Goal: Task Accomplishment & Management: Use online tool/utility

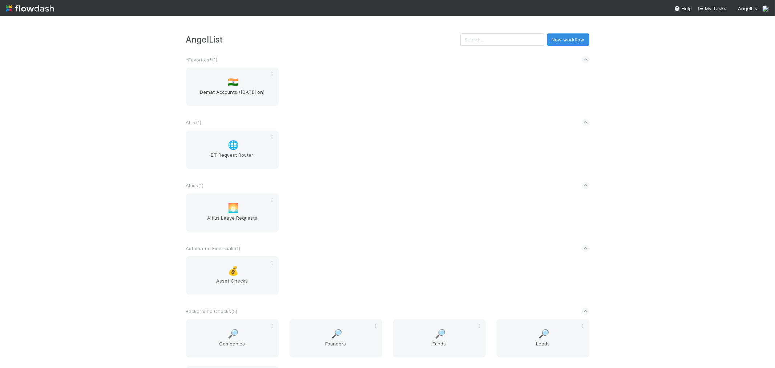
click at [405, 114] on div "AL < ( 1 )" at bounding box center [387, 122] width 403 height 16
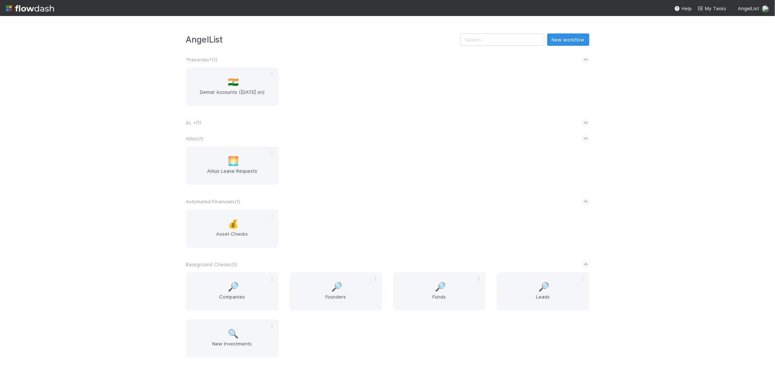
scroll to position [854, 0]
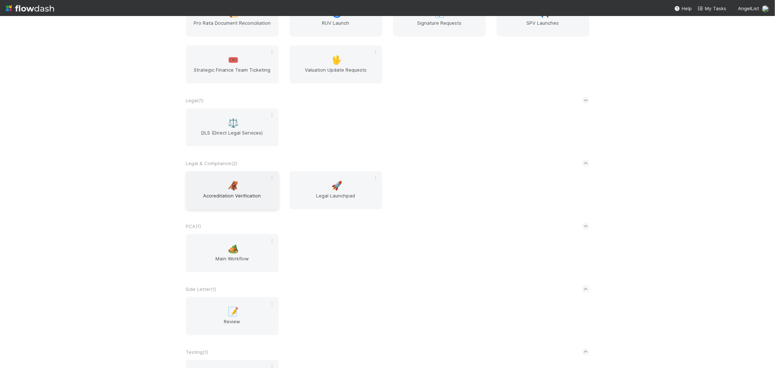
click at [219, 192] on span "Accreditation Verification" at bounding box center [232, 199] width 87 height 15
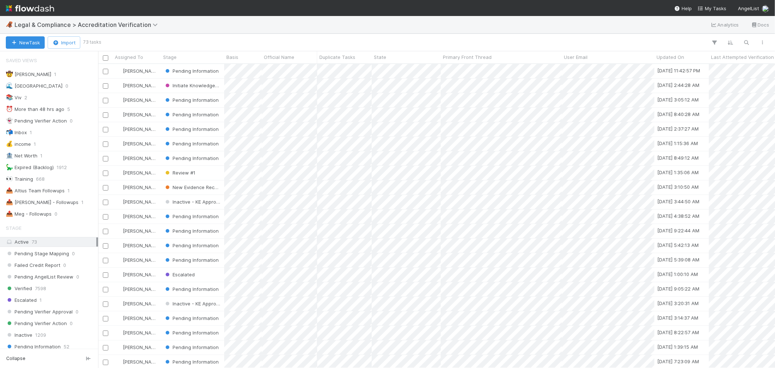
scroll to position [297, 670]
drag, startPoint x: 74, startPoint y: 206, endPoint x: 546, endPoint y: 8, distance: 512.1
click at [74, 206] on div "📤 Roselyn - Followups 1" at bounding box center [51, 202] width 90 height 9
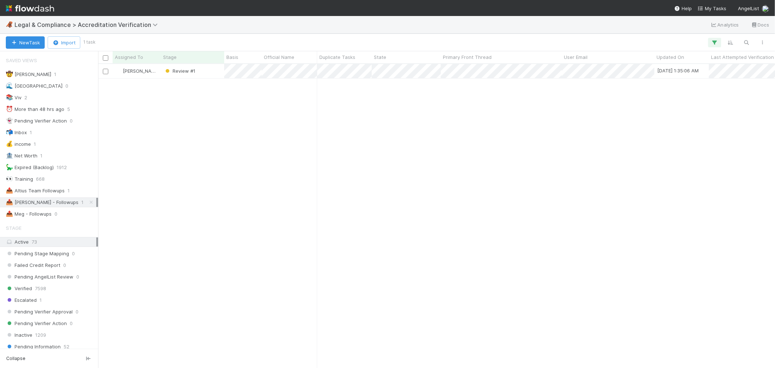
scroll to position [297, 670]
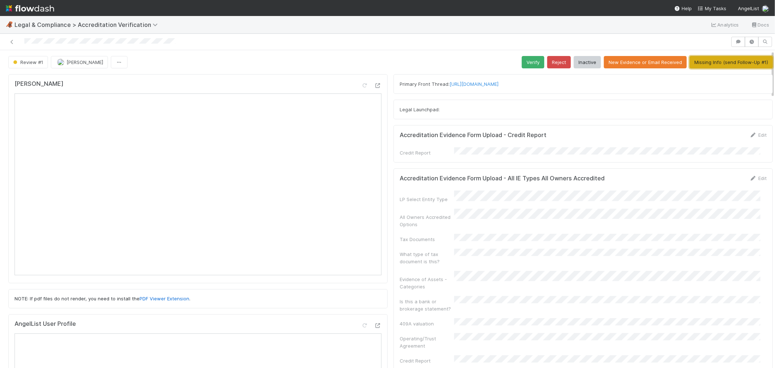
click at [694, 63] on button "Missing Info (send Follow-Up #1)" at bounding box center [730, 62] width 83 height 12
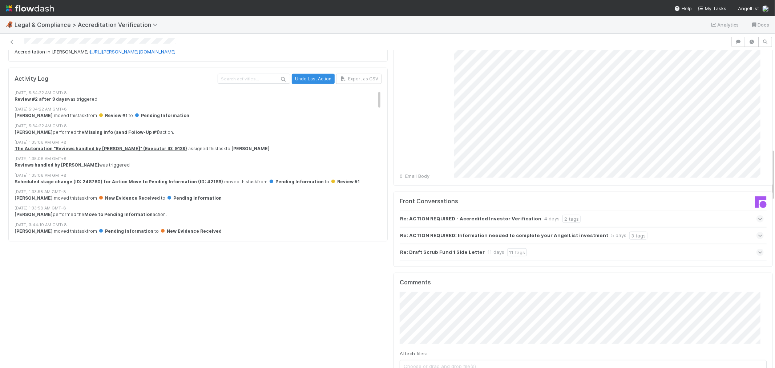
scroll to position [667, 0]
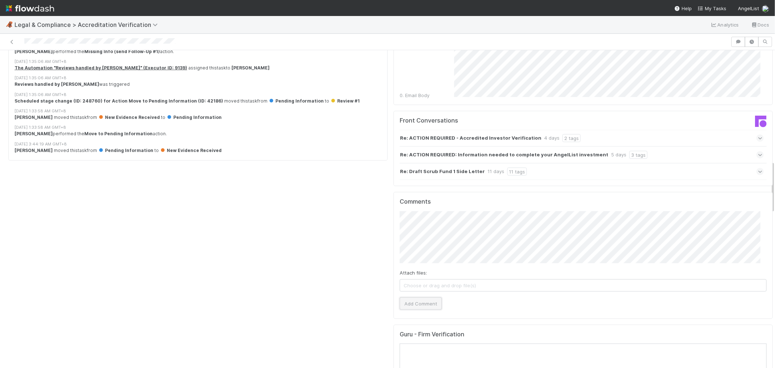
click at [416, 297] on button "Add Comment" at bounding box center [420, 303] width 42 height 12
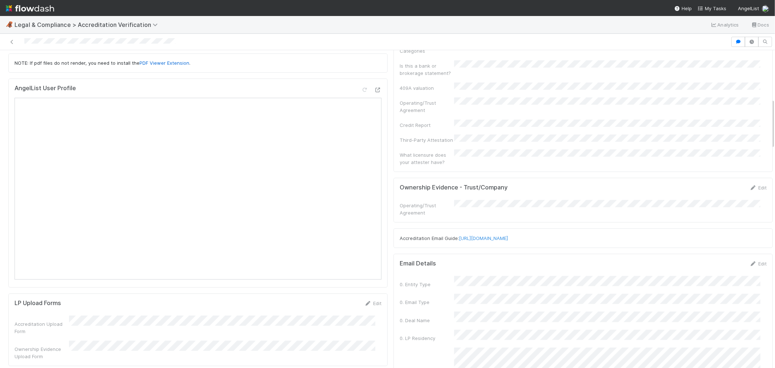
scroll to position [102, 0]
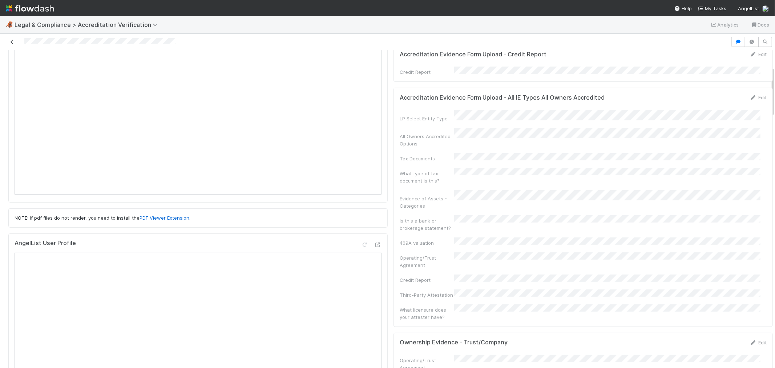
click at [12, 41] on icon at bounding box center [11, 42] width 7 height 5
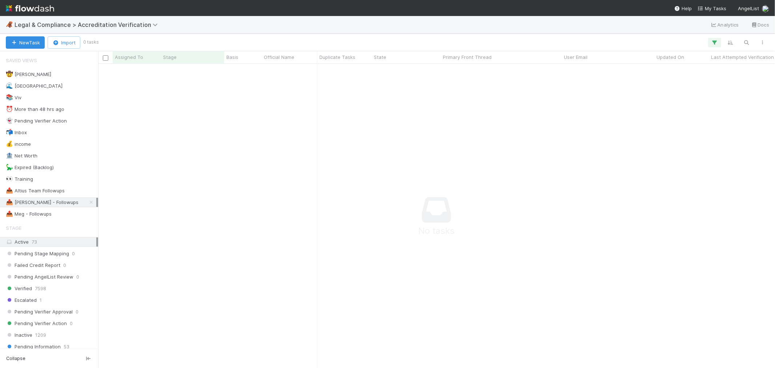
scroll to position [291, 665]
click at [95, 26] on span "Legal & Compliance > Accreditation Verification" at bounding box center [88, 24] width 147 height 7
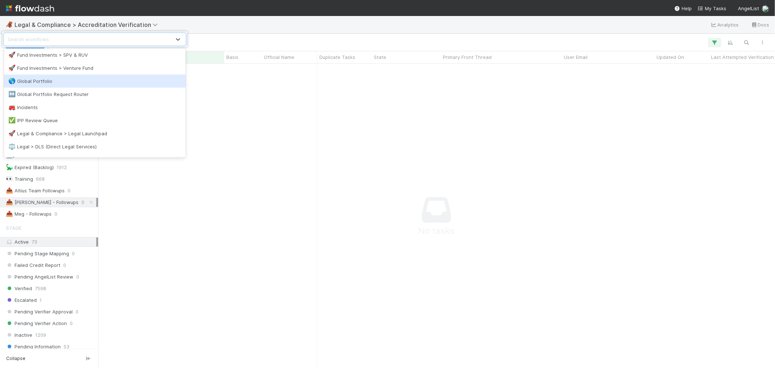
scroll to position [322, 0]
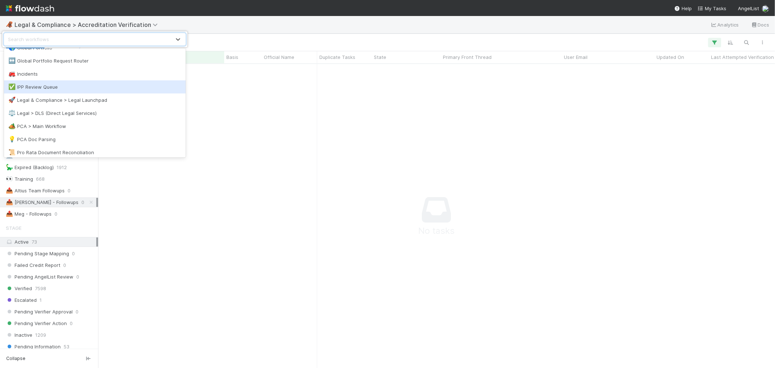
click at [54, 91] on div "✅ IPP Review Queue" at bounding box center [95, 86] width 182 height 13
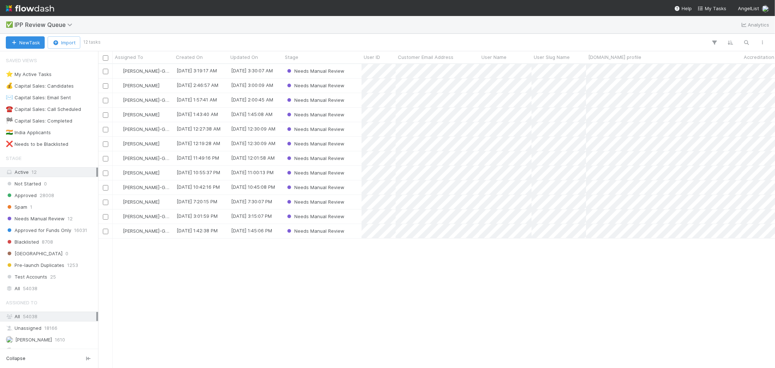
scroll to position [297, 670]
click at [54, 73] on span "5" at bounding box center [55, 74] width 3 height 9
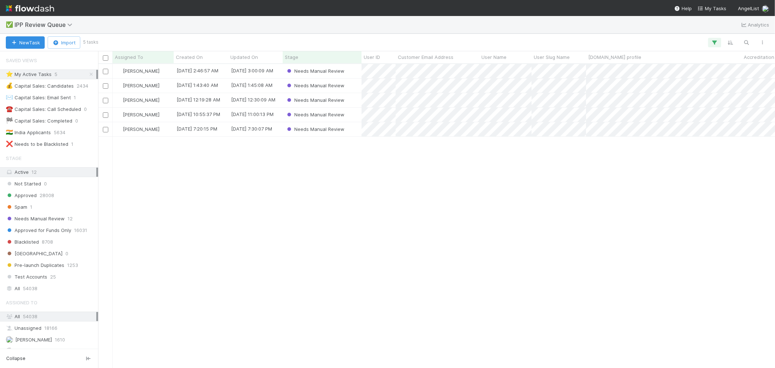
scroll to position [297, 670]
click at [353, 131] on div "Needs Manual Review" at bounding box center [322, 129] width 79 height 14
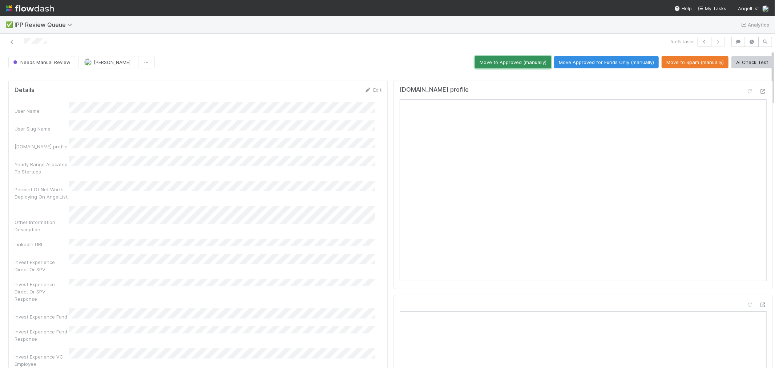
click at [503, 65] on button "Move to Approved (manually)" at bounding box center [513, 62] width 76 height 12
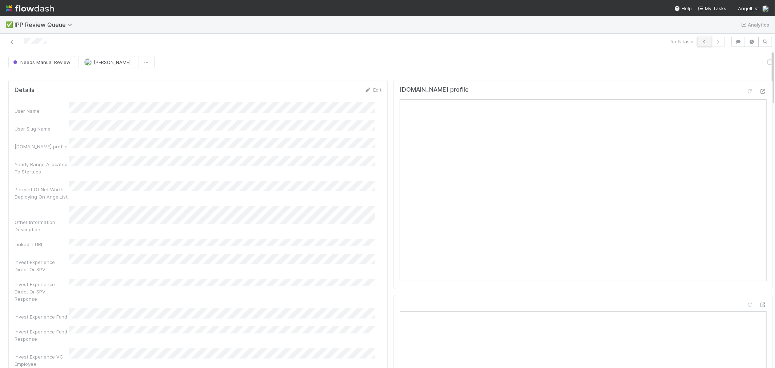
click at [701, 44] on icon "button" at bounding box center [704, 42] width 7 height 4
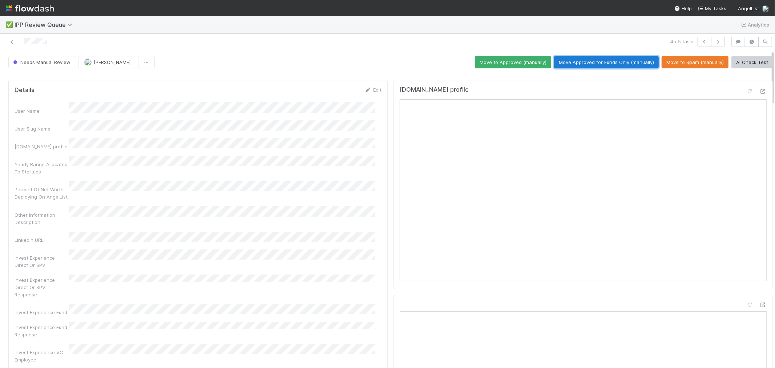
click at [619, 63] on button "Move Approved for Funds Only (manually)" at bounding box center [606, 62] width 105 height 12
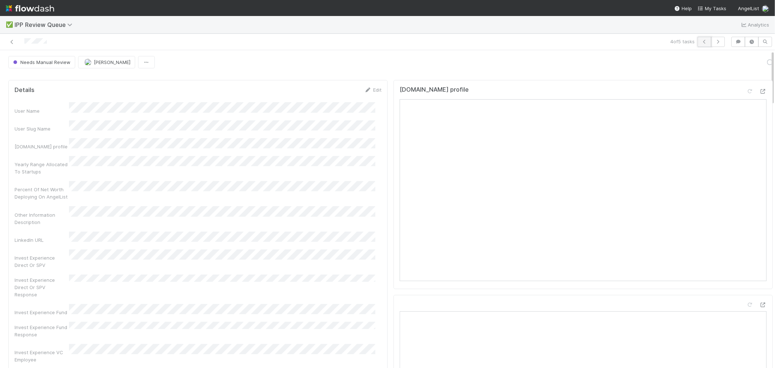
click at [697, 45] on button "button" at bounding box center [704, 42] width 14 height 10
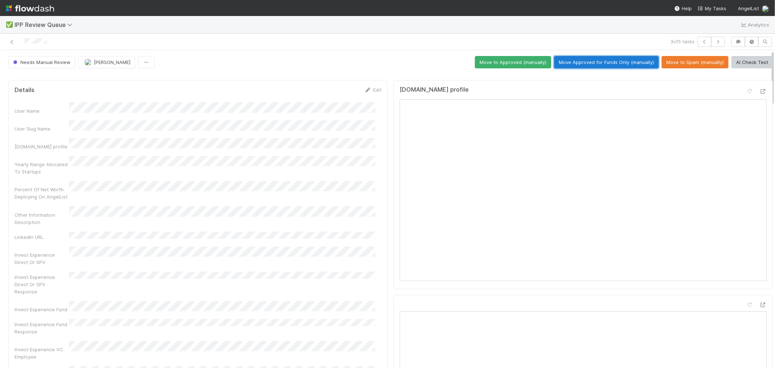
click at [615, 64] on button "Move Approved for Funds Only (manually)" at bounding box center [606, 62] width 105 height 12
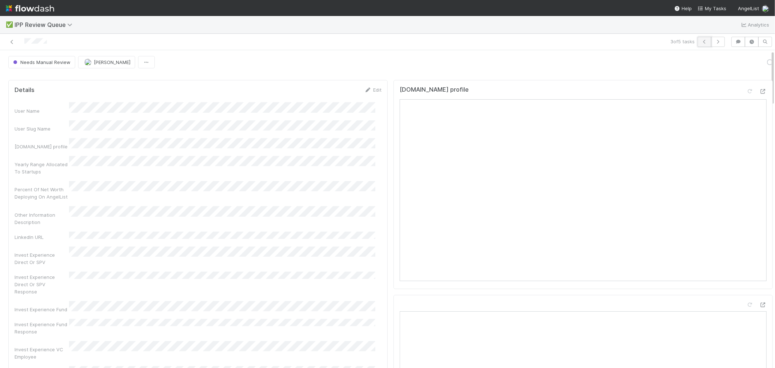
click at [701, 42] on icon "button" at bounding box center [704, 42] width 7 height 4
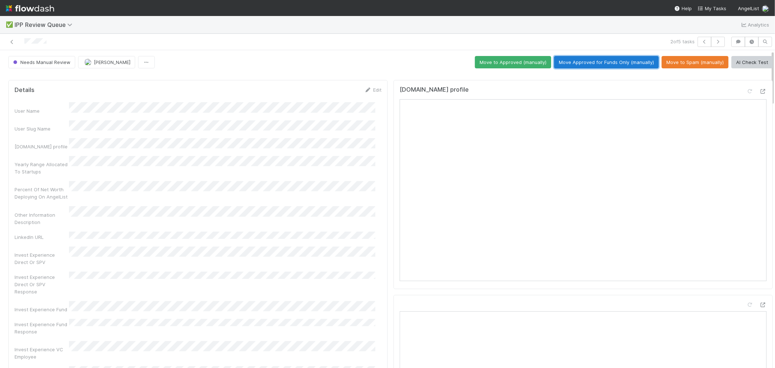
click at [601, 65] on button "Move Approved for Funds Only (manually)" at bounding box center [606, 62] width 105 height 12
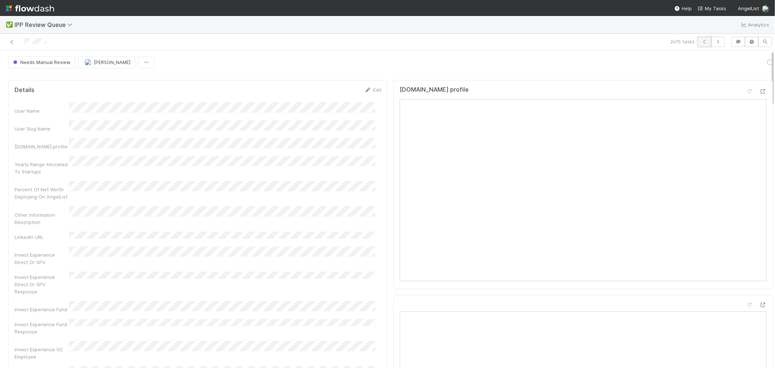
click at [701, 43] on icon "button" at bounding box center [704, 42] width 7 height 4
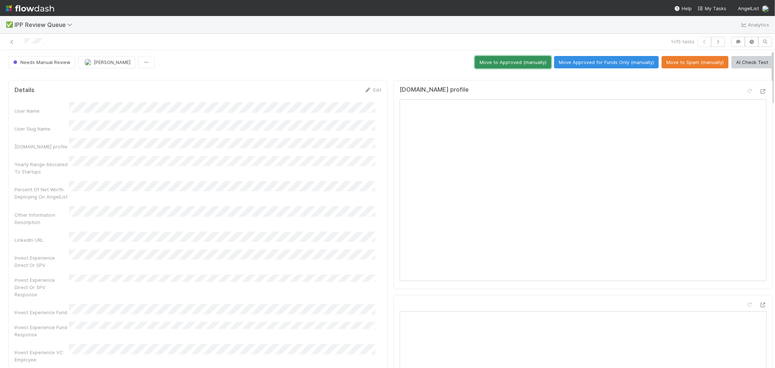
click at [505, 62] on button "Move to Approved (manually)" at bounding box center [513, 62] width 76 height 12
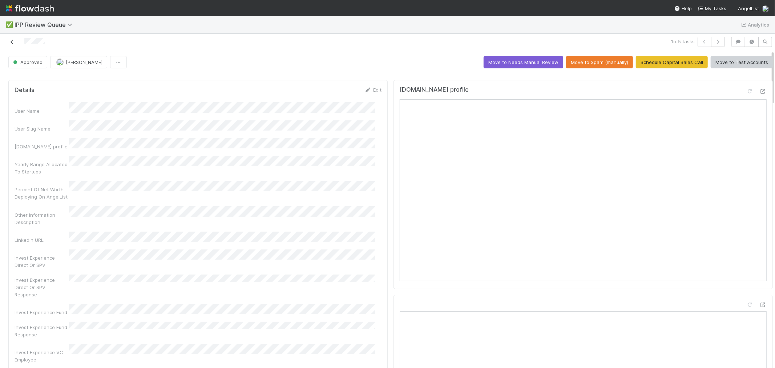
click at [11, 42] on icon at bounding box center [11, 42] width 7 height 5
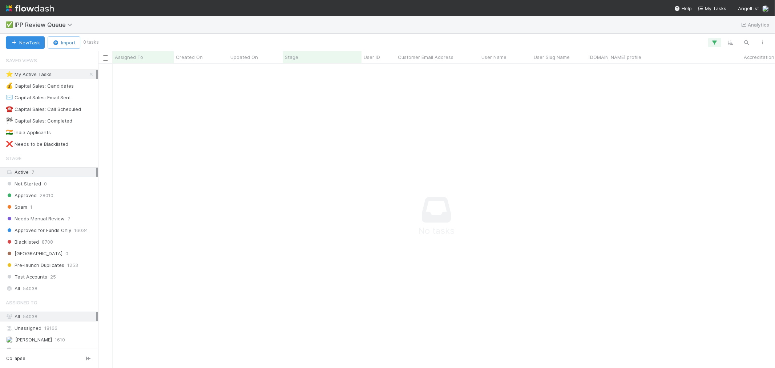
scroll to position [291, 665]
click at [56, 20] on span "IPP Review Queue" at bounding box center [48, 24] width 67 height 9
click at [58, 22] on span "IPP Review Queue" at bounding box center [45, 24] width 61 height 7
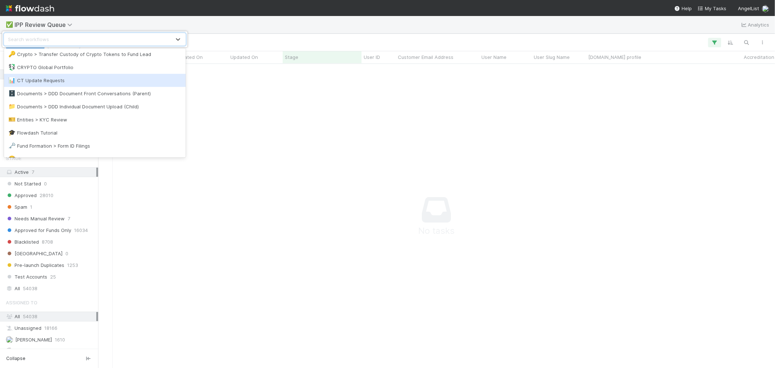
scroll to position [161, 0]
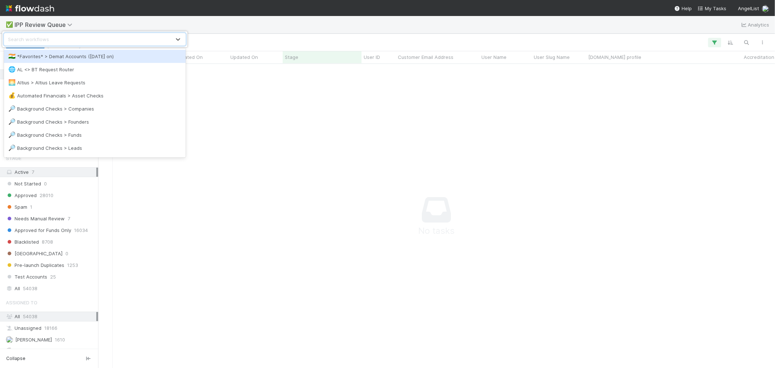
click at [749, 44] on div "option *Favorites* > Demat Accounts (April 2025 on) focused, 1 of 40. 40 result…" at bounding box center [387, 184] width 775 height 368
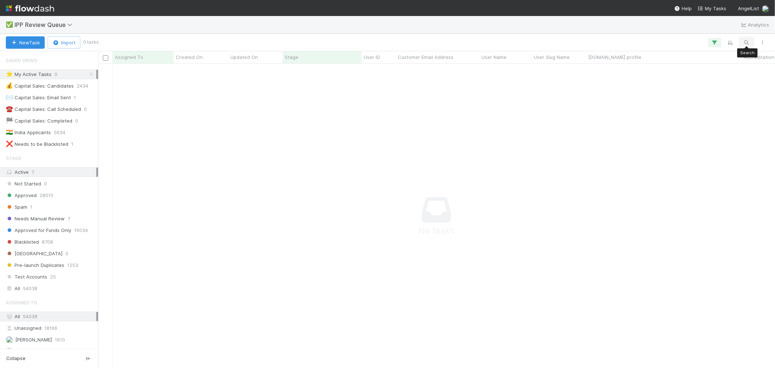
click at [747, 42] on icon "button" at bounding box center [746, 42] width 7 height 7
type input "weston.victor@gmail.com"
drag, startPoint x: 87, startPoint y: 74, endPoint x: 85, endPoint y: 78, distance: 4.1
click at [88, 74] on icon at bounding box center [91, 74] width 7 height 5
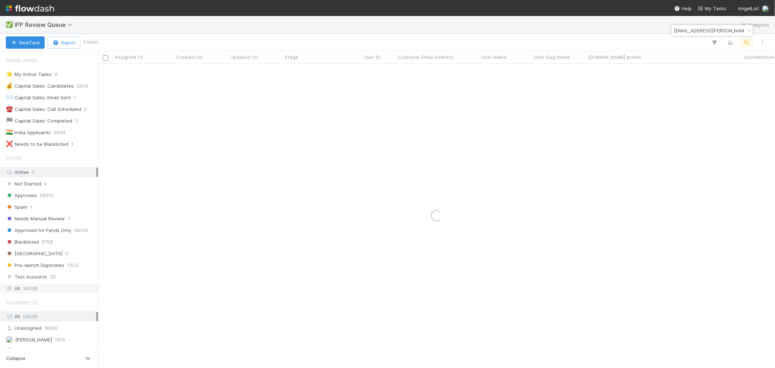
click at [15, 288] on div "All 54038" at bounding box center [51, 288] width 90 height 9
click at [352, 72] on div "Approved for Funds Only" at bounding box center [322, 71] width 79 height 14
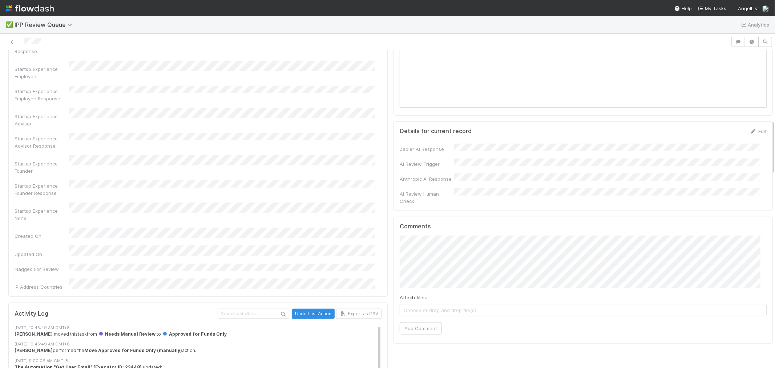
scroll to position [403, 0]
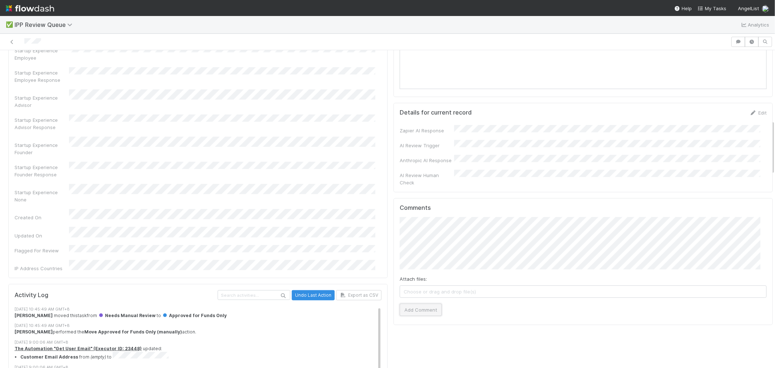
click at [411, 303] on button "Add Comment" at bounding box center [420, 309] width 42 height 12
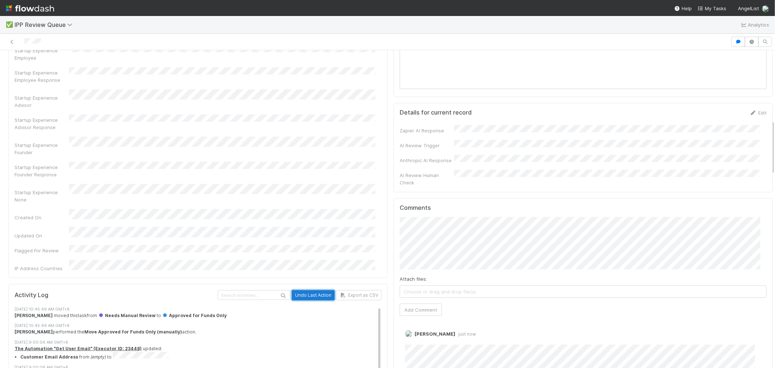
click at [311, 290] on button "Undo Last Action" at bounding box center [313, 295] width 43 height 10
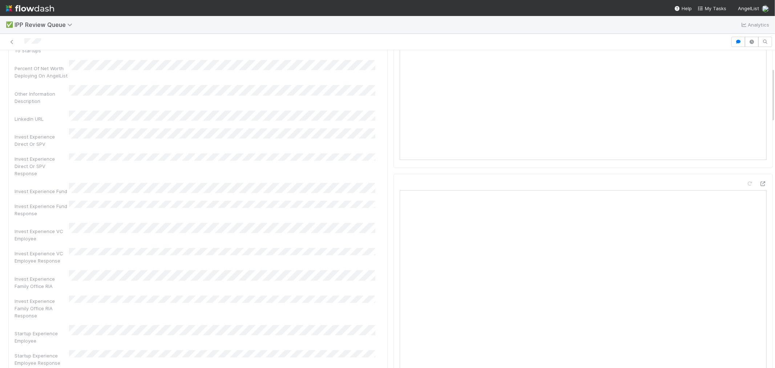
scroll to position [0, 0]
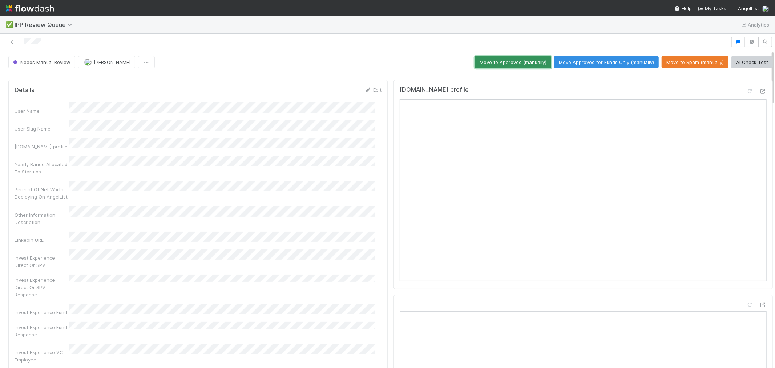
click at [522, 64] on button "Move to Approved (manually)" at bounding box center [513, 62] width 76 height 12
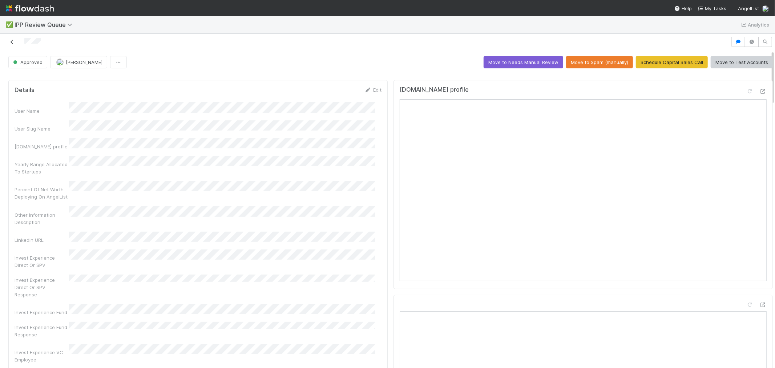
click at [11, 42] on icon at bounding box center [11, 42] width 7 height 5
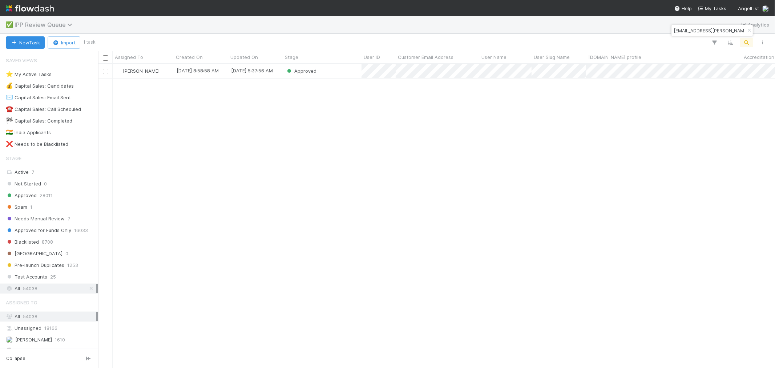
scroll to position [297, 670]
click at [44, 71] on div "⭐ My Active Tasks" at bounding box center [29, 74] width 46 height 9
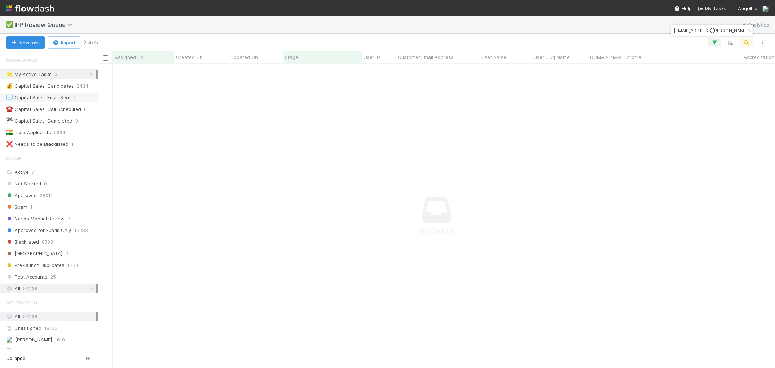
scroll to position [291, 665]
click at [56, 22] on span "IPP Review Queue" at bounding box center [45, 24] width 61 height 7
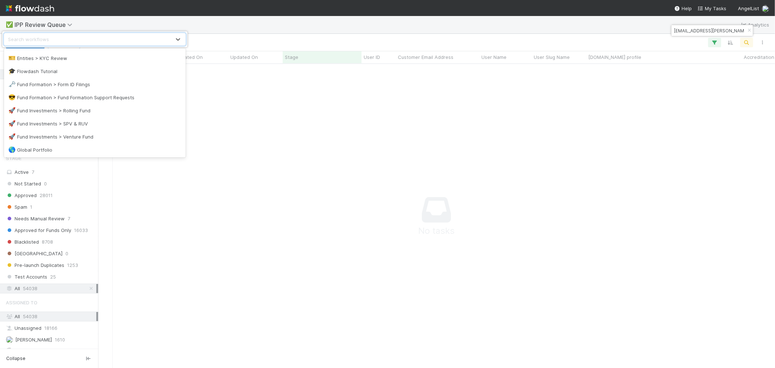
scroll to position [242, 0]
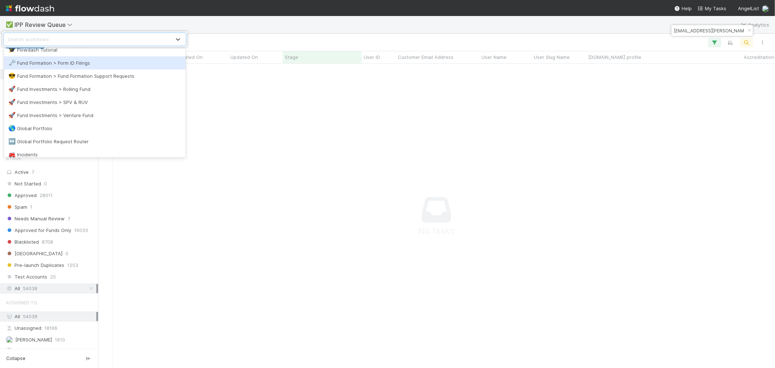
click at [76, 66] on div "🗝️ Fund Formation > Form ID Filings" at bounding box center [95, 62] width 182 height 13
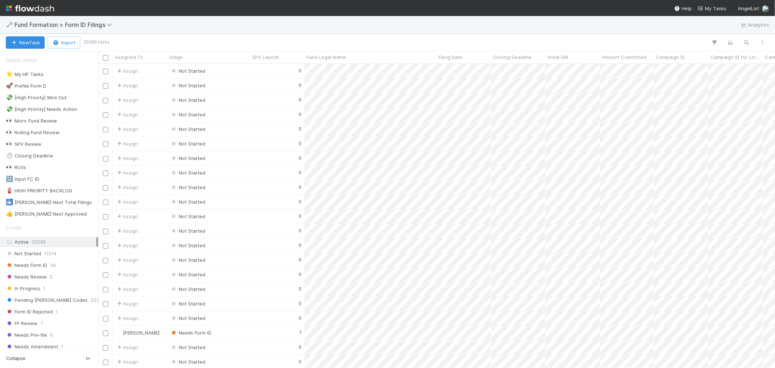
scroll to position [297, 670]
click at [374, 37] on div "New Task Import 32586 tasks" at bounding box center [387, 42] width 775 height 17
click at [37, 73] on div "⭐ My HP Tasks" at bounding box center [25, 74] width 38 height 9
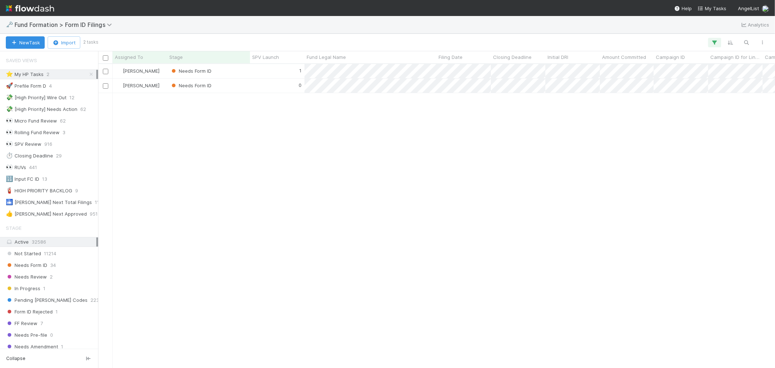
scroll to position [297, 670]
drag, startPoint x: 323, startPoint y: 165, endPoint x: 325, endPoint y: 145, distance: 19.7
click at [323, 165] on div "Roselyn de Villa Needs Form ID 1 6/7/25, 12:37:08 PM 8/20/25, 4:29:07 AM Rosely…" at bounding box center [436, 215] width 677 height 303
click at [280, 70] on div "1" at bounding box center [277, 71] width 54 height 14
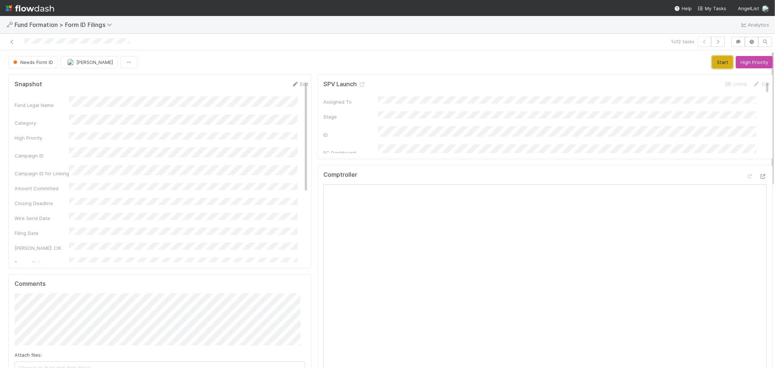
click at [712, 60] on button "Start" at bounding box center [722, 62] width 21 height 12
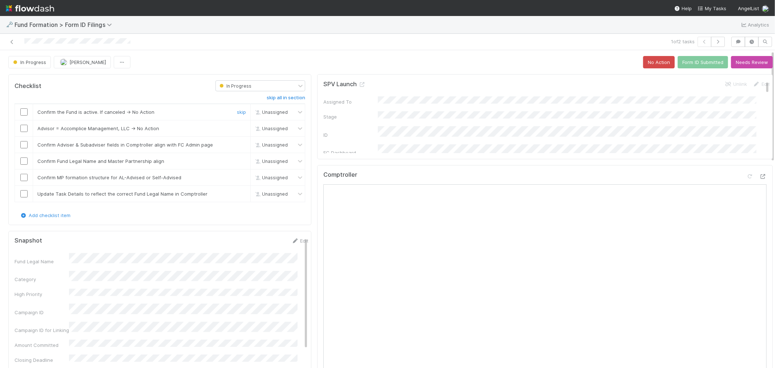
click at [25, 113] on input "checkbox" at bounding box center [23, 111] width 7 height 7
click at [24, 128] on input "checkbox" at bounding box center [23, 128] width 7 height 7
click at [24, 144] on input "checkbox" at bounding box center [23, 144] width 7 height 7
click at [23, 159] on input "checkbox" at bounding box center [23, 160] width 7 height 7
click at [23, 174] on input "checkbox" at bounding box center [23, 177] width 7 height 7
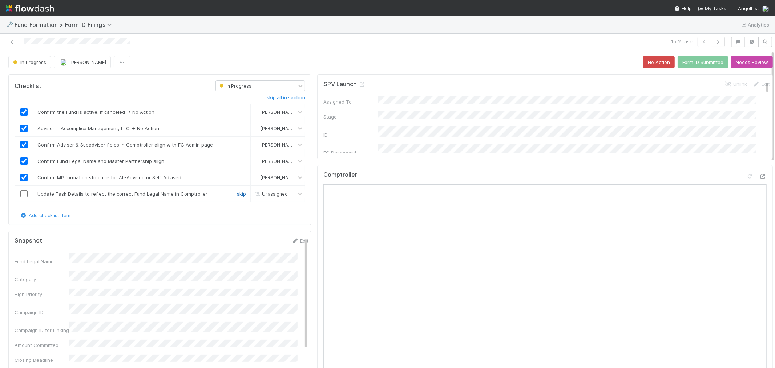
click at [237, 194] on link "skip" at bounding box center [241, 194] width 9 height 6
click at [688, 67] on button "Form ID Submitted" at bounding box center [702, 62] width 50 height 12
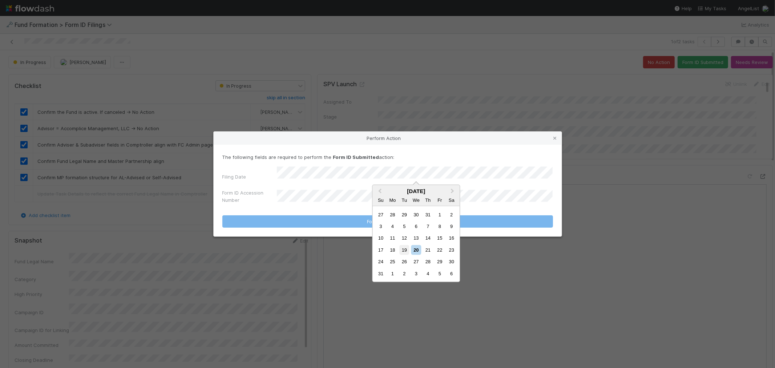
click at [404, 249] on div "19" at bounding box center [404, 250] width 10 height 10
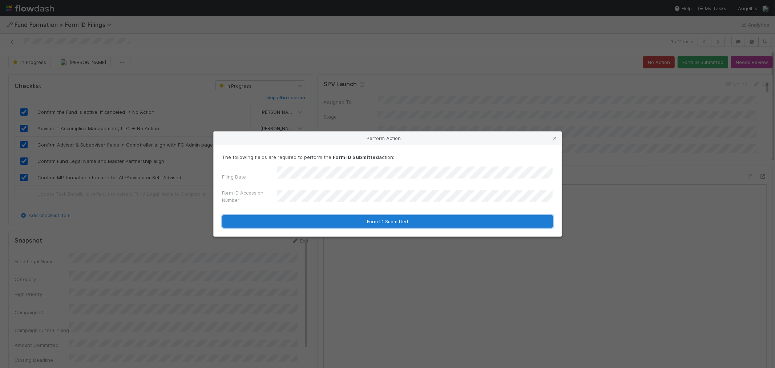
click at [330, 219] on button "Form ID Submitted" at bounding box center [387, 221] width 330 height 12
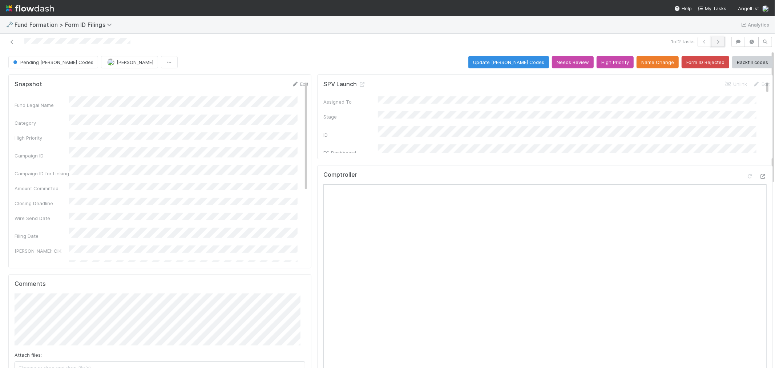
click at [711, 44] on button "button" at bounding box center [718, 42] width 14 height 10
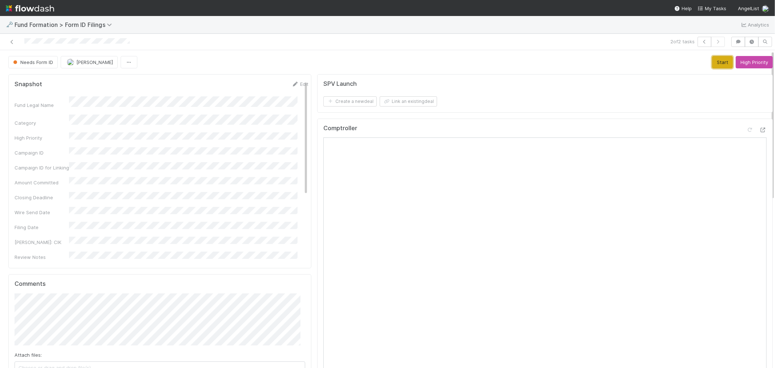
click at [712, 64] on button "Start" at bounding box center [722, 62] width 21 height 12
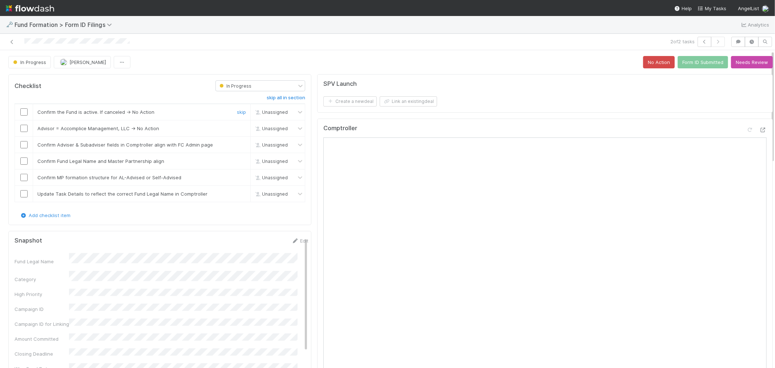
drag, startPoint x: 24, startPoint y: 112, endPoint x: 20, endPoint y: 129, distance: 17.4
click at [24, 112] on input "checkbox" at bounding box center [23, 111] width 7 height 7
click at [20, 130] on input "checkbox" at bounding box center [23, 128] width 7 height 7
click at [24, 146] on input "checkbox" at bounding box center [23, 144] width 7 height 7
click at [24, 160] on input "checkbox" at bounding box center [23, 160] width 7 height 7
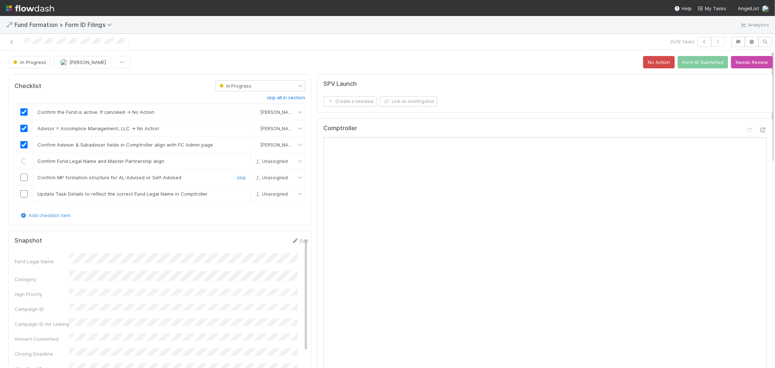
click at [24, 176] on input "checkbox" at bounding box center [23, 177] width 7 height 7
click at [237, 194] on link "skip" at bounding box center [241, 194] width 9 height 6
click at [703, 64] on button "Form ID Submitted" at bounding box center [702, 62] width 50 height 12
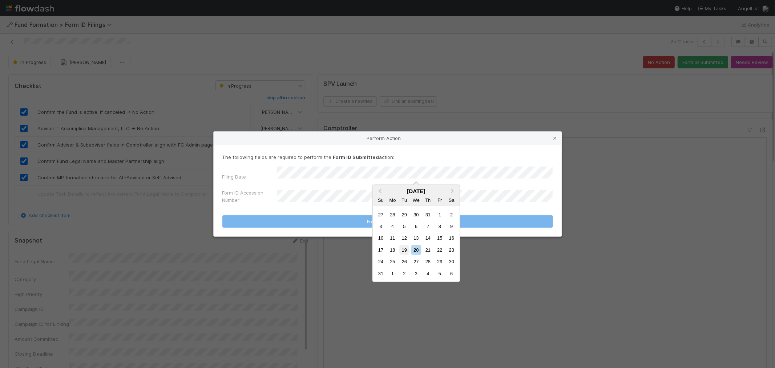
click at [403, 247] on div "19" at bounding box center [404, 250] width 10 height 10
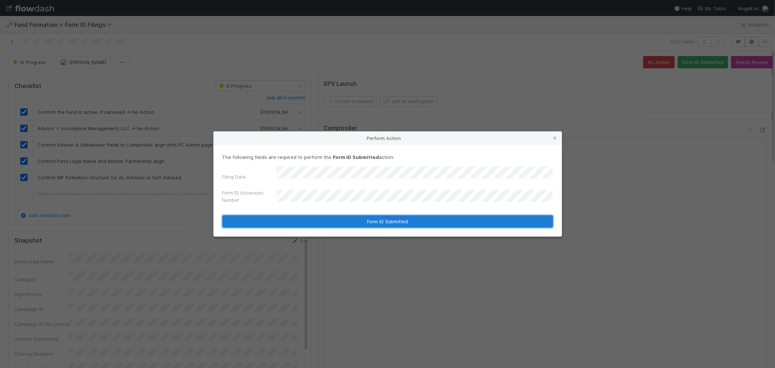
click at [350, 217] on button "Form ID Submitted" at bounding box center [387, 221] width 330 height 12
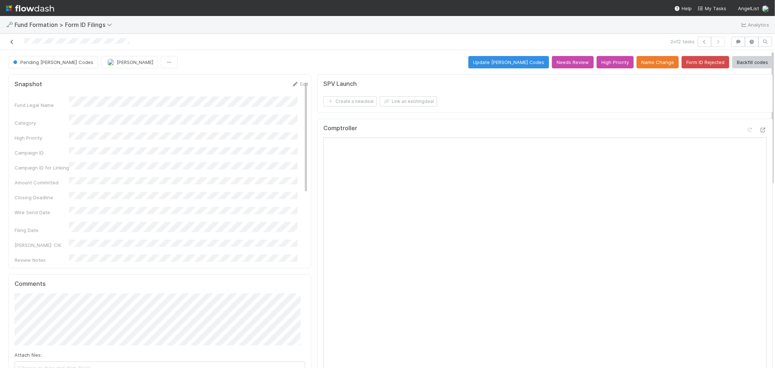
click at [14, 40] on icon at bounding box center [11, 42] width 7 height 5
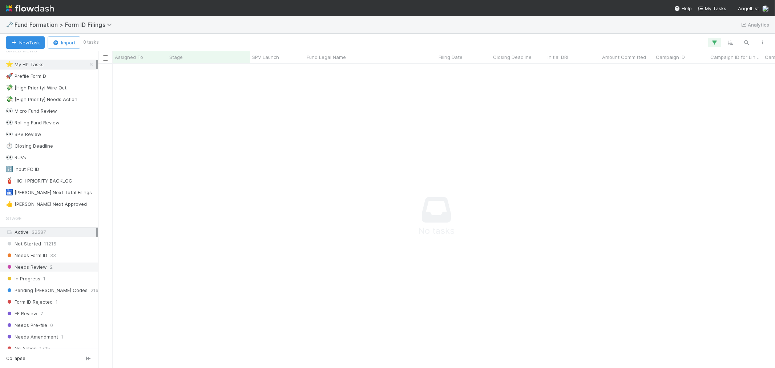
scroll to position [40, 0]
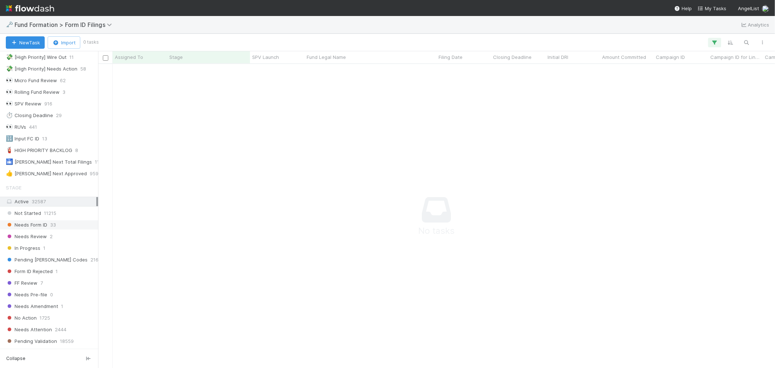
click at [53, 228] on span "33" at bounding box center [53, 224] width 6 height 9
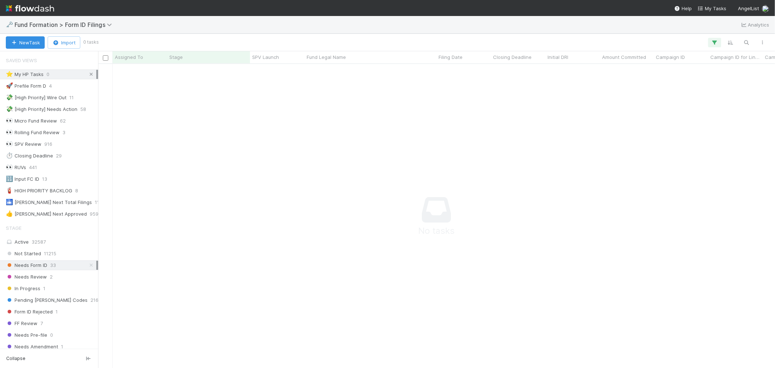
scroll to position [291, 665]
click at [88, 75] on icon at bounding box center [91, 74] width 7 height 5
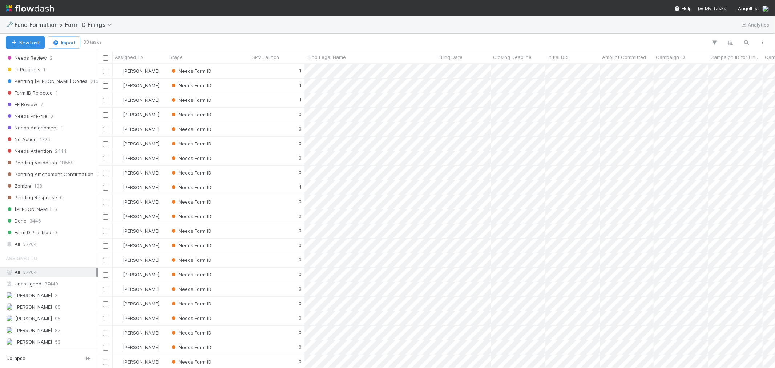
scroll to position [297, 670]
click at [50, 342] on div "Roselyn de Villa 53" at bounding box center [51, 341] width 90 height 9
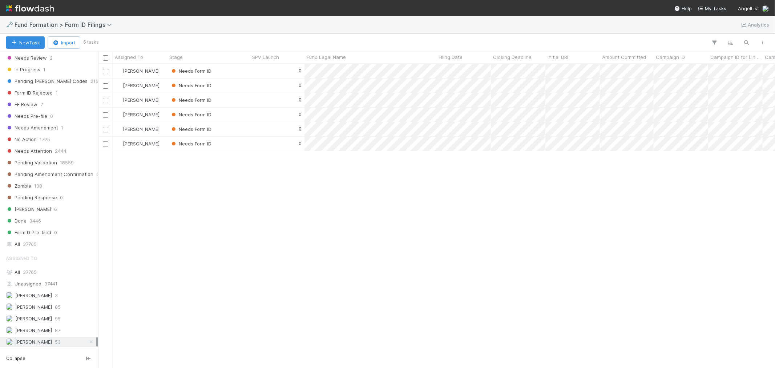
scroll to position [297, 670]
click at [306, 211] on div "Roselyn de Villa Needs Form ID 0 8/12/25, 5:55:30 AM 8/20/25, 12:16:53 AM Rosel…" at bounding box center [436, 215] width 677 height 303
click at [277, 68] on div "0" at bounding box center [277, 71] width 54 height 14
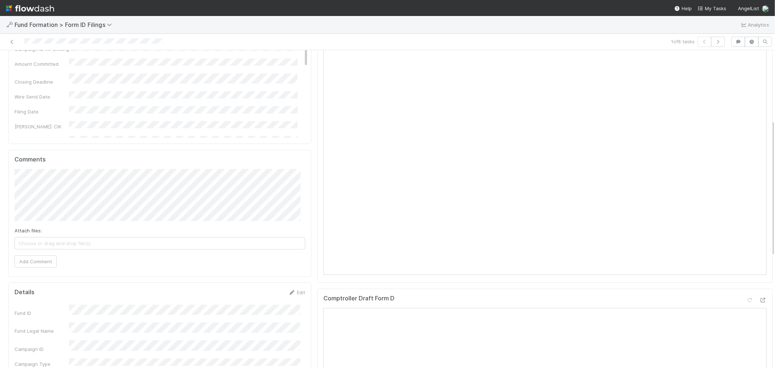
scroll to position [121, 0]
click at [45, 267] on button "Add Comment" at bounding box center [36, 264] width 42 height 12
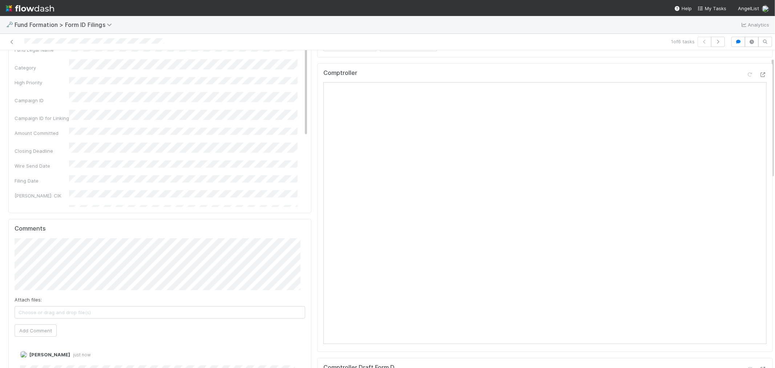
scroll to position [0, 0]
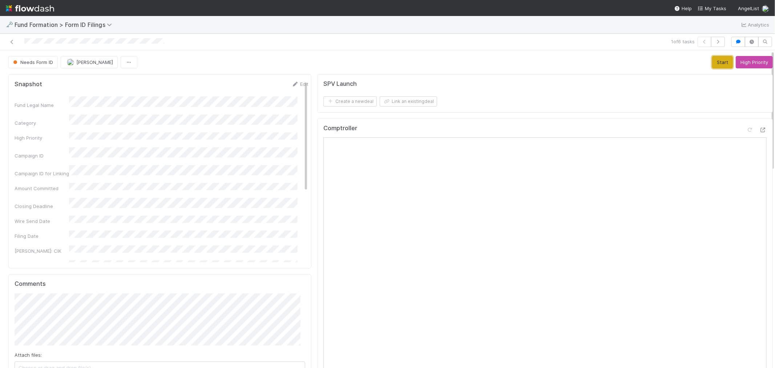
click at [714, 65] on button "Start" at bounding box center [722, 62] width 21 height 12
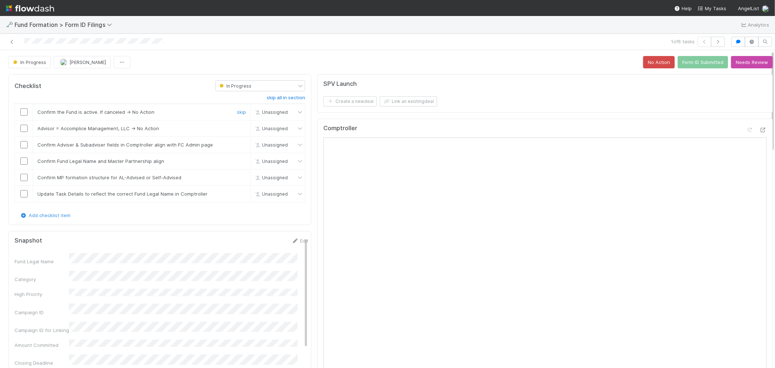
click at [24, 111] on input "checkbox" at bounding box center [23, 111] width 7 height 7
click at [23, 126] on input "checkbox" at bounding box center [23, 128] width 7 height 7
drag, startPoint x: 24, startPoint y: 144, endPoint x: 23, endPoint y: 153, distance: 9.5
click at [24, 144] on input "checkbox" at bounding box center [23, 144] width 7 height 7
click at [22, 161] on input "checkbox" at bounding box center [23, 160] width 7 height 7
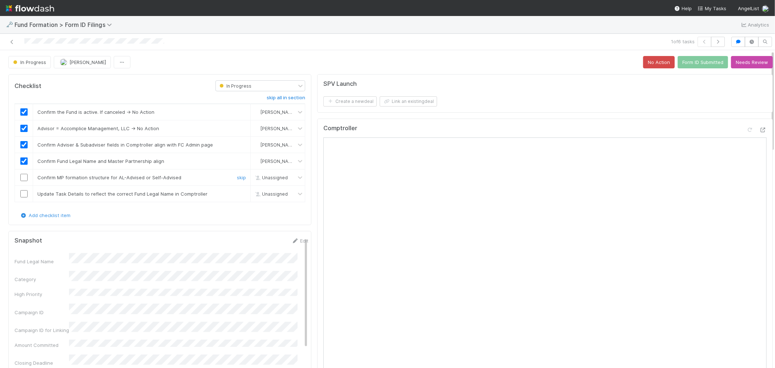
click at [23, 174] on td at bounding box center [24, 177] width 18 height 16
click at [23, 177] on input "checkbox" at bounding box center [23, 177] width 7 height 7
click at [237, 195] on link "skip" at bounding box center [241, 194] width 9 height 6
click at [697, 60] on button "Form ID Submitted" at bounding box center [702, 62] width 50 height 12
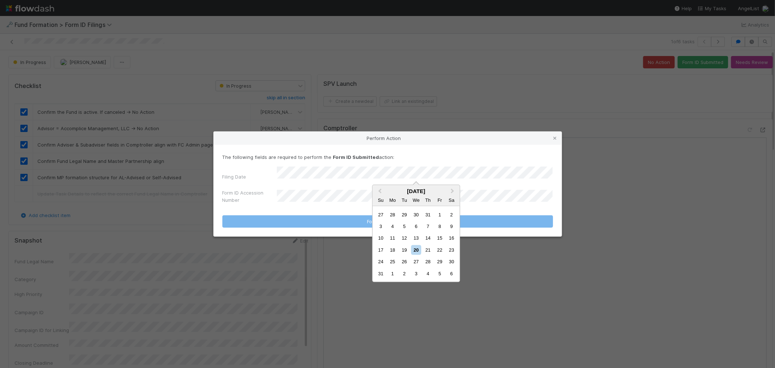
drag, startPoint x: 402, startPoint y: 248, endPoint x: 398, endPoint y: 246, distance: 5.0
click at [402, 248] on div "19" at bounding box center [404, 250] width 10 height 10
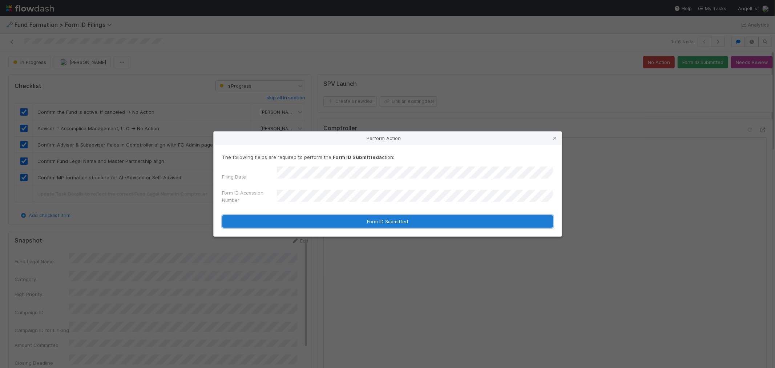
click at [413, 220] on button "Form ID Submitted" at bounding box center [387, 221] width 330 height 12
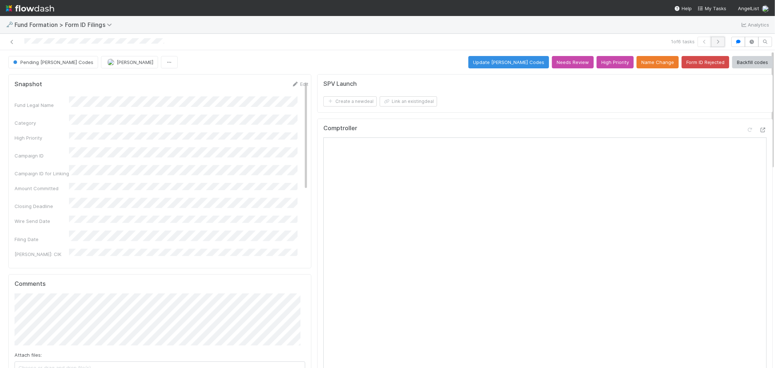
click at [714, 41] on icon "button" at bounding box center [717, 42] width 7 height 4
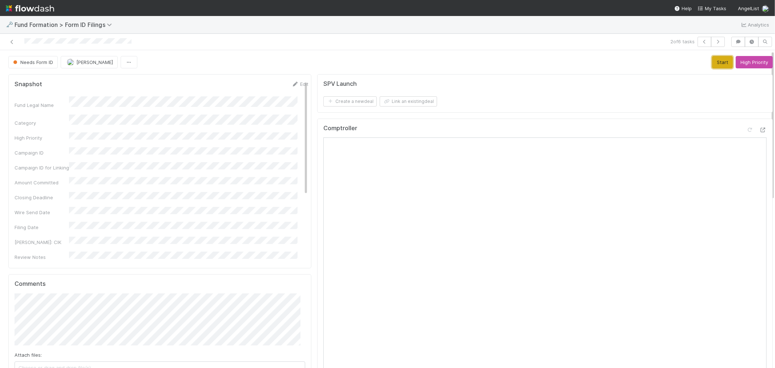
click at [712, 62] on button "Start" at bounding box center [722, 62] width 21 height 12
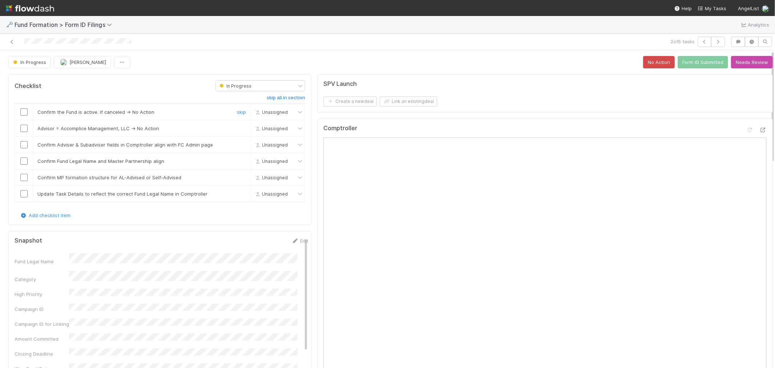
drag, startPoint x: 26, startPoint y: 112, endPoint x: 28, endPoint y: 124, distance: 12.5
click at [26, 112] on input "checkbox" at bounding box center [23, 111] width 7 height 7
click at [24, 130] on input "checkbox" at bounding box center [23, 128] width 7 height 7
click at [25, 147] on input "checkbox" at bounding box center [23, 144] width 7 height 7
click at [22, 162] on input "checkbox" at bounding box center [23, 160] width 7 height 7
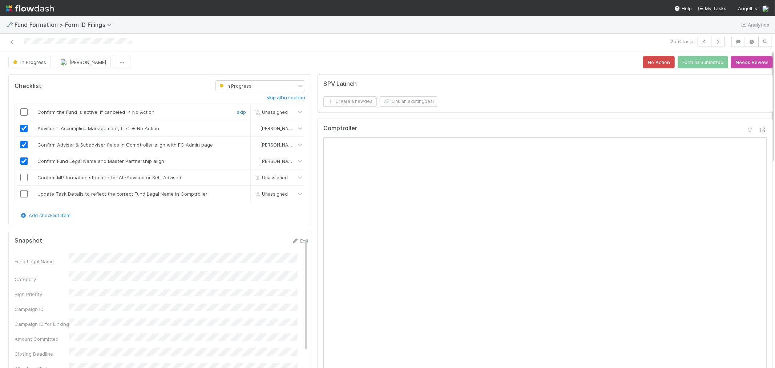
click at [23, 113] on input "checkbox" at bounding box center [23, 111] width 7 height 7
click at [23, 178] on input "checkbox" at bounding box center [23, 177] width 7 height 7
click at [237, 193] on link "skip" at bounding box center [241, 194] width 9 height 6
click at [691, 63] on button "Form ID Submitted" at bounding box center [702, 62] width 50 height 12
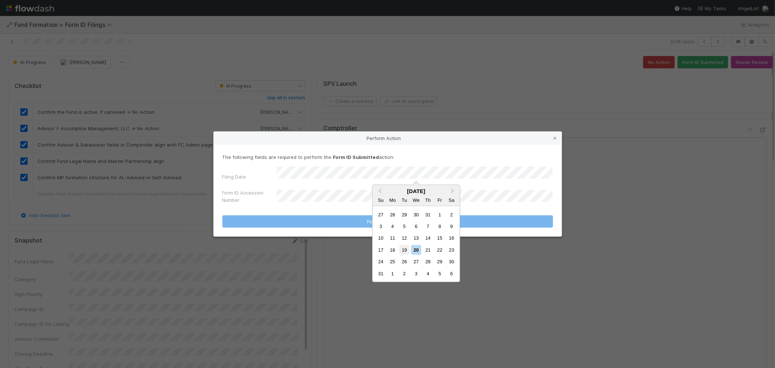
click at [404, 248] on div "19" at bounding box center [404, 250] width 10 height 10
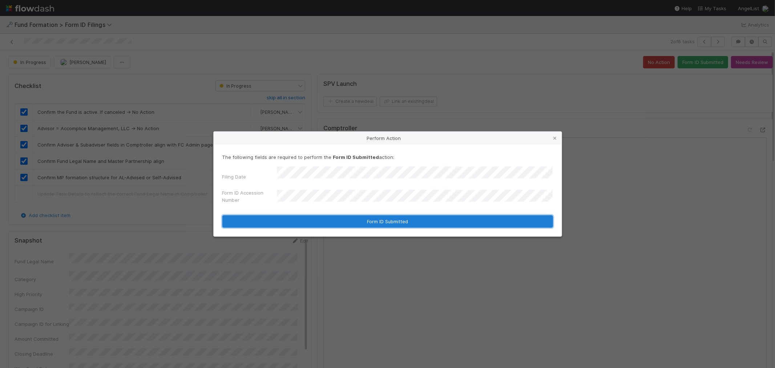
click at [368, 218] on button "Form ID Submitted" at bounding box center [387, 221] width 330 height 12
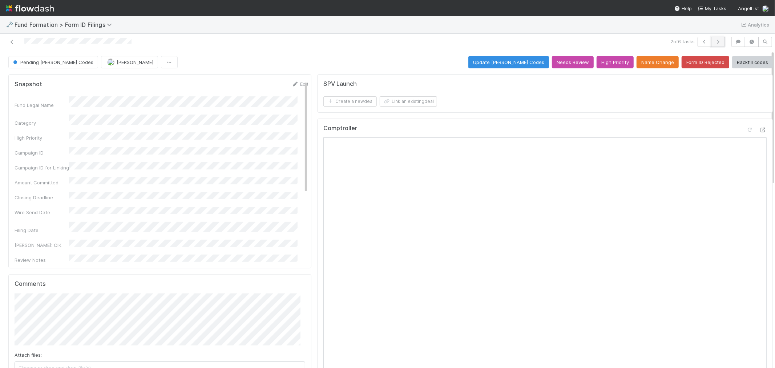
click at [714, 42] on icon "button" at bounding box center [717, 42] width 7 height 4
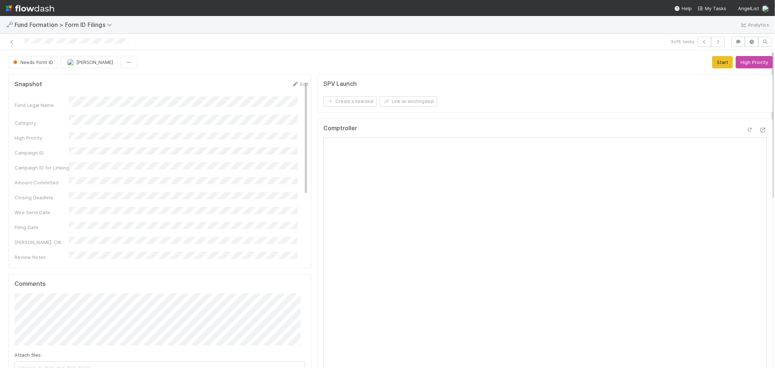
click at [746, 130] on icon at bounding box center [749, 129] width 7 height 5
drag, startPoint x: 704, startPoint y: 64, endPoint x: 688, endPoint y: 68, distance: 16.4
click at [712, 64] on button "Start" at bounding box center [722, 62] width 21 height 12
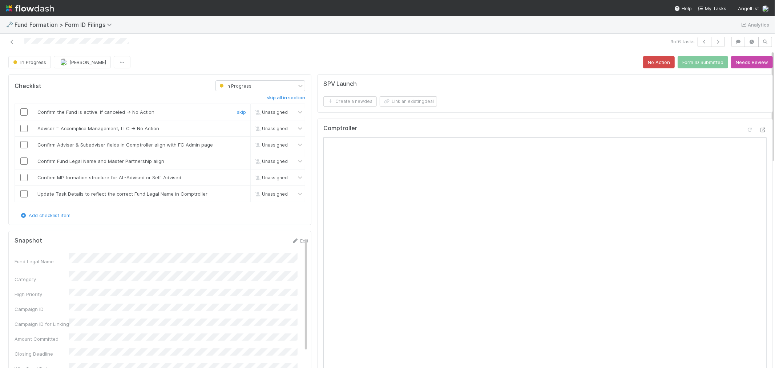
click at [24, 113] on input "checkbox" at bounding box center [23, 111] width 7 height 7
click at [23, 131] on input "checkbox" at bounding box center [23, 128] width 7 height 7
click at [23, 146] on input "checkbox" at bounding box center [23, 144] width 7 height 7
click at [24, 160] on input "checkbox" at bounding box center [23, 160] width 7 height 7
click at [25, 179] on input "checkbox" at bounding box center [23, 177] width 7 height 7
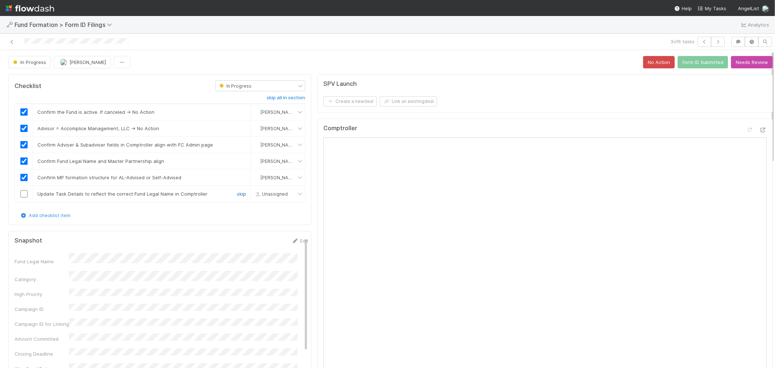
click at [237, 193] on link "skip" at bounding box center [241, 194] width 9 height 6
click at [691, 64] on button "Form ID Submitted" at bounding box center [702, 62] width 50 height 12
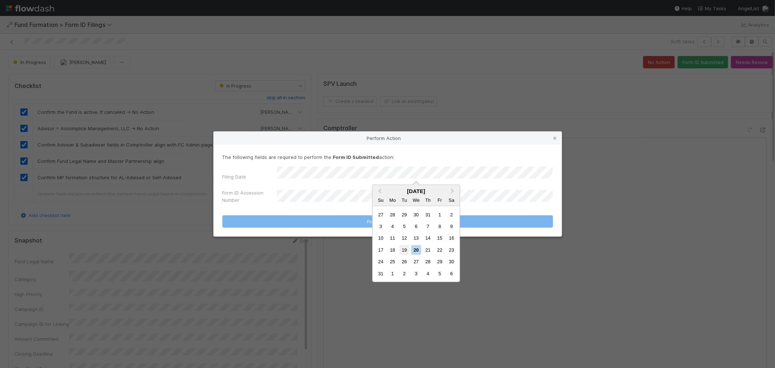
click at [407, 247] on div "19" at bounding box center [404, 250] width 10 height 10
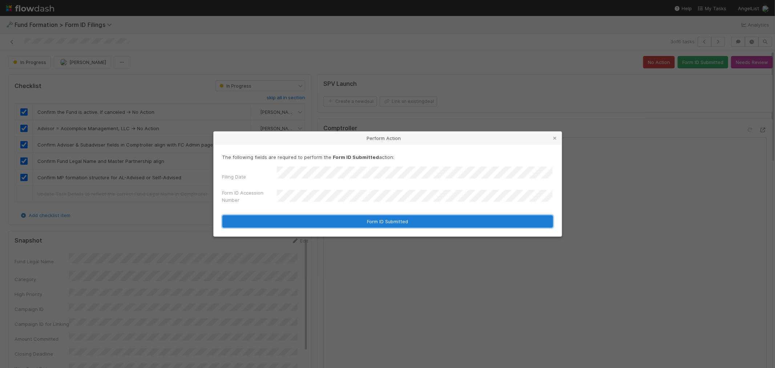
click at [320, 215] on button "Form ID Submitted" at bounding box center [387, 221] width 330 height 12
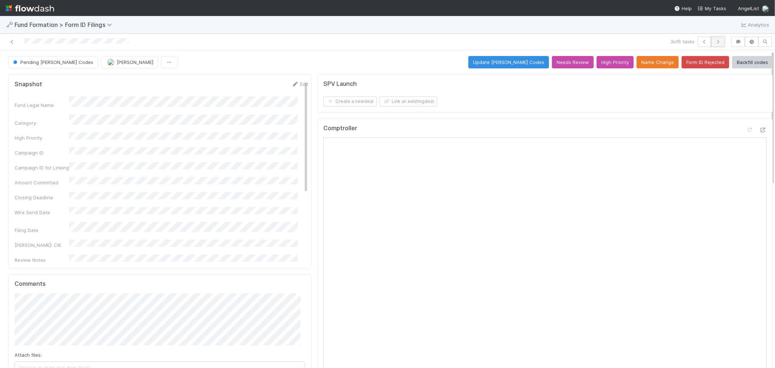
click at [714, 42] on icon "button" at bounding box center [717, 42] width 7 height 4
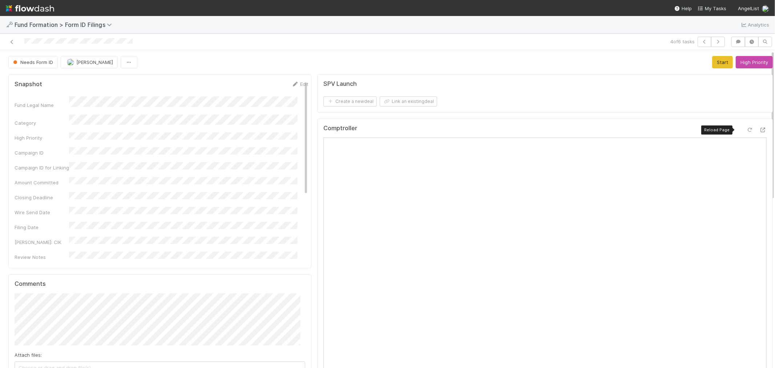
click at [746, 130] on icon at bounding box center [749, 129] width 7 height 5
click at [715, 63] on button "Start" at bounding box center [722, 62] width 21 height 12
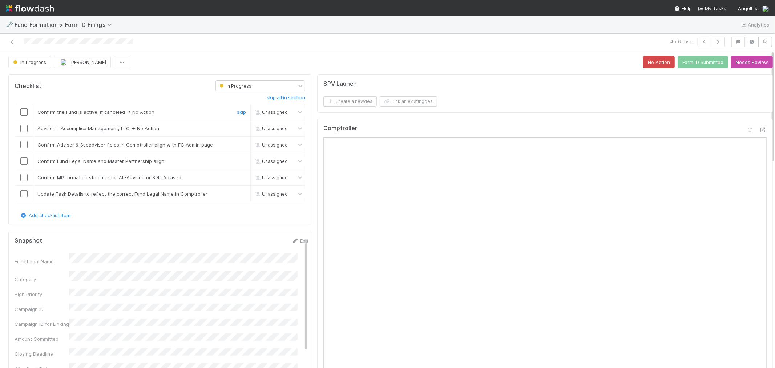
click at [23, 111] on input "checkbox" at bounding box center [23, 111] width 7 height 7
click at [26, 129] on input "checkbox" at bounding box center [23, 128] width 7 height 7
drag, startPoint x: 24, startPoint y: 144, endPoint x: 25, endPoint y: 156, distance: 12.0
click at [24, 145] on input "checkbox" at bounding box center [23, 144] width 7 height 7
click at [25, 161] on input "checkbox" at bounding box center [23, 160] width 7 height 7
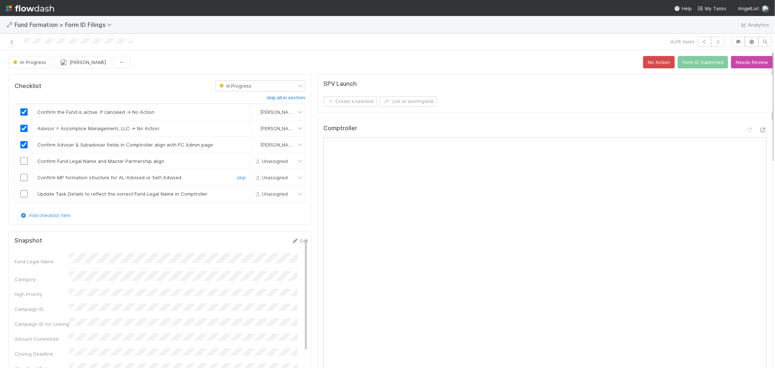
click at [25, 177] on input "checkbox" at bounding box center [23, 177] width 7 height 7
click at [23, 162] on input "checkbox" at bounding box center [23, 160] width 7 height 7
click at [238, 194] on link "skip" at bounding box center [241, 194] width 9 height 6
click at [677, 63] on button "Form ID Submitted" at bounding box center [702, 62] width 50 height 12
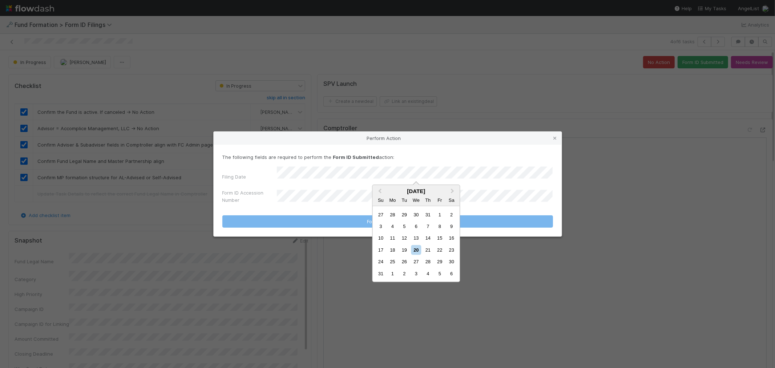
click at [403, 250] on div "19" at bounding box center [404, 250] width 10 height 10
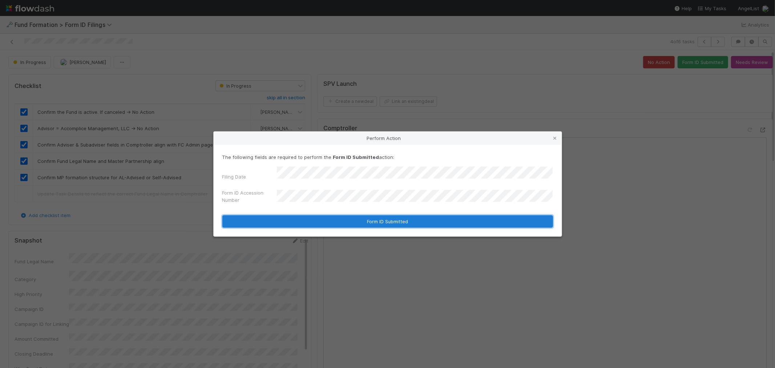
click at [311, 216] on button "Form ID Submitted" at bounding box center [387, 221] width 330 height 12
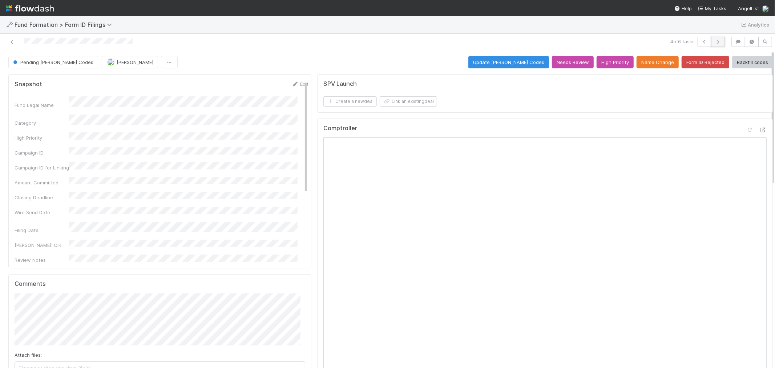
click at [714, 41] on icon "button" at bounding box center [717, 42] width 7 height 4
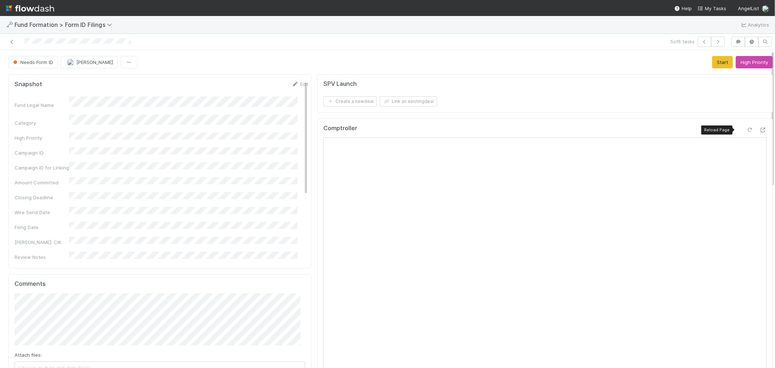
click at [746, 130] on icon at bounding box center [749, 129] width 7 height 5
click at [717, 60] on button "Start" at bounding box center [722, 62] width 21 height 12
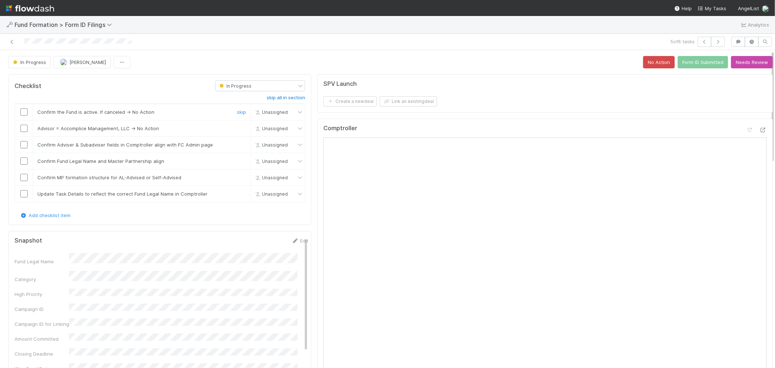
click at [24, 112] on input "checkbox" at bounding box center [23, 111] width 7 height 7
click at [24, 129] on input "checkbox" at bounding box center [23, 128] width 7 height 7
click at [24, 146] on input "checkbox" at bounding box center [23, 144] width 7 height 7
click at [24, 159] on input "checkbox" at bounding box center [23, 160] width 7 height 7
drag, startPoint x: 23, startPoint y: 178, endPoint x: 23, endPoint y: 173, distance: 5.8
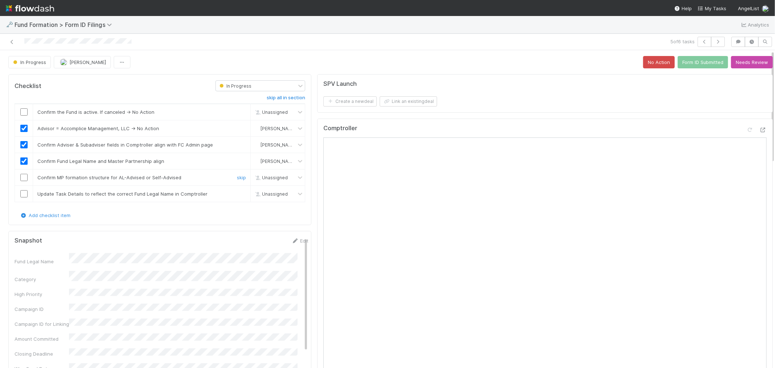
click at [23, 179] on input "checkbox" at bounding box center [23, 177] width 7 height 7
click at [25, 111] on input "checkbox" at bounding box center [23, 111] width 7 height 7
click at [240, 191] on link "skip" at bounding box center [241, 194] width 9 height 6
click at [677, 63] on button "Form ID Submitted" at bounding box center [702, 62] width 50 height 12
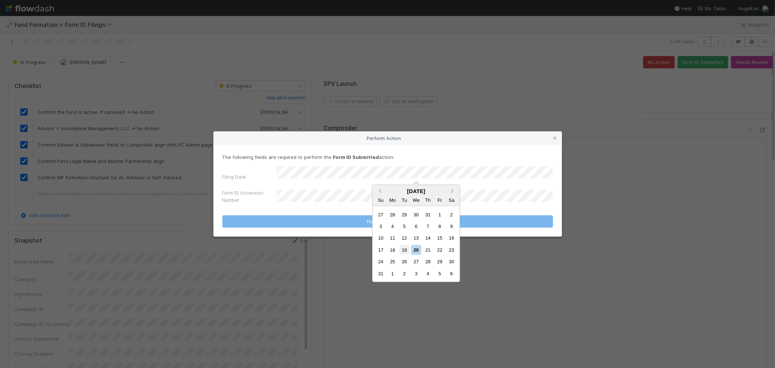
click at [402, 247] on div "19" at bounding box center [404, 250] width 10 height 10
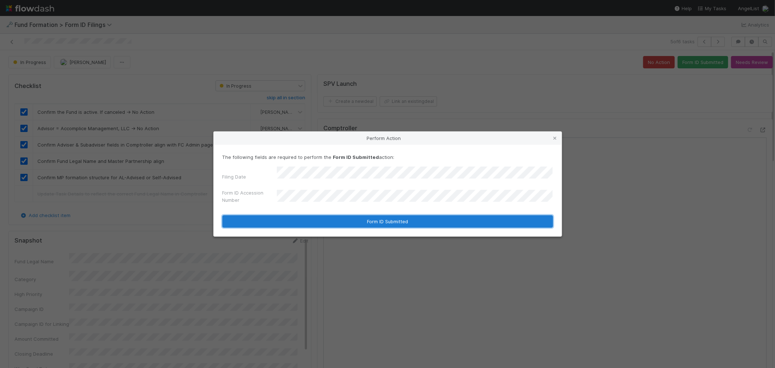
click at [323, 216] on button "Form ID Submitted" at bounding box center [387, 221] width 330 height 12
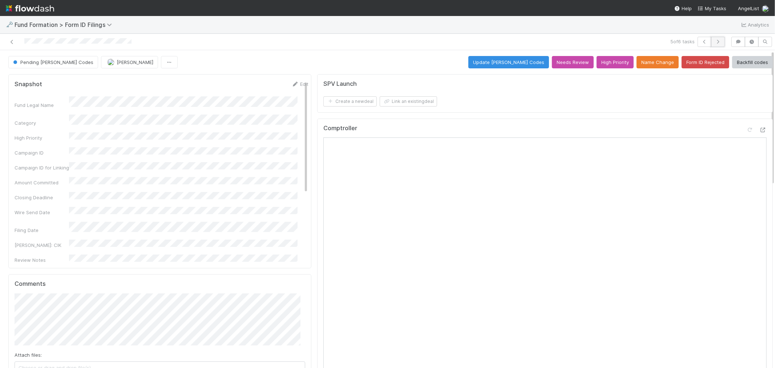
click at [713, 45] on button "button" at bounding box center [718, 42] width 14 height 10
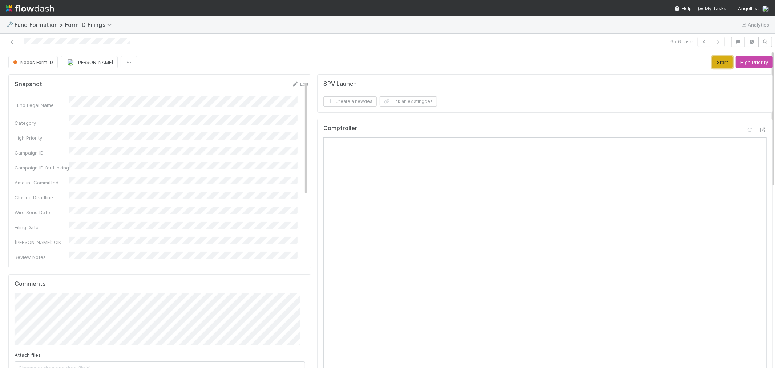
drag, startPoint x: 711, startPoint y: 63, endPoint x: 705, endPoint y: 66, distance: 7.3
click at [712, 63] on button "Start" at bounding box center [722, 62] width 21 height 12
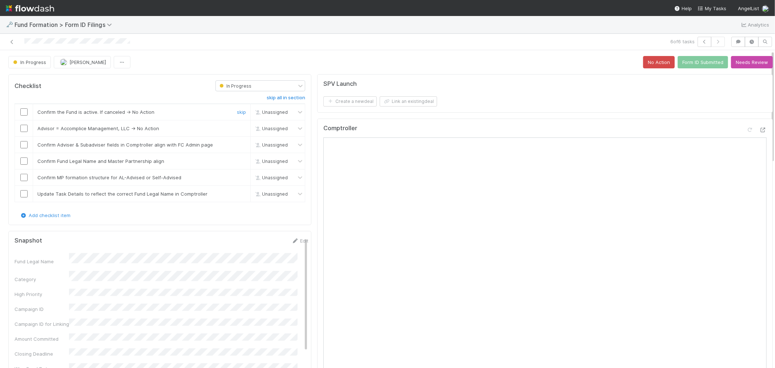
click at [24, 113] on input "checkbox" at bounding box center [23, 111] width 7 height 7
click at [23, 132] on td at bounding box center [24, 128] width 18 height 16
checkbox input "true"
click at [22, 132] on td at bounding box center [24, 128] width 18 height 16
click at [24, 129] on input "checkbox" at bounding box center [23, 128] width 7 height 7
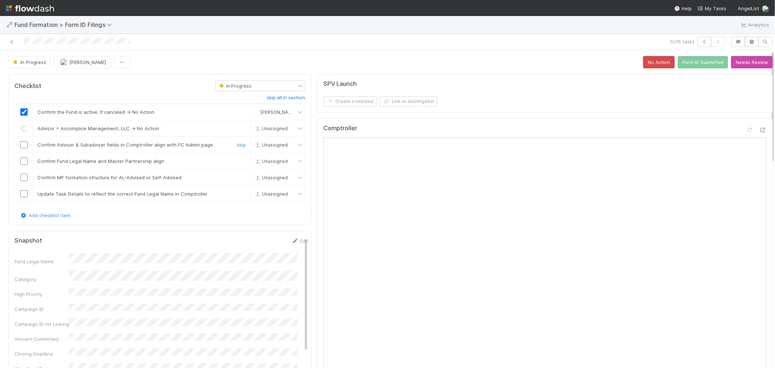
click at [22, 146] on input "checkbox" at bounding box center [23, 144] width 7 height 7
click at [23, 162] on input "checkbox" at bounding box center [23, 160] width 7 height 7
click at [23, 175] on input "checkbox" at bounding box center [23, 177] width 7 height 7
click at [238, 193] on link "skip" at bounding box center [241, 194] width 9 height 6
click at [688, 64] on button "Form ID Submitted" at bounding box center [702, 62] width 50 height 12
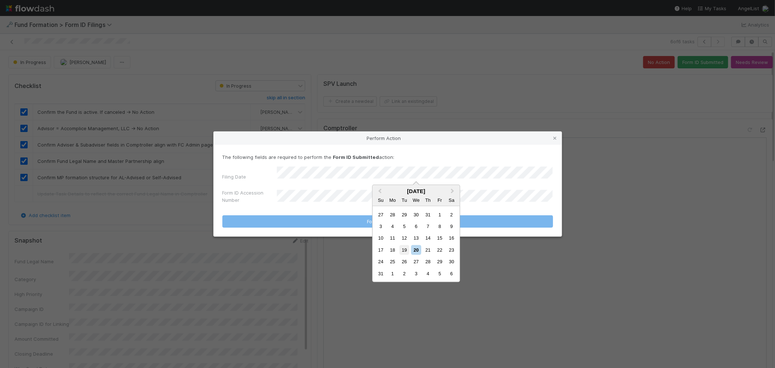
click at [402, 247] on div "19" at bounding box center [404, 250] width 10 height 10
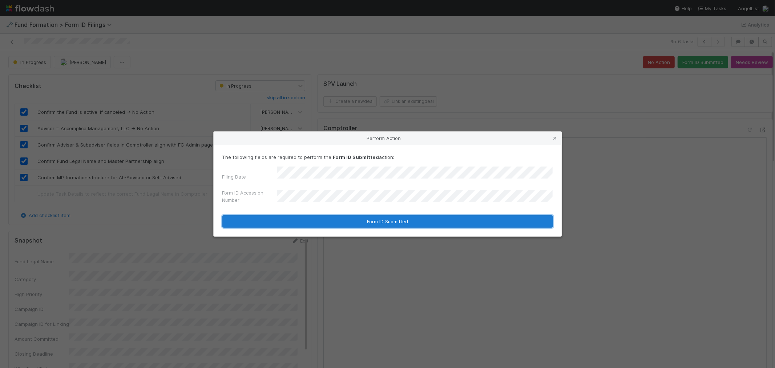
click at [342, 218] on button "Form ID Submitted" at bounding box center [387, 221] width 330 height 12
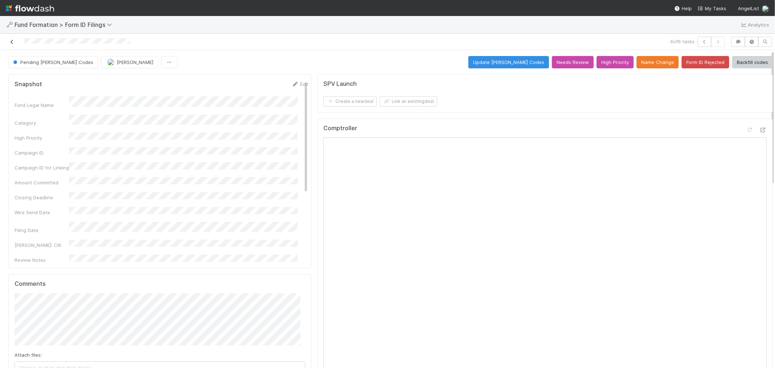
click at [12, 41] on icon at bounding box center [11, 42] width 7 height 5
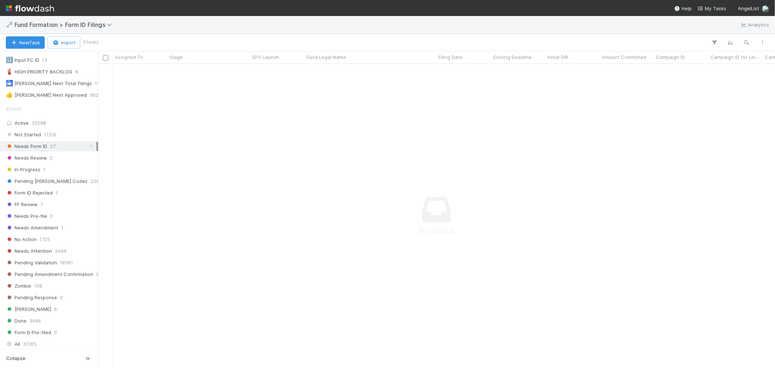
scroll to position [202, 0]
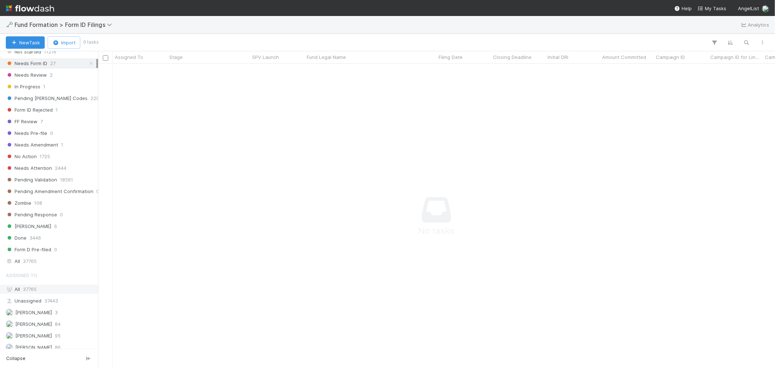
click at [38, 287] on div "All 37765" at bounding box center [51, 288] width 90 height 9
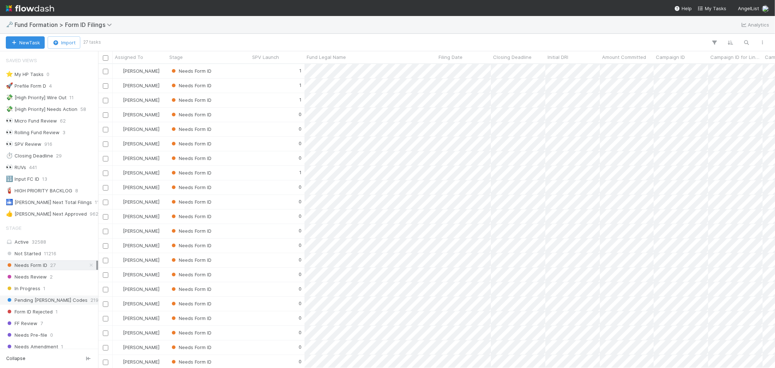
click at [43, 299] on span "Pending EDGAR Codes" at bounding box center [47, 299] width 82 height 9
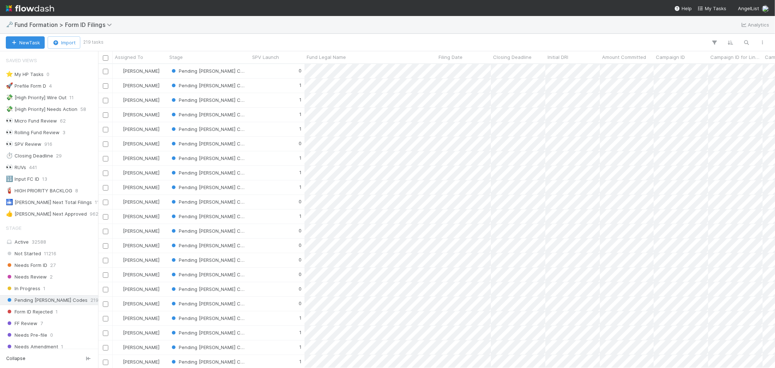
scroll to position [297, 670]
click at [746, 39] on icon "button" at bounding box center [746, 42] width 7 height 7
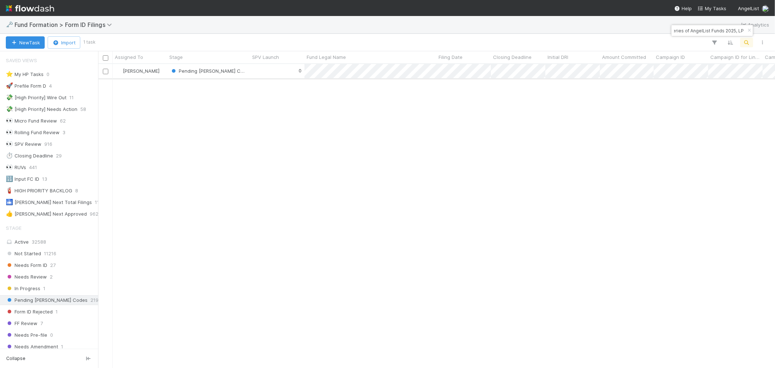
type input "Stardust-AT-0709 Fund I, a series of AngelList Funds 2025, LP"
click at [271, 76] on div "0" at bounding box center [277, 71] width 54 height 14
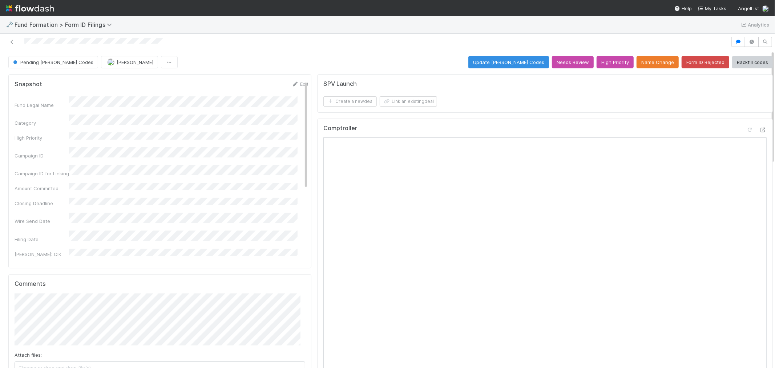
click at [422, 119] on div "Comptroller" at bounding box center [544, 262] width 455 height 289
click at [522, 64] on button "Update EDGAR Codes" at bounding box center [508, 62] width 81 height 12
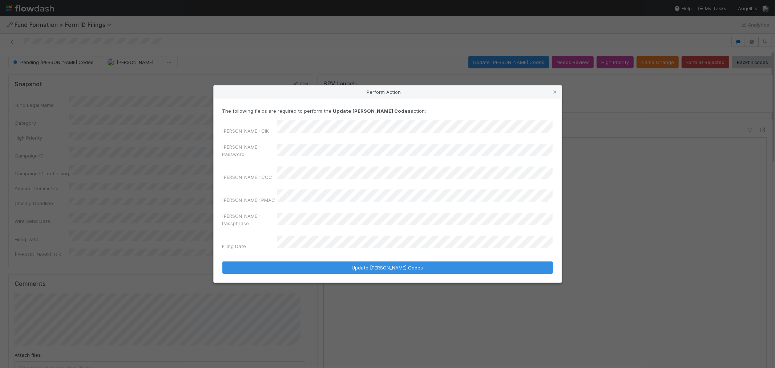
click at [206, 162] on div "Perform Action The following fields are required to perform the Update EDGAR Co…" at bounding box center [387, 184] width 775 height 368
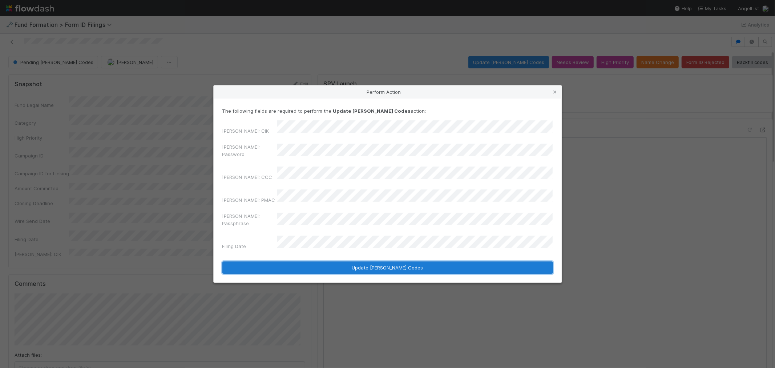
click at [415, 261] on button "Update EDGAR Codes" at bounding box center [387, 267] width 330 height 12
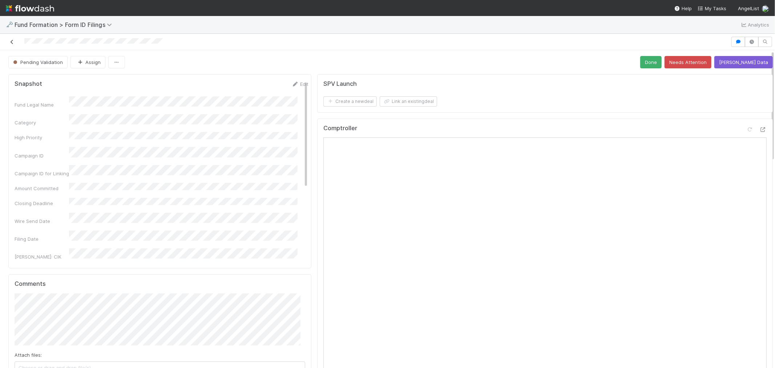
click at [11, 41] on icon at bounding box center [11, 42] width 7 height 5
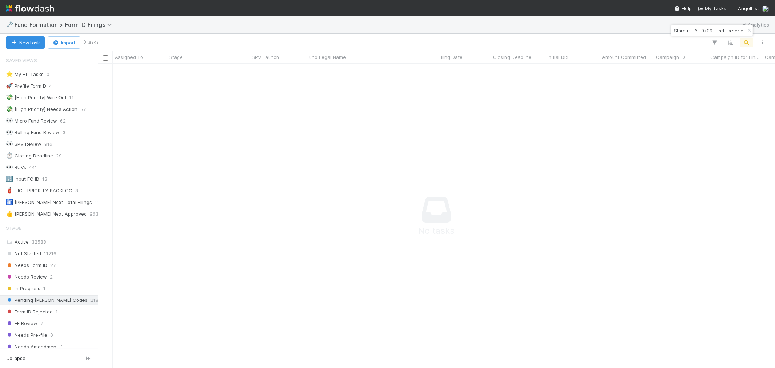
scroll to position [6, 6]
click at [732, 31] on input "Stardust-AT-0709 Fund I, a series of AngelList Funds 2025, LP" at bounding box center [708, 30] width 73 height 9
paste input "FI-0806 Fund I, a series of Versus Ventures"
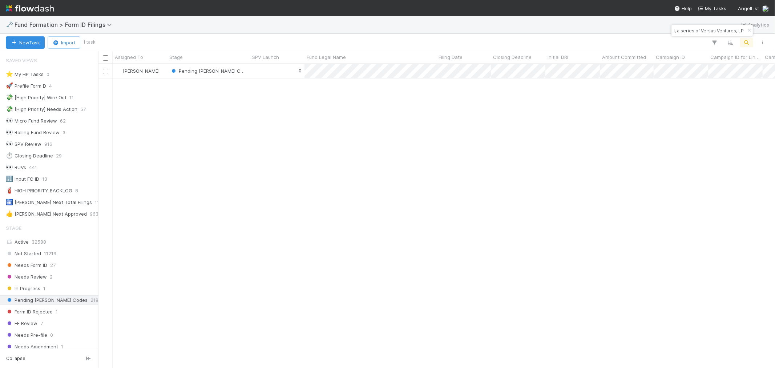
scroll to position [297, 670]
type input "FI-0806 Fund I, a series of Versus Ventures, LP"
click at [276, 75] on div "0" at bounding box center [277, 71] width 54 height 14
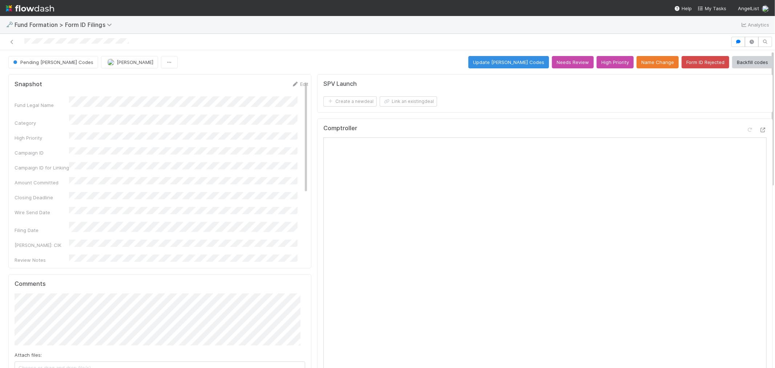
click at [441, 65] on div "Pending EDGAR Codes Febbie Cervantes Update EDGAR Codes Needs Review High Prior…" at bounding box center [390, 62] width 764 height 12
click at [512, 62] on button "Update EDGAR Codes" at bounding box center [508, 62] width 81 height 12
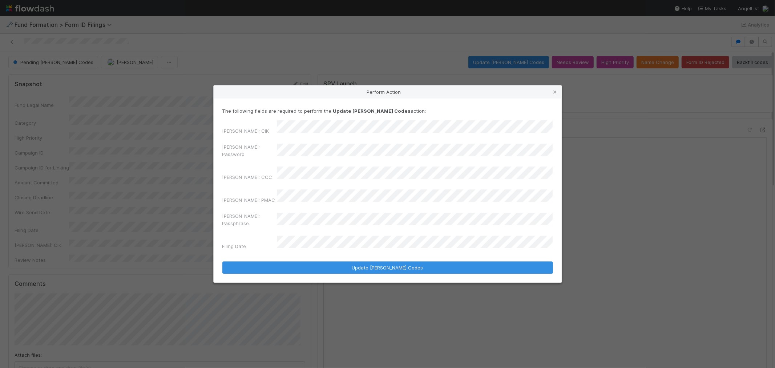
click at [166, 163] on div "Perform Action The following fields are required to perform the Update EDGAR Co…" at bounding box center [387, 184] width 775 height 368
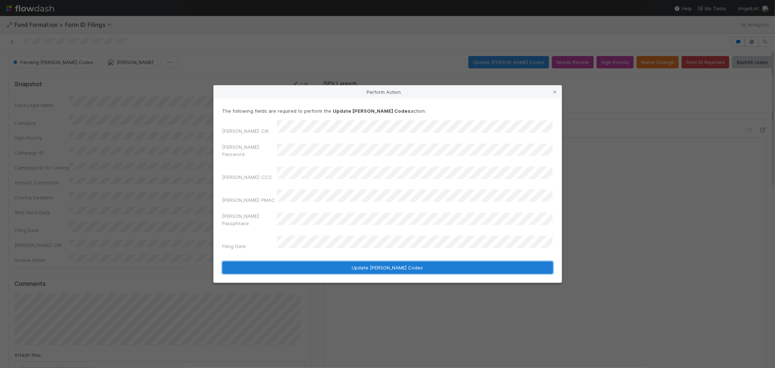
click at [372, 261] on button "Update EDGAR Codes" at bounding box center [387, 267] width 330 height 12
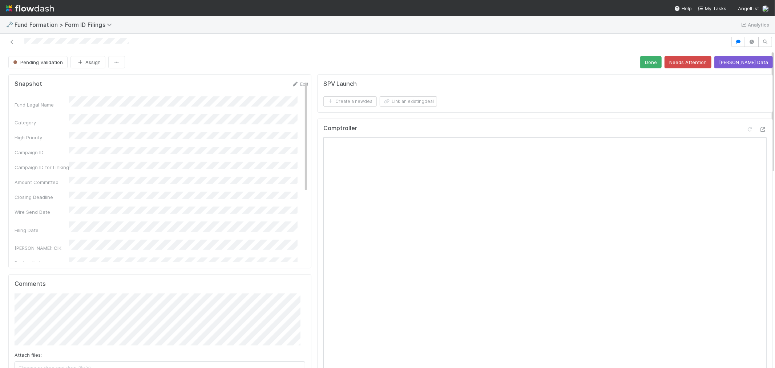
drag, startPoint x: 14, startPoint y: 42, endPoint x: 205, endPoint y: 2, distance: 195.3
click at [14, 42] on icon at bounding box center [11, 42] width 7 height 5
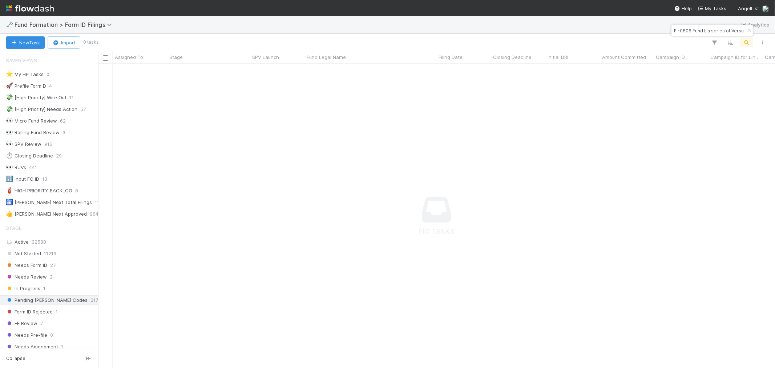
scroll to position [6, 6]
click at [677, 30] on input "FI-0806 Fund I, a series of Versus Ventures, LP" at bounding box center [708, 30] width 73 height 9
paste input "Acadia-AC-0731 Fund I, a series of AngelList Funds 2025"
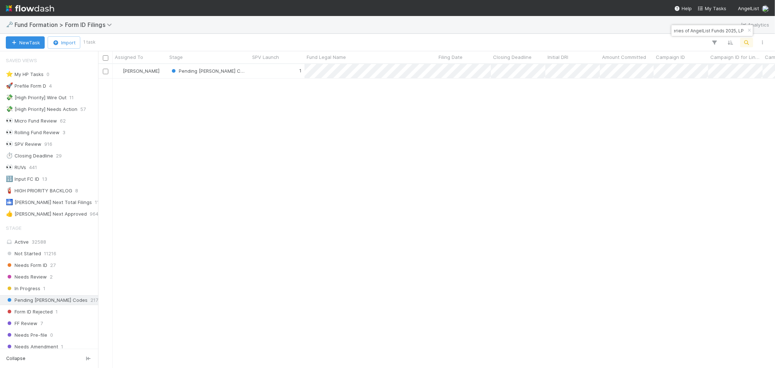
scroll to position [297, 670]
type input "Acadia-AC-0731 Fund I, a series of AngelList Funds 2025, LP"
click at [265, 70] on div "1" at bounding box center [277, 71] width 54 height 14
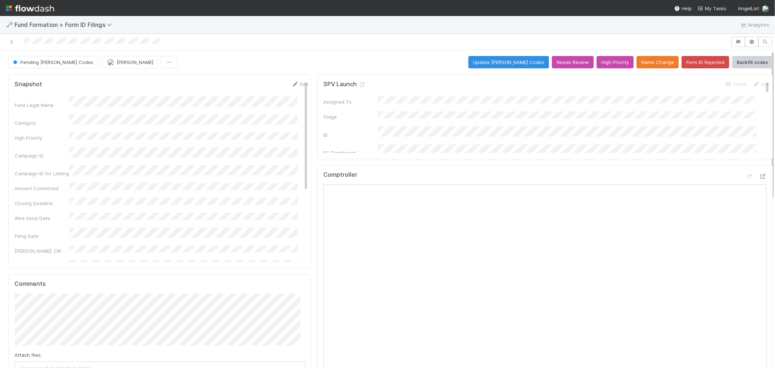
click at [422, 59] on div "Pending EDGAR Codes Febbie Cervantes Update EDGAR Codes Needs Review High Prior…" at bounding box center [390, 62] width 764 height 12
click at [524, 64] on button "Update EDGAR Codes" at bounding box center [508, 62] width 81 height 12
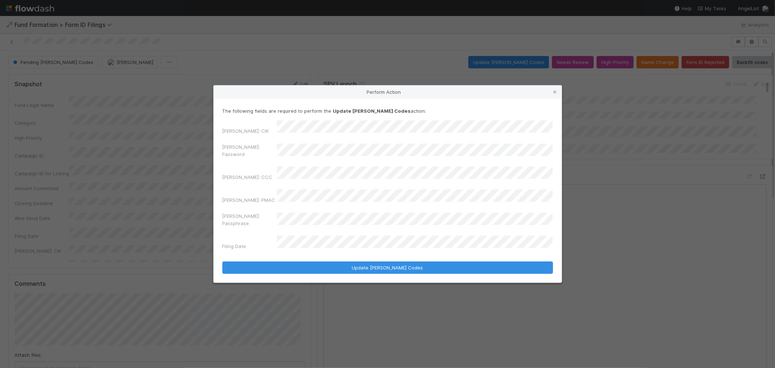
click at [110, 159] on div "Perform Action The following fields are required to perform the Update EDGAR Co…" at bounding box center [387, 184] width 775 height 368
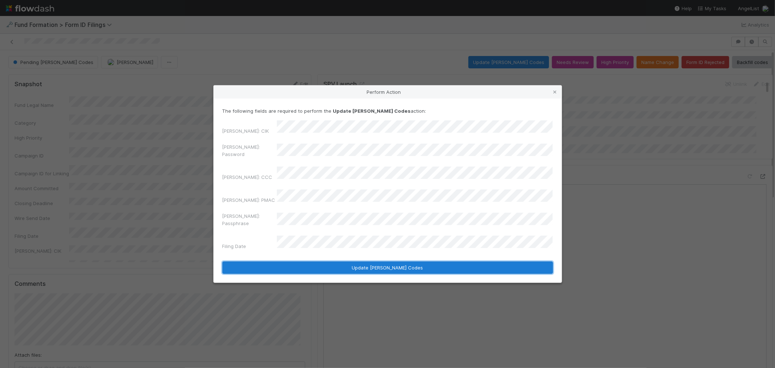
click at [367, 261] on button "Update EDGAR Codes" at bounding box center [387, 267] width 330 height 12
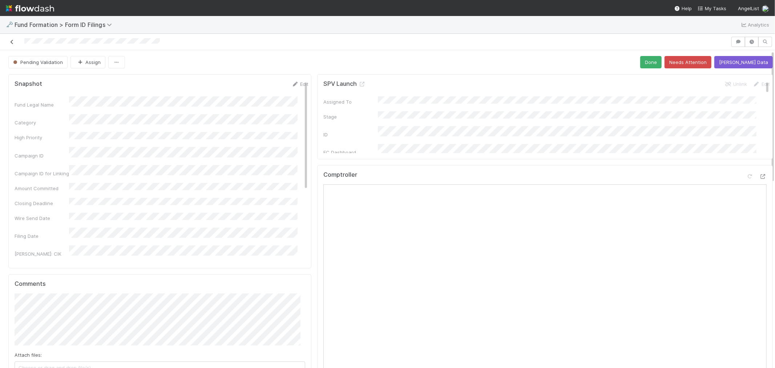
click at [15, 41] on icon at bounding box center [11, 42] width 7 height 5
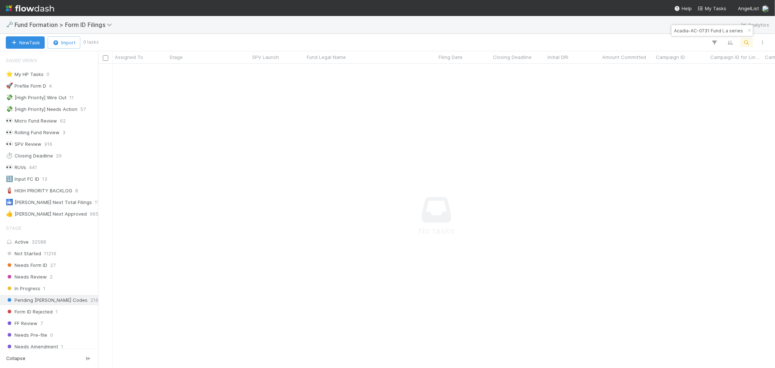
scroll to position [6, 6]
click at [695, 32] on input "Acadia-AC-0731 Fund I, a series of AngelList Funds 2025, LP" at bounding box center [708, 30] width 73 height 9
paste input "CA-0729 Fund II, a series of FDVC"
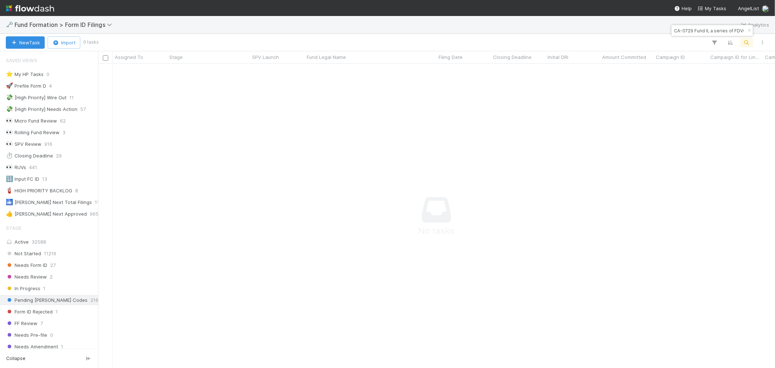
scroll to position [0, 17]
type input "CA-0729 Fund II, a series of FDVC, LP"
click at [263, 72] on div "0" at bounding box center [277, 71] width 54 height 14
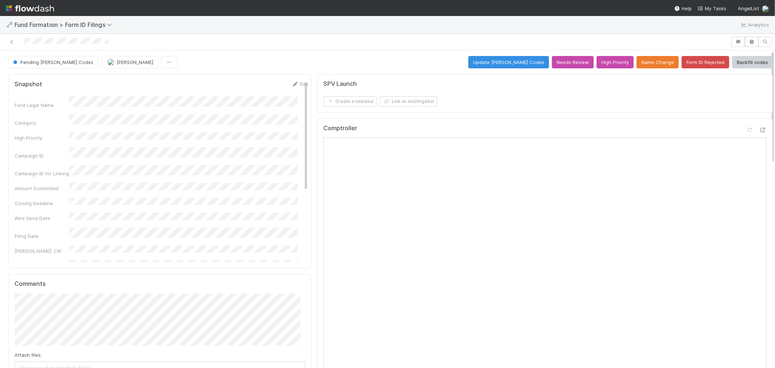
click at [482, 96] on form "SPV Launch Create a new deal Link an existing deal" at bounding box center [546, 93] width 446 height 26
click at [516, 63] on button "Update EDGAR Codes" at bounding box center [508, 62] width 81 height 12
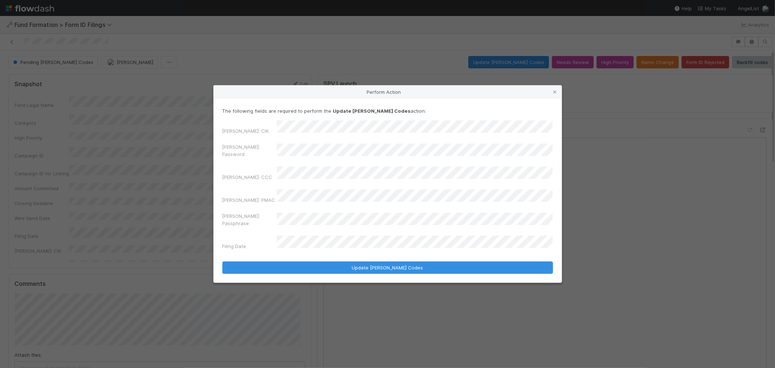
click at [298, 169] on div "EDGAR: CIK EDGAR: Password EDGAR: CCC EDGAR: PMAC EDGAR: Passphrase Filing Date" at bounding box center [387, 186] width 330 height 132
click at [160, 164] on div "Perform Action The following fields are required to perform the Update EDGAR Co…" at bounding box center [387, 184] width 775 height 368
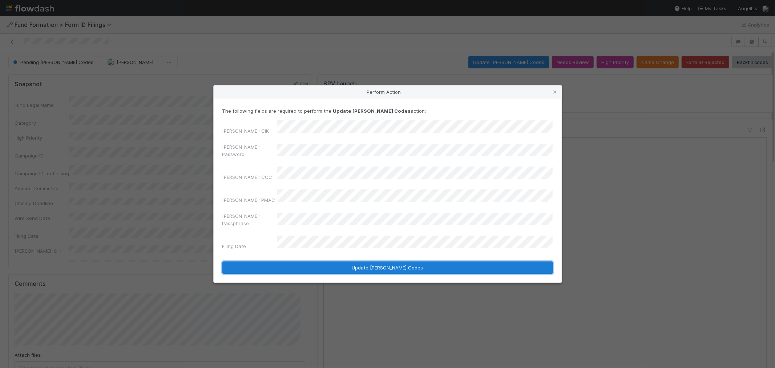
click at [422, 261] on button "Update EDGAR Codes" at bounding box center [387, 267] width 330 height 12
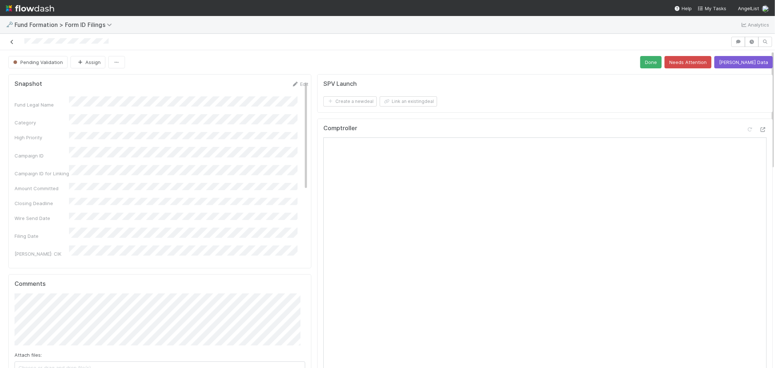
click at [12, 41] on icon at bounding box center [11, 42] width 7 height 5
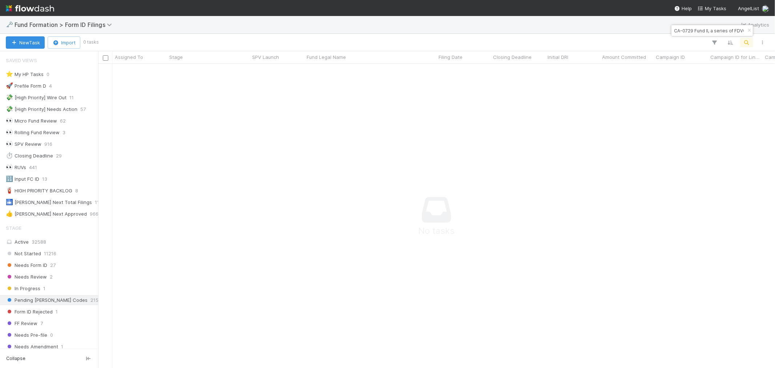
scroll to position [6, 6]
click at [698, 27] on input "CA-0729 Fund II, a series of FDVC, LP" at bounding box center [708, 30] width 73 height 9
paste input "GR-0510 Fund I, a series of Roll Up Vehicles"
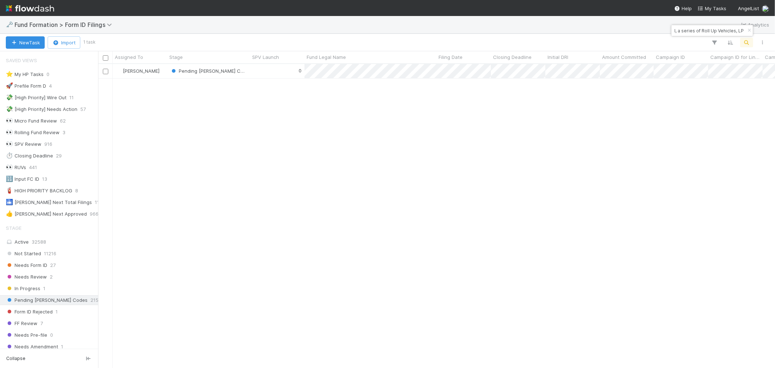
scroll to position [297, 670]
type input "GR-0510 Fund I, a series of Roll Up Vehicles, LP"
click at [267, 69] on div "0" at bounding box center [277, 71] width 54 height 14
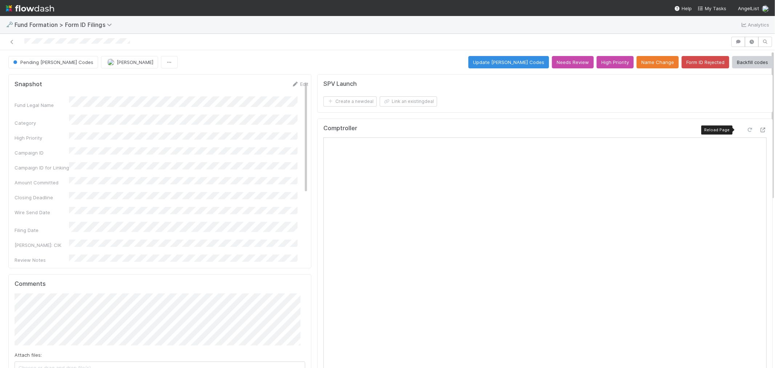
click at [746, 131] on icon at bounding box center [749, 129] width 7 height 5
click at [529, 121] on div "Comptroller" at bounding box center [544, 262] width 455 height 289
click at [519, 66] on button "Update EDGAR Codes" at bounding box center [508, 62] width 81 height 12
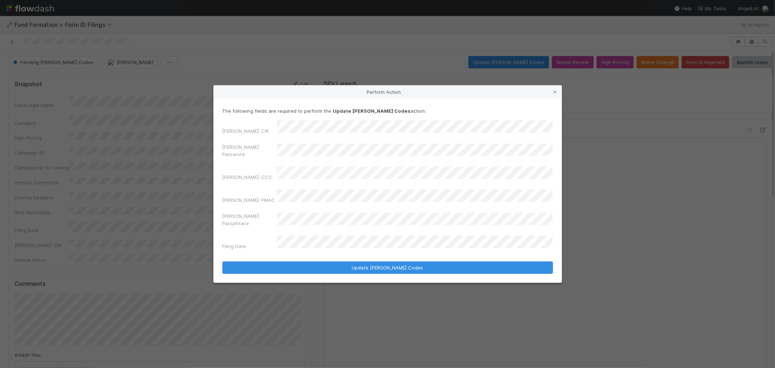
click at [101, 162] on div "Perform Action The following fields are required to perform the Update EDGAR Co…" at bounding box center [387, 184] width 775 height 368
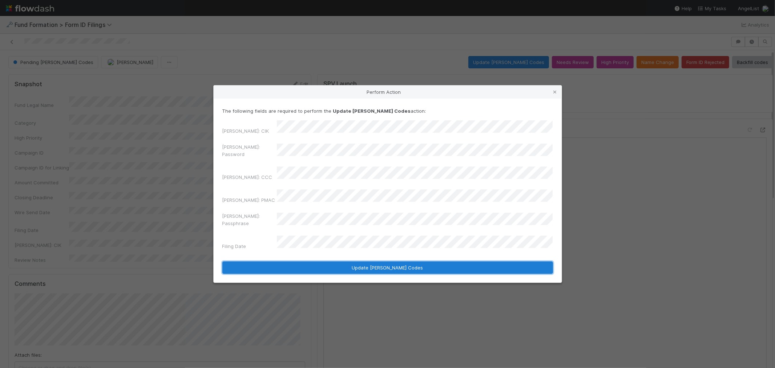
click at [386, 261] on button "Update EDGAR Codes" at bounding box center [387, 267] width 330 height 12
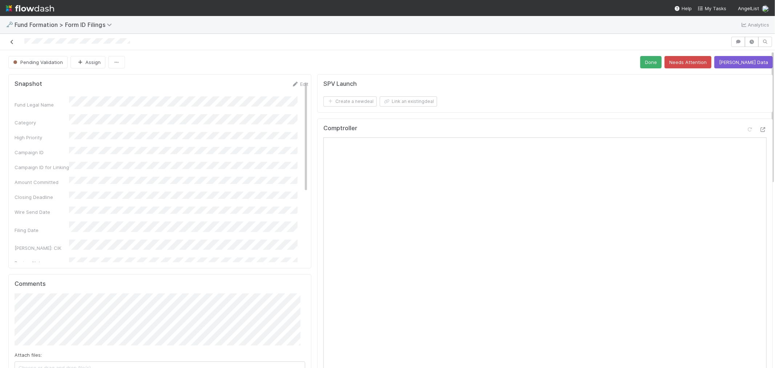
click at [12, 41] on icon at bounding box center [11, 42] width 7 height 5
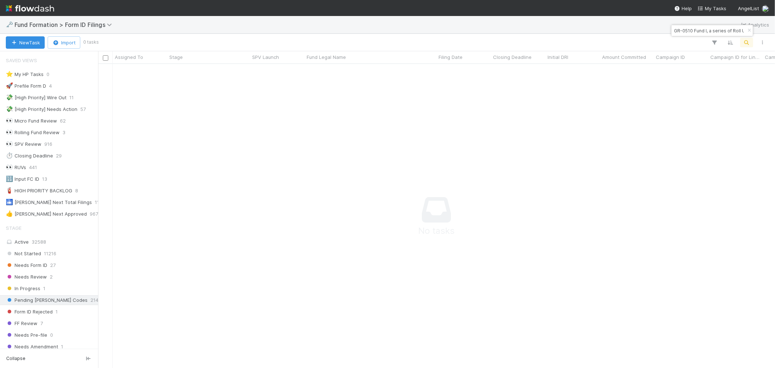
scroll to position [6, 6]
click at [713, 28] on input "GR-0510 Fund I, a series of Roll Up Vehicles, LP" at bounding box center [708, 30] width 73 height 9
paste input "SY-0619 Fund I, a series of K2 Global Holding"
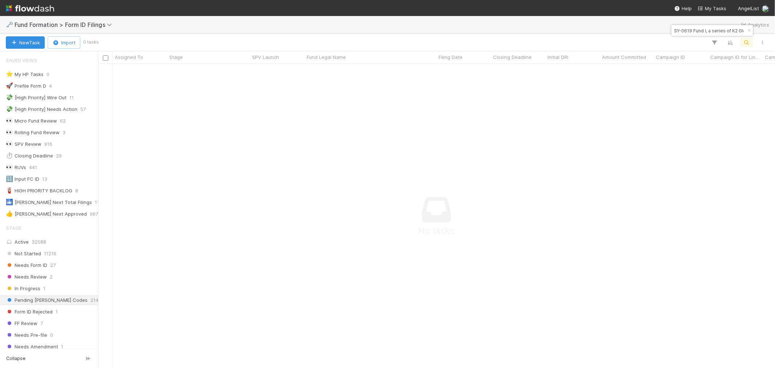
scroll to position [0, 42]
type input "SY-0619 Fund I, a series of K2 Global Holdings, LP"
click at [263, 68] on div "0" at bounding box center [277, 71] width 54 height 14
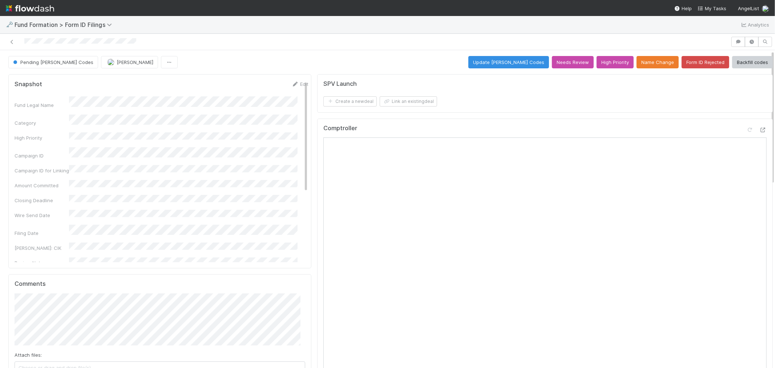
click at [527, 121] on div "Comptroller" at bounding box center [544, 262] width 455 height 289
click at [528, 60] on button "Update EDGAR Codes" at bounding box center [508, 62] width 81 height 12
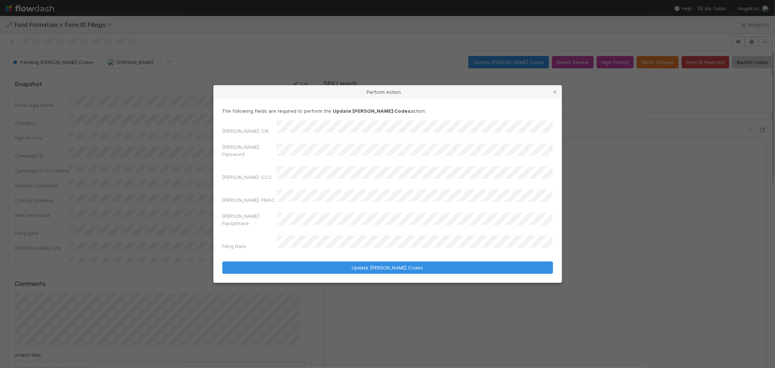
click at [133, 163] on div "Perform Action The following fields are required to perform the Update EDGAR Co…" at bounding box center [387, 184] width 775 height 368
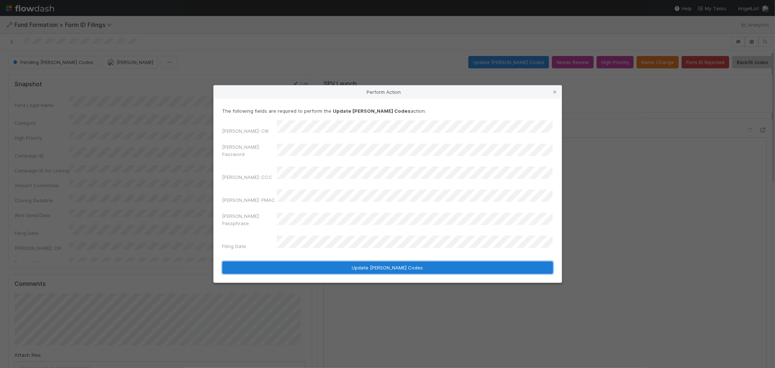
click at [385, 261] on button "Update EDGAR Codes" at bounding box center [387, 267] width 330 height 12
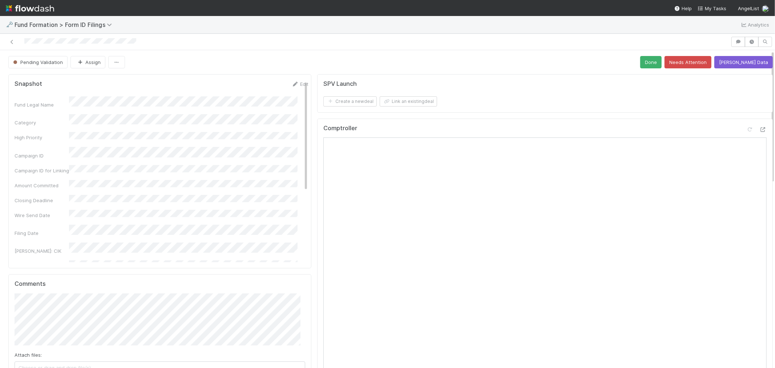
drag, startPoint x: 9, startPoint y: 43, endPoint x: 53, endPoint y: 33, distance: 45.8
click at [9, 43] on icon at bounding box center [11, 42] width 7 height 5
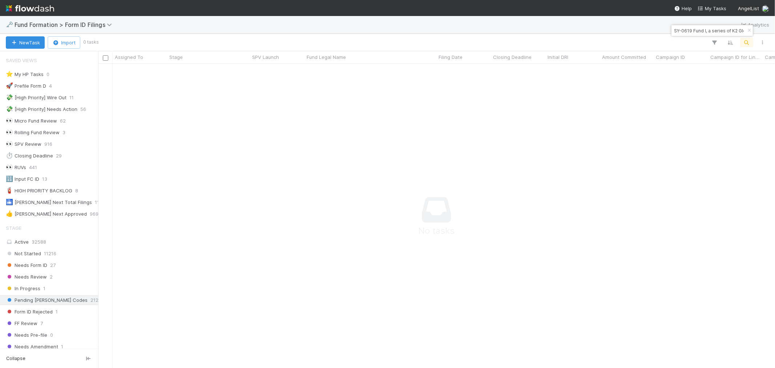
scroll to position [6, 6]
click at [713, 33] on input "SY-0619 Fund I, a series of K2 Global Holdings, LP" at bounding box center [708, 30] width 73 height 9
paste input "Grinich Investments Burst XXVI, a series of Grinich Investments II"
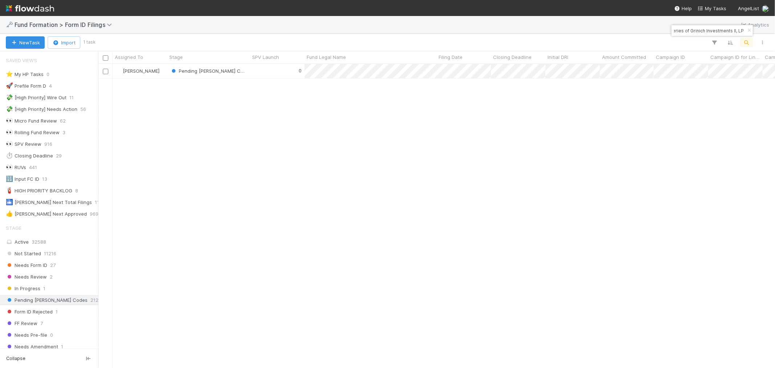
scroll to position [297, 670]
type input "Grinich Investments Burst XXVI, a series of Grinich Investments II, LP"
click at [260, 73] on div "0" at bounding box center [277, 71] width 54 height 14
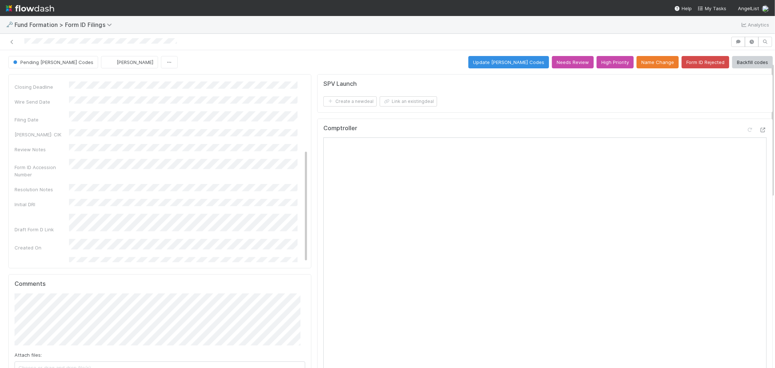
scroll to position [121, 0]
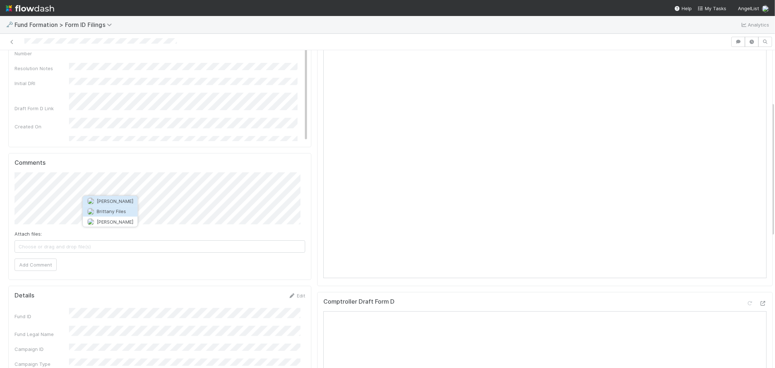
click at [97, 211] on span "Brittany Files" at bounding box center [111, 211] width 29 height 6
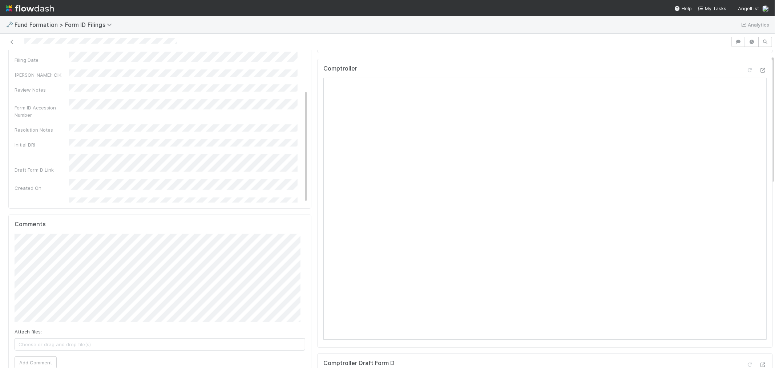
scroll to position [0, 0]
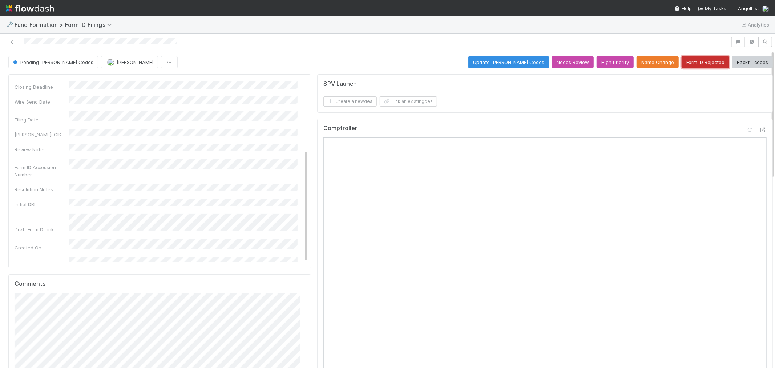
click at [694, 62] on button "Form ID Rejected" at bounding box center [705, 62] width 48 height 12
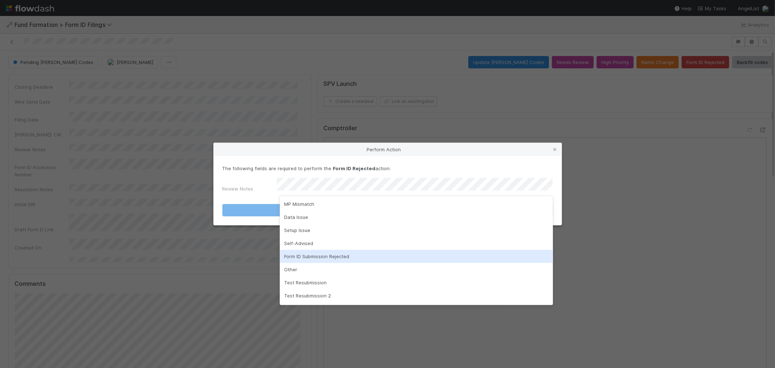
click at [308, 254] on div "Form ID Submission Rejected" at bounding box center [416, 255] width 273 height 13
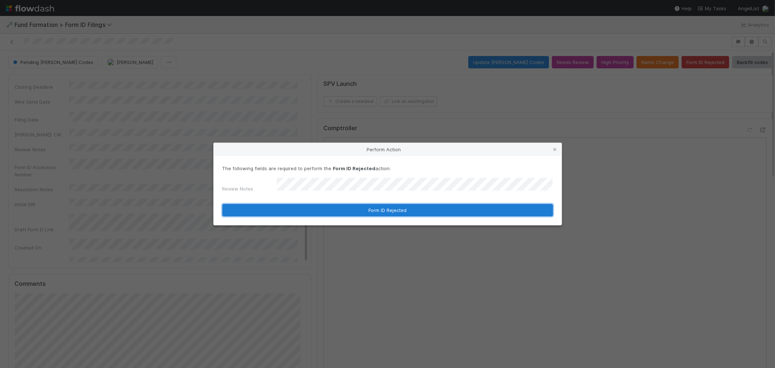
click at [313, 208] on button "Form ID Rejected" at bounding box center [387, 210] width 330 height 12
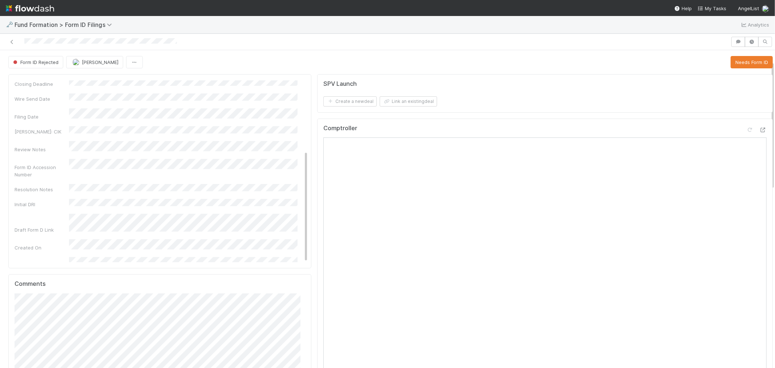
scroll to position [161, 0]
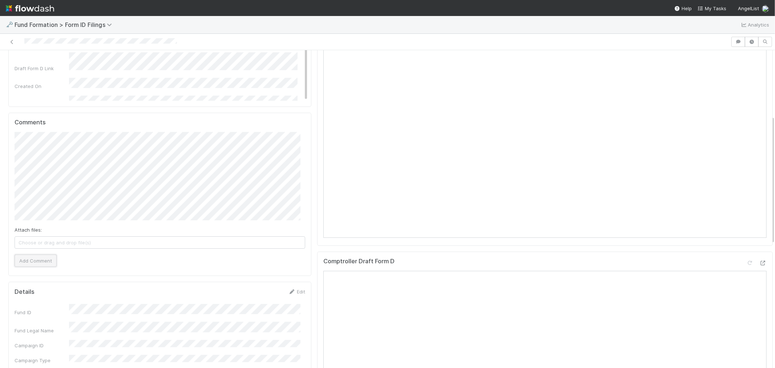
click at [47, 265] on button "Add Comment" at bounding box center [36, 260] width 42 height 12
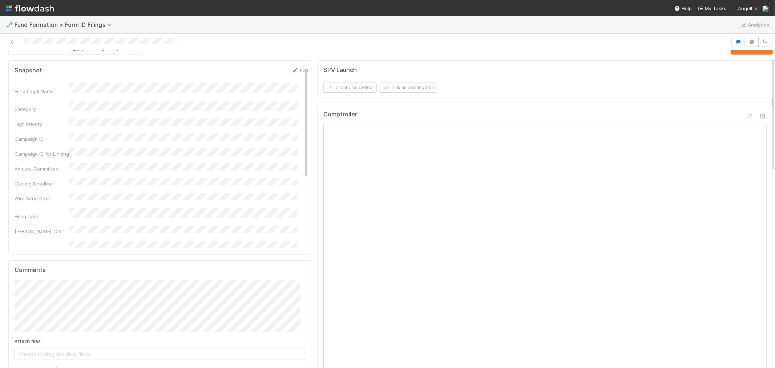
scroll to position [0, 0]
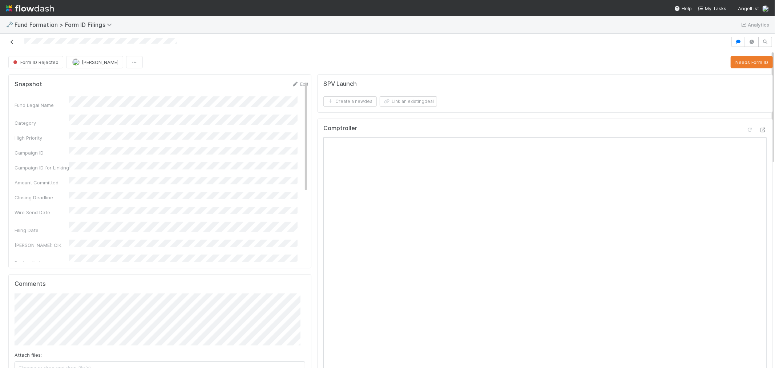
click at [12, 41] on icon at bounding box center [11, 42] width 7 height 5
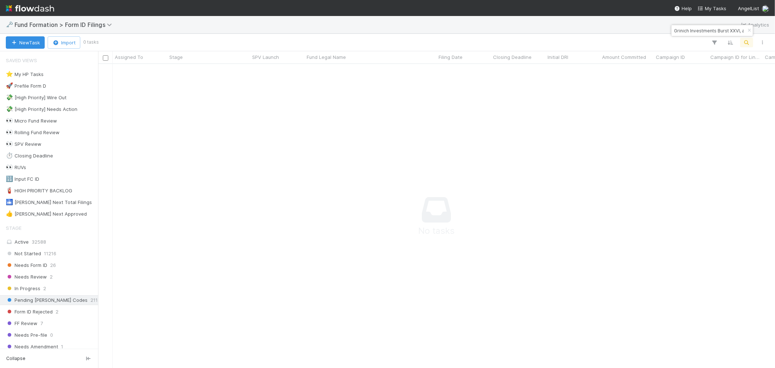
scroll to position [291, 665]
click at [678, 32] on input "Grinich Investments Burst XXVI, a series of Grinich Investments II, LP" at bounding box center [708, 30] width 73 height 9
paste input "WI-0527 Fund II, a series of Roll Up Vehicles"
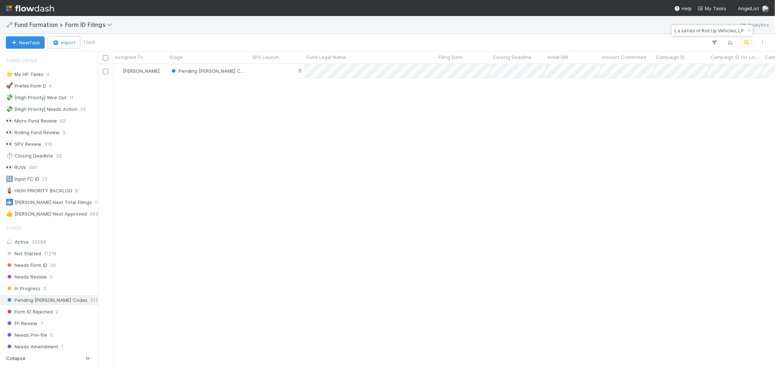
scroll to position [297, 670]
type input "WI-0527 Fund II, a series of Roll Up Vehicles, LP"
click at [263, 73] on div "0" at bounding box center [277, 71] width 54 height 14
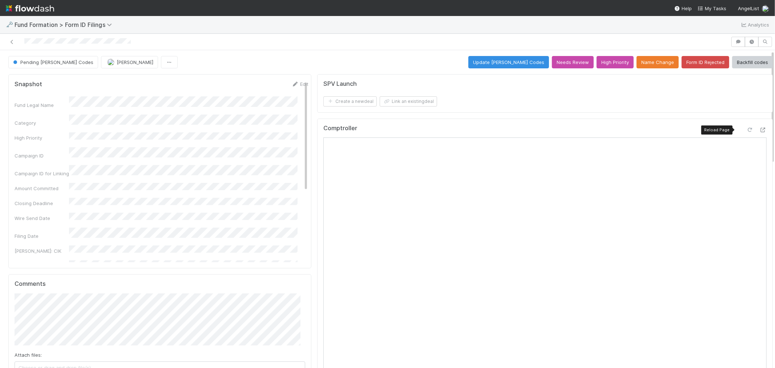
click at [746, 129] on icon at bounding box center [749, 129] width 7 height 5
click at [438, 64] on div "Pending EDGAR Codes Meg Castanare Update EDGAR Codes Needs Review High Priority…" at bounding box center [390, 62] width 764 height 12
click at [518, 63] on button "Update EDGAR Codes" at bounding box center [508, 62] width 81 height 12
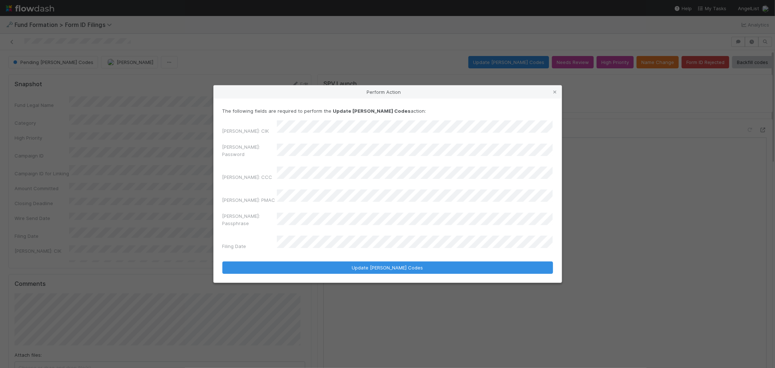
click at [215, 165] on div "The following fields are required to perform the Update EDGAR Codes action: EDG…" at bounding box center [388, 190] width 348 height 184
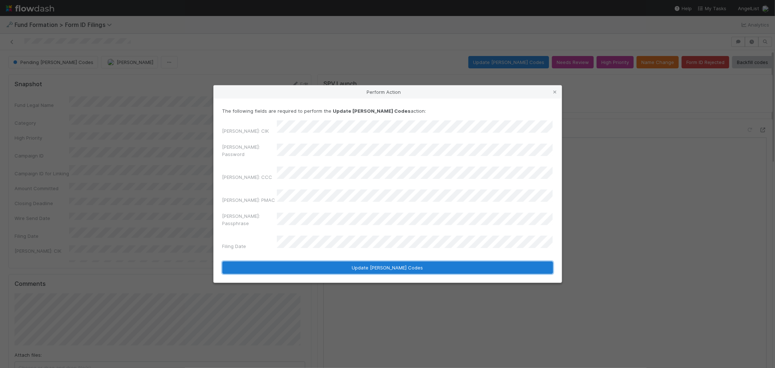
click at [406, 261] on button "Update EDGAR Codes" at bounding box center [387, 267] width 330 height 12
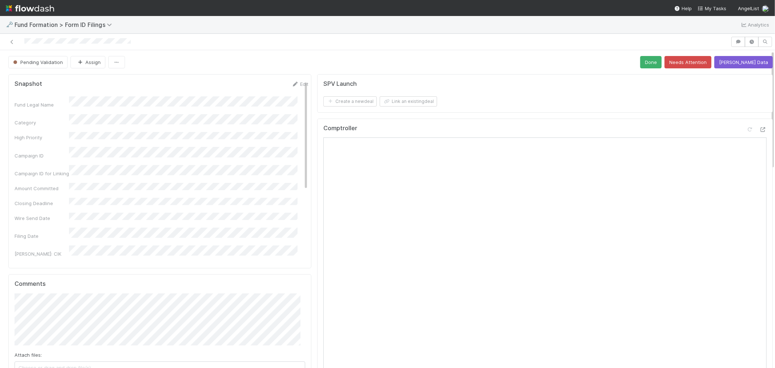
drag, startPoint x: 10, startPoint y: 42, endPoint x: 208, endPoint y: 21, distance: 199.0
click at [10, 42] on icon at bounding box center [11, 42] width 7 height 5
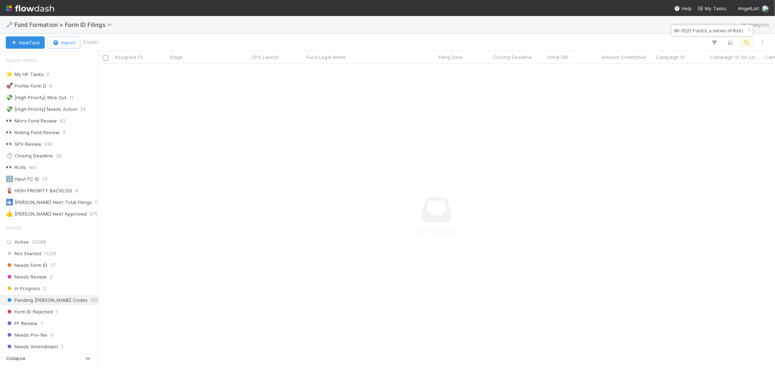
scroll to position [6, 6]
click at [693, 30] on input "WI-0527 Fund II, a series of Roll Up Vehicles, LP" at bounding box center [708, 30] width 73 height 9
paste input "SE-0611"
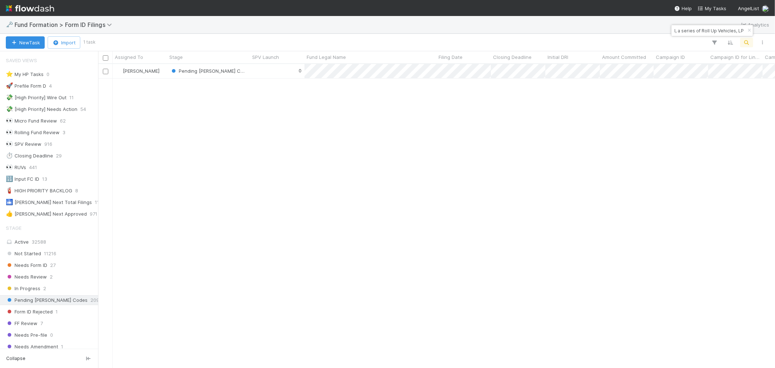
scroll to position [297, 670]
type input "SE-0611 Fund II, a series of Roll Up Vehicles, LP"
click at [280, 74] on div "0" at bounding box center [277, 71] width 54 height 14
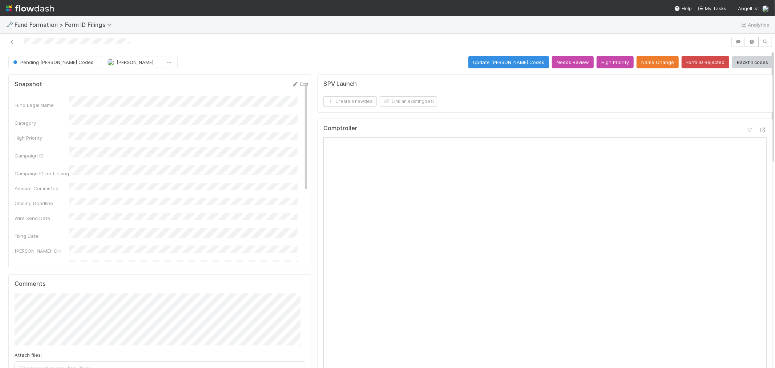
click at [485, 106] on div "Create a new deal Link an existing deal" at bounding box center [546, 101] width 446 height 10
click at [522, 66] on button "Update EDGAR Codes" at bounding box center [508, 62] width 81 height 12
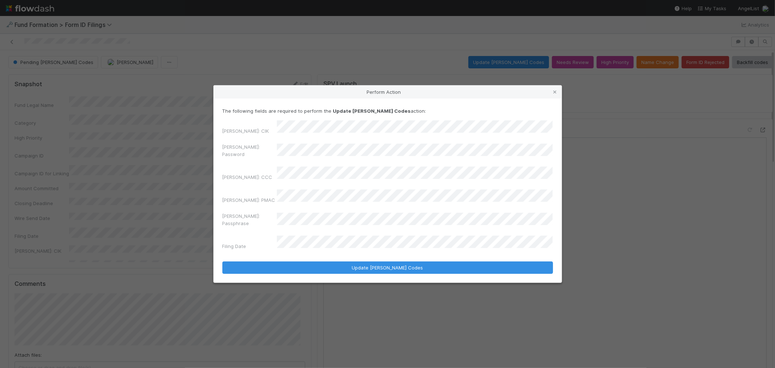
click at [123, 174] on div "Perform Action The following fields are required to perform the Update EDGAR Co…" at bounding box center [387, 184] width 775 height 368
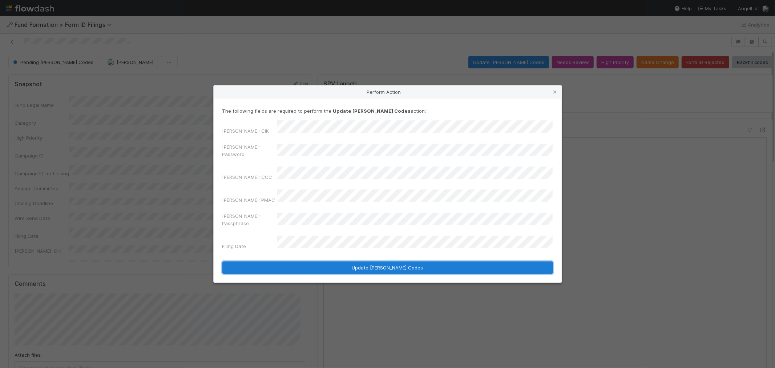
click at [334, 261] on button "Update EDGAR Codes" at bounding box center [387, 267] width 330 height 12
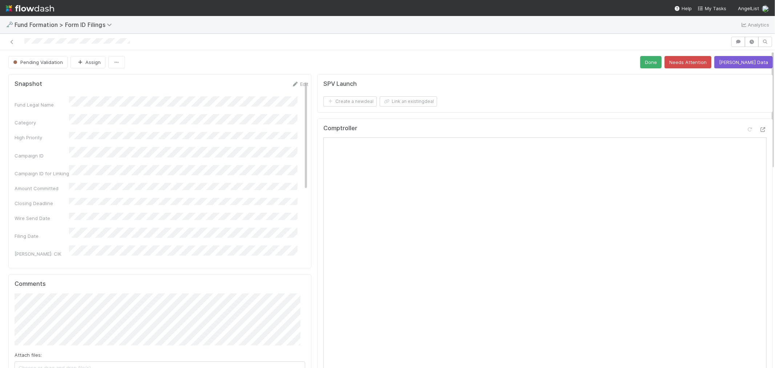
drag, startPoint x: 11, startPoint y: 41, endPoint x: 142, endPoint y: 8, distance: 135.2
click at [11, 41] on icon at bounding box center [11, 42] width 7 height 5
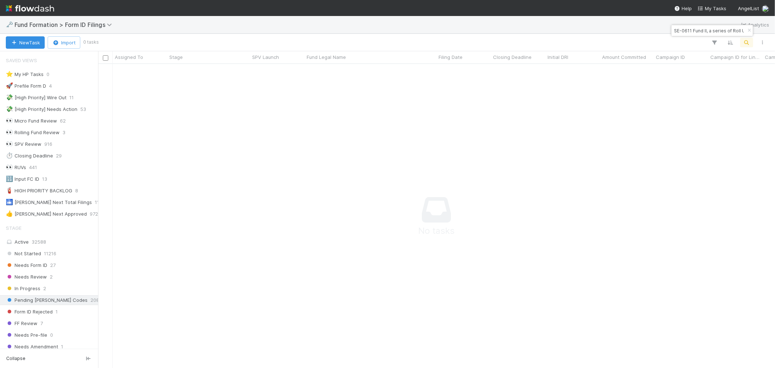
scroll to position [6, 6]
click at [706, 27] on input "SE-0611 Fund II, a series of Roll Up Vehicles, LP" at bounding box center [708, 30] width 73 height 9
paste input "GE-0723 Fund"
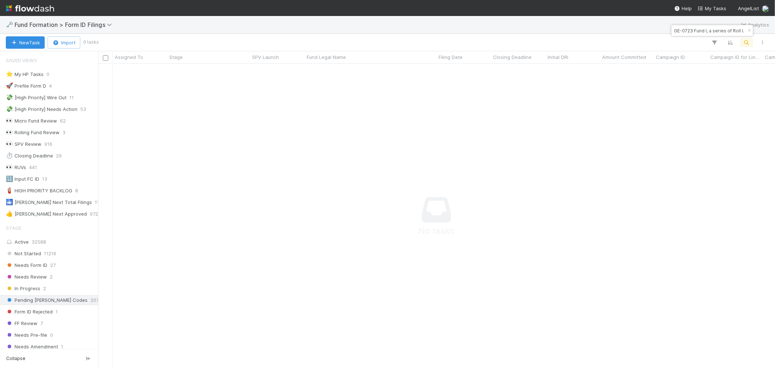
scroll to position [0, 37]
type input "GE-0723 Fund I, a series of Roll Up Vehicles, LP"
click at [265, 69] on div "0" at bounding box center [277, 71] width 54 height 14
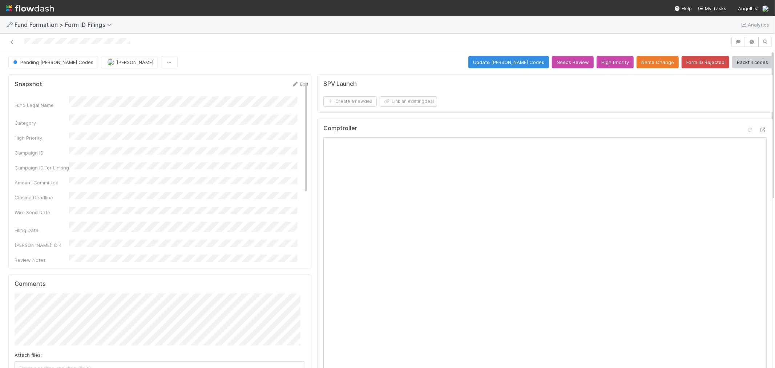
click at [528, 111] on div "SPV Launch Create a new deal Link an existing deal" at bounding box center [544, 93] width 455 height 38
click at [499, 63] on button "Update EDGAR Codes" at bounding box center [508, 62] width 81 height 12
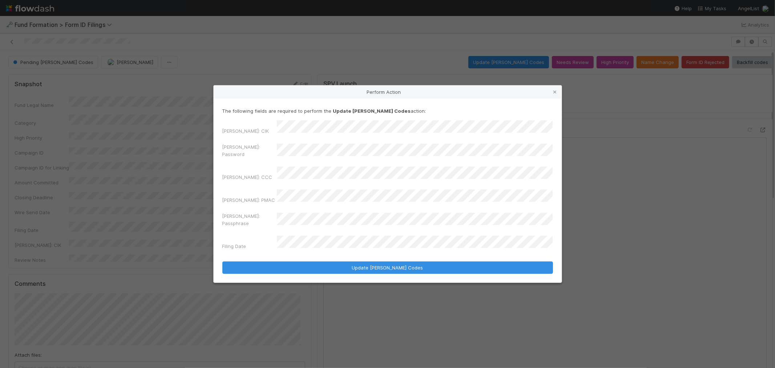
click at [183, 163] on div "Perform Action The following fields are required to perform the Update EDGAR Co…" at bounding box center [387, 184] width 775 height 368
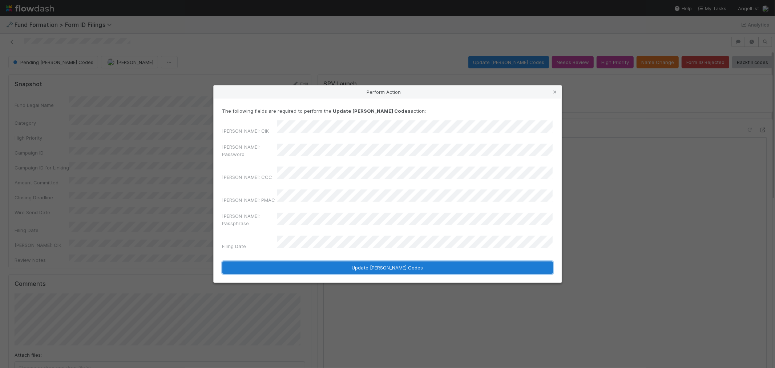
click at [401, 261] on button "Update EDGAR Codes" at bounding box center [387, 267] width 330 height 12
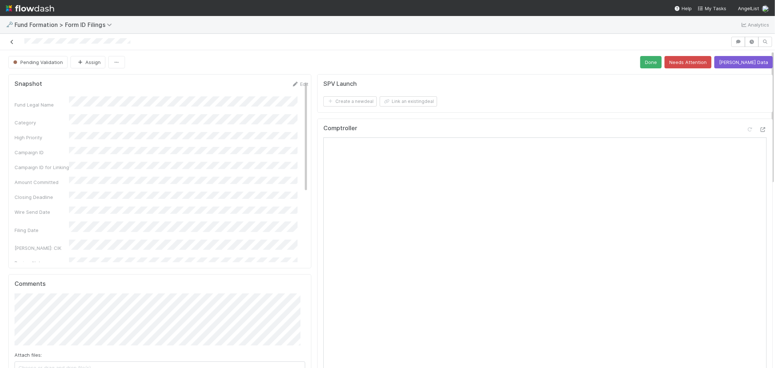
click at [12, 41] on icon at bounding box center [11, 42] width 7 height 5
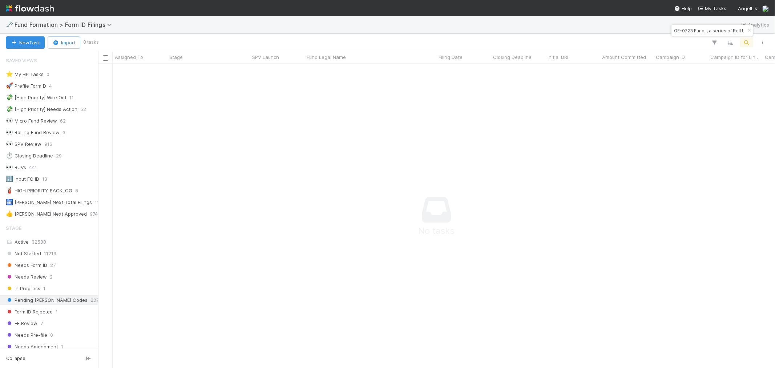
scroll to position [6, 6]
click at [714, 31] on input "GE-0723 Fund I, a series of Roll Up Vehicles, LP" at bounding box center [708, 30] width 73 height 9
paste input "NO-070"
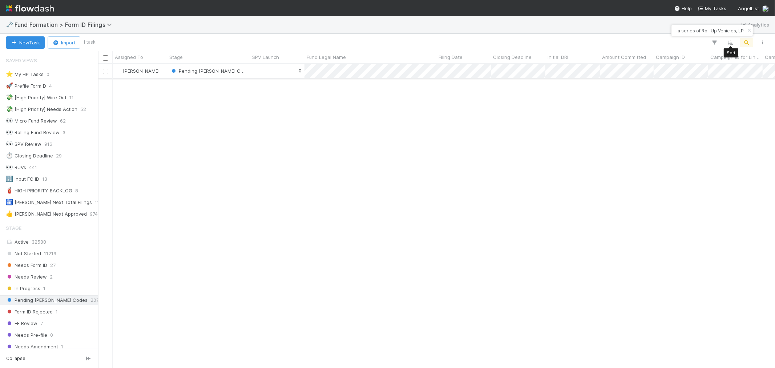
scroll to position [297, 670]
type input "NO-0703 Fund I, a series of Roll Up Vehicles, LP"
click at [257, 75] on div "0" at bounding box center [277, 71] width 54 height 14
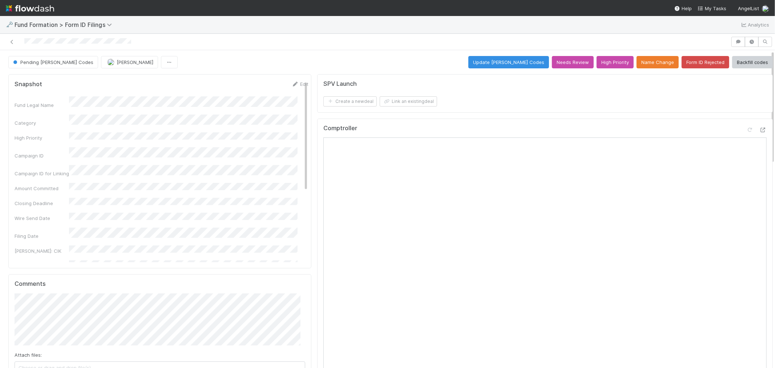
click at [511, 110] on div "SPV Launch Create a new deal Link an existing deal" at bounding box center [544, 93] width 455 height 38
click at [528, 60] on button "Update EDGAR Codes" at bounding box center [508, 62] width 81 height 12
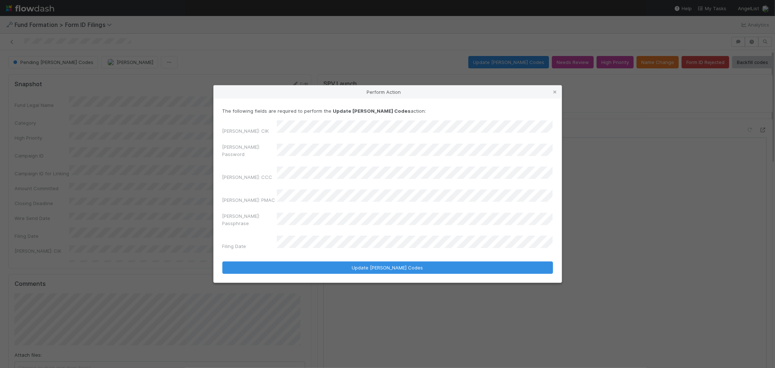
click at [208, 168] on div "Perform Action The following fields are required to perform the Update EDGAR Co…" at bounding box center [387, 184] width 775 height 368
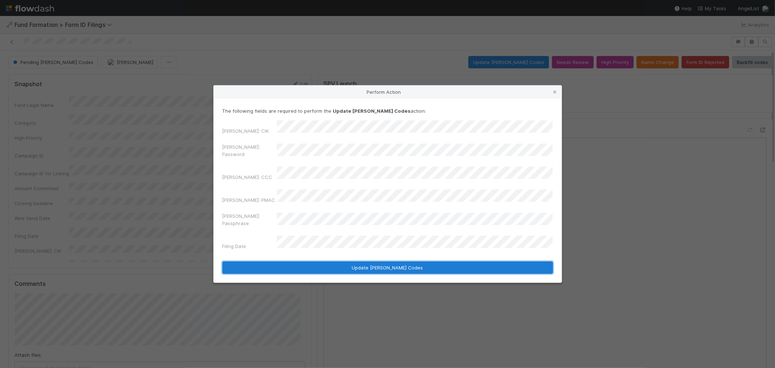
click at [459, 261] on button "Update EDGAR Codes" at bounding box center [387, 267] width 330 height 12
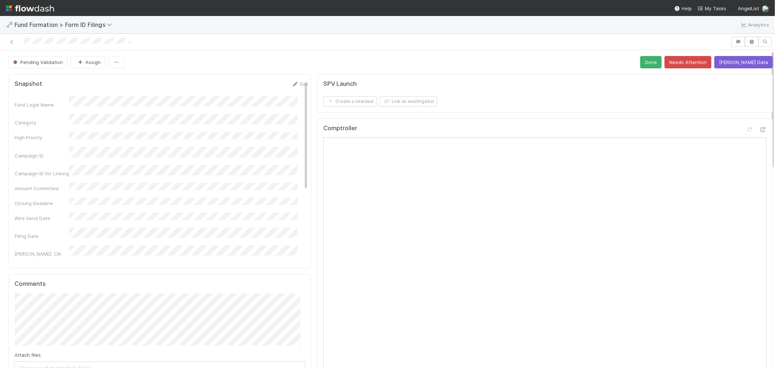
drag, startPoint x: 13, startPoint y: 41, endPoint x: 140, endPoint y: 6, distance: 131.9
click at [13, 41] on icon at bounding box center [11, 42] width 7 height 5
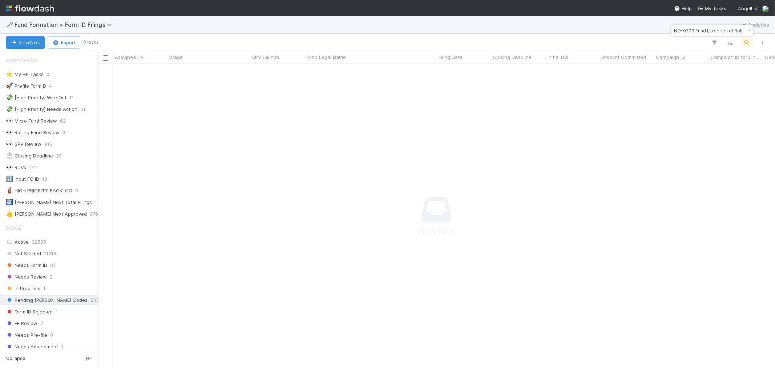
scroll to position [6, 6]
click at [705, 27] on input "NO-0703 Fund I, a series of Roll Up Vehicles, LP" at bounding box center [708, 30] width 73 height 9
paste input "IM-06191"
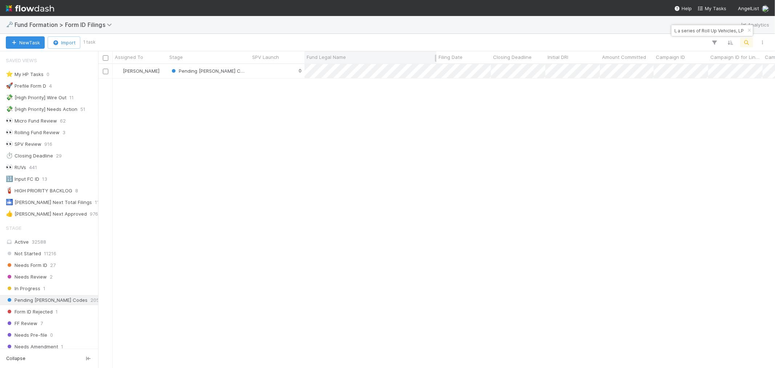
scroll to position [297, 670]
type input "IM-06191 Fund I, a series of Roll Up Vehicles, LP"
click at [269, 71] on div "0" at bounding box center [277, 71] width 54 height 14
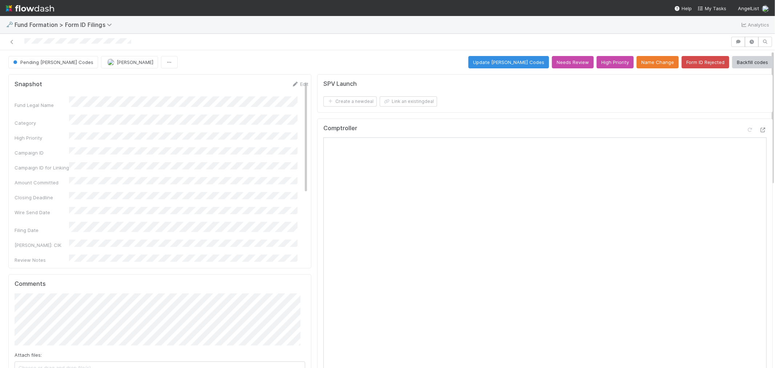
click at [522, 128] on div "Comptroller" at bounding box center [544, 131] width 443 height 13
click at [506, 66] on button "Update EDGAR Codes" at bounding box center [508, 62] width 81 height 12
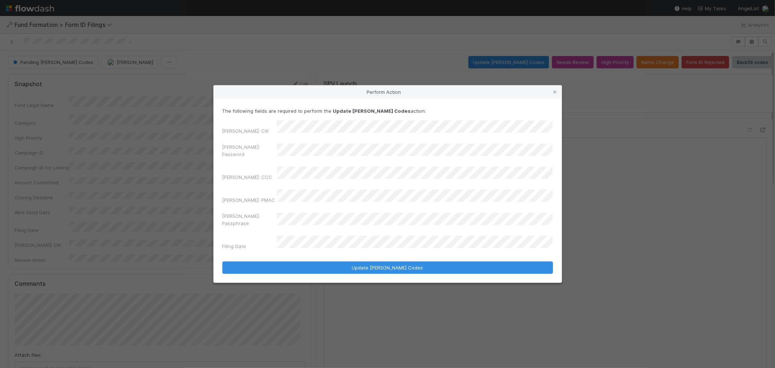
click at [171, 159] on div "Perform Action The following fields are required to perform the Update EDGAR Co…" at bounding box center [387, 184] width 775 height 368
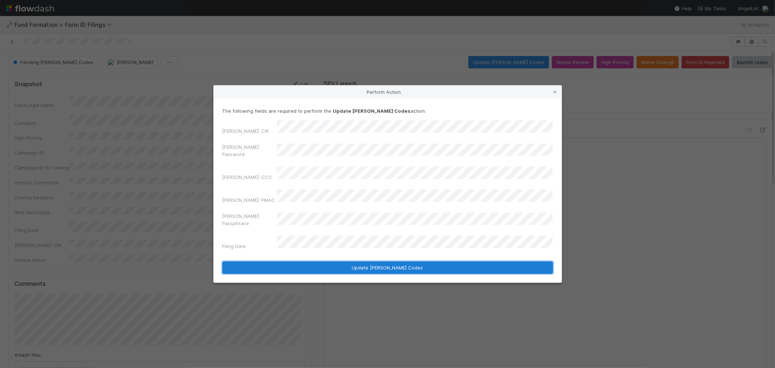
click at [385, 261] on button "Update EDGAR Codes" at bounding box center [387, 267] width 330 height 12
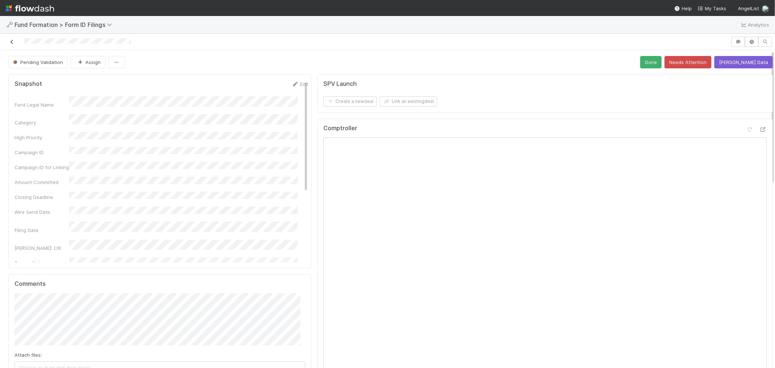
click at [12, 42] on icon at bounding box center [11, 42] width 7 height 5
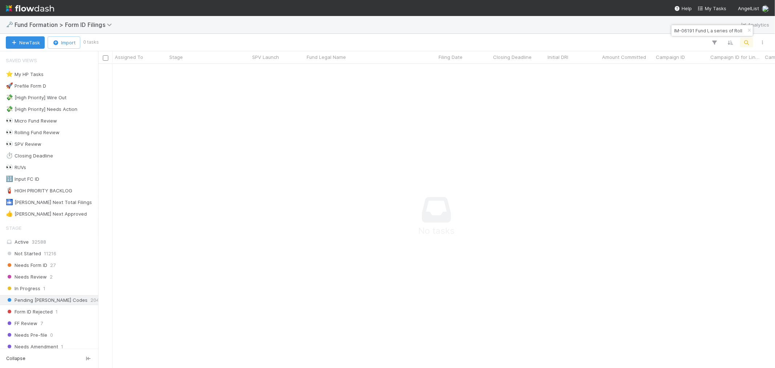
scroll to position [291, 665]
click at [683, 27] on input "IM-06191 Fund I, a series of Roll Up Vehicles, LP" at bounding box center [708, 30] width 73 height 9
paste input "SE-0516 Fund I, a series of Paradigm Shift Capital Partner"
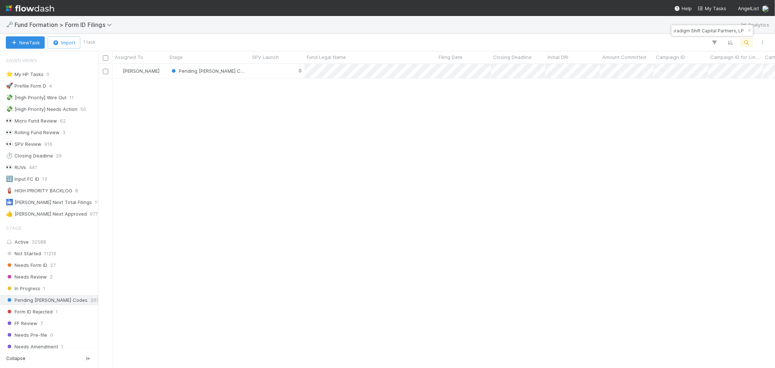
scroll to position [297, 670]
type input "SE-0516 Fund I, a series of Paradigm Shift Capital Partners, LP"
click at [284, 75] on div "0" at bounding box center [277, 71] width 54 height 14
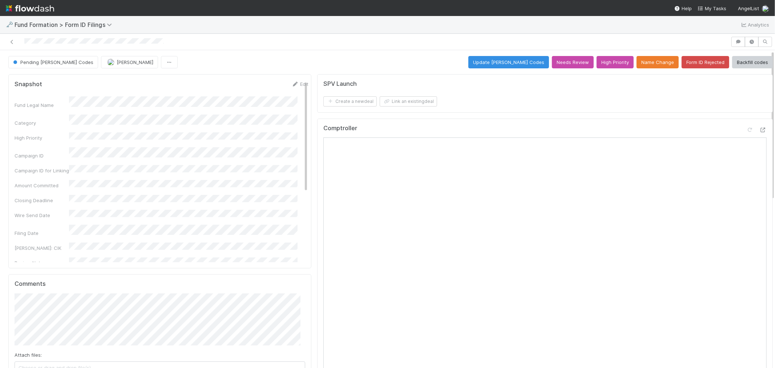
click at [431, 60] on div "Pending EDGAR Codes Raven Jacinto Update EDGAR Codes Needs Review High Priority…" at bounding box center [390, 62] width 764 height 12
click at [495, 64] on button "Update EDGAR Codes" at bounding box center [508, 62] width 81 height 12
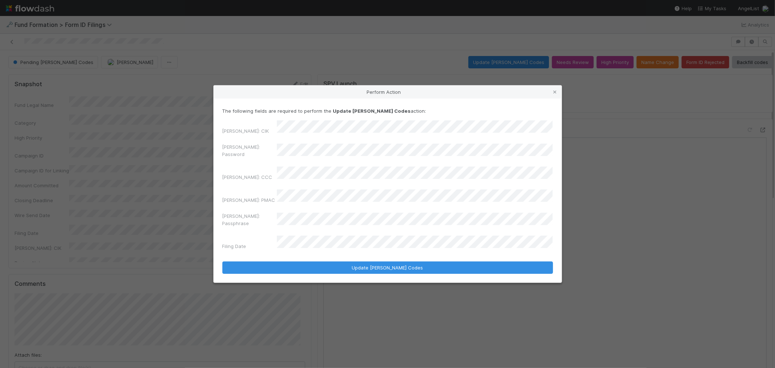
click at [93, 165] on div "Perform Action The following fields are required to perform the Update EDGAR Co…" at bounding box center [387, 184] width 775 height 368
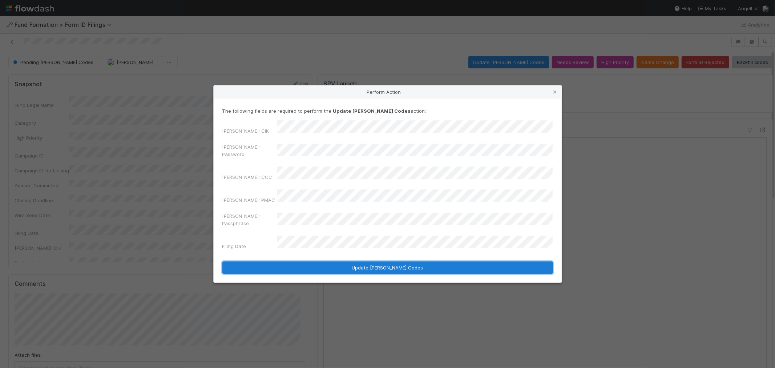
click at [331, 261] on button "Update EDGAR Codes" at bounding box center [387, 267] width 330 height 12
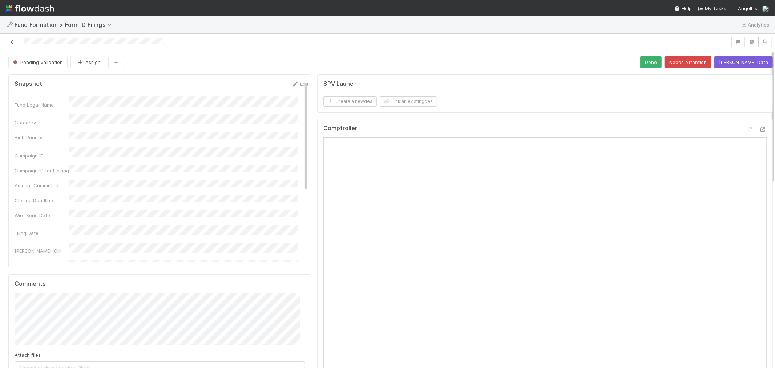
click at [11, 42] on icon at bounding box center [11, 42] width 7 height 5
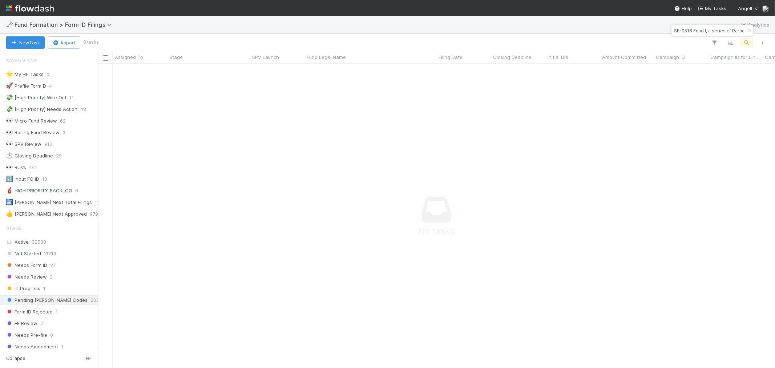
scroll to position [6, 6]
click at [678, 29] on input "SE-0516 Fund I, a series of Paradigm Shift Capital Partners, LP" at bounding box center [708, 30] width 73 height 9
paste input "WO-0731 Fund I, a series of Seldon Lab"
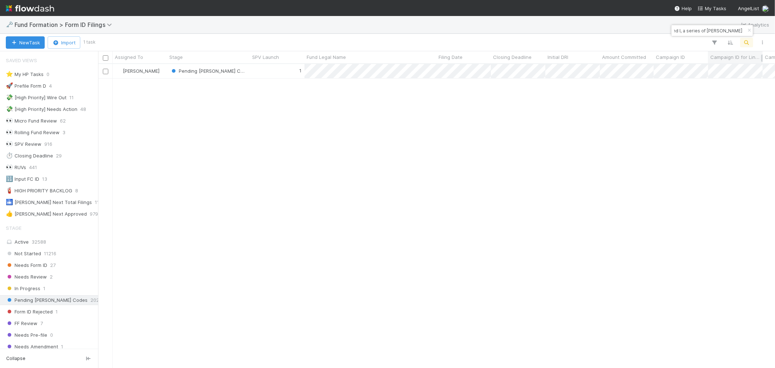
scroll to position [297, 670]
type input "WO-0731 Fund I, a series of Seldon Lab, LP"
click at [260, 69] on div "1" at bounding box center [277, 71] width 54 height 14
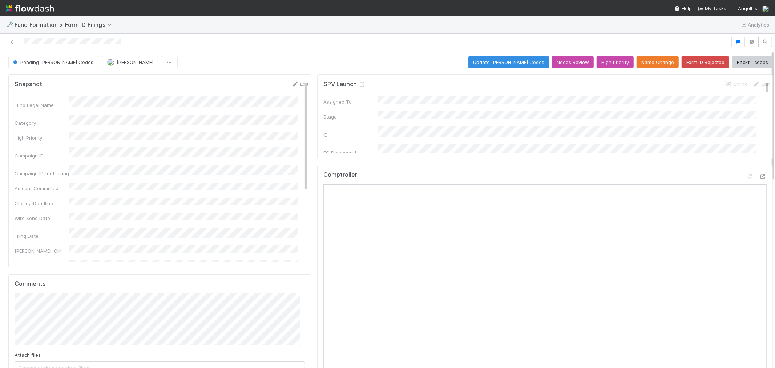
click at [596, 165] on div "Comptroller" at bounding box center [544, 309] width 455 height 289
click at [514, 64] on button "Update EDGAR Codes" at bounding box center [508, 62] width 81 height 12
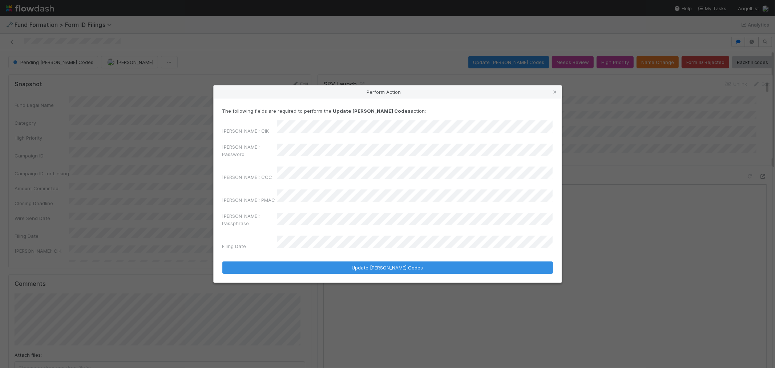
click at [125, 161] on div "Perform Action The following fields are required to perform the Update EDGAR Co…" at bounding box center [387, 184] width 775 height 368
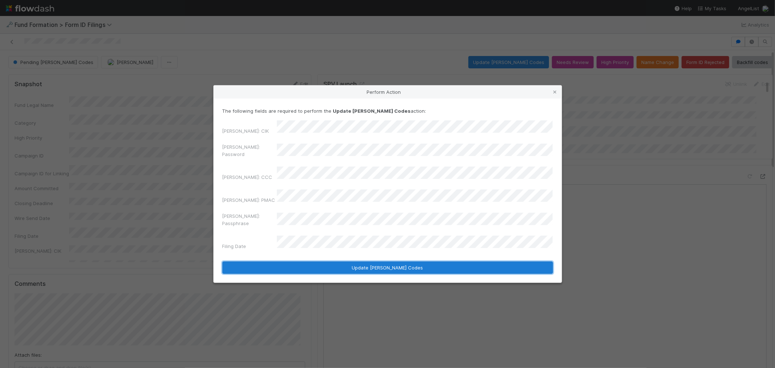
click at [395, 261] on button "Update EDGAR Codes" at bounding box center [387, 267] width 330 height 12
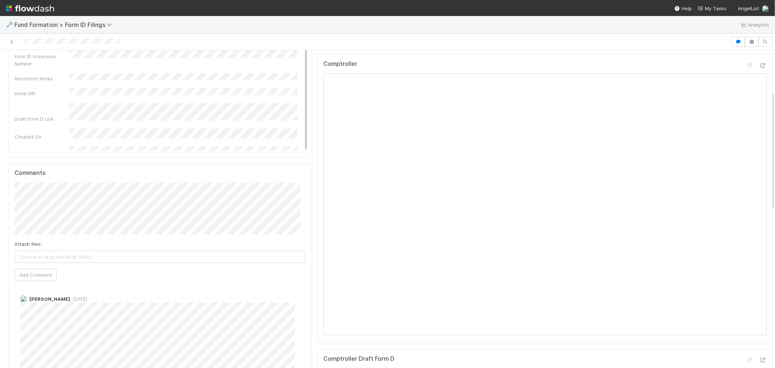
scroll to position [121, 0]
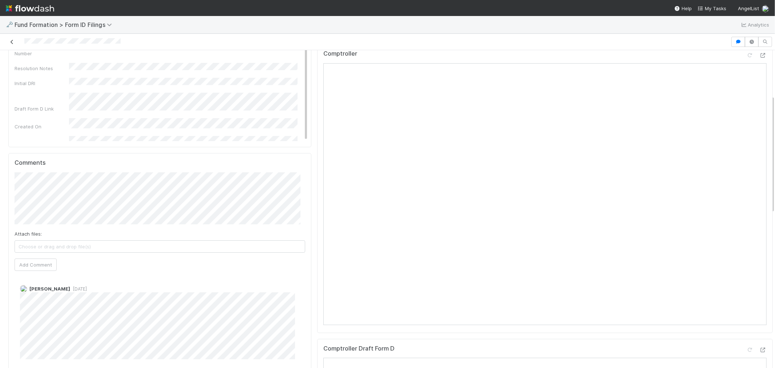
click at [11, 42] on icon at bounding box center [11, 42] width 7 height 5
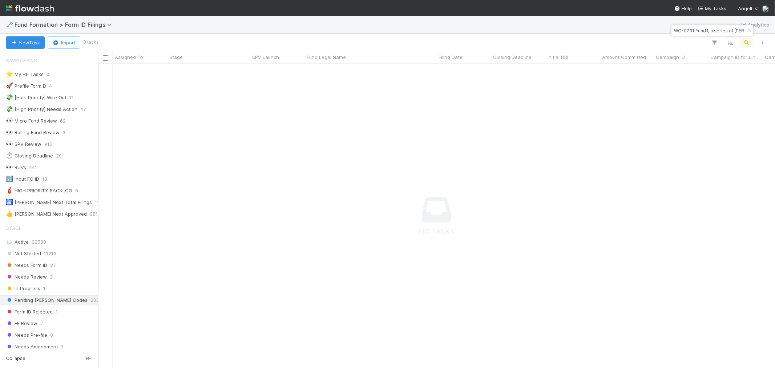
scroll to position [6, 6]
click at [679, 31] on input "WO-0731 Fund I, a series of Seldon Lab, LP" at bounding box center [708, 30] width 73 height 9
paste input "AE-0603 Fund I, a series of Roll Up Vehicles"
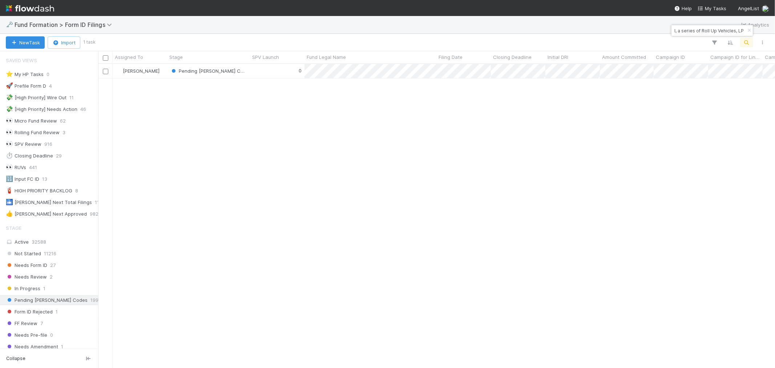
scroll to position [297, 670]
type input "AE-0603 Fund I, a series of Roll Up Vehicles, LP"
click at [265, 66] on div "0" at bounding box center [277, 71] width 54 height 14
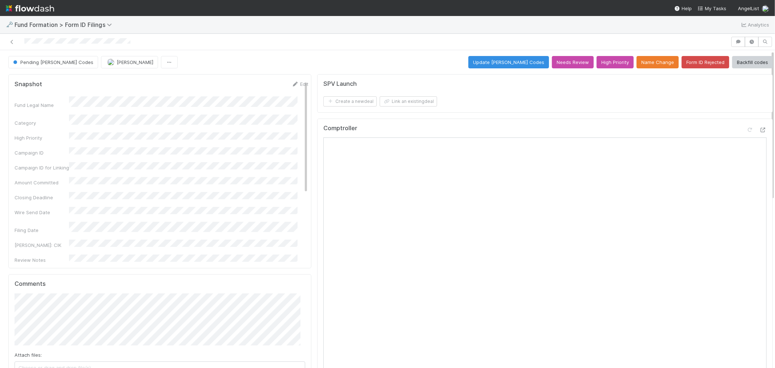
click at [439, 66] on div "Pending EDGAR Codes Raven Jacinto Update EDGAR Codes Needs Review High Priority…" at bounding box center [390, 62] width 764 height 12
click at [420, 63] on div "Pending EDGAR Codes Raven Jacinto Update EDGAR Codes Needs Review High Priority…" at bounding box center [390, 62] width 764 height 12
click at [527, 64] on button "Update EDGAR Codes" at bounding box center [508, 62] width 81 height 12
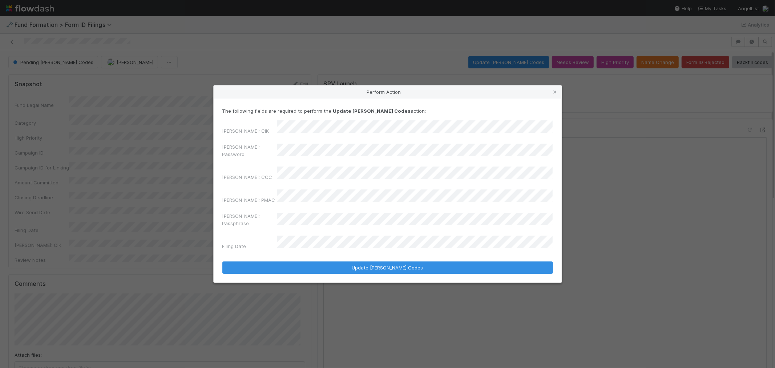
click at [163, 165] on div "Perform Action The following fields are required to perform the Update EDGAR Co…" at bounding box center [387, 184] width 775 height 368
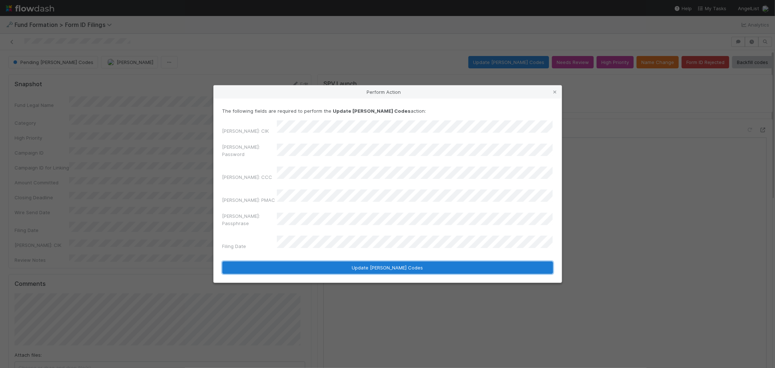
click at [417, 261] on button "Update EDGAR Codes" at bounding box center [387, 267] width 330 height 12
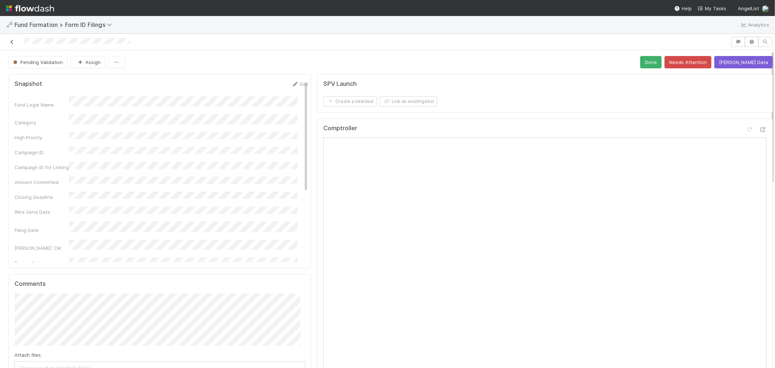
click at [15, 43] on icon at bounding box center [11, 42] width 7 height 5
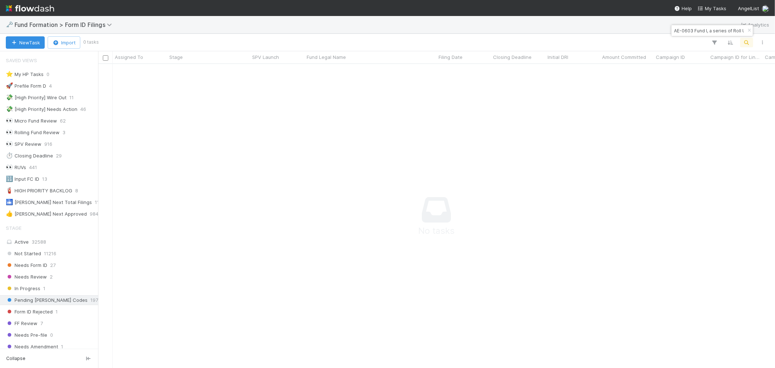
scroll to position [6, 6]
click at [684, 28] on input "AE-0603 Fund I, a series of Roll Up Vehicles, LP" at bounding box center [708, 30] width 73 height 9
paste input "T-0616 Fund I, a series of Zachary Ginsburg Fund"
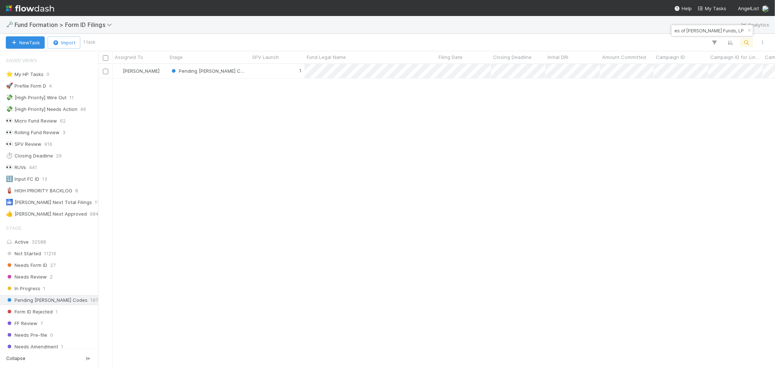
scroll to position [297, 670]
type input "AT-0616 Fund I, a series of Zachary Ginsburg Funds, LP"
click at [269, 72] on div "1" at bounding box center [277, 71] width 54 height 14
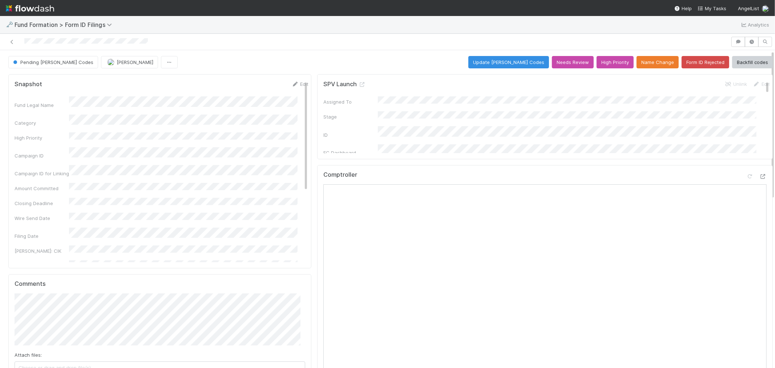
click at [390, 63] on div "Pending EDGAR Codes Febbie Cervantes Update EDGAR Codes Needs Review High Prior…" at bounding box center [390, 62] width 764 height 12
click at [498, 62] on button "Update EDGAR Codes" at bounding box center [508, 62] width 81 height 12
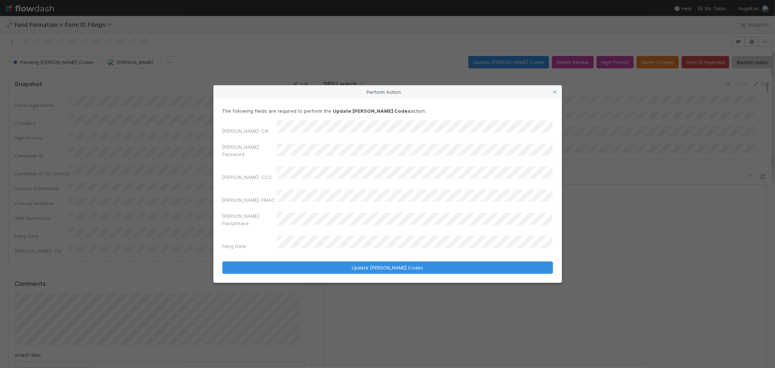
click at [143, 159] on div "Perform Action The following fields are required to perform the Update EDGAR Co…" at bounding box center [387, 184] width 775 height 368
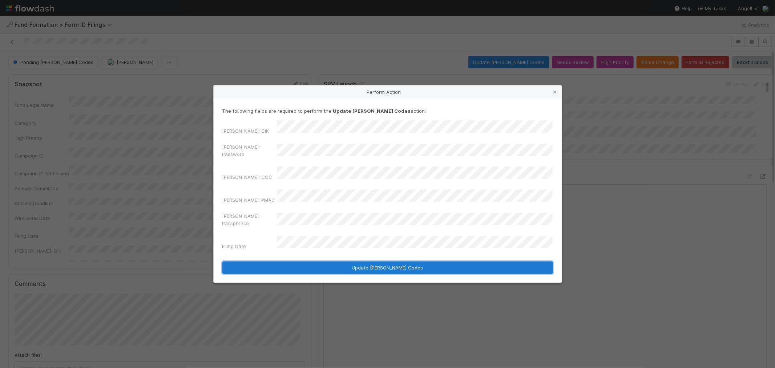
click at [384, 261] on button "Update EDGAR Codes" at bounding box center [387, 267] width 330 height 12
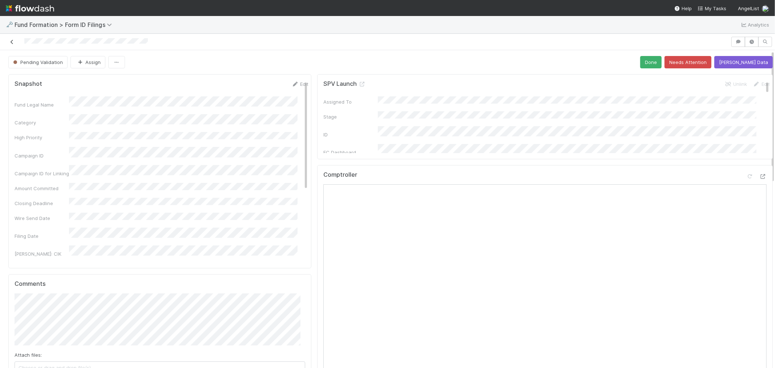
click at [8, 42] on icon at bounding box center [11, 42] width 7 height 5
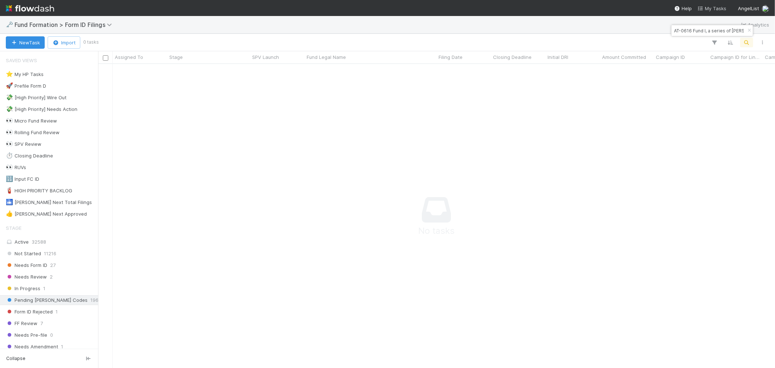
scroll to position [291, 665]
click at [686, 31] on input "AT-0616 Fund I, a series of Zachary Ginsburg Funds, LP" at bounding box center [708, 30] width 73 height 9
paste input "PE-0723 Fund I, a series of Roll Up Vehicle"
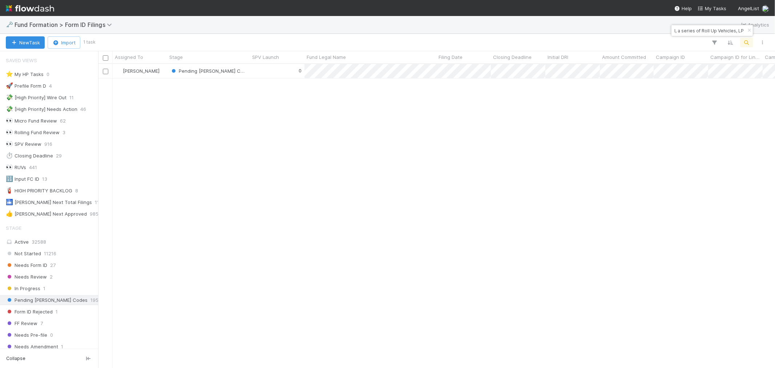
scroll to position [297, 670]
type input "PE-0723 Fund I, a series of Roll Up Vehicles, LP"
click at [268, 71] on div "0" at bounding box center [277, 71] width 54 height 14
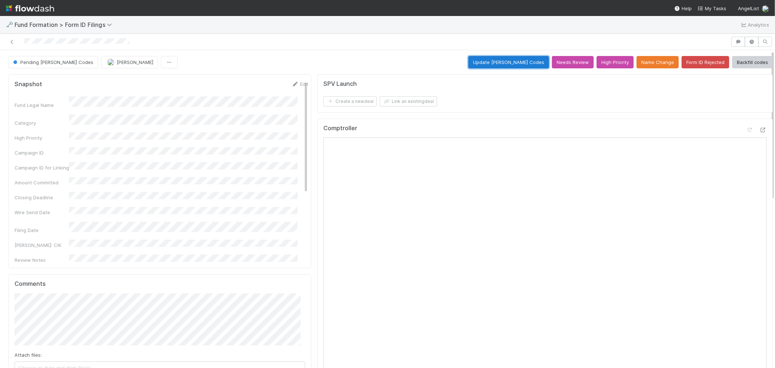
click at [525, 64] on button "Update EDGAR Codes" at bounding box center [508, 62] width 81 height 12
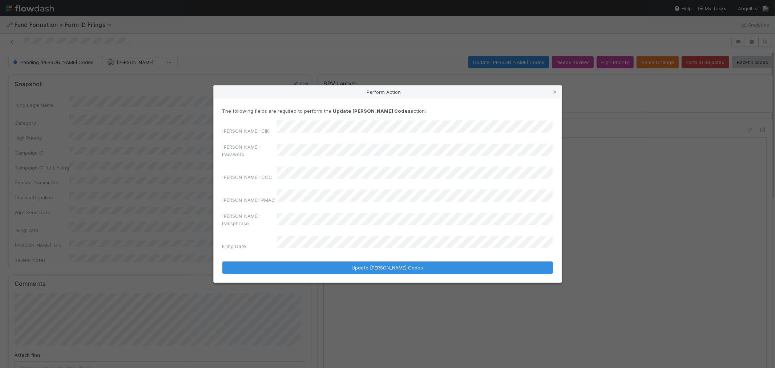
click at [136, 167] on div "Perform Action The following fields are required to perform the Update EDGAR Co…" at bounding box center [387, 184] width 775 height 368
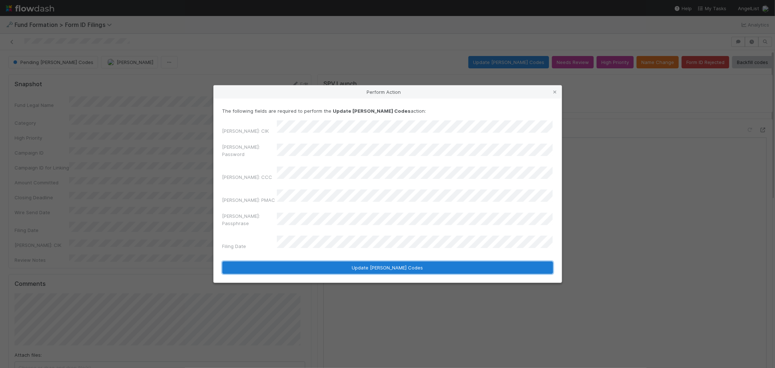
click at [372, 261] on button "Update EDGAR Codes" at bounding box center [387, 267] width 330 height 12
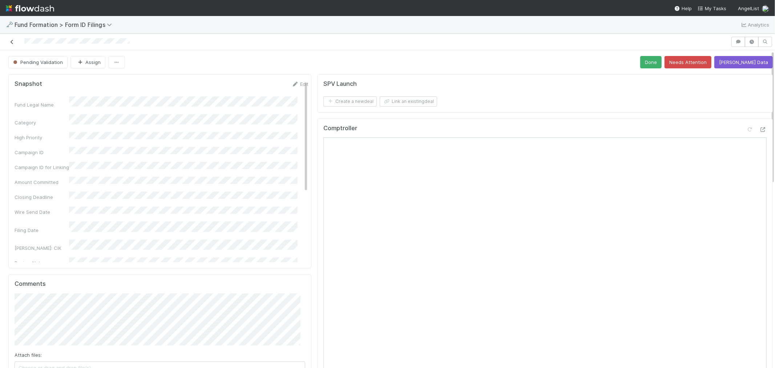
click at [13, 39] on link at bounding box center [11, 41] width 7 height 7
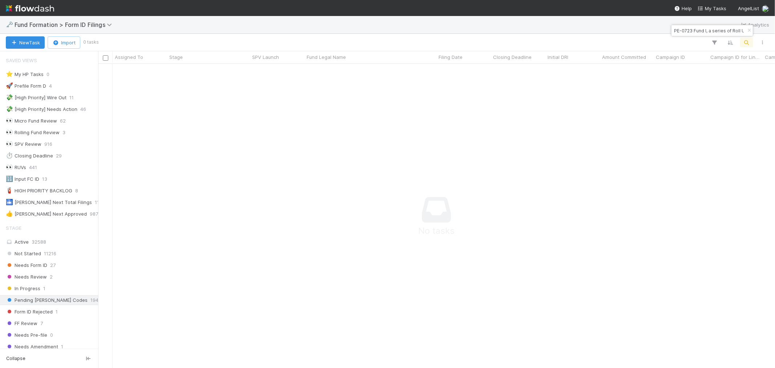
scroll to position [6, 6]
click at [681, 29] on input "PE-0723 Fund I, a series of Roll Up Vehicles, LP" at bounding box center [708, 30] width 73 height 9
paste input "AI-0612 Fund I"
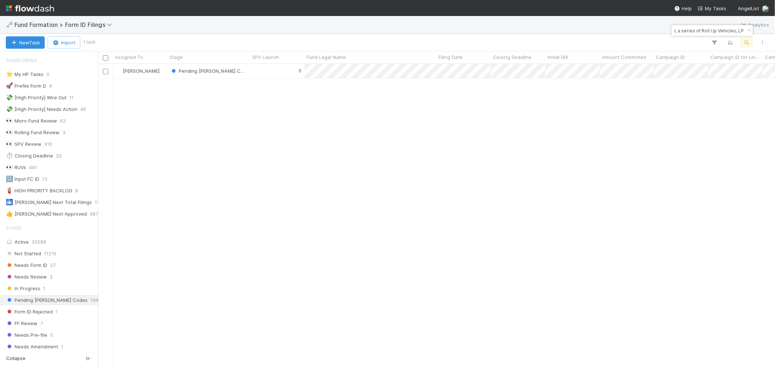
scroll to position [297, 670]
type input "AI-0612 Fund II, a series of Roll Up Vehicles, LP"
click at [264, 75] on div "0" at bounding box center [277, 71] width 54 height 14
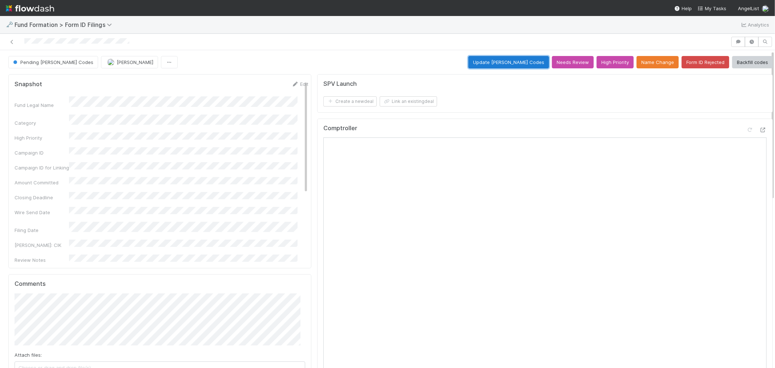
click at [529, 66] on button "Update EDGAR Codes" at bounding box center [508, 62] width 81 height 12
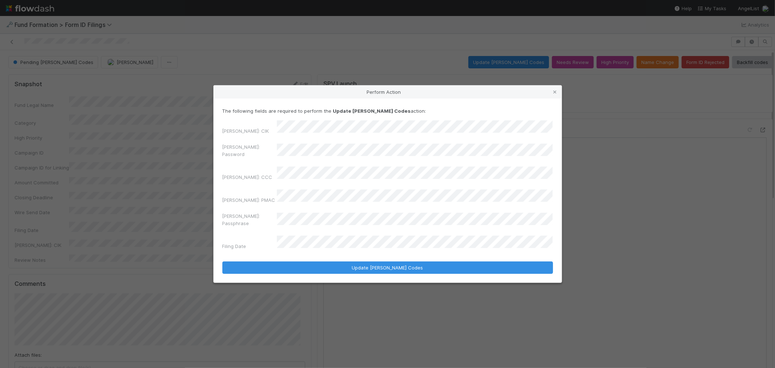
click at [174, 159] on div "Perform Action The following fields are required to perform the Update EDGAR Co…" at bounding box center [387, 184] width 775 height 368
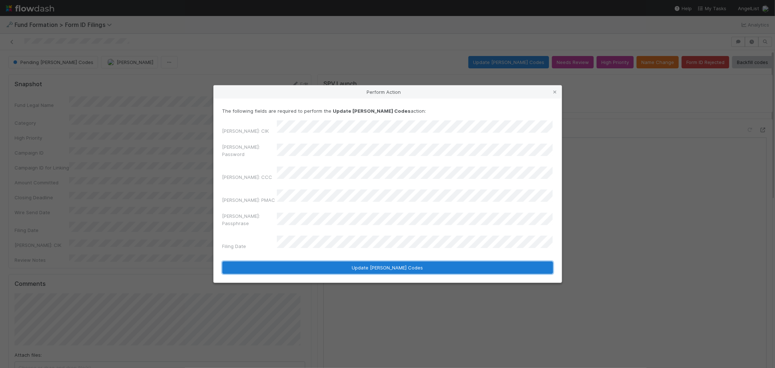
click at [359, 261] on button "Update EDGAR Codes" at bounding box center [387, 267] width 330 height 12
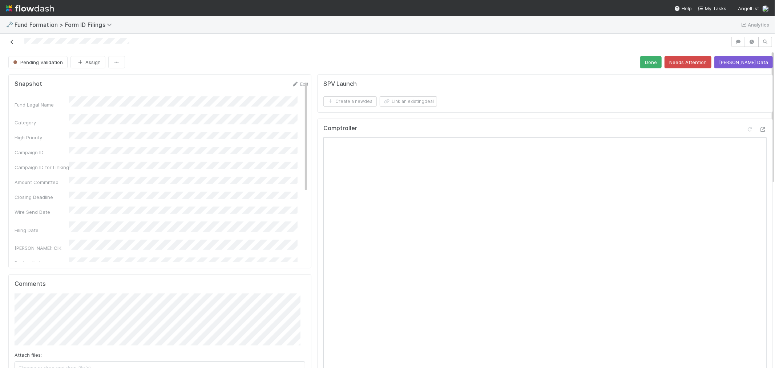
click at [12, 41] on icon at bounding box center [11, 42] width 7 height 5
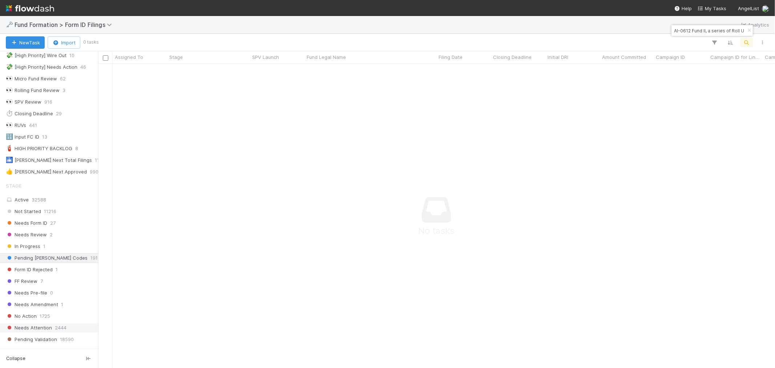
scroll to position [81, 0]
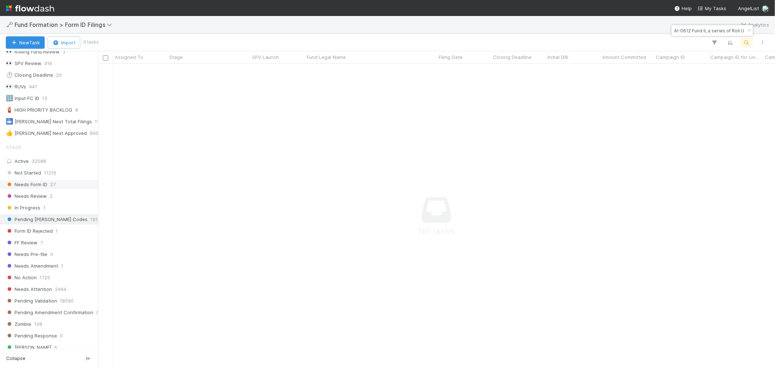
click at [56, 184] on div "Needs Form ID 27" at bounding box center [51, 184] width 90 height 9
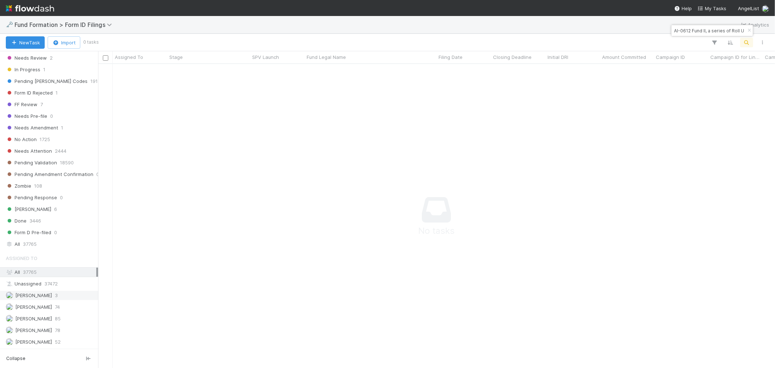
scroll to position [291, 665]
click at [749, 31] on icon "button" at bounding box center [748, 30] width 7 height 4
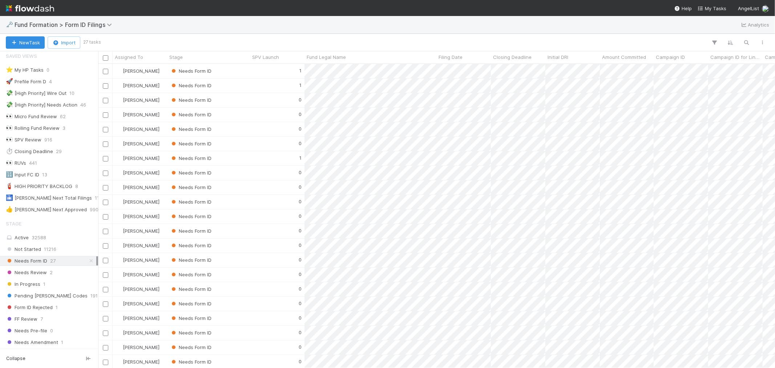
scroll to position [0, 0]
click at [67, 26] on span "Fund Formation > Form ID Filings" at bounding box center [65, 24] width 101 height 7
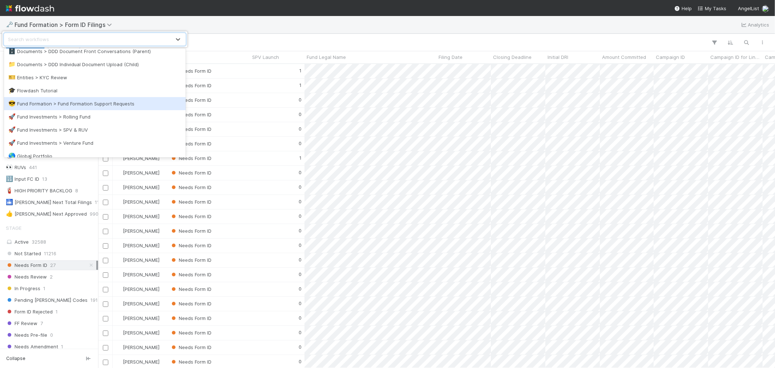
scroll to position [202, 0]
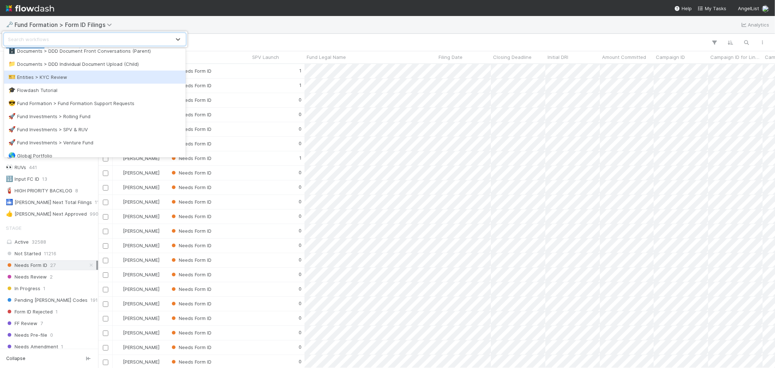
click at [55, 78] on div "🎫 Entities > KYC Review" at bounding box center [94, 76] width 173 height 7
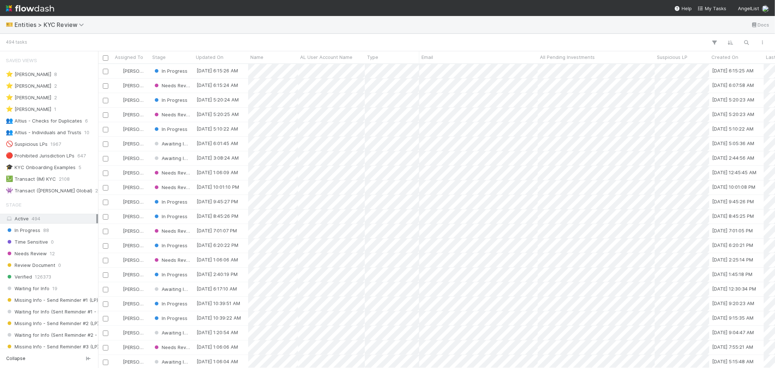
scroll to position [297, 670]
click at [60, 122] on div "👥 Altius - Checks for Duplicates" at bounding box center [44, 120] width 76 height 9
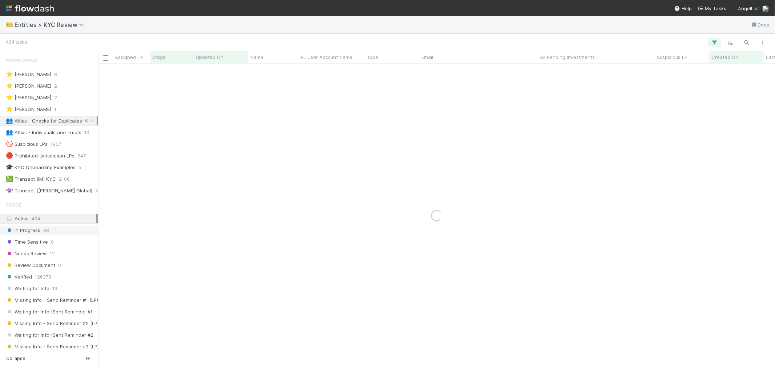
click at [41, 229] on div "In Progress 88" at bounding box center [51, 230] width 90 height 9
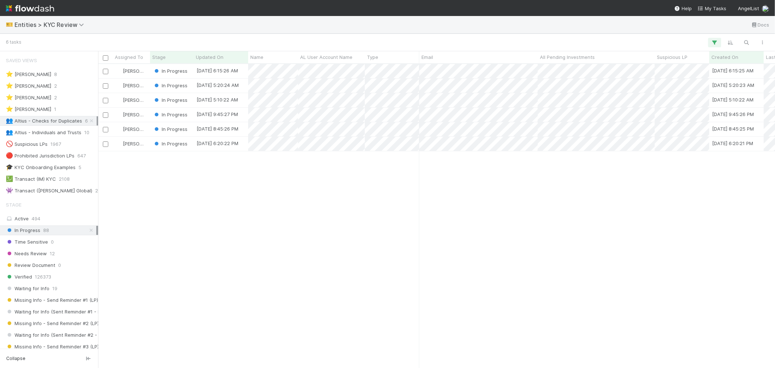
scroll to position [297, 670]
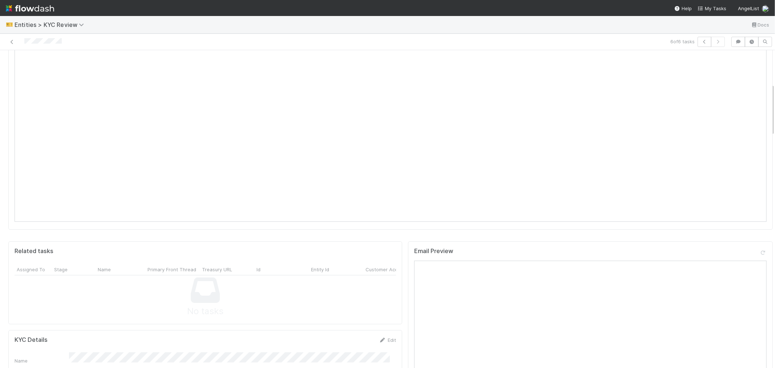
scroll to position [444, 0]
click at [384, 304] on link "Edit" at bounding box center [387, 307] width 17 height 6
click at [350, 304] on button "Save" at bounding box center [357, 310] width 21 height 12
click at [701, 44] on icon "button" at bounding box center [704, 42] width 7 height 4
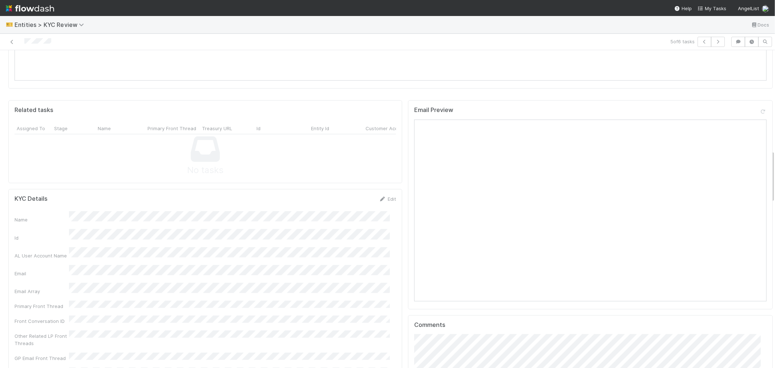
scroll to position [605, 0]
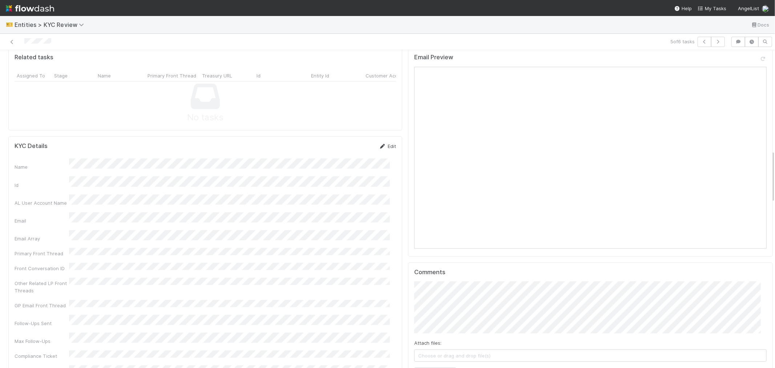
click at [381, 143] on link "Edit" at bounding box center [387, 146] width 17 height 6
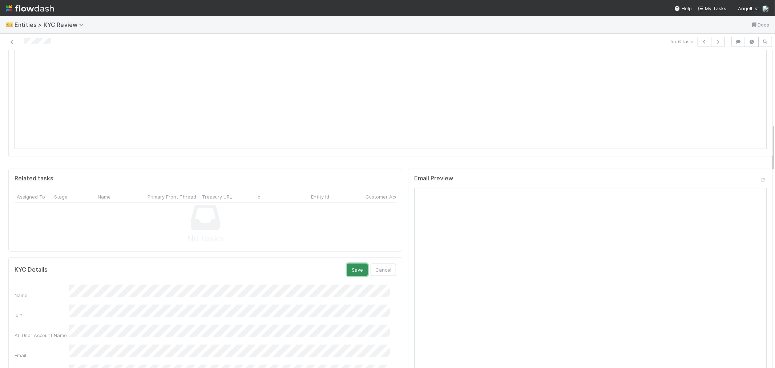
click at [350, 263] on button "Save" at bounding box center [357, 269] width 21 height 12
click at [701, 40] on icon "button" at bounding box center [704, 42] width 7 height 4
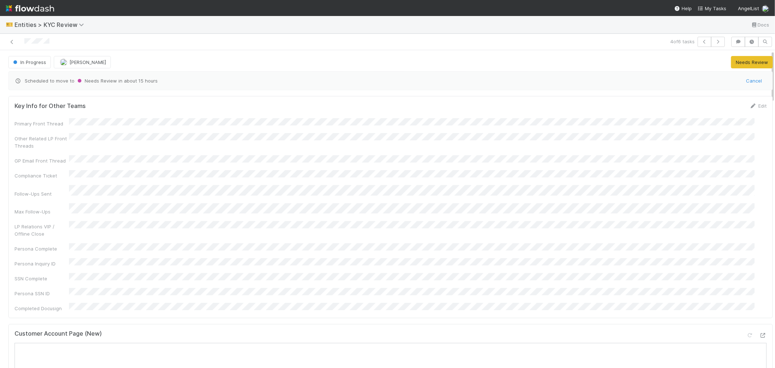
click at [317, 301] on div "Key Info for Other Teams Edit Primary Front Thread Other Related LP Front Threa…" at bounding box center [390, 371] width 770 height 557
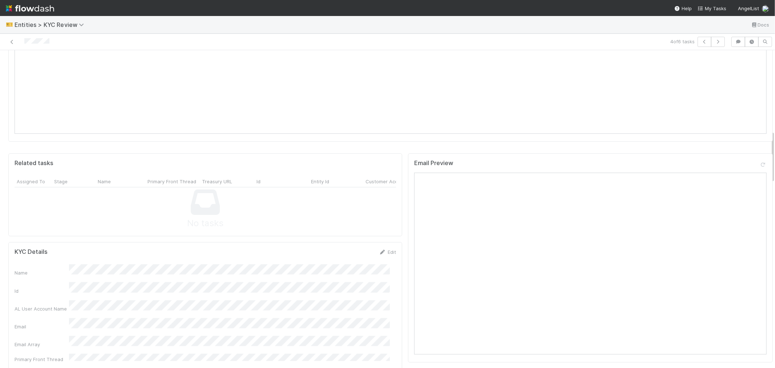
scroll to position [524, 0]
drag, startPoint x: 376, startPoint y: 205, endPoint x: 215, endPoint y: 216, distance: 161.6
click at [379, 224] on icon at bounding box center [382, 226] width 7 height 5
click at [355, 344] on button "Save" at bounding box center [357, 350] width 21 height 12
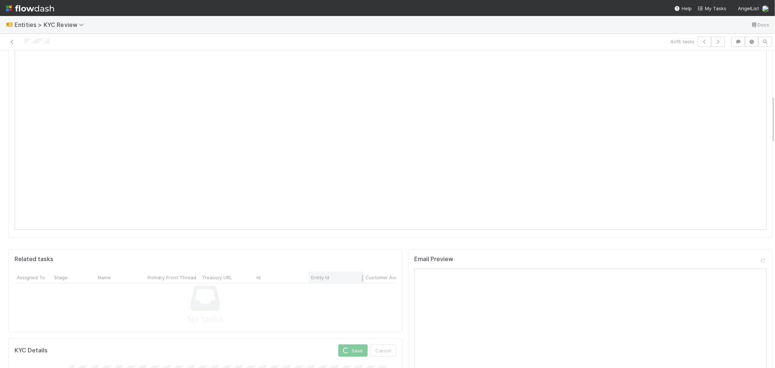
scroll to position [202, 0]
click at [697, 44] on button "button" at bounding box center [704, 42] width 14 height 10
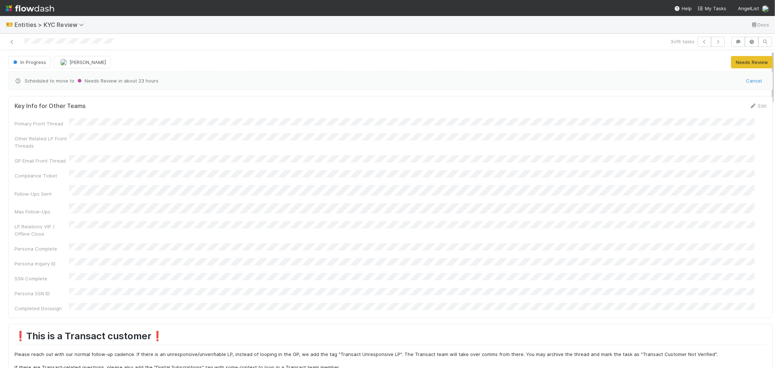
click at [41, 45] on div at bounding box center [185, 42] width 364 height 10
click at [41, 45] on div at bounding box center [69, 42] width 90 height 8
click at [162, 48] on div "3 of 6 tasks" at bounding box center [387, 42] width 775 height 16
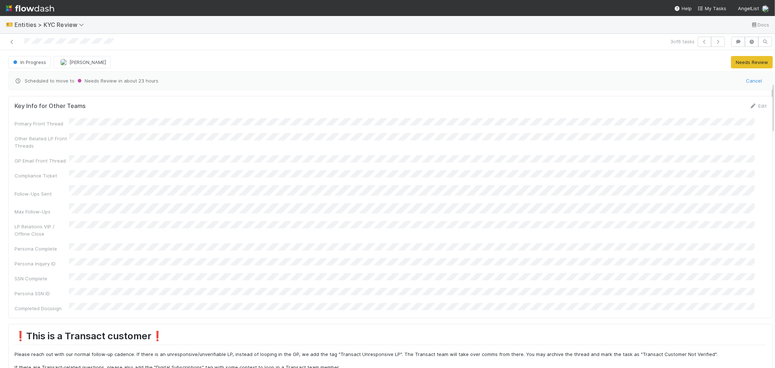
scroll to position [202, 0]
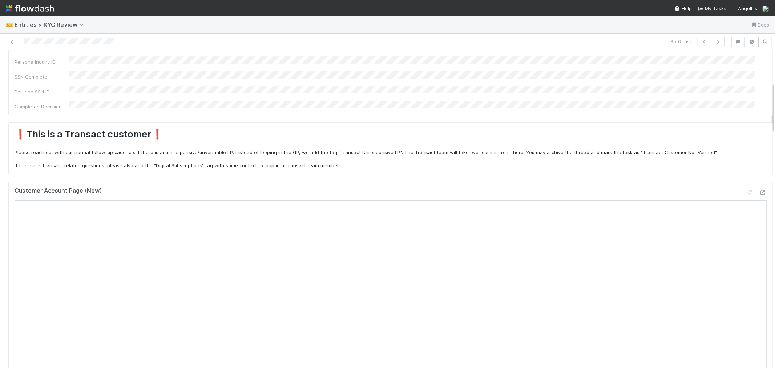
click at [224, 187] on div "Customer Account Page (New)" at bounding box center [391, 193] width 752 height 13
click at [260, 128] on h1 "❗This is a Transact customer❗" at bounding box center [391, 135] width 752 height 15
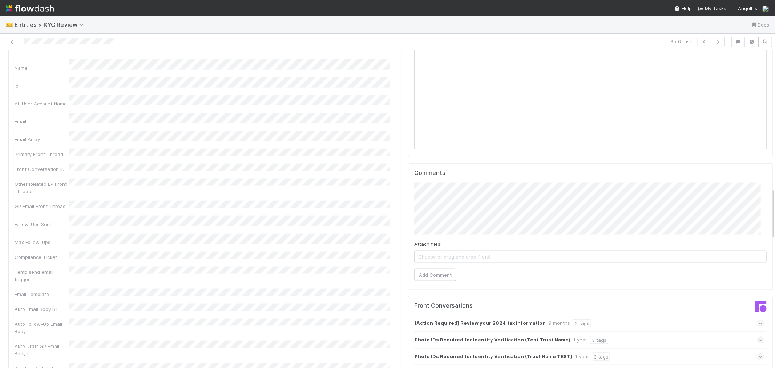
scroll to position [686, 0]
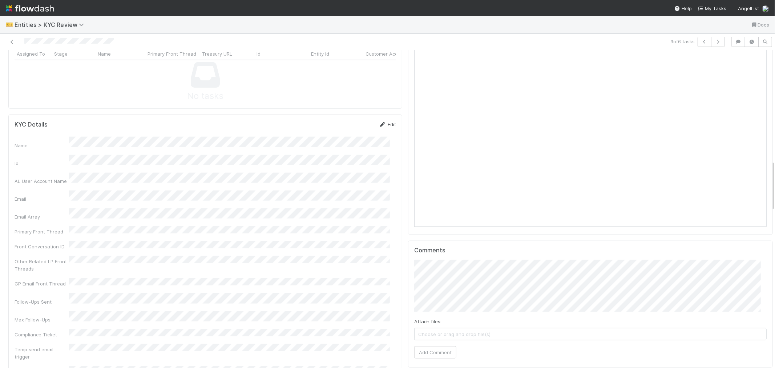
click at [379, 122] on icon at bounding box center [382, 124] width 7 height 5
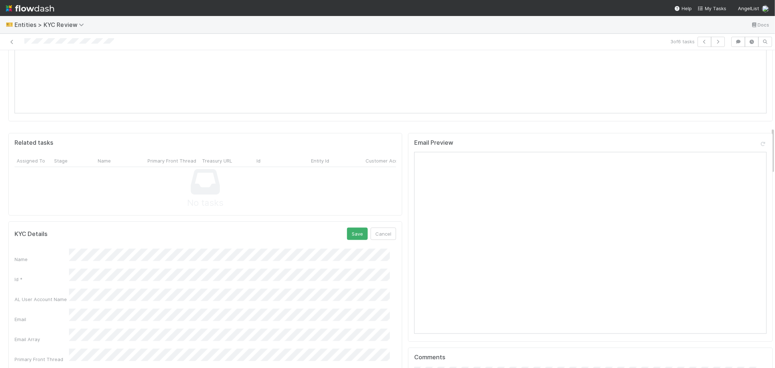
scroll to position [524, 0]
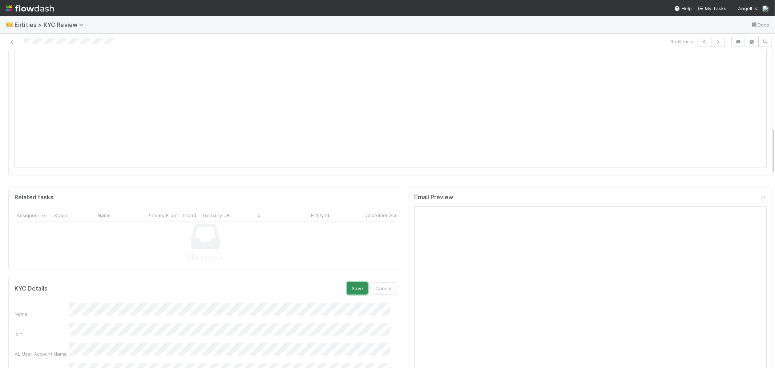
click at [347, 282] on button "Save" at bounding box center [357, 288] width 21 height 12
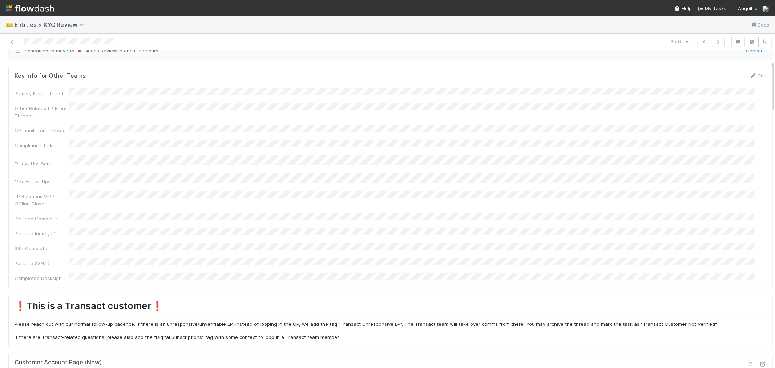
scroll to position [0, 0]
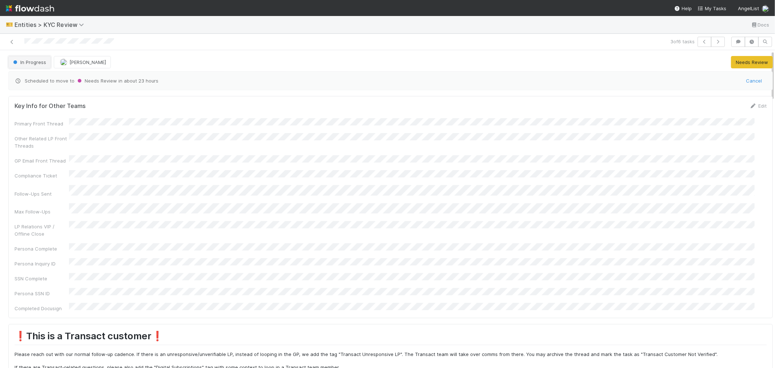
click at [36, 64] on span "In Progress" at bounding box center [29, 62] width 35 height 6
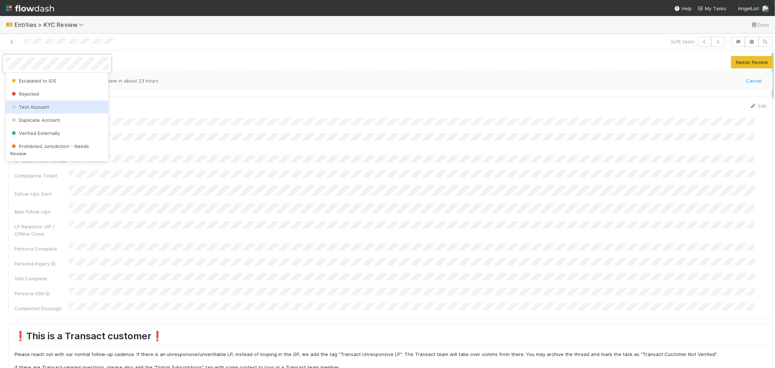
click at [45, 108] on span "Test Account" at bounding box center [29, 107] width 39 height 6
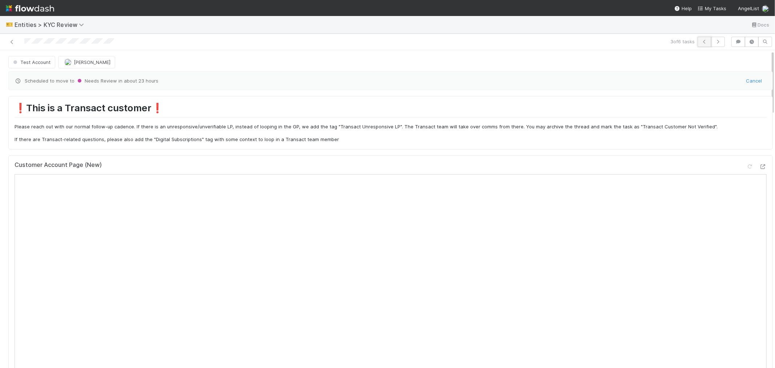
click at [701, 41] on icon "button" at bounding box center [704, 42] width 7 height 4
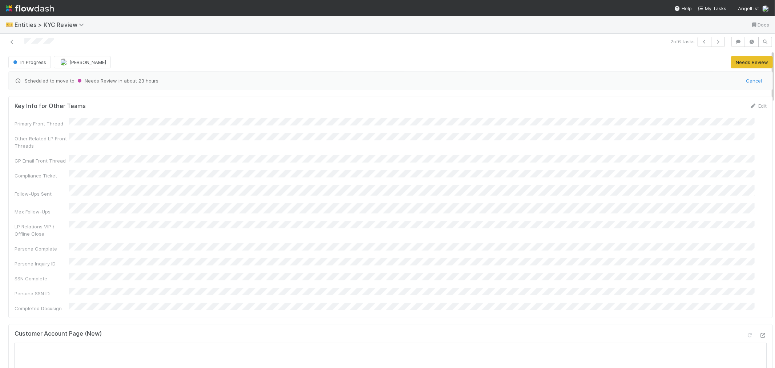
click at [223, 330] on div "Customer Account Page (New)" at bounding box center [391, 336] width 752 height 13
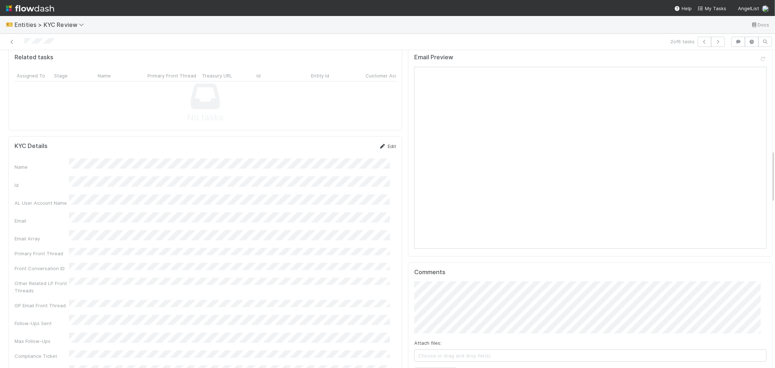
click at [386, 143] on link "Edit" at bounding box center [387, 146] width 17 height 6
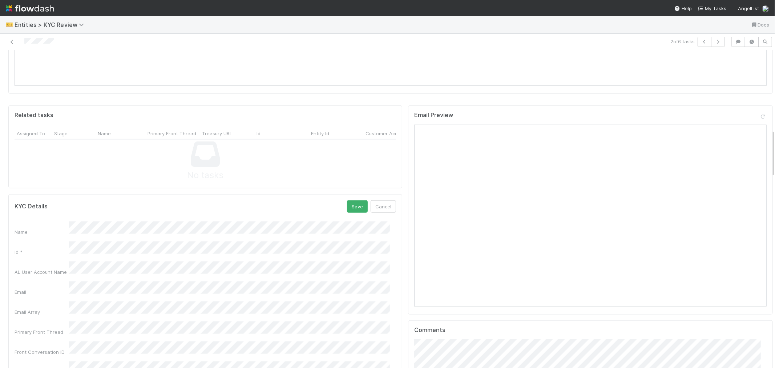
scroll to position [524, 0]
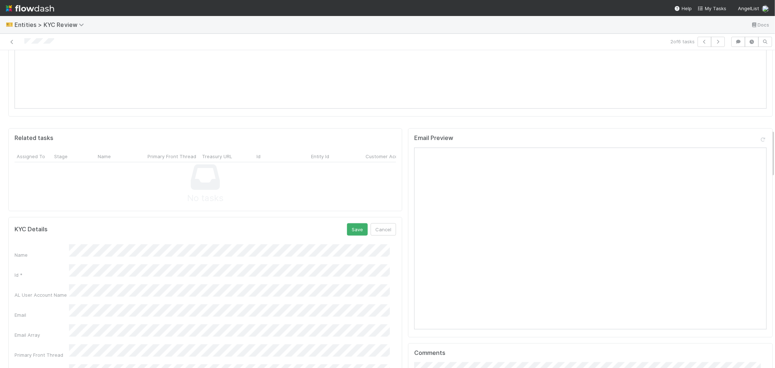
click at [347, 223] on button "Save" at bounding box center [357, 229] width 21 height 12
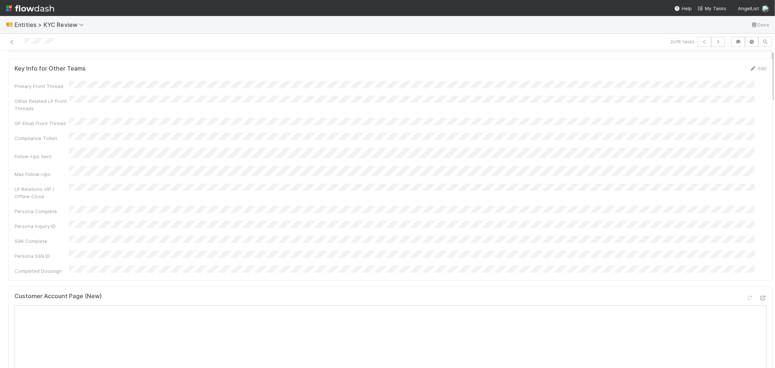
scroll to position [0, 0]
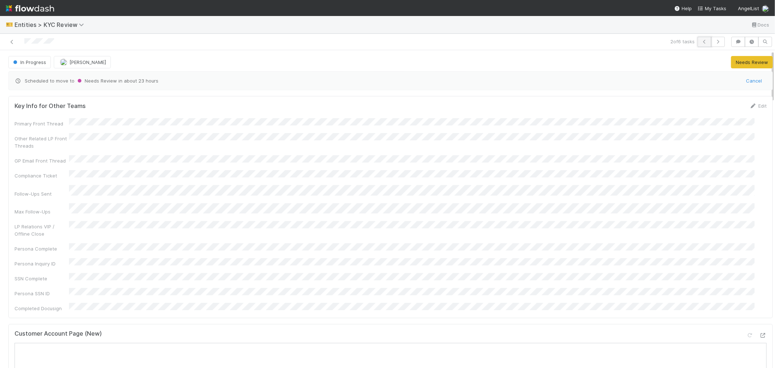
click at [701, 41] on icon "button" at bounding box center [704, 42] width 7 height 4
click at [301, 295] on div "Key Info for Other Teams Edit Primary Front Thread Other Related LP Front Threa…" at bounding box center [390, 207] width 764 height 222
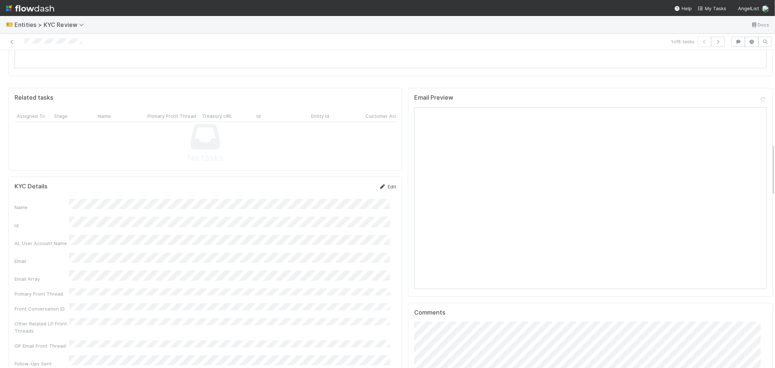
click at [379, 184] on icon at bounding box center [382, 186] width 7 height 5
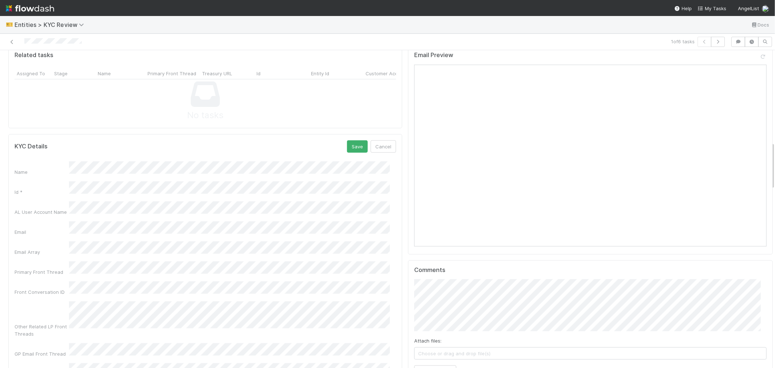
scroll to position [605, 0]
click at [350, 142] on button "Save" at bounding box center [357, 148] width 21 height 12
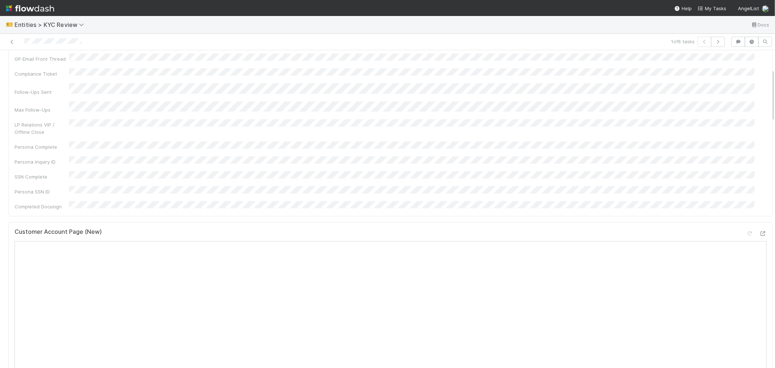
scroll to position [0, 0]
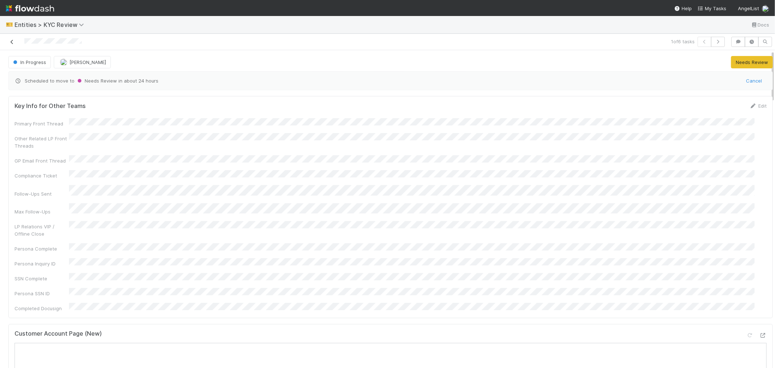
click at [12, 42] on icon at bounding box center [11, 42] width 7 height 5
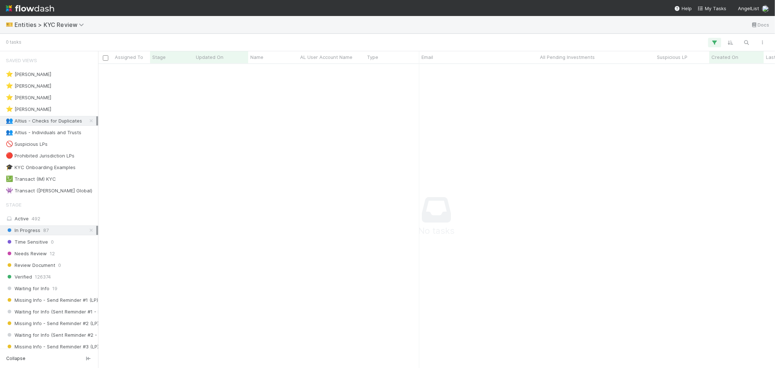
scroll to position [6, 6]
click at [67, 21] on span "Entities > KYC Review" at bounding box center [51, 24] width 73 height 7
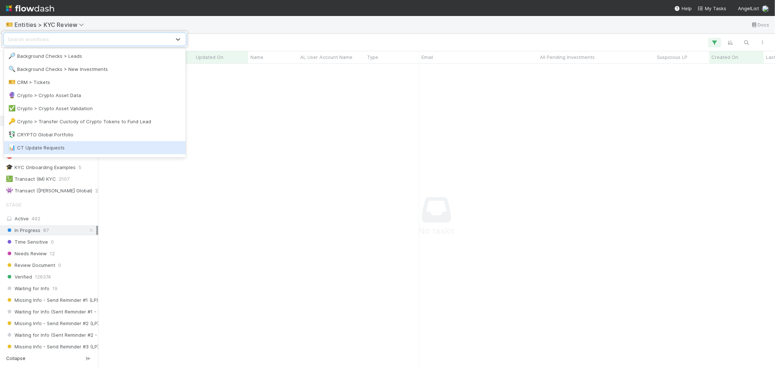
scroll to position [81, 0]
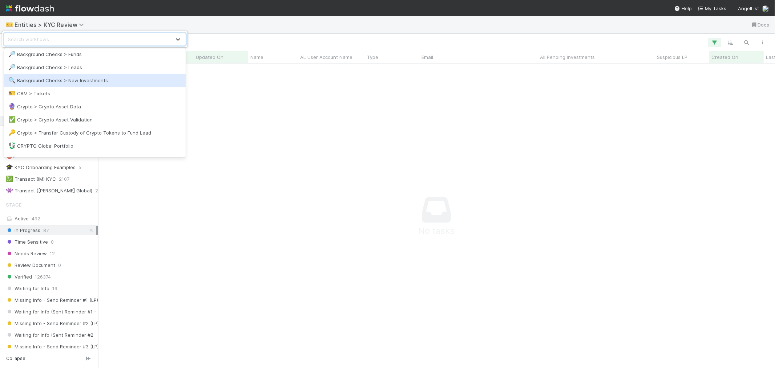
click at [100, 81] on div "🔍 Background Checks > New Investments" at bounding box center [94, 80] width 173 height 7
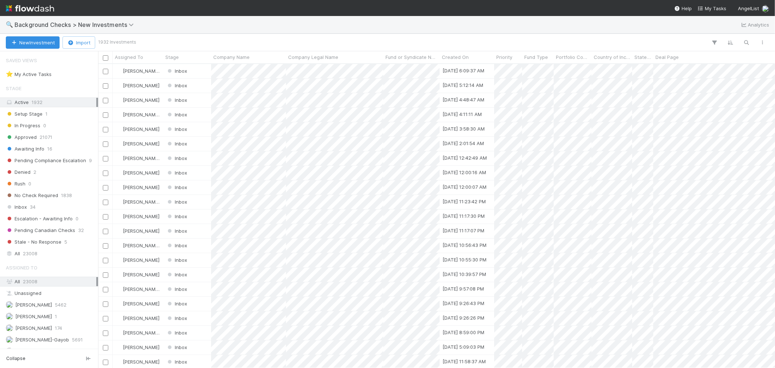
scroll to position [297, 670]
click at [48, 211] on div "Inbox 34" at bounding box center [51, 206] width 90 height 9
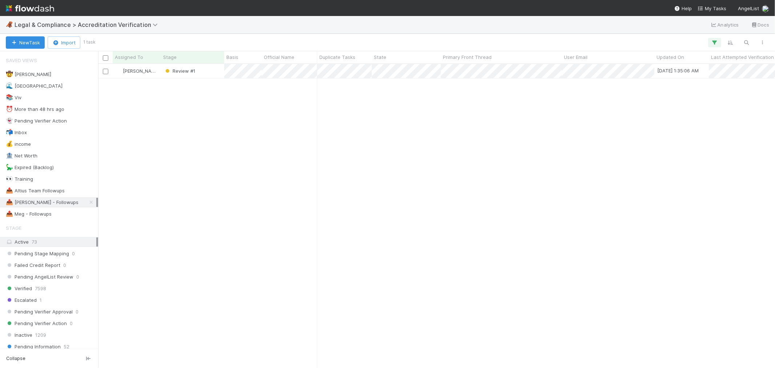
scroll to position [297, 670]
click at [88, 202] on icon at bounding box center [91, 202] width 7 height 5
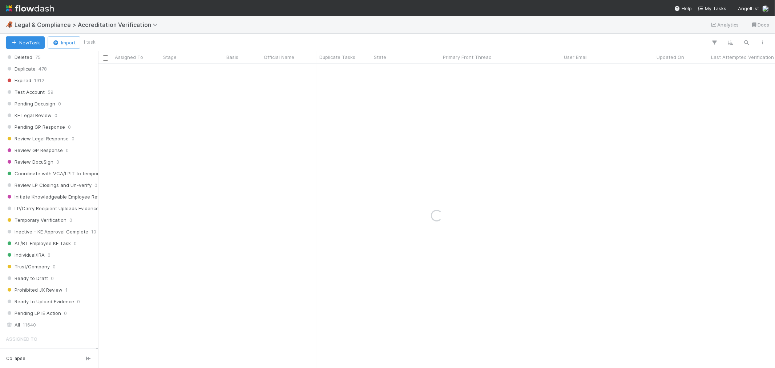
scroll to position [444, 0]
click at [34, 322] on span "11640" at bounding box center [29, 320] width 13 height 9
click at [748, 39] on icon "button" at bounding box center [746, 42] width 7 height 7
type input "familyoffice@vimanmeknoi.com"
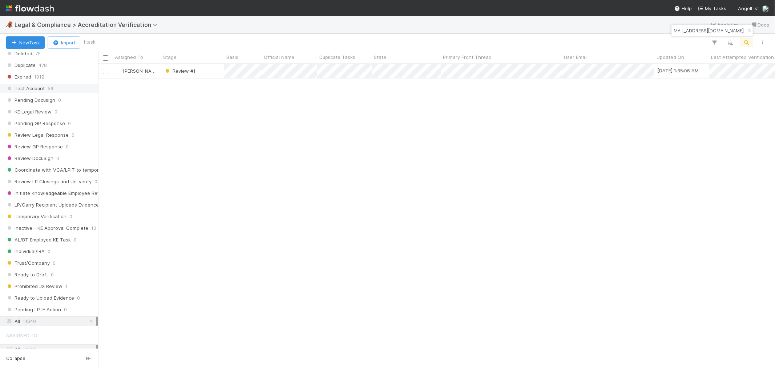
scroll to position [0, 0]
click at [394, 162] on div "Roselyn de Villa Review #1 8/20/25, 1:35:06 AM 8/11/25, 2:45:38 PM 1" at bounding box center [436, 215] width 677 height 303
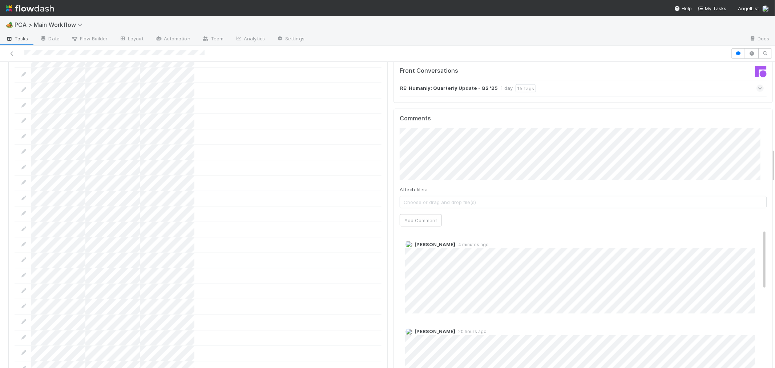
scroll to position [767, 0]
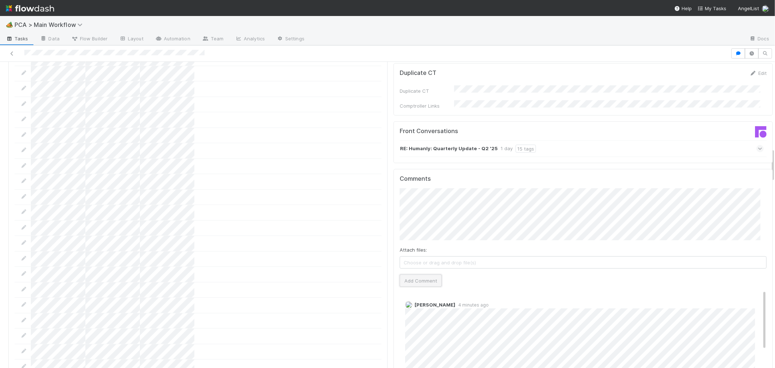
click at [415, 274] on button "Add Comment" at bounding box center [420, 280] width 42 height 12
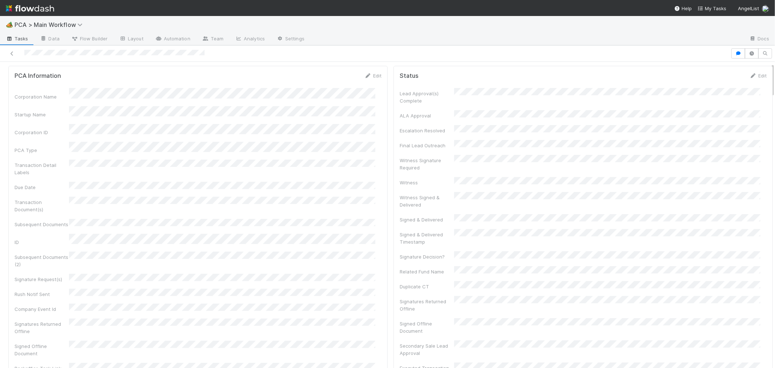
scroll to position [0, 0]
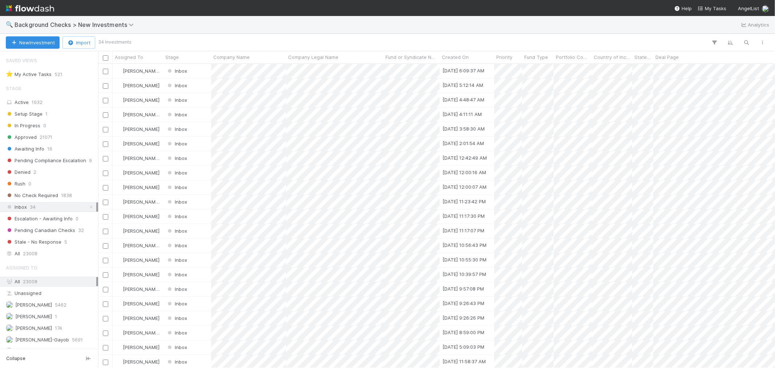
scroll to position [297, 670]
click at [102, 27] on span "Background Checks > New Investments" at bounding box center [76, 24] width 123 height 7
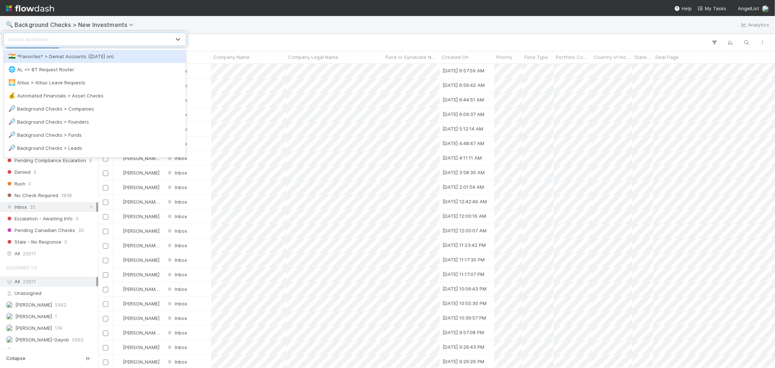
click at [74, 61] on div "🇮🇳 *Favorites* > Demat Accounts (April 2025 on)" at bounding box center [95, 56] width 182 height 13
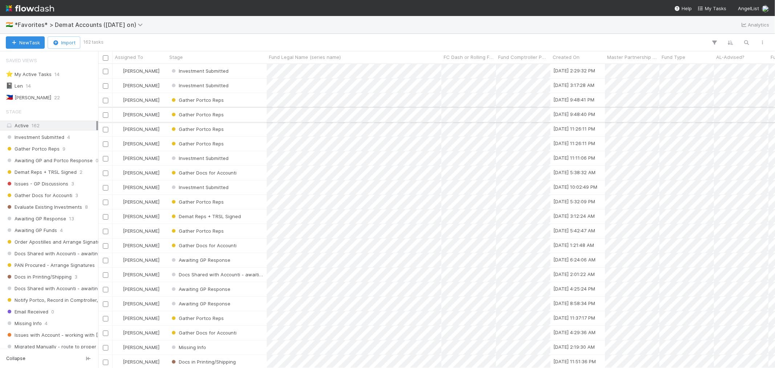
scroll to position [6, 6]
click at [55, 88] on div "📓 Len 14" at bounding box center [51, 85] width 90 height 9
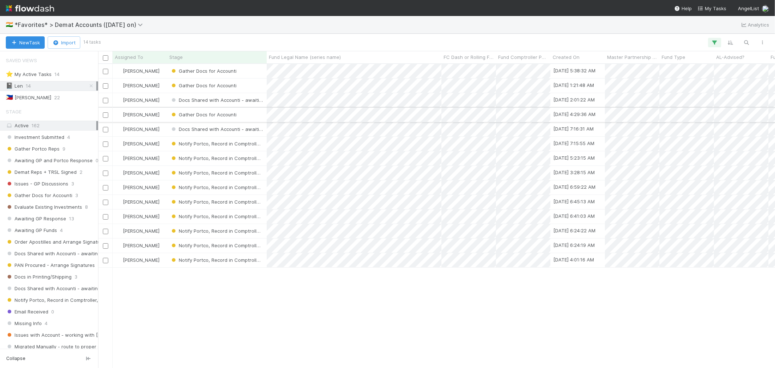
scroll to position [297, 670]
click at [252, 88] on div "Gather Docs for Accounti" at bounding box center [217, 85] width 100 height 14
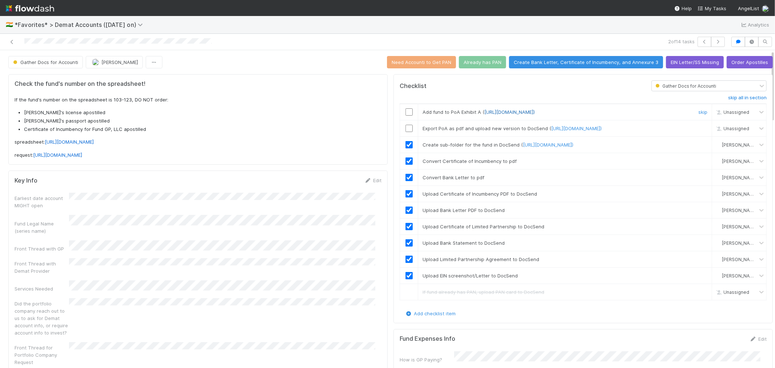
click at [535, 110] on link "https://docs.google.com/document/d/1dCjYvVHRRHvSSfkA-OPfC4_4sj-t_JDyjXDSKfIgjy0…" at bounding box center [509, 112] width 50 height 6
click at [405, 115] on input "checkbox" at bounding box center [408, 111] width 7 height 7
checkbox input "true"
click at [601, 131] on link "https://docsend.com/spaces/1110907)" at bounding box center [576, 128] width 50 height 6
click at [405, 132] on input "checkbox" at bounding box center [408, 128] width 7 height 7
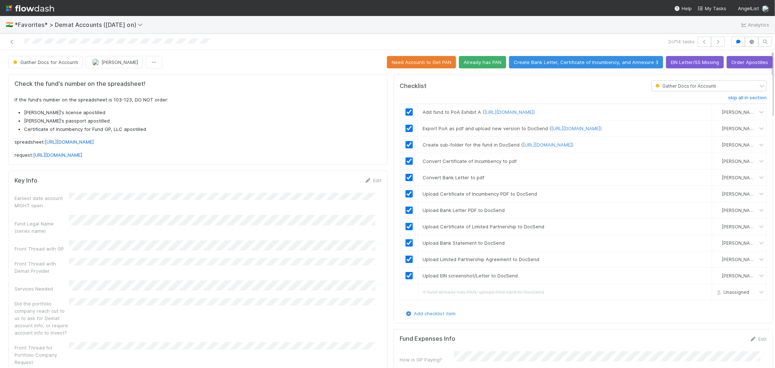
click at [413, 65] on button "Need Accounti to Get PAN" at bounding box center [421, 62] width 69 height 12
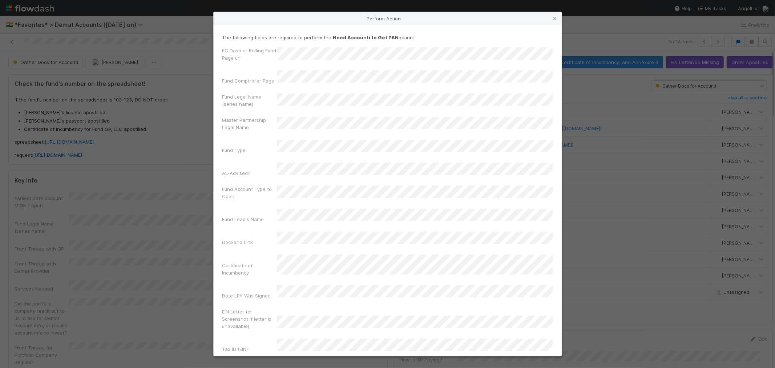
click at [236, 69] on div "FC Dash or Rolling Fund Page url Fund Comptroller Page Fund Legal Name (series …" at bounding box center [387, 201] width 330 height 308
click at [423, 364] on button "Need Accounti to Get PAN" at bounding box center [387, 370] width 330 height 12
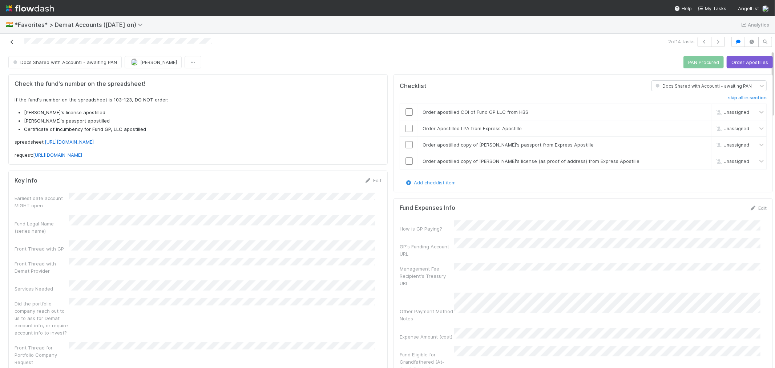
click at [13, 42] on icon at bounding box center [11, 42] width 7 height 5
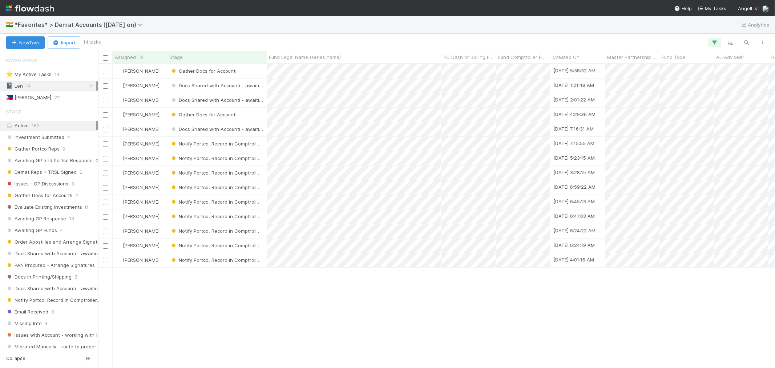
scroll to position [297, 670]
click at [162, 84] on div "[PERSON_NAME]" at bounding box center [140, 85] width 54 height 14
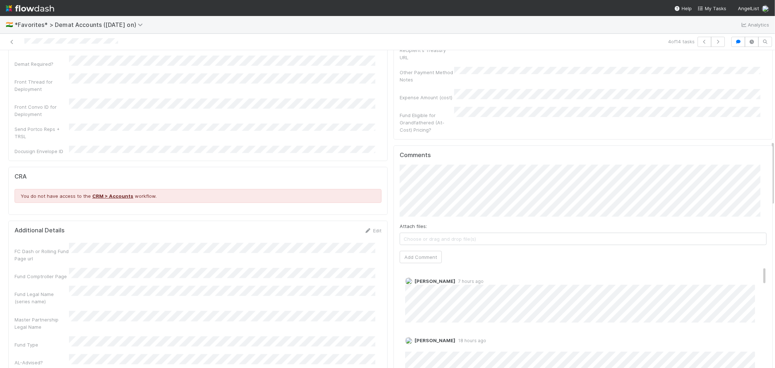
scroll to position [444, 0]
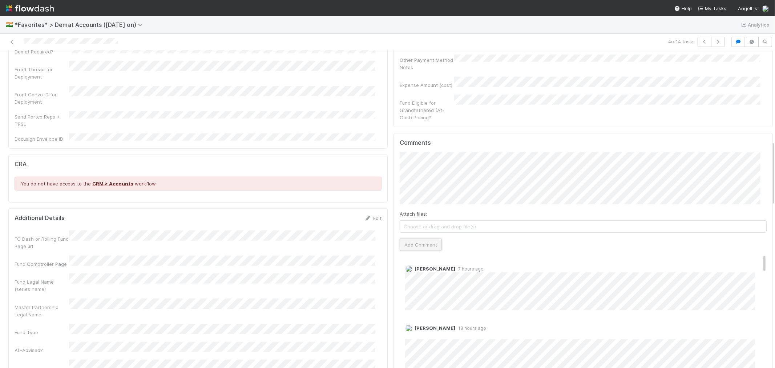
click at [406, 245] on button "Add Comment" at bounding box center [420, 244] width 42 height 12
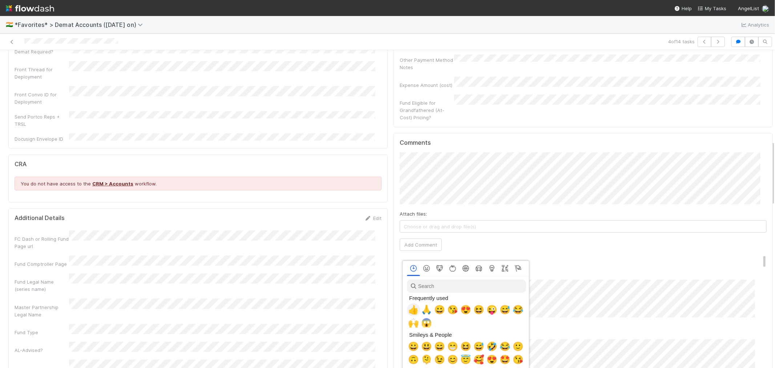
scroll to position [0, 3]
drag, startPoint x: 409, startPoint y: 320, endPoint x: 398, endPoint y: 315, distance: 11.9
click at [409, 321] on span "🙌" at bounding box center [411, 322] width 11 height 10
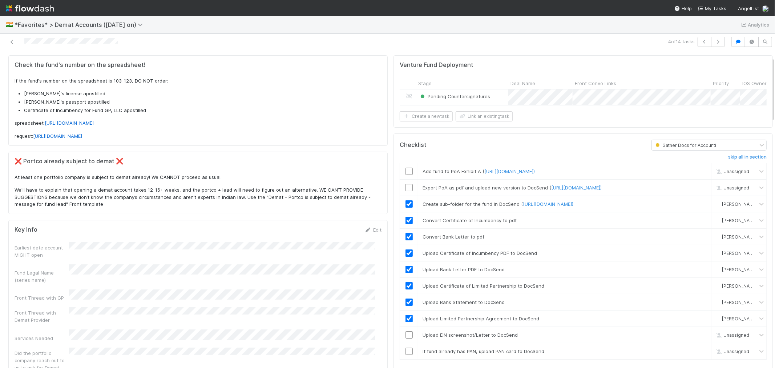
scroll to position [0, 0]
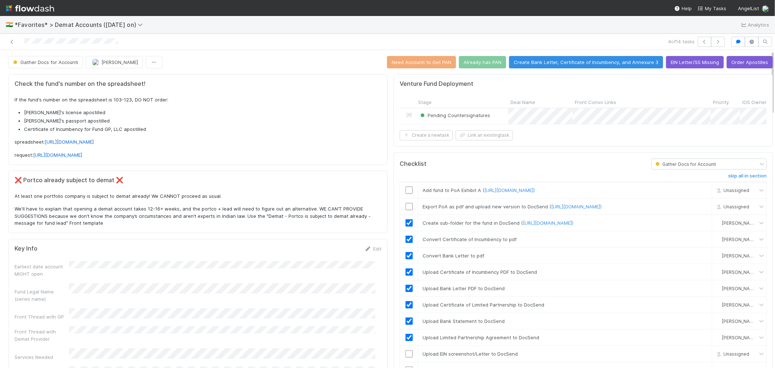
drag, startPoint x: 134, startPoint y: 42, endPoint x: 51, endPoint y: 46, distance: 82.5
click at [18, 42] on div at bounding box center [185, 42] width 364 height 10
click at [535, 193] on link "https://docs.google.com/document/d/1dCjYvVHRRHvSSfkA-OPfC4_4sj-t_JDyjXDSKfIgjy0…" at bounding box center [509, 190] width 50 height 6
click at [405, 194] on input "checkbox" at bounding box center [408, 189] width 7 height 7
click at [569, 209] on link "https://docsend.com/spaces/1110907)" at bounding box center [576, 206] width 50 height 6
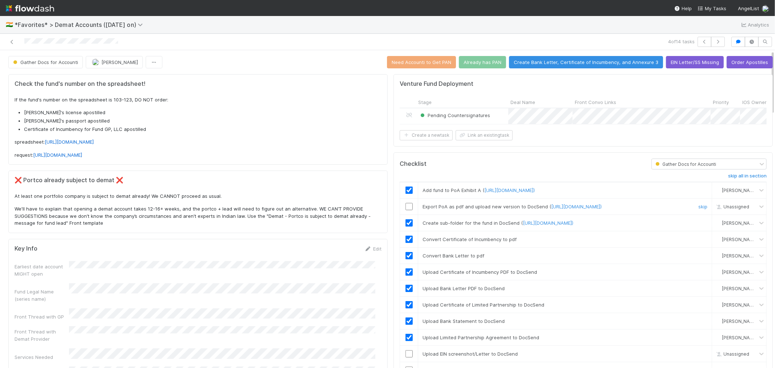
click at [405, 210] on input "checkbox" at bounding box center [408, 206] width 7 height 7
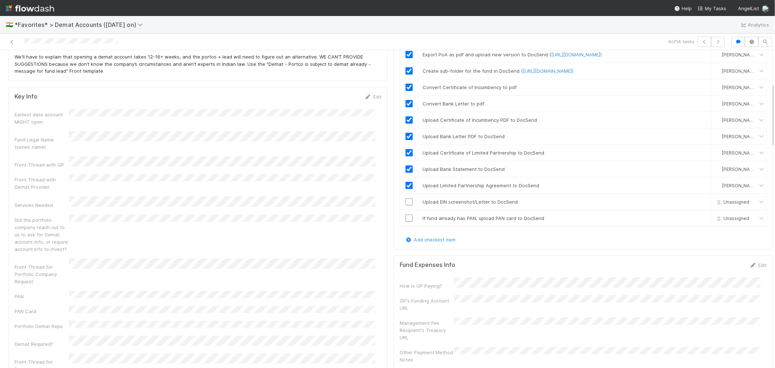
scroll to position [161, 0]
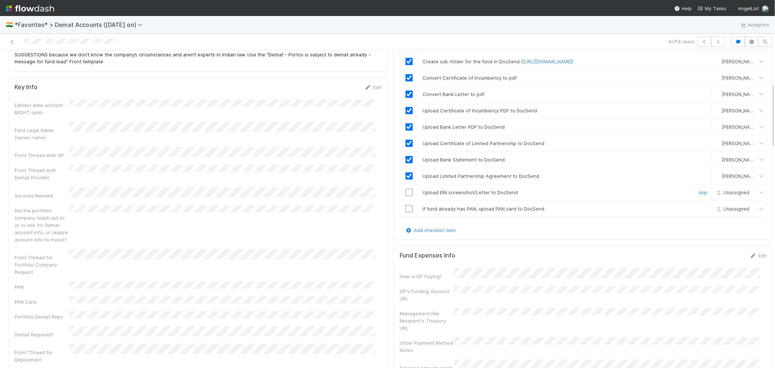
click at [405, 196] on input "checkbox" at bounding box center [408, 191] width 7 height 7
click at [691, 212] on div "skip" at bounding box center [702, 208] width 22 height 7
click at [698, 211] on link "skip" at bounding box center [702, 209] width 9 height 6
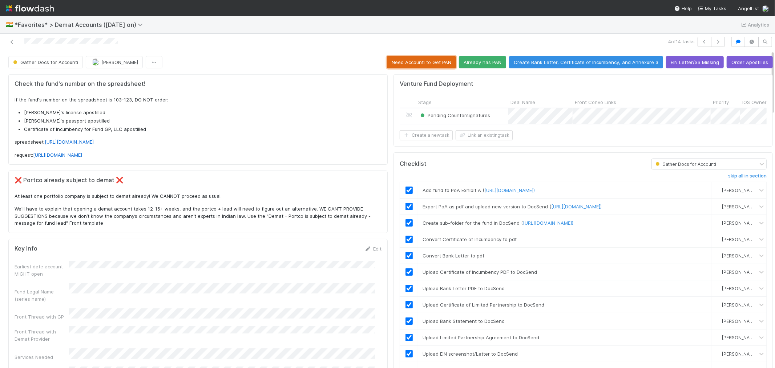
click at [411, 65] on button "Need Accounti to Get PAN" at bounding box center [421, 62] width 69 height 12
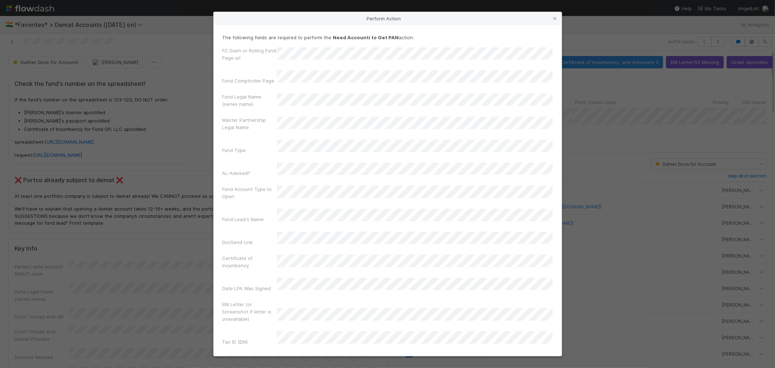
click at [434, 357] on button "Need Accounti to Get PAN" at bounding box center [387, 363] width 330 height 12
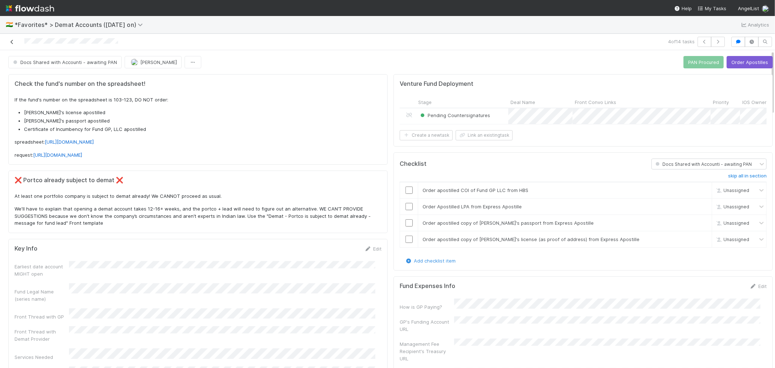
click at [12, 42] on icon at bounding box center [11, 42] width 7 height 5
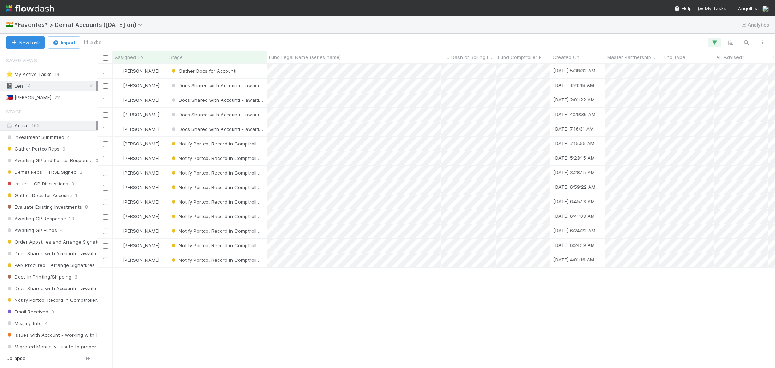
scroll to position [297, 670]
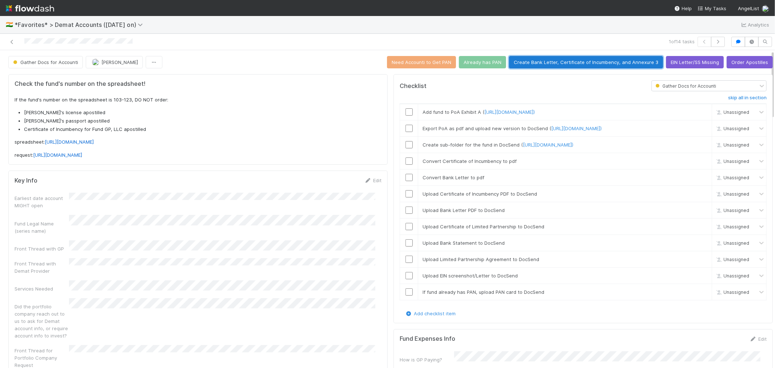
click at [552, 66] on button "Create Bank Letter, Certificate of Incumbency, and Annexure 3" at bounding box center [586, 62] width 154 height 12
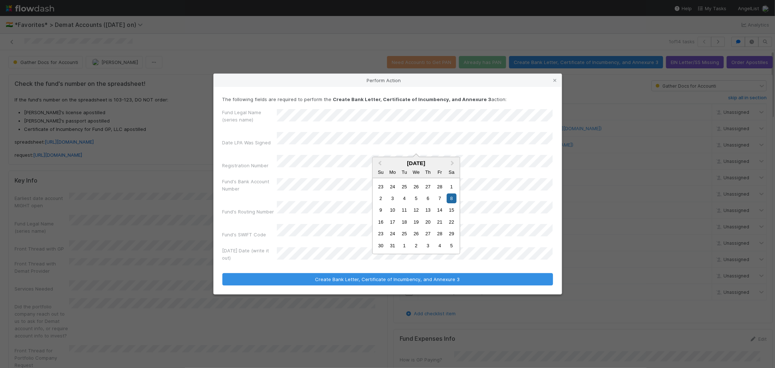
click at [288, 175] on div "Fund Legal Name (series name) Date LPA Was Signed Registration Number Fund's Ba…" at bounding box center [387, 186] width 330 height 155
click at [320, 177] on div "Fund Legal Name (series name) Date LPA Was Signed Registration Number Fund's Ba…" at bounding box center [387, 186] width 330 height 155
drag, startPoint x: 555, startPoint y: 90, endPoint x: 345, endPoint y: 205, distance: 239.1
click at [555, 83] on icon at bounding box center [554, 80] width 7 height 5
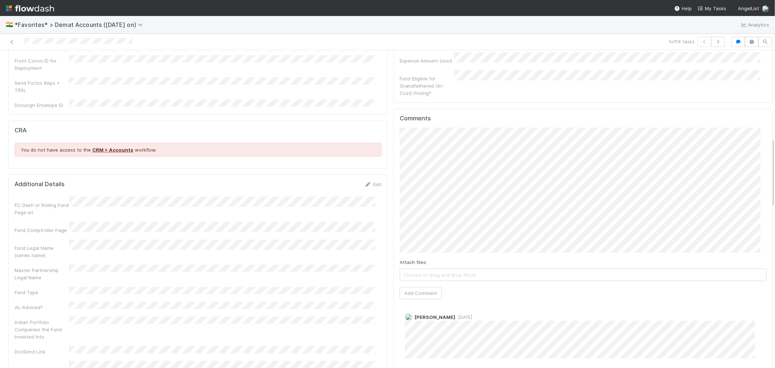
scroll to position [484, 0]
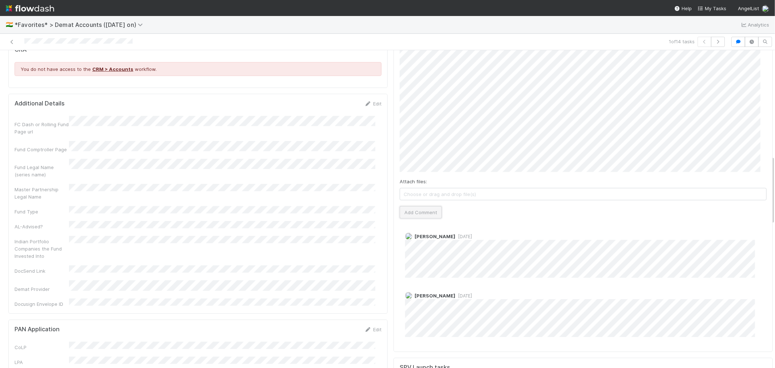
click at [420, 206] on button "Add Comment" at bounding box center [420, 212] width 42 height 12
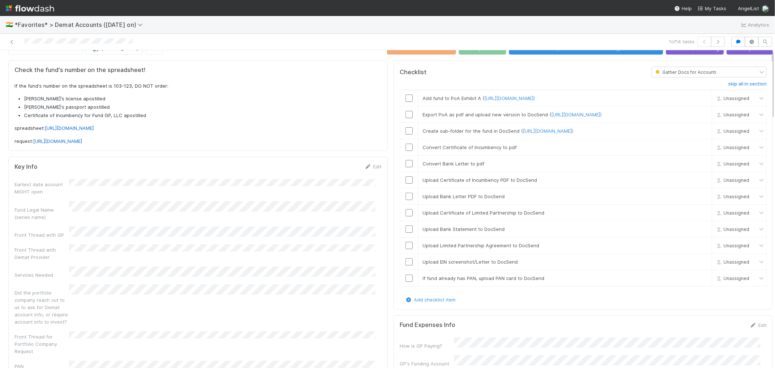
scroll to position [0, 0]
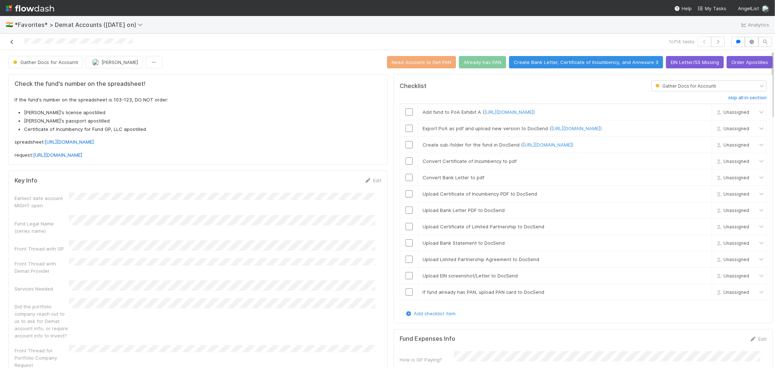
click at [11, 41] on icon at bounding box center [11, 42] width 7 height 5
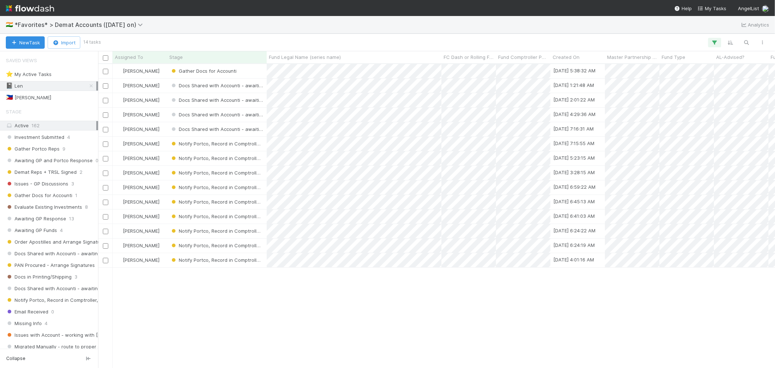
scroll to position [297, 670]
click at [114, 22] on span "*Favorites* > Demat Accounts ([DATE] on)" at bounding box center [81, 24] width 132 height 7
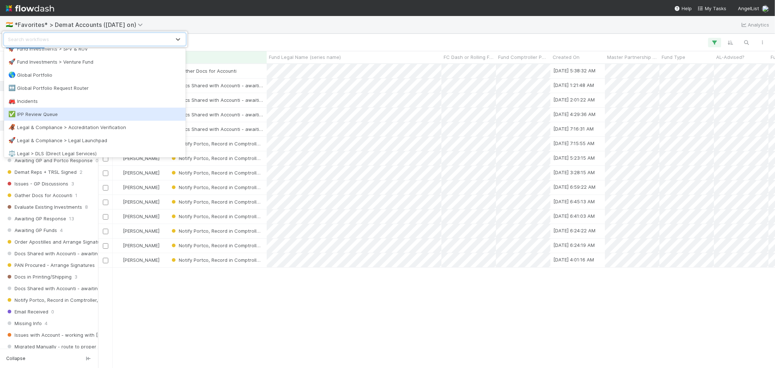
scroll to position [322, 0]
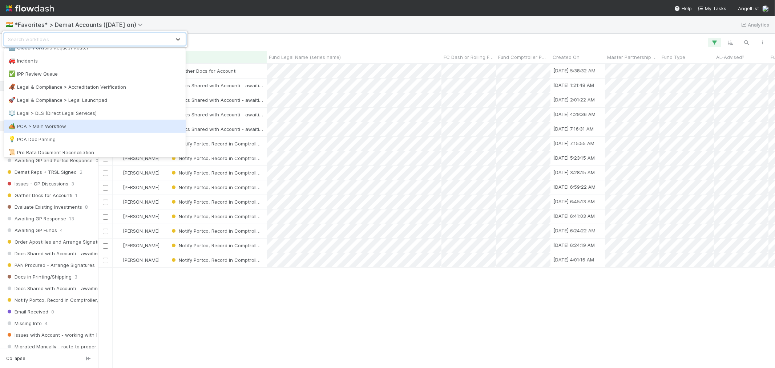
click at [51, 128] on div "🏕️ PCA > Main Workflow" at bounding box center [94, 125] width 173 height 7
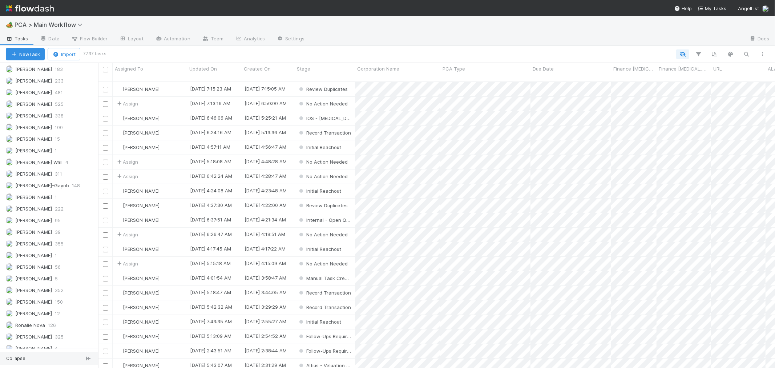
scroll to position [1018, 0]
drag, startPoint x: 42, startPoint y: 308, endPoint x: 45, endPoint y: 276, distance: 31.8
click at [42, 307] on span "[PERSON_NAME]" at bounding box center [33, 307] width 37 height 6
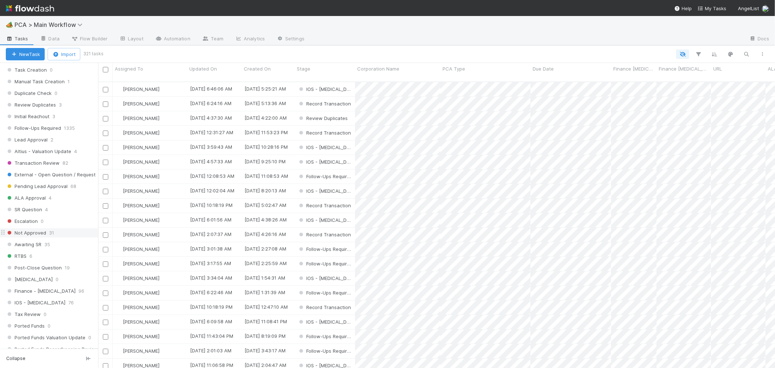
scroll to position [251, 0]
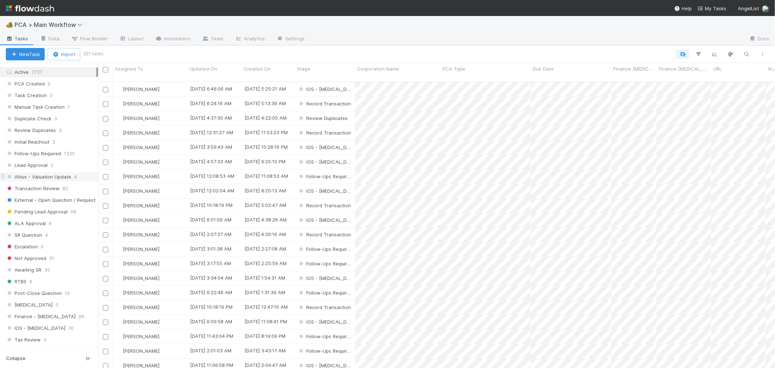
click at [57, 176] on span "Altius - Valuation Update" at bounding box center [38, 176] width 65 height 9
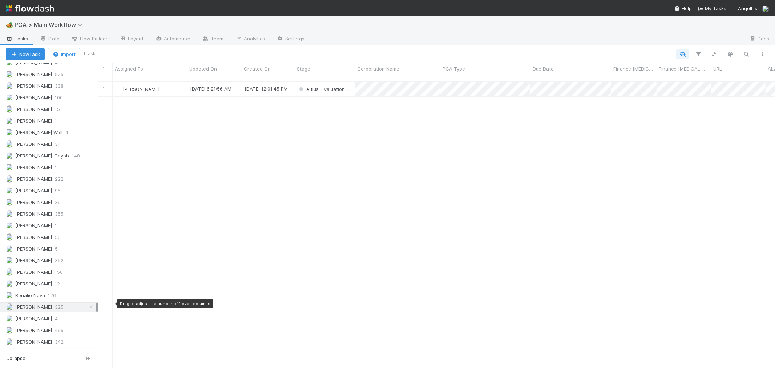
scroll to position [286, 670]
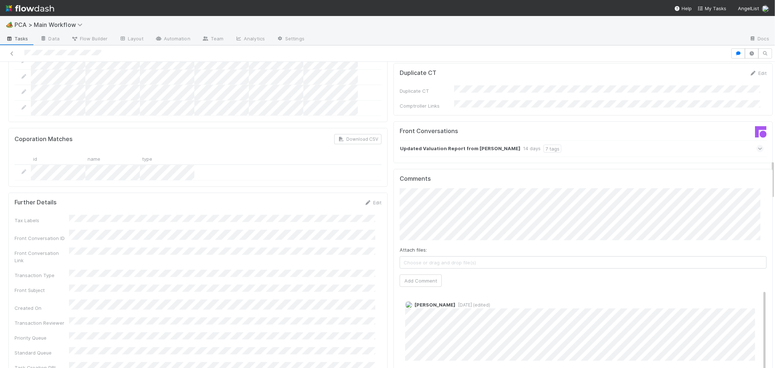
scroll to position [0, 2]
click at [774, 176] on html "🏕️ PCA > Main Workflow Tasks Data Flow Builder Layout Automation Team Analytics…" at bounding box center [387, 184] width 775 height 368
click at [412, 274] on button "Add Comment" at bounding box center [418, 280] width 42 height 12
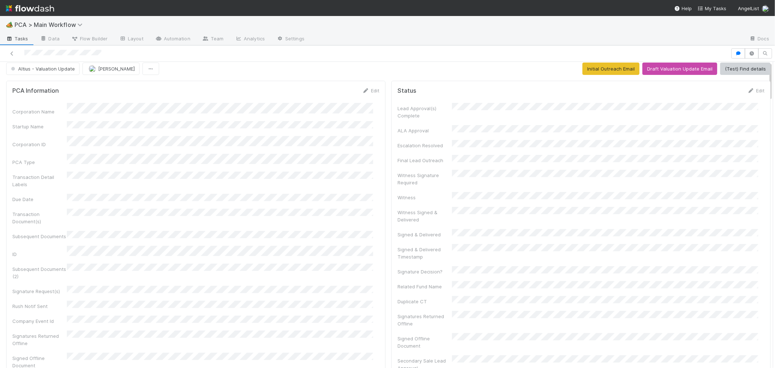
scroll to position [0, 0]
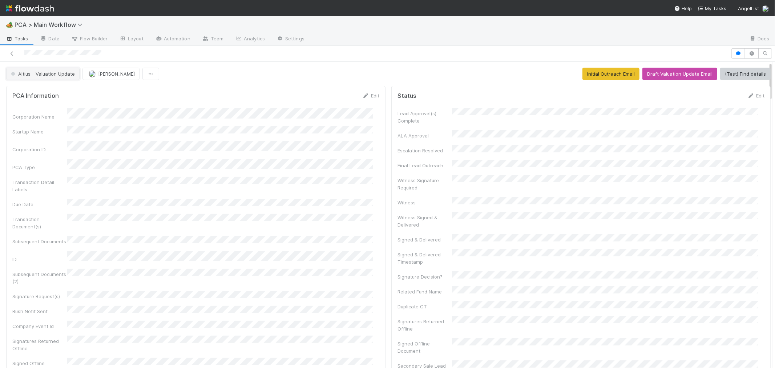
click at [60, 73] on span "Altius - Valuation Update" at bounding box center [41, 74] width 65 height 6
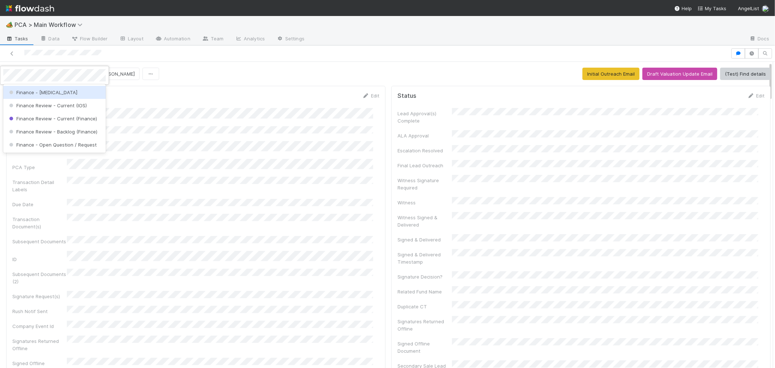
click at [54, 92] on div "Finance - [MEDICAL_DATA]" at bounding box center [54, 92] width 102 height 13
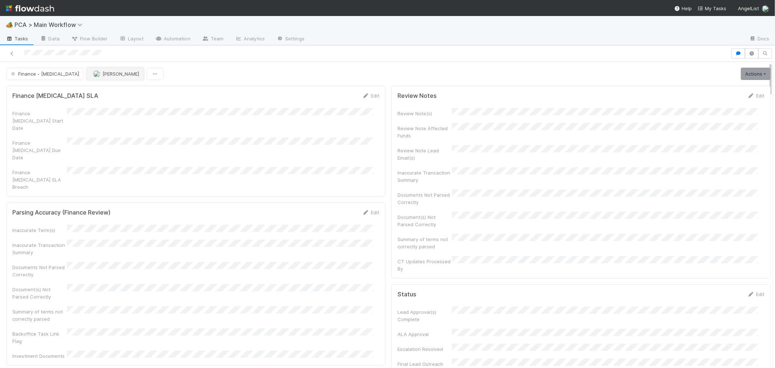
click at [95, 77] on button "[PERSON_NAME]" at bounding box center [115, 74] width 57 height 12
click at [88, 92] on span "[PERSON_NAME]" at bounding box center [85, 92] width 37 height 6
click at [12, 53] on icon at bounding box center [11, 53] width 7 height 5
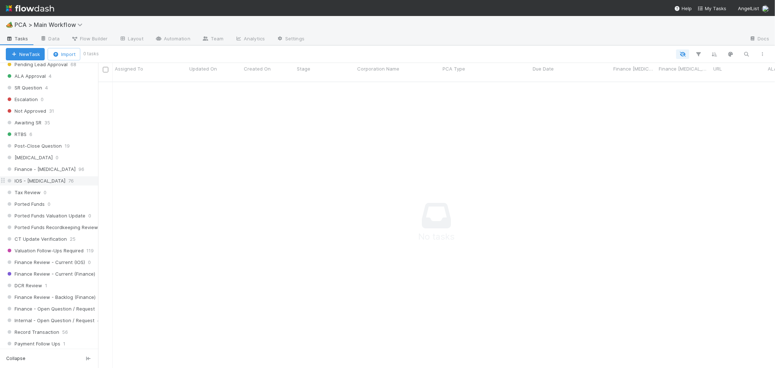
scroll to position [412, 0]
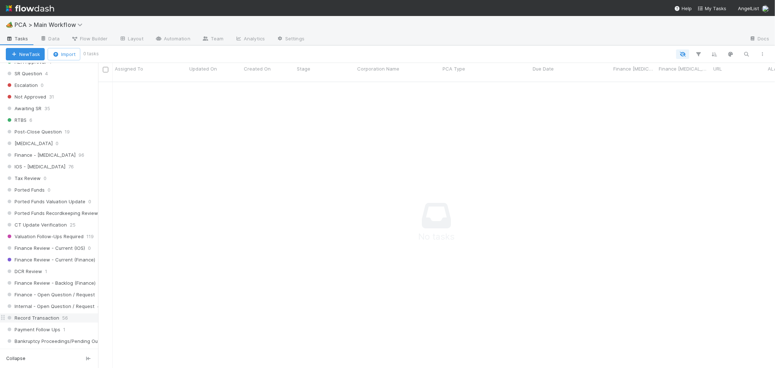
click at [44, 322] on span "Record Transaction" at bounding box center [32, 317] width 53 height 9
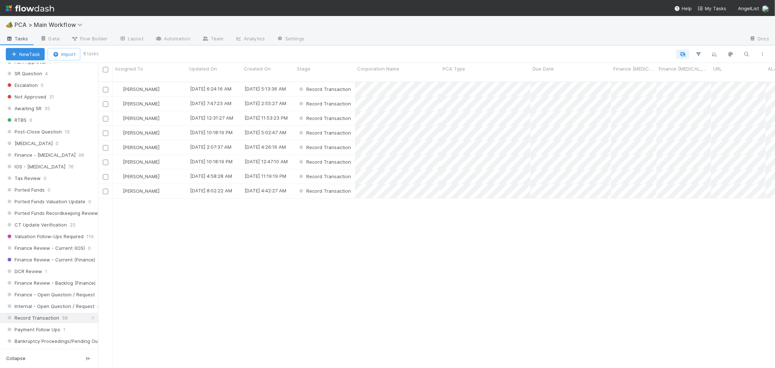
scroll to position [286, 670]
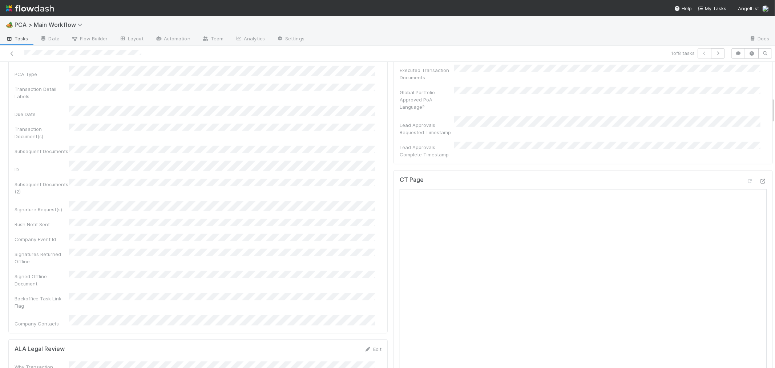
scroll to position [403, 0]
click at [759, 115] on icon at bounding box center [762, 117] width 7 height 5
click at [332, 229] on div "Backoffice Task Link Flag" at bounding box center [198, 237] width 367 height 16
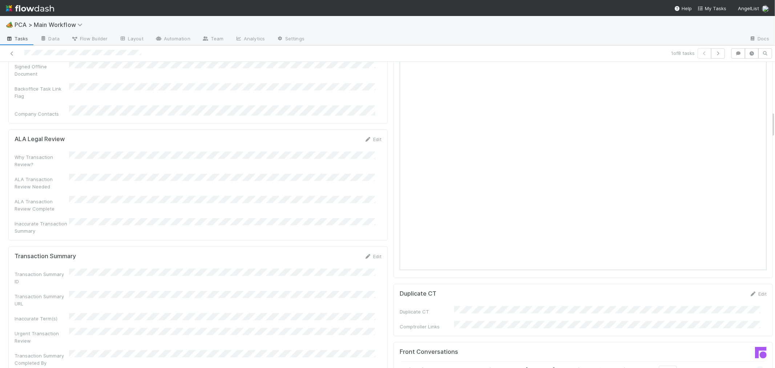
scroll to position [565, 0]
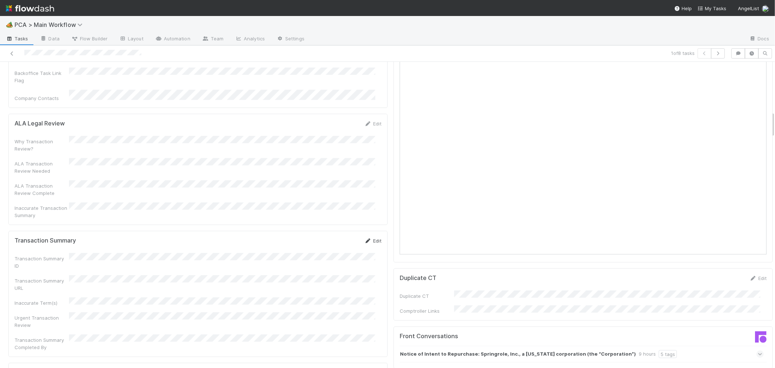
click at [371, 238] on link "Edit" at bounding box center [372, 241] width 17 height 6
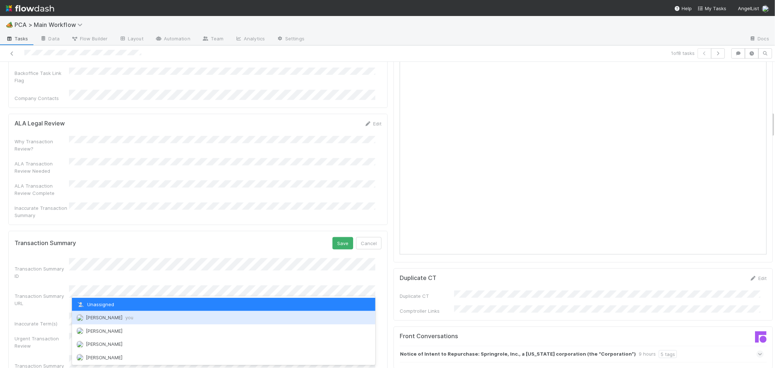
click at [96, 315] on span "Roselyn de Villa you" at bounding box center [110, 317] width 48 height 6
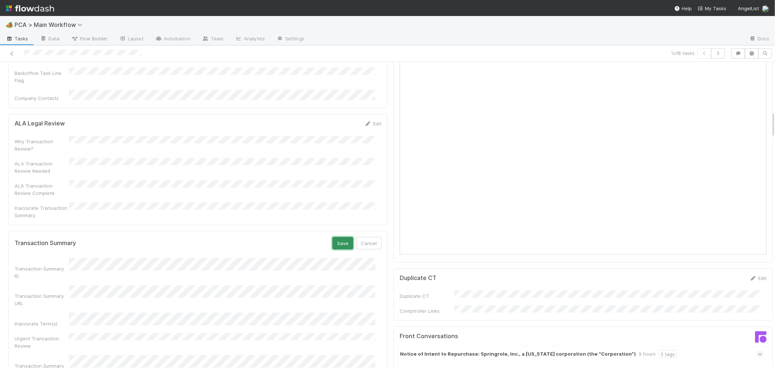
click at [336, 237] on button "Save" at bounding box center [342, 243] width 21 height 12
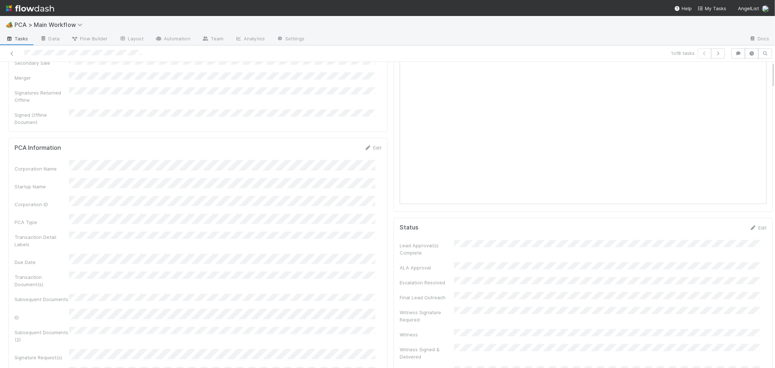
scroll to position [0, 0]
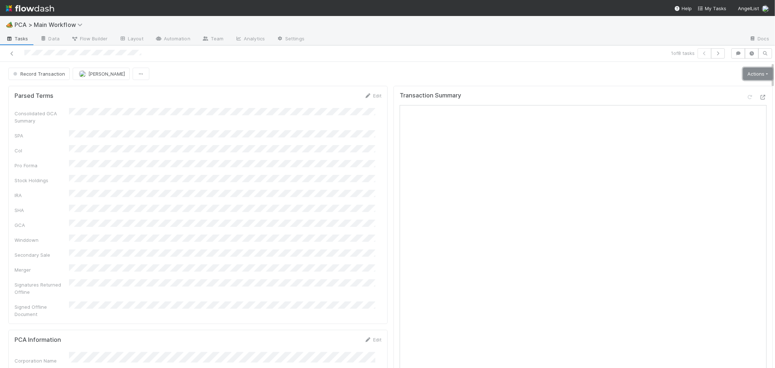
click at [743, 74] on link "Actions" at bounding box center [758, 74] width 30 height 12
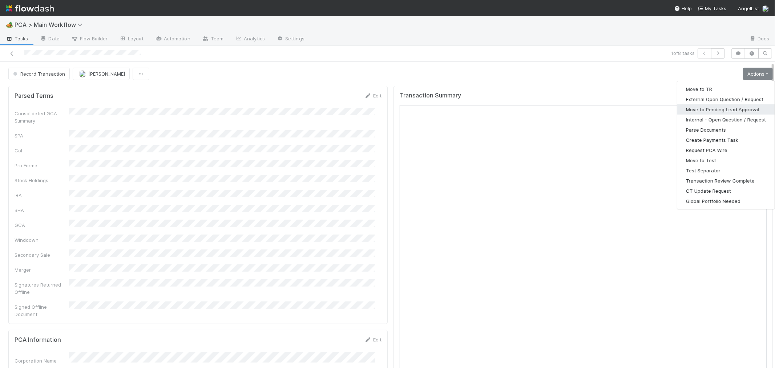
click at [734, 108] on button "Move to Pending Lead Approval" at bounding box center [725, 109] width 97 height 10
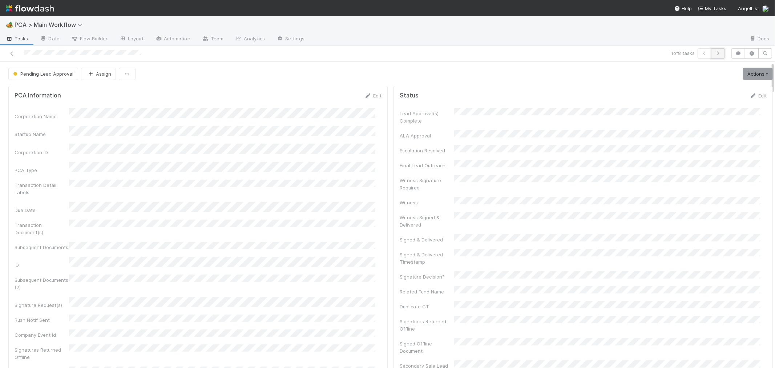
click at [714, 54] on icon "button" at bounding box center [717, 53] width 7 height 4
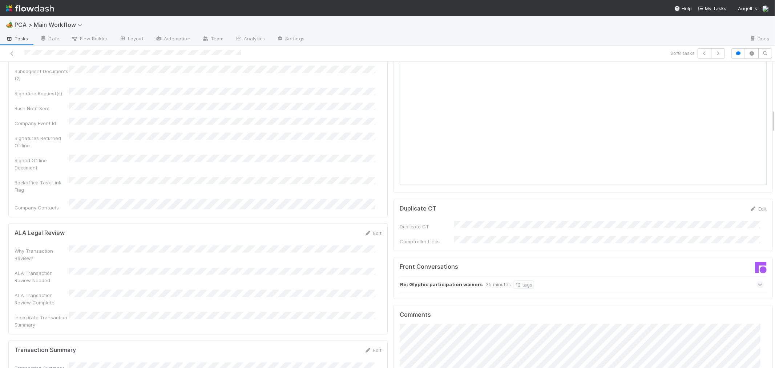
scroll to position [726, 0]
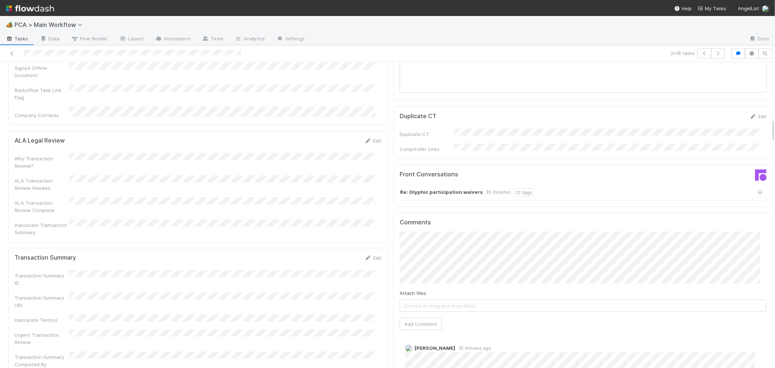
click at [758, 188] on icon at bounding box center [760, 191] width 5 height 7
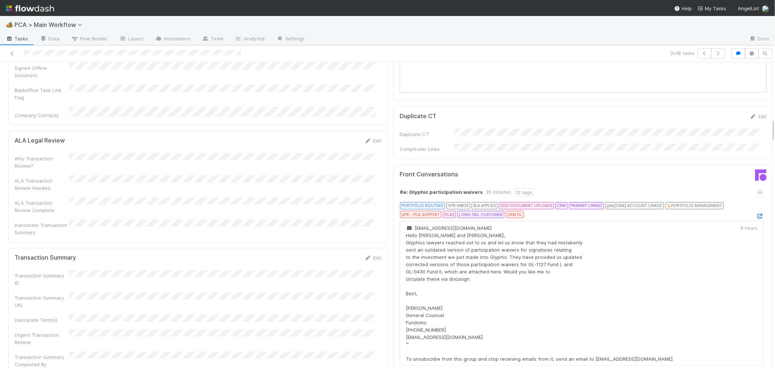
click at [756, 214] on icon at bounding box center [759, 216] width 7 height 5
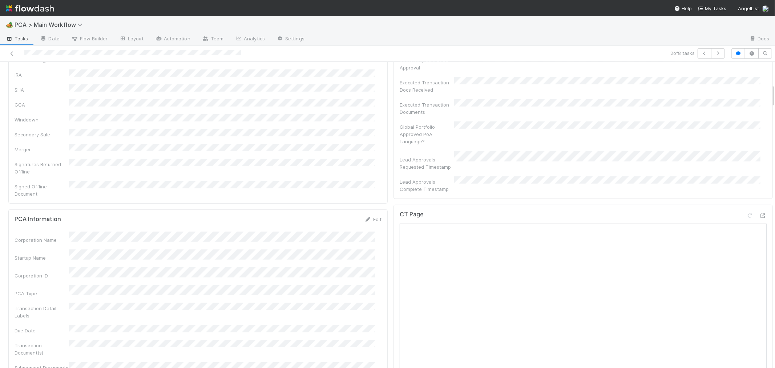
scroll to position [282, 0]
click at [580, 234] on div "CT Page" at bounding box center [582, 240] width 367 height 13
click at [759, 236] on icon at bounding box center [762, 238] width 7 height 5
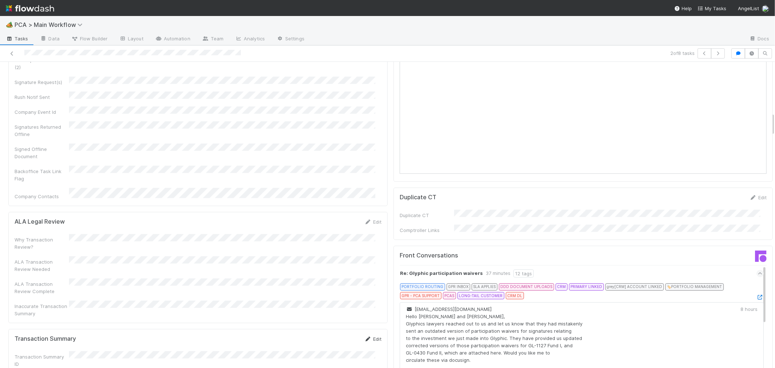
click at [365, 336] on icon at bounding box center [367, 338] width 7 height 5
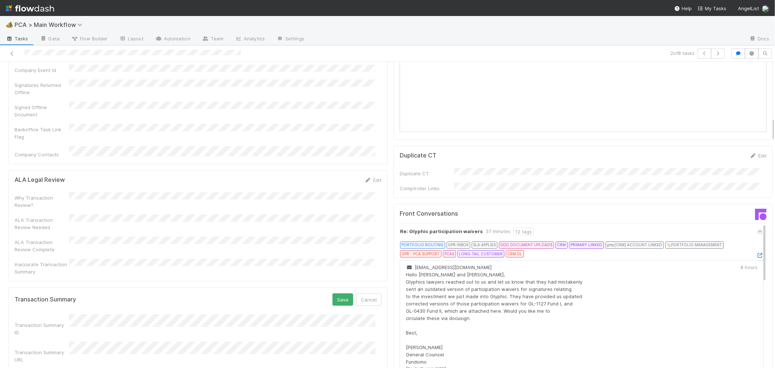
scroll to position [726, 0]
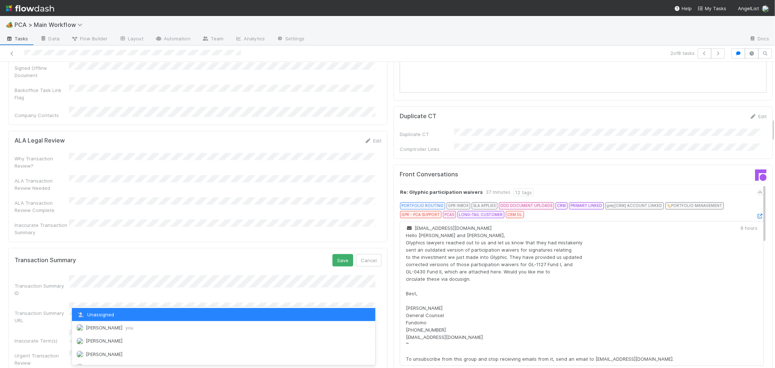
click at [90, 329] on span "Roselyn de Villa you" at bounding box center [110, 327] width 48 height 6
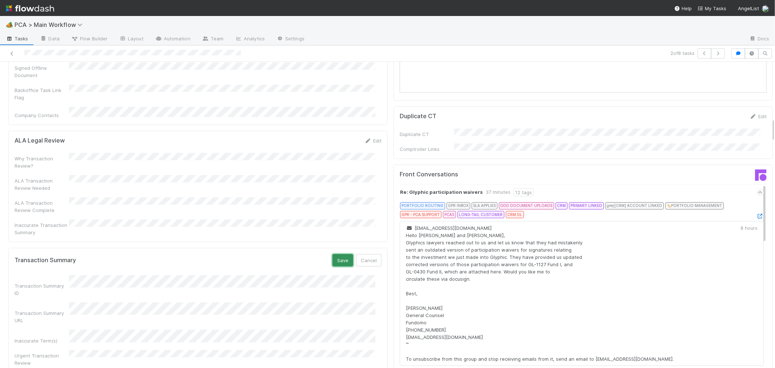
click at [337, 254] on button "Save" at bounding box center [342, 260] width 21 height 12
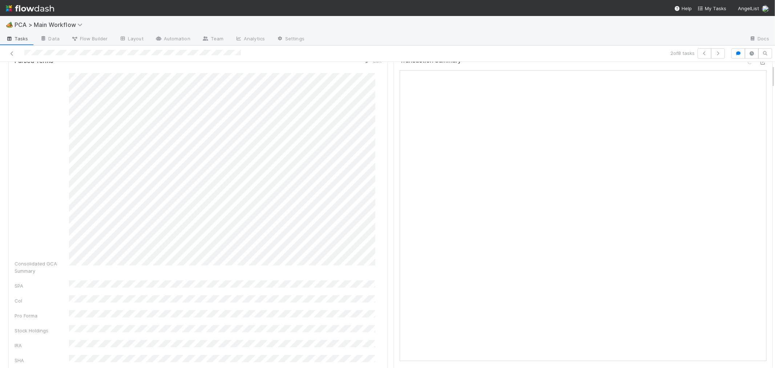
scroll to position [0, 0]
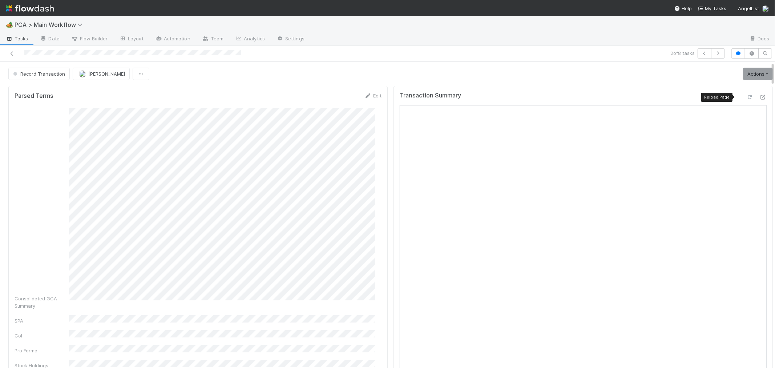
click at [746, 97] on icon at bounding box center [749, 97] width 7 height 5
click at [746, 76] on link "Actions" at bounding box center [758, 74] width 30 height 12
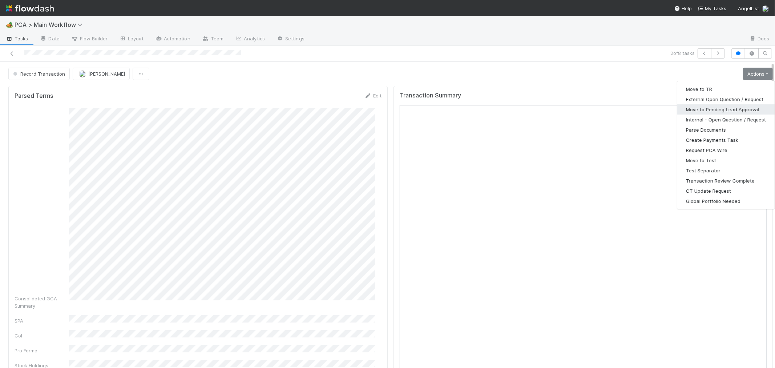
click at [737, 111] on button "Move to Pending Lead Approval" at bounding box center [725, 109] width 97 height 10
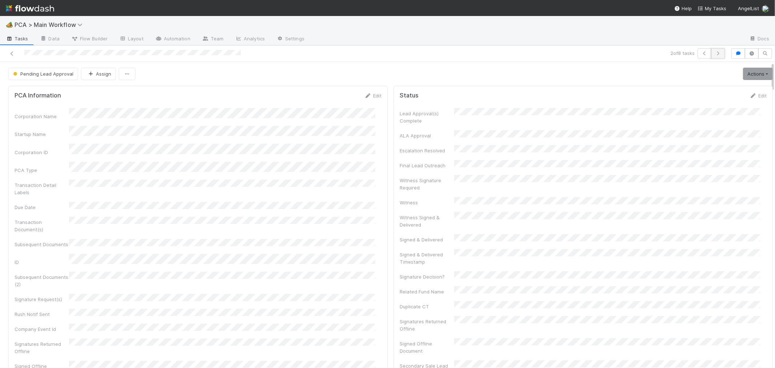
click at [711, 56] on button "button" at bounding box center [718, 53] width 14 height 10
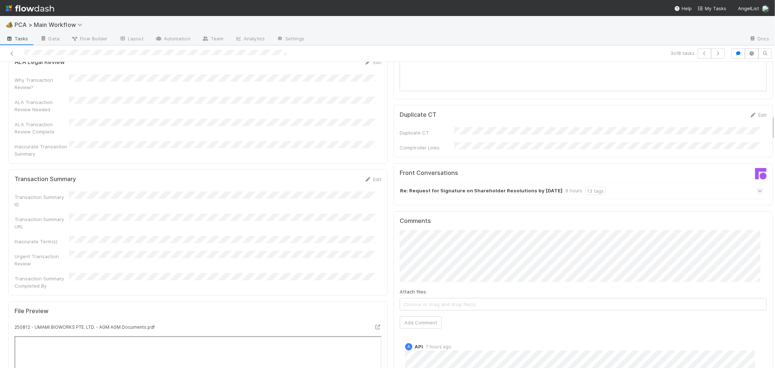
scroll to position [767, 0]
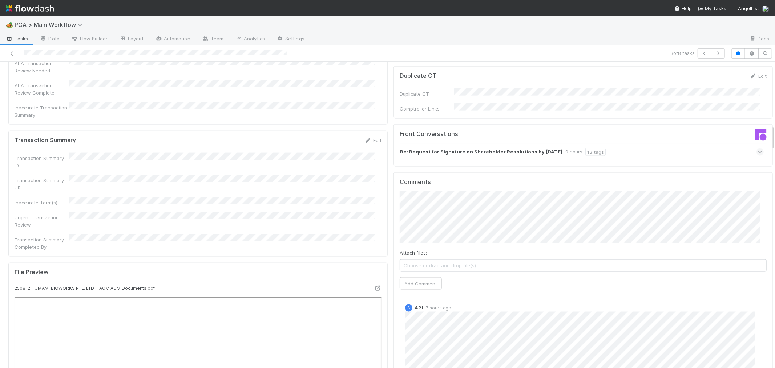
click at [756, 148] on span at bounding box center [759, 151] width 7 height 7
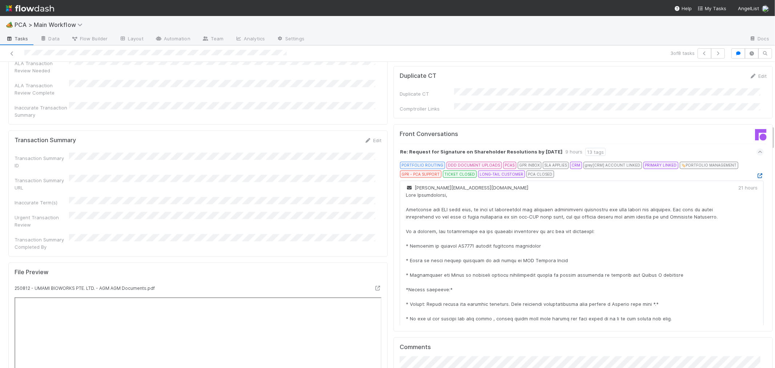
click at [756, 173] on icon at bounding box center [759, 175] width 7 height 5
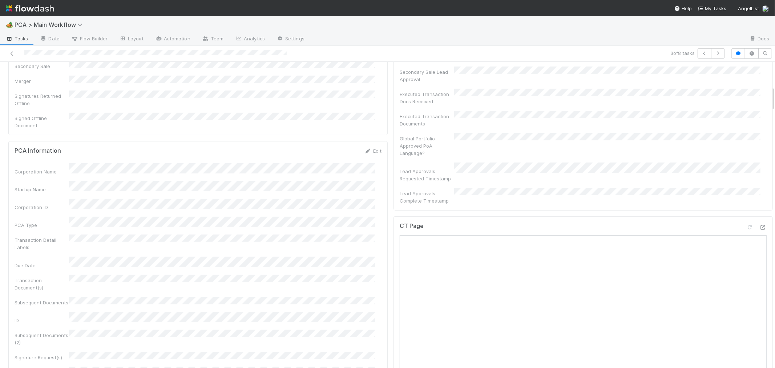
scroll to position [282, 0]
click at [723, 234] on div "CT Page" at bounding box center [582, 240] width 367 height 13
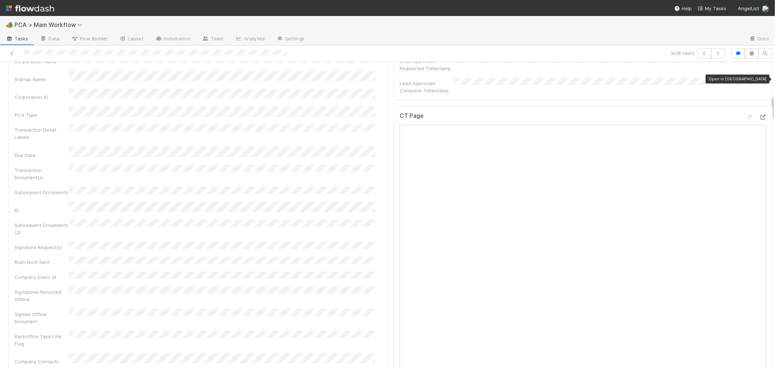
click at [759, 115] on icon at bounding box center [762, 117] width 7 height 5
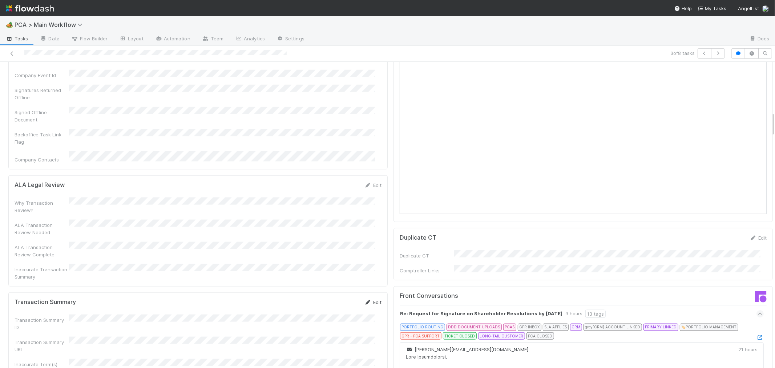
click at [372, 299] on link "Edit" at bounding box center [372, 302] width 17 height 6
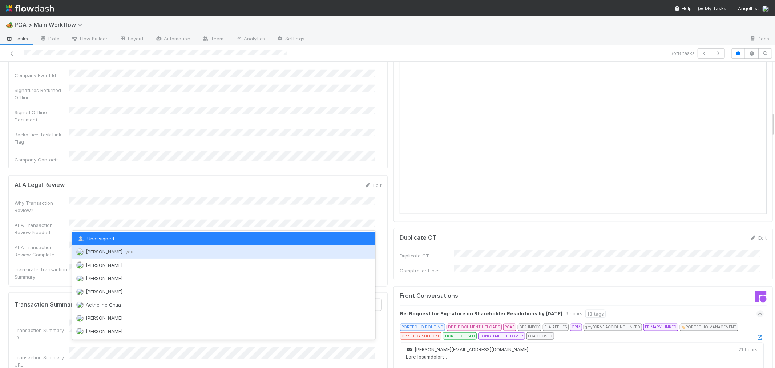
click at [108, 256] on div "Roselyn de Villa you" at bounding box center [223, 251] width 303 height 13
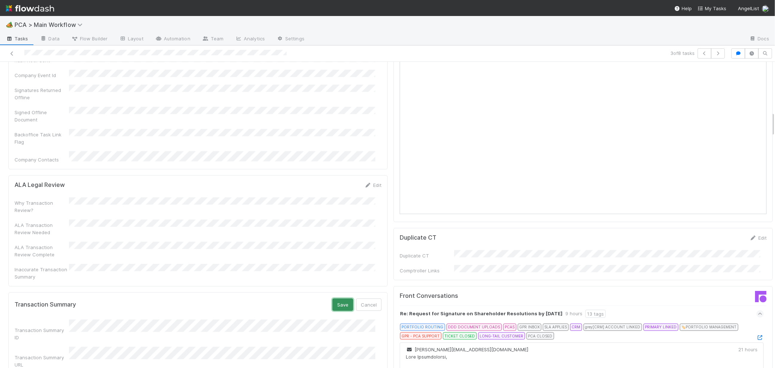
click at [333, 298] on button "Save" at bounding box center [342, 304] width 21 height 12
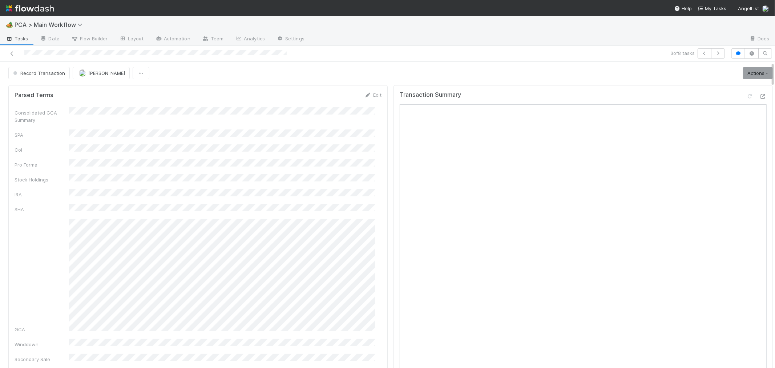
scroll to position [0, 0]
click at [743, 74] on link "Actions" at bounding box center [758, 74] width 30 height 12
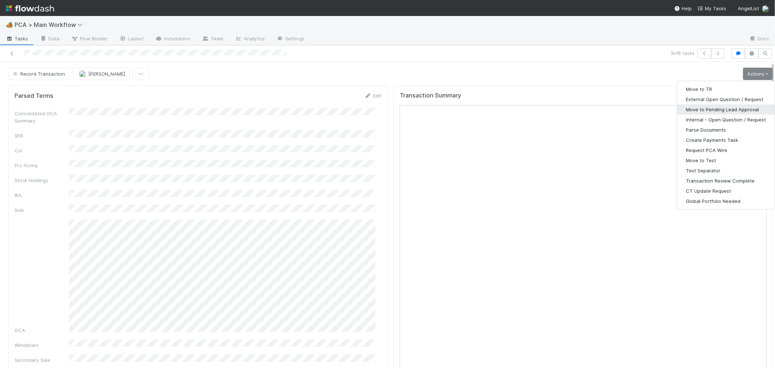
drag, startPoint x: 724, startPoint y: 107, endPoint x: 723, endPoint y: 102, distance: 4.5
click at [724, 107] on button "Move to Pending Lead Approval" at bounding box center [725, 109] width 97 height 10
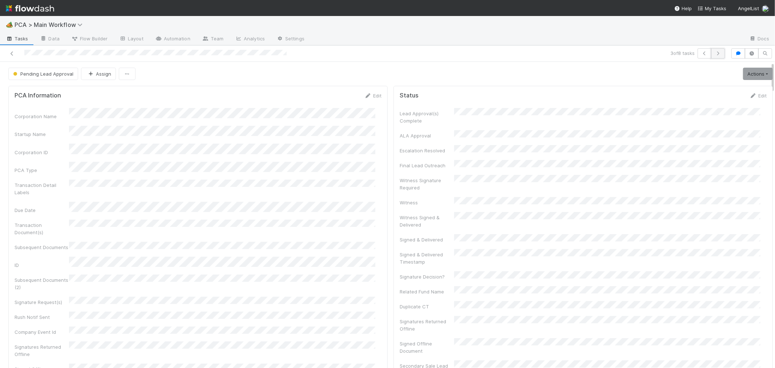
click at [714, 54] on icon "button" at bounding box center [717, 53] width 7 height 4
click at [360, 176] on div "Consolidated GCA Summary SPA CoI Pro Forma Stock Holdings IRA SHA GCA Winddown …" at bounding box center [198, 265] width 367 height 314
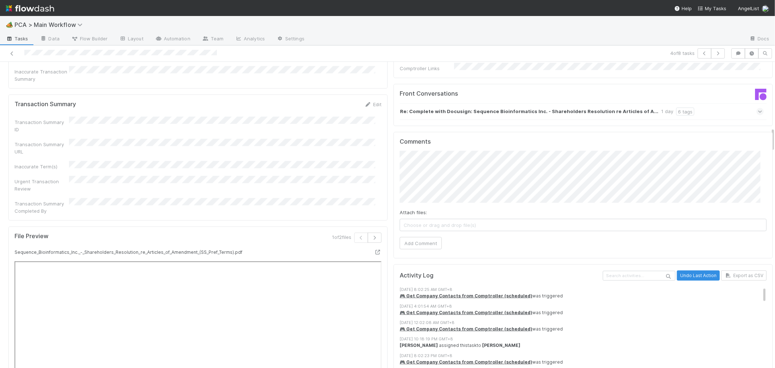
scroll to position [686, 0]
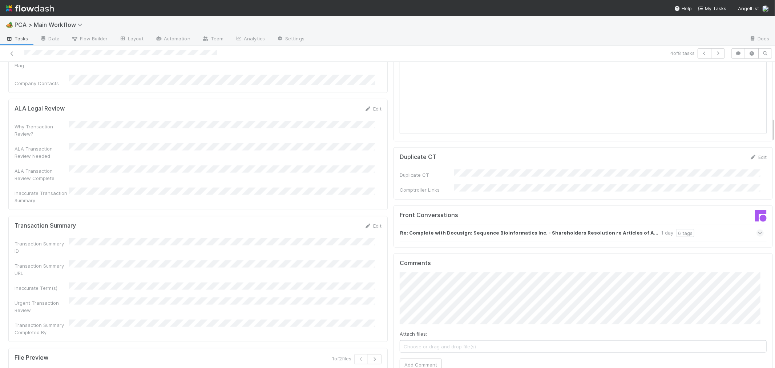
click at [735, 224] on div "Re: Complete with Docusign: Sequence Bioinformatics Inc. - Shareholders Resolut…" at bounding box center [581, 232] width 364 height 17
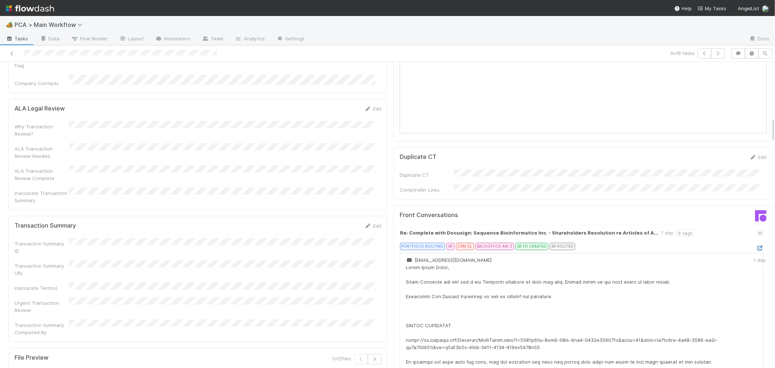
click at [756, 244] on div at bounding box center [759, 247] width 7 height 7
click at [756, 246] on icon at bounding box center [759, 248] width 7 height 5
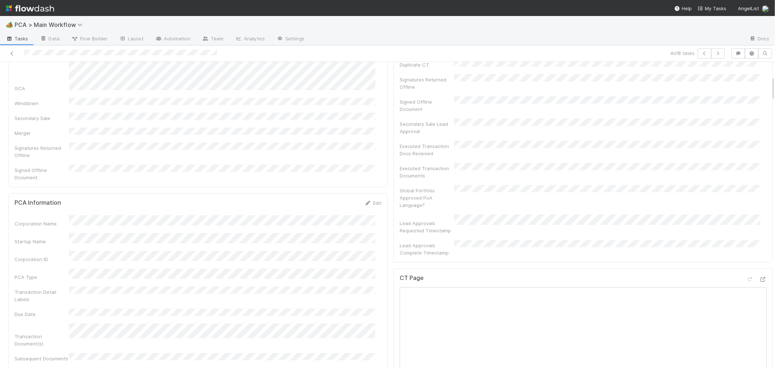
scroll to position [322, 0]
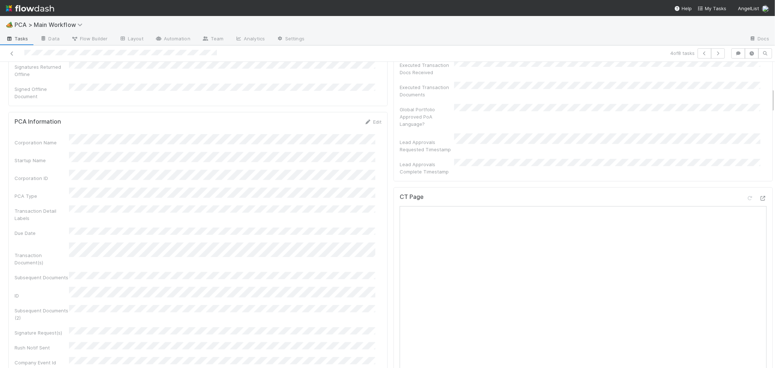
click at [596, 193] on div "CT Page" at bounding box center [582, 199] width 367 height 13
click at [759, 196] on icon at bounding box center [762, 198] width 7 height 5
click at [368, 119] on link "Edit" at bounding box center [372, 122] width 17 height 6
click at [336, 118] on button "Save" at bounding box center [342, 124] width 21 height 12
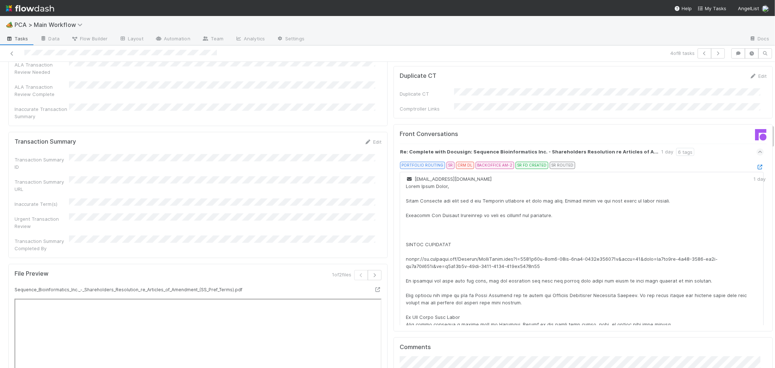
click at [329, 177] on div "Transaction Summary Edit Transaction Summary ID Transaction Summary URL Inaccur…" at bounding box center [197, 195] width 379 height 126
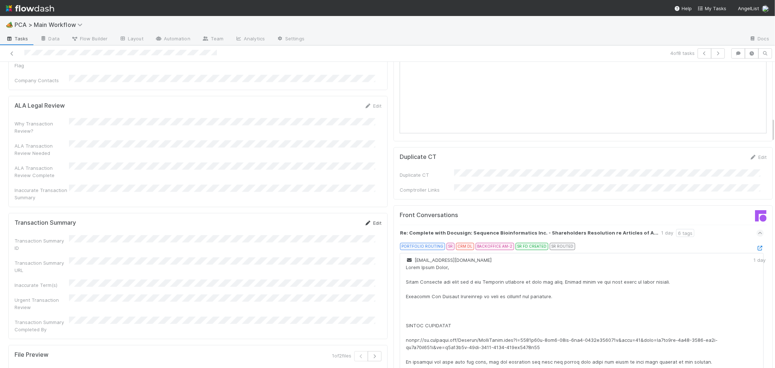
click at [364, 220] on icon at bounding box center [367, 222] width 7 height 5
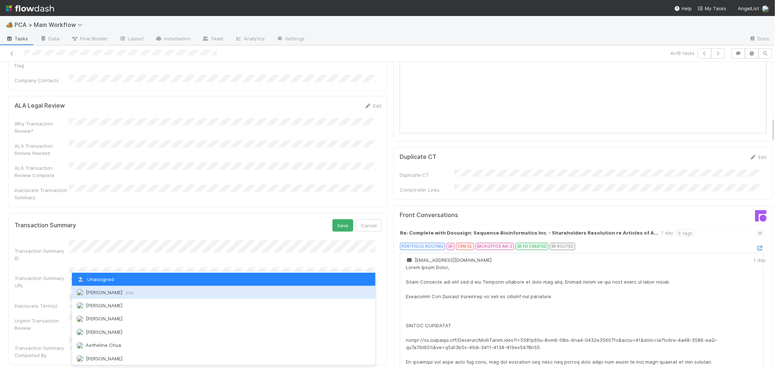
click at [102, 289] on span "Roselyn de Villa you" at bounding box center [110, 292] width 48 height 6
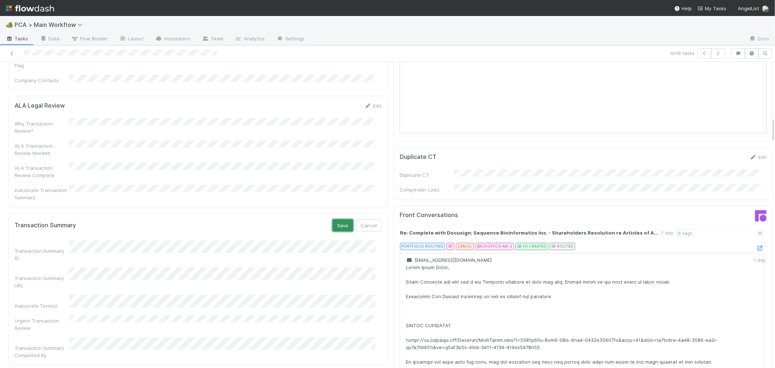
click at [340, 219] on button "Save" at bounding box center [342, 225] width 21 height 12
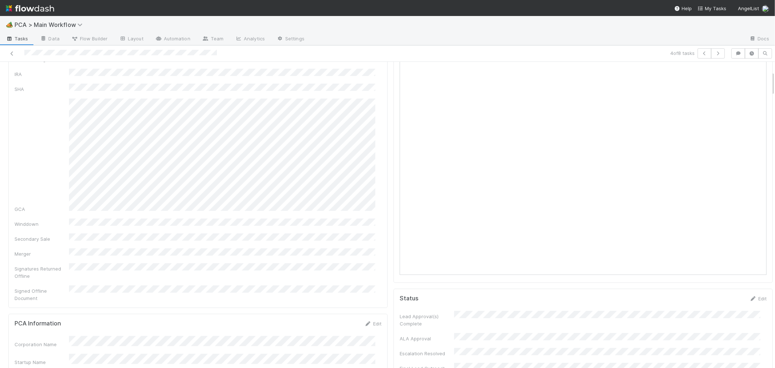
scroll to position [0, 0]
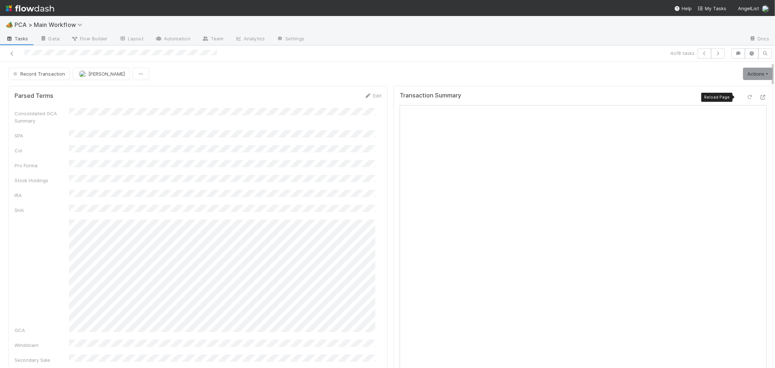
click at [746, 94] on div at bounding box center [749, 96] width 7 height 7
click at [743, 76] on link "Actions" at bounding box center [758, 74] width 30 height 12
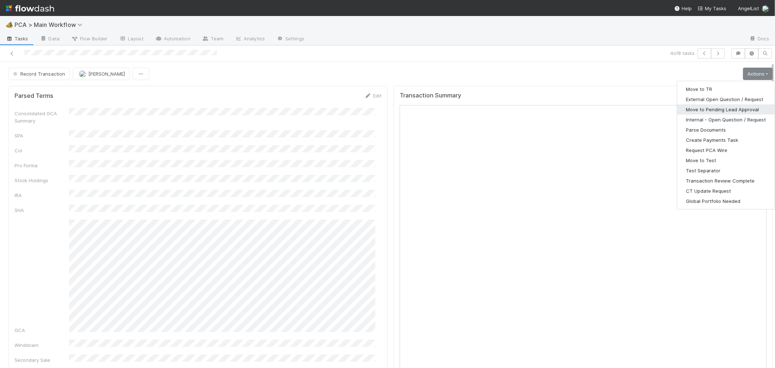
click at [723, 107] on button "Move to Pending Lead Approval" at bounding box center [725, 109] width 97 height 10
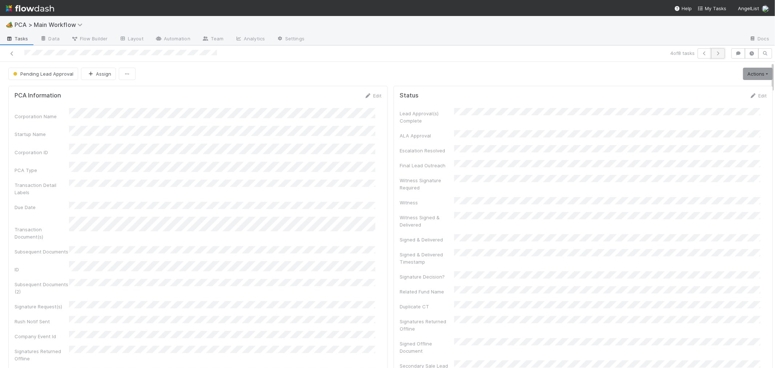
click at [716, 53] on button "button" at bounding box center [718, 53] width 14 height 10
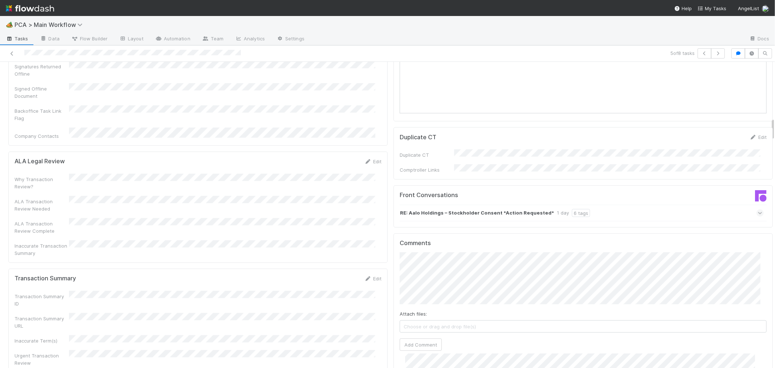
scroll to position [726, 0]
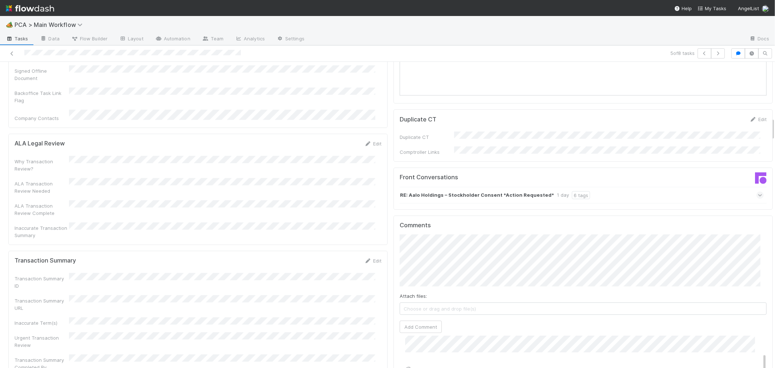
click at [756, 191] on span at bounding box center [759, 194] width 7 height 7
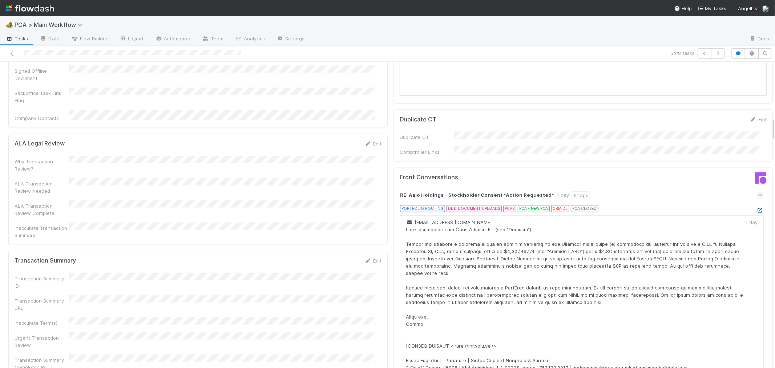
click at [756, 208] on icon at bounding box center [759, 210] width 7 height 5
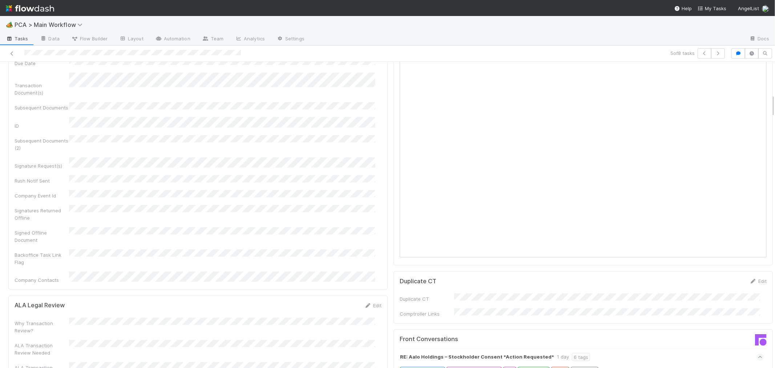
scroll to position [403, 0]
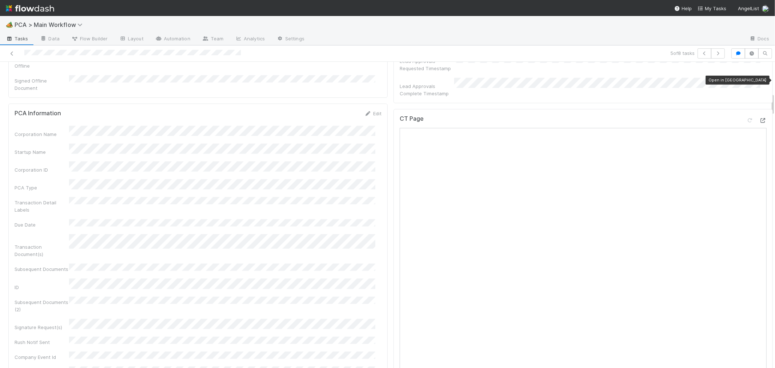
click at [759, 118] on icon at bounding box center [762, 120] width 7 height 5
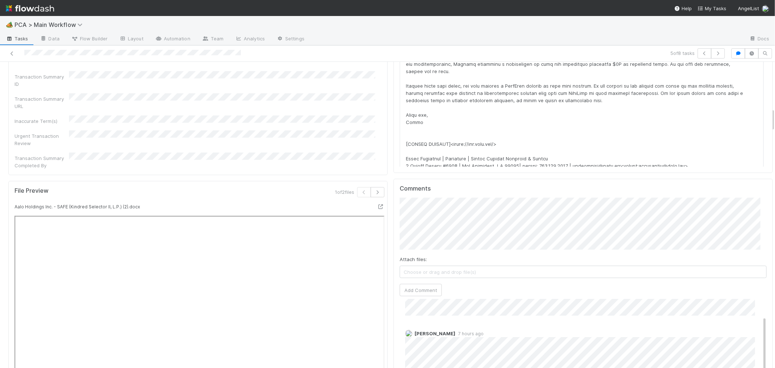
scroll to position [605, 0]
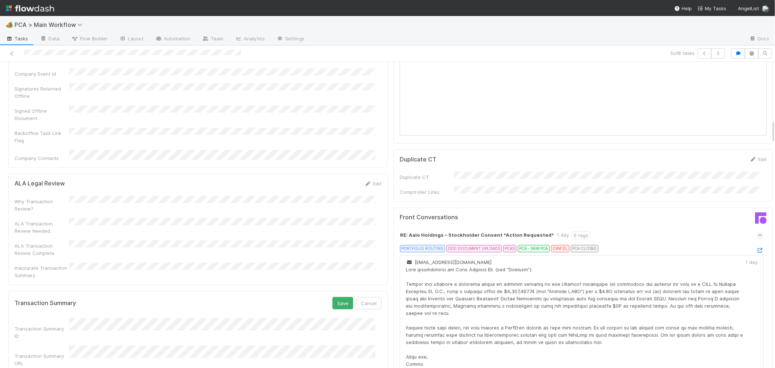
scroll to position [767, 0]
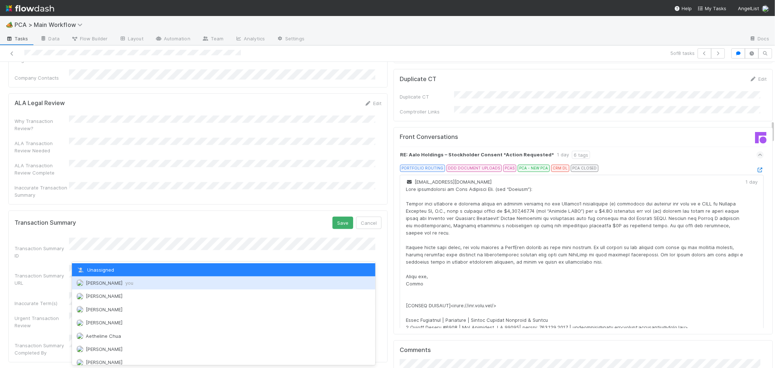
click at [101, 279] on div "Roselyn de Villa you" at bounding box center [223, 282] width 303 height 13
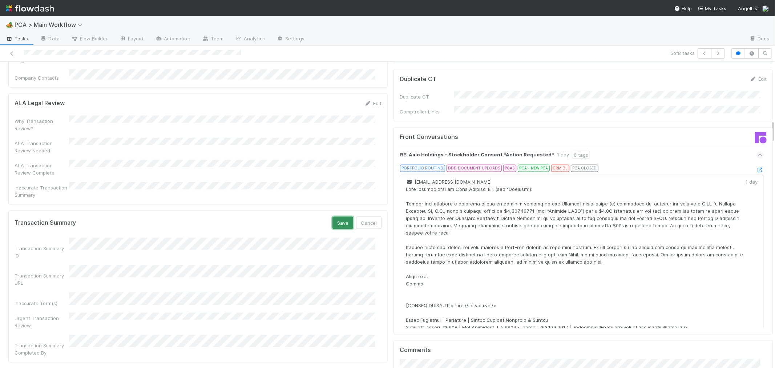
click at [333, 216] on button "Save" at bounding box center [342, 222] width 21 height 12
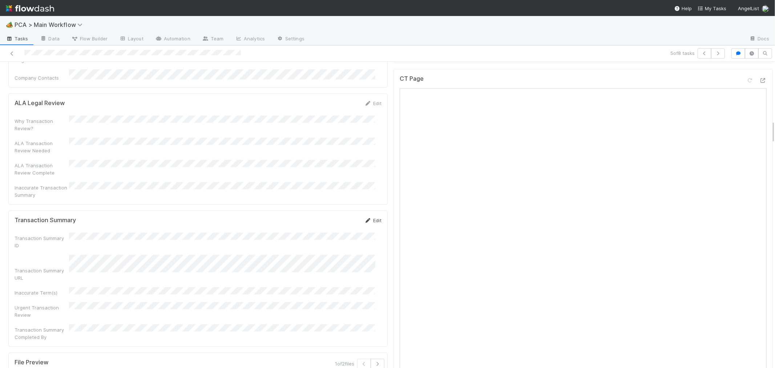
click at [364, 218] on icon at bounding box center [367, 220] width 7 height 5
click at [340, 216] on button "Save" at bounding box center [342, 222] width 21 height 12
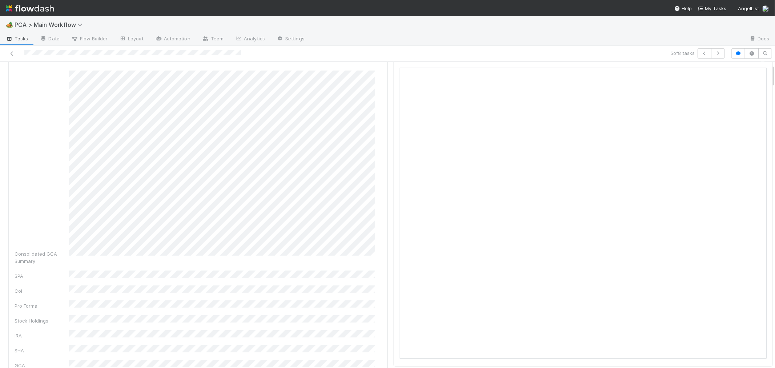
scroll to position [0, 0]
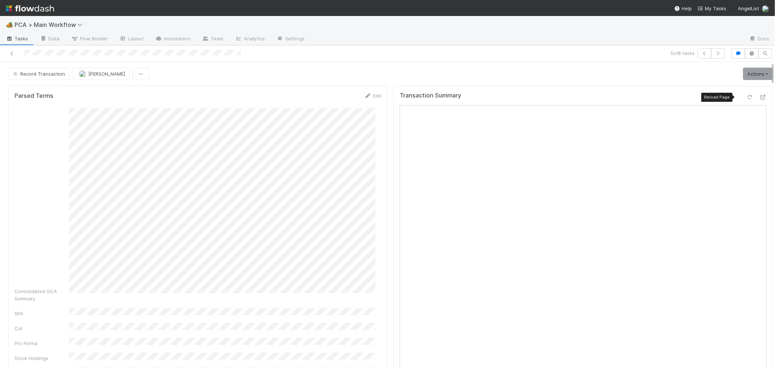
click at [746, 96] on icon at bounding box center [749, 97] width 7 height 5
click at [743, 74] on link "Actions" at bounding box center [758, 74] width 30 height 12
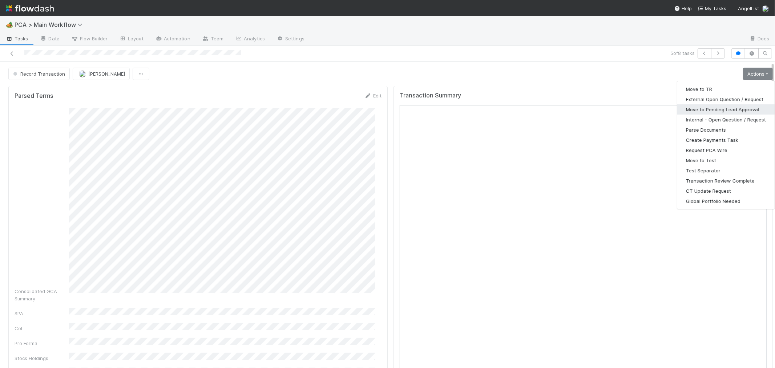
click at [701, 112] on button "Move to Pending Lead Approval" at bounding box center [725, 109] width 97 height 10
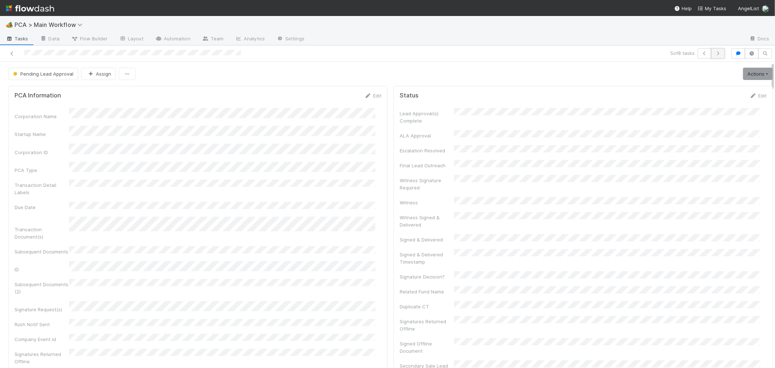
click at [714, 52] on icon "button" at bounding box center [717, 53] width 7 height 4
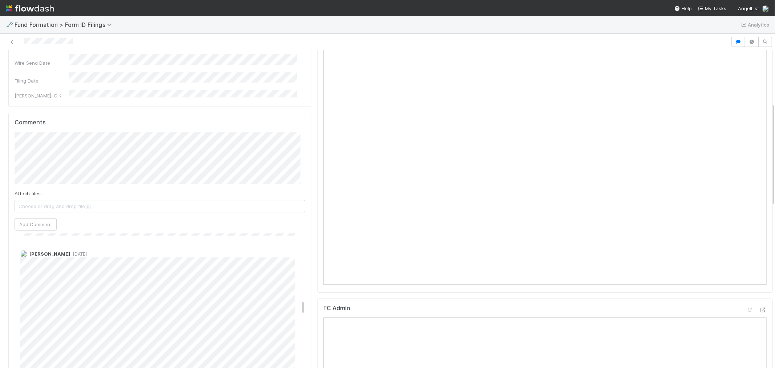
scroll to position [726, 0]
click at [317, 232] on div "Comptroller" at bounding box center [544, 148] width 455 height 289
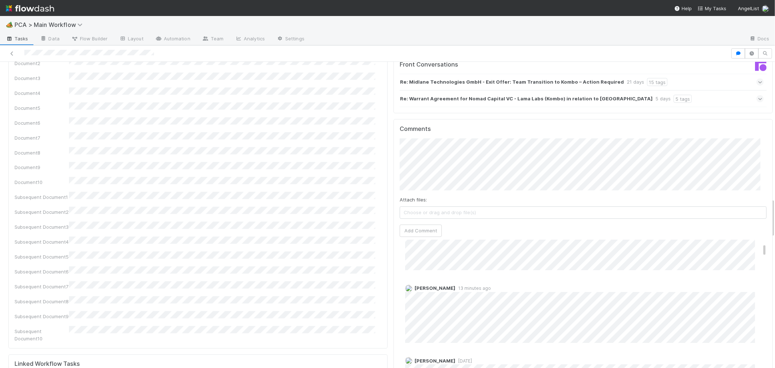
scroll to position [1049, 0]
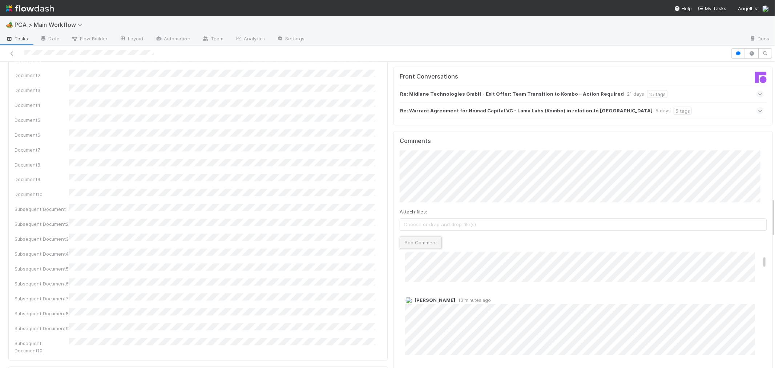
click at [422, 236] on button "Add Comment" at bounding box center [420, 242] width 42 height 12
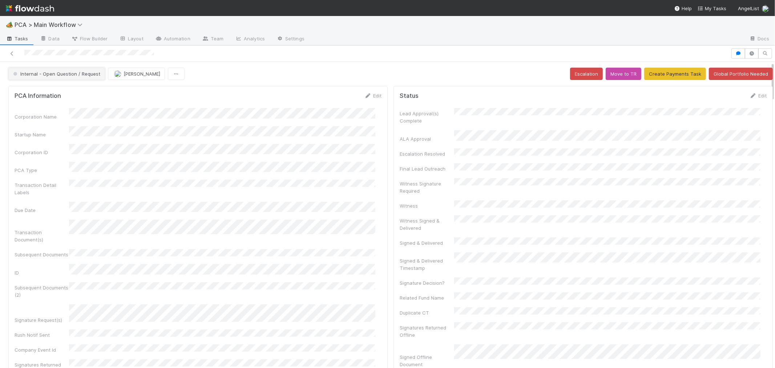
click at [74, 74] on span "Internal - Open Question / Request" at bounding box center [56, 74] width 89 height 6
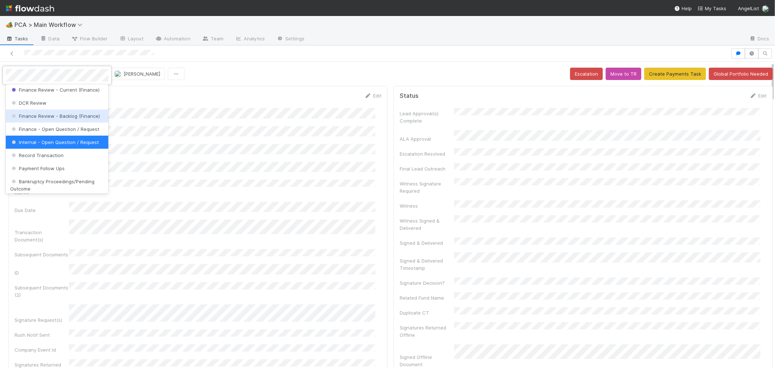
scroll to position [396, 0]
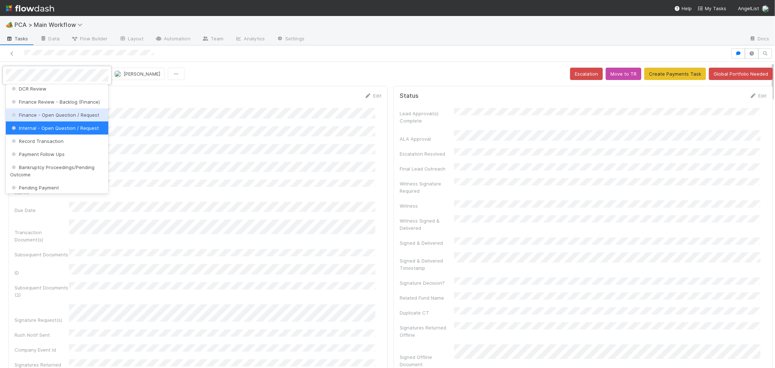
click at [360, 158] on div at bounding box center [387, 184] width 775 height 368
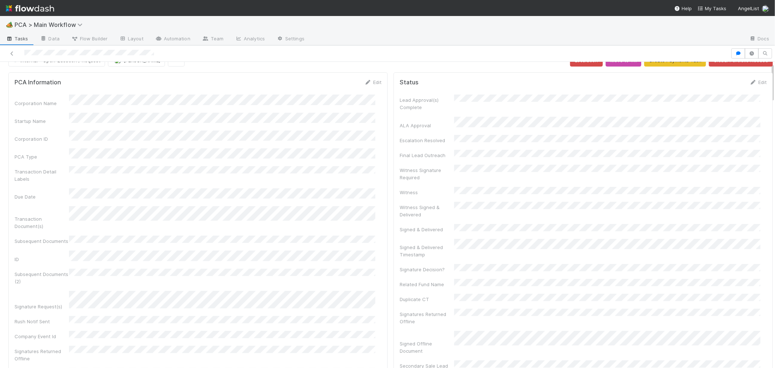
scroll to position [0, 0]
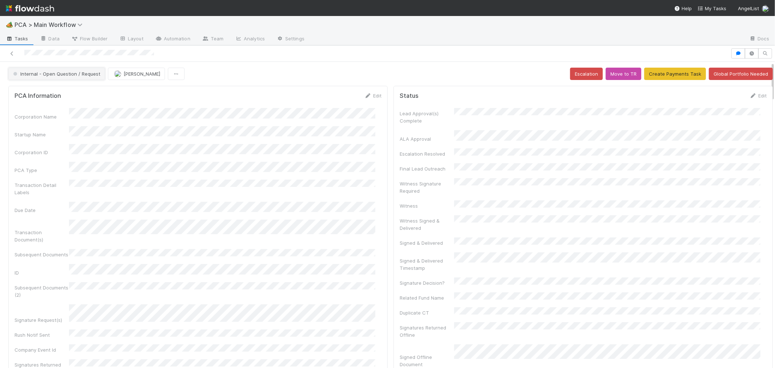
click at [60, 76] on span "Internal - Open Question / Request" at bounding box center [56, 74] width 89 height 6
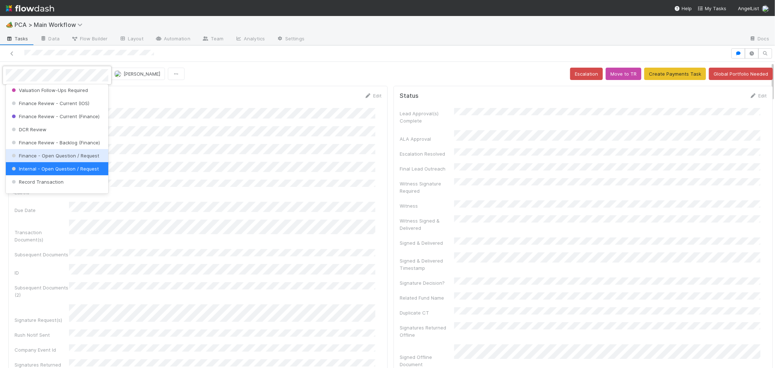
click at [68, 162] on div "Finance - Open Question / Request" at bounding box center [57, 155] width 102 height 13
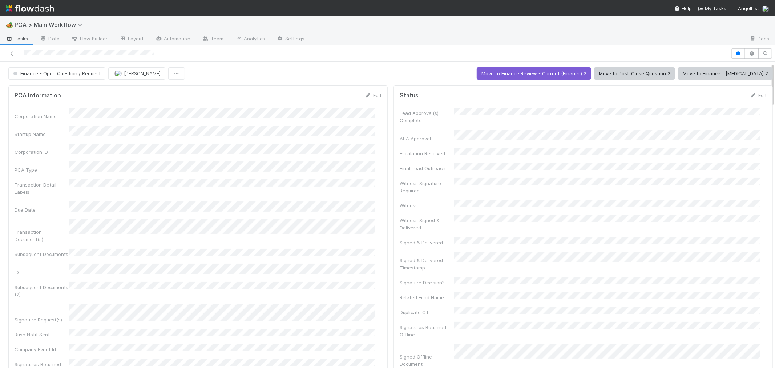
scroll to position [0, 0]
click at [138, 75] on span "[PERSON_NAME]" at bounding box center [142, 74] width 37 height 6
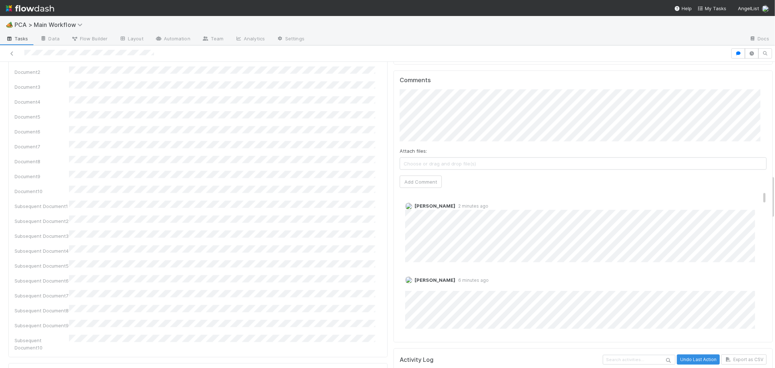
scroll to position [767, 0]
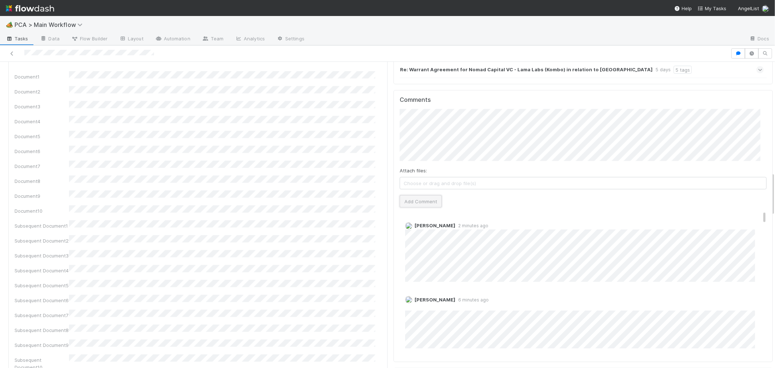
click at [405, 195] on button "Add Comment" at bounding box center [420, 201] width 42 height 12
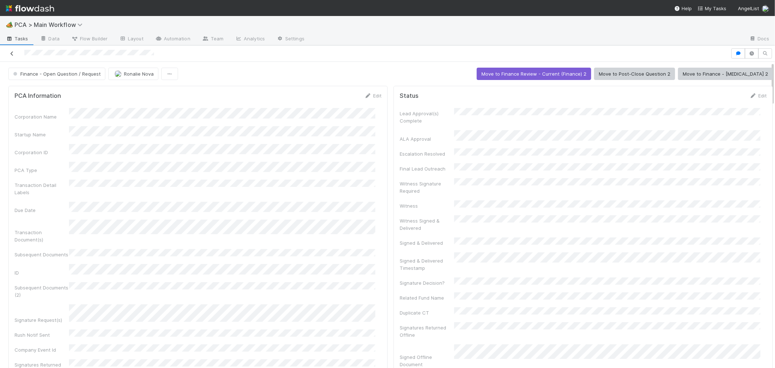
click at [12, 52] on icon at bounding box center [11, 53] width 7 height 5
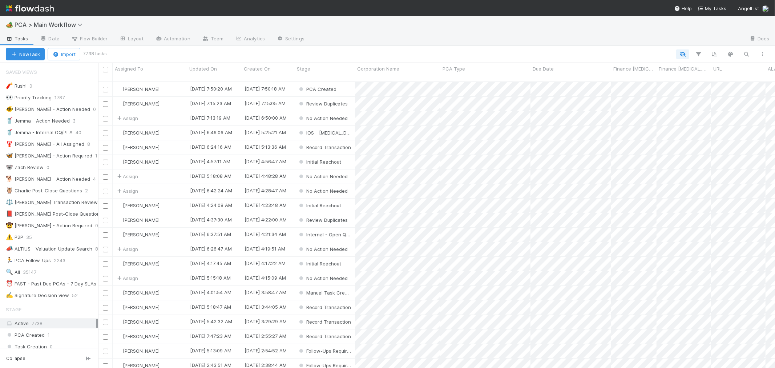
scroll to position [286, 670]
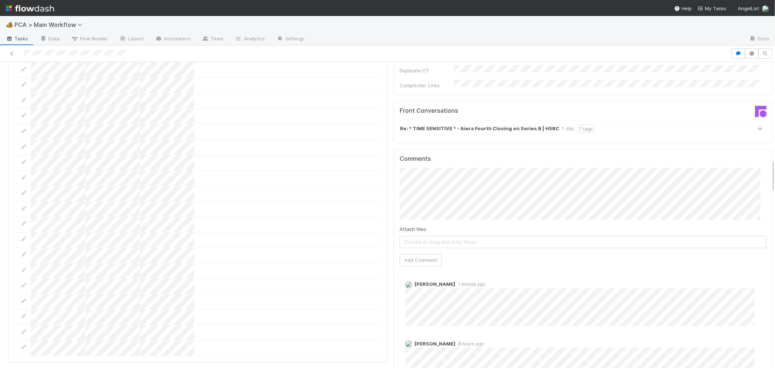
scroll to position [1009, 0]
click at [420, 249] on button "Add Comment" at bounding box center [420, 255] width 42 height 12
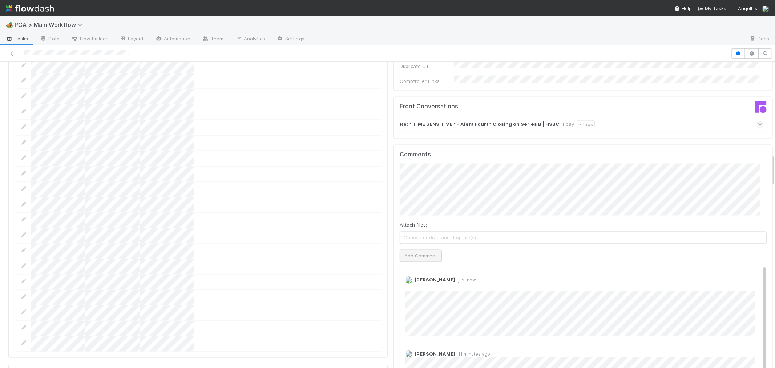
scroll to position [0, 0]
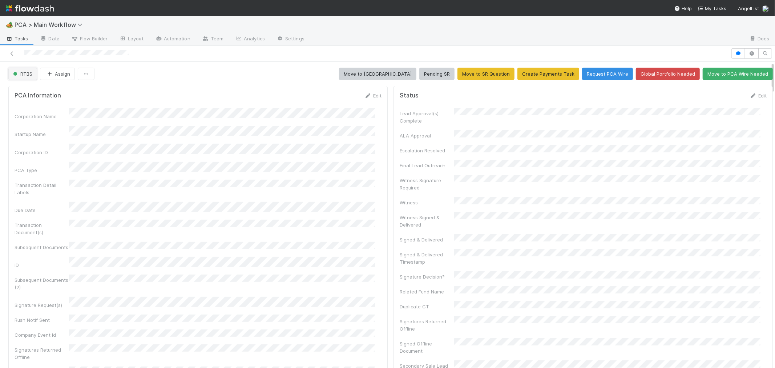
click at [25, 71] on span "RTBS" at bounding box center [22, 74] width 21 height 6
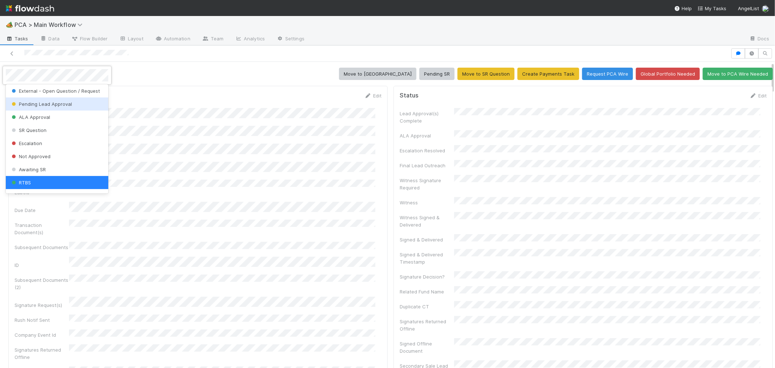
click at [50, 106] on span "Pending Lead Approval" at bounding box center [41, 104] width 62 height 6
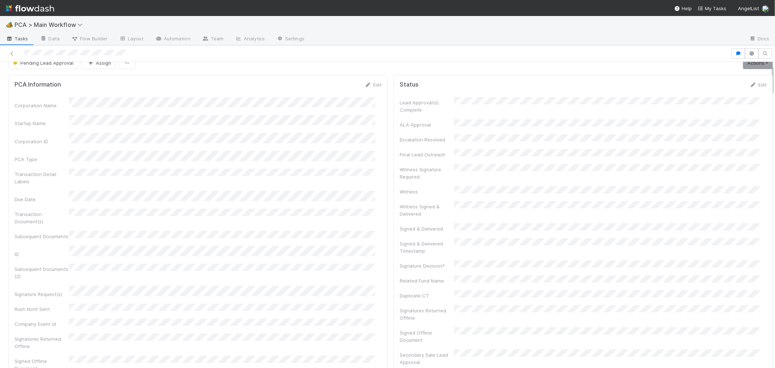
scroll to position [0, 0]
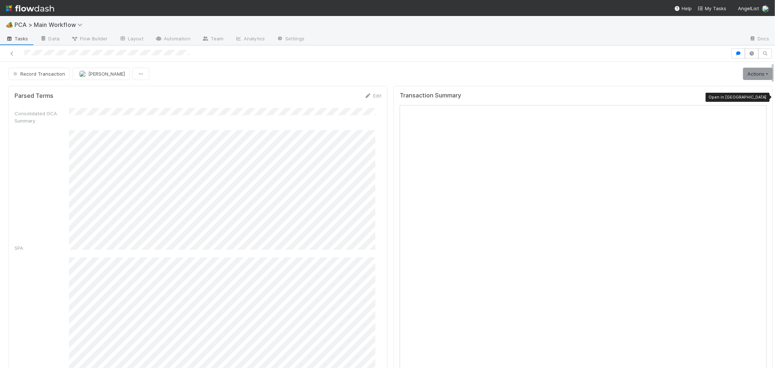
click at [759, 96] on icon at bounding box center [762, 97] width 7 height 5
click at [746, 95] on icon at bounding box center [749, 97] width 7 height 5
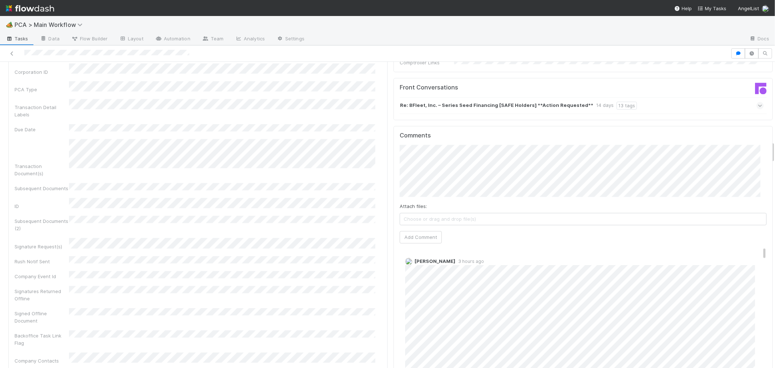
scroll to position [1090, 0]
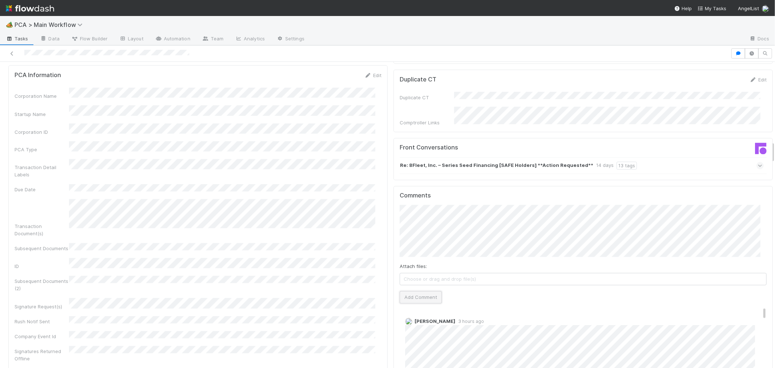
click at [400, 291] on button "Add Comment" at bounding box center [420, 297] width 42 height 12
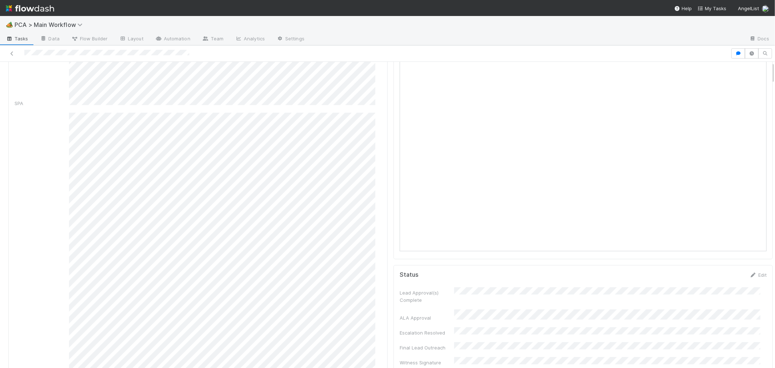
scroll to position [0, 0]
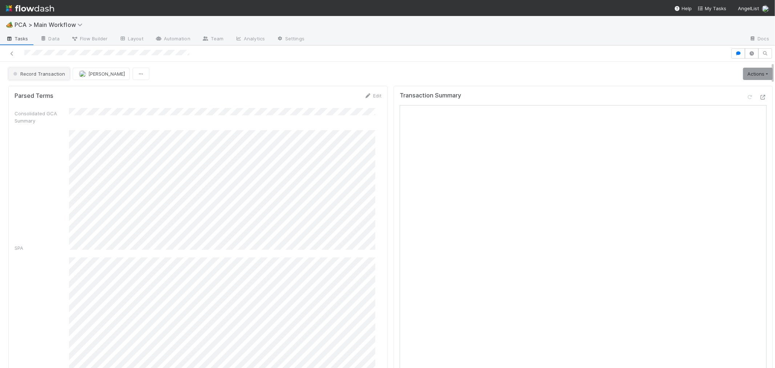
click at [45, 76] on span "Record Transaction" at bounding box center [38, 74] width 53 height 6
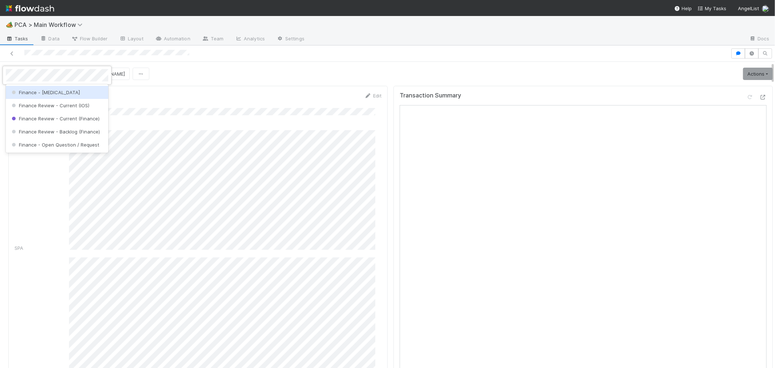
click at [45, 97] on div "Finance - [MEDICAL_DATA]" at bounding box center [57, 92] width 102 height 13
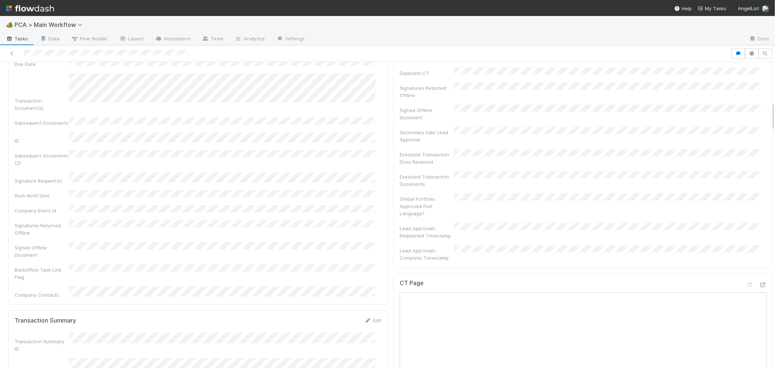
scroll to position [437, 0]
click at [365, 318] on link "Edit" at bounding box center [372, 321] width 17 height 6
click at [332, 317] on button "Save" at bounding box center [342, 323] width 21 height 12
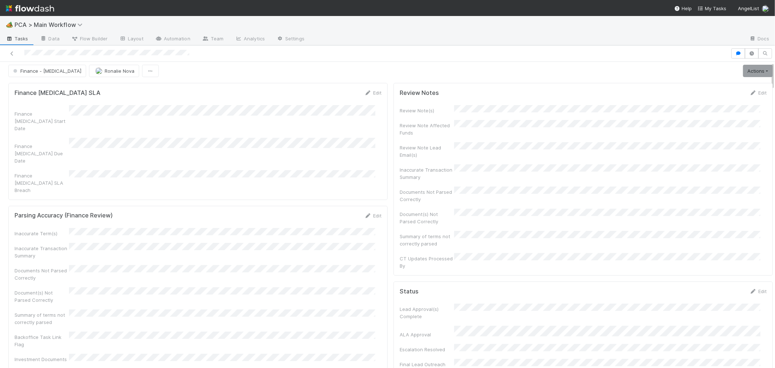
scroll to position [0, 0]
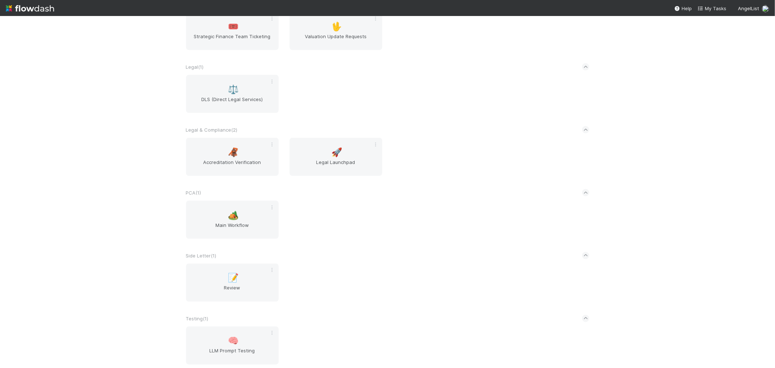
scroll to position [950, 0]
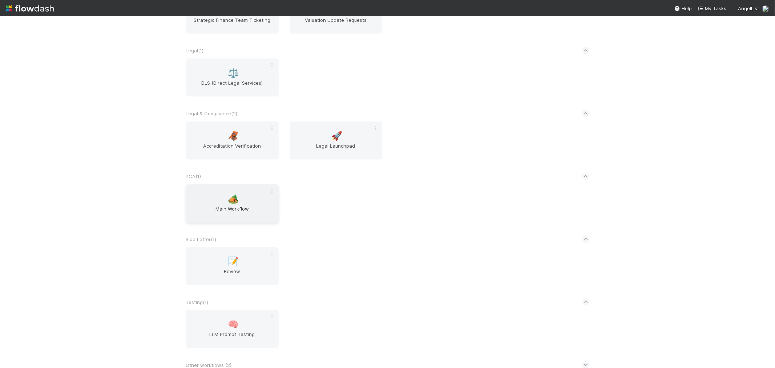
click at [256, 205] on span "Main Workflow" at bounding box center [232, 212] width 87 height 15
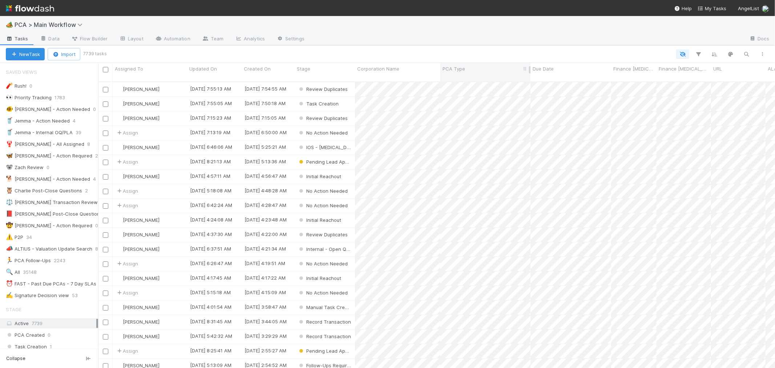
scroll to position [6, 6]
click at [70, 23] on span "PCA > Main Workflow" at bounding box center [51, 24] width 72 height 7
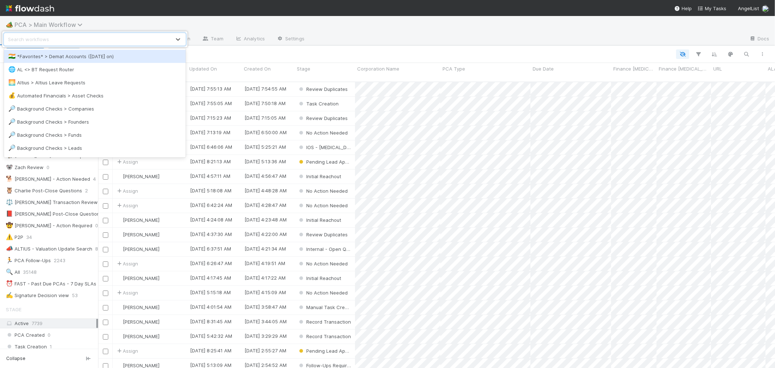
scroll to position [40, 0]
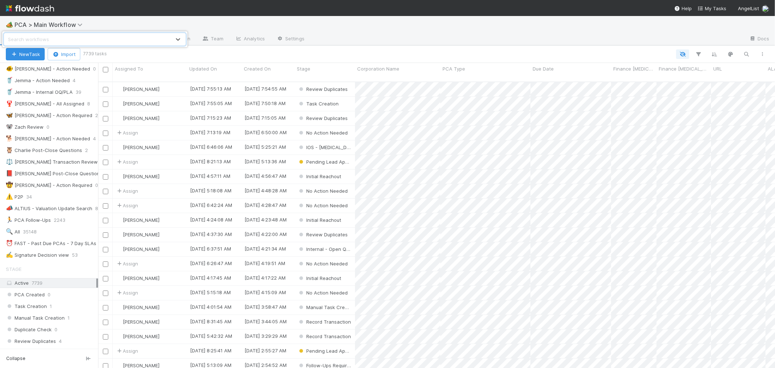
click at [53, 37] on div "Search workflows" at bounding box center [87, 39] width 166 height 12
type input "form"
click at [55, 55] on div "🗝️ Fund Formation > Form ID Filings" at bounding box center [94, 56] width 173 height 7
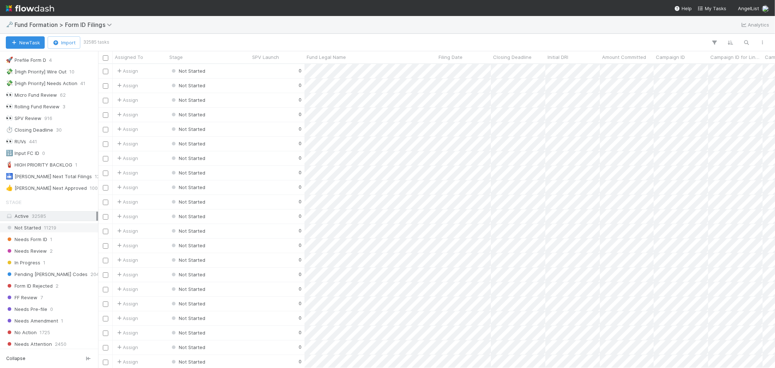
scroll to position [40, 0]
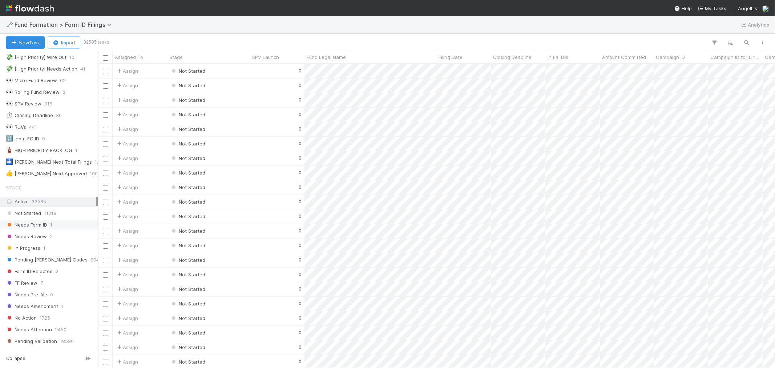
click at [56, 224] on div "Needs Form ID 1" at bounding box center [51, 224] width 90 height 9
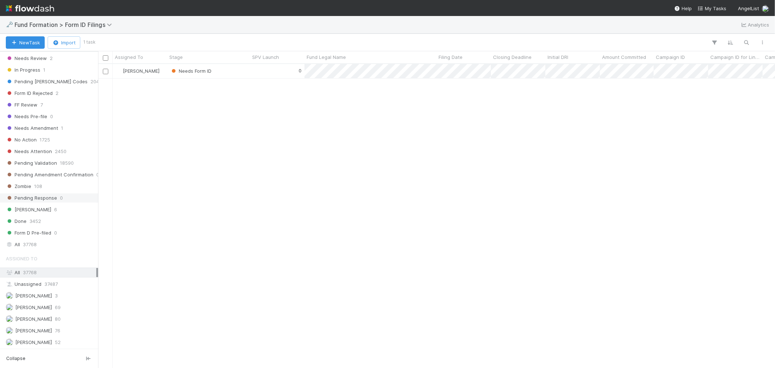
scroll to position [222, 0]
click at [59, 339] on span "52" at bounding box center [58, 341] width 6 height 9
click at [44, 272] on div "All 37768" at bounding box center [51, 271] width 90 height 9
drag, startPoint x: 54, startPoint y: 81, endPoint x: 71, endPoint y: 71, distance: 19.5
click at [54, 81] on span "Pending [PERSON_NAME] Codes" at bounding box center [47, 81] width 82 height 9
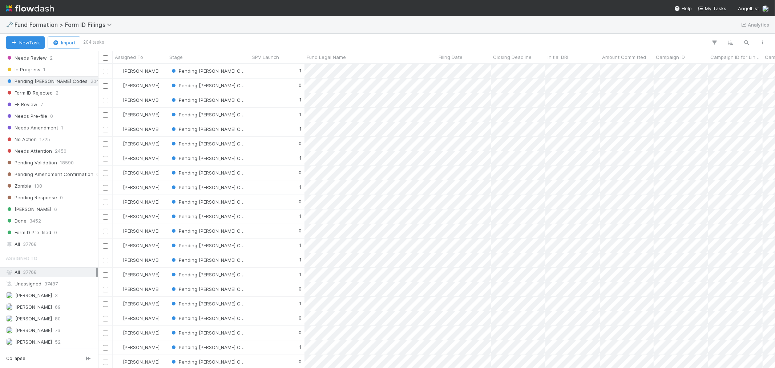
scroll to position [6, 6]
click at [744, 44] on icon "button" at bounding box center [746, 42] width 7 height 7
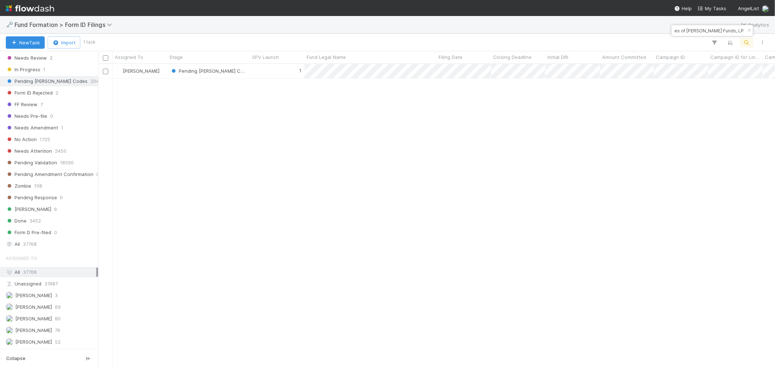
scroll to position [297, 670]
type input "ZA-0626 Fund II, a series of [PERSON_NAME] Funds, LP"
click at [249, 71] on div "Pending [PERSON_NAME] Codes" at bounding box center [208, 71] width 83 height 14
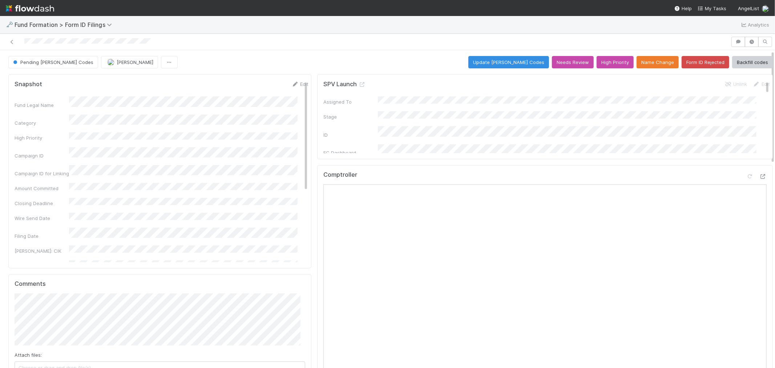
click at [434, 60] on div "Pending [PERSON_NAME] Codes [PERSON_NAME] Update [PERSON_NAME] Codes Needs Revi…" at bounding box center [390, 62] width 764 height 12
click at [525, 64] on button "Update [PERSON_NAME] Codes" at bounding box center [508, 62] width 81 height 12
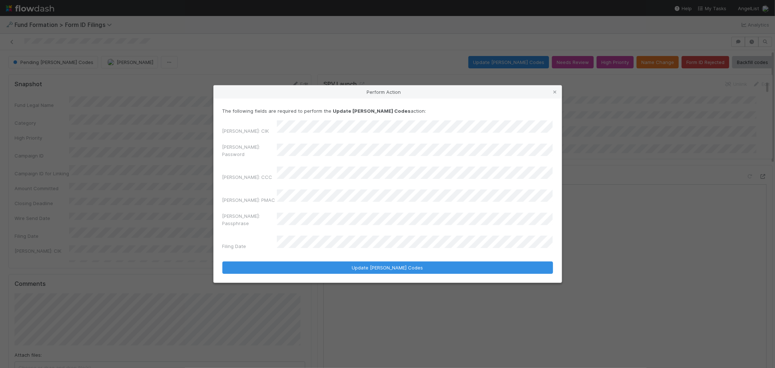
click at [179, 161] on div "Perform Action The following fields are required to perform the Update [PERSON_…" at bounding box center [387, 184] width 775 height 368
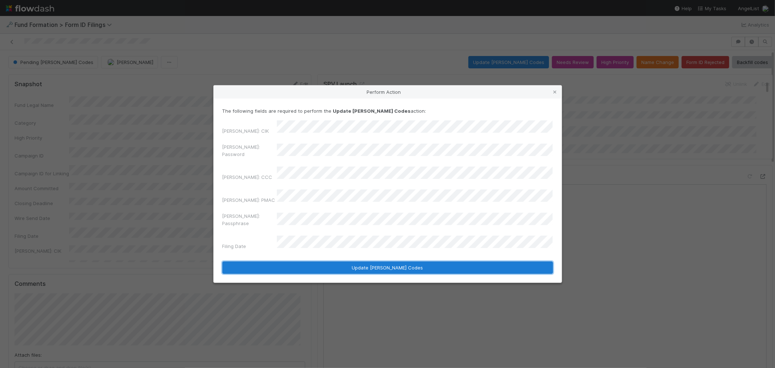
click at [445, 261] on button "Update [PERSON_NAME] Codes" at bounding box center [387, 267] width 330 height 12
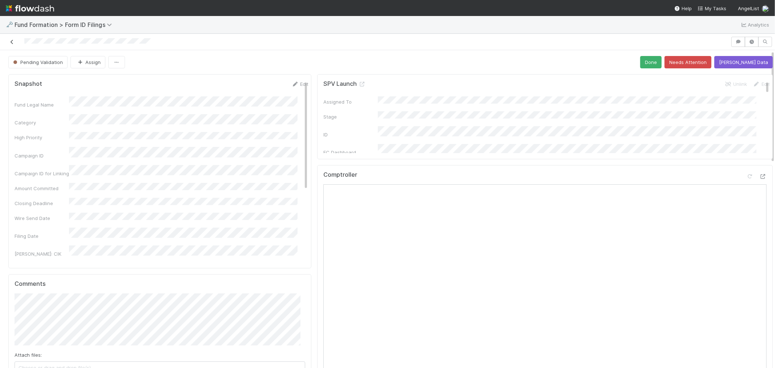
click at [12, 41] on icon at bounding box center [11, 42] width 7 height 5
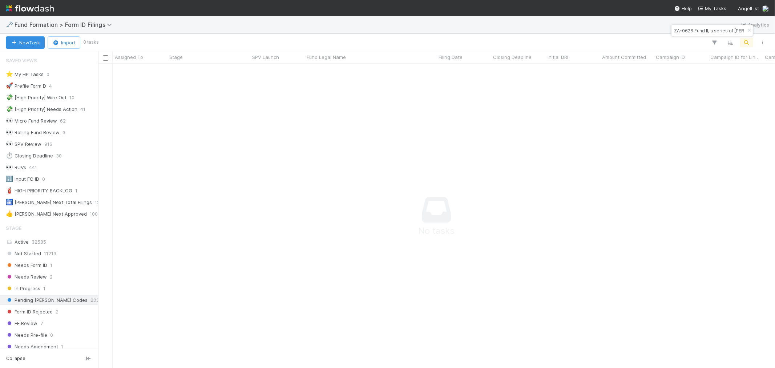
scroll to position [6, 6]
click at [681, 30] on input "ZA-0626 Fund II, a series of [PERSON_NAME] Funds, LP" at bounding box center [708, 30] width 73 height 9
click at [681, 29] on input "ZA-0626 Fund II, a series of [PERSON_NAME] Funds, LP" at bounding box center [708, 30] width 73 height 9
paste input "DY-0723 Fund II, a series of Umami Capital"
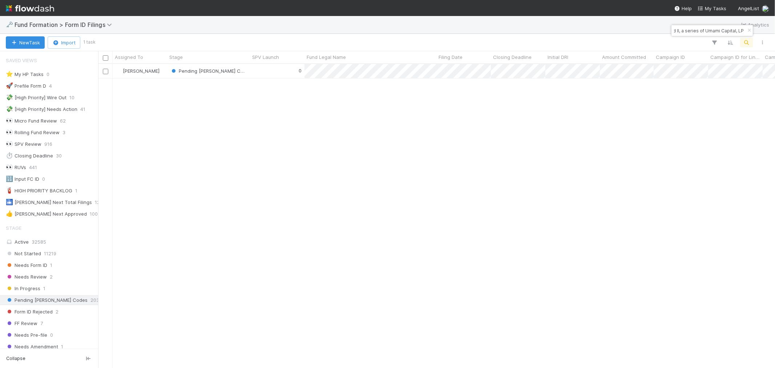
scroll to position [297, 670]
type input "DY-0723 Fund II, a series of Umami Capital, LP"
click at [280, 73] on div "0" at bounding box center [277, 71] width 54 height 14
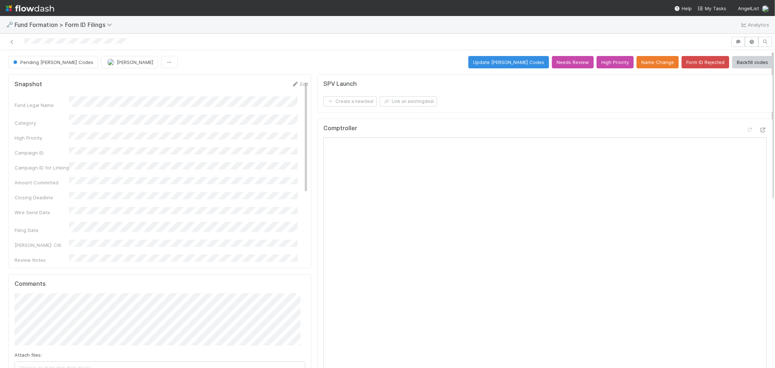
click at [516, 64] on button "Update [PERSON_NAME] Codes" at bounding box center [508, 62] width 81 height 12
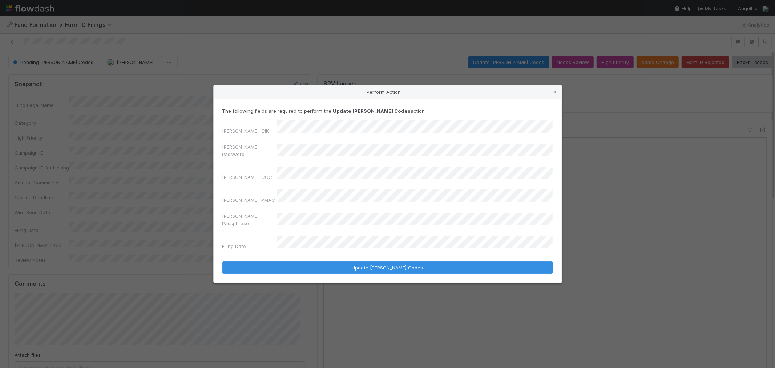
click at [229, 161] on div "[PERSON_NAME]: Password" at bounding box center [387, 151] width 330 height 17
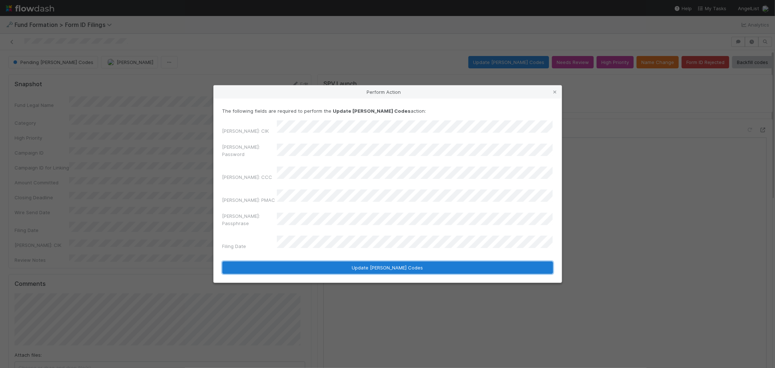
click at [421, 261] on button "Update [PERSON_NAME] Codes" at bounding box center [387, 267] width 330 height 12
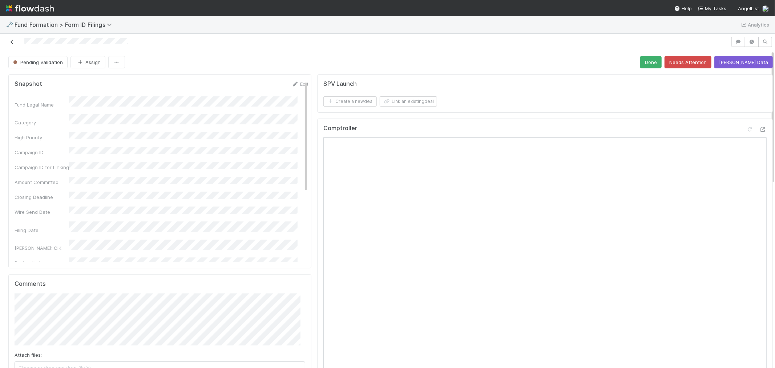
click at [11, 38] on link at bounding box center [11, 41] width 7 height 7
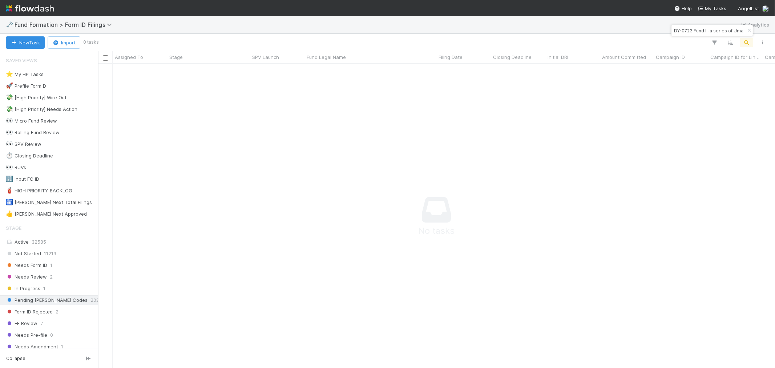
scroll to position [6, 6]
click at [709, 33] on input "DY-0723 Fund II, a series of Umami Capital, LP" at bounding box center [708, 30] width 73 height 9
paste input "CO-07281 Fund I, a series of Empath Ventures"
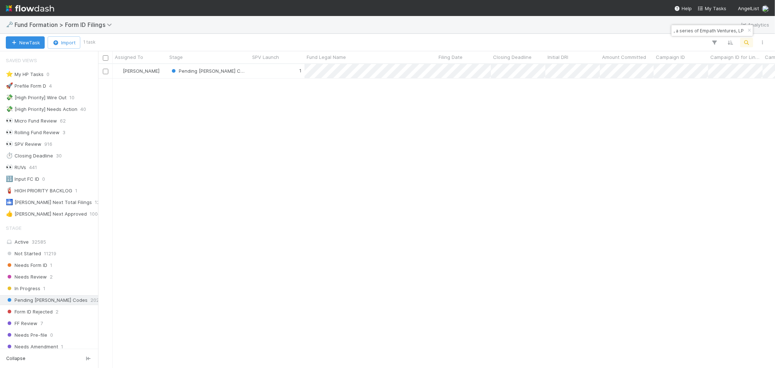
scroll to position [297, 670]
type input "CO-07281 Fund I, a series of Empath Ventures, LP"
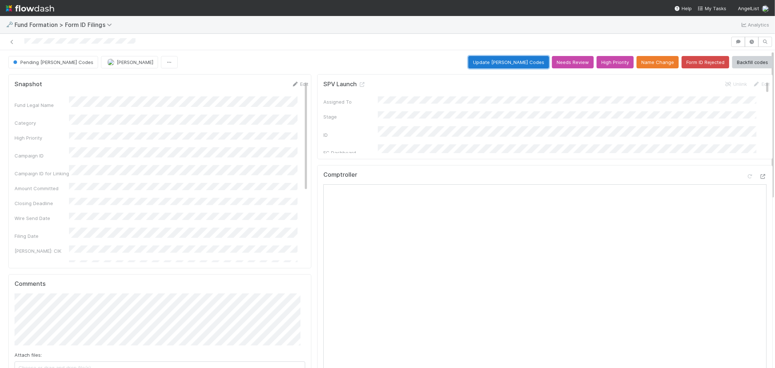
click at [520, 62] on button "Update EDGAR Codes" at bounding box center [508, 62] width 81 height 12
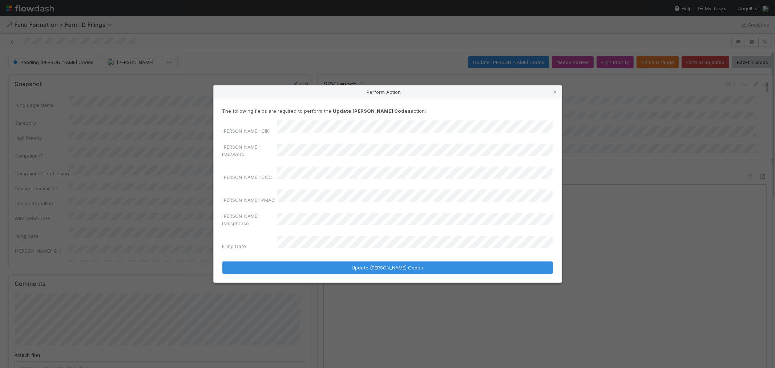
click at [180, 165] on div "Perform Action The following fields are required to perform the Update EDGAR Co…" at bounding box center [387, 184] width 775 height 368
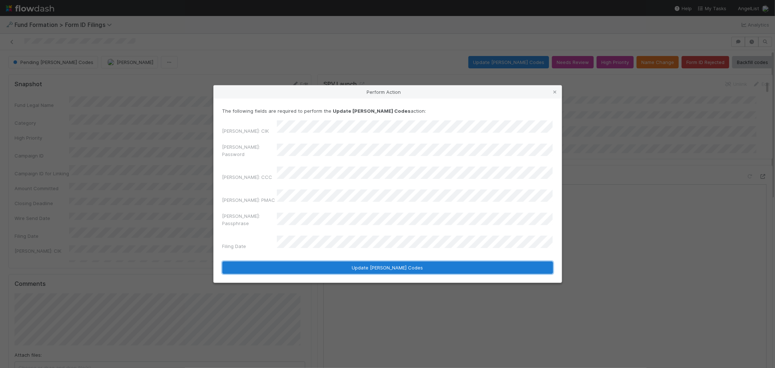
click at [344, 261] on button "Update EDGAR Codes" at bounding box center [387, 267] width 330 height 12
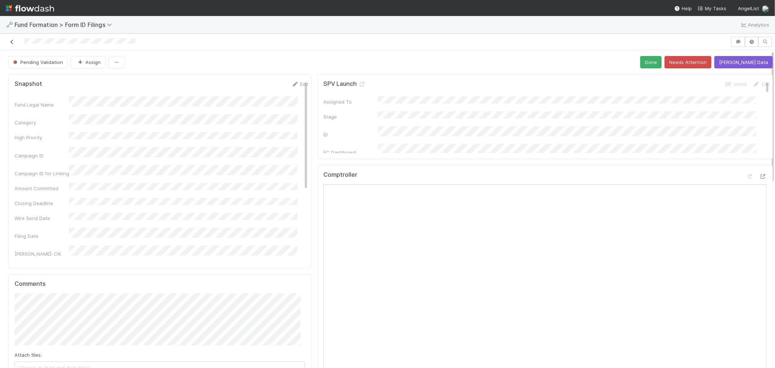
click at [13, 40] on icon at bounding box center [11, 42] width 7 height 5
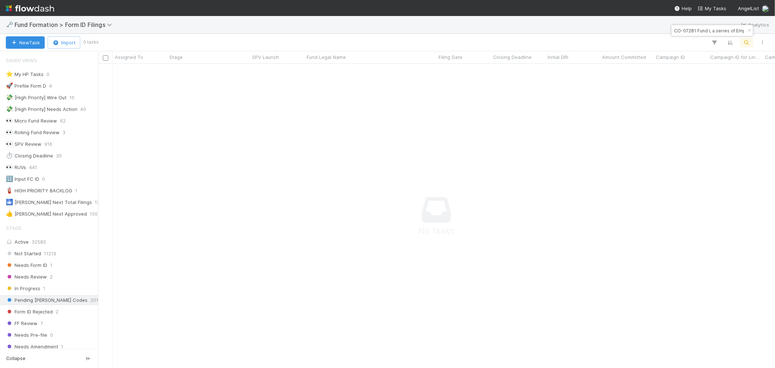
scroll to position [6, 6]
click at [683, 28] on input "CO-07281 Fund I, a series of Empath Ventures, LP" at bounding box center [708, 30] width 73 height 9
paste input "QU-0623 Fund I, a series of Pascal Capital Investment"
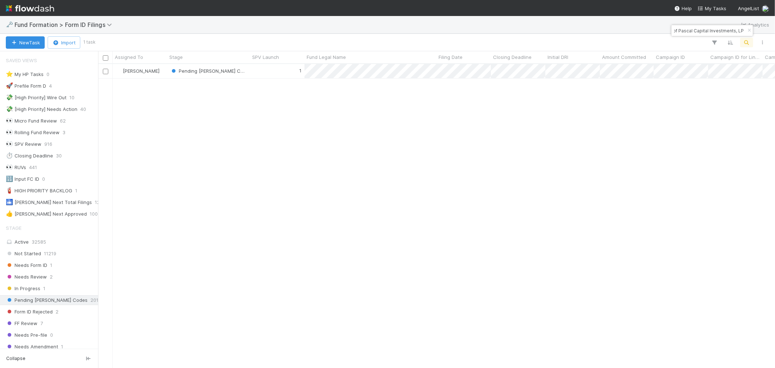
scroll to position [297, 670]
type input "QU-0623 Fund I, a series of Pascal Capital Investments, LP"
click at [257, 72] on div "1" at bounding box center [277, 71] width 54 height 14
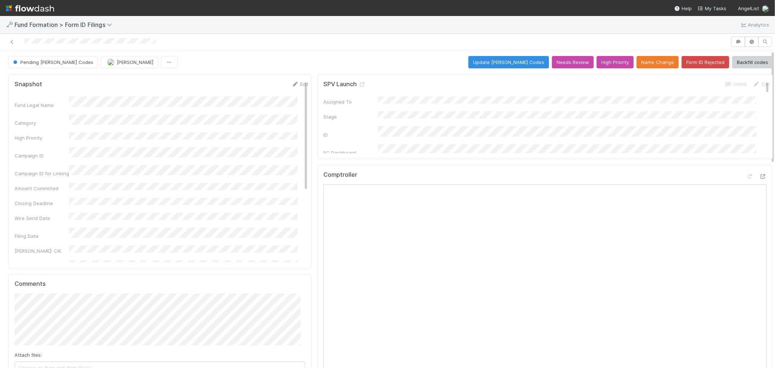
click at [512, 62] on button "Update EDGAR Codes" at bounding box center [508, 62] width 81 height 12
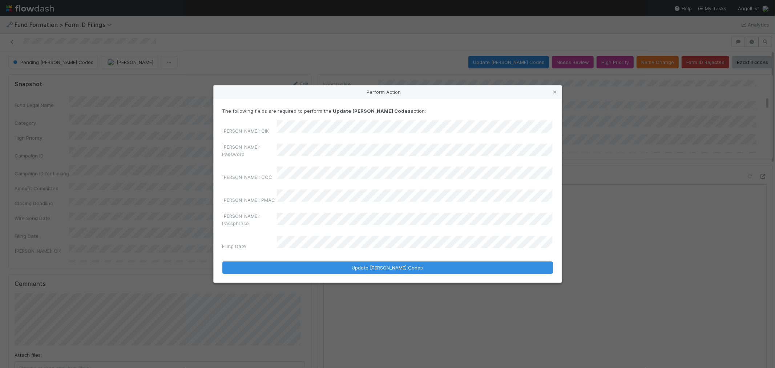
click at [176, 166] on div "Perform Action The following fields are required to perform the Update EDGAR Co…" at bounding box center [387, 184] width 775 height 368
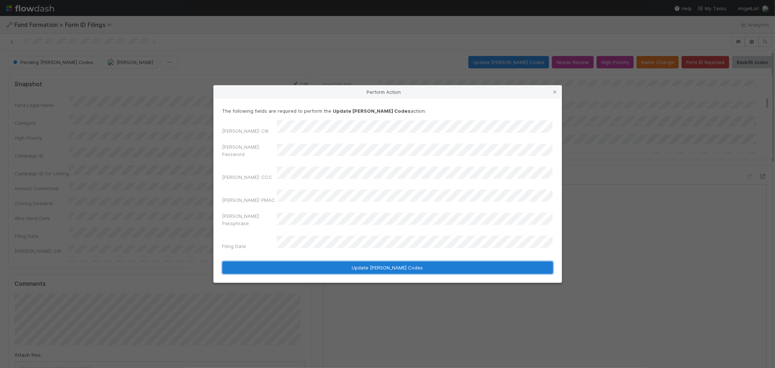
click at [338, 261] on button "Update EDGAR Codes" at bounding box center [387, 267] width 330 height 12
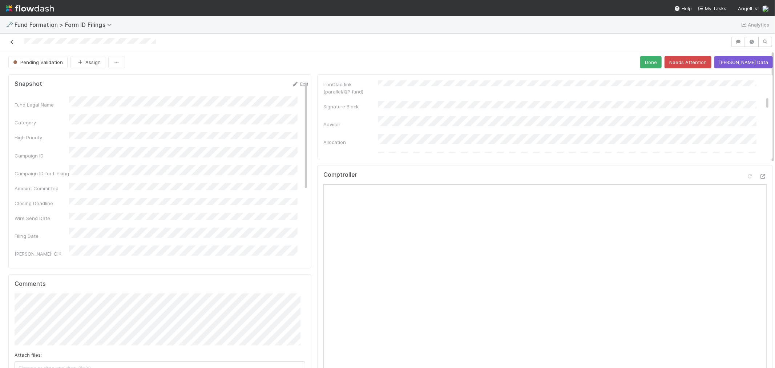
click at [12, 40] on icon at bounding box center [11, 42] width 7 height 5
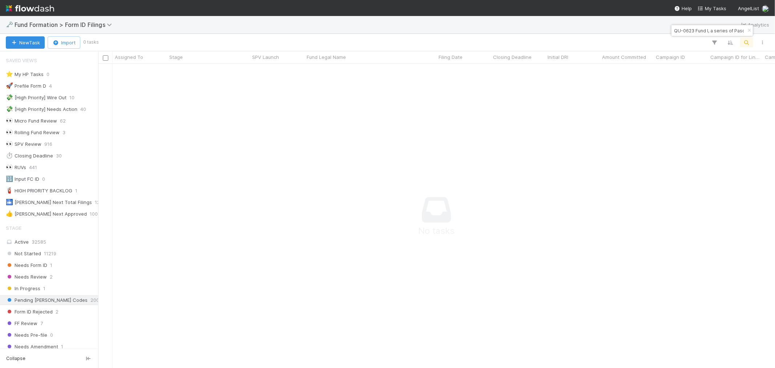
scroll to position [6, 6]
click at [728, 32] on input "QU-0623 Fund I, a series of Pascal Capital Investments, LP" at bounding box center [708, 30] width 73 height 9
paste input "AK-0625 Fund III, a series of Angel Collective Opportunity Fund"
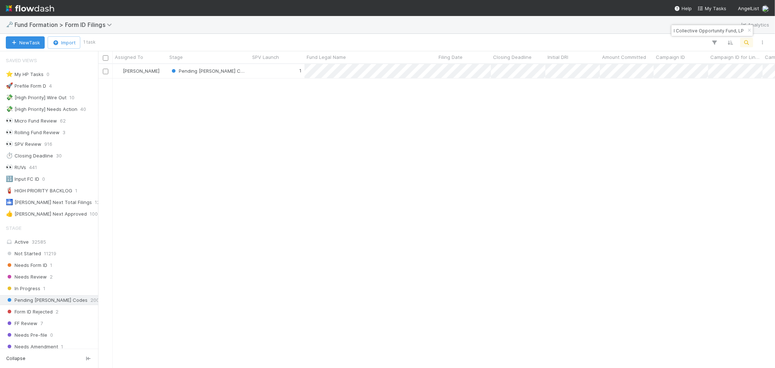
scroll to position [297, 670]
type input "AK-0625 Fund III, a series of Angel Collective Opportunity Fund, LP"
click at [270, 72] on div "1" at bounding box center [277, 71] width 54 height 14
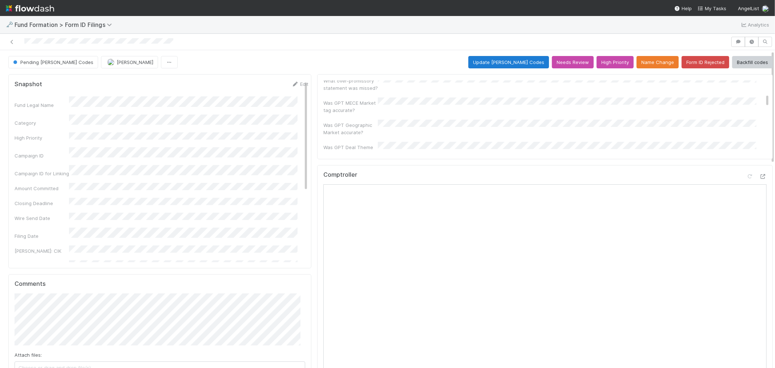
scroll to position [1787, 0]
click at [520, 63] on button "Update EDGAR Codes" at bounding box center [508, 62] width 81 height 12
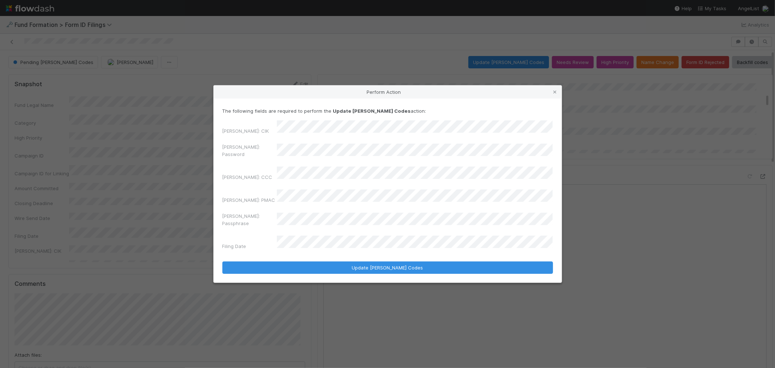
click at [171, 165] on div "Perform Action The following fields are required to perform the Update EDGAR Co…" at bounding box center [387, 184] width 775 height 368
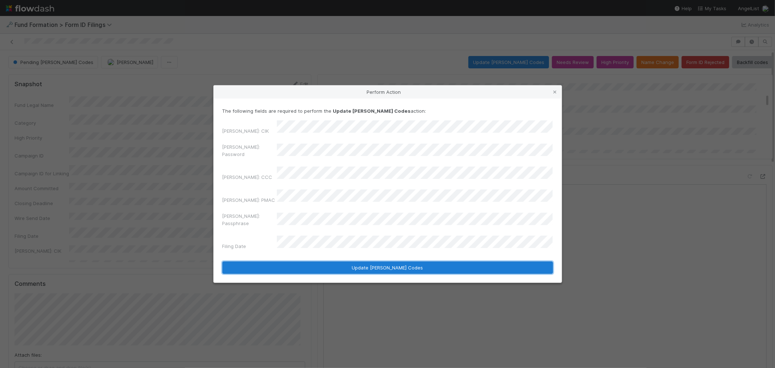
click at [371, 261] on button "Update EDGAR Codes" at bounding box center [387, 267] width 330 height 12
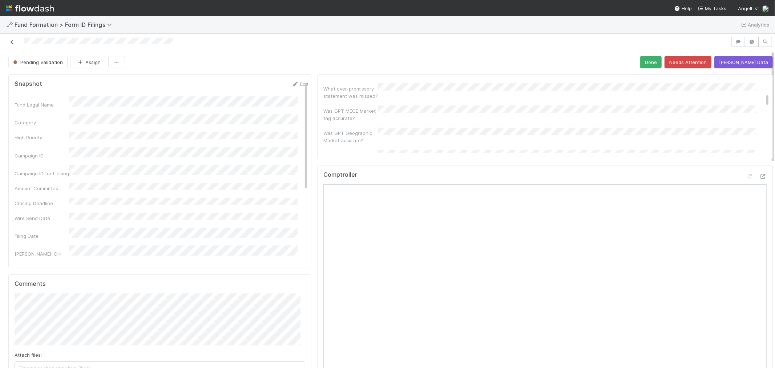
click at [12, 40] on icon at bounding box center [11, 42] width 7 height 5
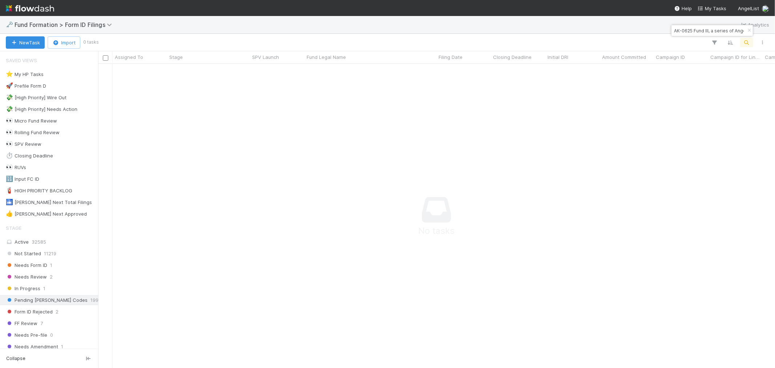
scroll to position [291, 665]
click at [697, 34] on input "AK-0625 Fund III, a series of Angel Collective Opportunity Fund, LP" at bounding box center [708, 30] width 73 height 9
paste input "PA-0804 Fund I, a series of Climate Collective"
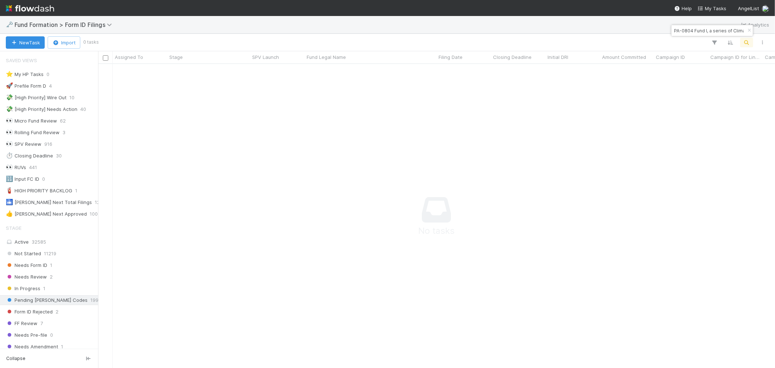
scroll to position [0, 41]
type input "PA-0804 Fund I, a series of Climate Collective, LP"
click at [260, 70] on div "1" at bounding box center [277, 71] width 54 height 14
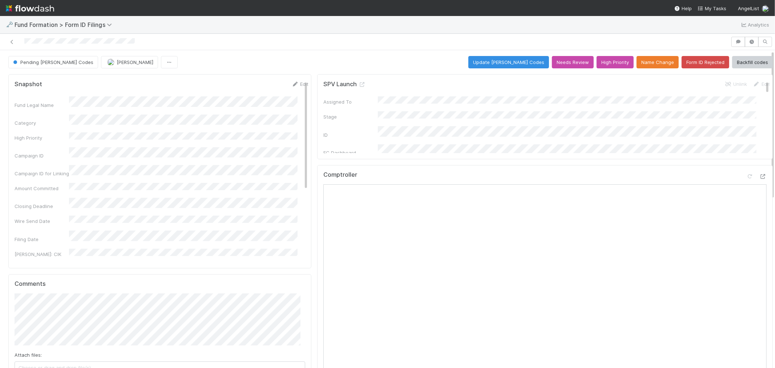
click at [430, 62] on div "Pending EDGAR Codes Raven Jacinto Update EDGAR Codes Needs Review High Priority…" at bounding box center [390, 62] width 764 height 12
click at [518, 67] on button "Update EDGAR Codes" at bounding box center [508, 62] width 81 height 12
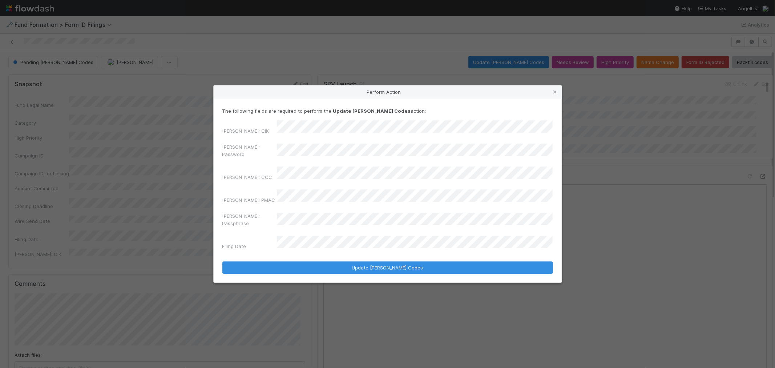
click at [158, 155] on div "Perform Action The following fields are required to perform the Update EDGAR Co…" at bounding box center [387, 184] width 775 height 368
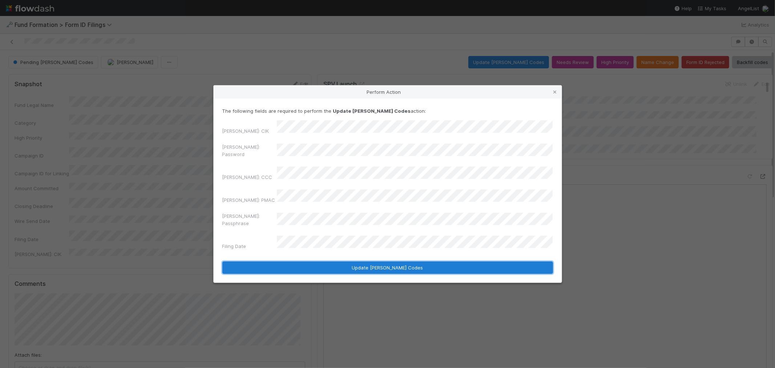
click at [368, 261] on button "Update EDGAR Codes" at bounding box center [387, 267] width 330 height 12
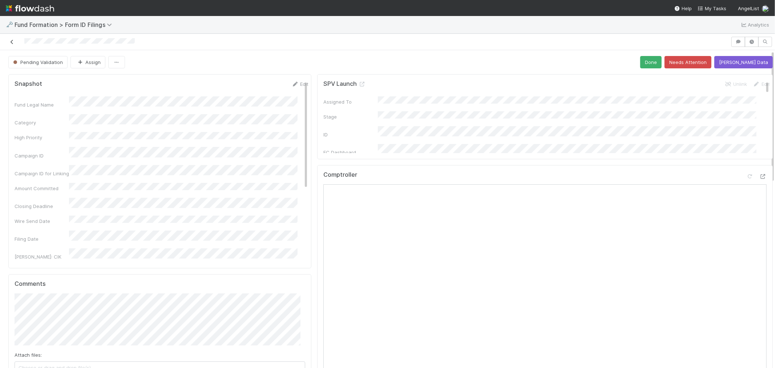
click at [12, 41] on icon at bounding box center [11, 42] width 7 height 5
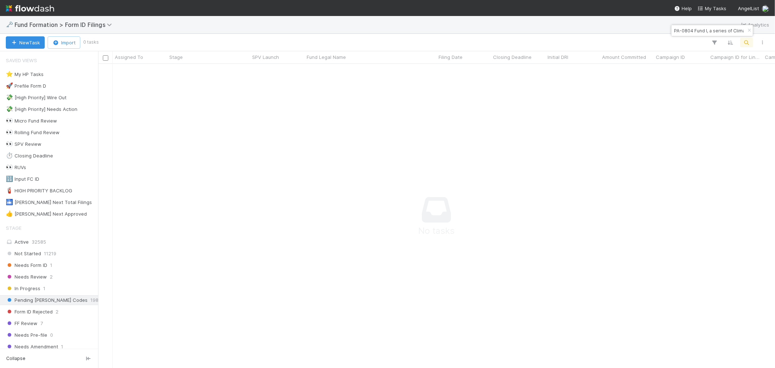
scroll to position [6, 6]
click at [687, 28] on input "PA-0804 Fund I, a series of Climate Collective, LP" at bounding box center [708, 30] width 73 height 9
paste input "Maverick-LI-0708 Fund I, a series of AngelList Funds 2025"
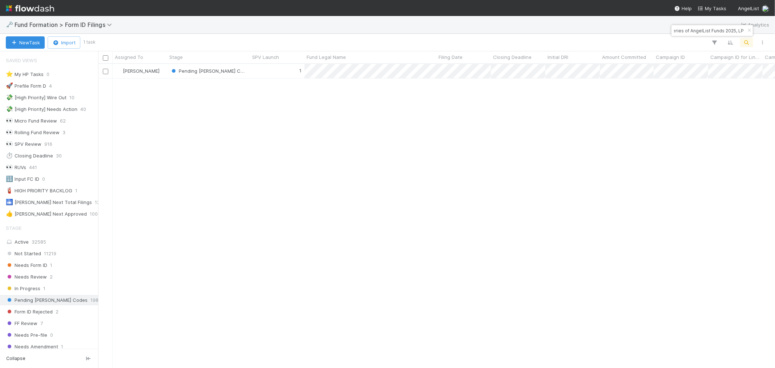
scroll to position [297, 670]
type input "Maverick-LI-0708 Fund I, a series of AngelList Funds 2025, LP"
click at [264, 72] on div "1" at bounding box center [277, 71] width 54 height 14
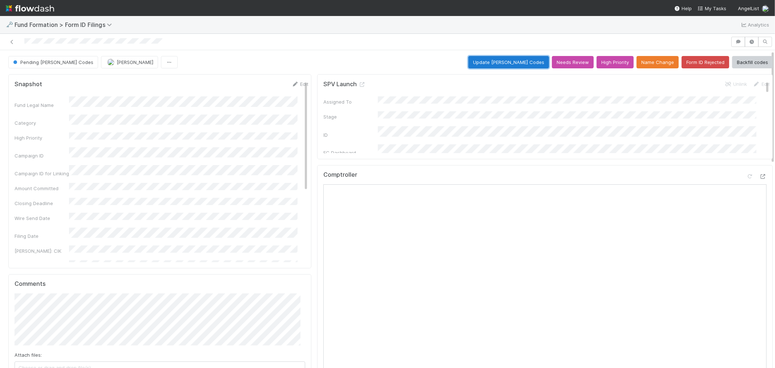
click at [515, 58] on button "Update EDGAR Codes" at bounding box center [508, 62] width 81 height 12
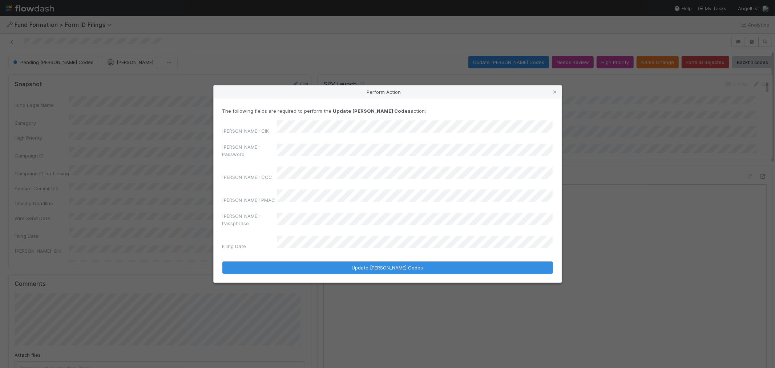
click at [212, 161] on div "Perform Action The following fields are required to perform the Update EDGAR Co…" at bounding box center [387, 184] width 775 height 368
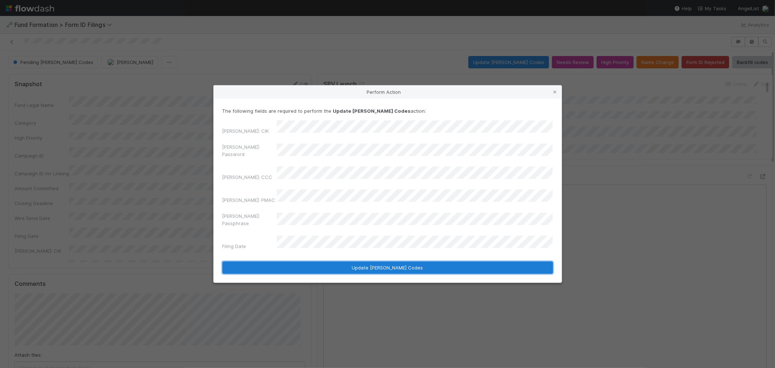
click at [393, 261] on button "Update EDGAR Codes" at bounding box center [387, 267] width 330 height 12
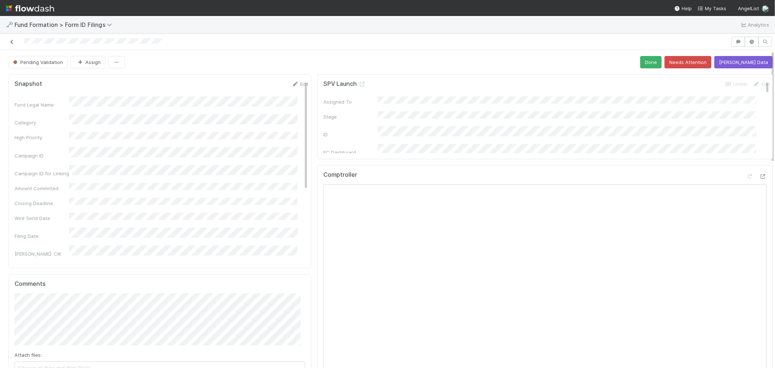
click at [13, 42] on icon at bounding box center [11, 42] width 7 height 5
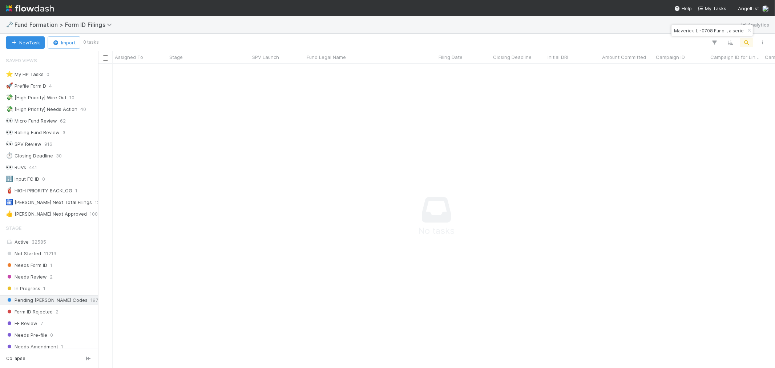
scroll to position [6, 6]
click at [681, 31] on input "Maverick-LI-0708 Fund I, a series of AngelList Funds 2025, LP" at bounding box center [708, 30] width 73 height 9
paste input "UN-0628 Fund I, a series of Alderbrook Ventures"
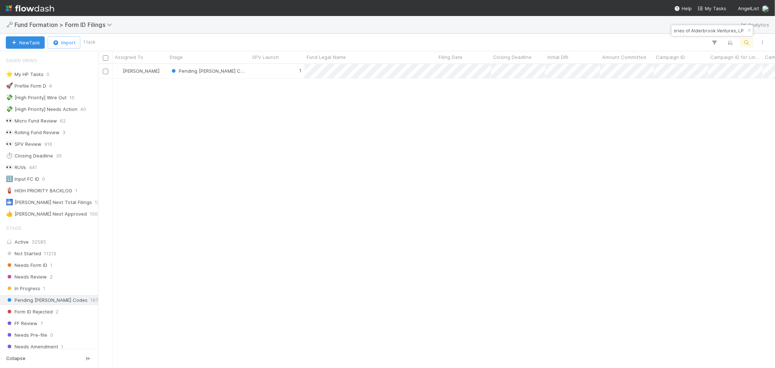
scroll to position [297, 670]
type input "UN-0628 Fund I, a series of Alderbrook Ventures, LP"
click at [270, 74] on div "1" at bounding box center [277, 71] width 54 height 14
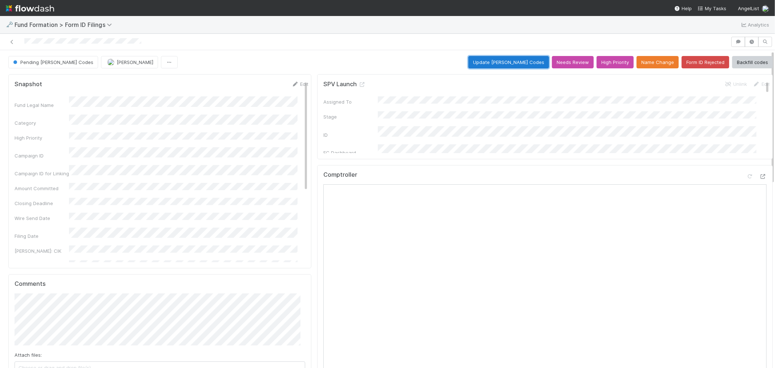
click at [526, 66] on button "Update EDGAR Codes" at bounding box center [508, 62] width 81 height 12
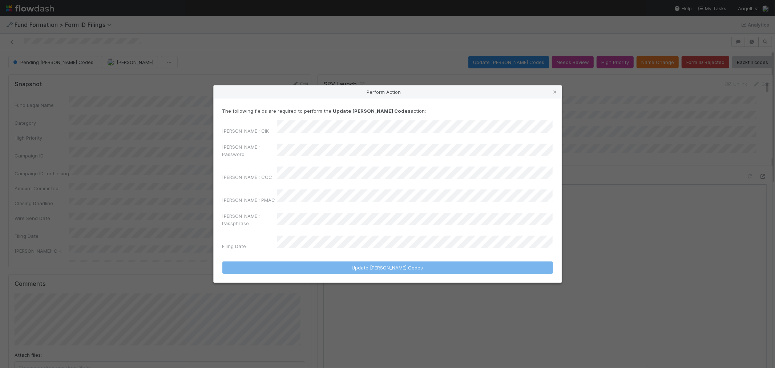
click at [307, 137] on div "EDGAR: CIK" at bounding box center [387, 128] width 330 height 17
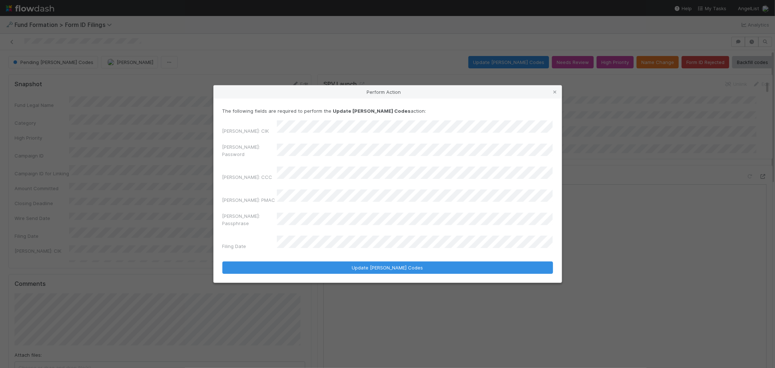
drag, startPoint x: 307, startPoint y: 146, endPoint x: 211, endPoint y: 161, distance: 96.7
click at [211, 161] on div "Perform Action The following fields are required to perform the Update EDGAR Co…" at bounding box center [387, 184] width 775 height 368
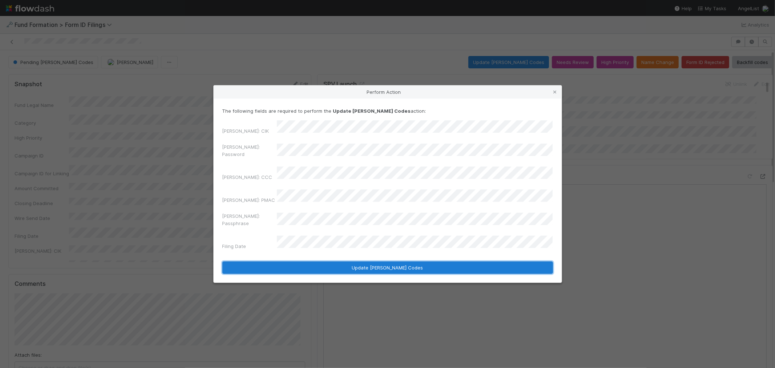
click at [421, 261] on button "Update EDGAR Codes" at bounding box center [387, 267] width 330 height 12
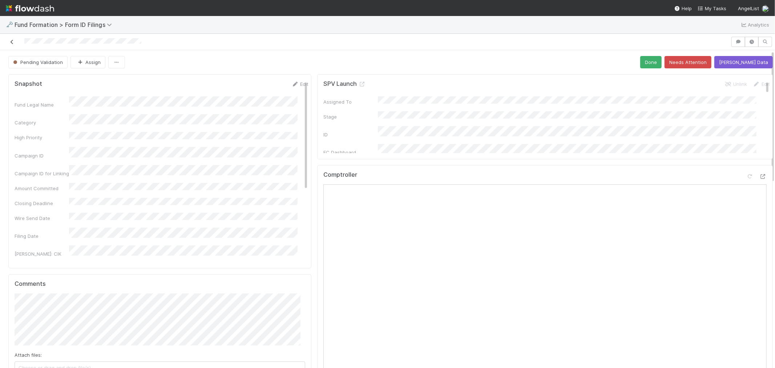
click at [13, 41] on icon at bounding box center [11, 42] width 7 height 5
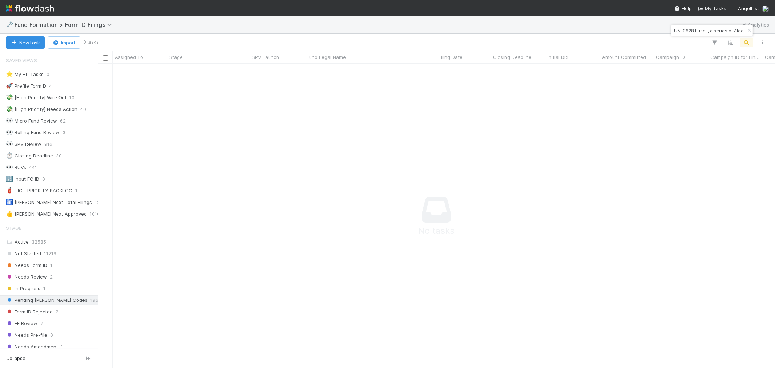
scroll to position [6, 6]
click at [694, 29] on input "UN-0628 Fund I, a series of Alderbrook Ventures, LP" at bounding box center [708, 30] width 73 height 9
click at [694, 28] on input "UN-0628 Fund I, a series of Alderbrook Ventures, LP" at bounding box center [708, 30] width 73 height 9
paste input "EL-0710 Fund I, a series of JKA Venture Fund"
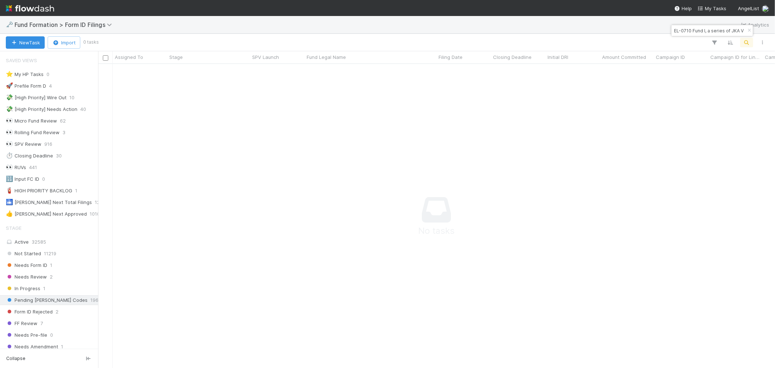
scroll to position [0, 41]
type input "EL-0710 Fund I, a series of JKA Venture Funds, LP"
click at [262, 76] on div "1" at bounding box center [277, 71] width 54 height 14
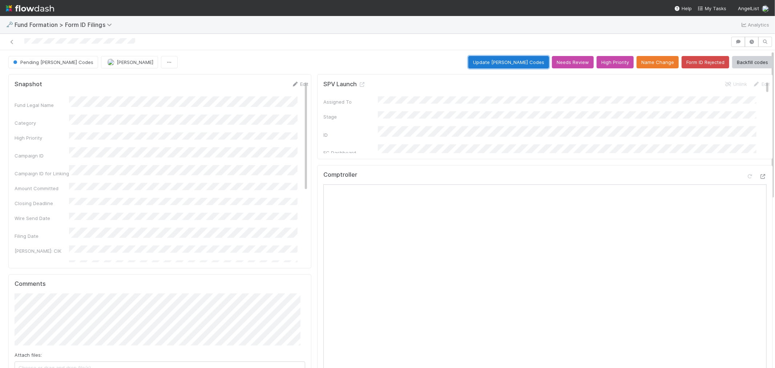
click at [524, 64] on button "Update EDGAR Codes" at bounding box center [508, 62] width 81 height 12
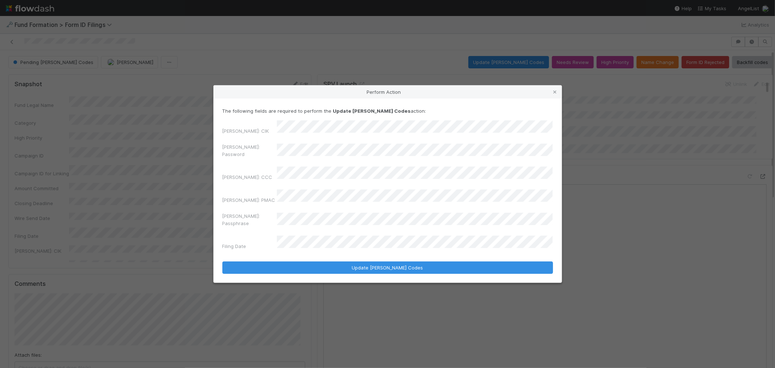
click at [211, 160] on div "Perform Action The following fields are required to perform the Update EDGAR Co…" at bounding box center [387, 184] width 775 height 368
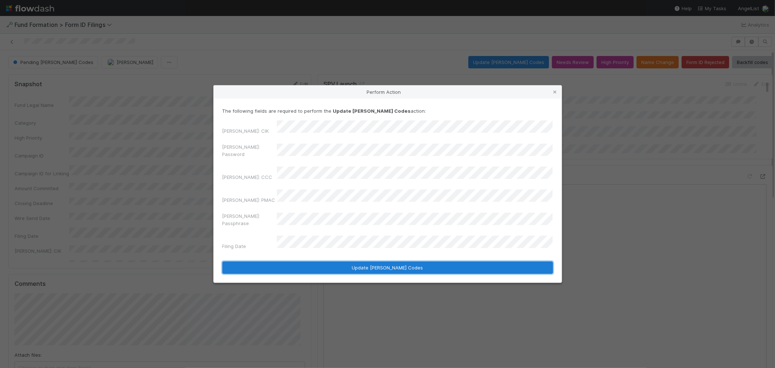
click at [368, 261] on button "Update EDGAR Codes" at bounding box center [387, 267] width 330 height 12
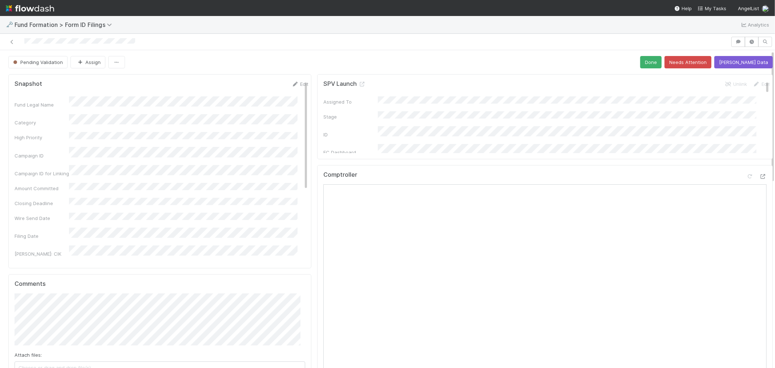
click at [13, 39] on link at bounding box center [11, 41] width 7 height 7
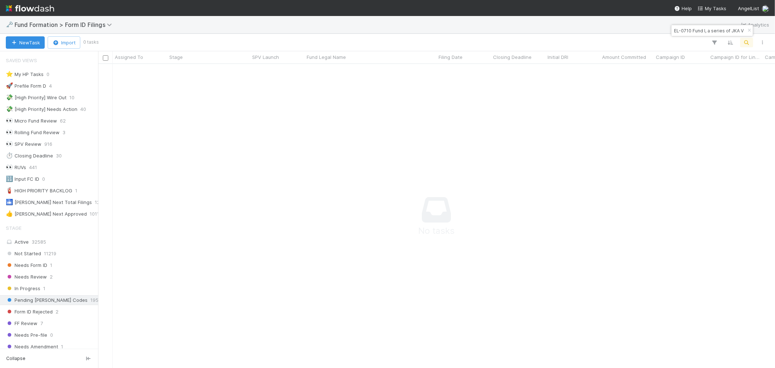
scroll to position [6, 6]
click at [680, 33] on input "EL-0710 Fund I, a series of JKA Venture Funds, LP" at bounding box center [708, 30] width 73 height 9
click at [681, 33] on input "EL-0710 Fund I, a series of JKA Venture Funds, LP" at bounding box center [708, 30] width 73 height 9
paste input "BU-0626 Fund I, a series of Frontier 49 Investment"
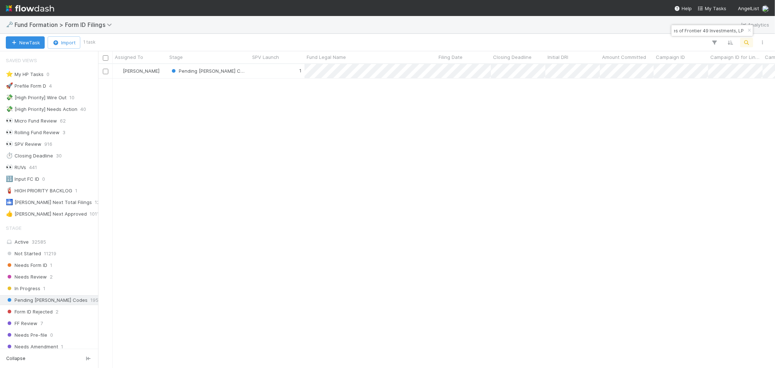
scroll to position [297, 670]
type input "BU-0626 Fund I, a series of Frontier 49 Investments, LP"
click at [247, 74] on div "Pending EDGAR Codes" at bounding box center [208, 71] width 83 height 14
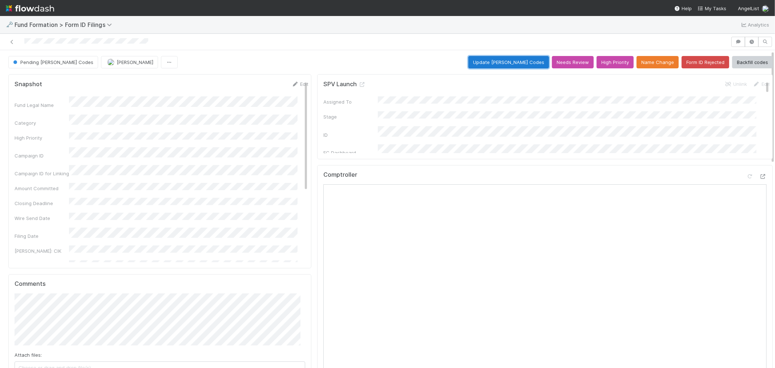
click at [523, 64] on button "Update EDGAR Codes" at bounding box center [508, 62] width 81 height 12
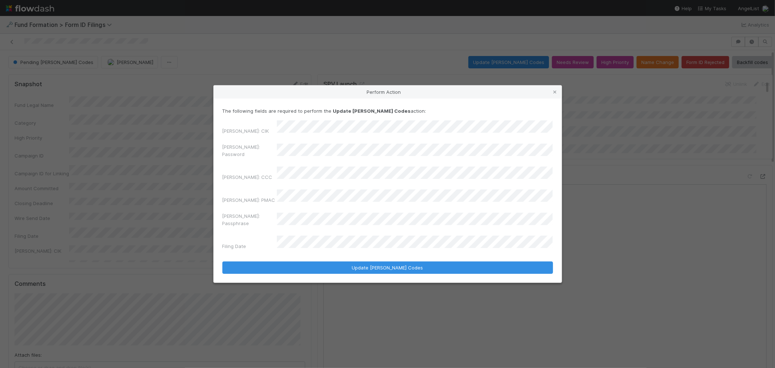
click at [169, 158] on div "Perform Action The following fields are required to perform the Update EDGAR Co…" at bounding box center [387, 184] width 775 height 368
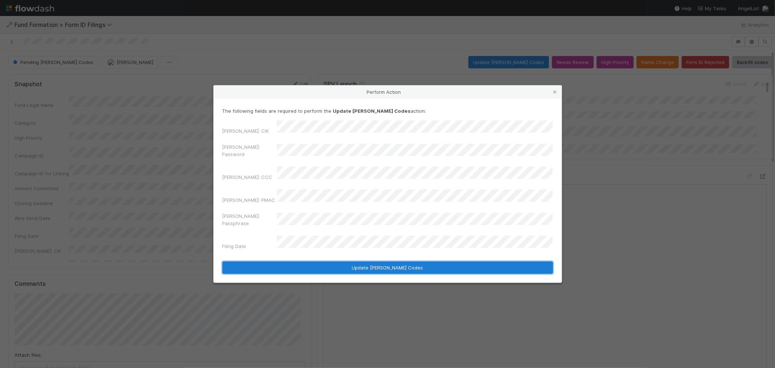
click at [369, 261] on button "Update EDGAR Codes" at bounding box center [387, 267] width 330 height 12
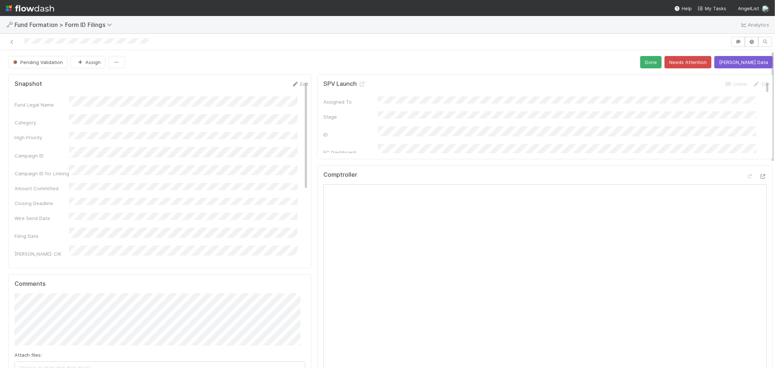
drag, startPoint x: 9, startPoint y: 40, endPoint x: 170, endPoint y: 3, distance: 165.2
click at [9, 40] on icon at bounding box center [11, 42] width 7 height 5
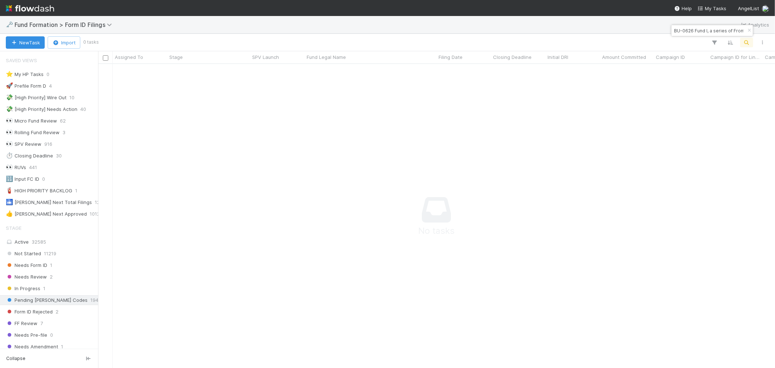
scroll to position [6, 6]
click at [696, 31] on input "BU-0626 Fund I, a series of Frontier 49 Investments, LP" at bounding box center [708, 30] width 73 height 9
click at [696, 32] on input "BU-0626 Fund I, a series of Frontier 49 Investments, LP" at bounding box center [708, 30] width 73 height 9
click at [696, 33] on input "BU-0626 Fund I, a series of Frontier 49 Investments, LP" at bounding box center [708, 30] width 73 height 9
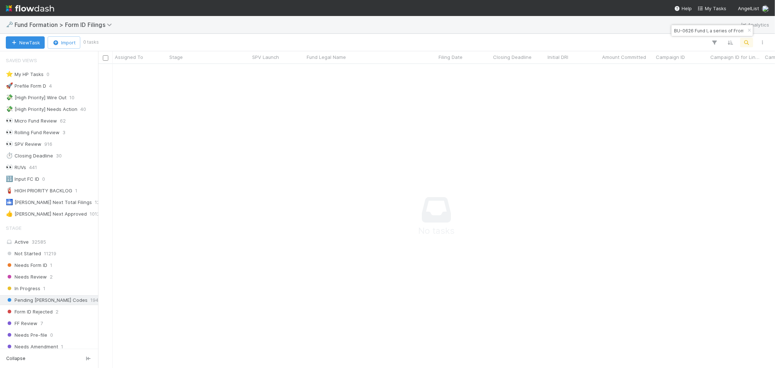
click at [696, 33] on input "BU-0626 Fund I, a series of Frontier 49 Investments, LP" at bounding box center [708, 30] width 73 height 9
paste input "TR-0511 Fund II, a series of Roll Up Vehicle"
type input "TR-0511 Fund II, a series of Roll Up Vehicles, LP"
click at [270, 74] on div "0" at bounding box center [277, 71] width 54 height 14
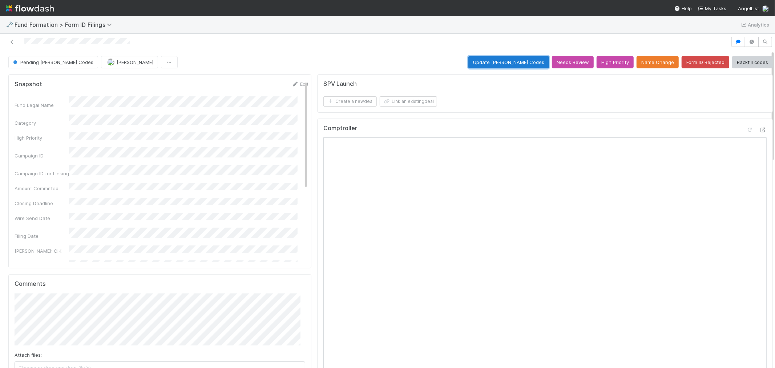
click at [513, 64] on button "Update EDGAR Codes" at bounding box center [508, 62] width 81 height 12
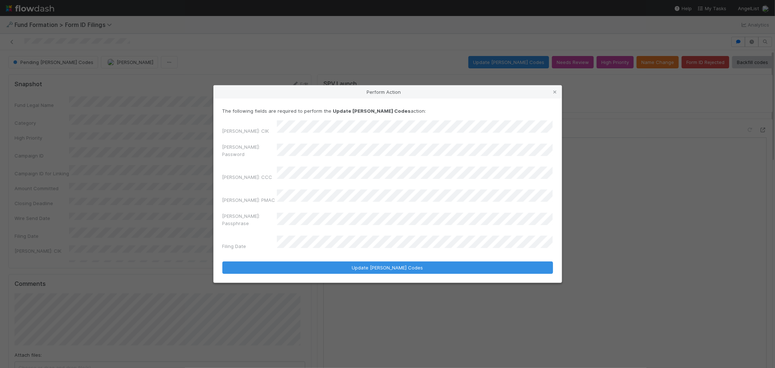
click at [205, 159] on div "Perform Action The following fields are required to perform the Update EDGAR Co…" at bounding box center [387, 184] width 775 height 368
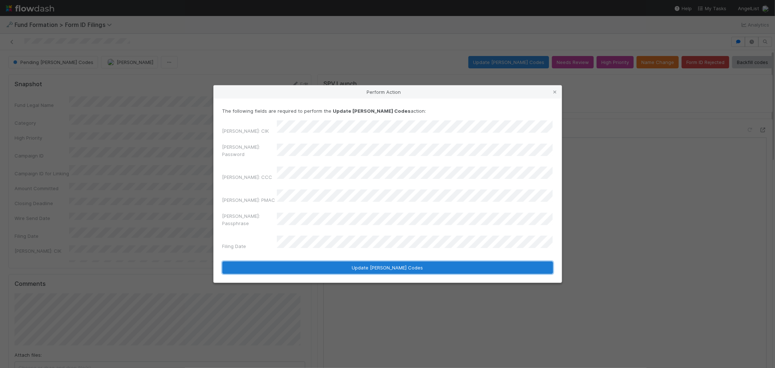
click at [380, 261] on button "Update EDGAR Codes" at bounding box center [387, 267] width 330 height 12
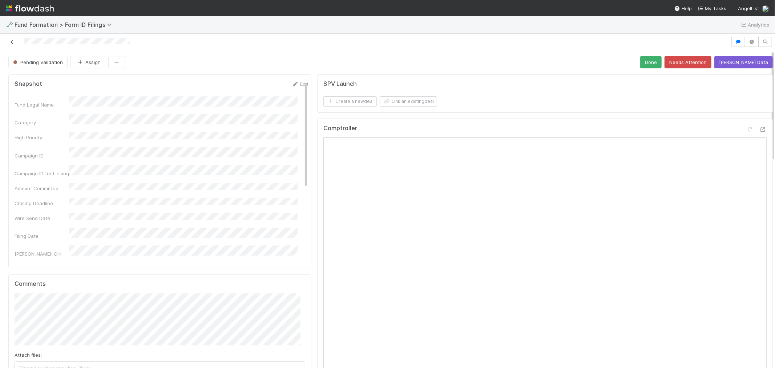
click at [11, 40] on icon at bounding box center [11, 42] width 7 height 5
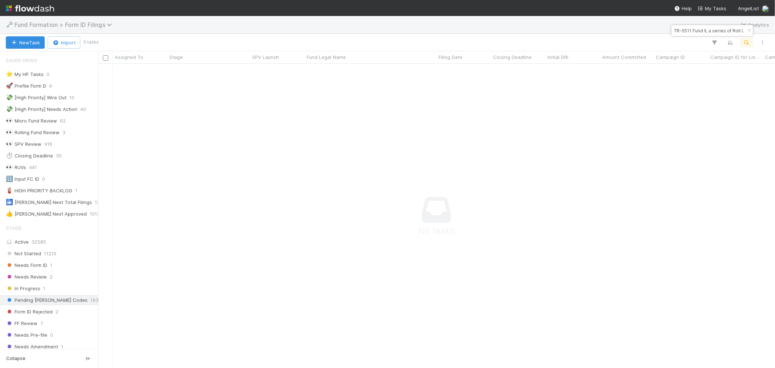
click at [88, 23] on span "Fund Formation > Form ID Filings" at bounding box center [65, 24] width 101 height 7
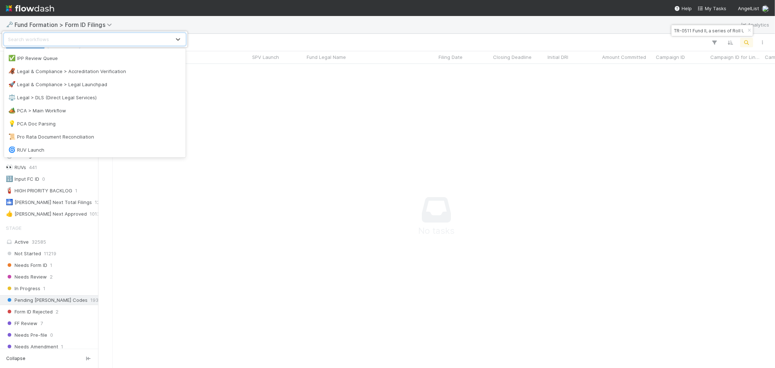
scroll to position [336, 0]
click at [72, 115] on div "🏕️ PCA > Main Workflow" at bounding box center [94, 112] width 173 height 7
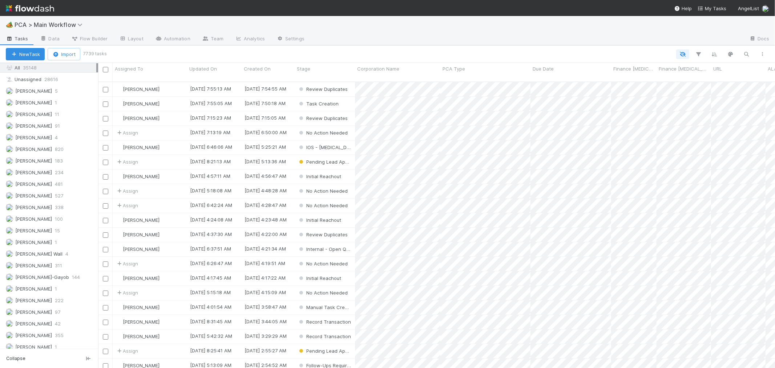
scroll to position [1018, 0]
click at [56, 307] on span "320" at bounding box center [59, 306] width 9 height 9
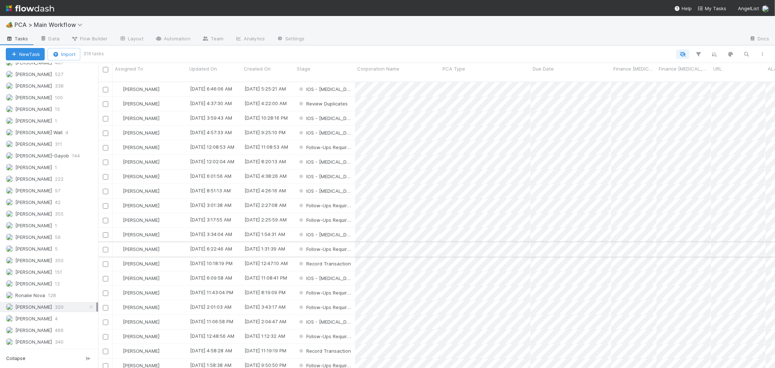
scroll to position [286, 670]
click at [324, 71] on div "Stage" at bounding box center [325, 68] width 56 height 7
click at [325, 93] on div "Sort Last → First" at bounding box center [338, 93] width 83 height 11
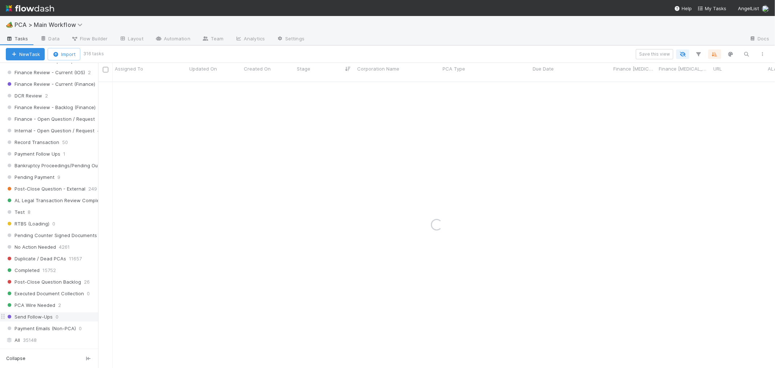
scroll to position [574, 0]
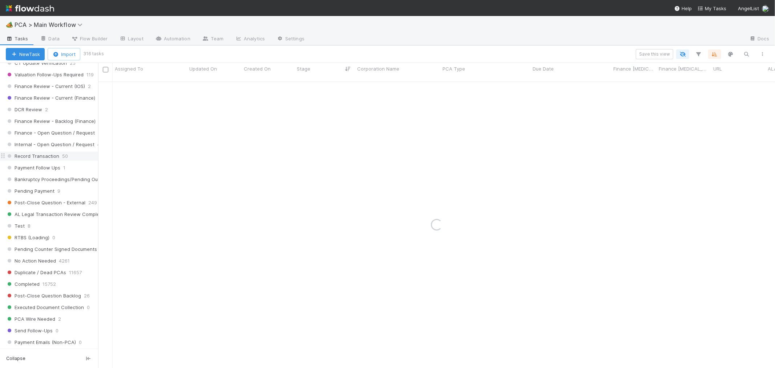
click at [46, 161] on span "Record Transaction" at bounding box center [32, 155] width 53 height 9
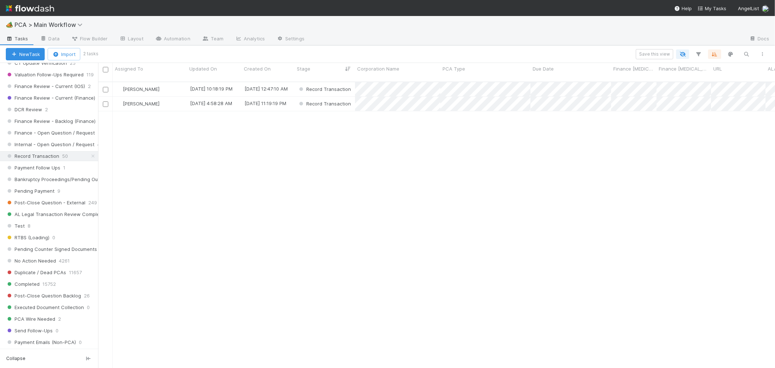
scroll to position [286, 670]
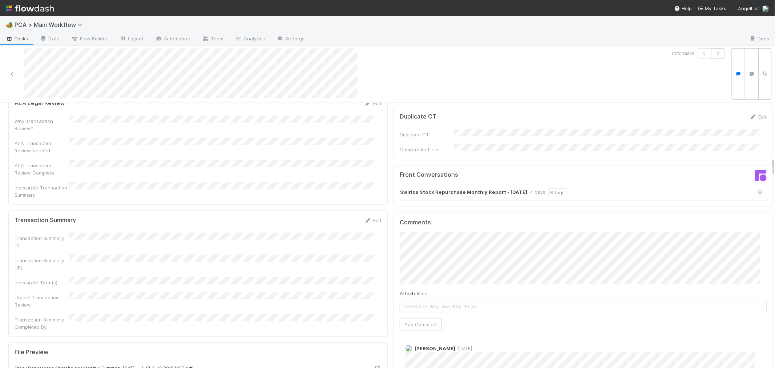
scroll to position [767, 0]
click at [758, 186] on icon at bounding box center [760, 189] width 5 height 7
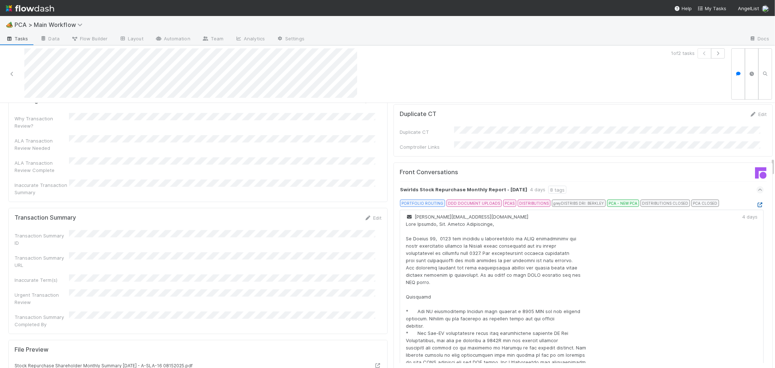
click at [756, 202] on icon at bounding box center [759, 204] width 7 height 5
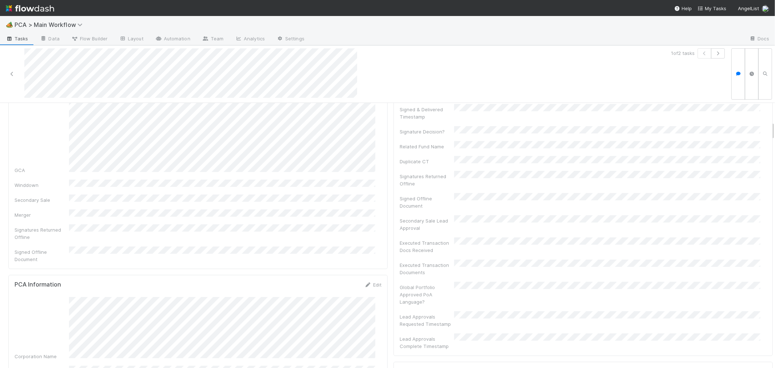
scroll to position [282, 0]
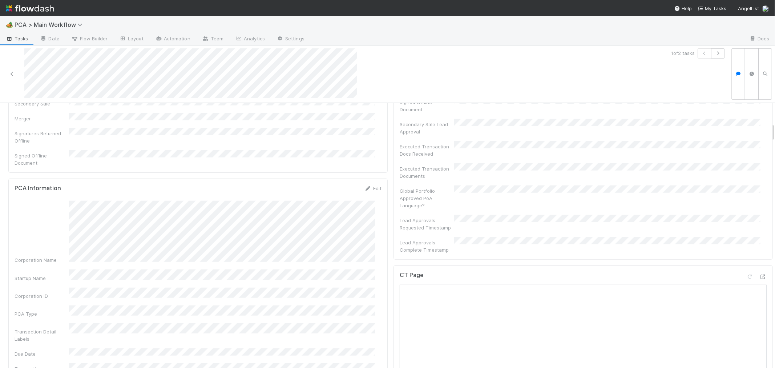
click at [678, 271] on div "CT Page" at bounding box center [582, 277] width 367 height 13
click at [378, 271] on div "PCA Information Edit Corporation Name Startup Name Corporation ID PCA Type Tran…" at bounding box center [197, 373] width 379 height 391
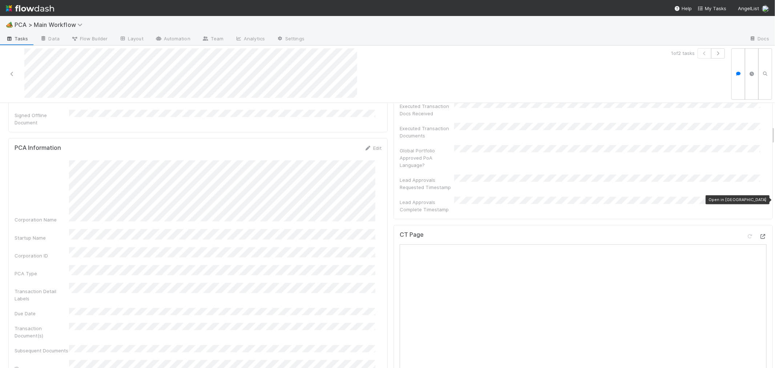
click at [759, 234] on icon at bounding box center [762, 236] width 7 height 5
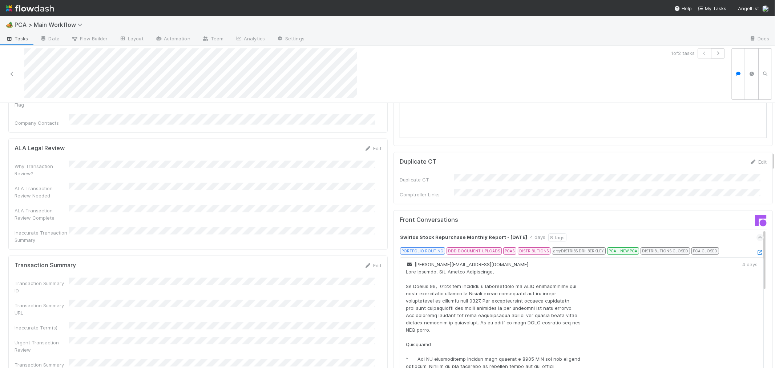
scroll to position [686, 0]
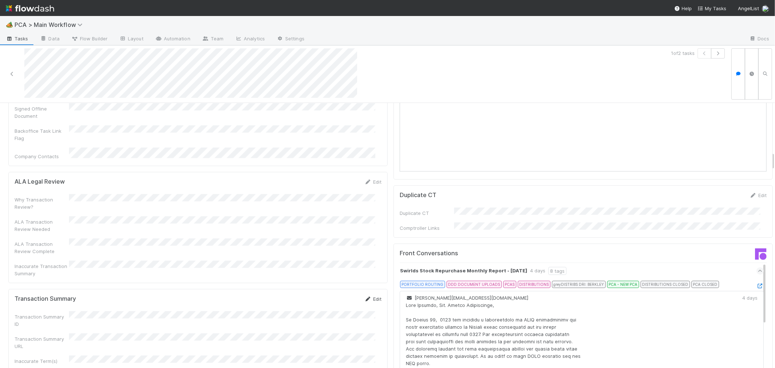
click at [368, 296] on link "Edit" at bounding box center [372, 299] width 17 height 6
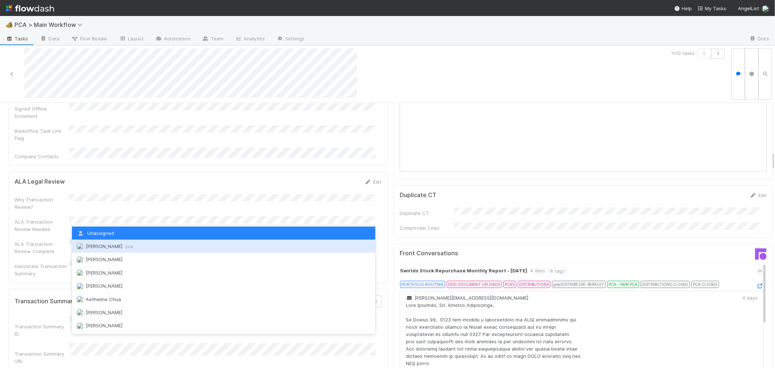
click at [117, 248] on span "Roselyn de Villa you" at bounding box center [110, 246] width 48 height 6
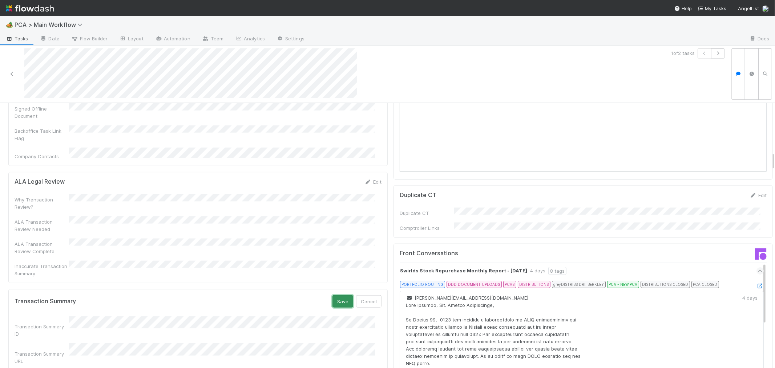
click at [332, 295] on button "Save" at bounding box center [342, 301] width 21 height 12
click at [297, 289] on div "Transaction Summary Save Cancel Transaction Summary ID Transaction Summary URL …" at bounding box center [197, 365] width 379 height 152
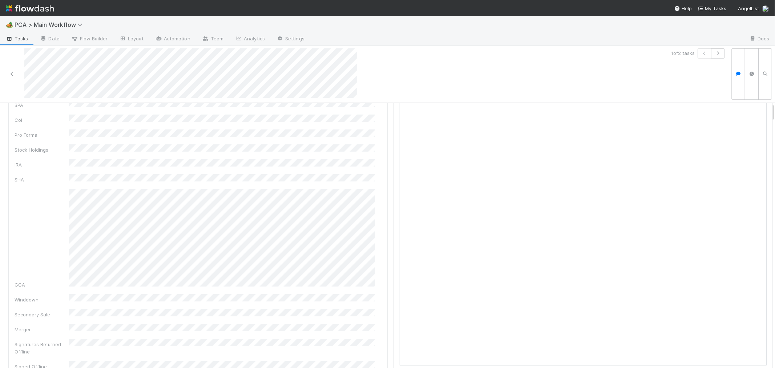
scroll to position [0, 0]
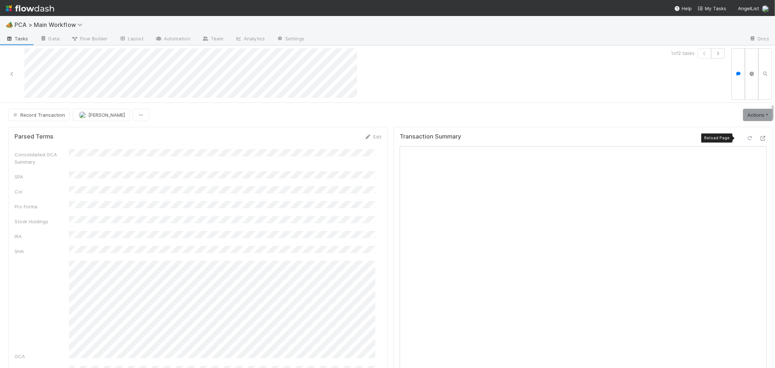
click at [746, 134] on div at bounding box center [749, 137] width 7 height 7
click at [746, 115] on link "Actions" at bounding box center [758, 115] width 30 height 12
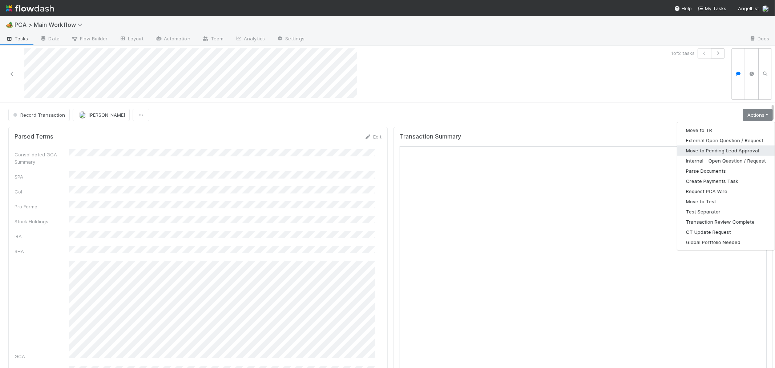
click at [716, 148] on button "Move to Pending Lead Approval" at bounding box center [725, 150] width 97 height 10
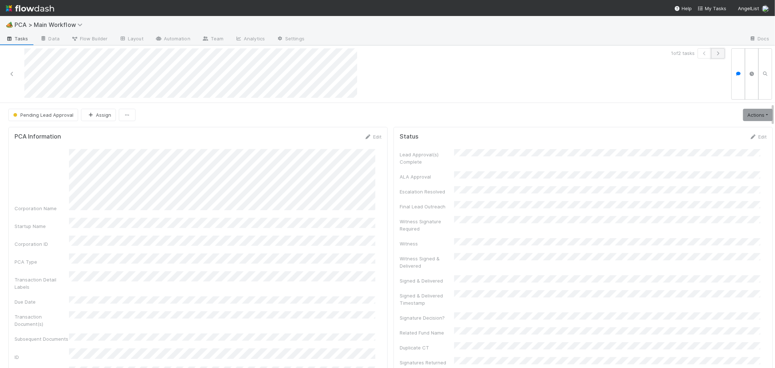
click at [711, 56] on button "button" at bounding box center [718, 53] width 14 height 10
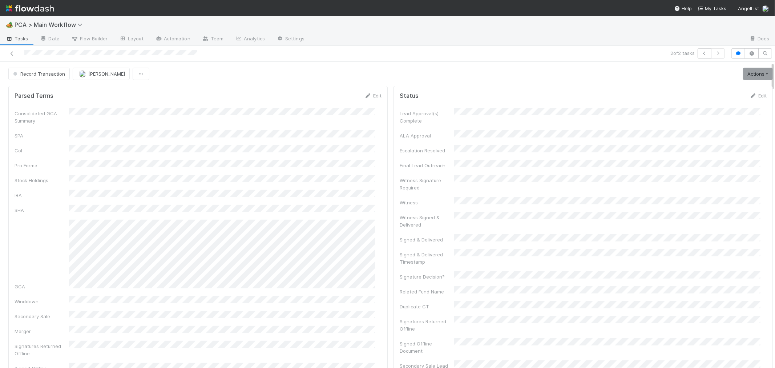
click at [355, 120] on div "Consolidated GCA Summary" at bounding box center [198, 116] width 367 height 16
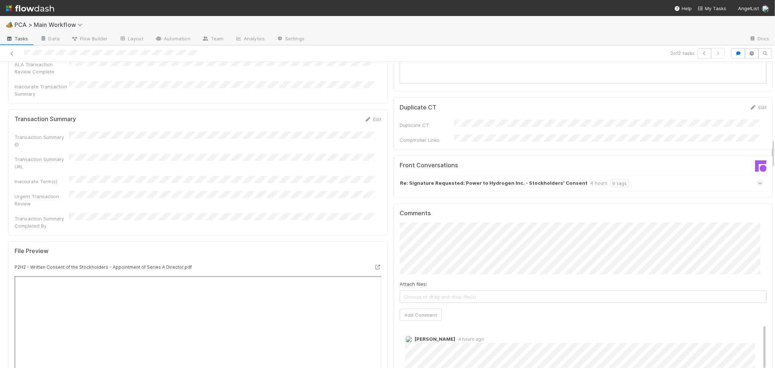
scroll to position [807, 0]
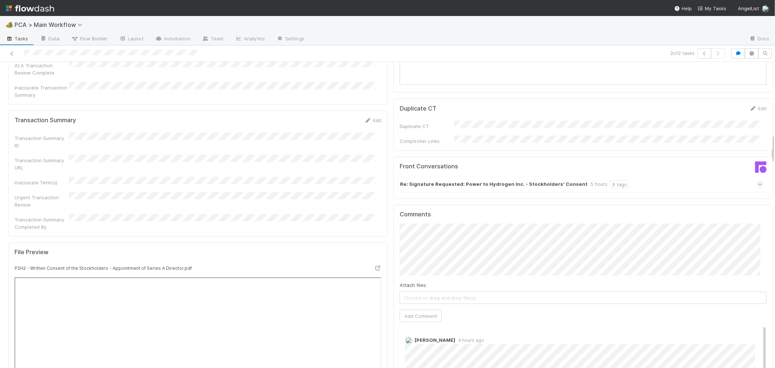
scroll to position [753, 0]
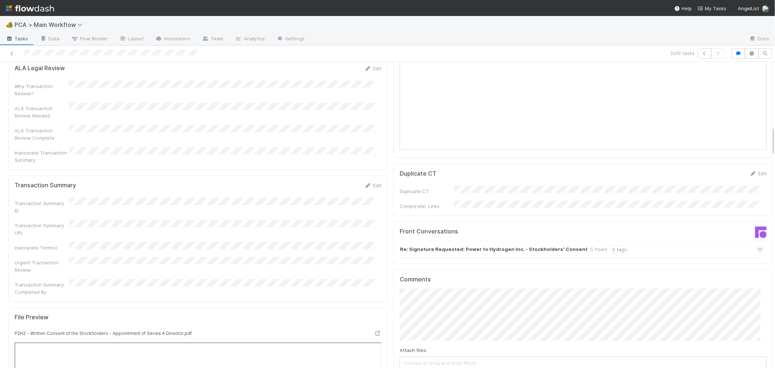
click at [24, 49] on div at bounding box center [185, 53] width 364 height 10
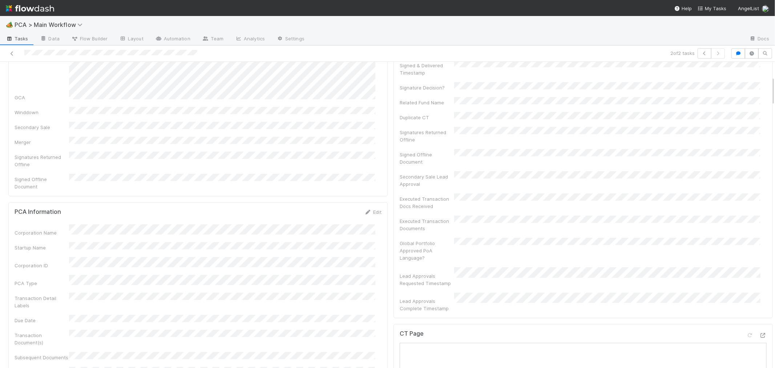
scroll to position [349, 0]
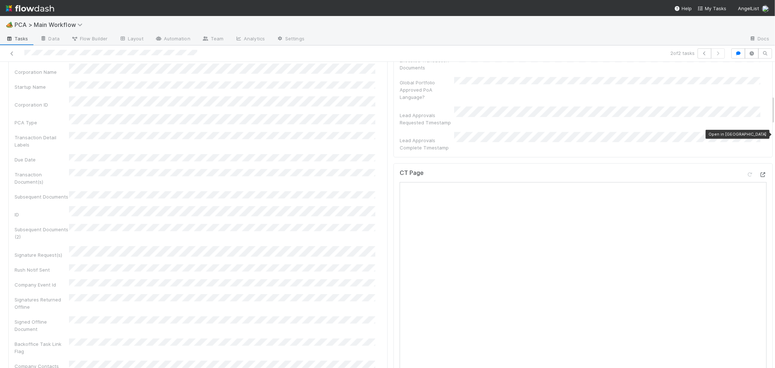
click at [759, 172] on icon at bounding box center [762, 174] width 7 height 5
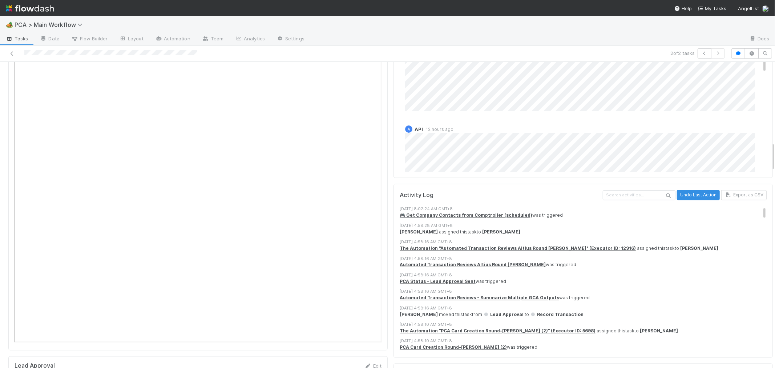
scroll to position [833, 0]
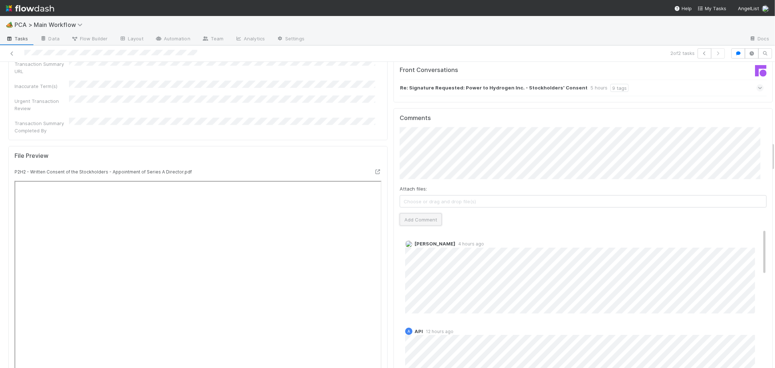
click at [415, 213] on button "Add Comment" at bounding box center [420, 219] width 42 height 12
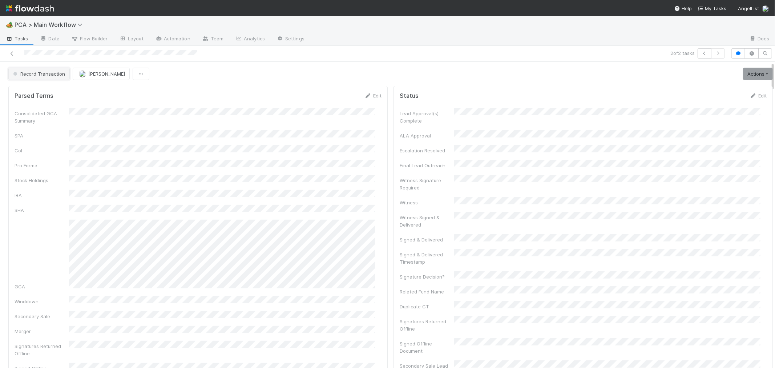
click at [54, 71] on span "Record Transaction" at bounding box center [38, 74] width 53 height 6
click at [56, 81] on div "Internal - Open Question / Request" at bounding box center [57, 86] width 102 height 13
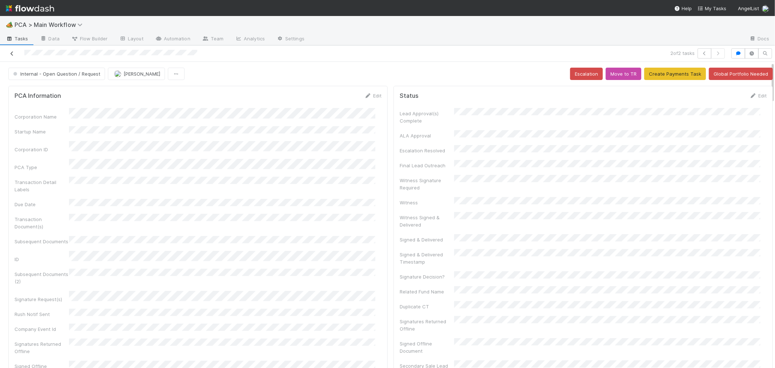
click at [14, 51] on icon at bounding box center [11, 53] width 7 height 5
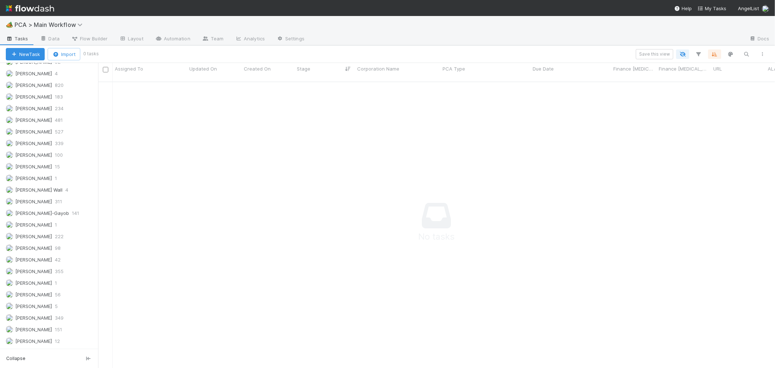
scroll to position [1018, 0]
click at [61, 236] on span "56" at bounding box center [58, 236] width 6 height 9
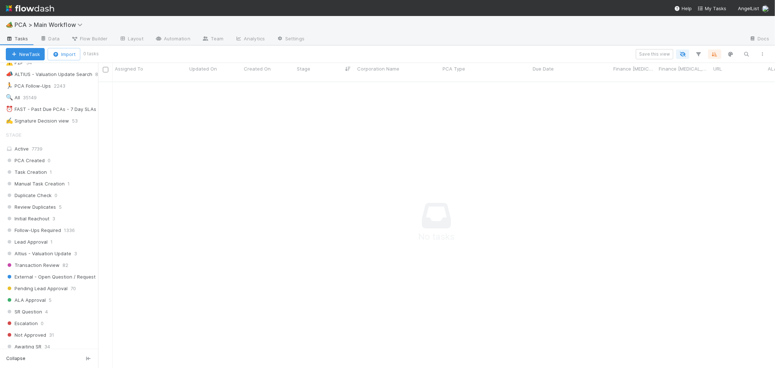
scroll to position [170, 0]
click at [65, 260] on span "Altius - Valuation Update" at bounding box center [38, 257] width 65 height 9
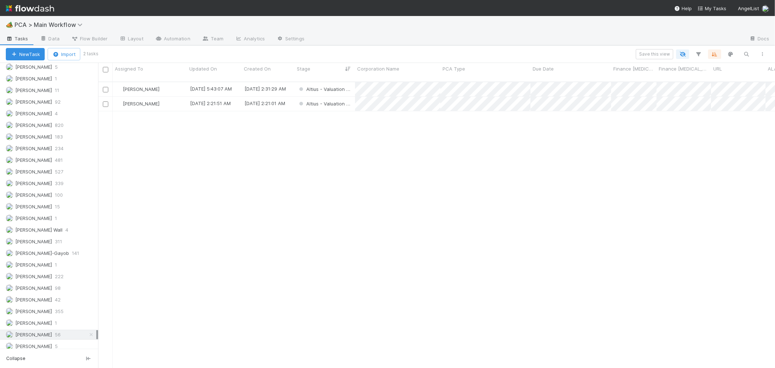
scroll to position [1018, 0]
click at [35, 306] on span "[PERSON_NAME]" at bounding box center [33, 307] width 37 height 6
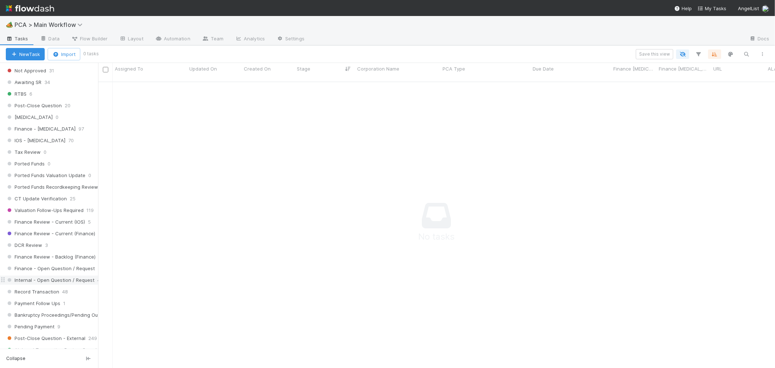
scroll to position [453, 0]
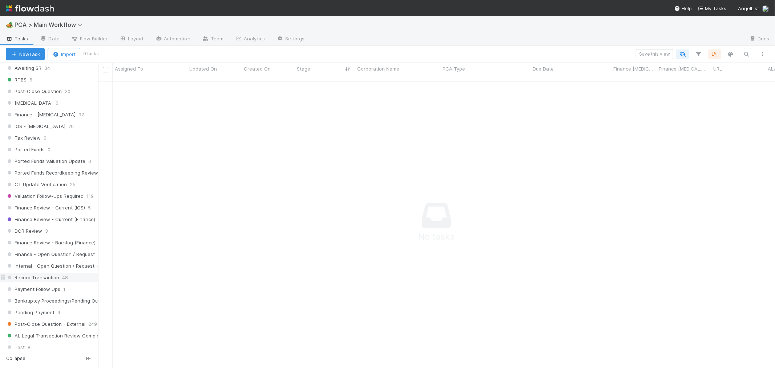
click at [63, 282] on span "48" at bounding box center [65, 277] width 6 height 9
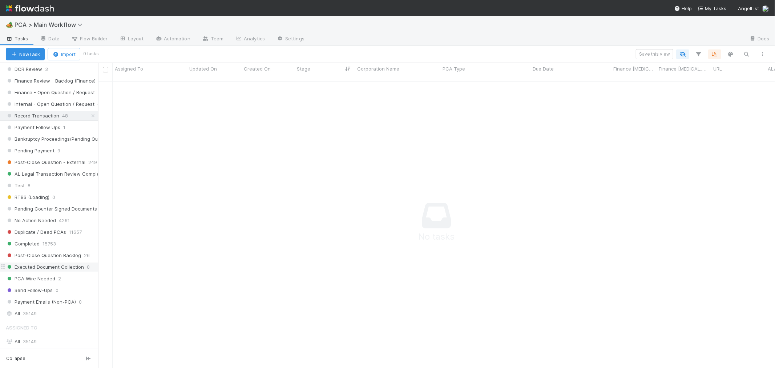
scroll to position [280, 665]
click at [41, 270] on span "Executed Document Collection" at bounding box center [45, 266] width 78 height 9
click at [36, 248] on span "Completed" at bounding box center [23, 243] width 34 height 9
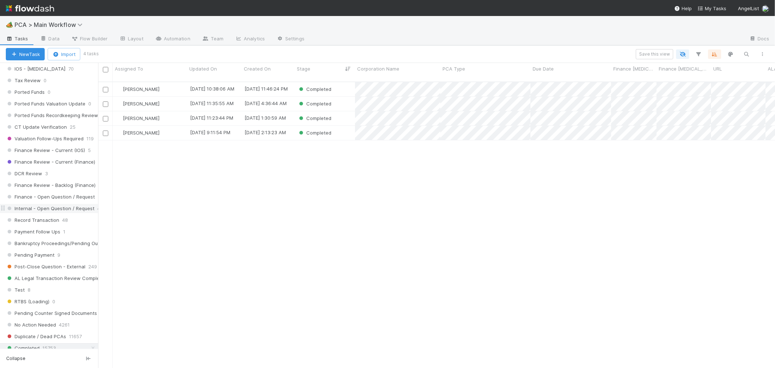
scroll to position [493, 0]
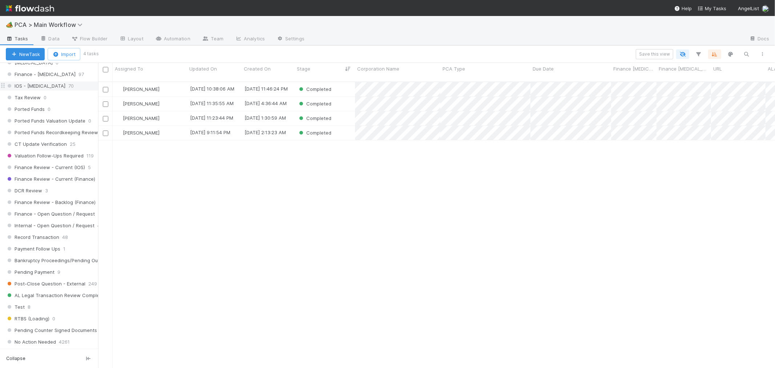
click at [68, 90] on span "70" at bounding box center [70, 85] width 5 height 9
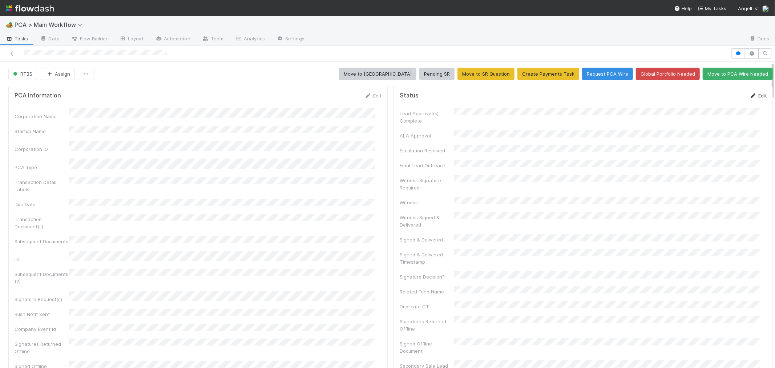
click at [749, 95] on icon at bounding box center [752, 95] width 7 height 5
click at [717, 97] on button "Save" at bounding box center [727, 98] width 21 height 12
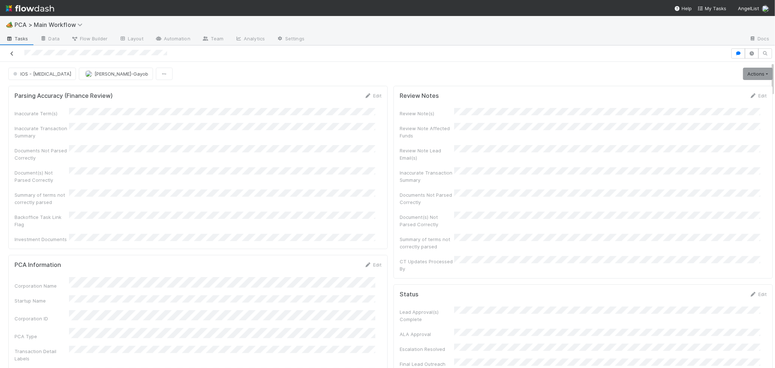
click at [12, 52] on icon at bounding box center [11, 53] width 7 height 5
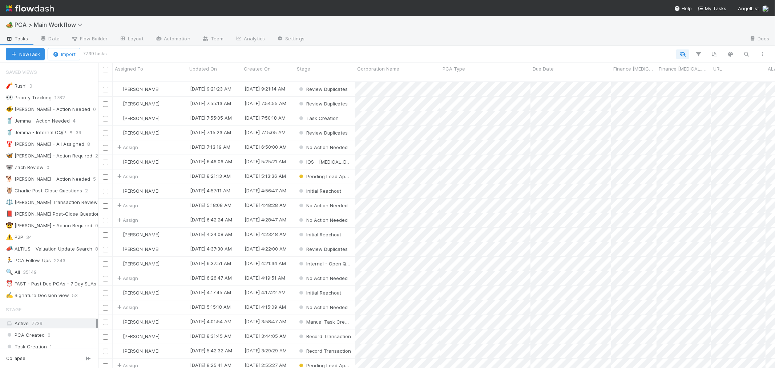
scroll to position [286, 670]
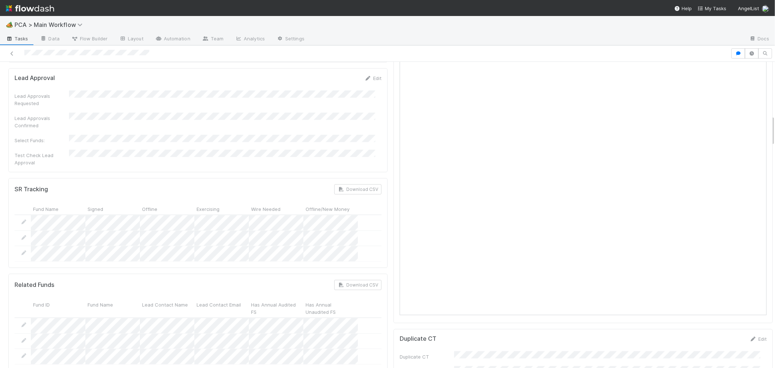
scroll to position [524, 0]
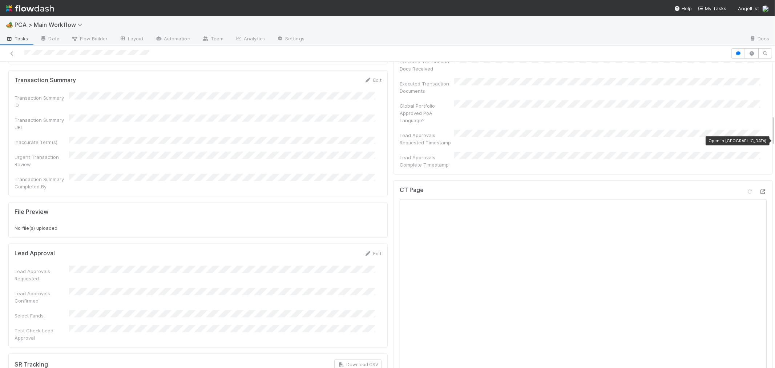
click at [759, 189] on icon at bounding box center [762, 191] width 7 height 5
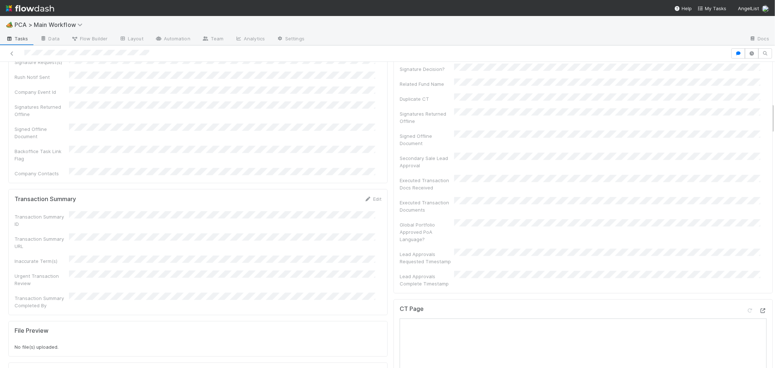
scroll to position [403, 0]
click at [3, 49] on div at bounding box center [365, 53] width 725 height 10
drag, startPoint x: 365, startPoint y: 88, endPoint x: 340, endPoint y: 100, distance: 27.6
click at [365, 100] on link "Edit" at bounding box center [372, 103] width 17 height 6
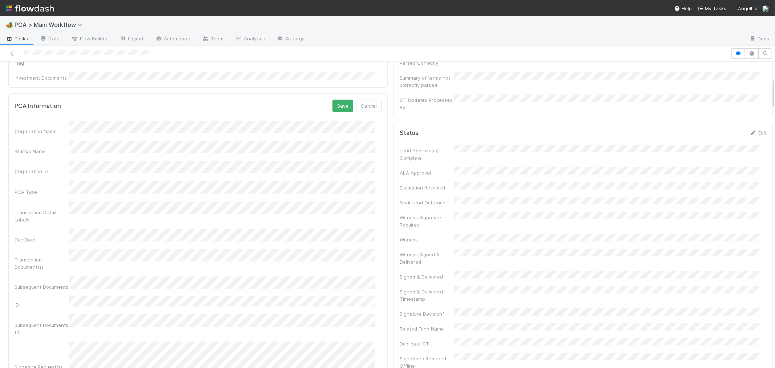
click at [340, 100] on button "Save" at bounding box center [342, 106] width 21 height 12
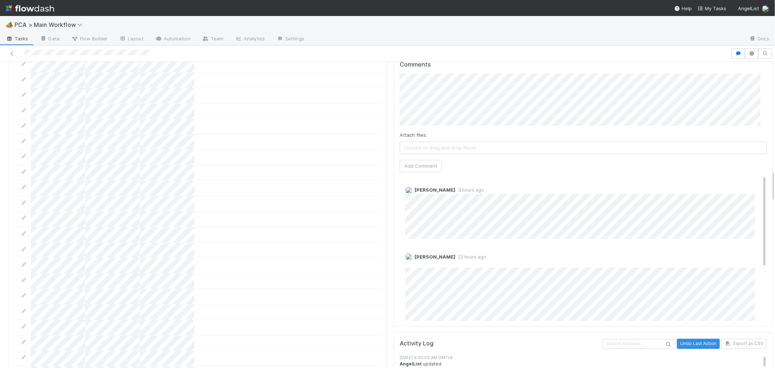
scroll to position [1009, 0]
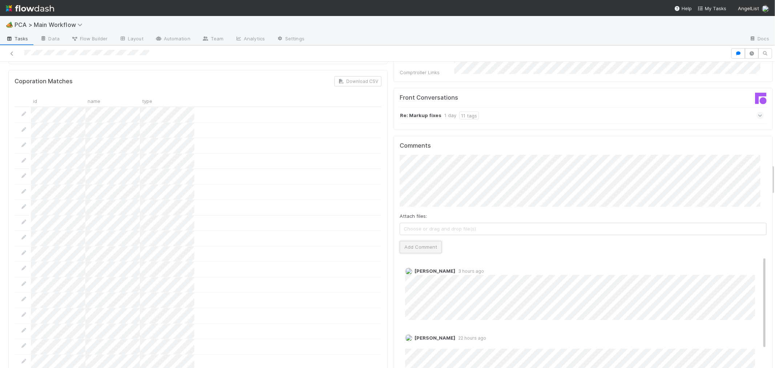
click at [419, 241] on button "Add Comment" at bounding box center [420, 247] width 42 height 12
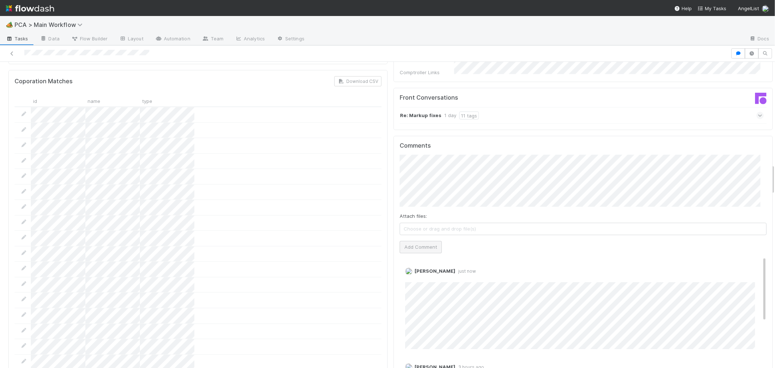
scroll to position [0, 0]
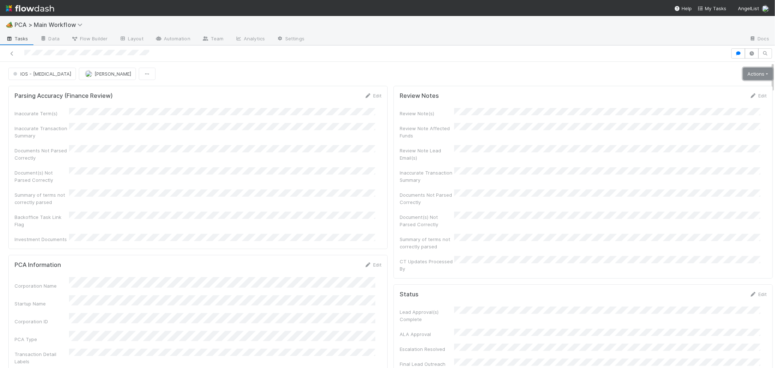
drag, startPoint x: 748, startPoint y: 77, endPoint x: 723, endPoint y: 79, distance: 25.5
click at [747, 77] on link "Actions" at bounding box center [758, 74] width 30 height 12
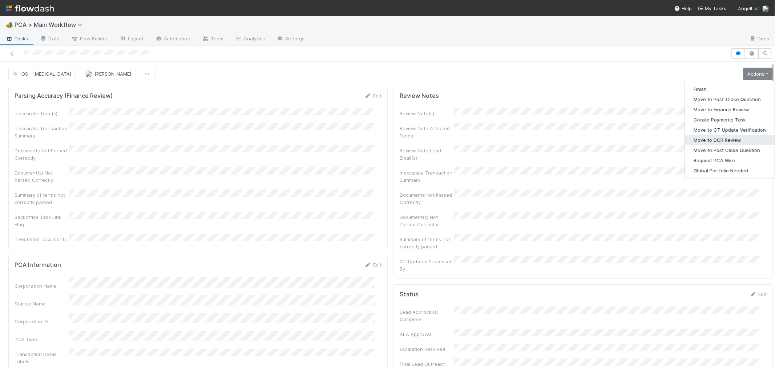
click at [703, 139] on button "Move to DCR Review" at bounding box center [730, 140] width 90 height 10
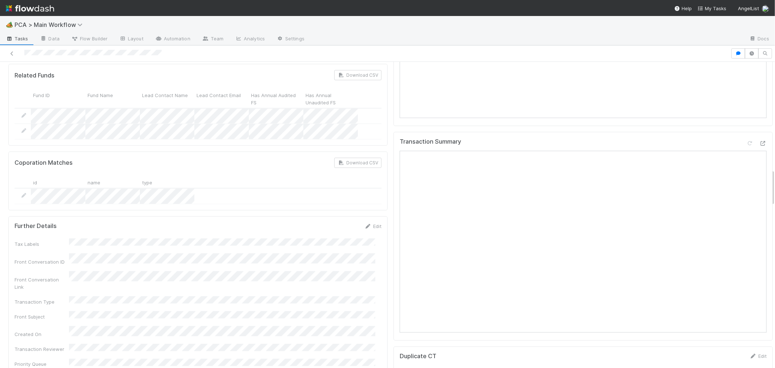
scroll to position [888, 0]
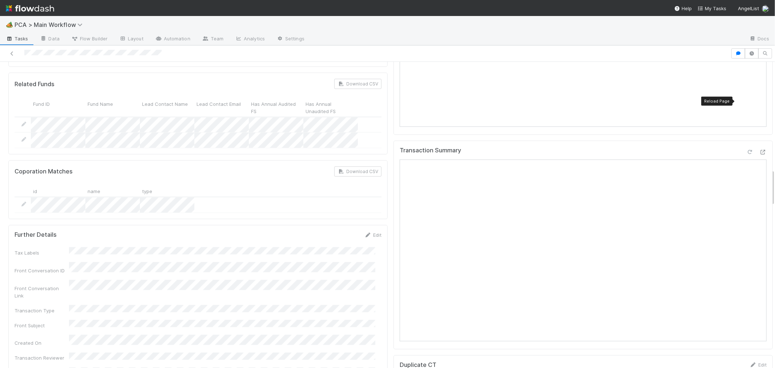
click at [746, 150] on icon at bounding box center [749, 152] width 7 height 5
click at [746, 148] on div at bounding box center [749, 151] width 7 height 7
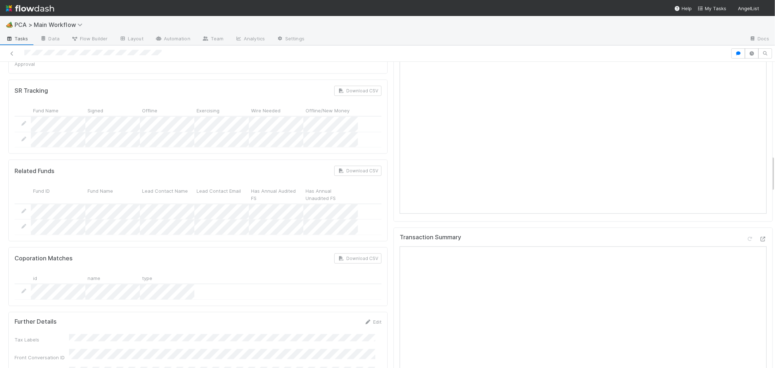
scroll to position [807, 0]
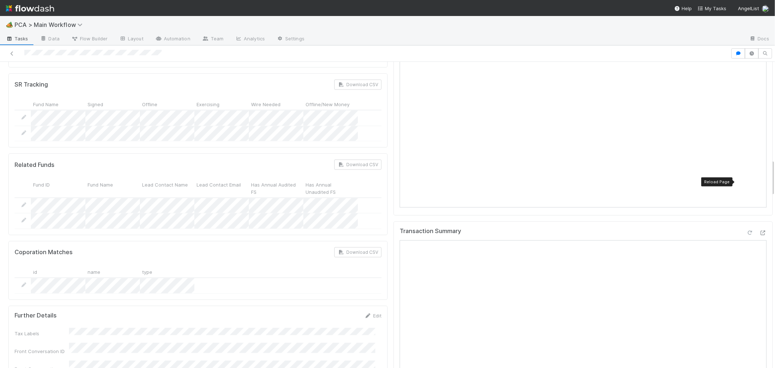
click at [746, 230] on icon at bounding box center [749, 232] width 7 height 5
click at [715, 227] on div "Transaction Summary" at bounding box center [582, 233] width 367 height 13
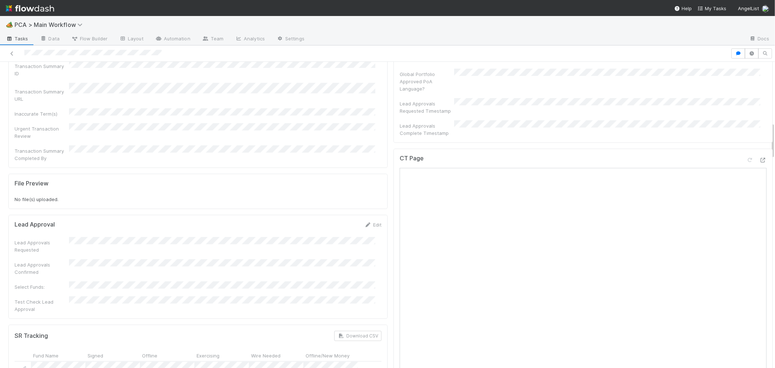
scroll to position [484, 0]
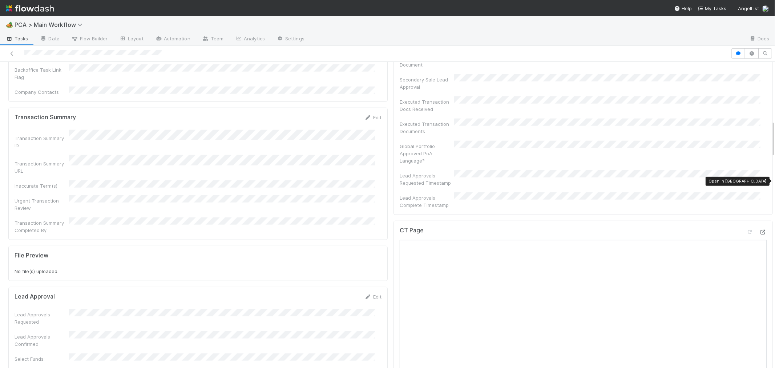
click at [759, 230] on icon at bounding box center [762, 232] width 7 height 5
click at [746, 230] on icon at bounding box center [749, 232] width 7 height 5
click at [674, 227] on div "CT Page" at bounding box center [582, 233] width 367 height 13
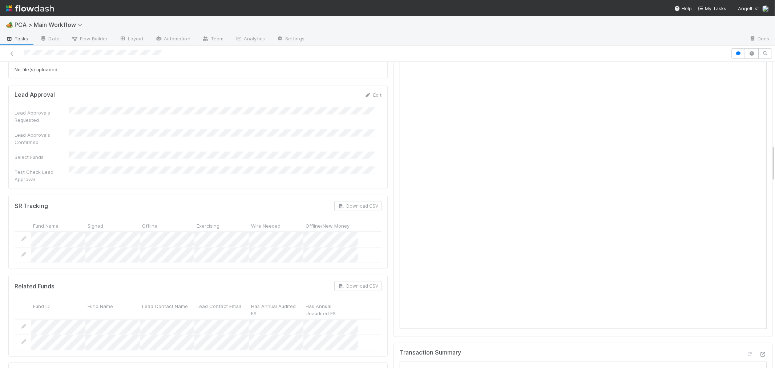
click at [393, 248] on div "CT Page" at bounding box center [582, 178] width 379 height 318
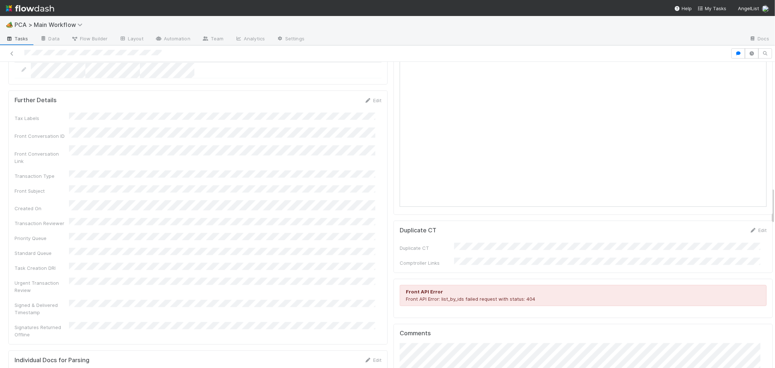
scroll to position [1009, 0]
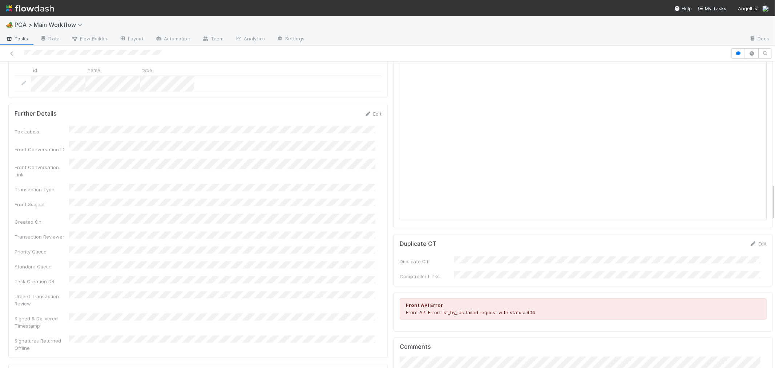
click at [378, 255] on div "Further Details Edit Tax Labels Front Conversation ID Front Conversation Link T…" at bounding box center [197, 231] width 379 height 254
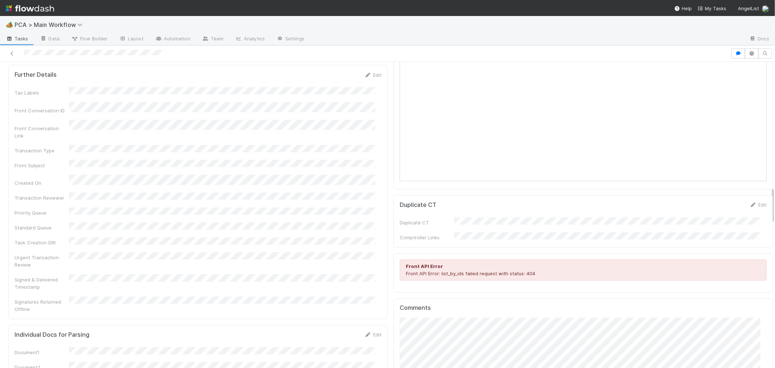
scroll to position [1130, 0]
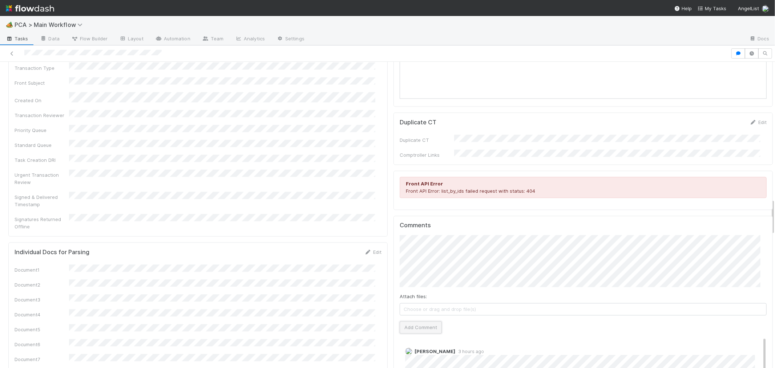
click at [420, 321] on button "Add Comment" at bounding box center [420, 327] width 42 height 12
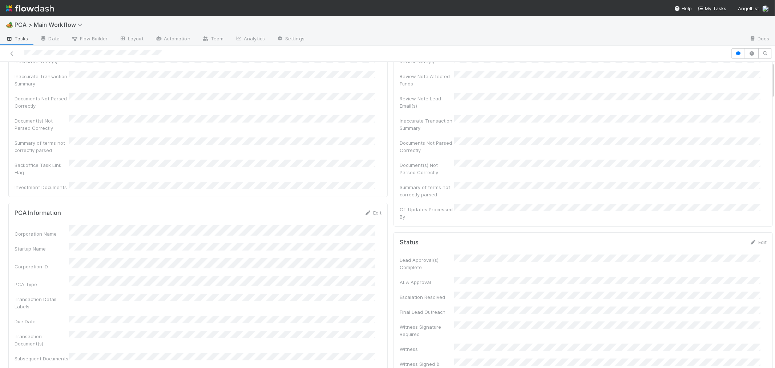
scroll to position [0, 0]
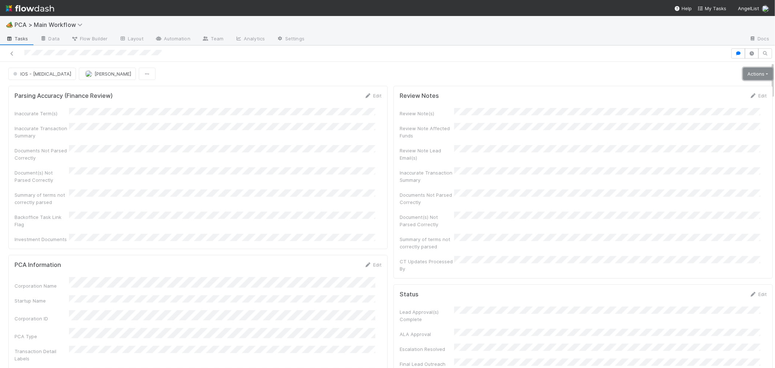
click at [743, 76] on link "Actions" at bounding box center [758, 74] width 30 height 12
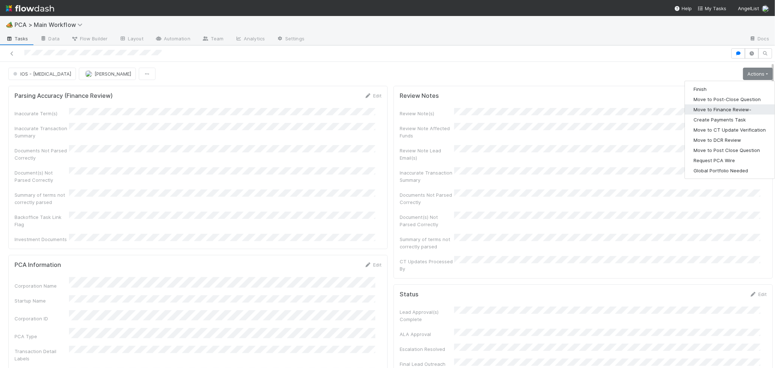
click at [715, 108] on button "Move to Finance Review-" at bounding box center [730, 109] width 90 height 10
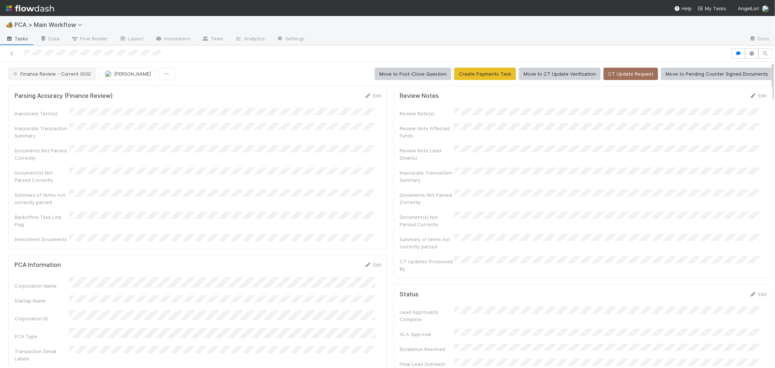
click at [250, 151] on div "Documents Not Parsed Correctly" at bounding box center [198, 153] width 367 height 16
click at [12, 55] on icon at bounding box center [11, 53] width 7 height 5
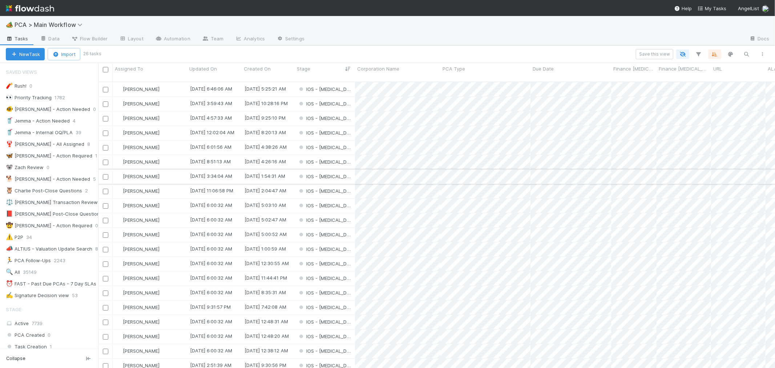
drag, startPoint x: 295, startPoint y: 279, endPoint x: 251, endPoint y: 164, distance: 122.8
click at [251, 169] on div "8/19/25, 1:54:31 AM" at bounding box center [268, 176] width 53 height 14
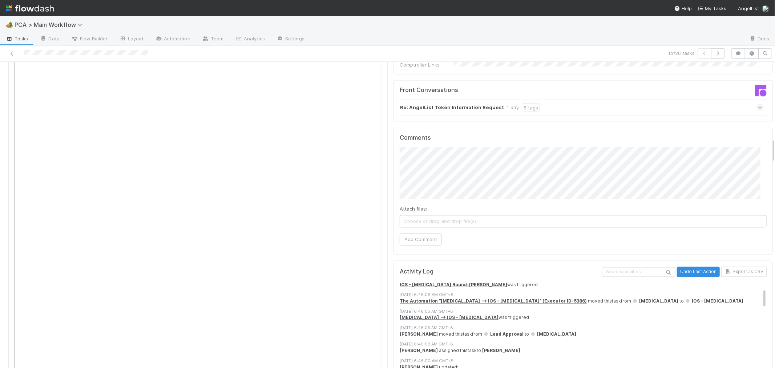
scroll to position [928, 0]
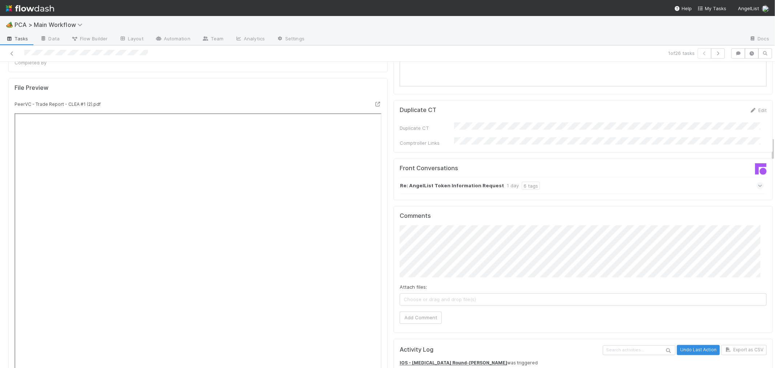
click at [758, 182] on icon at bounding box center [760, 185] width 5 height 7
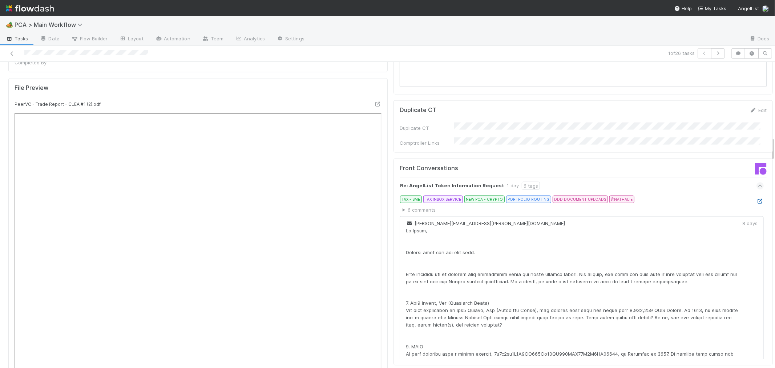
click at [756, 199] on icon at bounding box center [759, 201] width 7 height 5
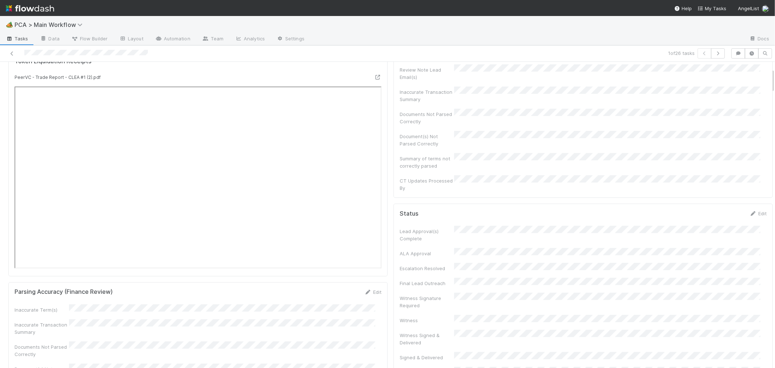
scroll to position [0, 0]
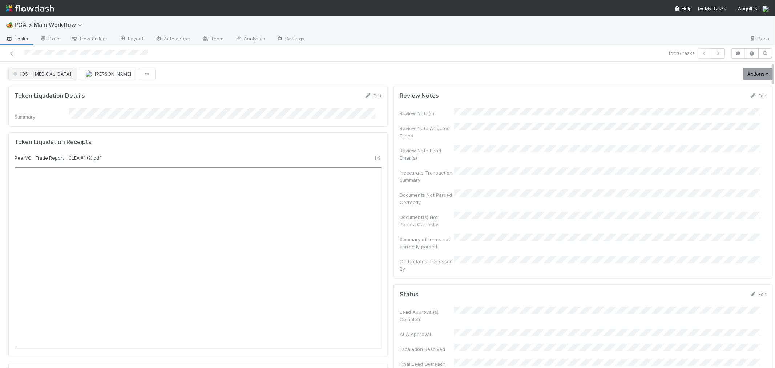
click at [36, 77] on button "IOS - ICU" at bounding box center [42, 74] width 68 height 12
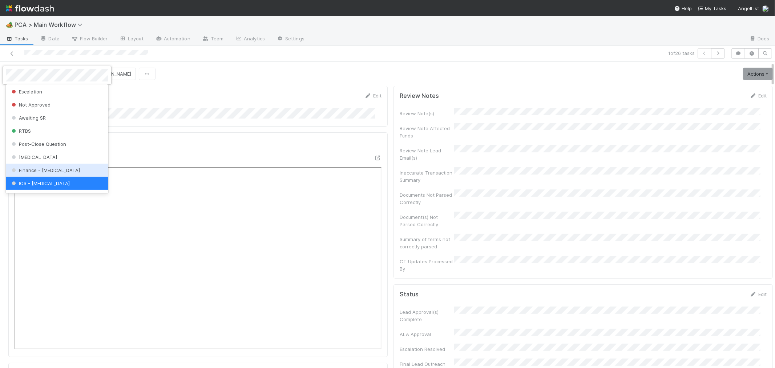
click at [37, 165] on div "Finance - ICU" at bounding box center [57, 169] width 102 height 13
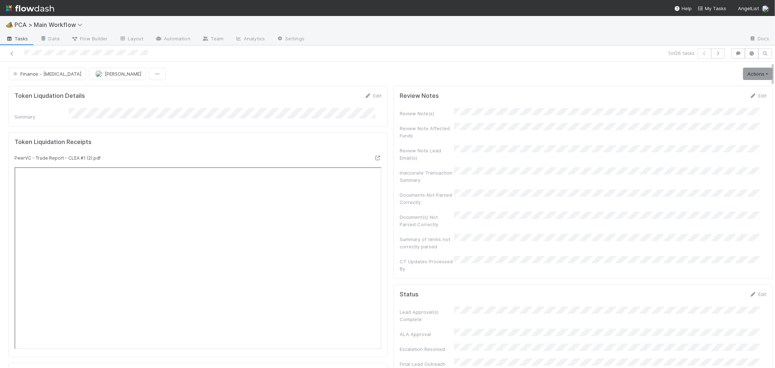
scroll to position [60, 0]
click at [714, 55] on icon "button" at bounding box center [717, 53] width 7 height 4
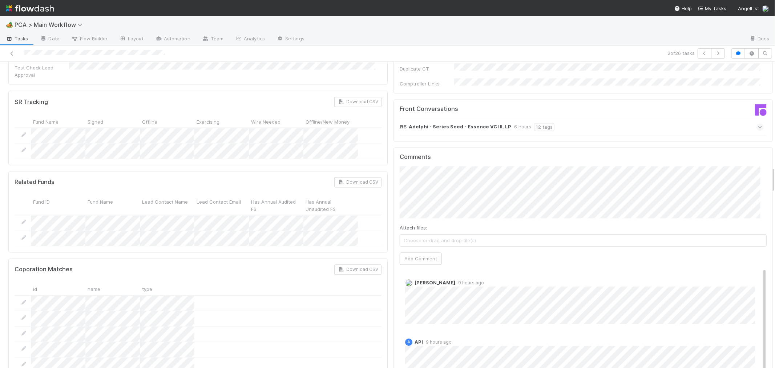
click at [758, 123] on icon at bounding box center [760, 126] width 5 height 7
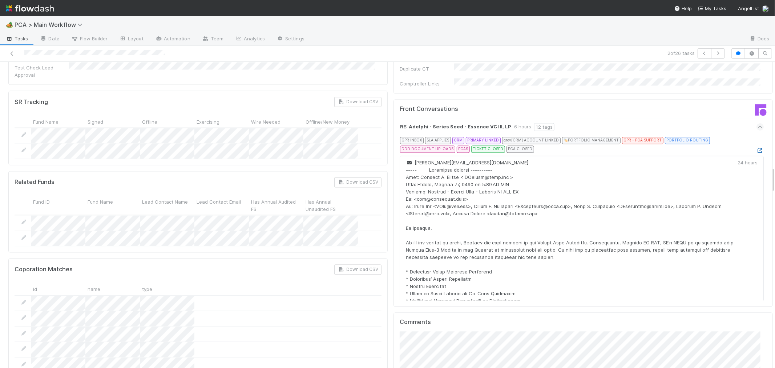
click at [756, 148] on icon at bounding box center [759, 150] width 7 height 5
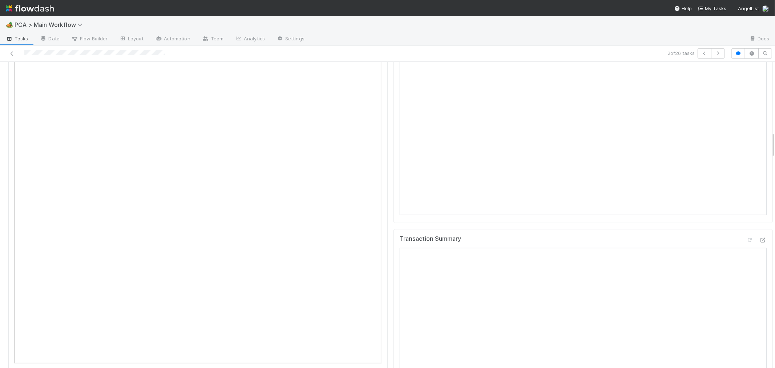
scroll to position [807, 0]
click at [759, 239] on icon at bounding box center [762, 241] width 7 height 5
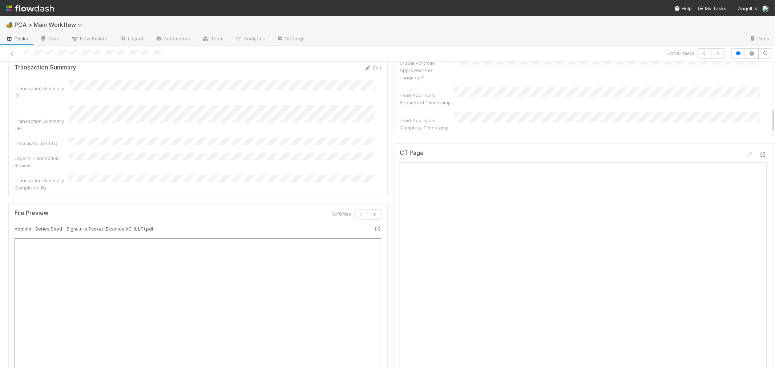
scroll to position [524, 0]
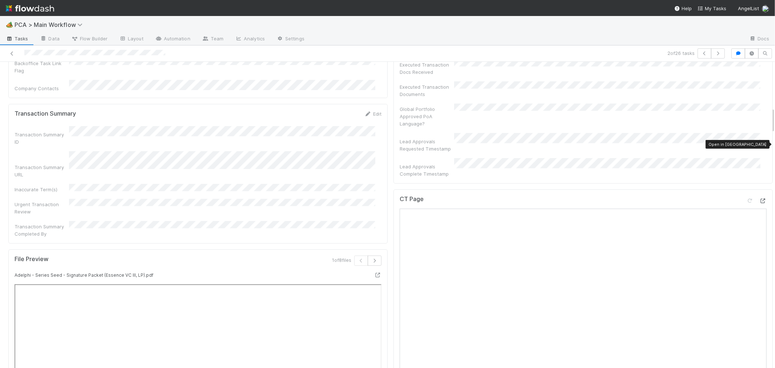
click at [759, 198] on icon at bounding box center [762, 200] width 7 height 5
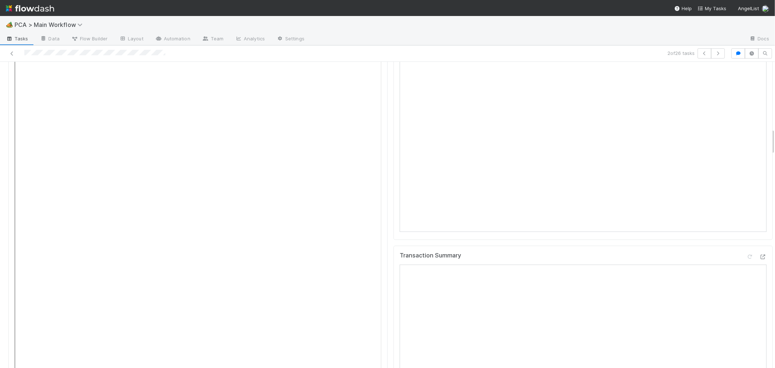
scroll to position [847, 0]
click at [746, 199] on icon at bounding box center [749, 201] width 7 height 5
click at [393, 307] on div "Transaction Summary" at bounding box center [582, 294] width 379 height 209
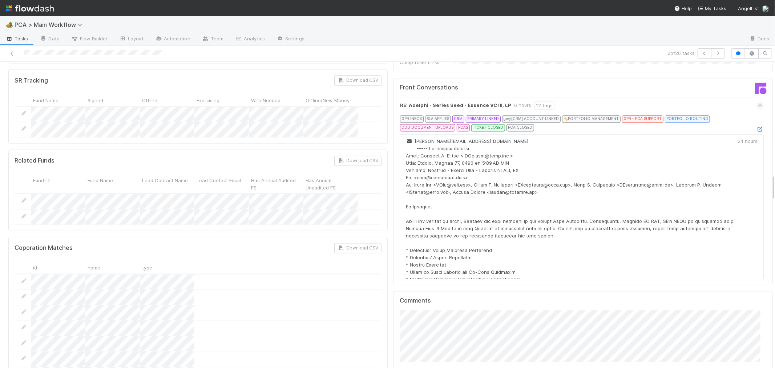
scroll to position [1331, 0]
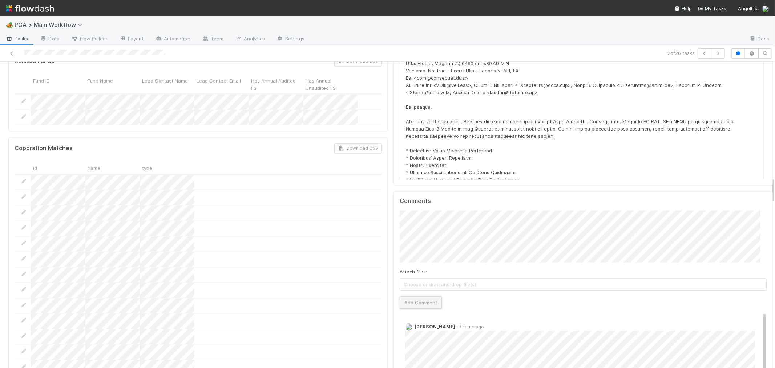
click at [426, 296] on button "Add Comment" at bounding box center [420, 302] width 42 height 12
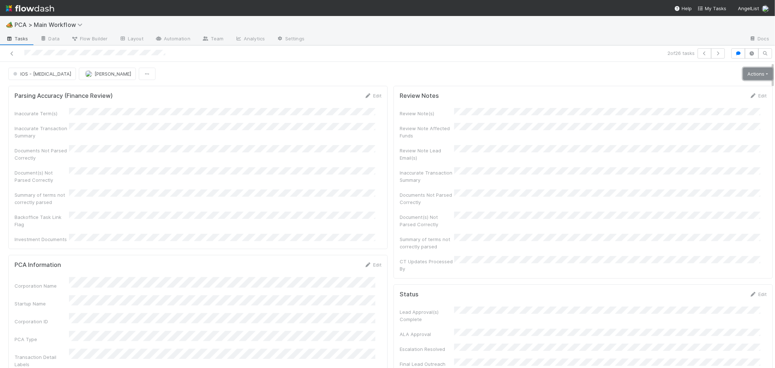
drag, startPoint x: 733, startPoint y: 76, endPoint x: 729, endPoint y: 78, distance: 4.3
click at [743, 76] on link "Actions" at bounding box center [758, 74] width 30 height 12
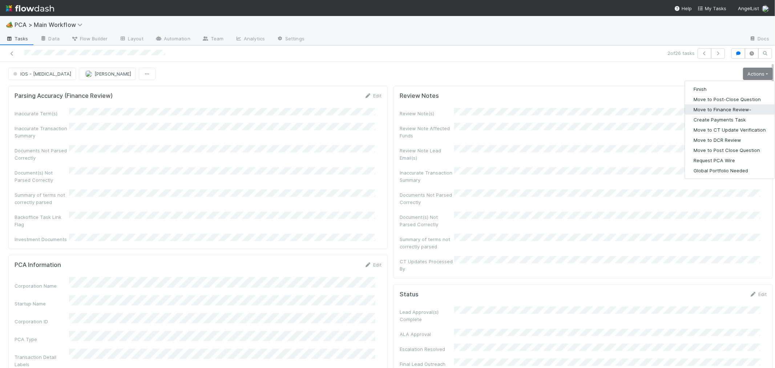
click at [723, 107] on button "Move to Finance Review-" at bounding box center [730, 109] width 90 height 10
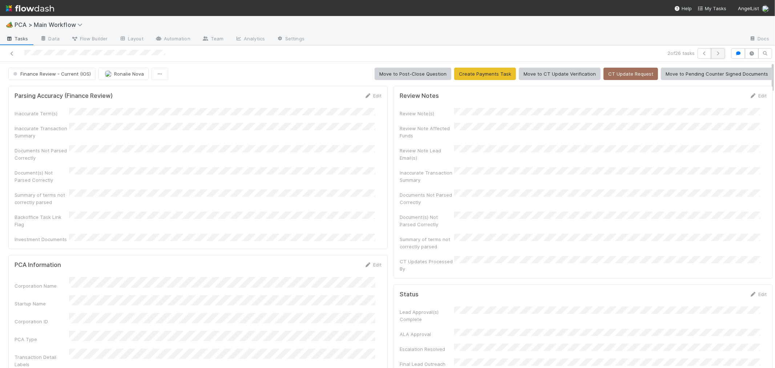
click at [714, 52] on icon "button" at bounding box center [717, 53] width 7 height 4
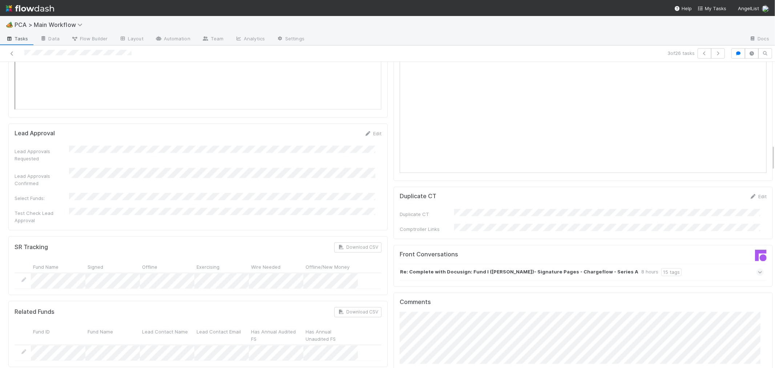
scroll to position [1130, 0]
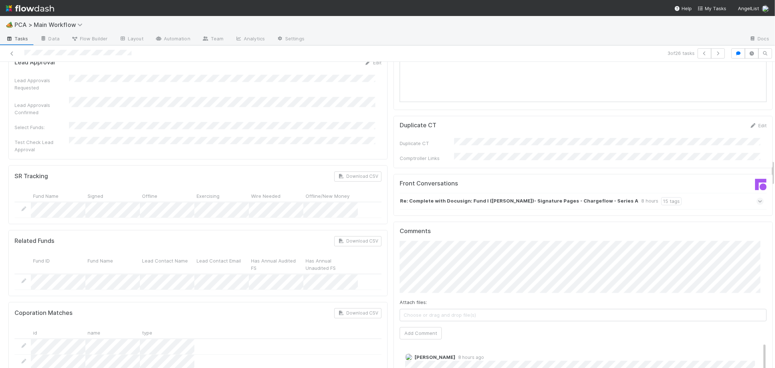
click at [758, 198] on icon at bounding box center [760, 201] width 5 height 7
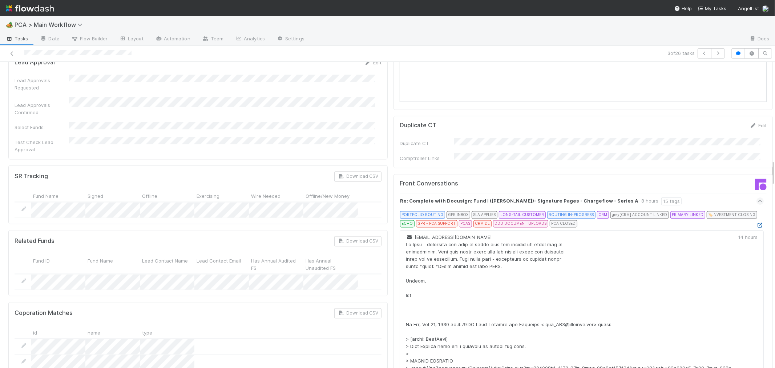
click at [756, 223] on icon at bounding box center [759, 225] width 7 height 5
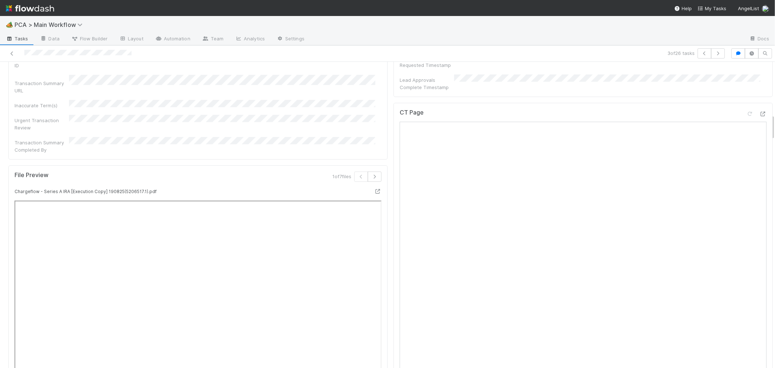
scroll to position [444, 0]
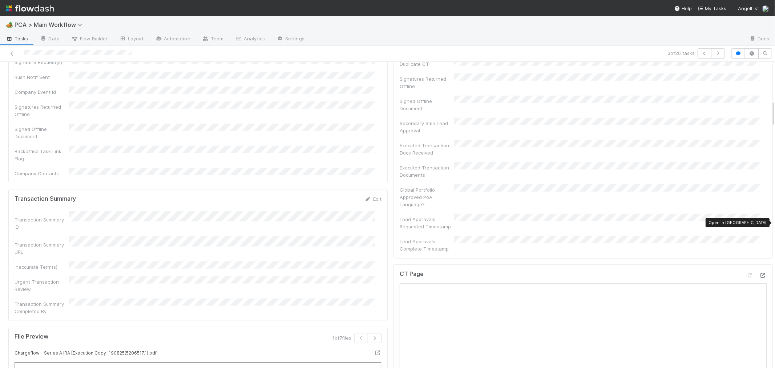
click at [759, 273] on icon at bounding box center [762, 275] width 7 height 5
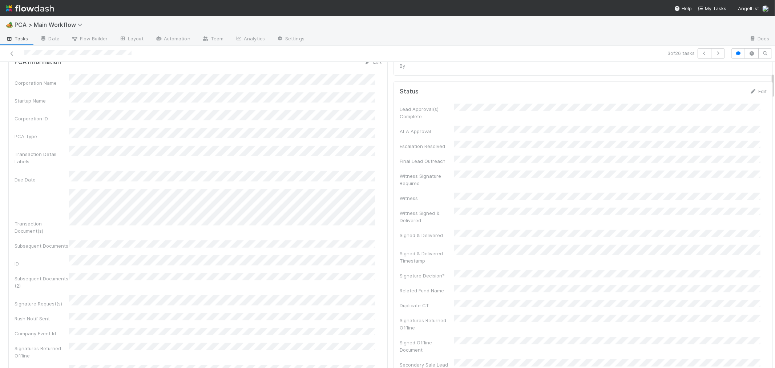
scroll to position [121, 0]
click at [366, 141] on link "Edit" at bounding box center [372, 144] width 17 height 6
click at [338, 100] on button "Save" at bounding box center [342, 106] width 21 height 12
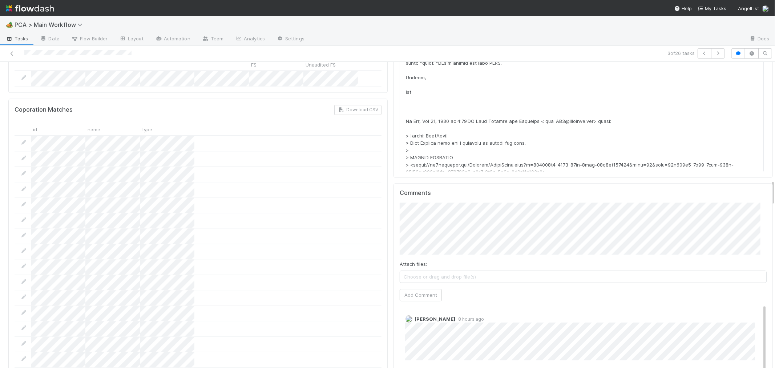
scroll to position [1370, 0]
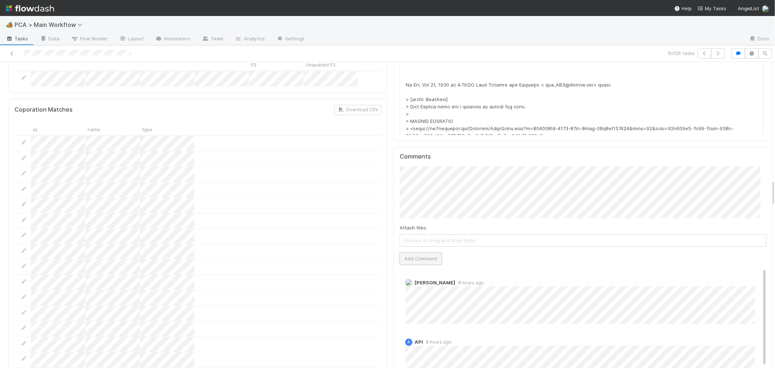
click at [426, 252] on button "Add Comment" at bounding box center [420, 258] width 42 height 12
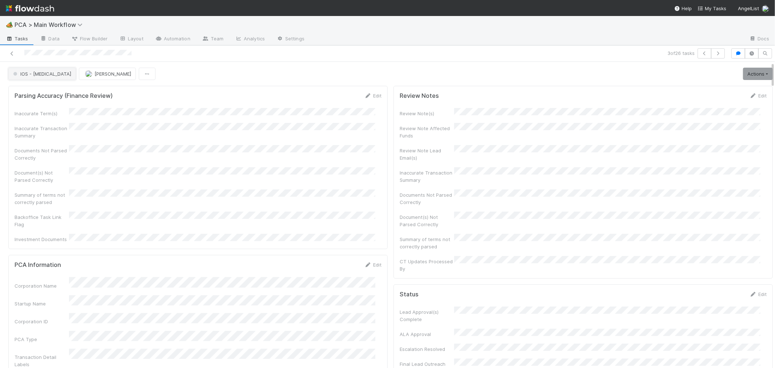
click at [19, 74] on span "IOS - ICU" at bounding box center [42, 74] width 60 height 6
click at [24, 106] on span "Record Transaction" at bounding box center [36, 105] width 53 height 6
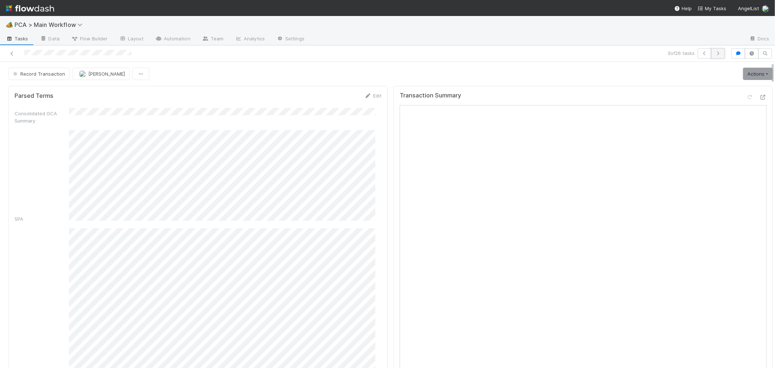
click at [714, 55] on icon "button" at bounding box center [717, 53] width 7 height 4
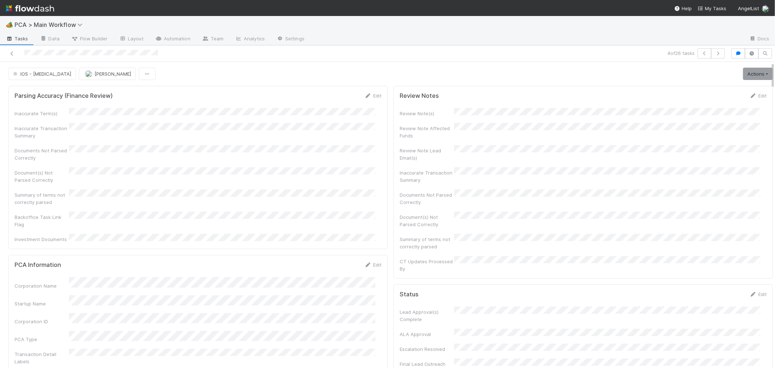
click at [340, 174] on div "Document(s) Not Parsed Correctly" at bounding box center [198, 175] width 367 height 16
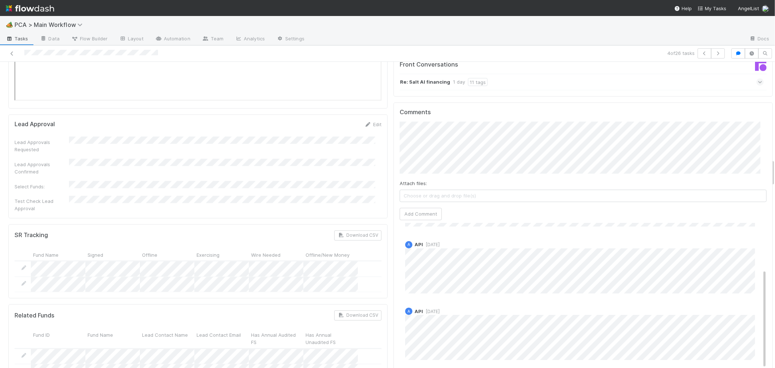
scroll to position [888, 0]
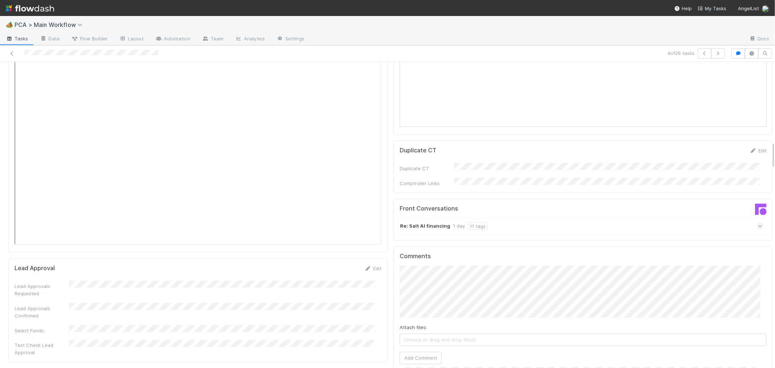
click at [758, 222] on icon at bounding box center [760, 225] width 5 height 7
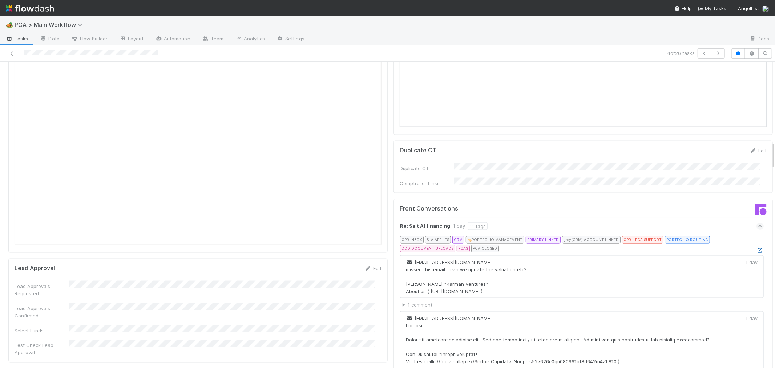
click at [756, 248] on icon at bounding box center [759, 250] width 7 height 5
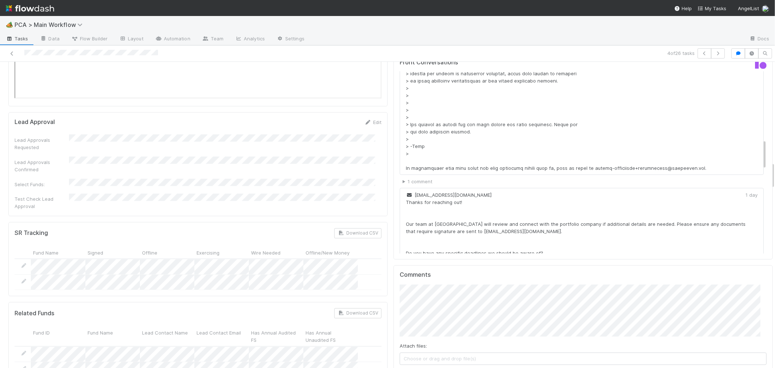
scroll to position [1130, 0]
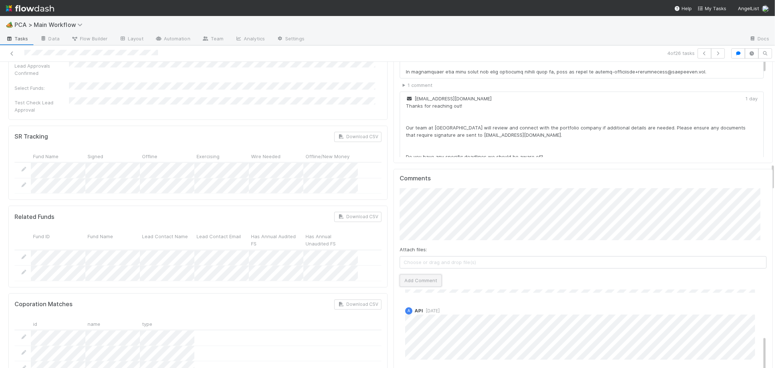
click at [429, 274] on button "Add Comment" at bounding box center [420, 280] width 42 height 12
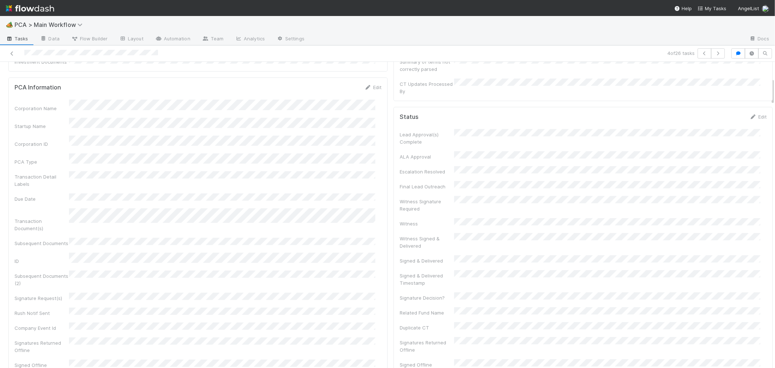
scroll to position [0, 0]
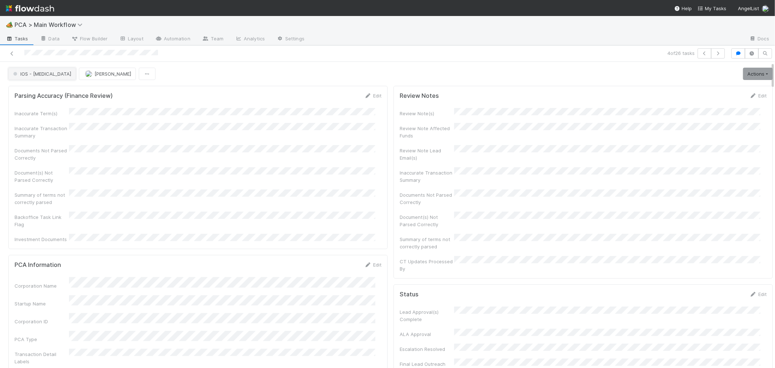
click at [40, 73] on span "IOS - [MEDICAL_DATA]" at bounding box center [42, 74] width 60 height 6
click at [40, 103] on span "Record Transaction" at bounding box center [36, 105] width 53 height 6
click at [714, 53] on icon "button" at bounding box center [717, 53] width 7 height 4
click at [358, 151] on div "Documents Not Parsed Correctly" at bounding box center [198, 153] width 367 height 16
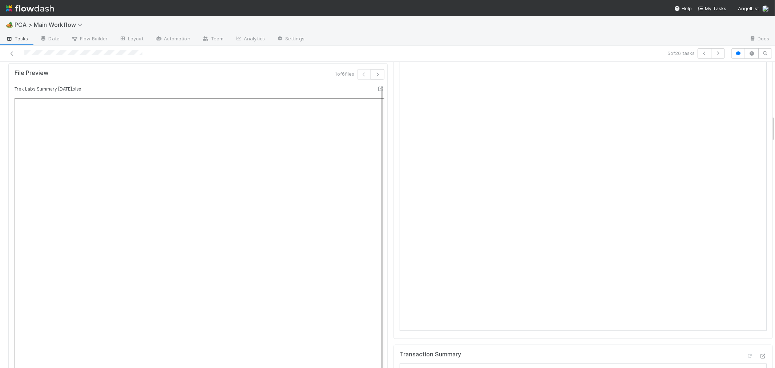
scroll to position [605, 0]
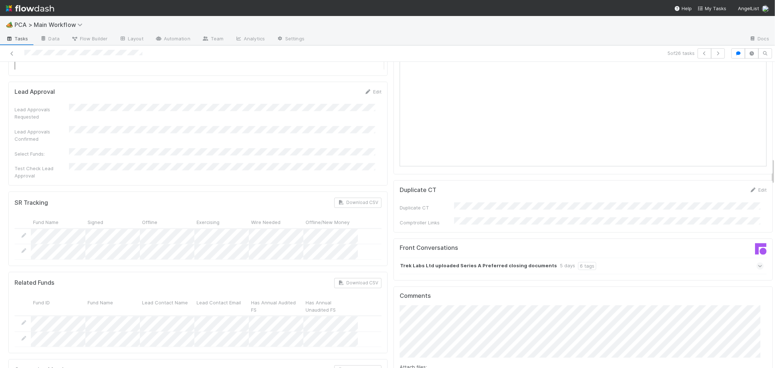
scroll to position [1090, 0]
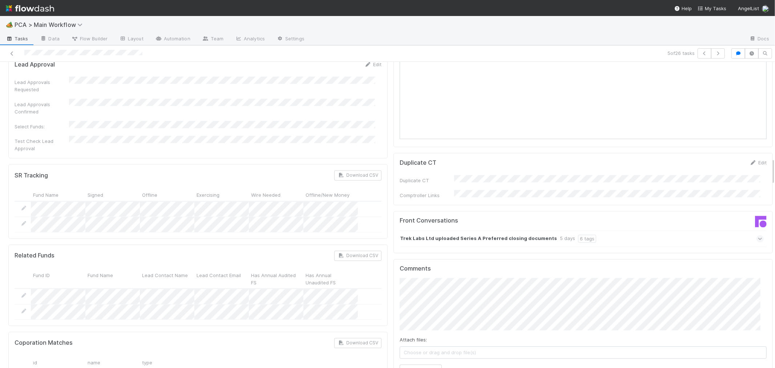
click at [758, 235] on icon at bounding box center [760, 238] width 5 height 7
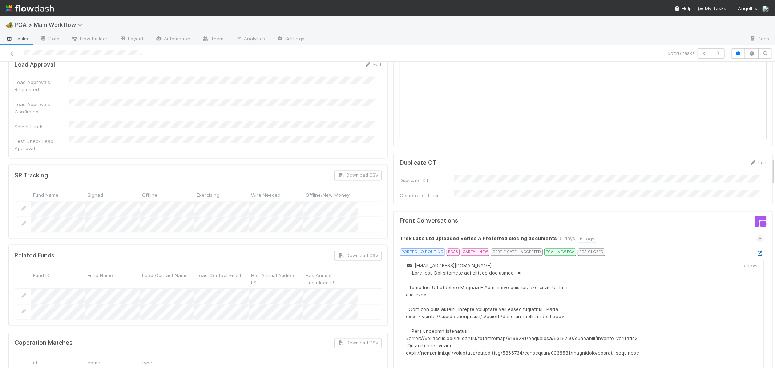
click at [756, 251] on icon at bounding box center [759, 253] width 7 height 5
click at [50, 55] on div at bounding box center [185, 53] width 364 height 10
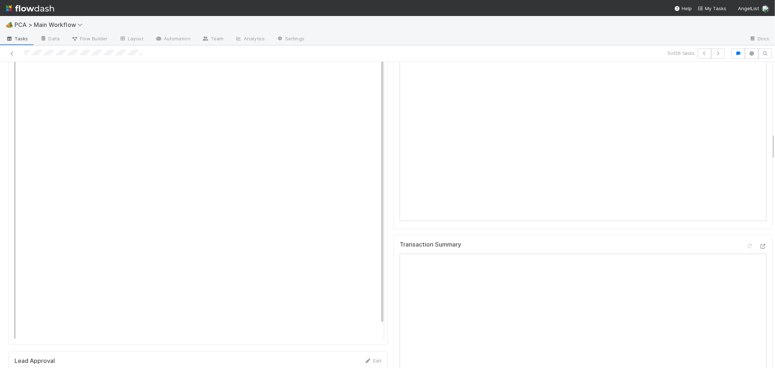
scroll to position [807, 0]
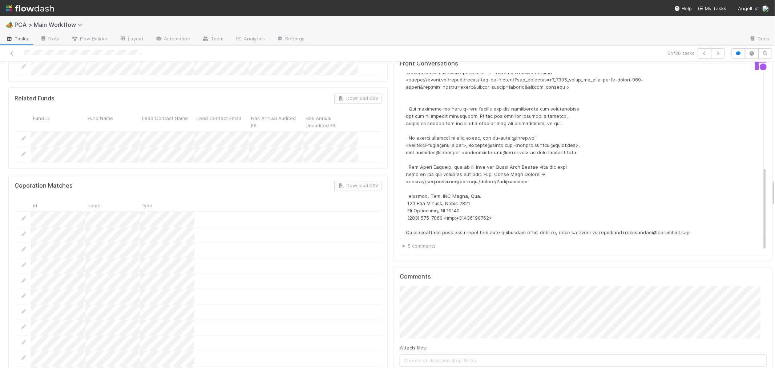
scroll to position [1331, 0]
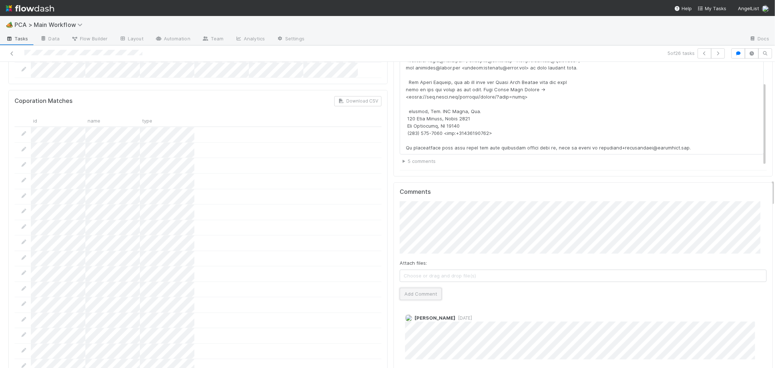
click at [402, 287] on button "Add Comment" at bounding box center [420, 293] width 42 height 12
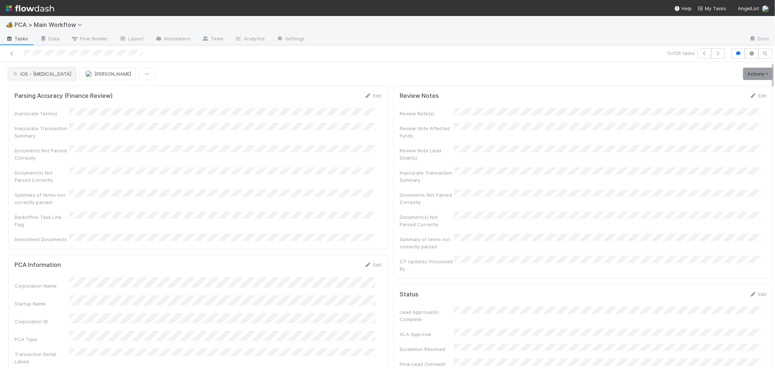
click at [35, 74] on span "IOS - [MEDICAL_DATA]" at bounding box center [42, 74] width 60 height 6
click at [34, 89] on div "Internal - Open Question / Request" at bounding box center [57, 92] width 102 height 13
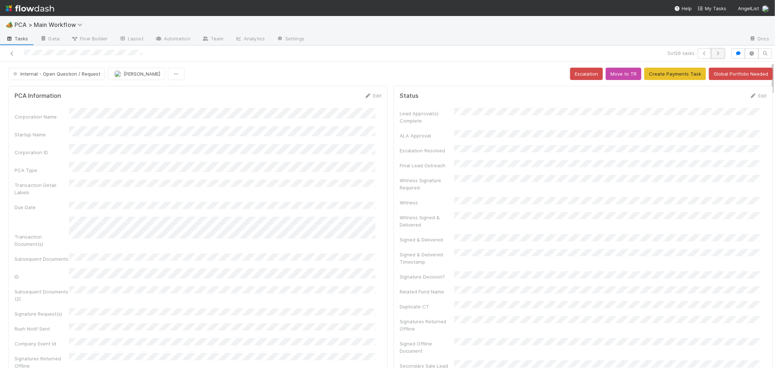
click at [714, 54] on icon "button" at bounding box center [717, 53] width 7 height 4
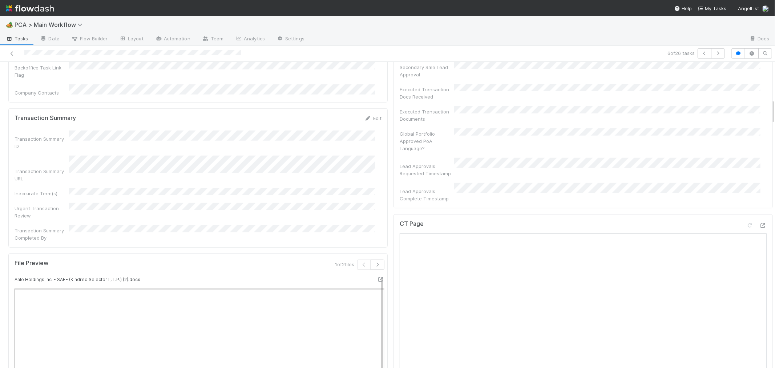
scroll to position [444, 0]
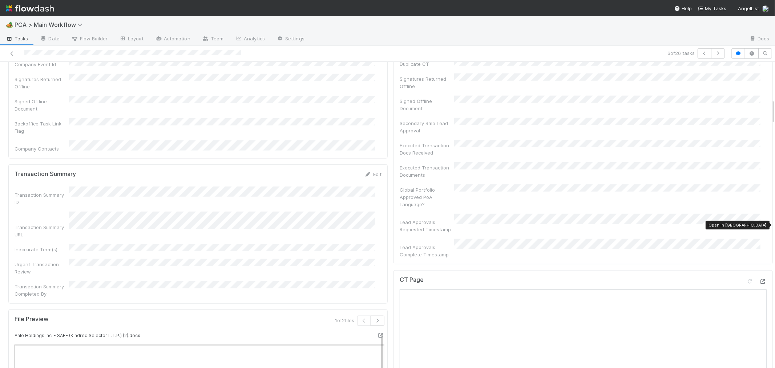
click at [759, 279] on icon at bounding box center [762, 281] width 7 height 5
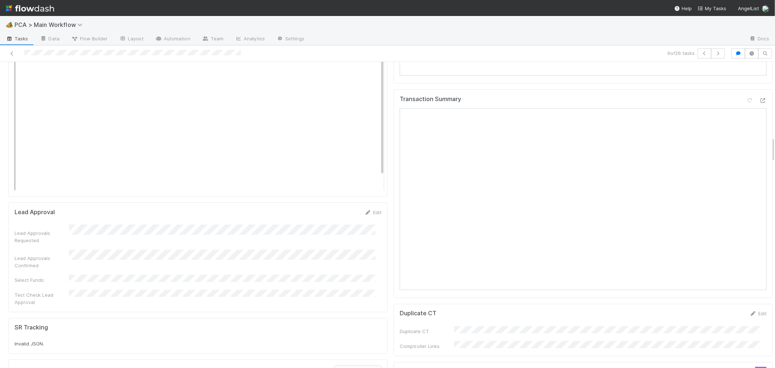
scroll to position [888, 0]
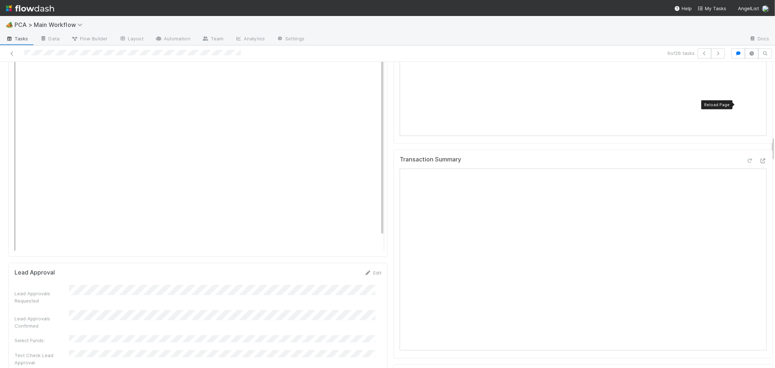
click at [746, 158] on icon at bounding box center [749, 160] width 7 height 5
click at [393, 244] on div "Transaction Summary" at bounding box center [582, 254] width 379 height 209
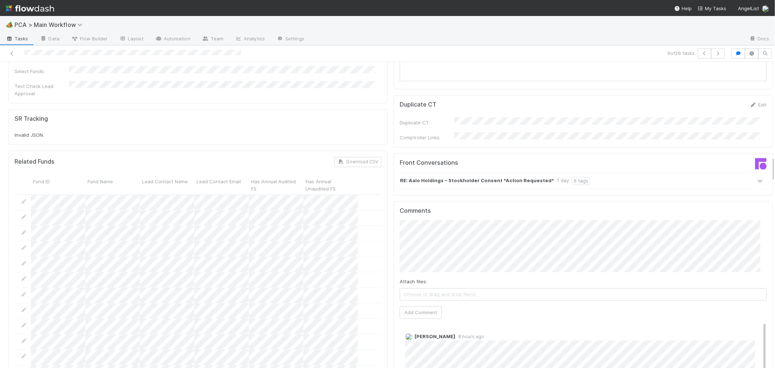
scroll to position [1210, 0]
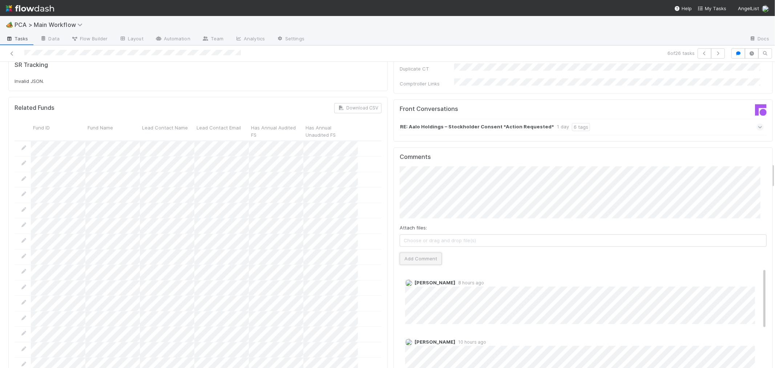
click at [421, 252] on button "Add Comment" at bounding box center [420, 258] width 42 height 12
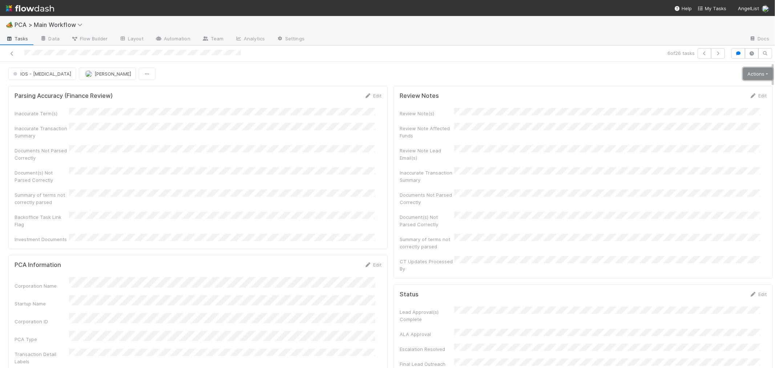
click at [743, 73] on link "Actions" at bounding box center [758, 74] width 30 height 12
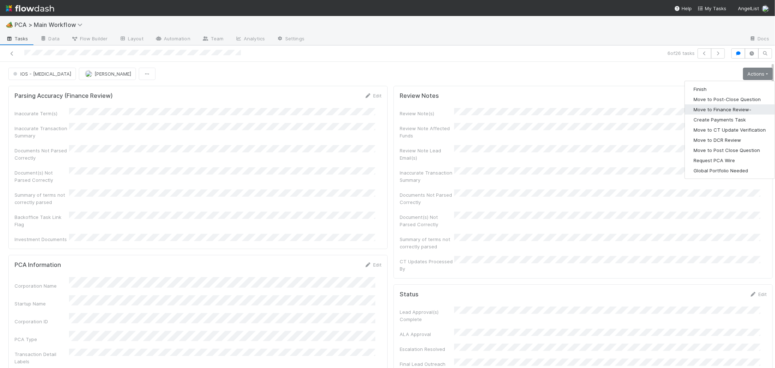
click at [726, 110] on button "Move to Finance Review-" at bounding box center [730, 109] width 90 height 10
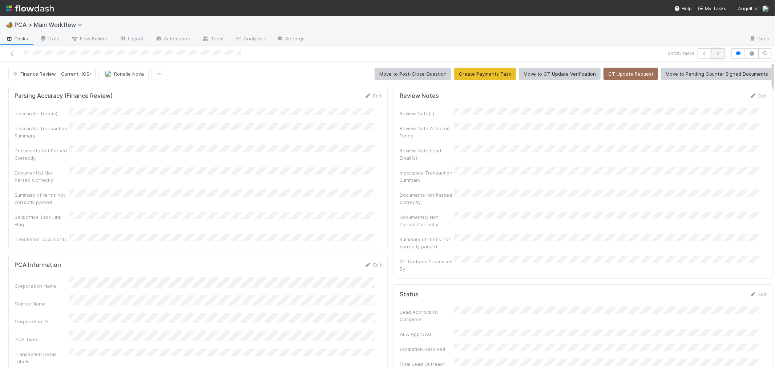
click at [714, 54] on icon "button" at bounding box center [717, 53] width 7 height 4
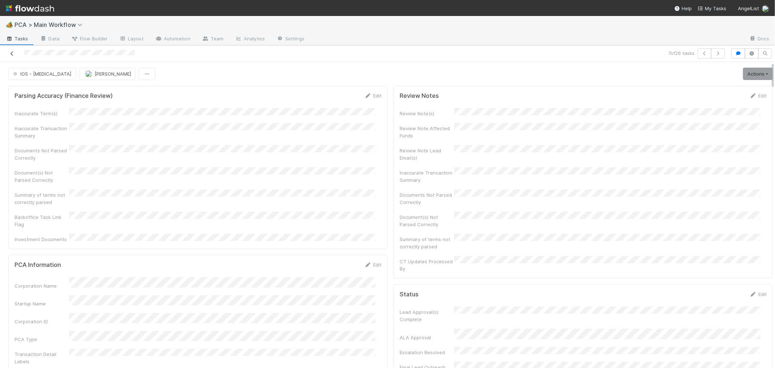
click at [12, 53] on icon at bounding box center [11, 53] width 7 height 5
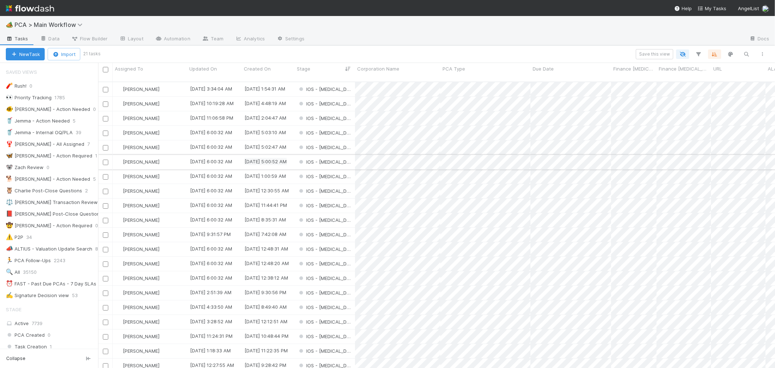
scroll to position [286, 670]
click at [78, 23] on icon at bounding box center [80, 25] width 7 height 6
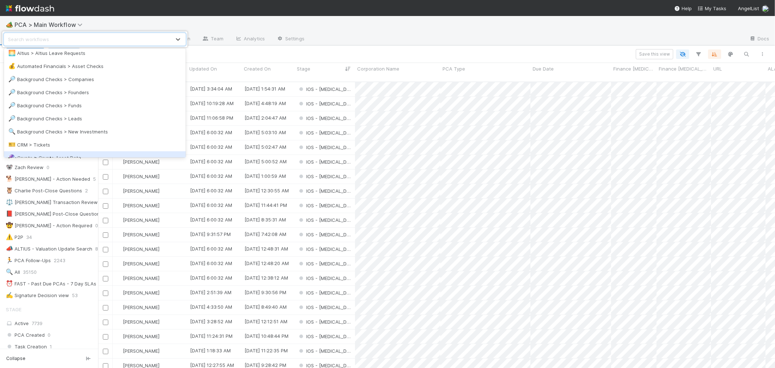
scroll to position [81, 0]
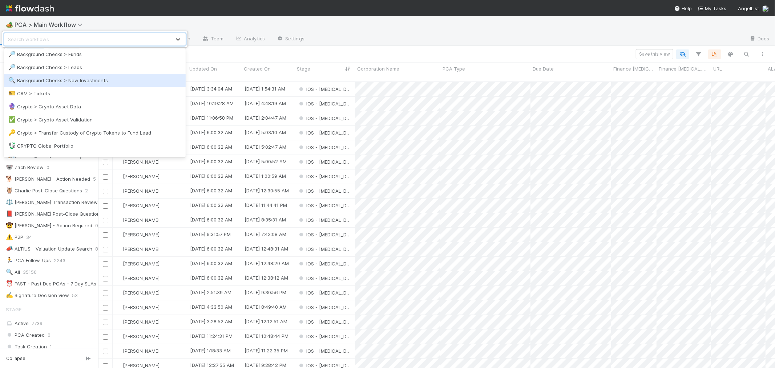
click at [96, 80] on div "🔍 Background Checks > New Investments" at bounding box center [94, 80] width 173 height 7
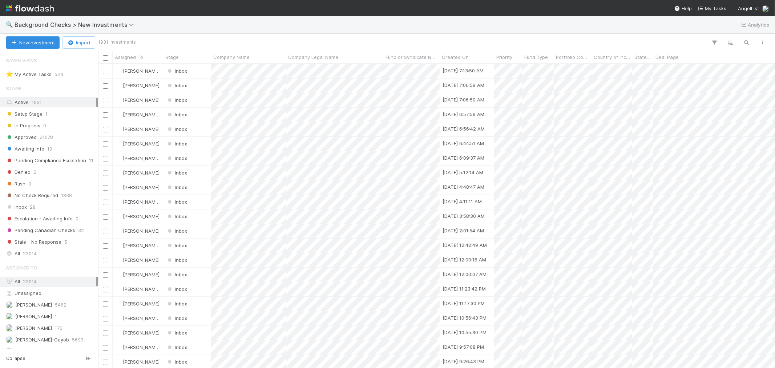
scroll to position [6, 6]
click at [46, 203] on div "Inbox 28" at bounding box center [51, 206] width 90 height 9
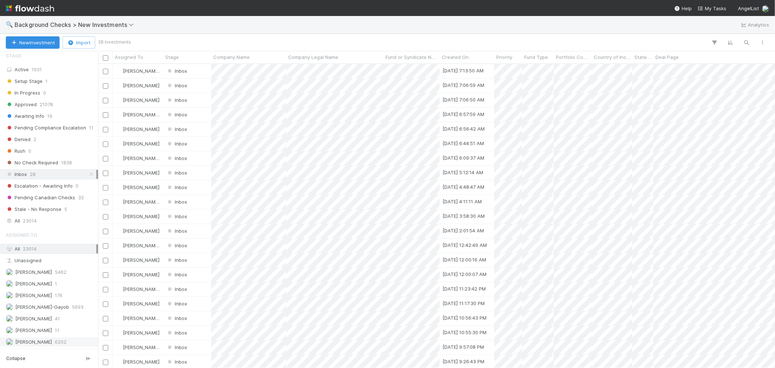
click at [27, 342] on span "[PERSON_NAME]" at bounding box center [33, 341] width 37 height 6
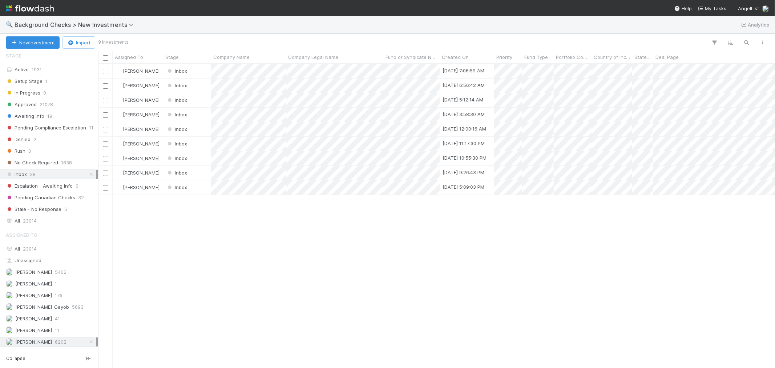
scroll to position [297, 670]
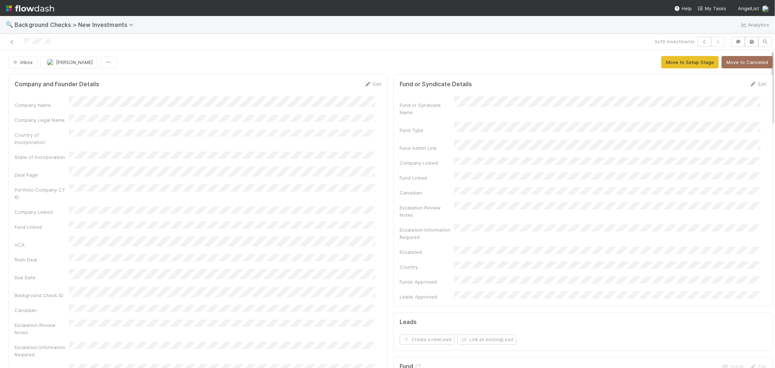
drag, startPoint x: 55, startPoint y: 41, endPoint x: 5, endPoint y: 40, distance: 50.1
click at [5, 40] on div at bounding box center [185, 42] width 364 height 10
click at [293, 188] on div "Portfolio Company CT ID" at bounding box center [198, 192] width 367 height 16
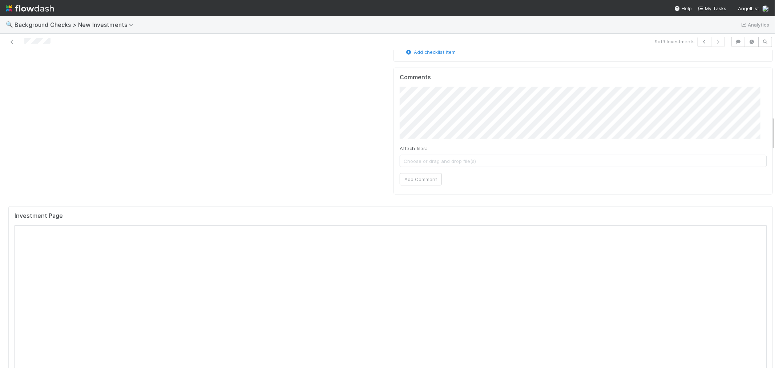
scroll to position [605, 0]
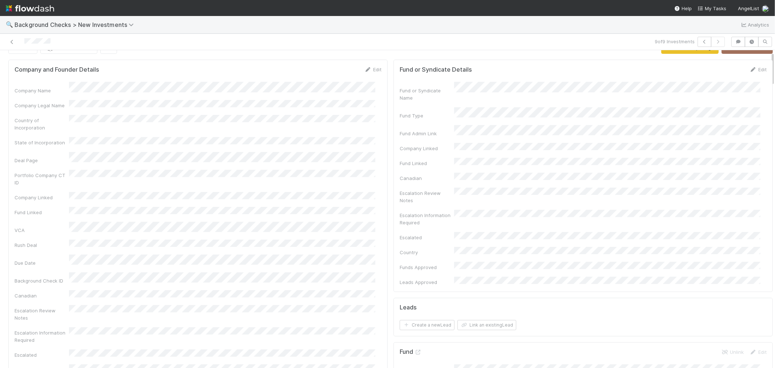
scroll to position [0, 0]
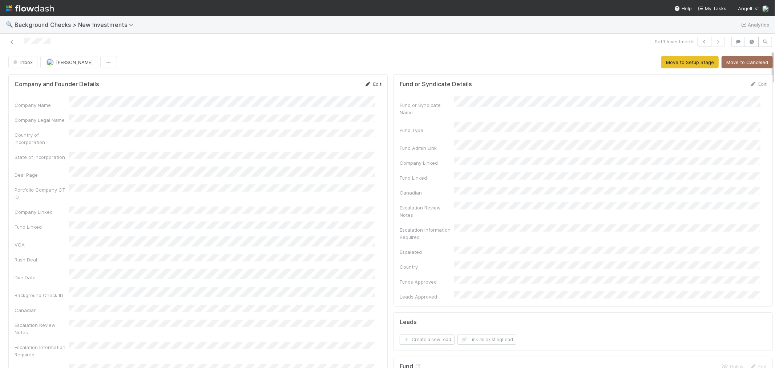
click at [368, 82] on link "Edit" at bounding box center [372, 84] width 17 height 6
click at [335, 93] on form "Company and Founder Details Save Cancel Company Name * Company Legal Name Count…" at bounding box center [198, 317] width 367 height 475
click at [338, 88] on button "Save" at bounding box center [342, 86] width 21 height 12
click at [688, 67] on button "Move to Setup Stage" at bounding box center [689, 62] width 57 height 12
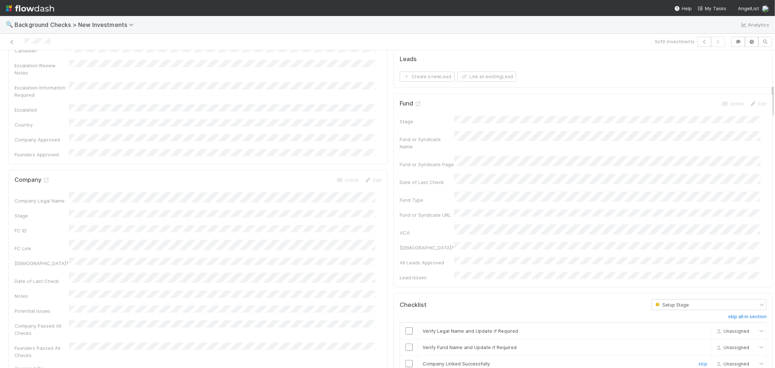
scroll to position [322, 0]
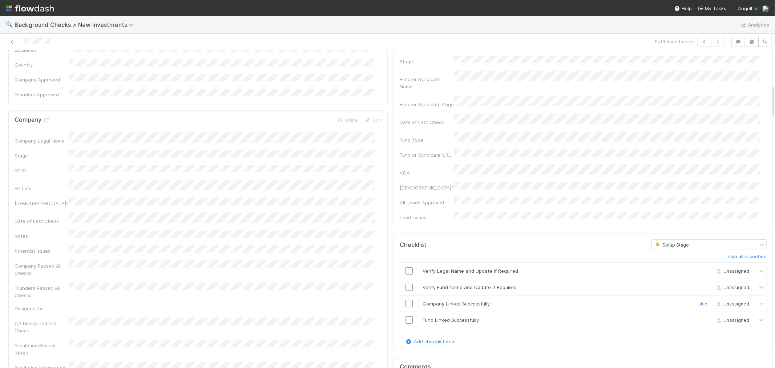
click at [405, 267] on input "checkbox" at bounding box center [408, 270] width 7 height 7
click at [405, 283] on input "checkbox" at bounding box center [408, 286] width 7 height 7
click at [405, 300] on input "checkbox" at bounding box center [408, 303] width 7 height 7
click at [405, 316] on input "checkbox" at bounding box center [408, 319] width 7 height 7
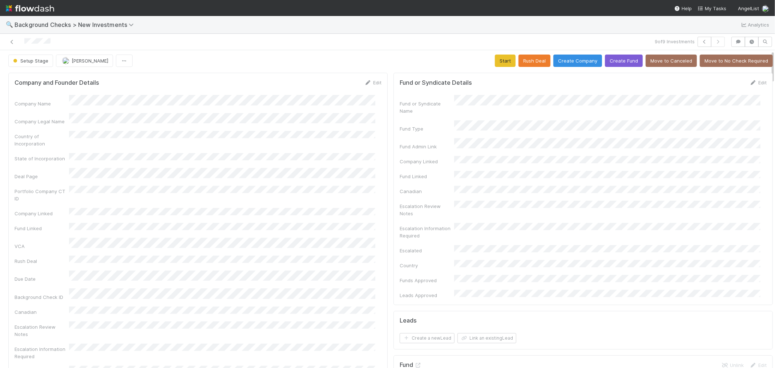
scroll to position [0, 0]
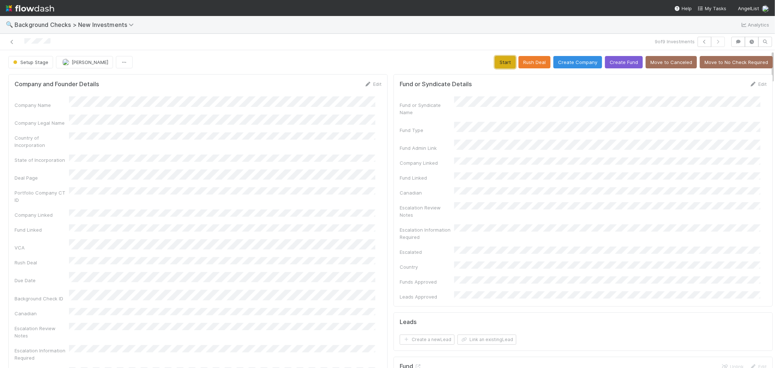
click at [495, 63] on button "Start" at bounding box center [505, 62] width 21 height 12
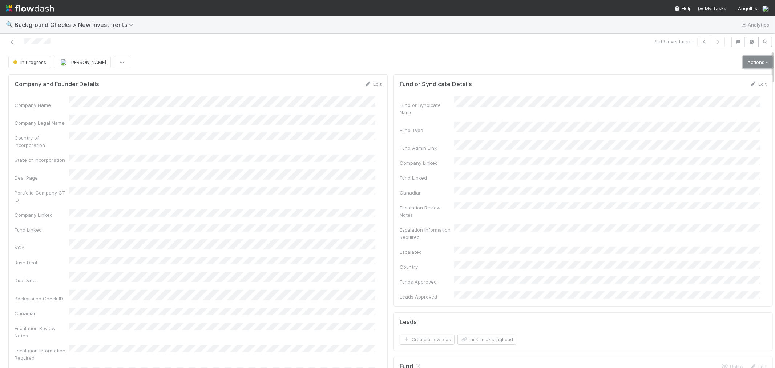
click at [746, 67] on link "Actions" at bounding box center [758, 62] width 30 height 12
click at [706, 148] on button "Link Lead" at bounding box center [732, 148] width 81 height 10
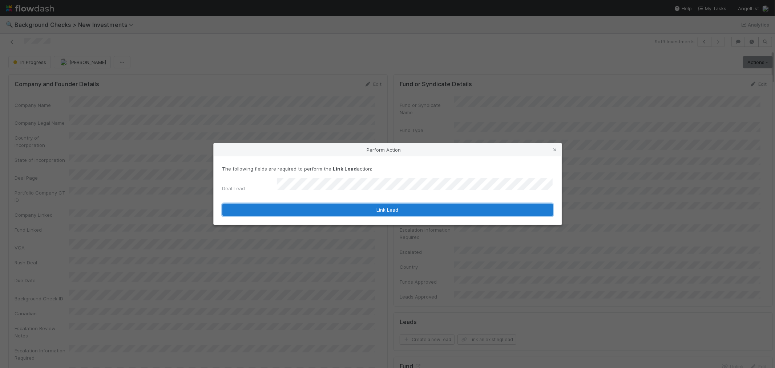
click at [449, 207] on button "Link Lead" at bounding box center [387, 209] width 330 height 12
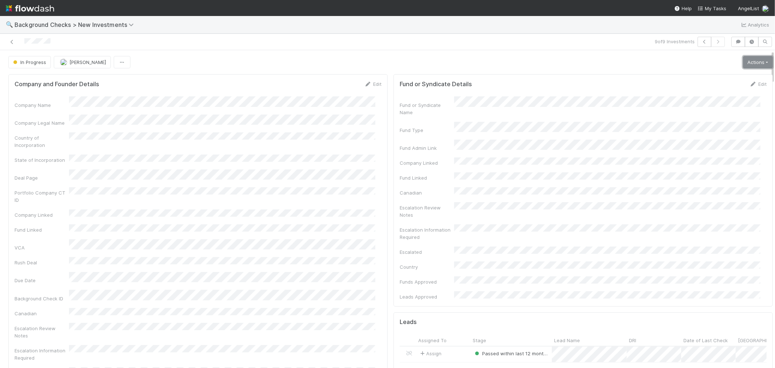
click at [743, 66] on link "Actions" at bounding box center [758, 62] width 30 height 12
click at [717, 75] on button "Finish" at bounding box center [732, 77] width 81 height 10
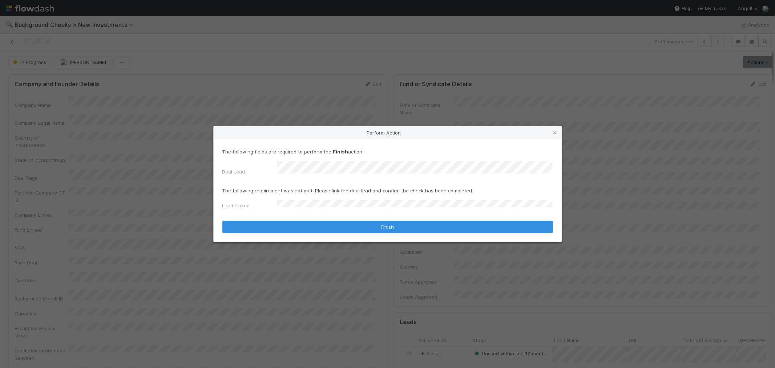
click at [283, 216] on form "The following fields are required to perform the Finish action: Deal Lead The f…" at bounding box center [387, 190] width 330 height 85
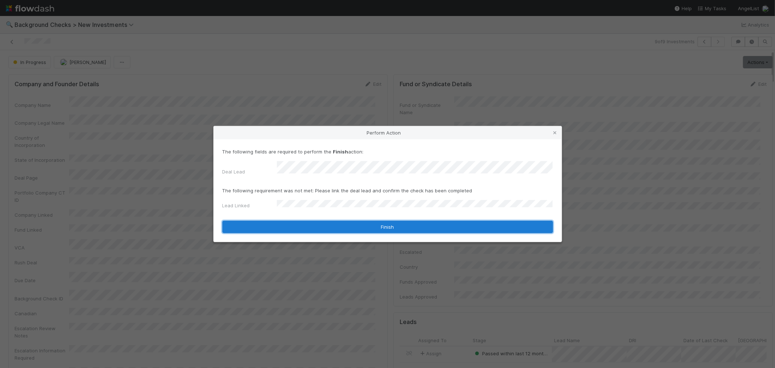
click at [283, 220] on button "Finish" at bounding box center [387, 226] width 330 height 12
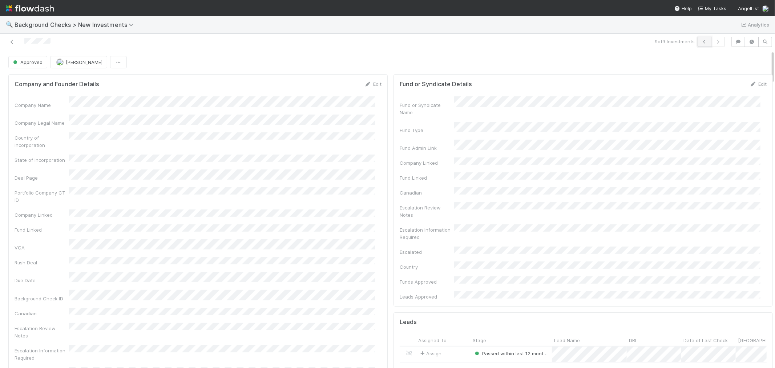
click at [701, 42] on icon "button" at bounding box center [704, 42] width 7 height 4
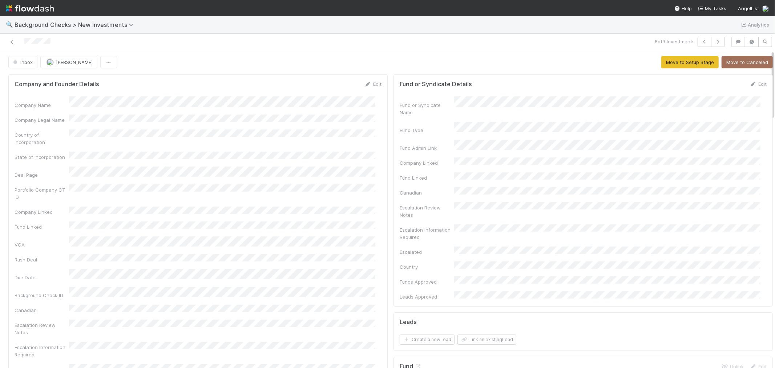
click at [358, 204] on div "Company Name Company Legal Name Country of Incorporation State of Incorporation…" at bounding box center [198, 256] width 367 height 321
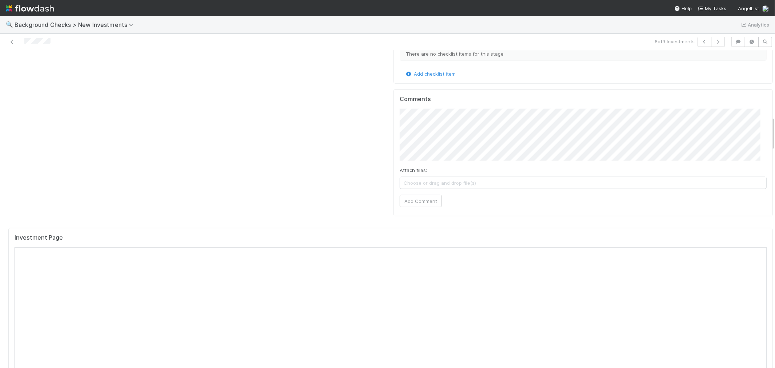
scroll to position [605, 0]
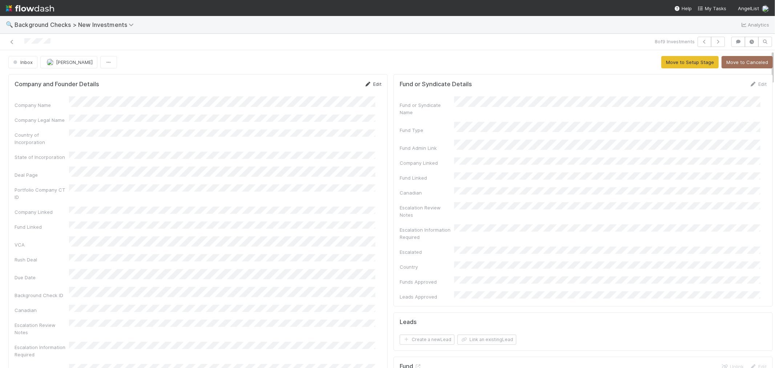
click at [367, 84] on link "Edit" at bounding box center [372, 84] width 17 height 6
click at [340, 89] on button "Save" at bounding box center [342, 86] width 21 height 12
click at [661, 58] on button "Move to Setup Stage" at bounding box center [689, 62] width 57 height 12
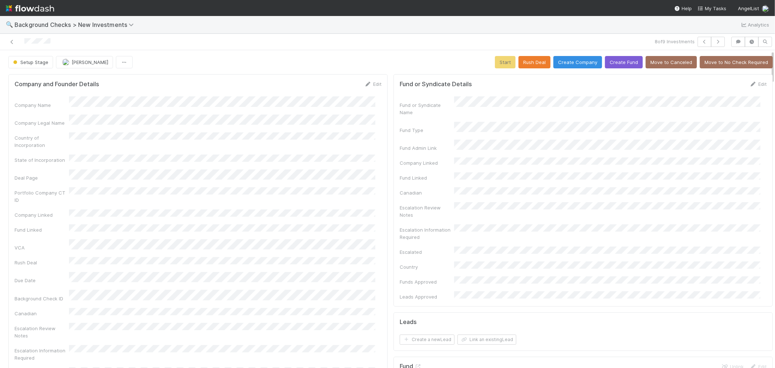
drag, startPoint x: 366, startPoint y: 84, endPoint x: 264, endPoint y: 96, distance: 102.1
click at [366, 83] on link "Edit" at bounding box center [372, 84] width 17 height 6
click at [361, 86] on button "Cancel" at bounding box center [368, 86] width 25 height 12
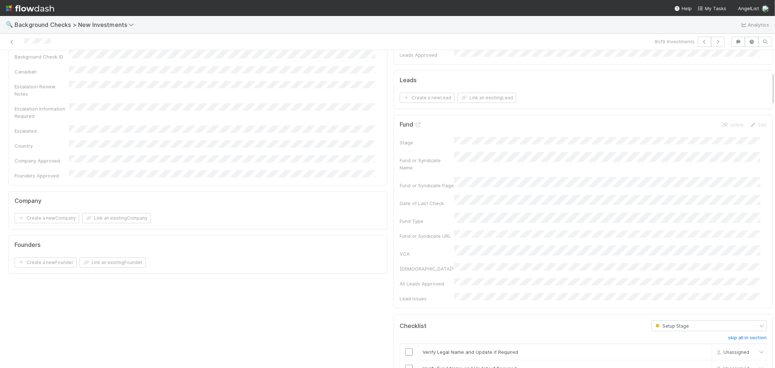
scroll to position [322, 0]
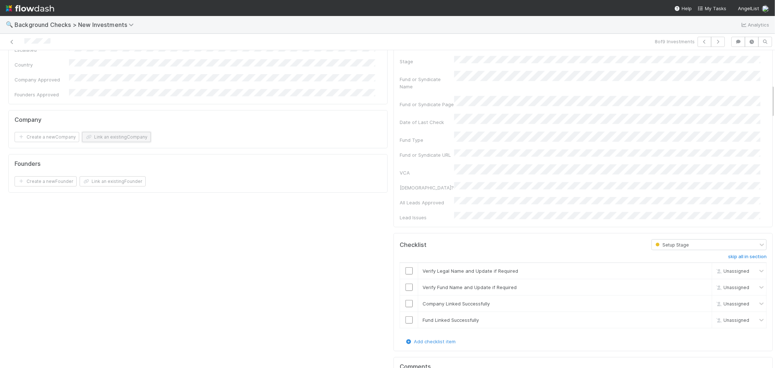
click at [129, 132] on button "Link an existing Company" at bounding box center [116, 137] width 69 height 10
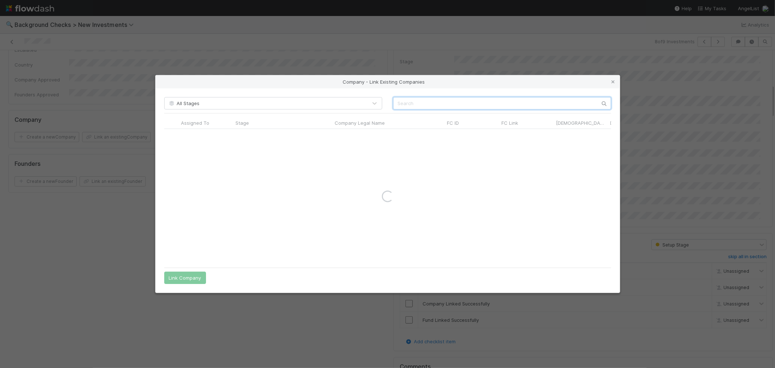
click at [440, 105] on input "text" at bounding box center [502, 103] width 218 height 12
paste input "San Francisco Compute Company"
type input "San Francisco Compute Company"
click at [173, 135] on input "radio" at bounding box center [171, 136] width 5 height 5
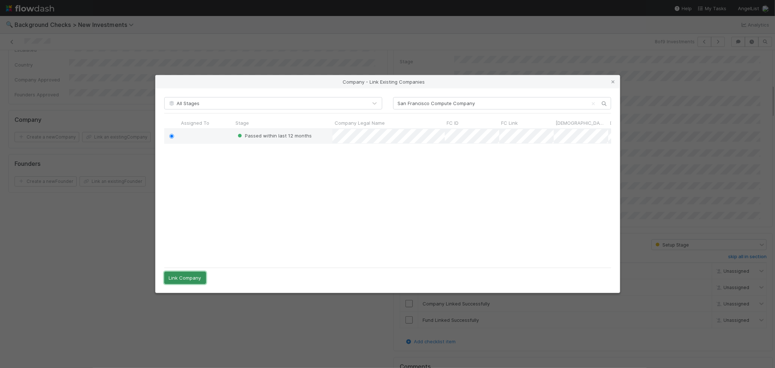
click at [200, 279] on button "Link Company" at bounding box center [185, 277] width 42 height 12
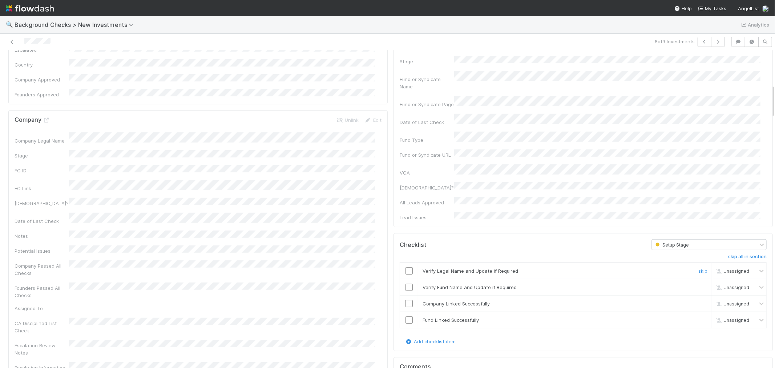
click at [405, 267] on input "checkbox" at bounding box center [408, 270] width 7 height 7
click at [405, 283] on input "checkbox" at bounding box center [408, 286] width 7 height 7
click at [405, 300] on input "checkbox" at bounding box center [408, 303] width 7 height 7
click at [406, 316] on input "checkbox" at bounding box center [408, 319] width 7 height 7
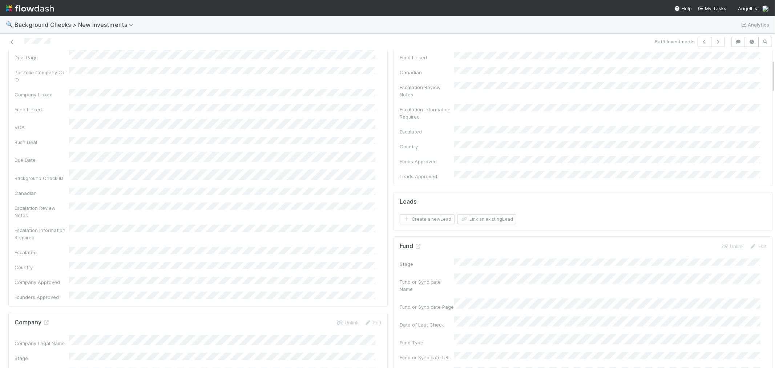
scroll to position [0, 0]
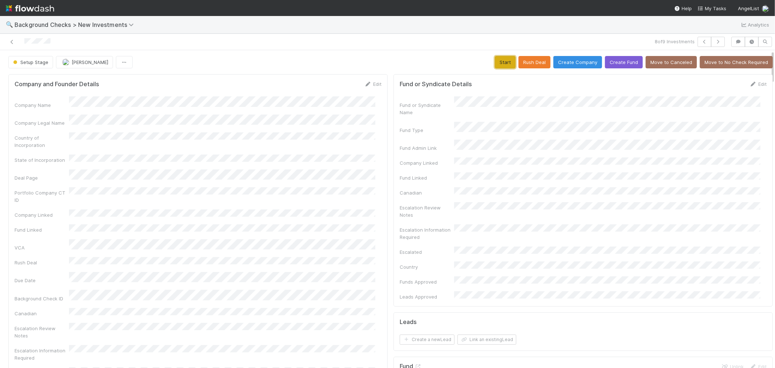
click at [496, 62] on button "Start" at bounding box center [505, 62] width 21 height 12
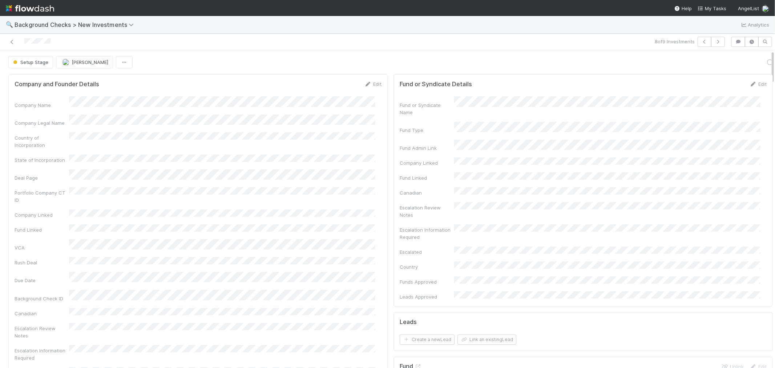
click at [368, 208] on div "Company Name Company Legal Name Country of Incorporation State of Incorporation…" at bounding box center [198, 258] width 367 height 324
click at [743, 59] on link "Actions" at bounding box center [758, 62] width 30 height 12
click at [692, 149] on button "Link Lead" at bounding box center [732, 148] width 81 height 10
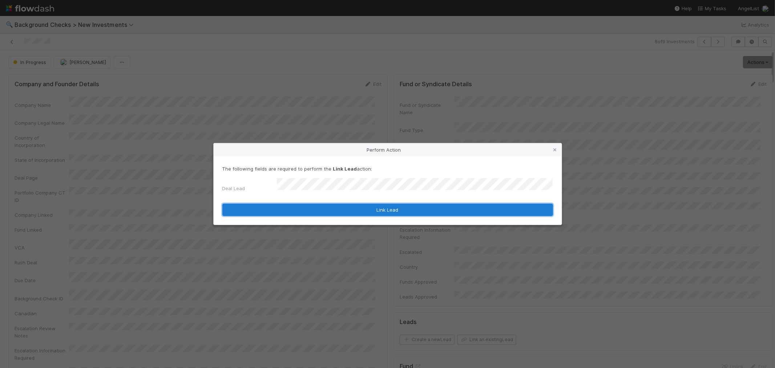
click at [482, 204] on button "Link Lead" at bounding box center [387, 209] width 330 height 12
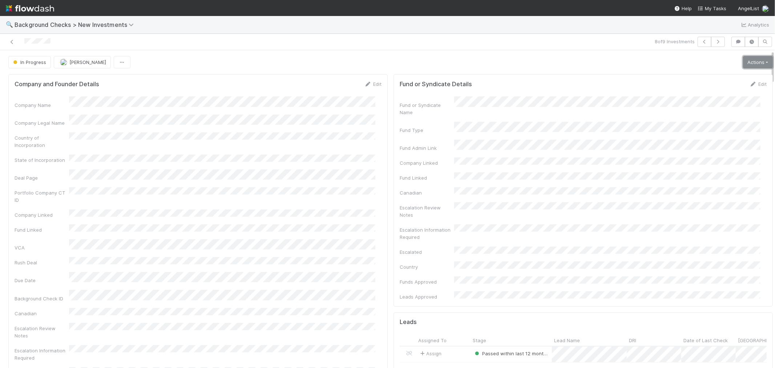
click at [743, 66] on link "Actions" at bounding box center [758, 62] width 30 height 12
click at [721, 76] on button "Finish" at bounding box center [732, 77] width 81 height 10
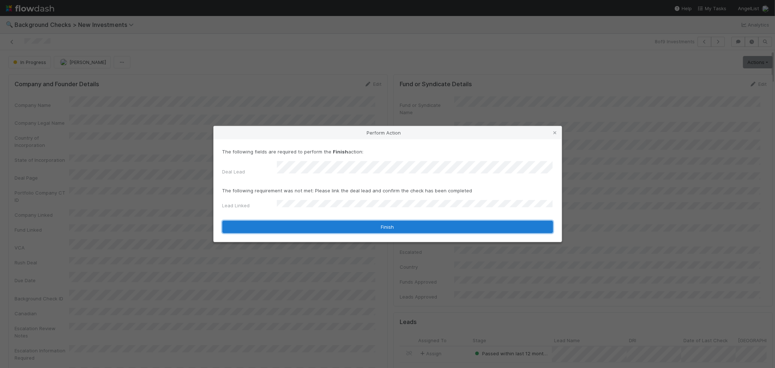
click at [283, 227] on button "Finish" at bounding box center [387, 226] width 330 height 12
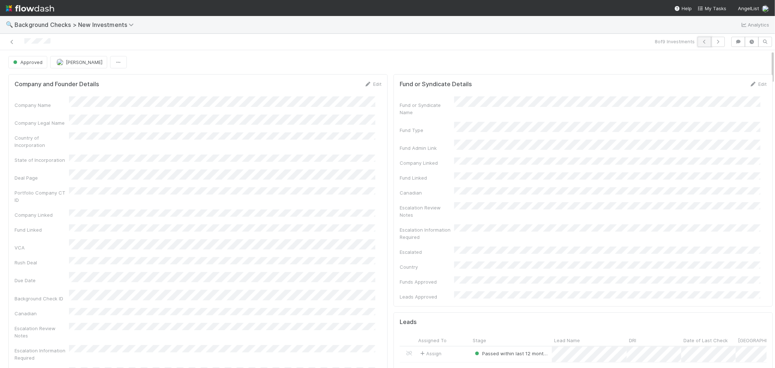
click at [701, 42] on icon "button" at bounding box center [704, 42] width 7 height 4
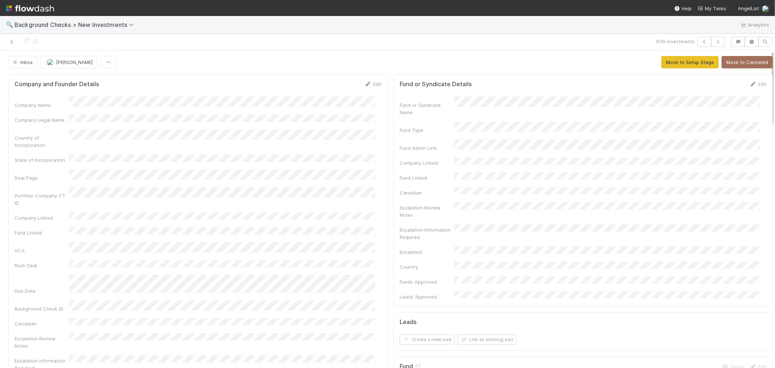
click at [373, 157] on div "Company Name Company Legal Name Country of Incorporation State of Incorporation…" at bounding box center [198, 263] width 367 height 334
click at [372, 84] on link "Edit" at bounding box center [372, 84] width 17 height 6
click at [155, 117] on div "Company Name * Company Legal Name Country of Incorporation State of Incorporati…" at bounding box center [198, 328] width 367 height 454
click at [332, 89] on button "Save" at bounding box center [342, 86] width 21 height 12
click at [679, 64] on button "Move to Setup Stage" at bounding box center [689, 62] width 57 height 12
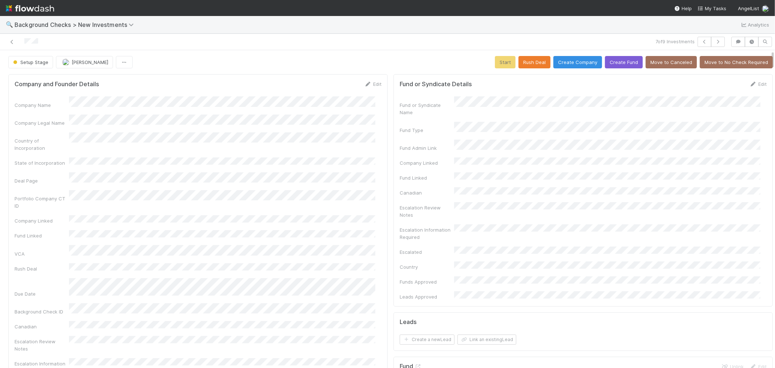
click at [366, 241] on div "Company Name Company Legal Name Country of Incorporation State of Incorporation…" at bounding box center [198, 264] width 367 height 337
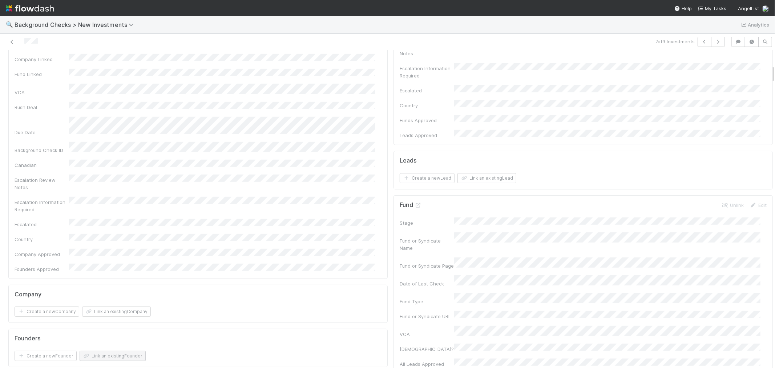
scroll to position [242, 0]
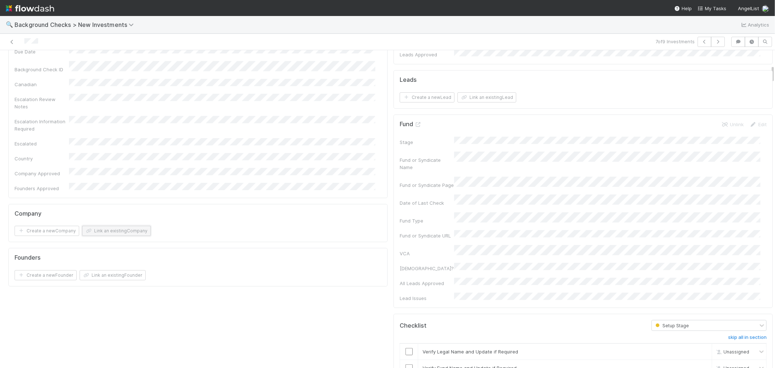
click at [130, 226] on button "Link an existing Company" at bounding box center [116, 231] width 69 height 10
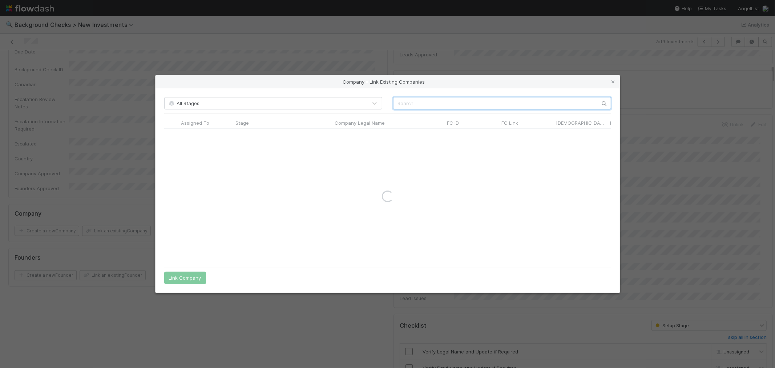
click at [431, 108] on input "text" at bounding box center [502, 103] width 218 height 12
paste input "Spline, Inc."
type input "Spline, Inc."
click at [171, 135] on input "radio" at bounding box center [171, 136] width 5 height 5
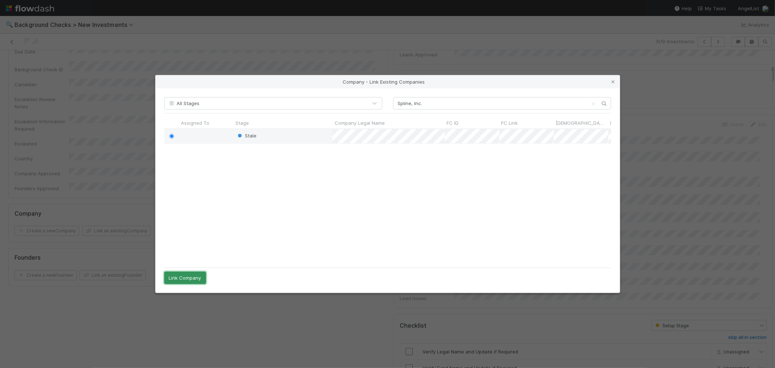
click at [192, 277] on button "Link Company" at bounding box center [185, 277] width 42 height 12
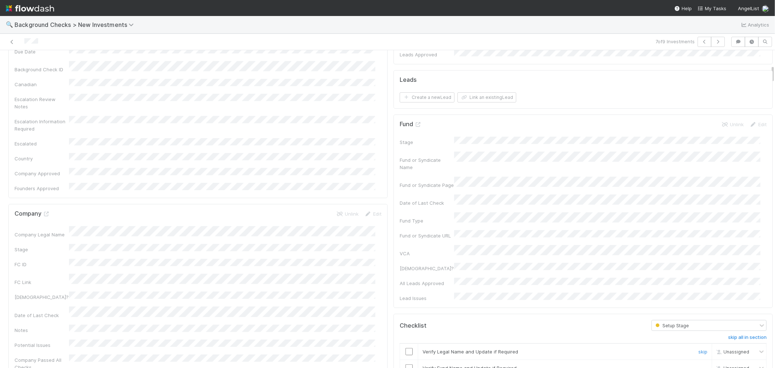
click at [405, 348] on input "checkbox" at bounding box center [408, 351] width 7 height 7
drag, startPoint x: 402, startPoint y: 325, endPoint x: 402, endPoint y: 334, distance: 8.7
click at [405, 364] on input "checkbox" at bounding box center [408, 367] width 7 height 7
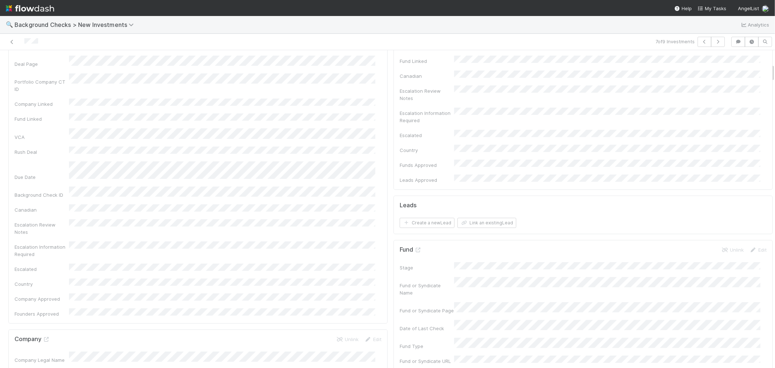
scroll to position [0, 0]
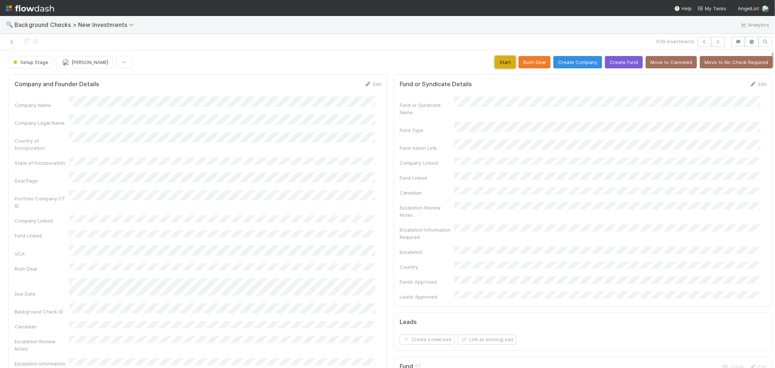
click at [501, 61] on button "Start" at bounding box center [505, 62] width 21 height 12
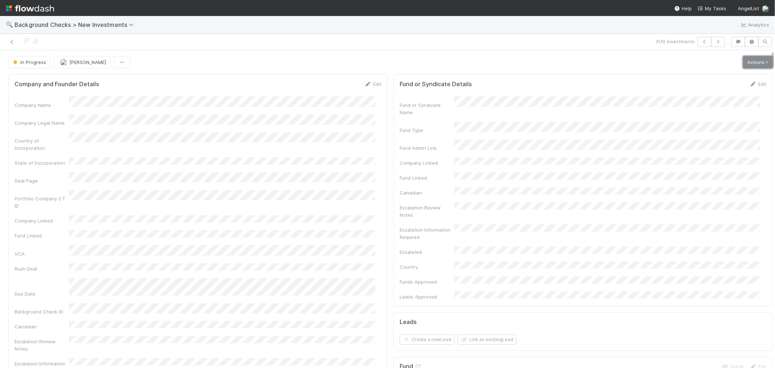
click at [752, 65] on link "Actions" at bounding box center [758, 62] width 30 height 12
click at [694, 149] on button "Link Lead" at bounding box center [732, 148] width 81 height 10
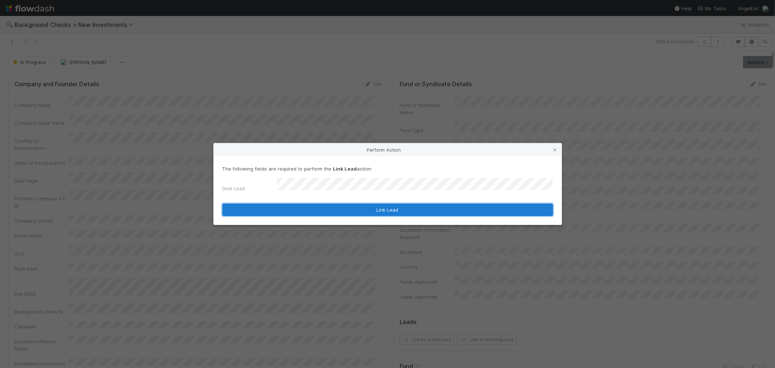
click at [437, 203] on button "Link Lead" at bounding box center [387, 209] width 330 height 12
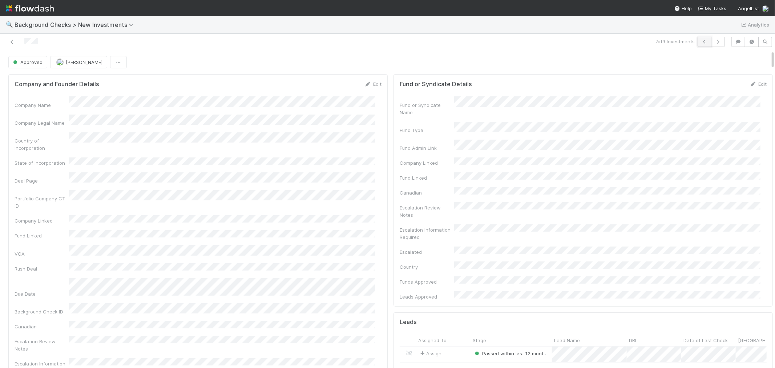
click at [697, 44] on button "button" at bounding box center [704, 42] width 14 height 10
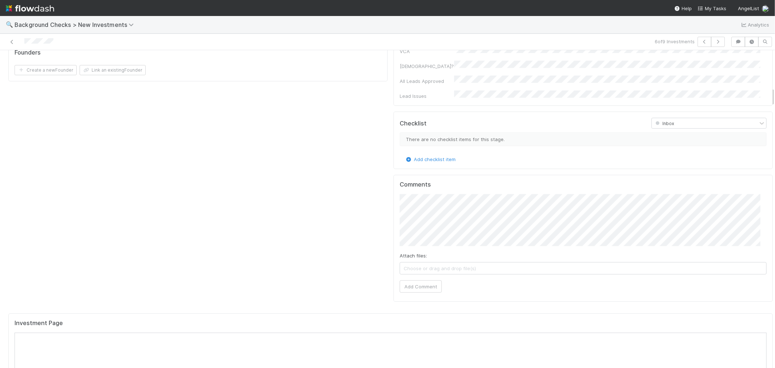
scroll to position [605, 0]
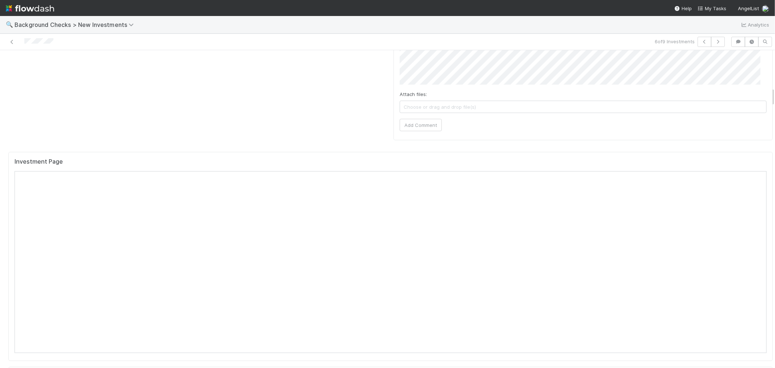
drag, startPoint x: 344, startPoint y: 88, endPoint x: 354, endPoint y: 95, distance: 12.9
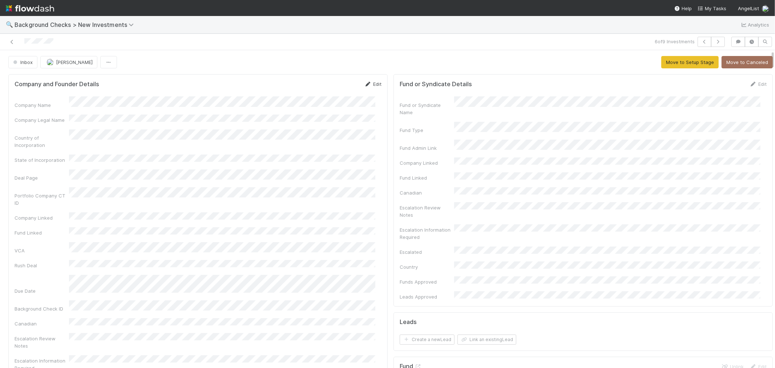
click at [372, 85] on link "Edit" at bounding box center [372, 84] width 17 height 6
click at [333, 87] on button "Save" at bounding box center [342, 86] width 21 height 12
drag, startPoint x: 686, startPoint y: 64, endPoint x: 637, endPoint y: 73, distance: 49.2
click at [686, 63] on button "Move to Setup Stage" at bounding box center [689, 62] width 57 height 12
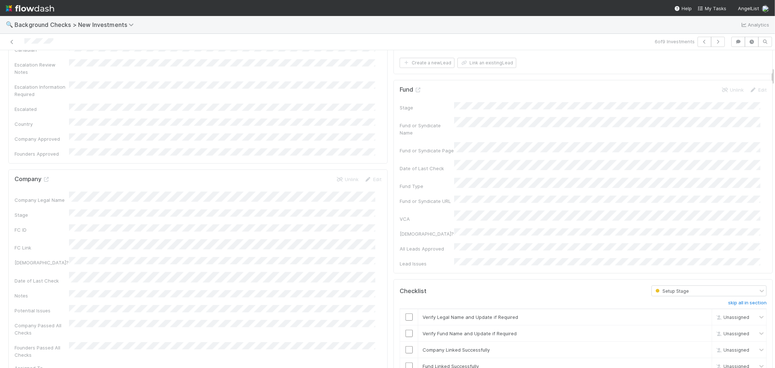
scroll to position [282, 0]
click at [405, 307] on input "checkbox" at bounding box center [408, 310] width 7 height 7
click at [405, 324] on input "checkbox" at bounding box center [408, 327] width 7 height 7
click at [405, 340] on input "checkbox" at bounding box center [408, 343] width 7 height 7
click at [405, 356] on input "checkbox" at bounding box center [408, 359] width 7 height 7
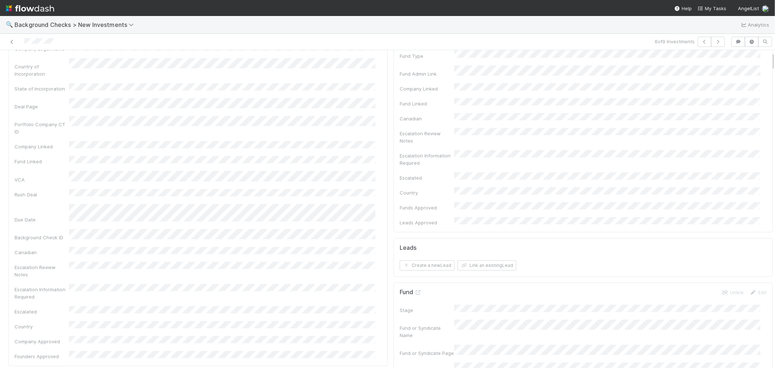
scroll to position [0, 0]
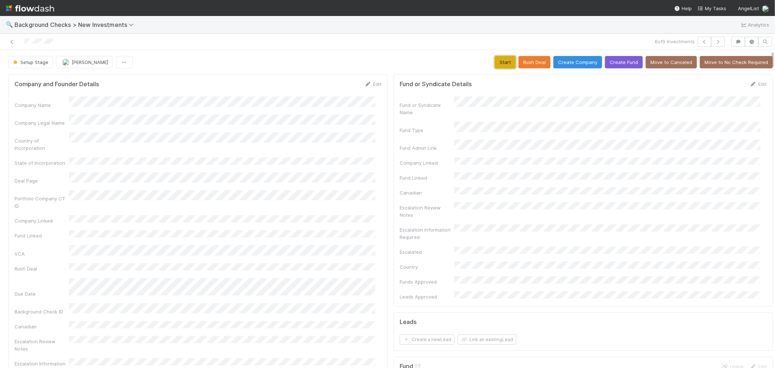
click at [495, 63] on button "Start" at bounding box center [505, 62] width 21 height 12
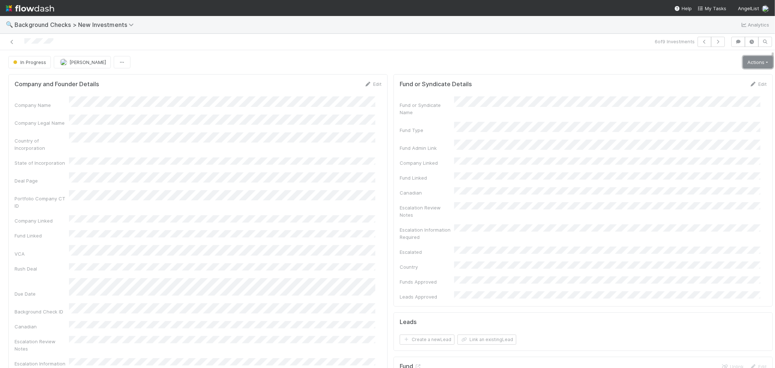
click at [750, 63] on link "Actions" at bounding box center [758, 62] width 30 height 12
click at [709, 151] on button "Link Lead" at bounding box center [732, 148] width 81 height 10
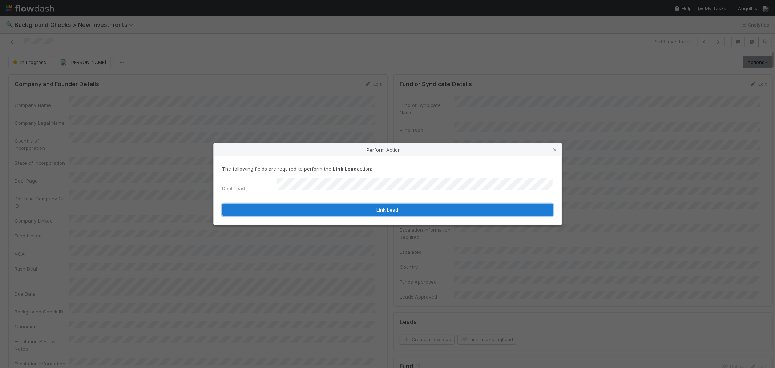
click at [372, 207] on button "Link Lead" at bounding box center [387, 209] width 330 height 12
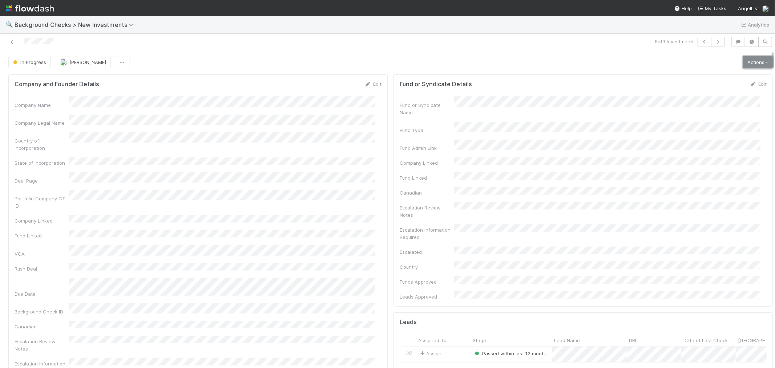
click at [743, 65] on link "Actions" at bounding box center [758, 62] width 30 height 12
click at [338, 177] on div "Company Name Company Legal Name Country of Incorporation State of Incorporation…" at bounding box center [198, 264] width 367 height 337
click at [749, 64] on link "Actions" at bounding box center [758, 62] width 30 height 12
click at [714, 79] on button "Finish" at bounding box center [732, 77] width 81 height 10
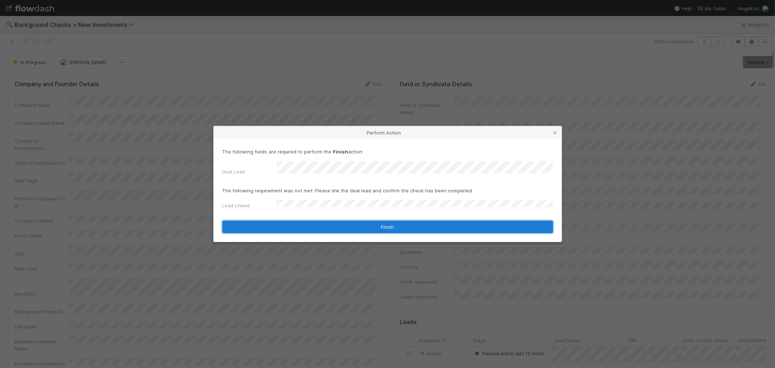
click at [285, 226] on button "Finish" at bounding box center [387, 226] width 330 height 12
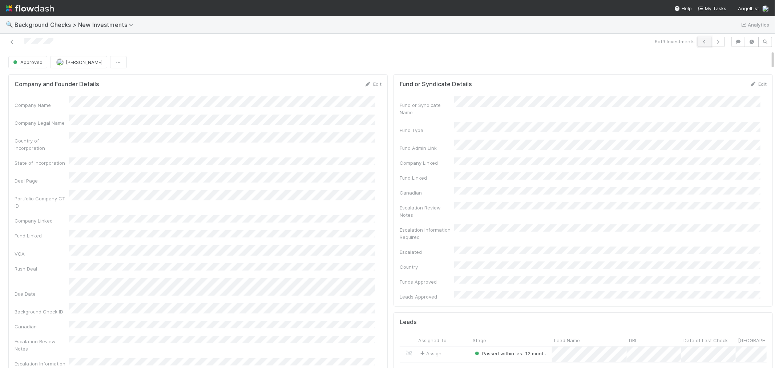
click at [701, 42] on icon "button" at bounding box center [704, 42] width 7 height 4
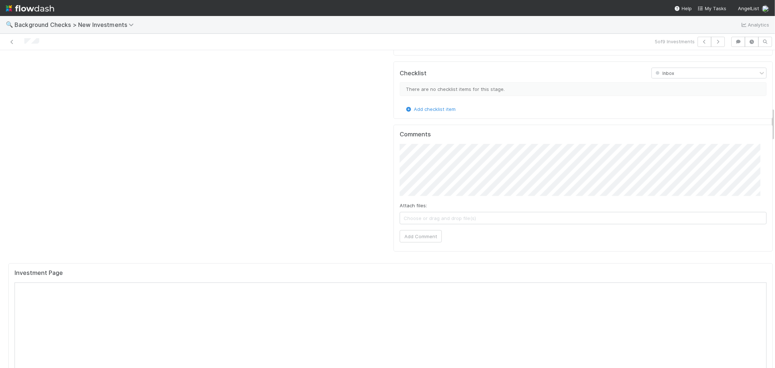
scroll to position [565, 0]
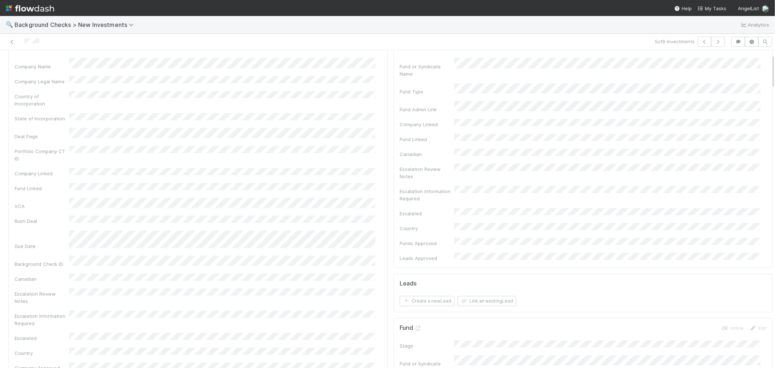
scroll to position [0, 0]
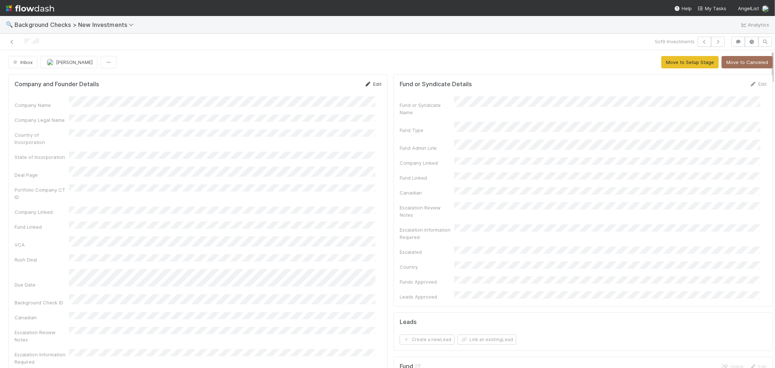
click at [365, 84] on link "Edit" at bounding box center [372, 84] width 17 height 6
click at [96, 132] on div "Company Name * Company Legal Name Country of Incorporation State of Incorporati…" at bounding box center [198, 328] width 367 height 454
click at [342, 87] on button "Save" at bounding box center [342, 86] width 21 height 12
click at [674, 62] on button "Move to Setup Stage" at bounding box center [689, 62] width 57 height 12
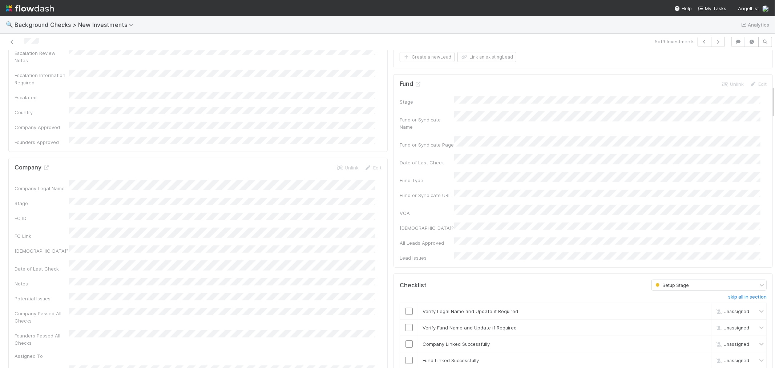
scroll to position [403, 0]
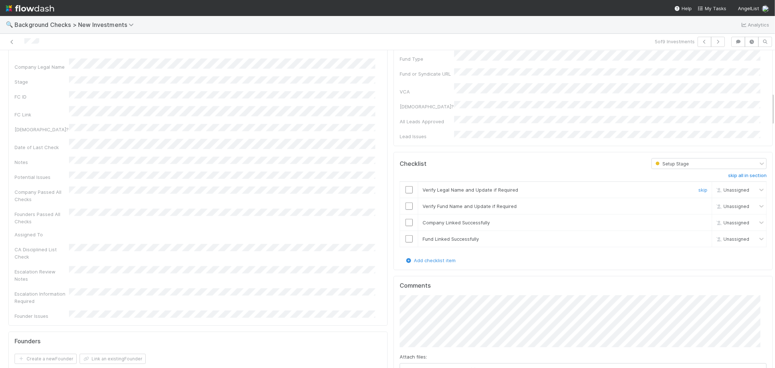
click at [405, 186] on input "checkbox" at bounding box center [408, 189] width 7 height 7
click at [405, 202] on input "checkbox" at bounding box center [408, 205] width 7 height 7
click at [405, 219] on input "checkbox" at bounding box center [408, 222] width 7 height 7
click at [405, 235] on input "checkbox" at bounding box center [408, 238] width 7 height 7
checkbox input "true"
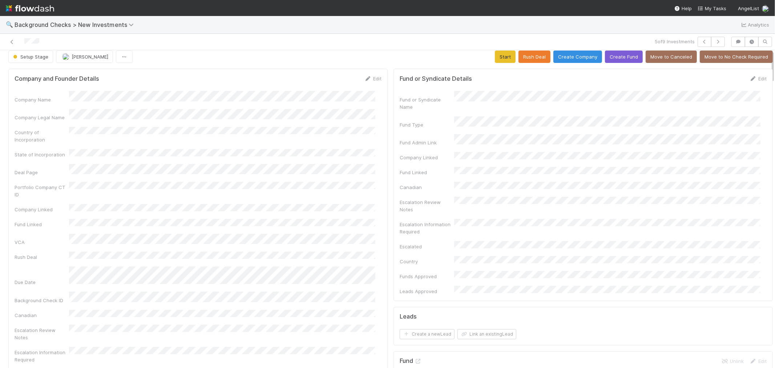
scroll to position [0, 0]
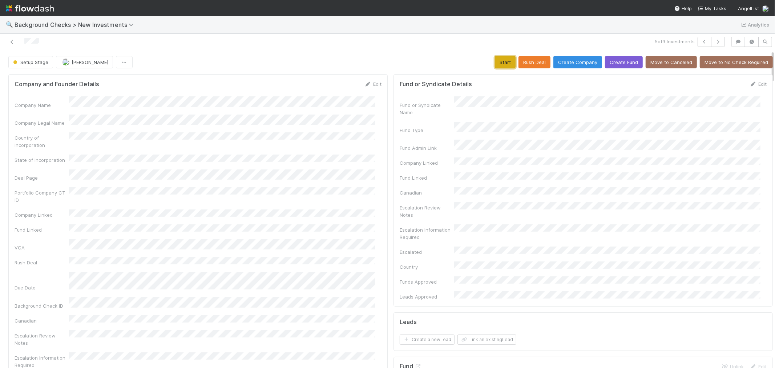
click at [495, 64] on button "Start" at bounding box center [505, 62] width 21 height 12
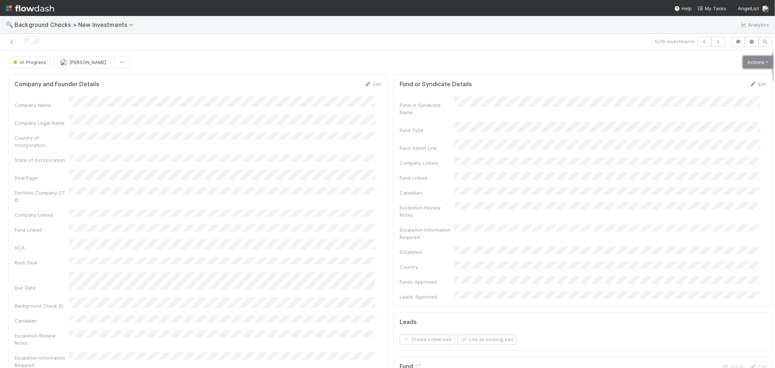
click at [743, 67] on link "Actions" at bounding box center [758, 62] width 30 height 12
click at [713, 152] on button "Link Lead" at bounding box center [732, 148] width 81 height 10
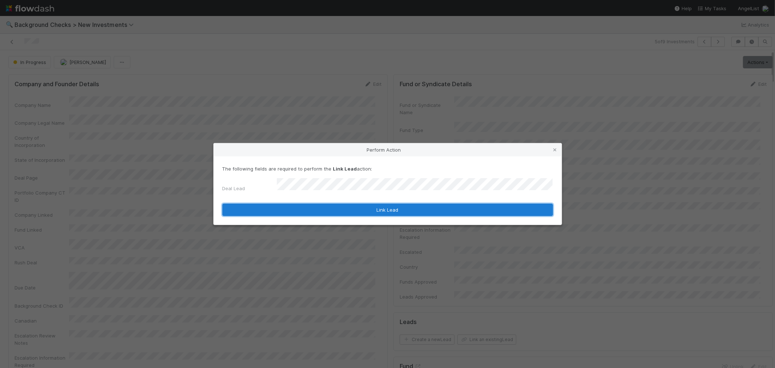
click at [385, 206] on button "Link Lead" at bounding box center [387, 209] width 330 height 12
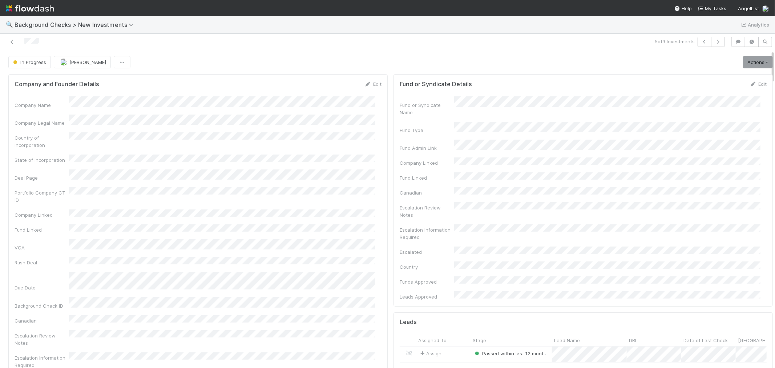
click at [743, 65] on link "Actions" at bounding box center [758, 62] width 30 height 12
click at [721, 75] on button "Finish" at bounding box center [732, 77] width 81 height 10
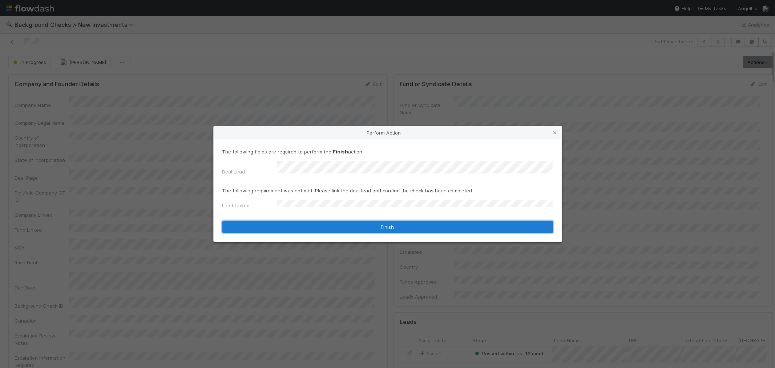
click at [281, 220] on button "Finish" at bounding box center [387, 226] width 330 height 12
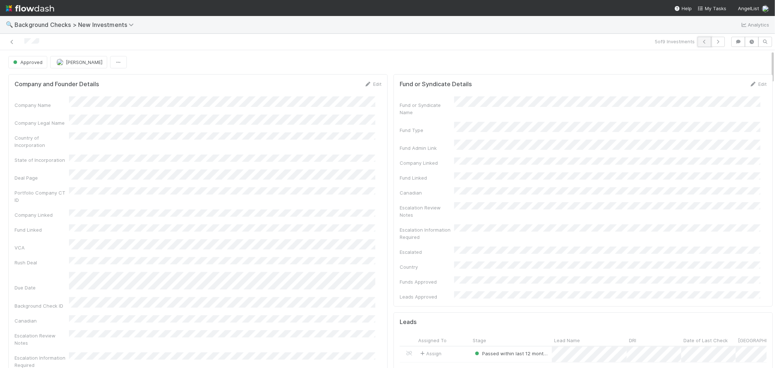
click at [701, 42] on icon "button" at bounding box center [704, 42] width 7 height 4
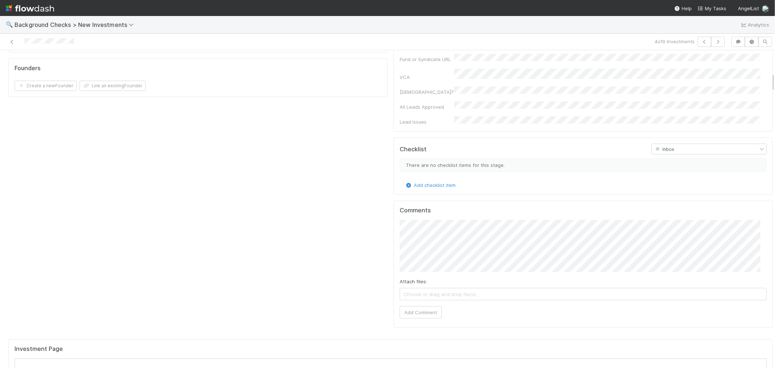
scroll to position [565, 0]
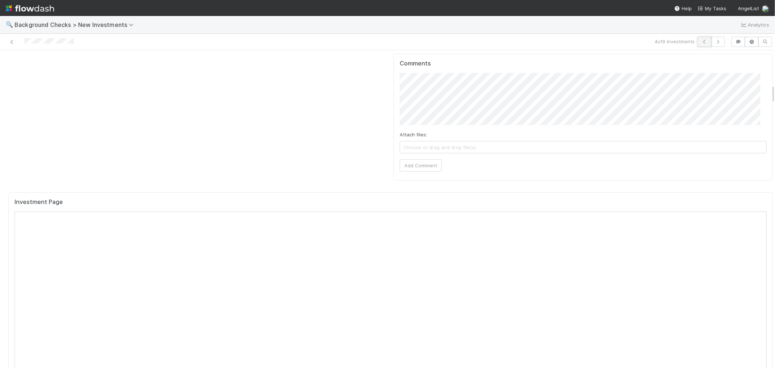
click at [698, 44] on button "button" at bounding box center [704, 42] width 14 height 10
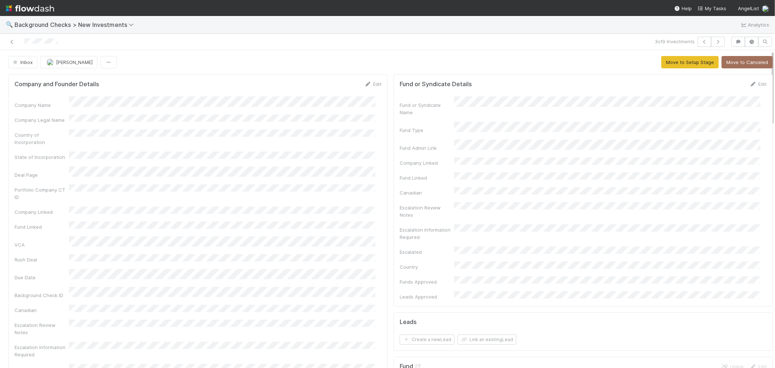
click at [365, 122] on div "Company Name Company Legal Name Country of Incorporation State of Incorporation…" at bounding box center [198, 256] width 367 height 321
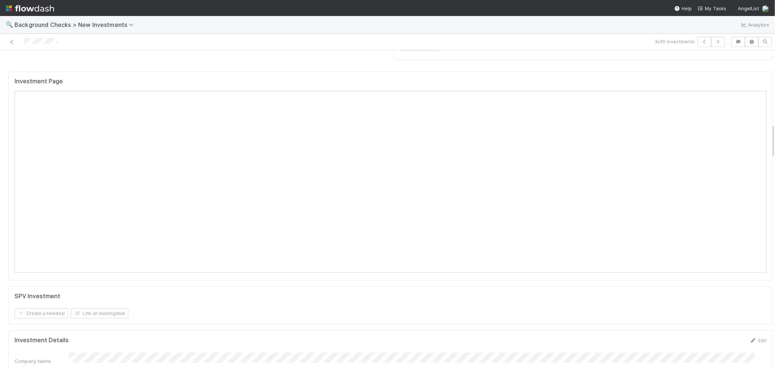
scroll to position [686, 0]
click at [701, 44] on icon "button" at bounding box center [704, 42] width 7 height 4
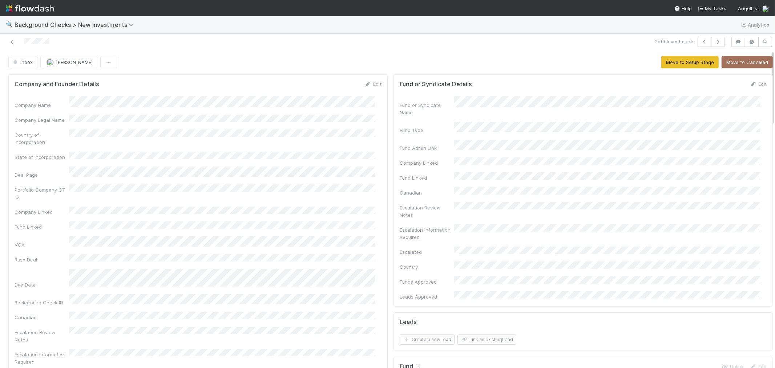
click at [40, 44] on div at bounding box center [36, 42] width 25 height 8
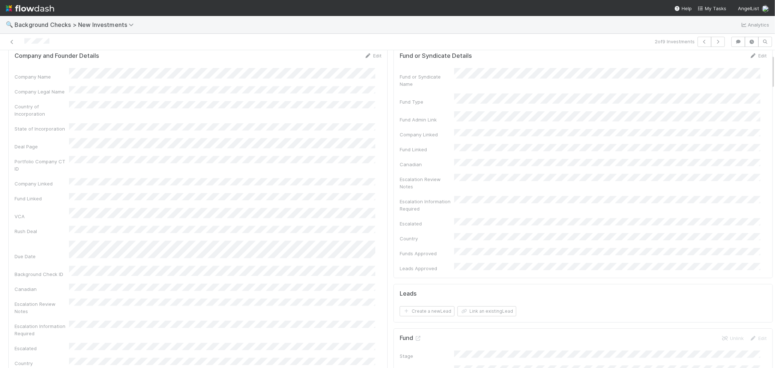
scroll to position [40, 0]
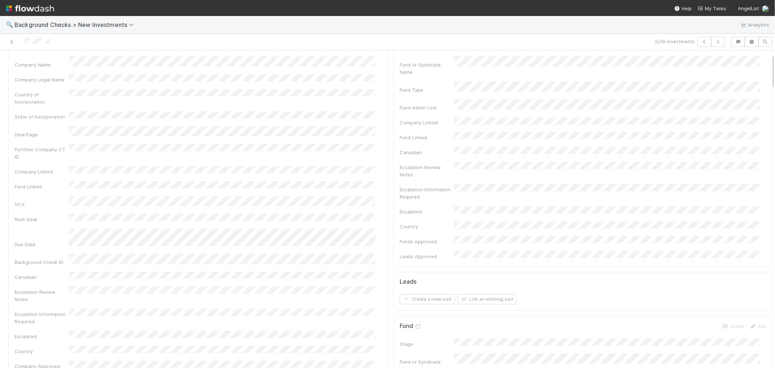
click at [313, 144] on div "Portfolio Company CT ID" at bounding box center [198, 152] width 367 height 16
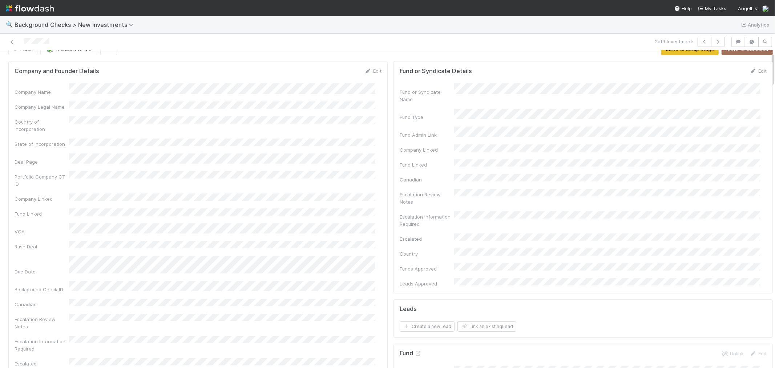
scroll to position [0, 0]
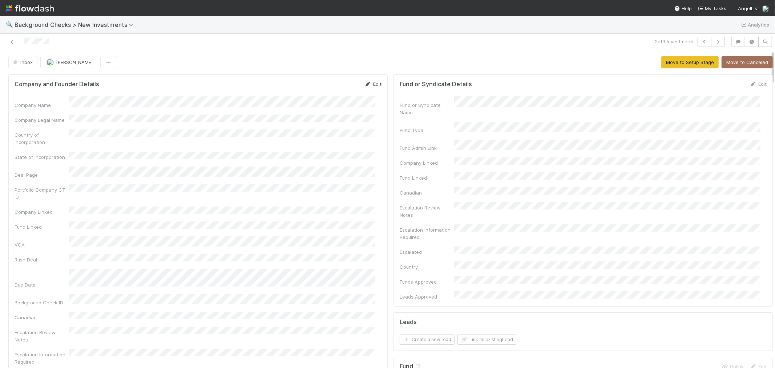
click at [366, 84] on link "Edit" at bounding box center [372, 84] width 17 height 6
click at [340, 88] on button "Save" at bounding box center [342, 86] width 21 height 12
drag, startPoint x: 679, startPoint y: 60, endPoint x: 629, endPoint y: 66, distance: 50.5
click at [679, 60] on button "Move to Setup Stage" at bounding box center [689, 62] width 57 height 12
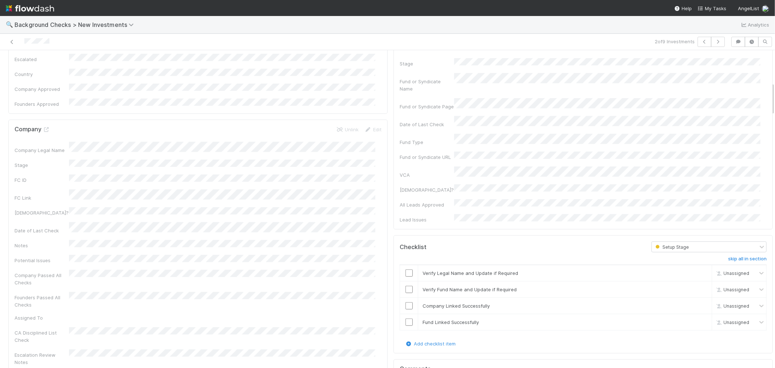
scroll to position [322, 0]
click at [405, 267] on input "checkbox" at bounding box center [408, 270] width 7 height 7
click at [405, 283] on input "checkbox" at bounding box center [408, 286] width 7 height 7
click at [405, 300] on input "checkbox" at bounding box center [408, 303] width 7 height 7
click at [405, 316] on input "checkbox" at bounding box center [408, 319] width 7 height 7
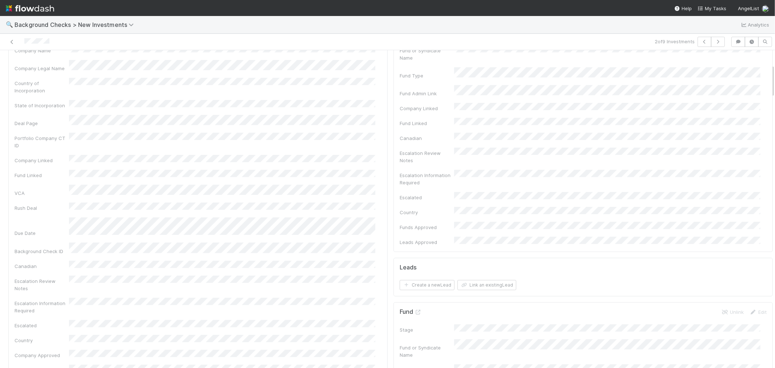
scroll to position [0, 0]
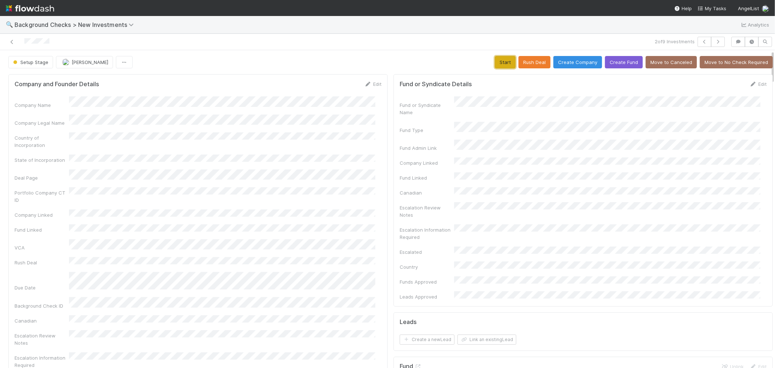
click at [505, 60] on button "Start" at bounding box center [505, 62] width 21 height 12
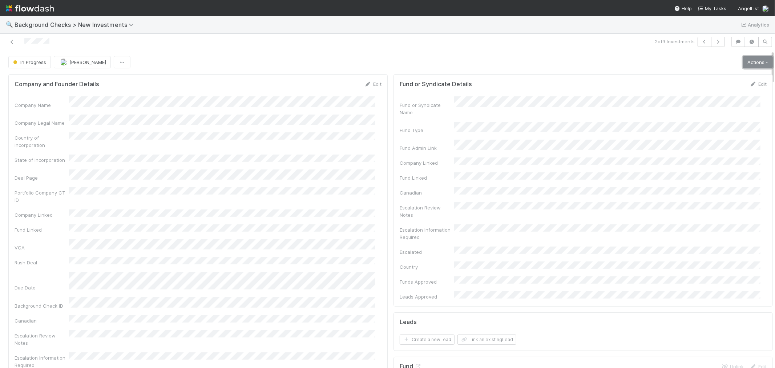
click at [744, 64] on link "Actions" at bounding box center [758, 62] width 30 height 12
click at [707, 148] on button "Link Lead" at bounding box center [732, 148] width 81 height 10
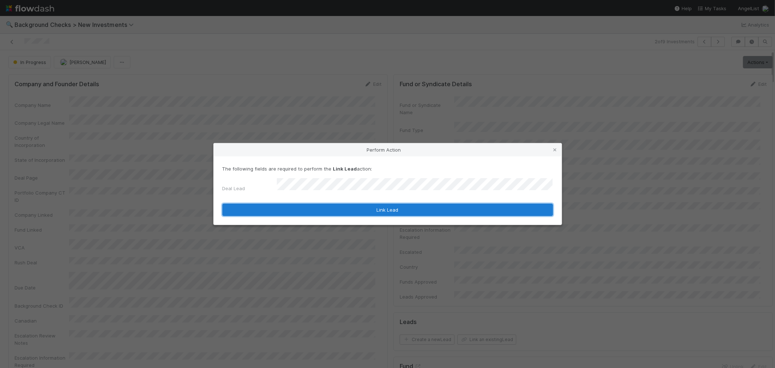
click at [393, 205] on button "Link Lead" at bounding box center [387, 209] width 330 height 12
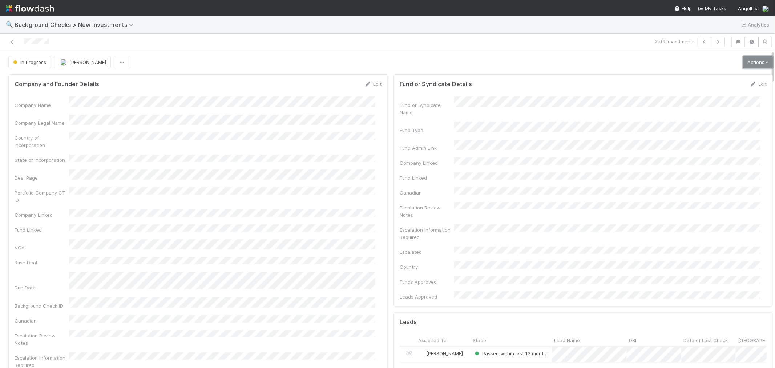
click at [743, 64] on link "Actions" at bounding box center [758, 62] width 30 height 12
click at [695, 148] on button "Link Lead" at bounding box center [732, 148] width 81 height 10
click at [751, 64] on link "Actions" at bounding box center [758, 62] width 30 height 12
click at [718, 78] on button "Finish" at bounding box center [732, 77] width 81 height 10
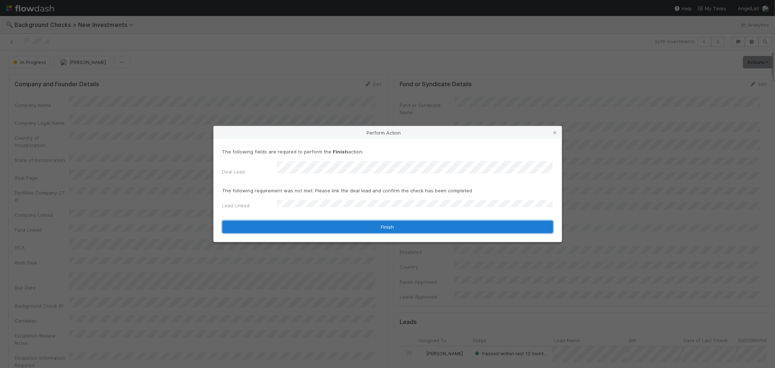
click at [285, 223] on button "Finish" at bounding box center [387, 226] width 330 height 12
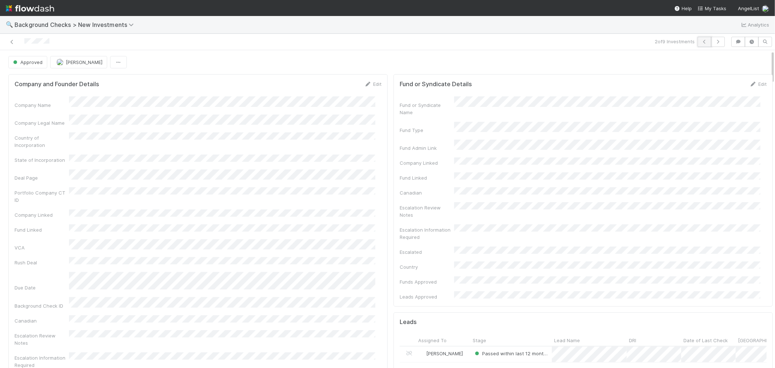
click at [701, 41] on icon "button" at bounding box center [704, 42] width 7 height 4
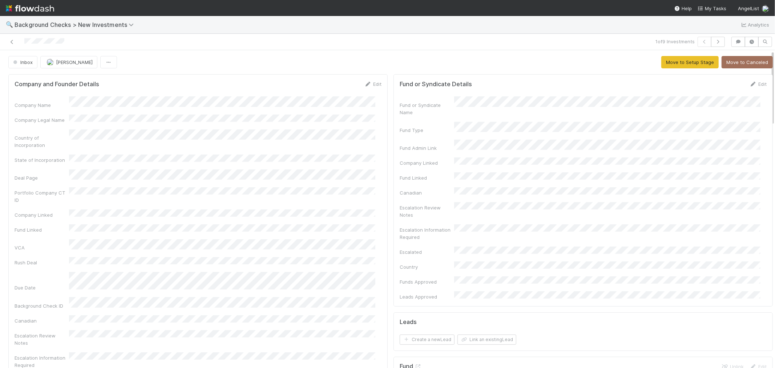
click at [249, 111] on div "Company Name Company Legal Name Country of Incorporation State of Incorporation…" at bounding box center [198, 261] width 367 height 331
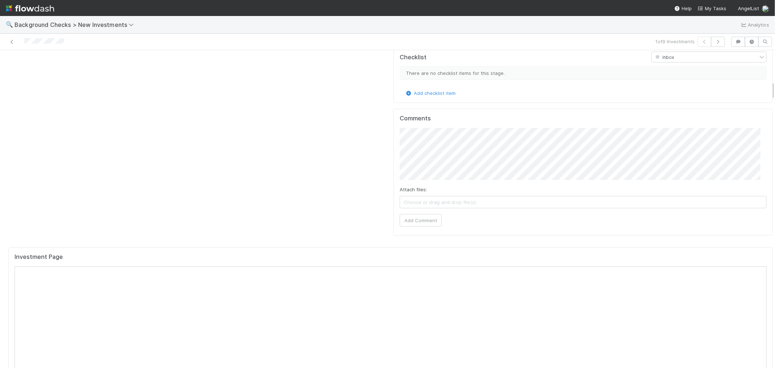
scroll to position [605, 0]
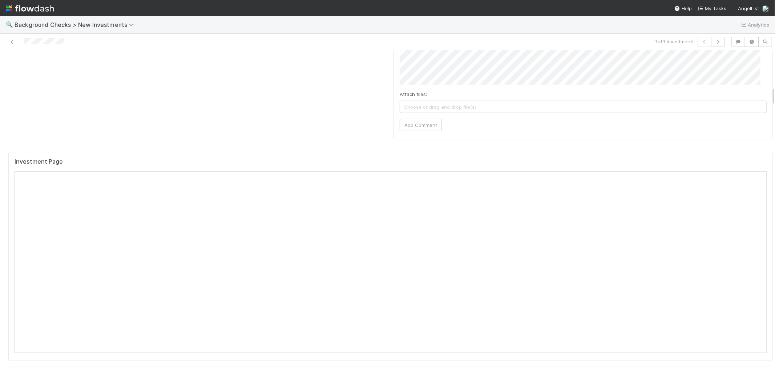
drag, startPoint x: 353, startPoint y: 104, endPoint x: 350, endPoint y: 109, distance: 6.4
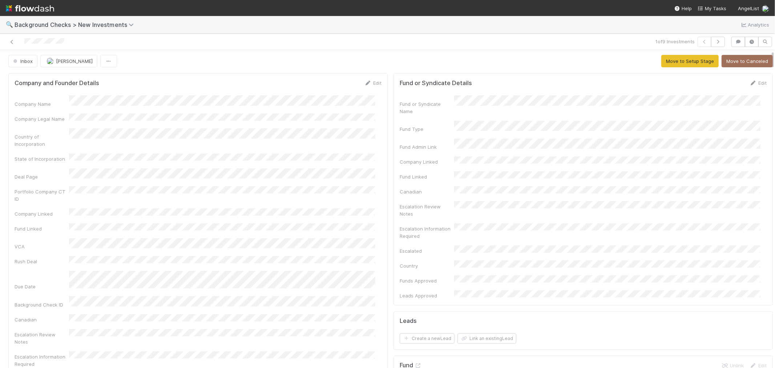
scroll to position [0, 0]
click at [370, 84] on link "Edit" at bounding box center [372, 84] width 17 height 6
click at [332, 88] on button "Save" at bounding box center [342, 86] width 21 height 12
click at [673, 62] on button "Move to Setup Stage" at bounding box center [689, 62] width 57 height 12
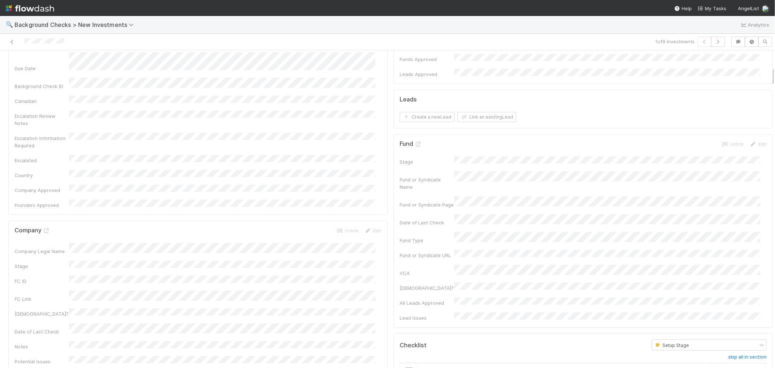
scroll to position [282, 0]
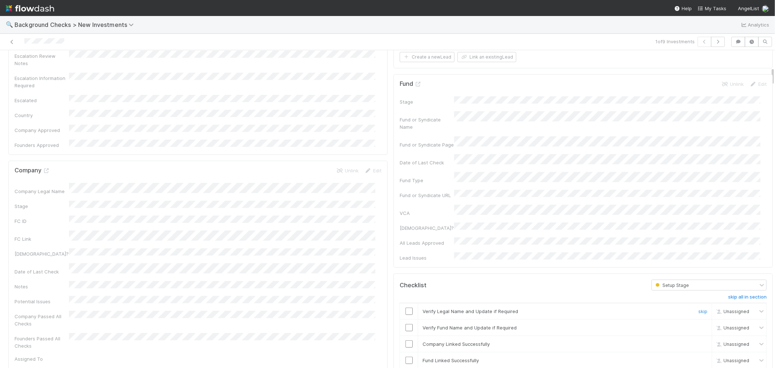
click at [405, 307] on input "checkbox" at bounding box center [408, 310] width 7 height 7
click at [405, 324] on input "checkbox" at bounding box center [408, 327] width 7 height 7
click at [405, 340] on input "checkbox" at bounding box center [408, 343] width 7 height 7
click at [405, 356] on input "checkbox" at bounding box center [408, 359] width 7 height 7
click at [405, 324] on input "checkbox" at bounding box center [408, 327] width 7 height 7
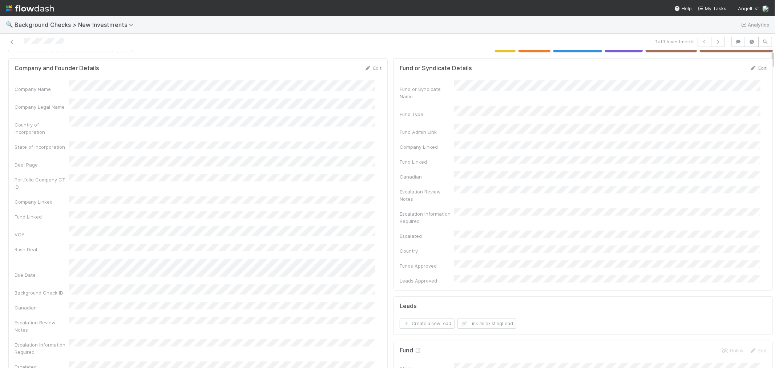
scroll to position [0, 0]
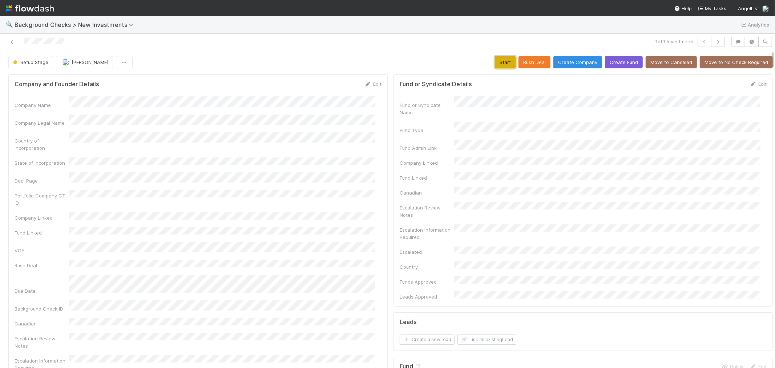
click at [495, 60] on button "Start" at bounding box center [505, 62] width 21 height 12
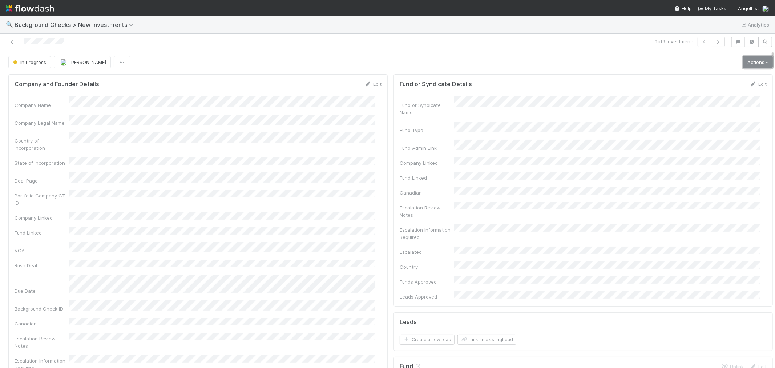
click at [747, 66] on link "Actions" at bounding box center [758, 62] width 30 height 12
click at [710, 150] on button "Link Lead" at bounding box center [732, 148] width 81 height 10
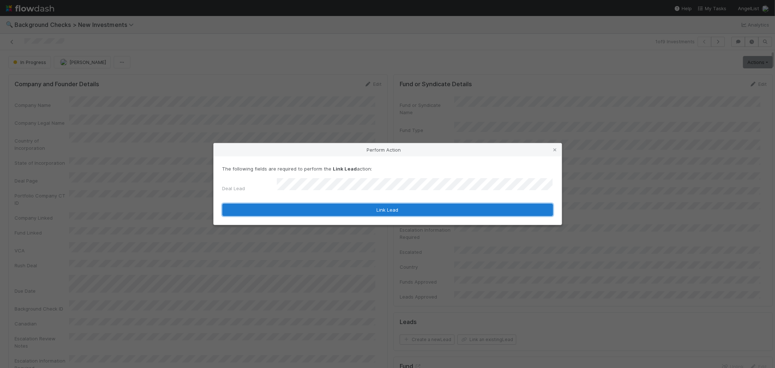
click at [387, 208] on button "Link Lead" at bounding box center [387, 209] width 330 height 12
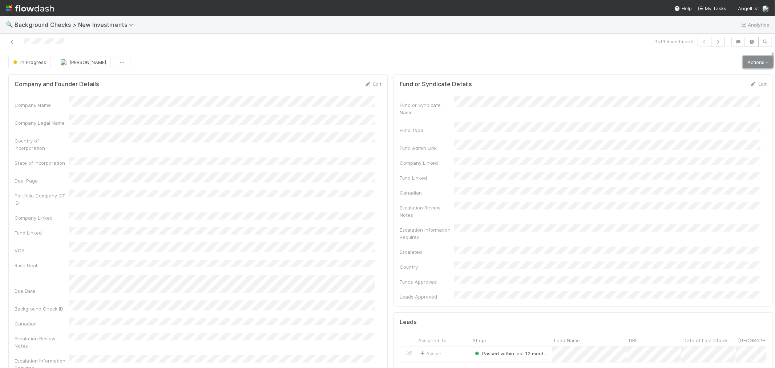
click at [743, 60] on link "Actions" at bounding box center [758, 62] width 30 height 12
click at [724, 73] on button "Finish" at bounding box center [732, 77] width 81 height 10
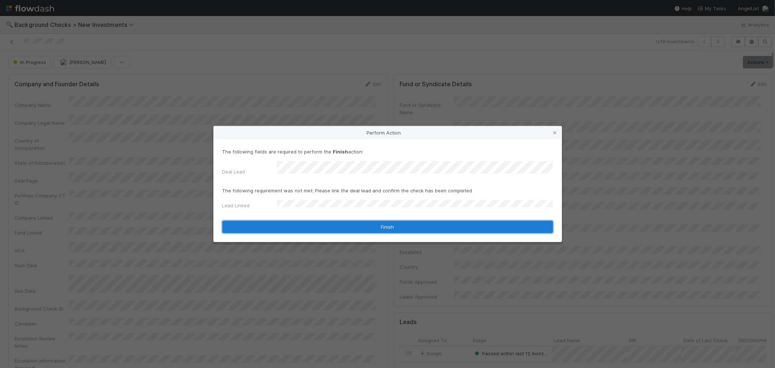
click at [284, 220] on button "Finish" at bounding box center [387, 226] width 330 height 12
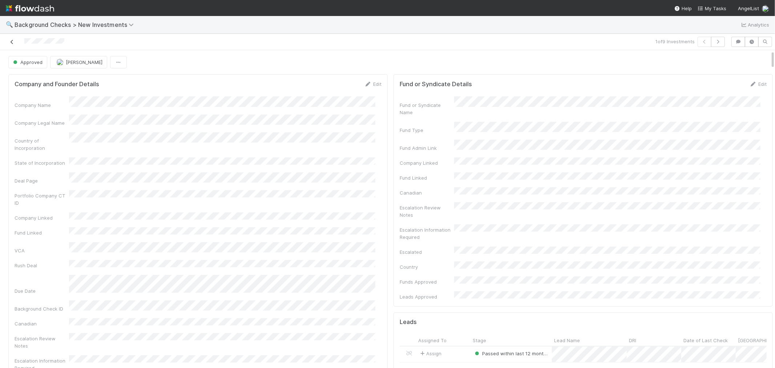
click at [12, 41] on icon at bounding box center [11, 42] width 7 height 5
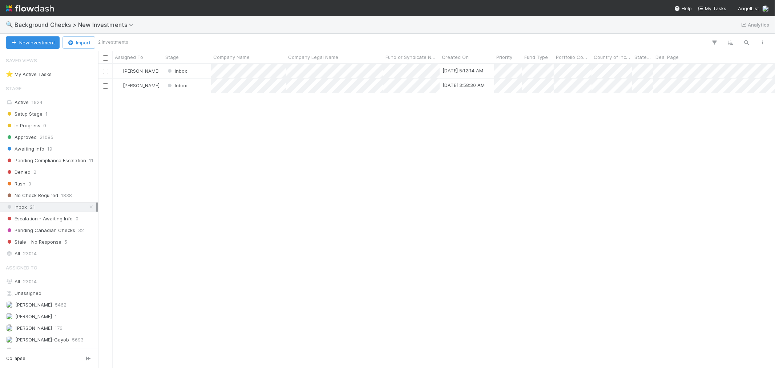
scroll to position [297, 670]
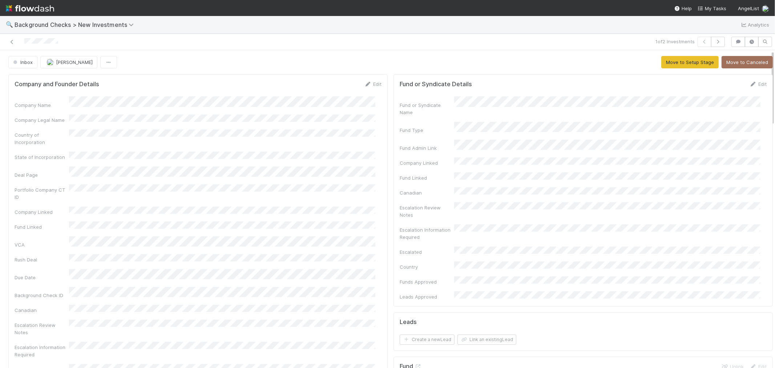
click at [293, 184] on div "Portfolio Company CT ID" at bounding box center [198, 192] width 367 height 16
click at [364, 83] on icon at bounding box center [367, 84] width 7 height 5
click at [334, 84] on button "Save" at bounding box center [342, 86] width 21 height 12
drag, startPoint x: 674, startPoint y: 64, endPoint x: 658, endPoint y: 66, distance: 15.4
click at [674, 63] on button "Move to Setup Stage" at bounding box center [689, 62] width 57 height 12
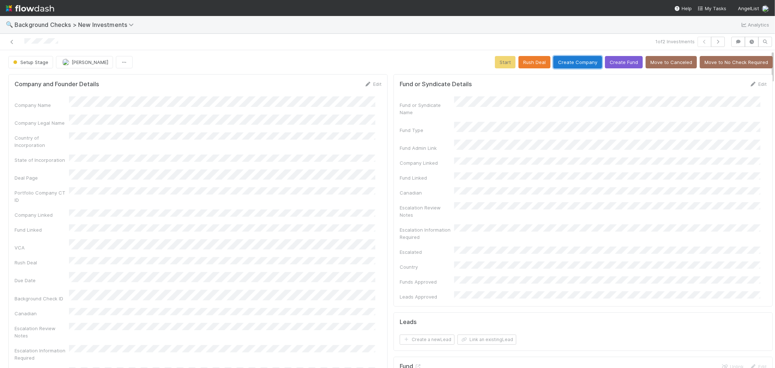
click at [559, 60] on button "Create Company" at bounding box center [577, 62] width 49 height 12
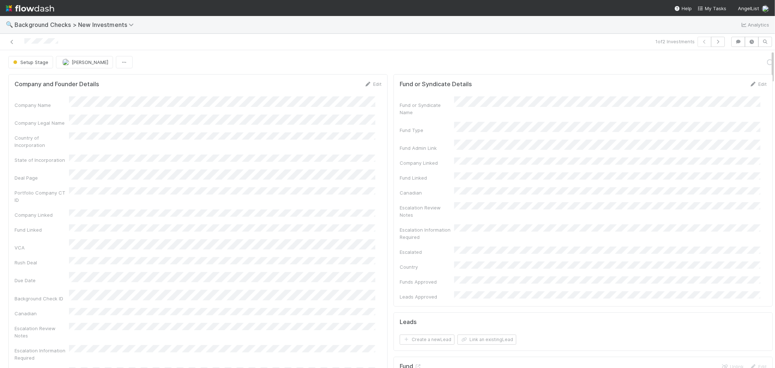
click at [353, 193] on div "Company Name Company Legal Name Country of Incorporation State of Incorporation…" at bounding box center [198, 258] width 367 height 324
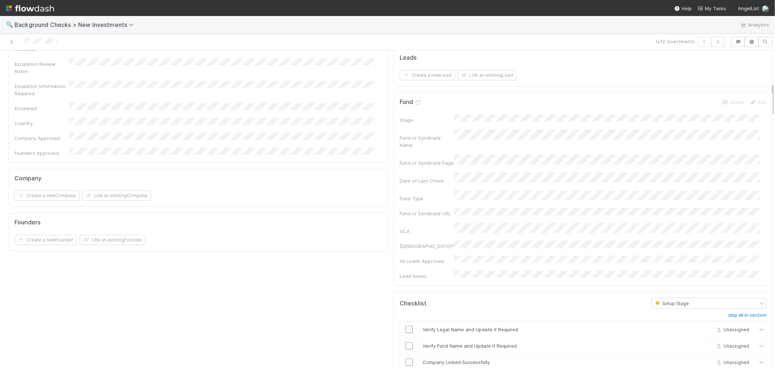
scroll to position [322, 0]
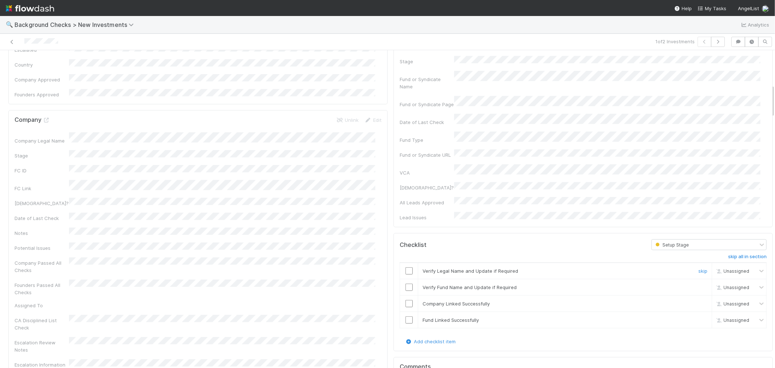
click at [405, 267] on input "checkbox" at bounding box center [408, 270] width 7 height 7
click at [405, 283] on input "checkbox" at bounding box center [408, 286] width 7 height 7
click at [405, 300] on input "checkbox" at bounding box center [408, 303] width 7 height 7
click at [405, 316] on input "checkbox" at bounding box center [408, 319] width 7 height 7
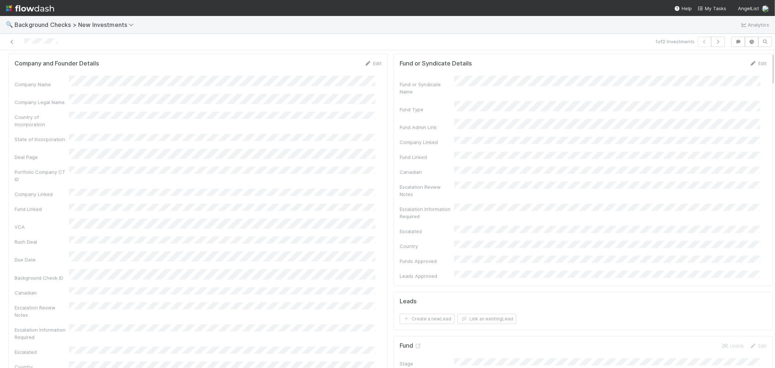
scroll to position [0, 0]
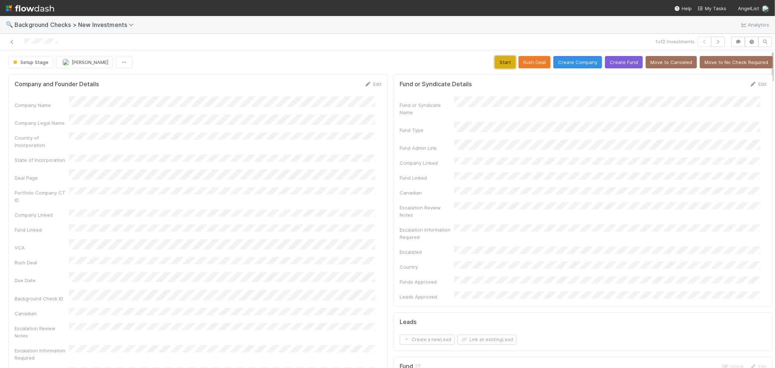
click at [495, 63] on button "Start" at bounding box center [505, 62] width 21 height 12
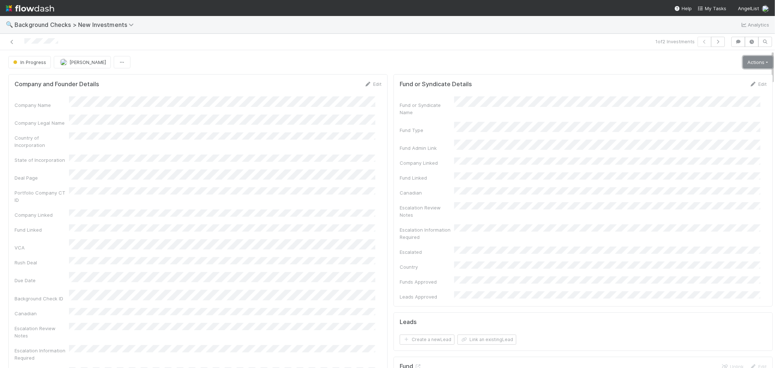
drag, startPoint x: 743, startPoint y: 65, endPoint x: 732, endPoint y: 89, distance: 26.3
click at [743, 65] on link "Actions" at bounding box center [758, 62] width 30 height 12
click at [715, 147] on button "Link Lead" at bounding box center [732, 148] width 81 height 10
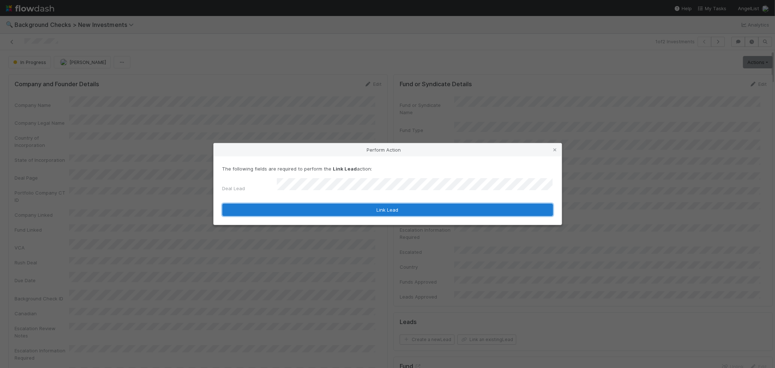
click at [406, 205] on button "Link Lead" at bounding box center [387, 209] width 330 height 12
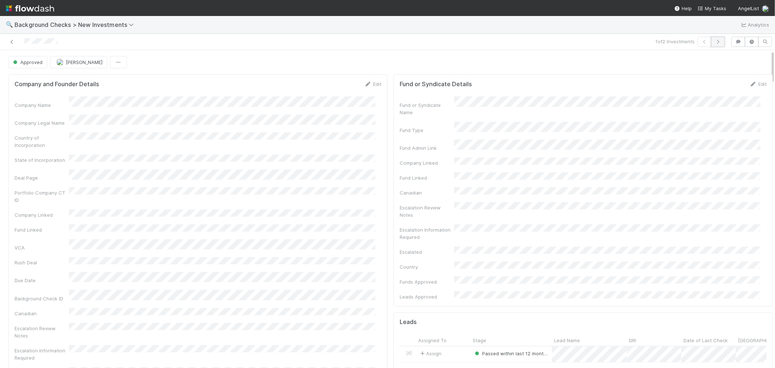
click at [714, 41] on icon "button" at bounding box center [717, 42] width 7 height 4
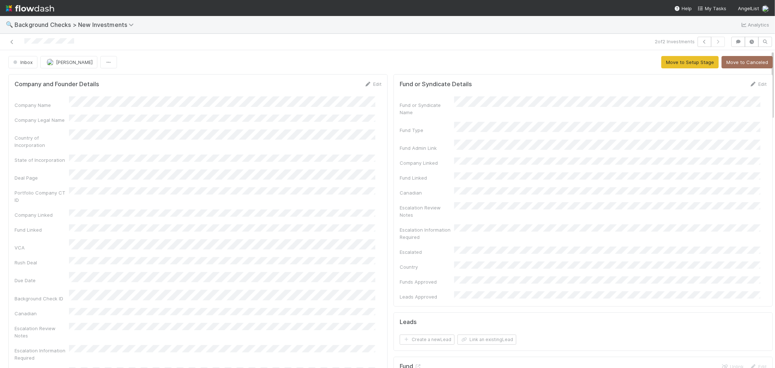
click at [24, 41] on div at bounding box center [185, 42] width 364 height 10
click at [368, 83] on link "Edit" at bounding box center [372, 84] width 17 height 6
click at [335, 89] on button "Save" at bounding box center [342, 86] width 21 height 12
click at [689, 65] on button "Move to Setup Stage" at bounding box center [689, 62] width 57 height 12
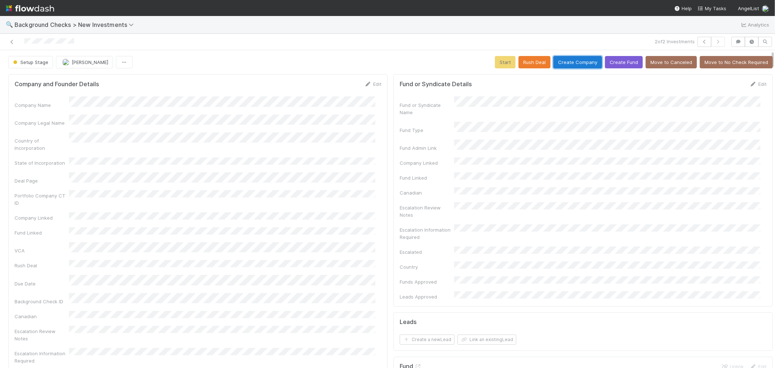
click at [553, 58] on button "Create Company" at bounding box center [577, 62] width 49 height 12
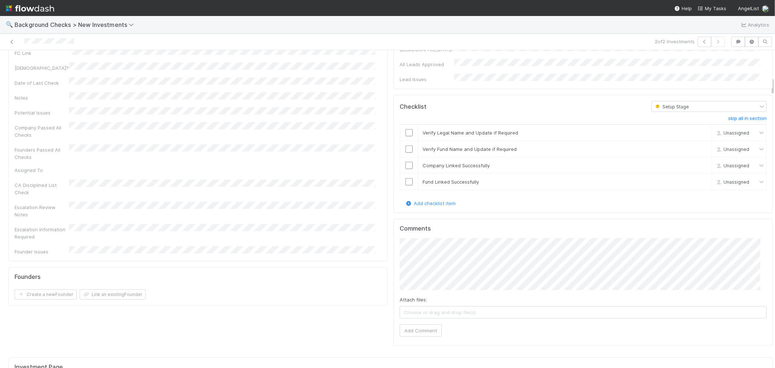
scroll to position [444, 0]
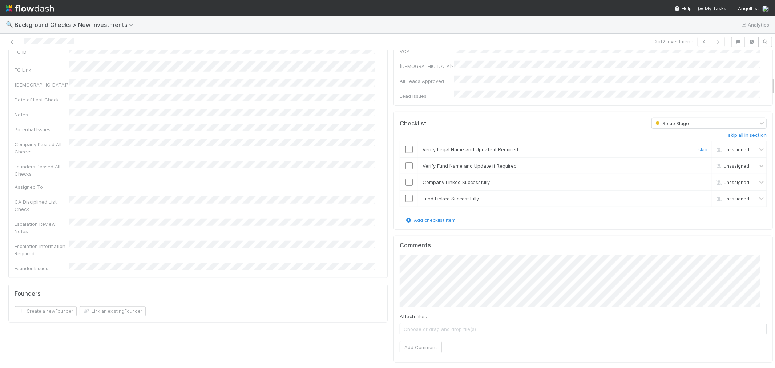
click at [405, 146] on input "checkbox" at bounding box center [408, 149] width 7 height 7
click at [405, 162] on input "checkbox" at bounding box center [408, 165] width 7 height 7
click at [405, 178] on input "checkbox" at bounding box center [408, 181] width 7 height 7
click at [405, 195] on input "checkbox" at bounding box center [408, 198] width 7 height 7
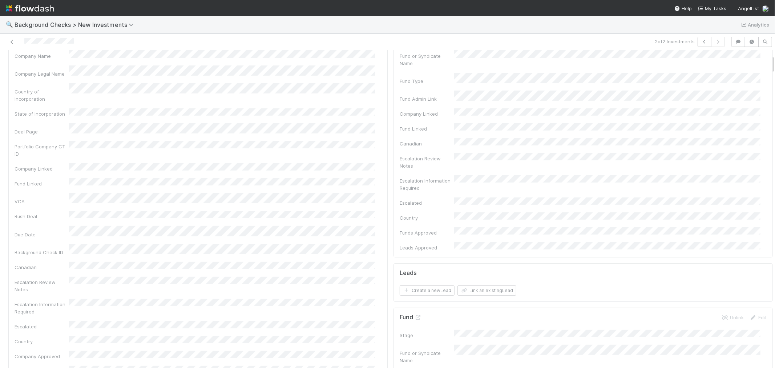
scroll to position [0, 0]
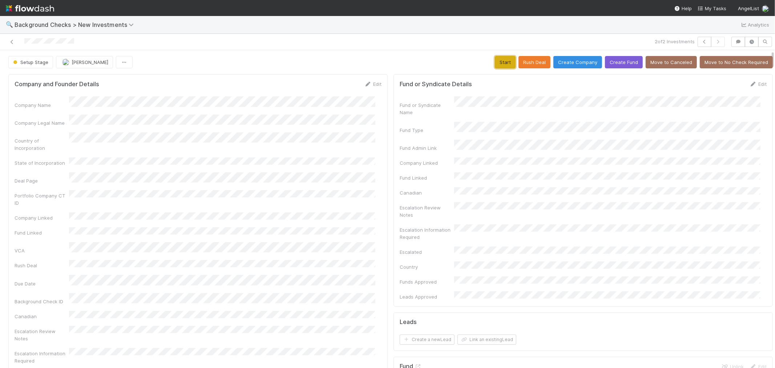
click at [495, 62] on button "Start" at bounding box center [505, 62] width 21 height 12
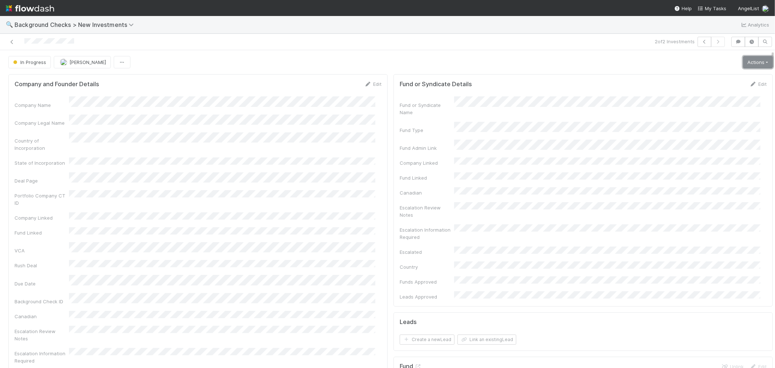
click at [743, 62] on link "Actions" at bounding box center [758, 62] width 30 height 12
click at [703, 151] on button "Link Lead" at bounding box center [732, 148] width 81 height 10
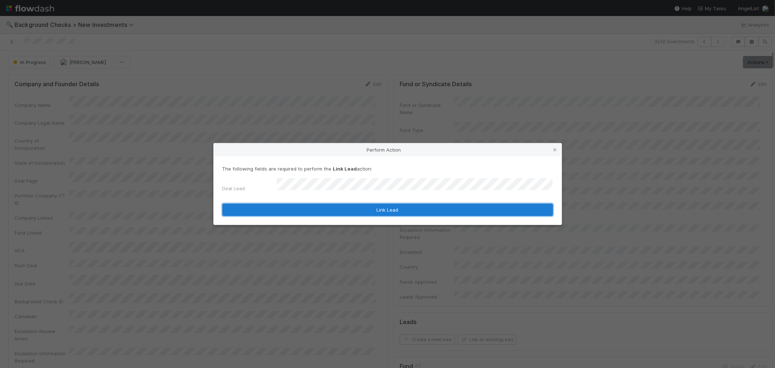
click at [415, 205] on button "Link Lead" at bounding box center [387, 209] width 330 height 12
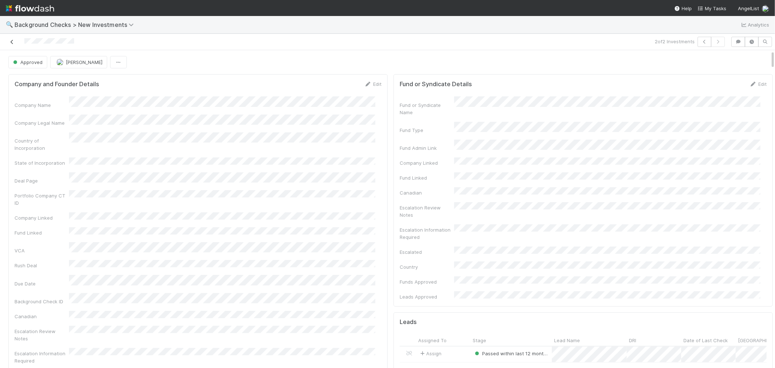
click at [12, 42] on icon at bounding box center [11, 42] width 7 height 5
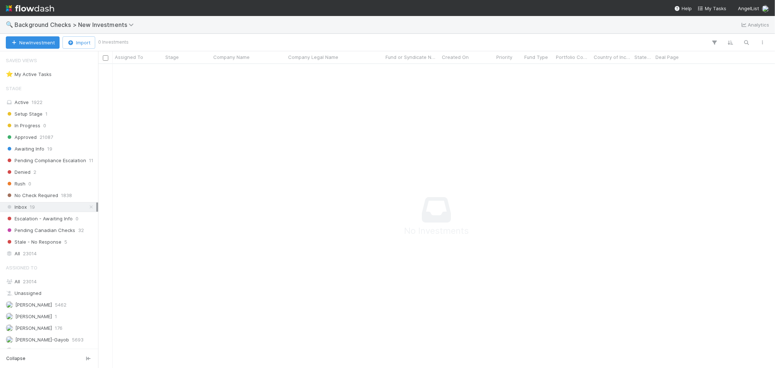
scroll to position [291, 665]
drag, startPoint x: 33, startPoint y: 283, endPoint x: 48, endPoint y: 285, distance: 15.0
click at [33, 283] on span "23014" at bounding box center [30, 281] width 14 height 6
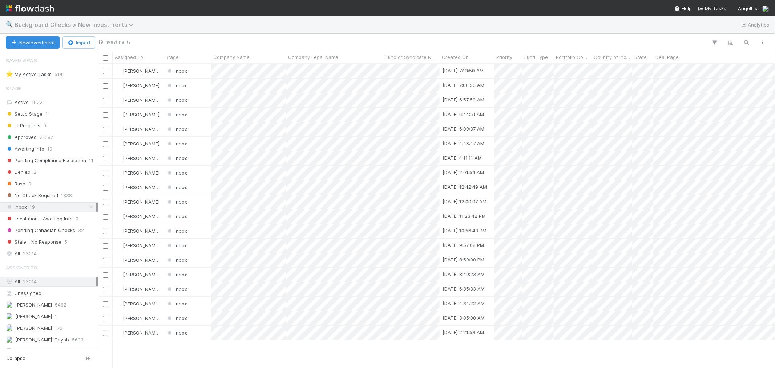
click at [70, 23] on span "Background Checks > New Investments" at bounding box center [76, 24] width 123 height 7
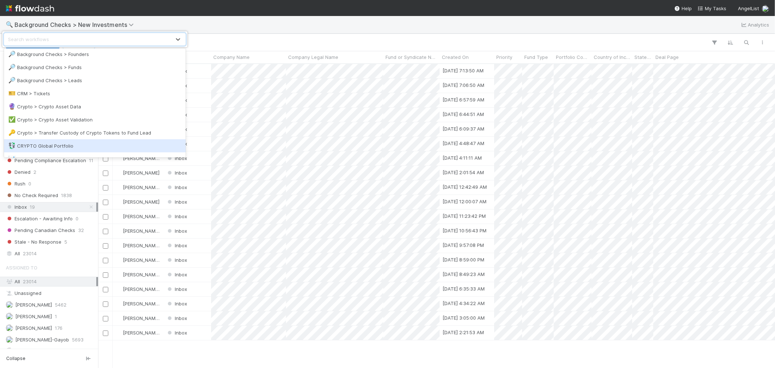
scroll to position [81, 0]
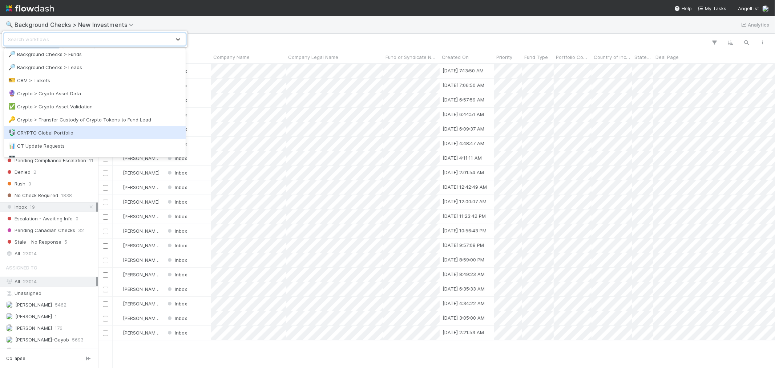
click at [55, 128] on div "💱 CRYPTO Global Portfolio" at bounding box center [95, 132] width 182 height 13
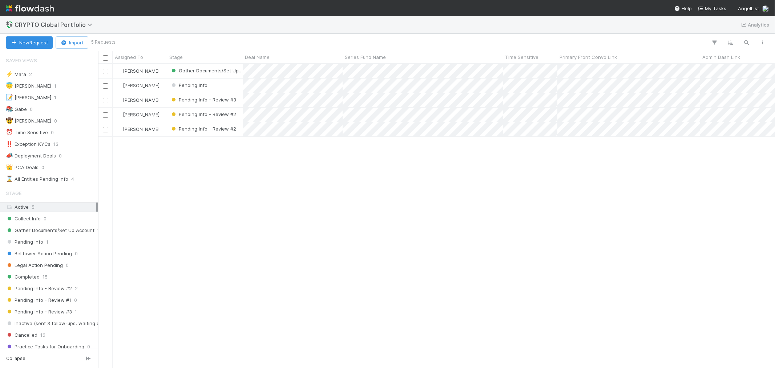
scroll to position [6, 6]
click at [77, 24] on span "CRYPTO Global Portfolio" at bounding box center [55, 24] width 81 height 7
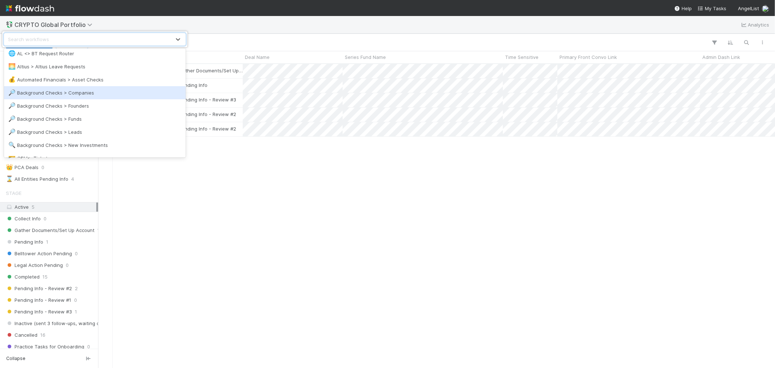
scroll to position [40, 0]
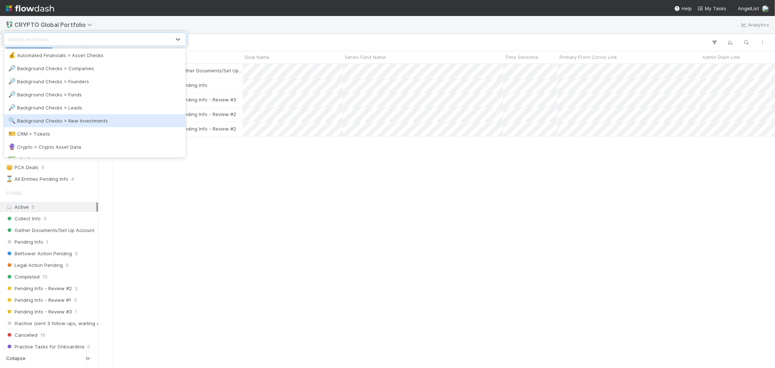
click at [70, 121] on div "🔍 Background Checks > New Investments" at bounding box center [94, 120] width 173 height 7
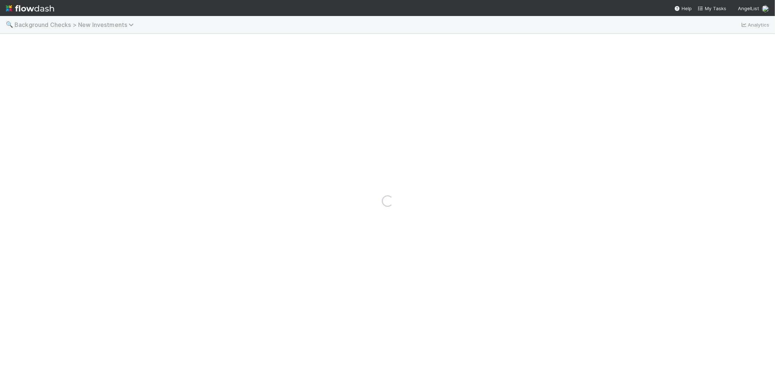
click at [92, 24] on span "Background Checks > New Investments" at bounding box center [76, 24] width 123 height 7
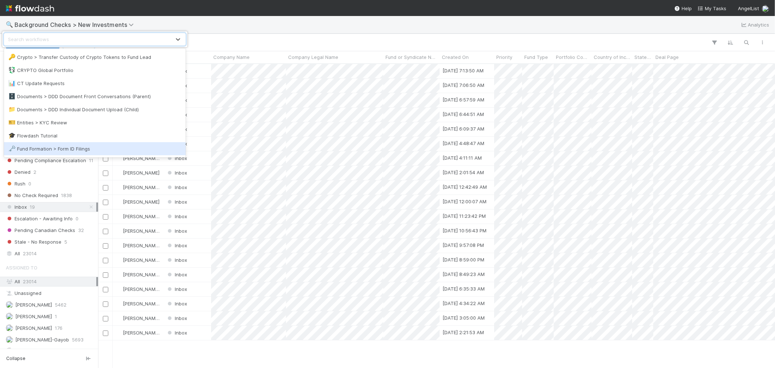
scroll to position [161, 0]
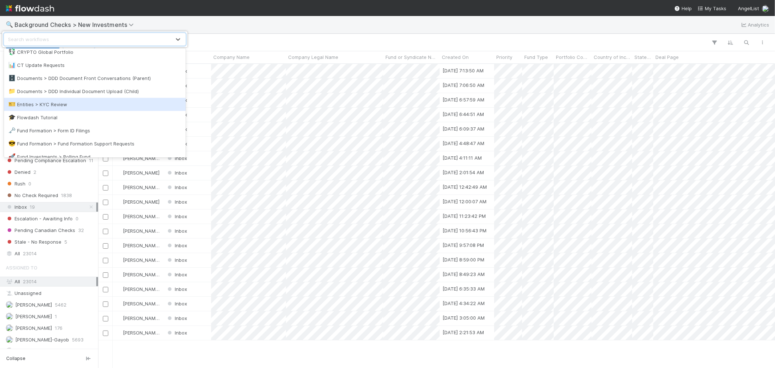
click at [56, 105] on div "🎫 Entities > KYC Review" at bounding box center [94, 104] width 173 height 7
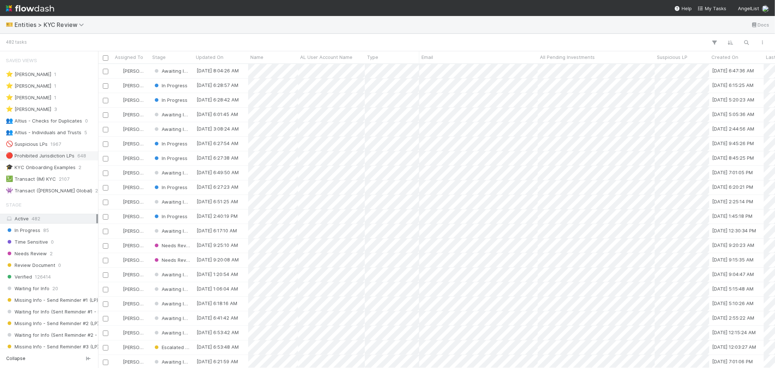
scroll to position [297, 670]
drag, startPoint x: 86, startPoint y: 120, endPoint x: 81, endPoint y: 121, distance: 4.4
click at [86, 120] on span "0" at bounding box center [86, 120] width 3 height 9
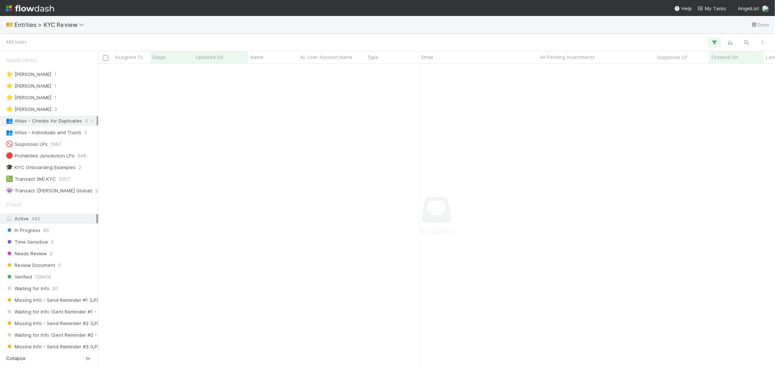
scroll to position [291, 665]
click at [60, 24] on span "Entities > KYC Review" at bounding box center [51, 24] width 73 height 7
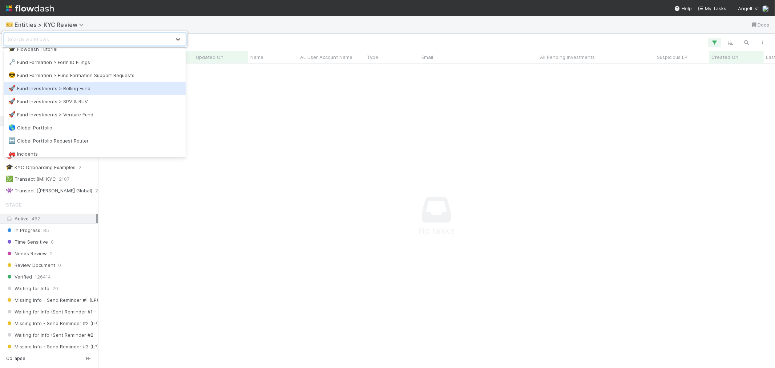
scroll to position [242, 0]
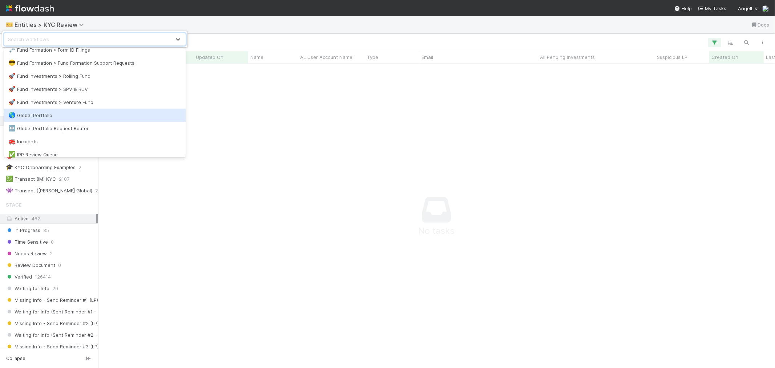
click at [69, 112] on div "🌎 Global Portfolio" at bounding box center [94, 114] width 173 height 7
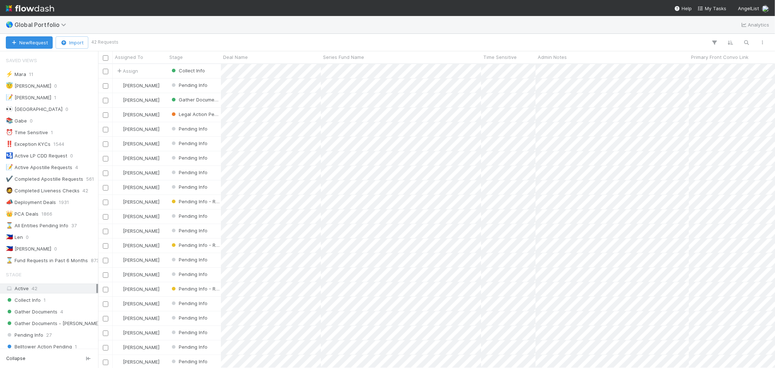
scroll to position [297, 670]
click at [50, 27] on span "Global Portfolio" at bounding box center [42, 24] width 55 height 7
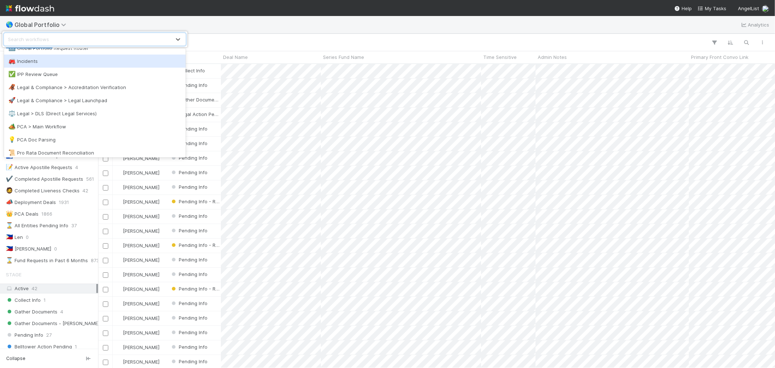
scroll to position [322, 0]
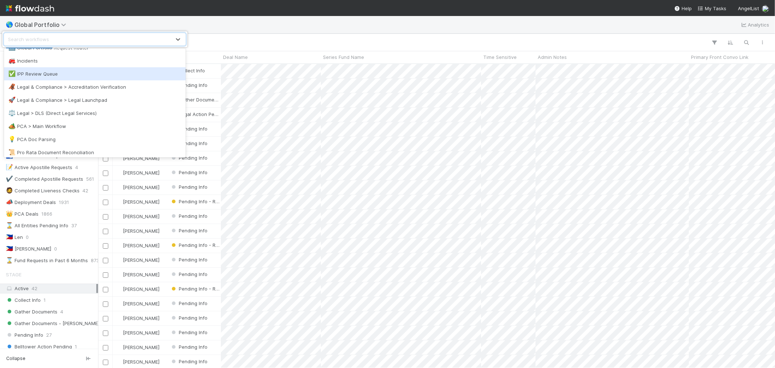
click at [42, 73] on div "✅ IPP Review Queue" at bounding box center [94, 73] width 173 height 7
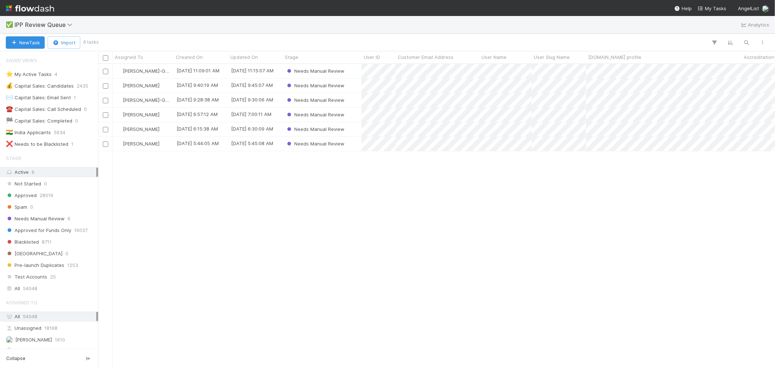
scroll to position [6, 6]
click at [42, 70] on div "⭐ My Active Tasks" at bounding box center [29, 74] width 46 height 9
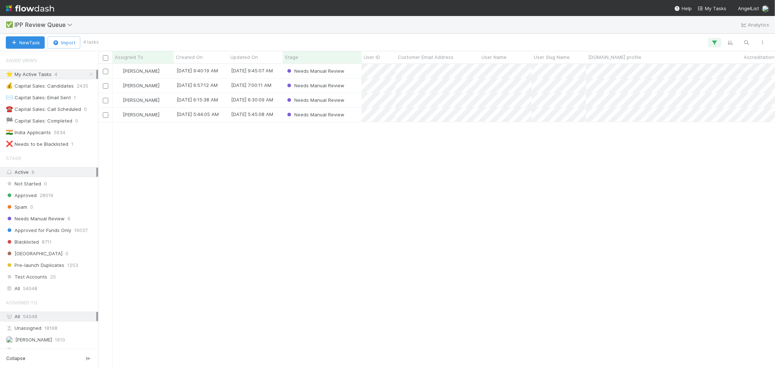
scroll to position [297, 670]
click at [352, 71] on div "Needs Manual Review" at bounding box center [322, 71] width 79 height 14
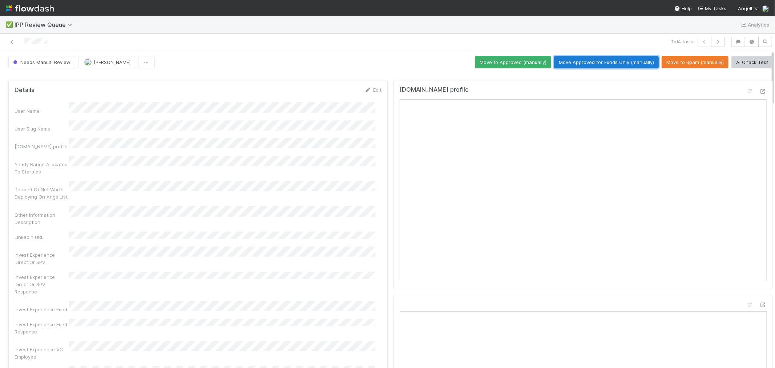
click at [616, 65] on button "Move Approved for Funds Only (manually)" at bounding box center [606, 62] width 105 height 12
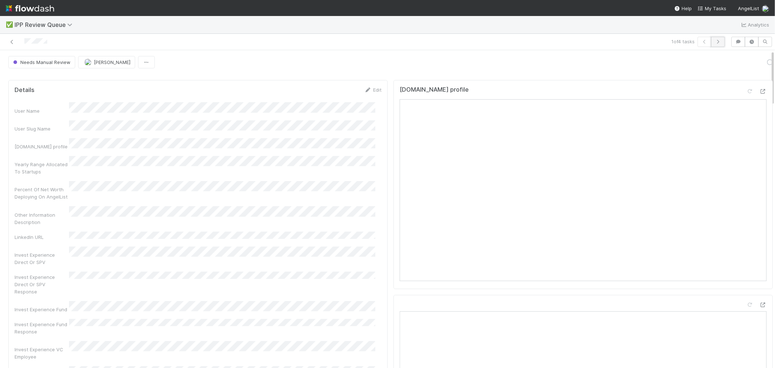
click at [716, 44] on button "button" at bounding box center [718, 42] width 14 height 10
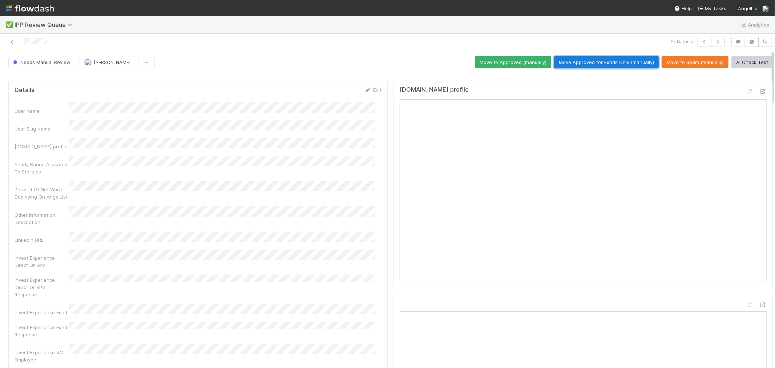
click at [625, 57] on button "Move Approved for Funds Only (manually)" at bounding box center [606, 62] width 105 height 12
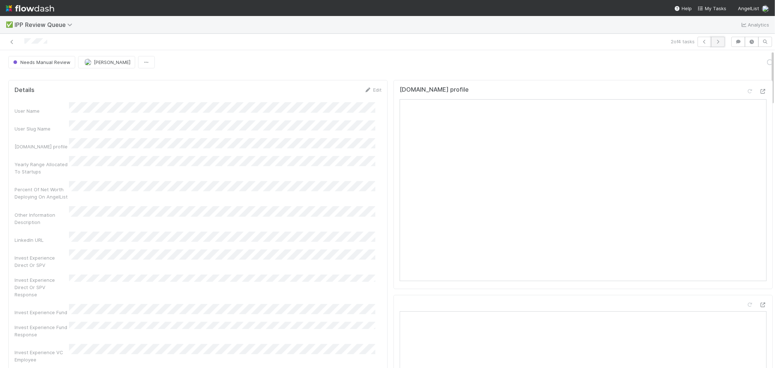
click at [714, 40] on icon "button" at bounding box center [717, 42] width 7 height 4
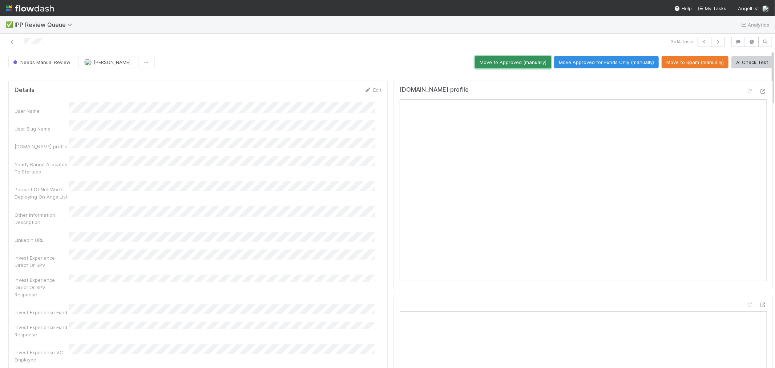
drag, startPoint x: 499, startPoint y: 64, endPoint x: 508, endPoint y: 63, distance: 8.4
click at [499, 64] on button "Move to Approved (manually)" at bounding box center [513, 62] width 76 height 12
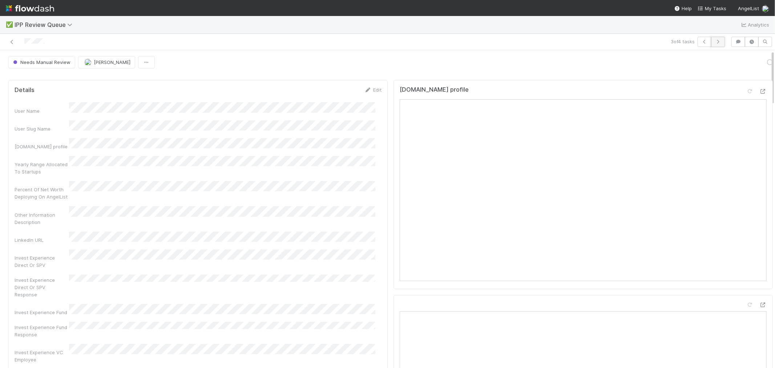
click at [714, 42] on icon "button" at bounding box center [717, 42] width 7 height 4
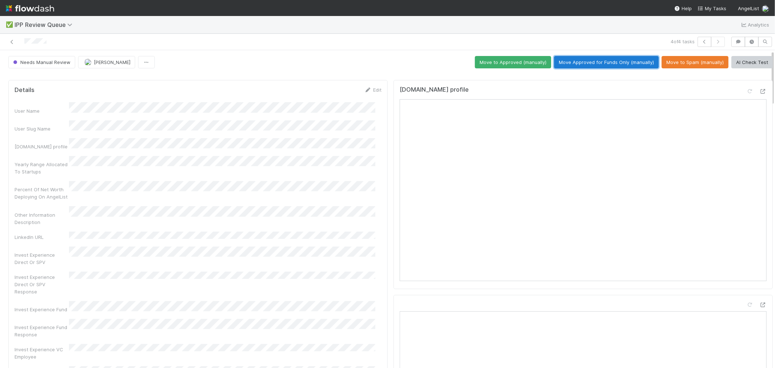
click at [612, 60] on button "Move Approved for Funds Only (manually)" at bounding box center [606, 62] width 105 height 12
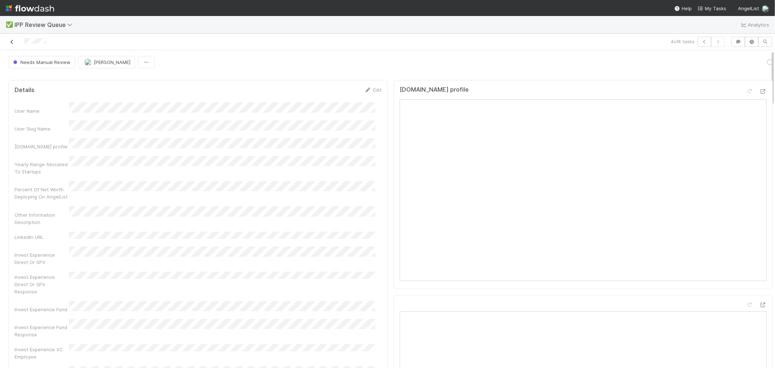
click at [11, 40] on icon at bounding box center [11, 42] width 7 height 5
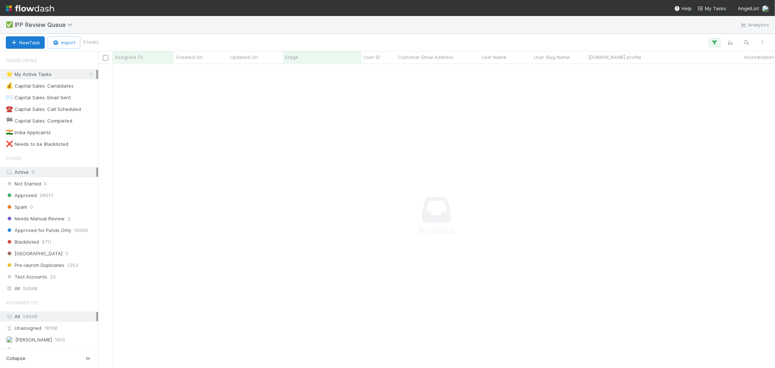
scroll to position [291, 665]
click at [44, 24] on span "IPP Review Queue" at bounding box center [45, 24] width 61 height 7
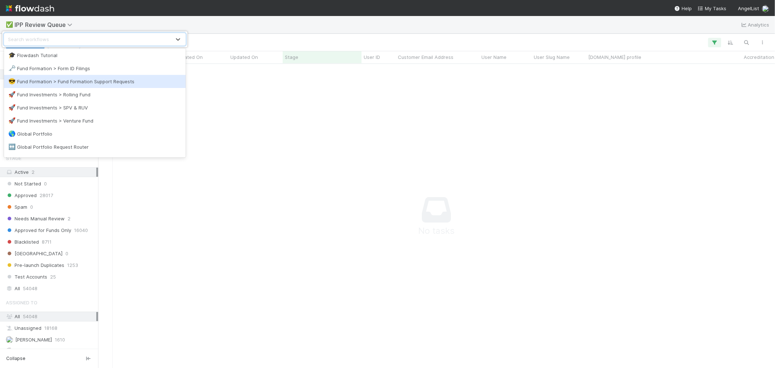
scroll to position [322, 0]
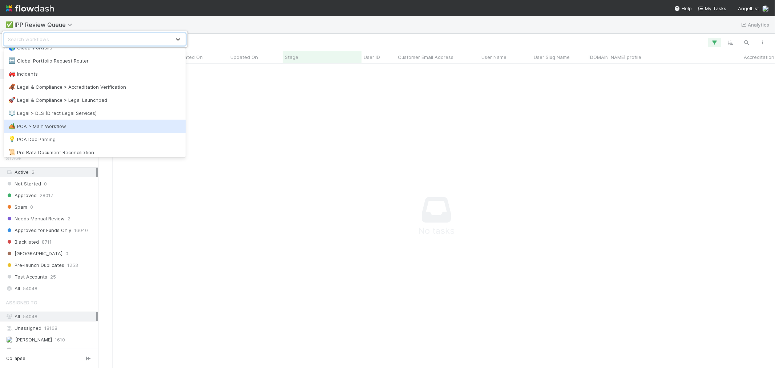
click at [73, 126] on div "🏕️ PCA > Main Workflow" at bounding box center [94, 125] width 173 height 7
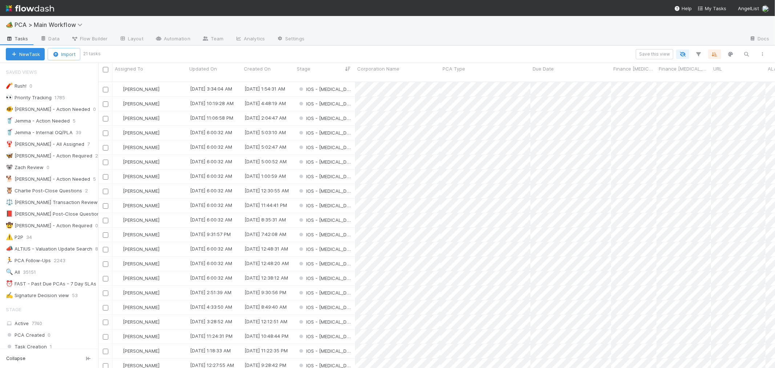
scroll to position [6, 6]
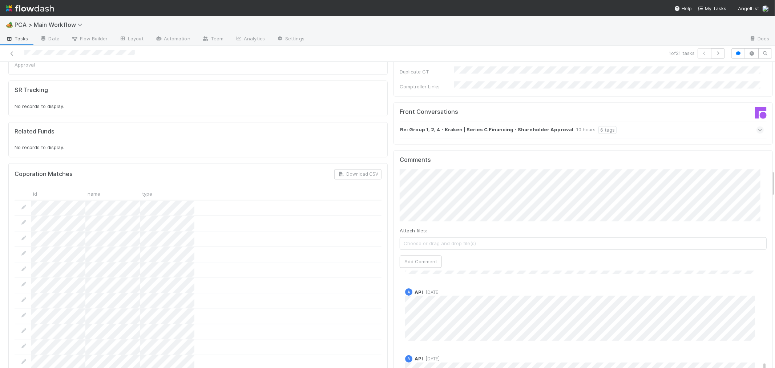
scroll to position [1049, 0]
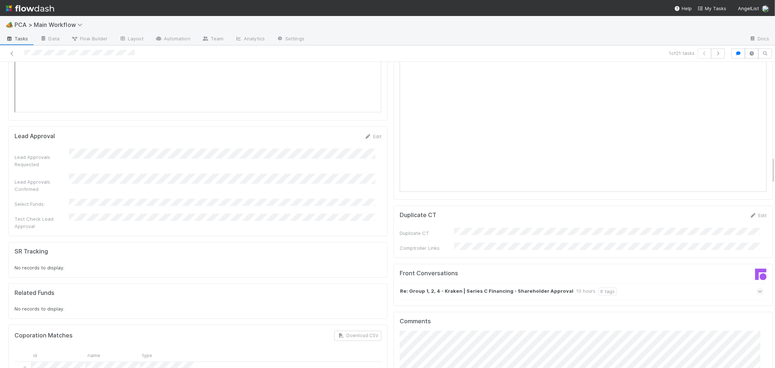
click at [758, 288] on icon at bounding box center [760, 291] width 5 height 7
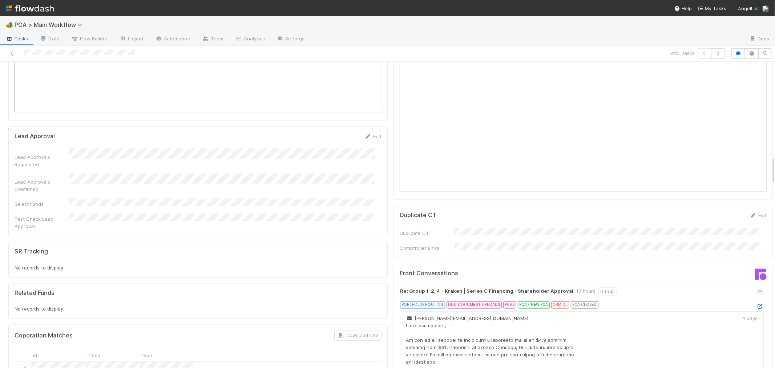
click at [756, 304] on icon at bounding box center [759, 306] width 7 height 5
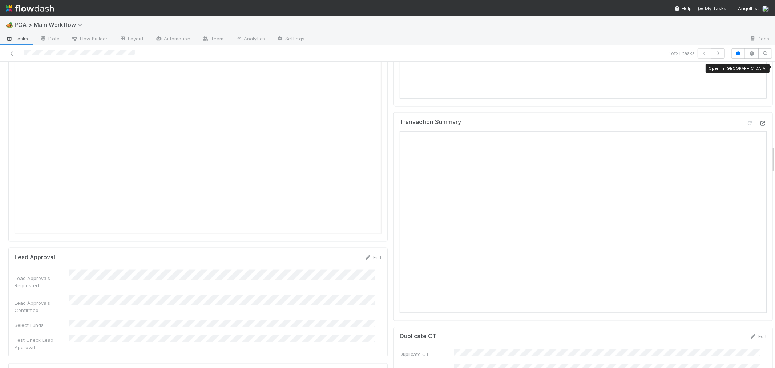
click at [759, 121] on icon at bounding box center [762, 123] width 7 height 5
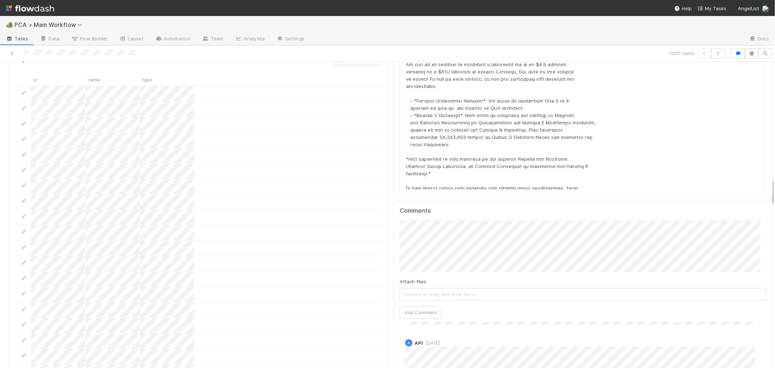
scroll to position [1412, 0]
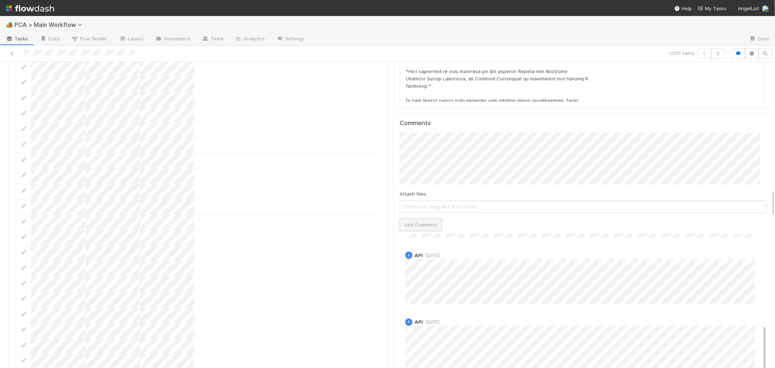
click at [419, 218] on button "Add Comment" at bounding box center [420, 224] width 42 height 12
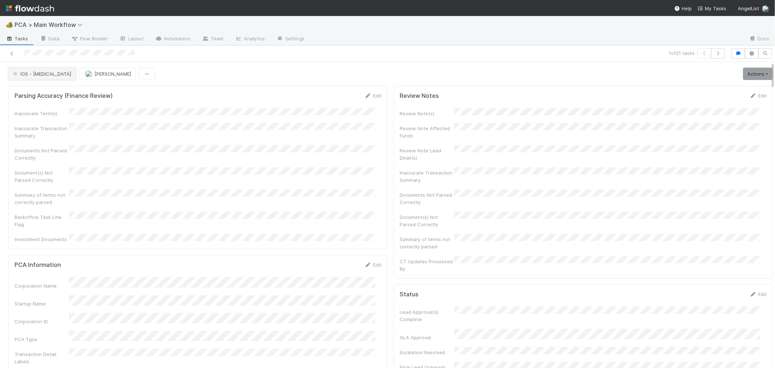
click at [31, 77] on button "IOS - [MEDICAL_DATA]" at bounding box center [42, 74] width 68 height 12
click at [38, 104] on span "Record Transaction" at bounding box center [36, 105] width 53 height 6
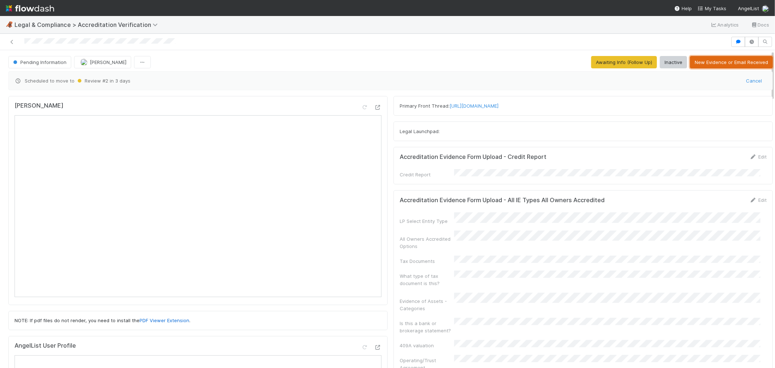
click at [703, 65] on button "New Evidence or Email Received" at bounding box center [731, 62] width 83 height 12
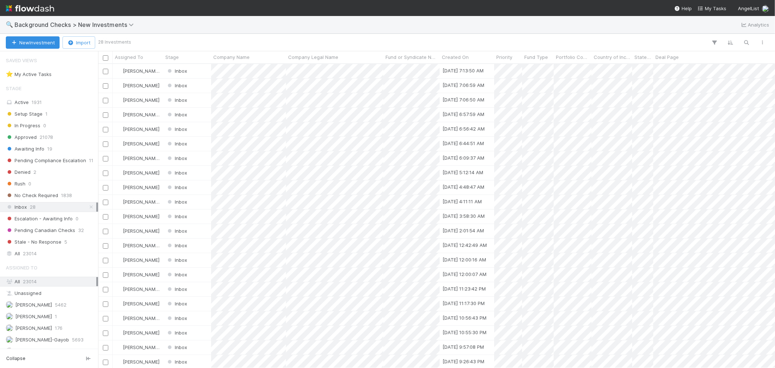
scroll to position [297, 670]
click at [29, 256] on span "23014" at bounding box center [30, 253] width 14 height 9
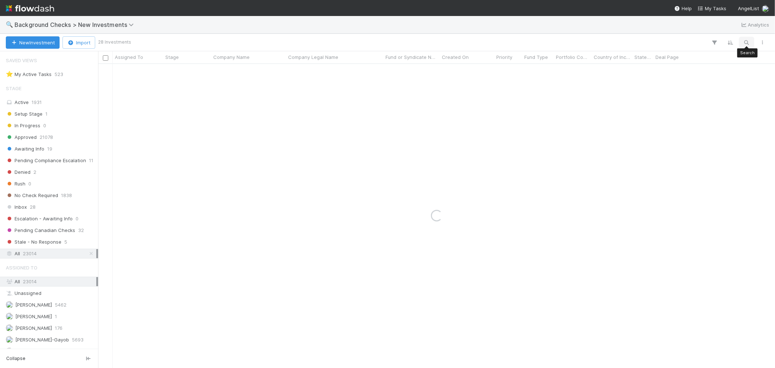
click at [747, 41] on icon "button" at bounding box center [746, 42] width 7 height 7
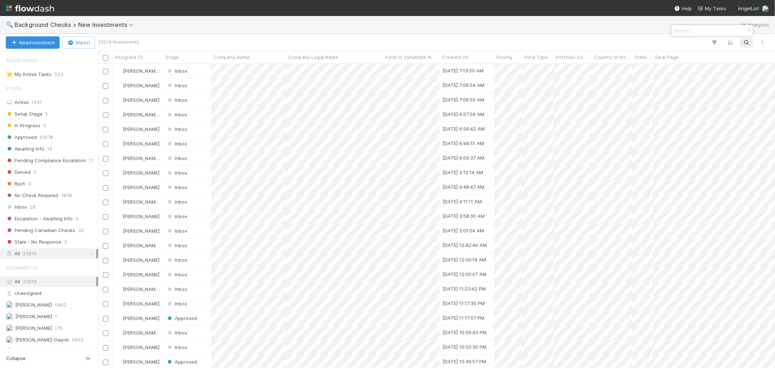
scroll to position [297, 670]
click at [682, 29] on input at bounding box center [708, 30] width 73 height 9
paste input "H Company"
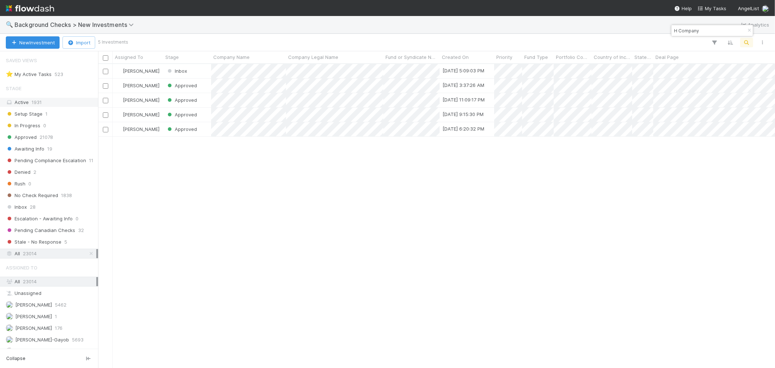
type input "H Company"
click at [271, 84] on div at bounding box center [387, 184] width 775 height 368
click at [280, 174] on div at bounding box center [387, 184] width 775 height 368
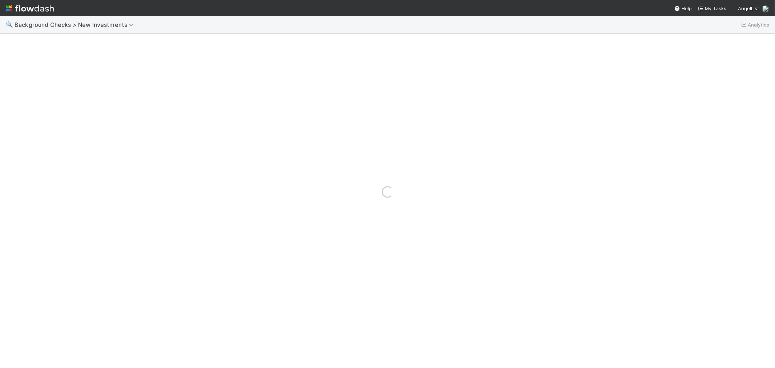
click at [274, 84] on div "Loading..." at bounding box center [387, 192] width 775 height 352
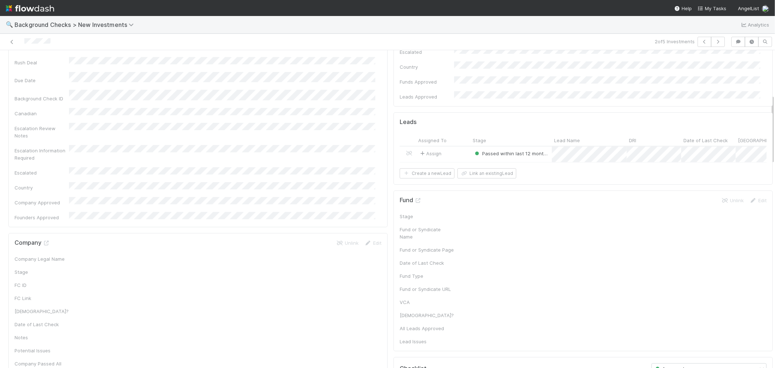
scroll to position [202, 0]
click at [368, 238] on link "Edit" at bounding box center [372, 241] width 17 height 6
click at [332, 237] on button "Save" at bounding box center [342, 243] width 21 height 12
click at [47, 239] on icon at bounding box center [46, 241] width 7 height 5
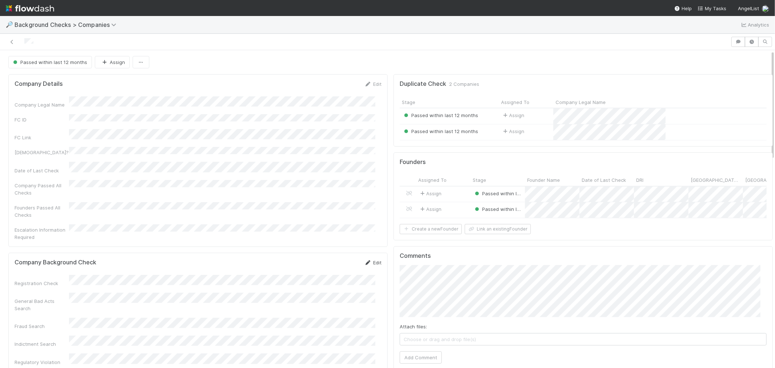
click at [371, 259] on link "Edit" at bounding box center [372, 262] width 17 height 6
click at [332, 259] on button "Save" at bounding box center [342, 265] width 21 height 12
click at [364, 260] on icon at bounding box center [367, 262] width 7 height 5
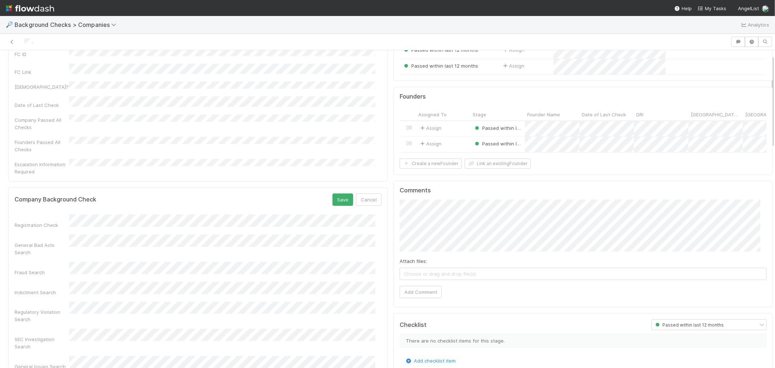
scroll to position [81, 0]
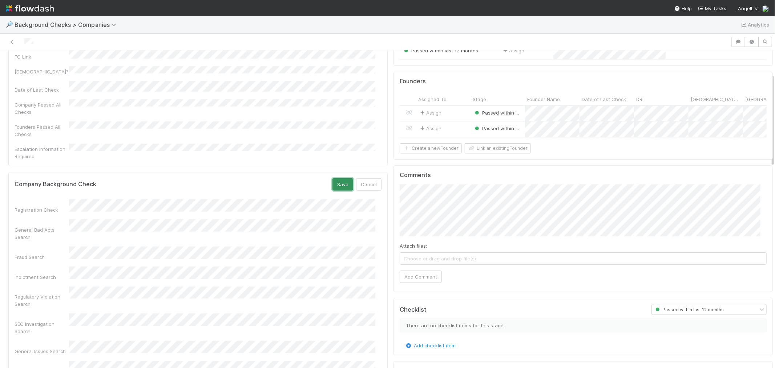
click at [332, 178] on button "Save" at bounding box center [342, 184] width 21 height 12
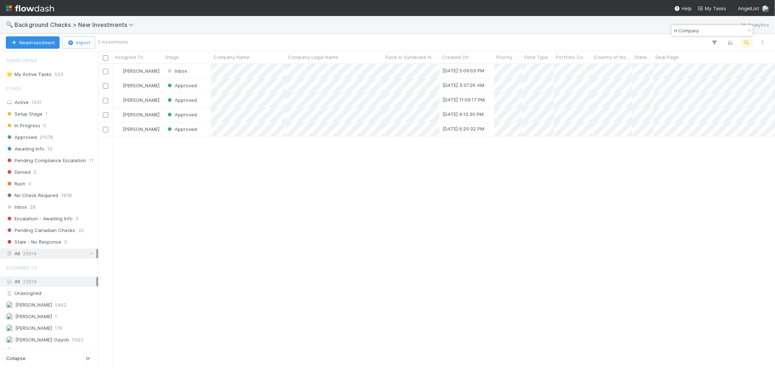
scroll to position [297, 670]
click at [430, 264] on div "[PERSON_NAME] Approved [DATE] 5:09:03 PM 1 1 1 0 0 [DATE] 10:58:11 AM 0 1 0 [PE…" at bounding box center [436, 215] width 677 height 303
drag, startPoint x: 390, startPoint y: 261, endPoint x: 421, endPoint y: 226, distance: 45.8
click at [390, 261] on div "[PERSON_NAME] Approved [DATE] 5:09:03 PM 1 1 1 0 0 [DATE] 10:58:11 AM 0 1 0 [PE…" at bounding box center [436, 215] width 677 height 303
click at [688, 33] on input "H Company" at bounding box center [708, 30] width 73 height 9
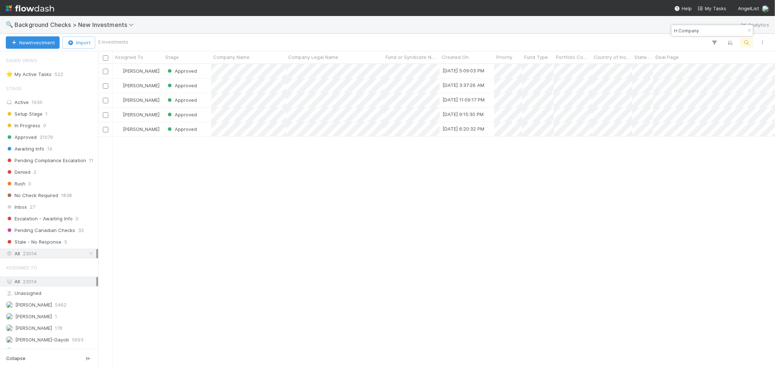
click at [687, 33] on input "H Company" at bounding box center [708, 30] width 73 height 9
paste input "SFCompute"
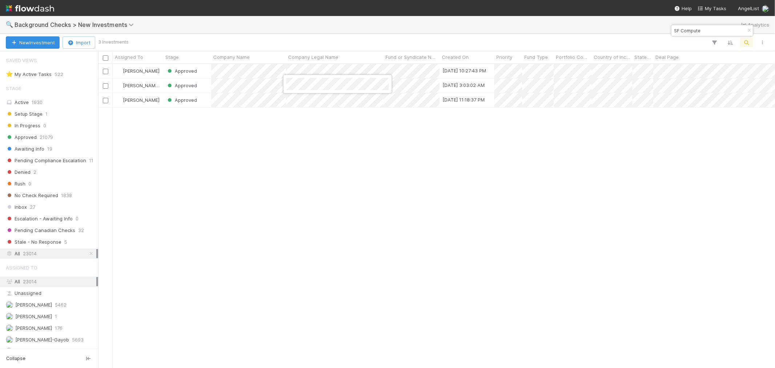
click at [686, 32] on div at bounding box center [387, 184] width 775 height 368
click at [686, 32] on input "SF Compute" at bounding box center [708, 30] width 73 height 9
paste input "San Francisco Compute Company"
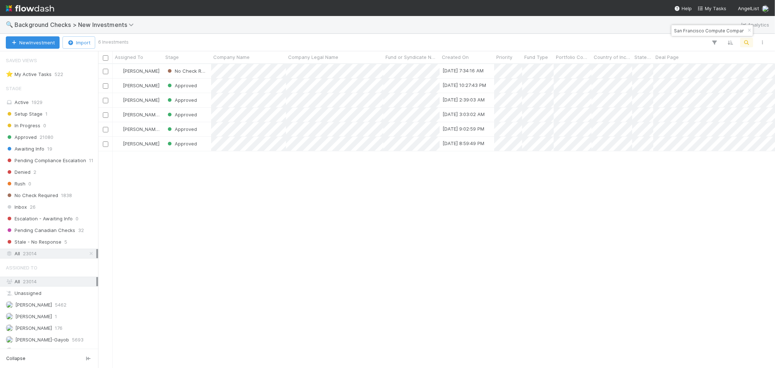
click at [426, 293] on div "Angela Marie Napeñas No Check Required 10/9/24, 7:34:16 AM 0 1 1 0 0 10/9/24, 8…" at bounding box center [436, 215] width 677 height 303
click at [678, 31] on input "San Francisco Compute Company" at bounding box center [708, 30] width 73 height 9
paste input "Spline"
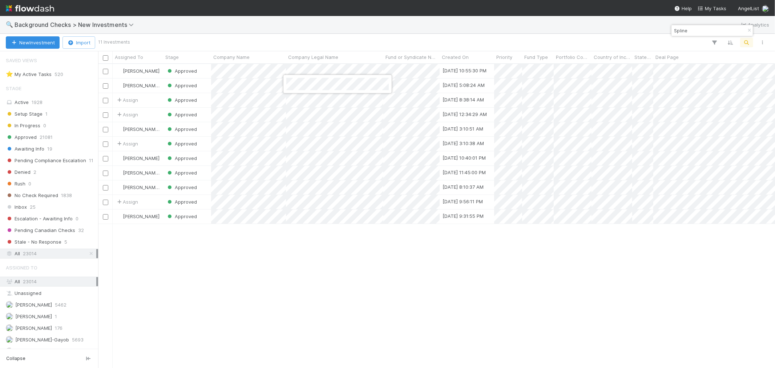
click at [682, 29] on div at bounding box center [387, 184] width 775 height 368
click at [682, 29] on input "Spline" at bounding box center [708, 30] width 73 height 9
paste input "Basic Capital"
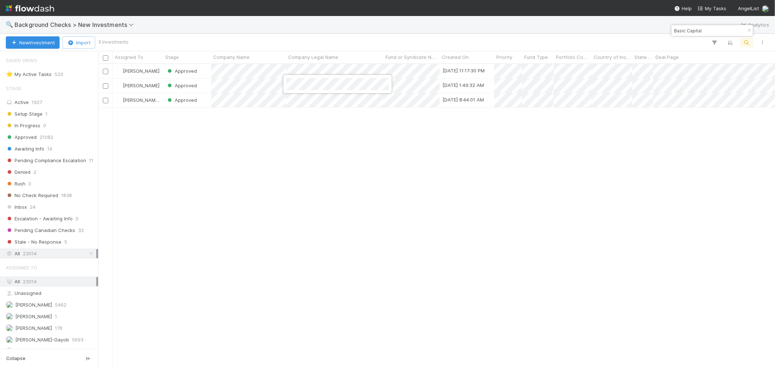
click at [264, 236] on div at bounding box center [387, 184] width 775 height 368
click at [697, 34] on input "Basic Capital" at bounding box center [708, 30] width 73 height 9
paste input "Corma"
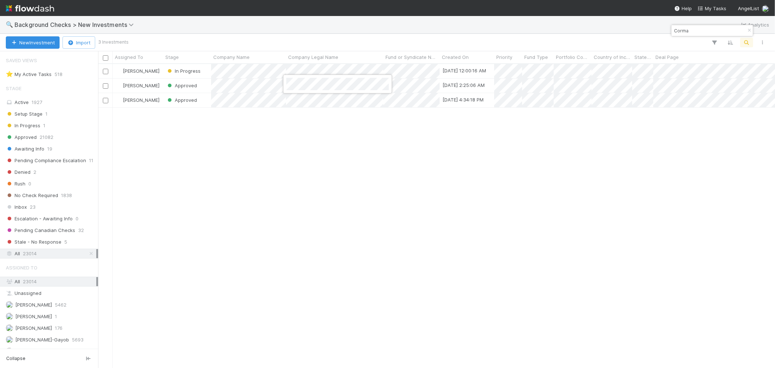
click at [365, 206] on div at bounding box center [387, 184] width 775 height 368
click at [675, 28] on input "Corma" at bounding box center [708, 30] width 73 height 9
paste input "Juxta"
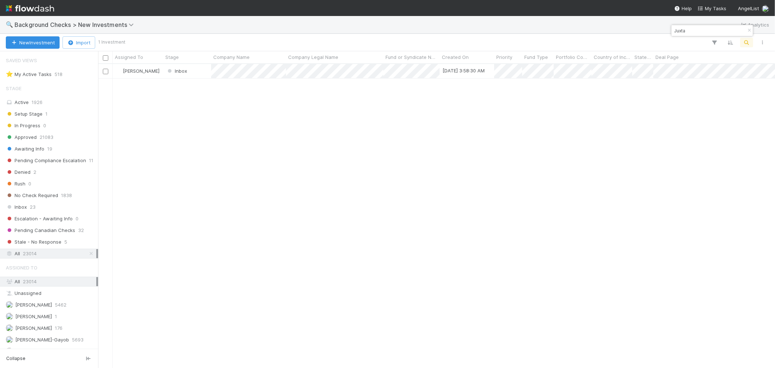
click at [678, 31] on input "Juxta" at bounding box center [708, 30] width 73 height 9
paste input "Lemma"
drag, startPoint x: 562, startPoint y: 194, endPoint x: 601, endPoint y: 145, distance: 63.1
click at [564, 194] on div "Roselyn de Villa Inbox 8/20/25, 5:12:14 AM 0 1 1 0 0 8/20/25, 5:12:17 AM 0 0 0" at bounding box center [436, 215] width 677 height 303
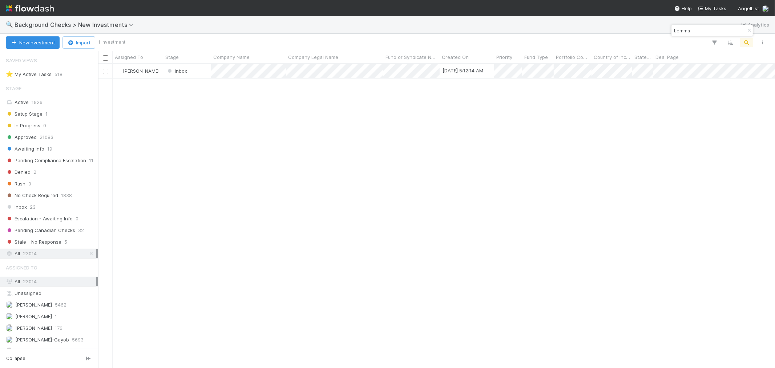
click at [679, 33] on input "Lemma" at bounding box center [708, 30] width 73 height 9
paste input "FORGE AI"
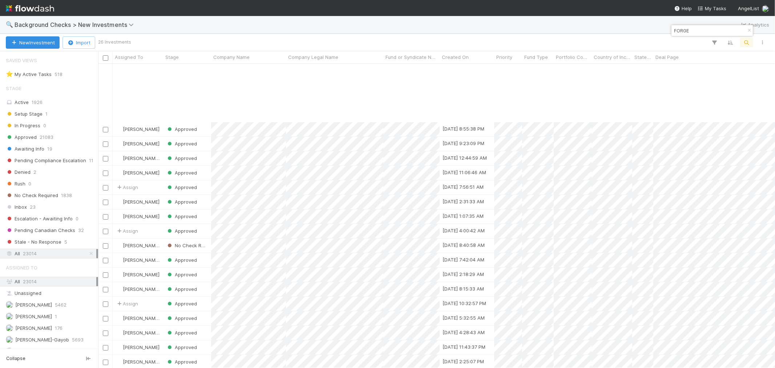
scroll to position [80, 0]
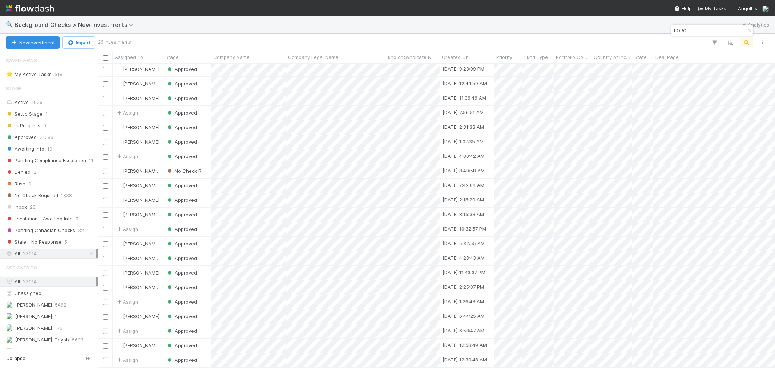
click at [674, 30] on input "FORGE" at bounding box center [708, 30] width 73 height 9
paste input "Nox Metals"
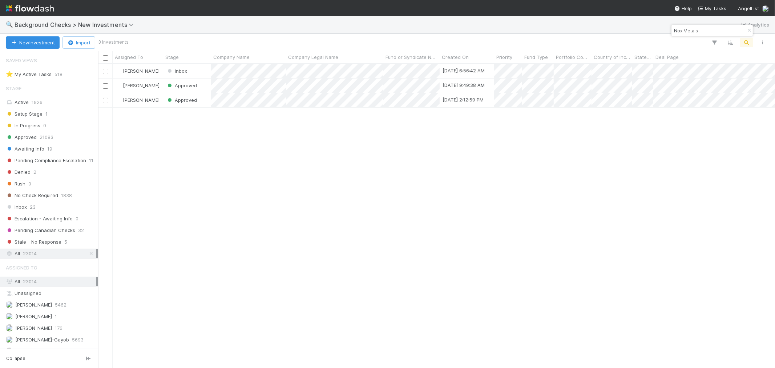
scroll to position [6, 6]
click at [608, 139] on div at bounding box center [387, 184] width 775 height 368
click at [673, 28] on input "Nox Metals" at bounding box center [708, 30] width 73 height 9
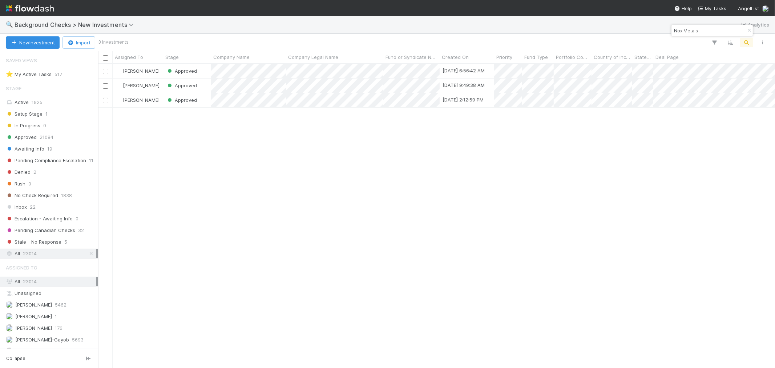
paste input "Odyssey"
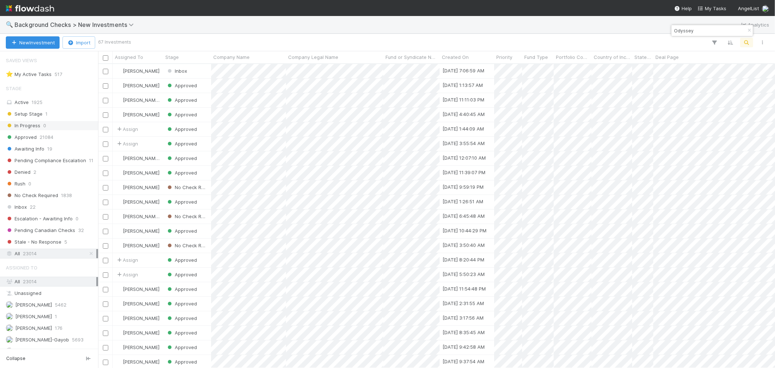
scroll to position [297, 670]
type input "Odyssey"
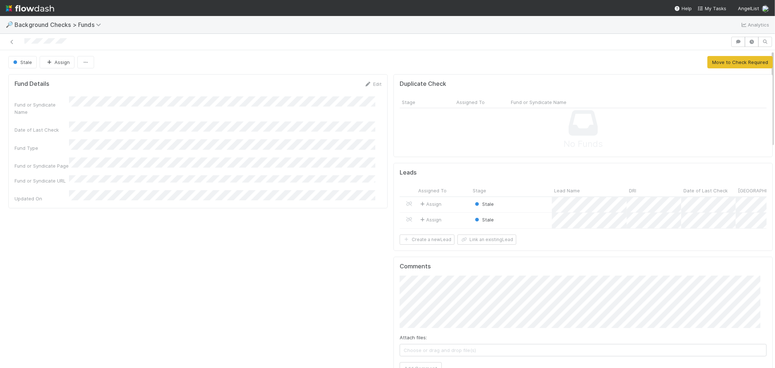
scroll to position [142, 734]
click at [748, 65] on button "Move to Check Required" at bounding box center [739, 62] width 65 height 12
click at [523, 204] on div "Stale" at bounding box center [510, 205] width 81 height 16
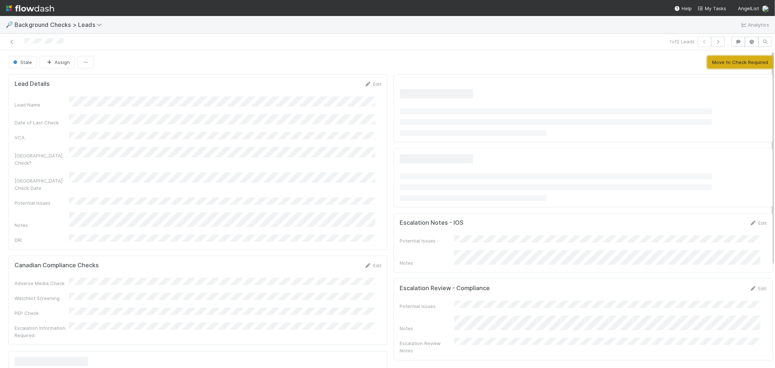
click at [711, 60] on button "Move to Check Required" at bounding box center [739, 62] width 65 height 12
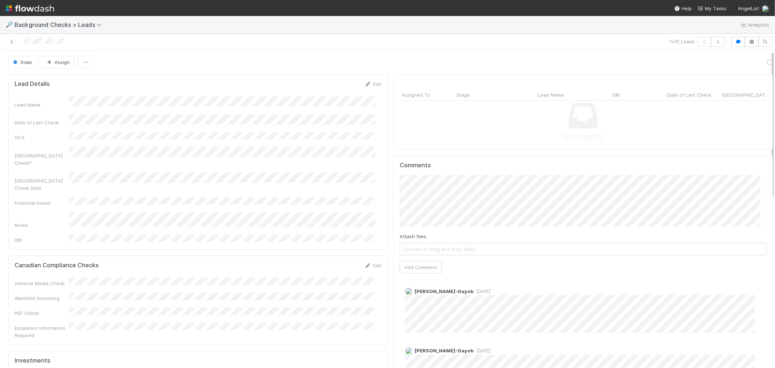
scroll to position [142, 354]
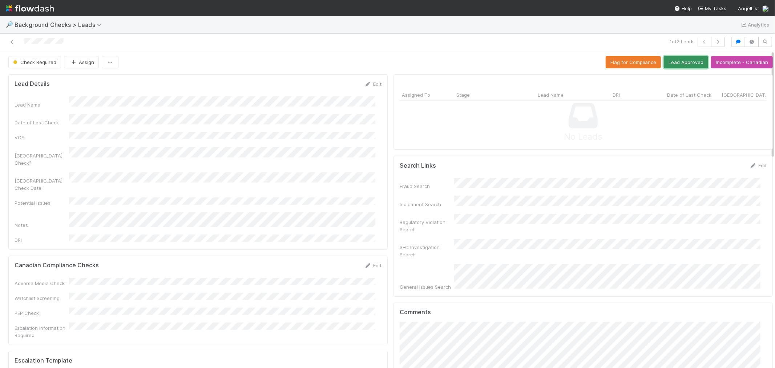
click at [688, 65] on button "Lead Approved" at bounding box center [686, 62] width 44 height 12
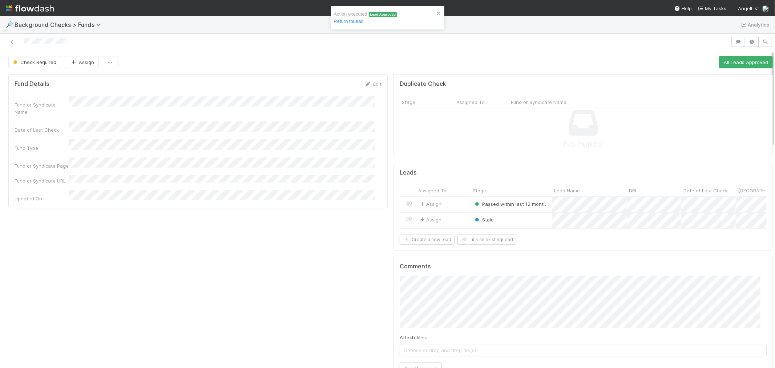
scroll to position [142, 734]
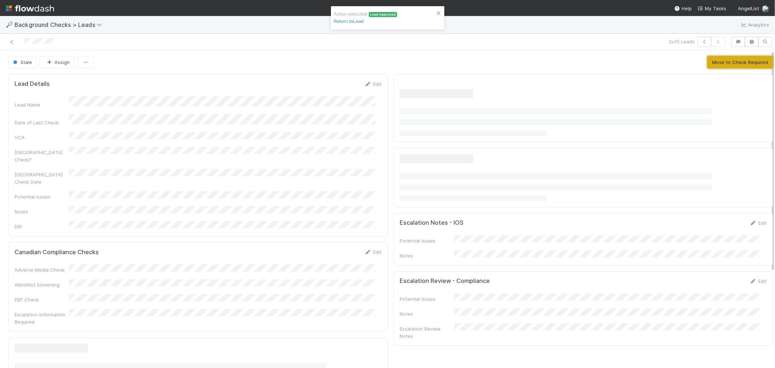
click at [721, 65] on button "Move to Check Required" at bounding box center [739, 62] width 65 height 12
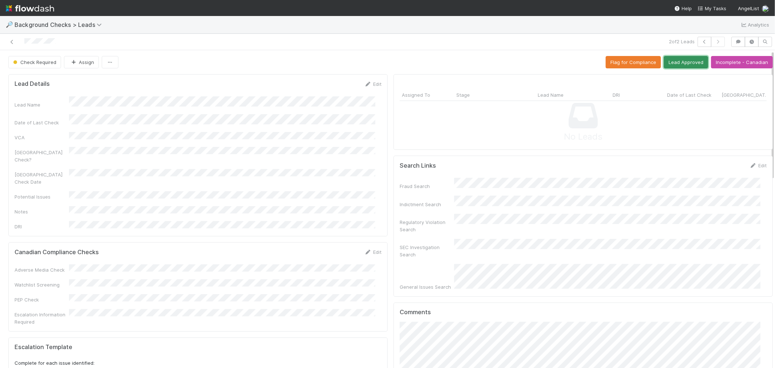
click at [673, 64] on button "Lead Approved" at bounding box center [686, 62] width 44 height 12
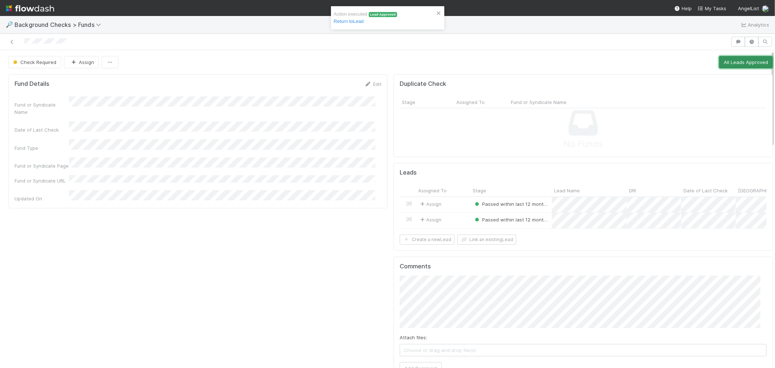
click at [719, 64] on button "All Leads Approved" at bounding box center [746, 62] width 54 height 12
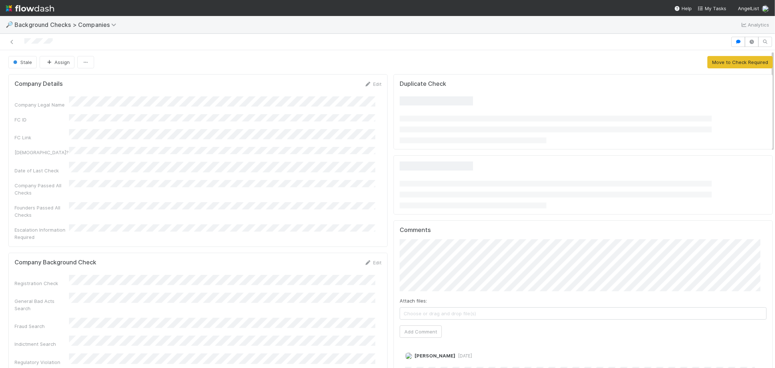
scroll to position [142, 734]
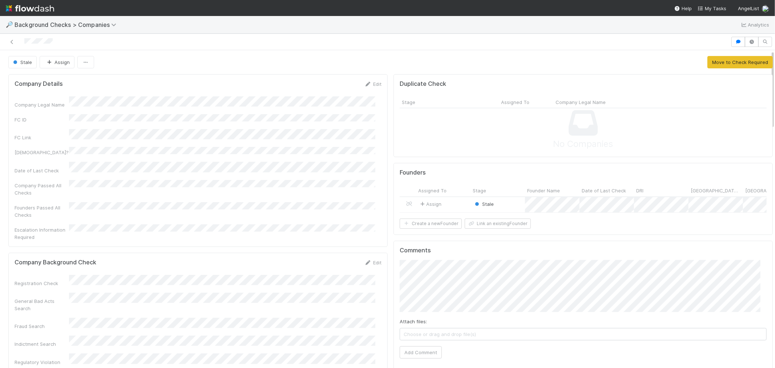
drag, startPoint x: 60, startPoint y: 44, endPoint x: 5, endPoint y: 44, distance: 55.6
click at [5, 44] on div at bounding box center [365, 42] width 725 height 10
drag, startPoint x: 572, startPoint y: 188, endPoint x: 618, endPoint y: 183, distance: 46.4
click at [618, 183] on form "Founders Assigned To Stage Founder Name Date of Last Check DRI [GEOGRAPHIC_DATA…" at bounding box center [582, 199] width 367 height 60
click at [410, 354] on button "Add Comment" at bounding box center [420, 352] width 42 height 12
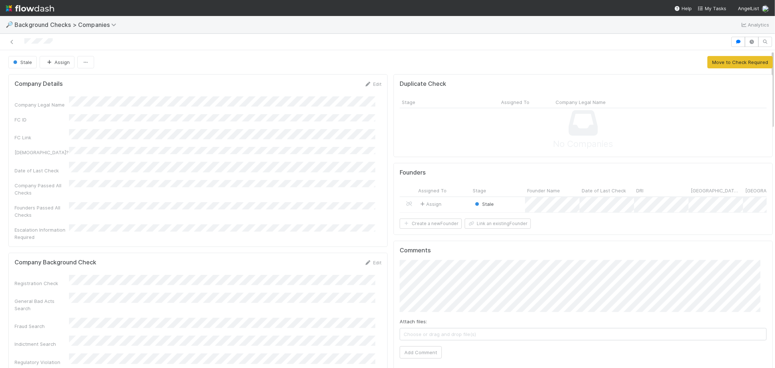
click at [507, 205] on div "Stale" at bounding box center [497, 205] width 54 height 16
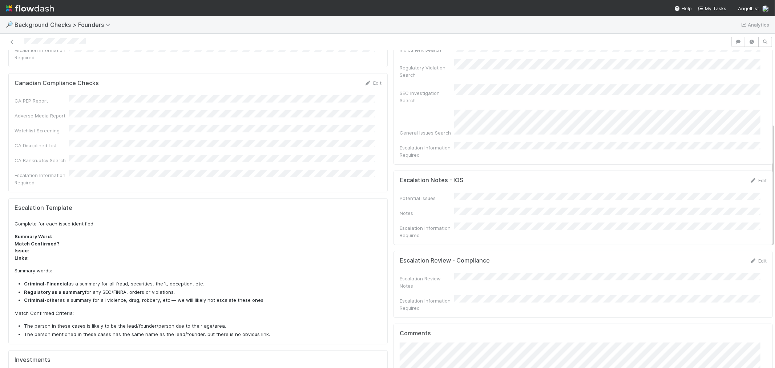
scroll to position [242, 0]
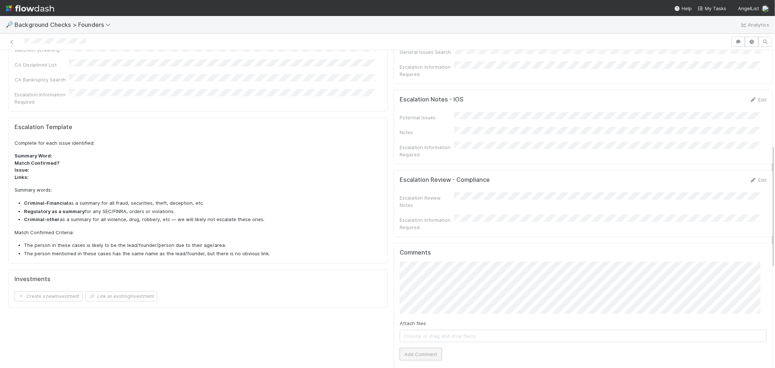
click at [403, 348] on button "Add Comment" at bounding box center [420, 354] width 42 height 12
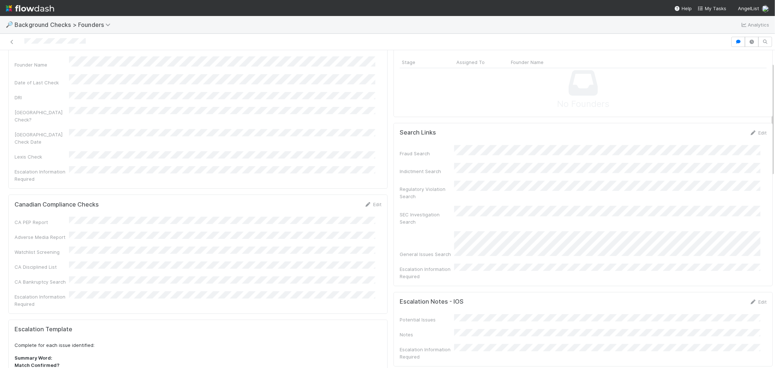
scroll to position [0, 0]
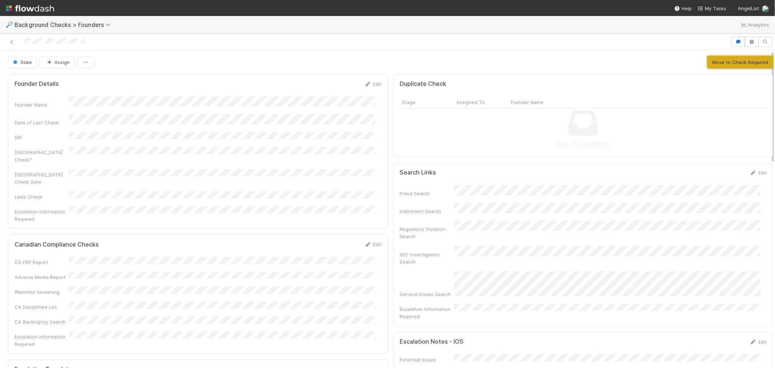
click at [718, 59] on button "Move to Check Required" at bounding box center [739, 62] width 65 height 12
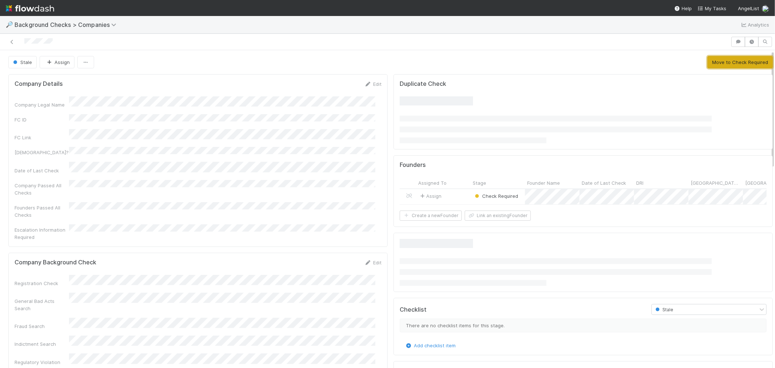
click at [710, 62] on button "Move to Check Required" at bounding box center [739, 62] width 65 height 12
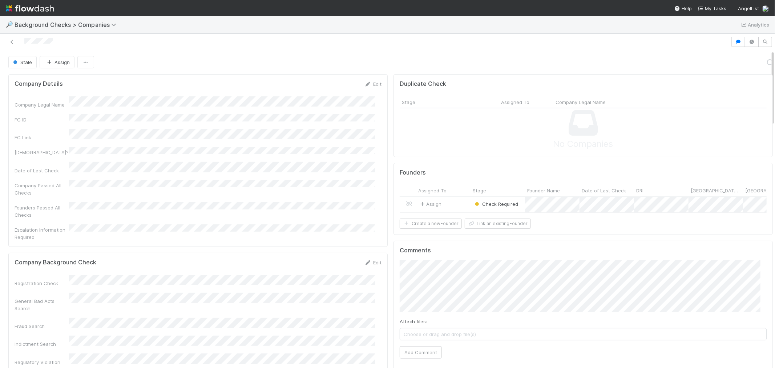
scroll to position [142, 734]
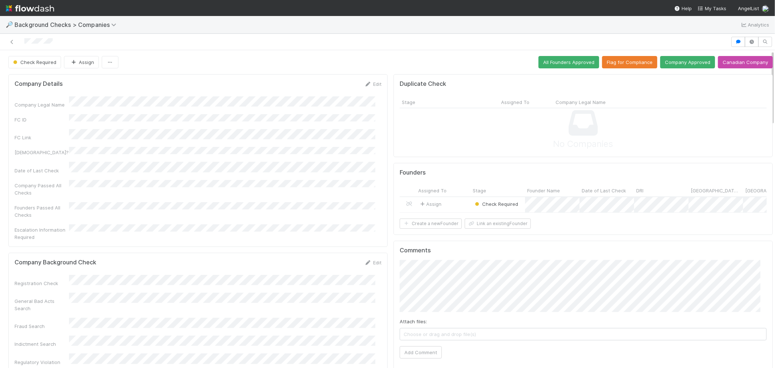
click at [463, 205] on div "Assign" at bounding box center [443, 205] width 54 height 16
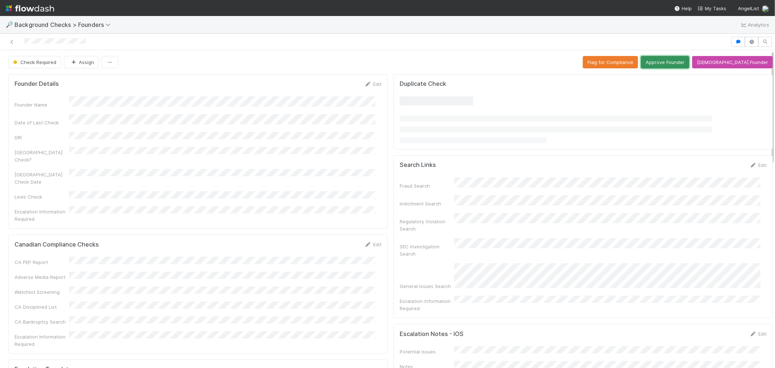
click at [673, 62] on button "Approve Founder" at bounding box center [665, 62] width 48 height 12
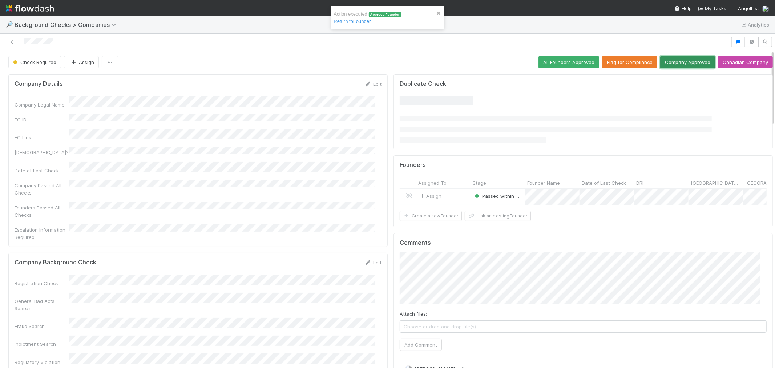
scroll to position [142, 734]
click at [675, 64] on button "Company Approved" at bounding box center [687, 62] width 55 height 12
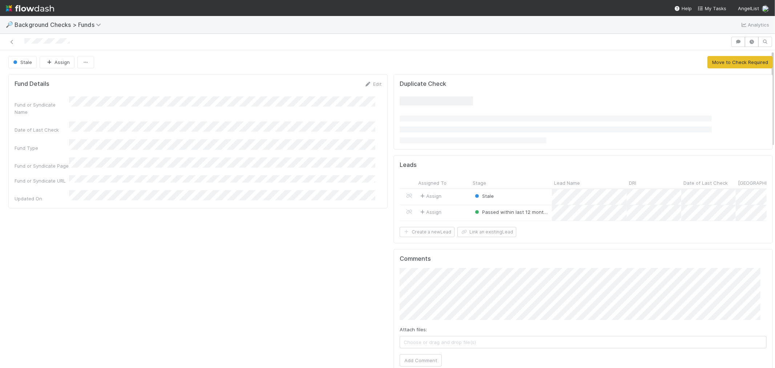
scroll to position [142, 734]
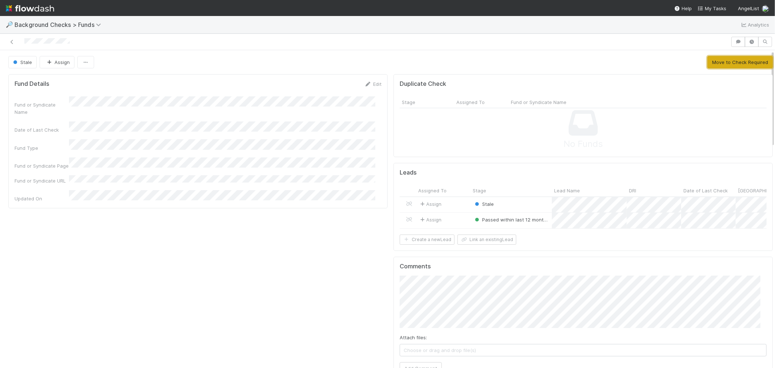
click at [724, 61] on button "Move to Check Required" at bounding box center [739, 62] width 65 height 12
click at [511, 204] on div "Stale" at bounding box center [510, 205] width 81 height 16
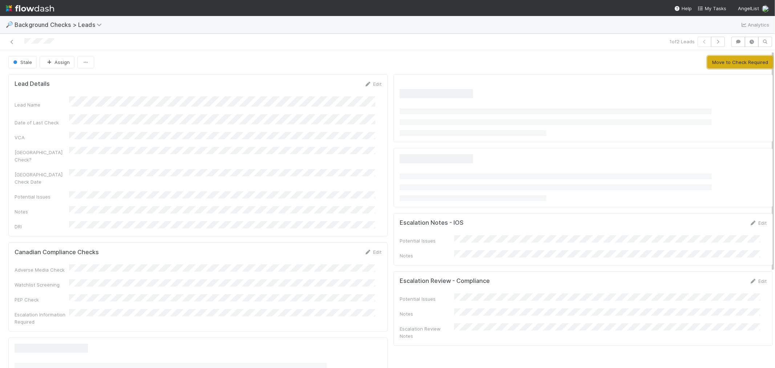
click at [719, 60] on button "Move to Check Required" at bounding box center [739, 62] width 65 height 12
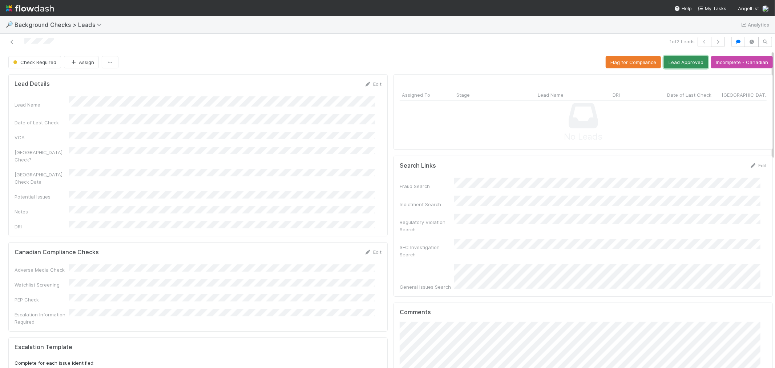
drag, startPoint x: 663, startPoint y: 59, endPoint x: 649, endPoint y: 58, distance: 13.5
click at [664, 59] on button "Lead Approved" at bounding box center [686, 62] width 44 height 12
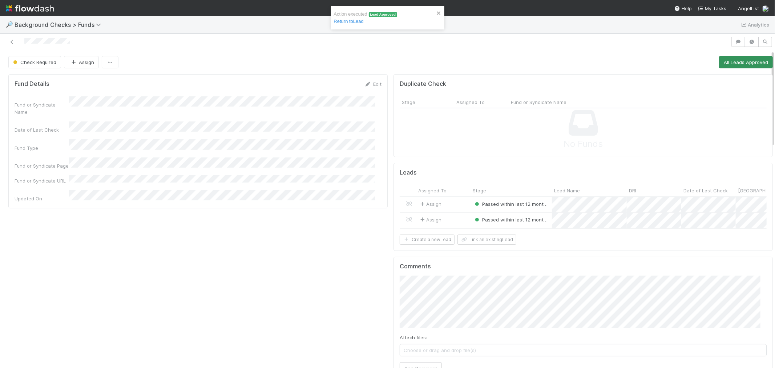
scroll to position [142, 734]
click at [722, 58] on button "All Leads Approved" at bounding box center [746, 62] width 54 height 12
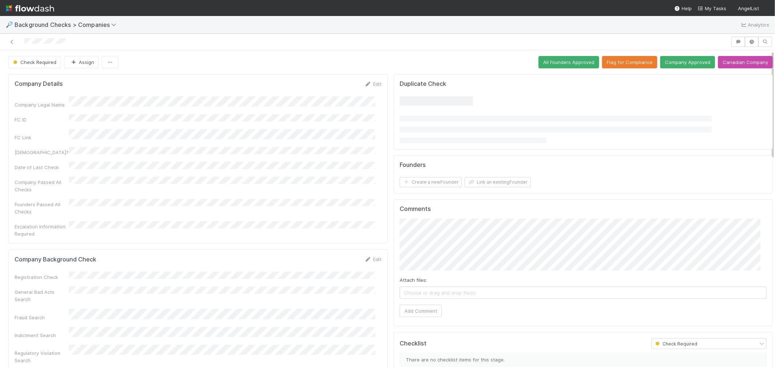
drag, startPoint x: 367, startPoint y: 244, endPoint x: 172, endPoint y: 259, distance: 196.0
click at [367, 256] on link "Edit" at bounding box center [372, 259] width 17 height 6
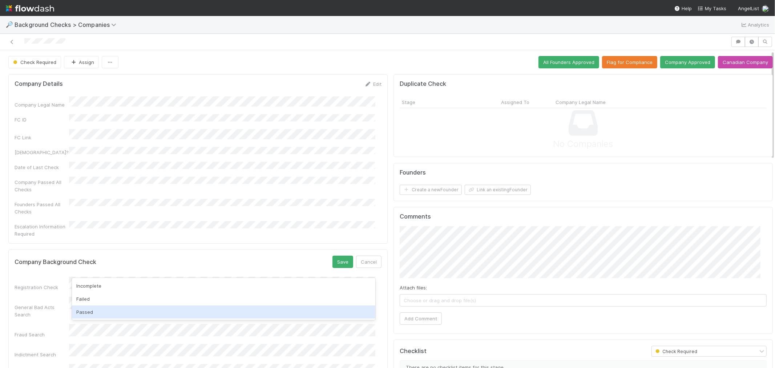
click at [97, 311] on div "Passed" at bounding box center [223, 311] width 303 height 13
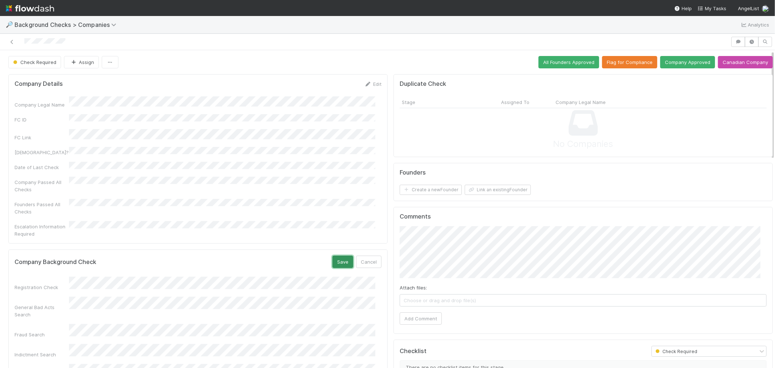
click at [332, 255] on button "Save" at bounding box center [342, 261] width 21 height 12
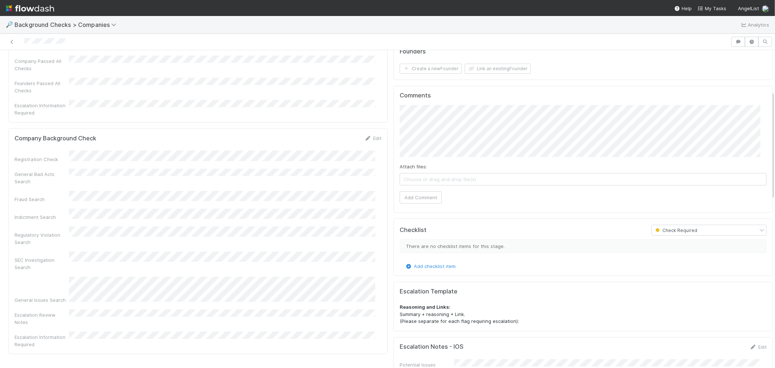
click at [352, 100] on div "Escalation Information Required" at bounding box center [198, 108] width 367 height 16
drag, startPoint x: 365, startPoint y: 122, endPoint x: 307, endPoint y: 138, distance: 60.4
click at [365, 136] on icon at bounding box center [367, 138] width 7 height 5
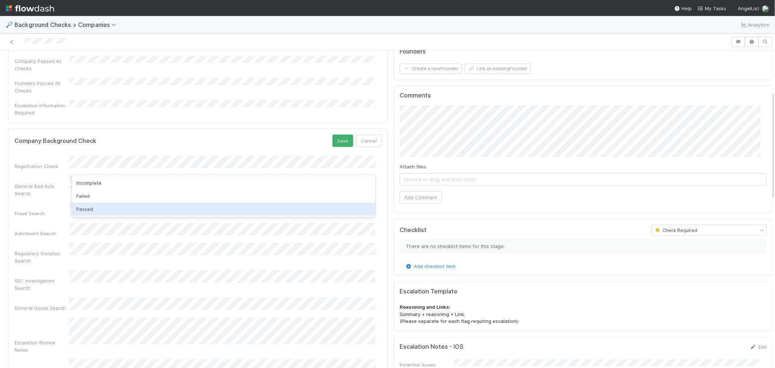
click at [91, 208] on div "Passed" at bounding box center [223, 208] width 303 height 13
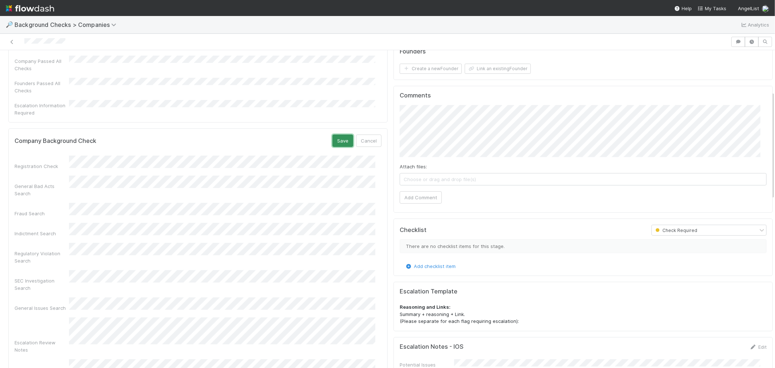
click at [335, 134] on button "Save" at bounding box center [342, 140] width 21 height 12
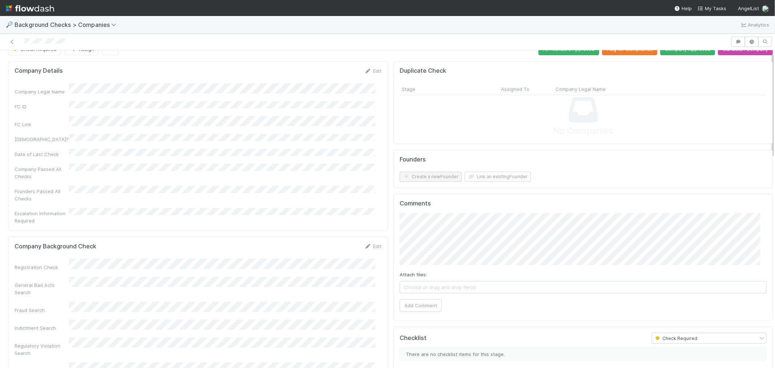
scroll to position [0, 0]
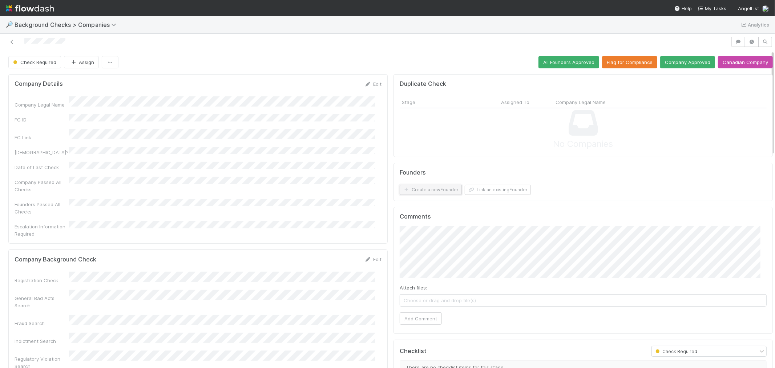
click at [437, 190] on button "Create a new Founder" at bounding box center [430, 189] width 62 height 10
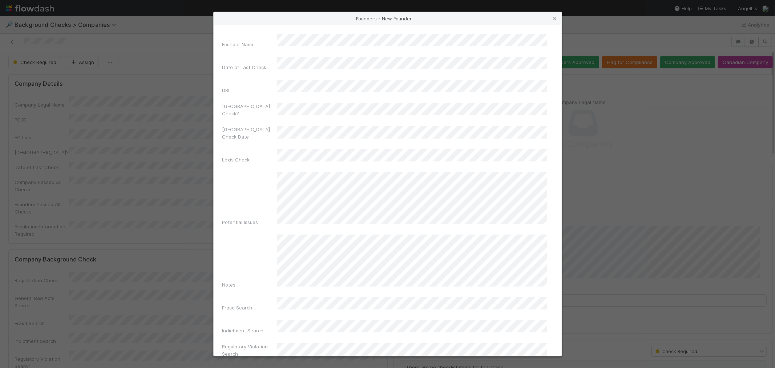
click at [314, 84] on div "Founder Name Date of Last Check DRI [GEOGRAPHIC_DATA] Check? Canada Check Date …" at bounding box center [387, 338] width 330 height 609
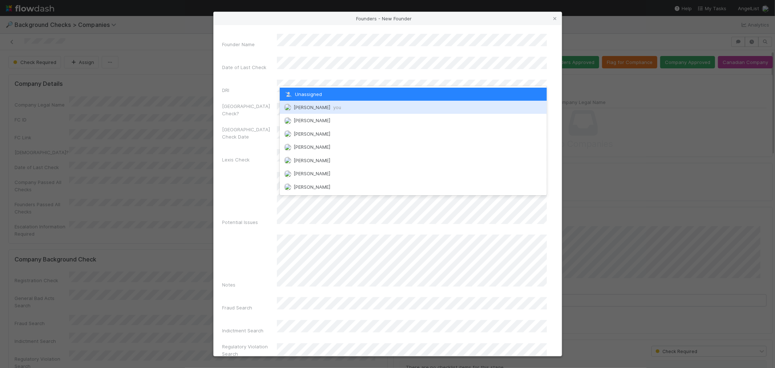
click at [306, 103] on div "[PERSON_NAME] you" at bounding box center [413, 107] width 267 height 13
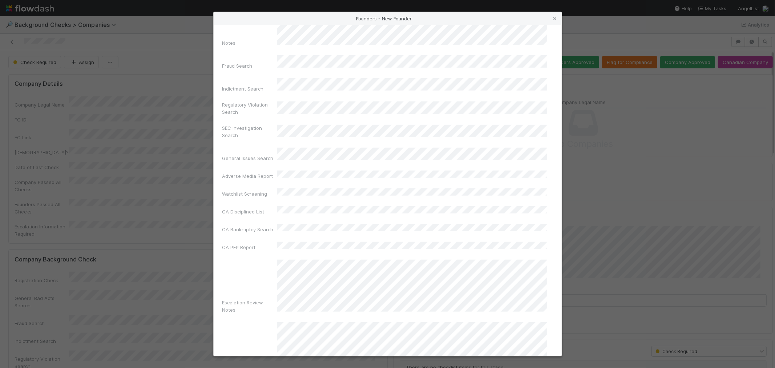
scroll to position [257, 0]
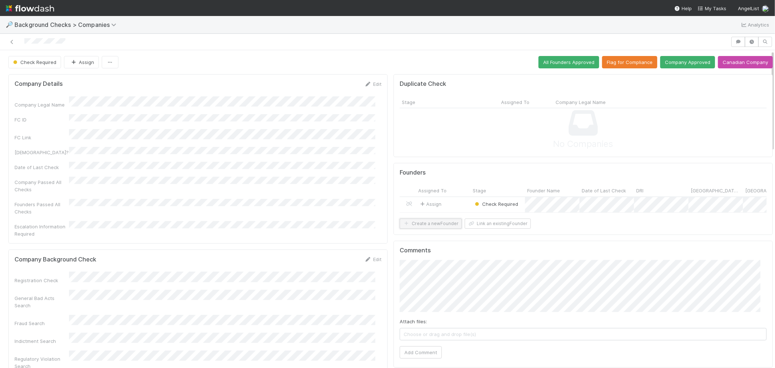
click at [423, 227] on button "Create a new Founder" at bounding box center [430, 223] width 62 height 10
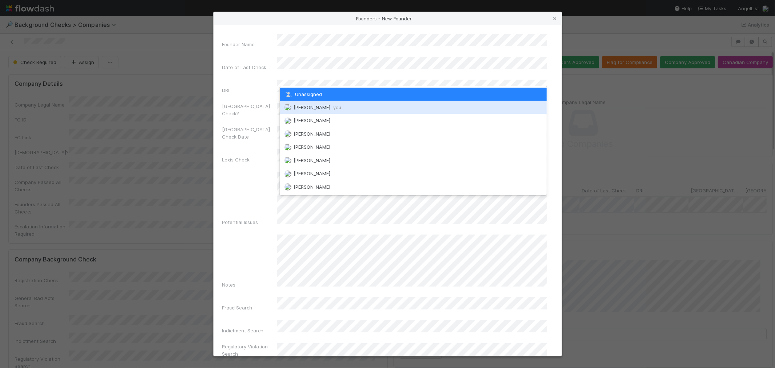
click at [311, 108] on span "[PERSON_NAME] you" at bounding box center [317, 107] width 48 height 6
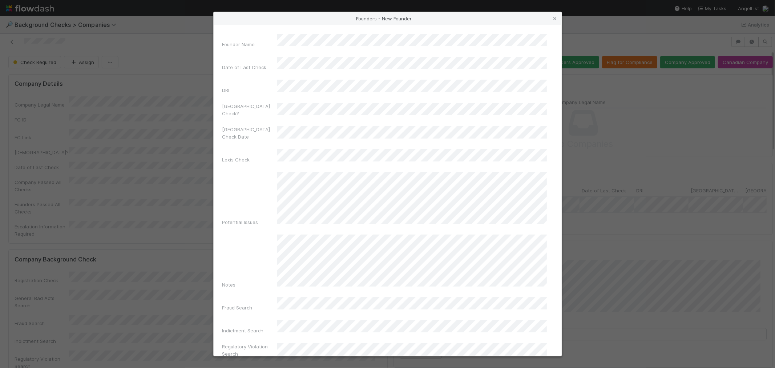
click at [328, 45] on div "Founder Name" at bounding box center [387, 42] width 330 height 17
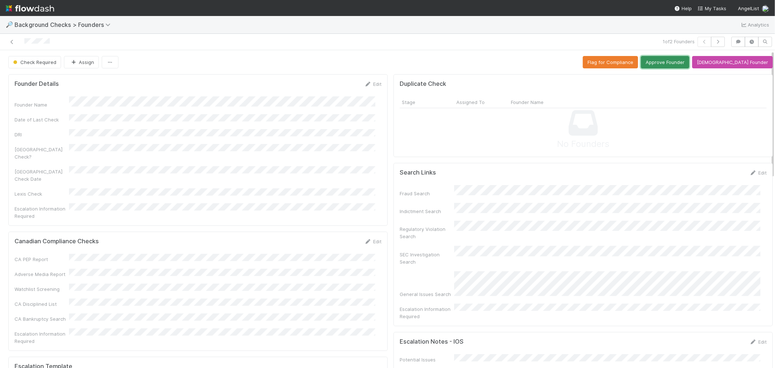
click at [666, 59] on button "Approve Founder" at bounding box center [665, 62] width 48 height 12
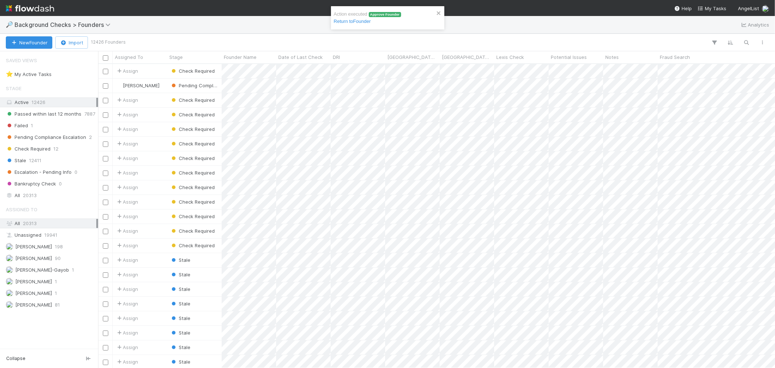
scroll to position [297, 670]
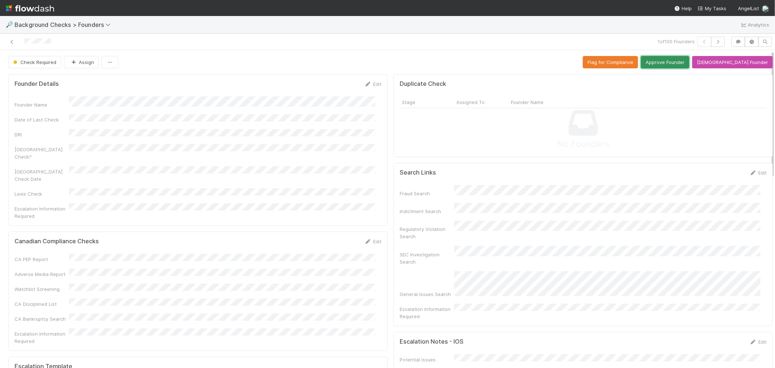
click at [677, 61] on button "Approve Founder" at bounding box center [665, 62] width 48 height 12
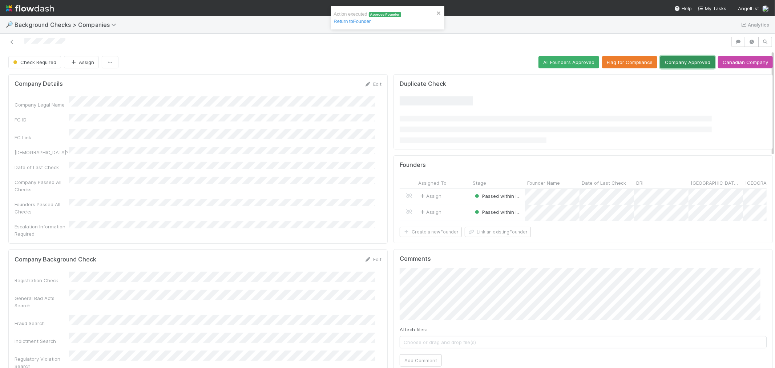
click at [669, 65] on button "Company Approved" at bounding box center [687, 62] width 55 height 12
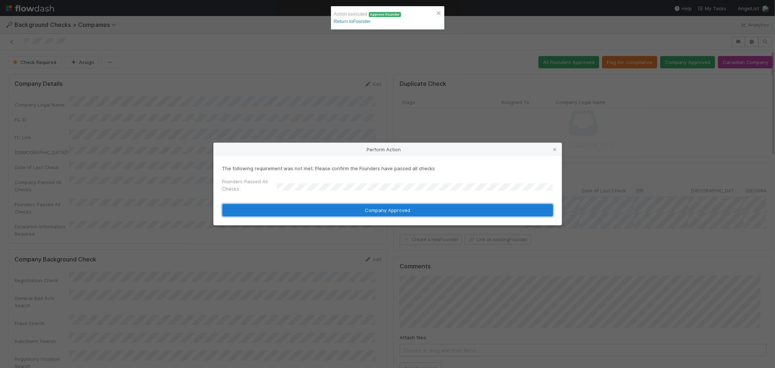
click at [288, 210] on button "Company Approved" at bounding box center [387, 210] width 330 height 12
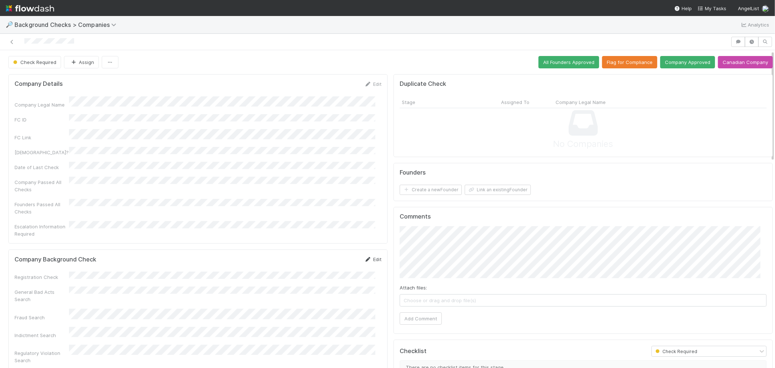
click at [368, 256] on link "Edit" at bounding box center [372, 259] width 17 height 6
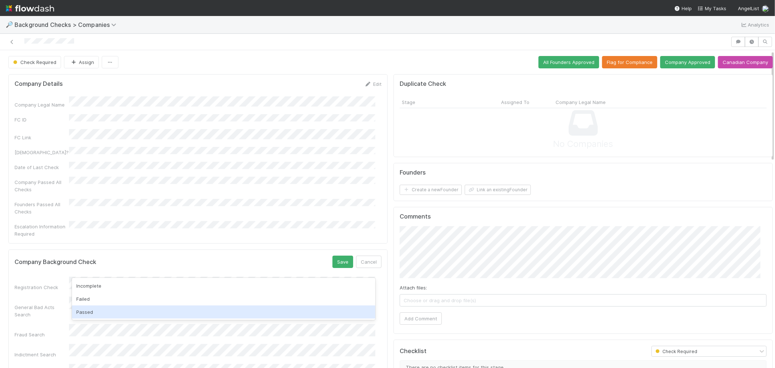
click at [87, 311] on div "Passed" at bounding box center [223, 311] width 303 height 13
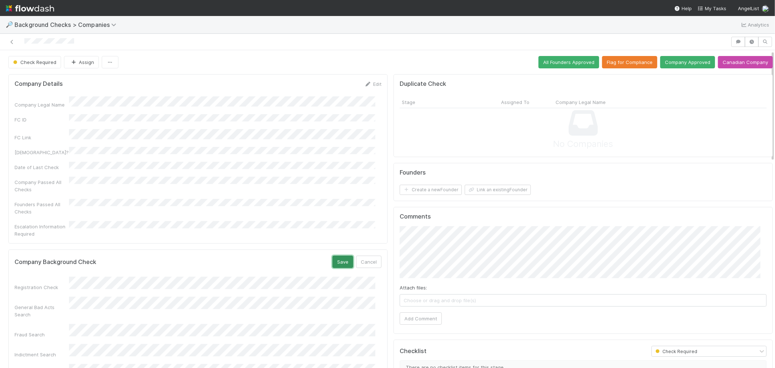
click at [332, 255] on button "Save" at bounding box center [342, 261] width 21 height 12
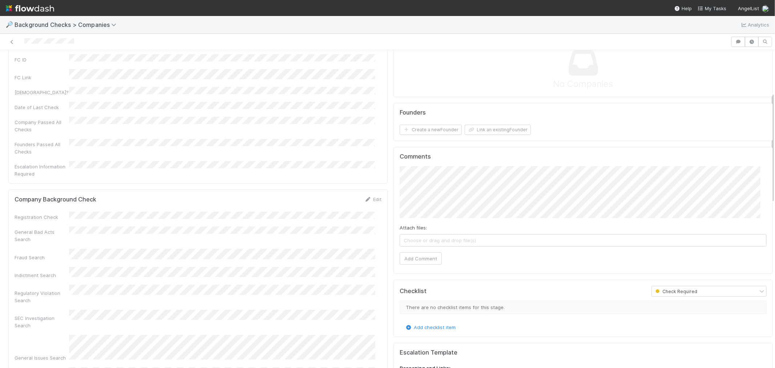
scroll to position [121, 0]
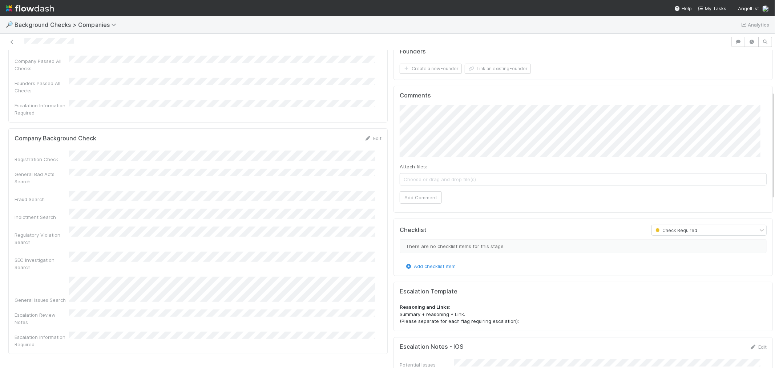
drag, startPoint x: 368, startPoint y: 122, endPoint x: 296, endPoint y: 140, distance: 74.4
click at [368, 135] on link "Edit" at bounding box center [372, 138] width 17 height 6
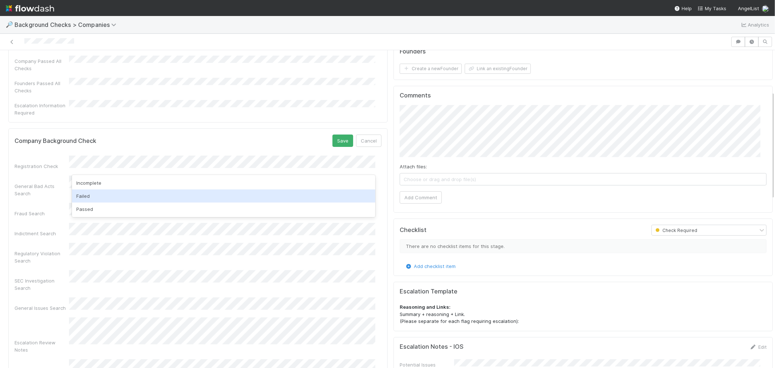
click at [94, 209] on div "Passed" at bounding box center [223, 208] width 303 height 13
click at [338, 134] on button "Save" at bounding box center [342, 140] width 21 height 12
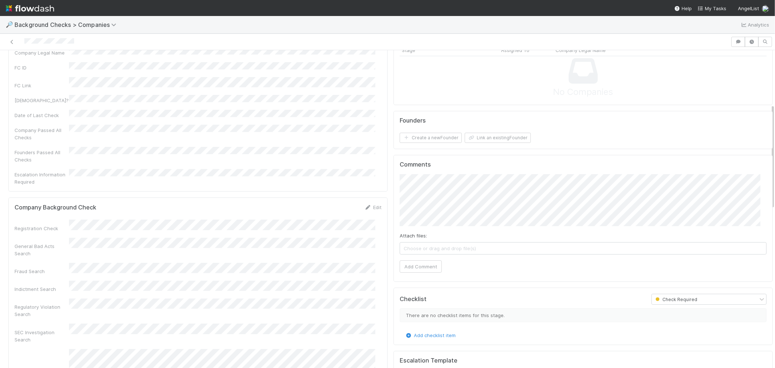
scroll to position [0, 0]
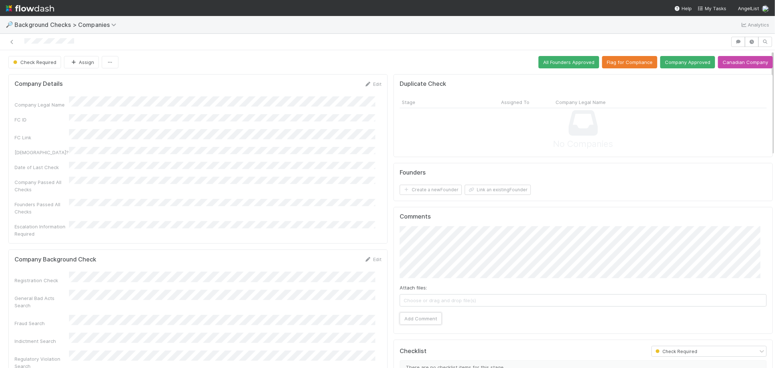
click at [407, 317] on button "Add Comment" at bounding box center [420, 318] width 42 height 12
click at [445, 190] on button "Create a new Founder" at bounding box center [430, 189] width 62 height 10
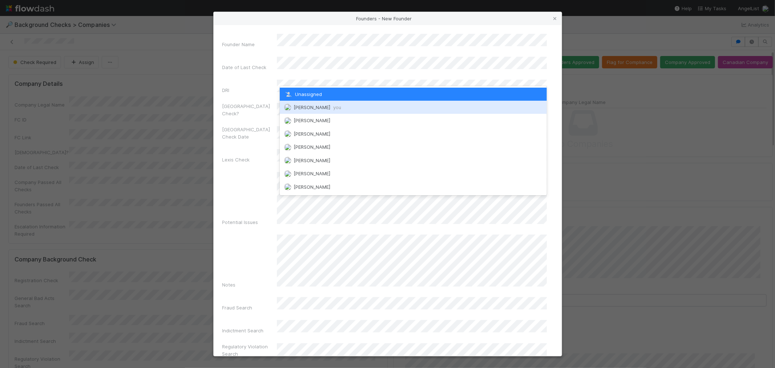
click at [308, 106] on span "[PERSON_NAME] you" at bounding box center [317, 107] width 48 height 6
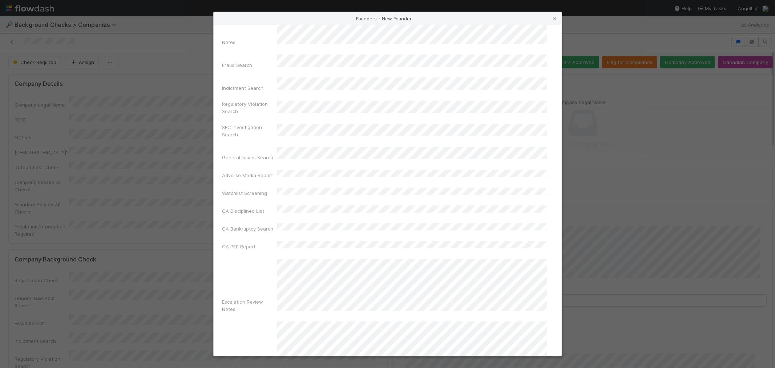
scroll to position [257, 0]
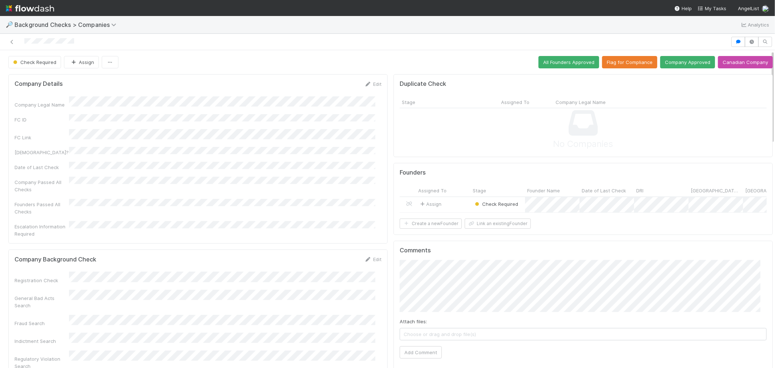
click at [447, 204] on div "Assign" at bounding box center [443, 205] width 54 height 16
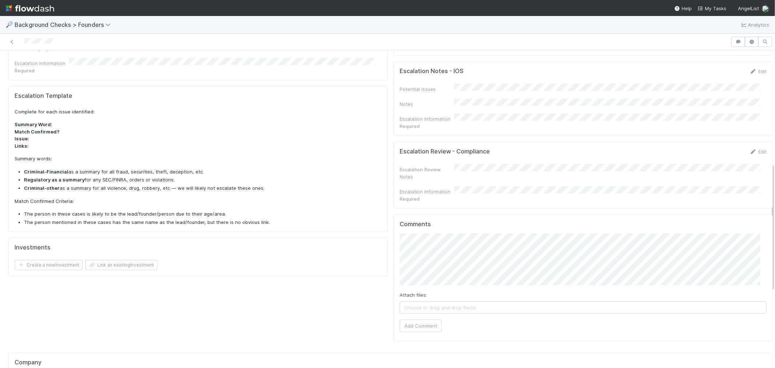
scroll to position [282, 0]
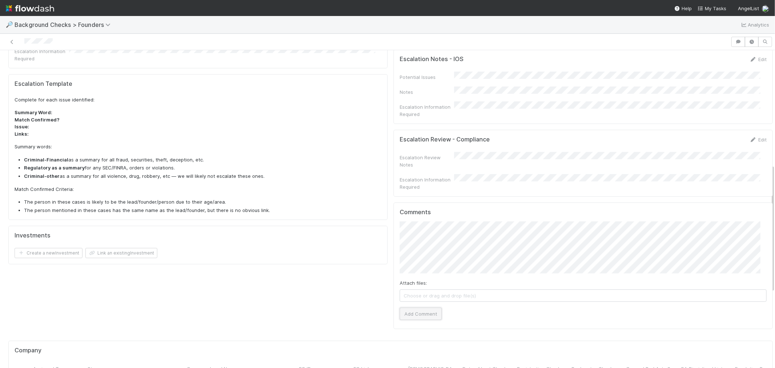
click at [414, 307] on button "Add Comment" at bounding box center [420, 313] width 42 height 12
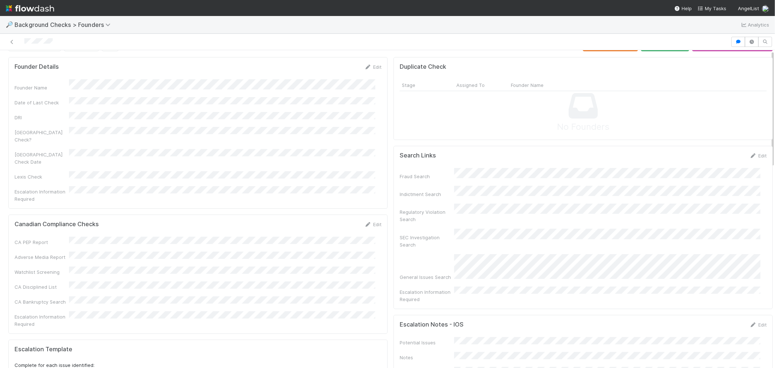
scroll to position [0, 0]
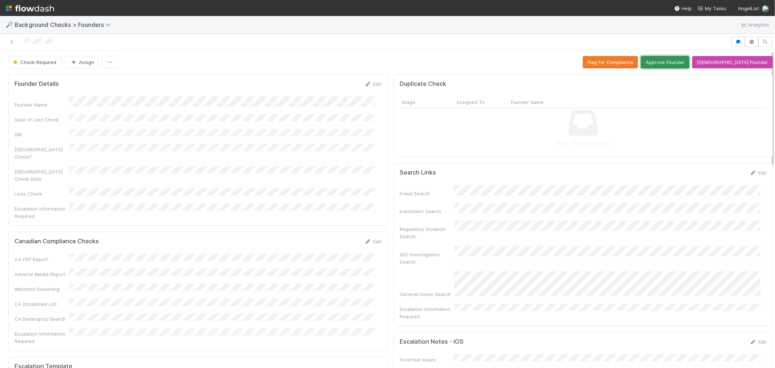
click at [672, 57] on button "Approve Founder" at bounding box center [665, 62] width 48 height 12
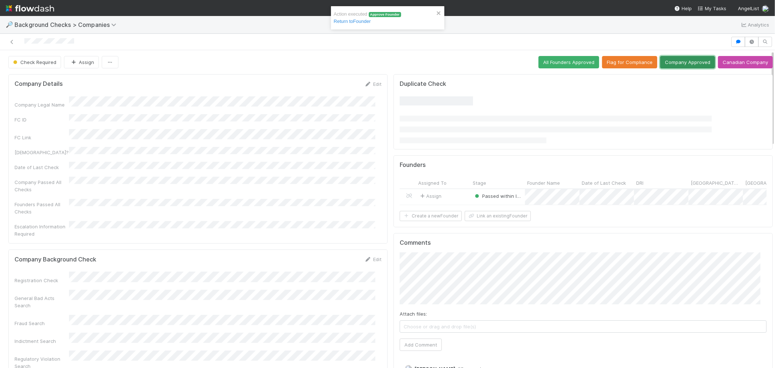
click at [677, 62] on button "Company Approved" at bounding box center [687, 62] width 55 height 12
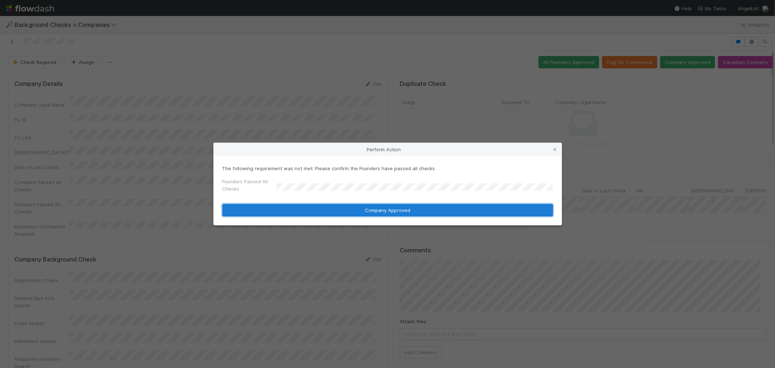
click at [283, 204] on button "Company Approved" at bounding box center [387, 210] width 330 height 12
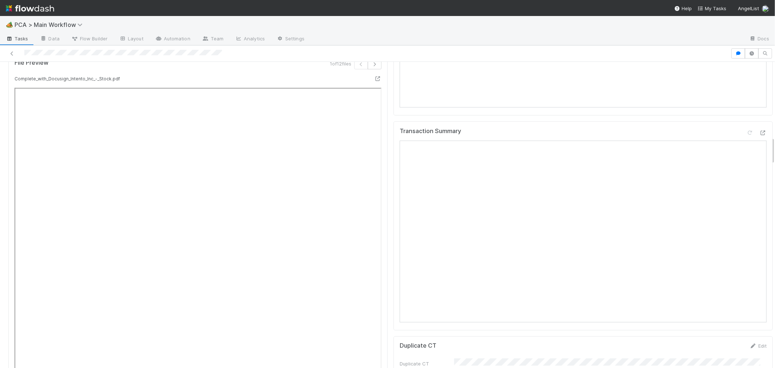
scroll to position [807, 0]
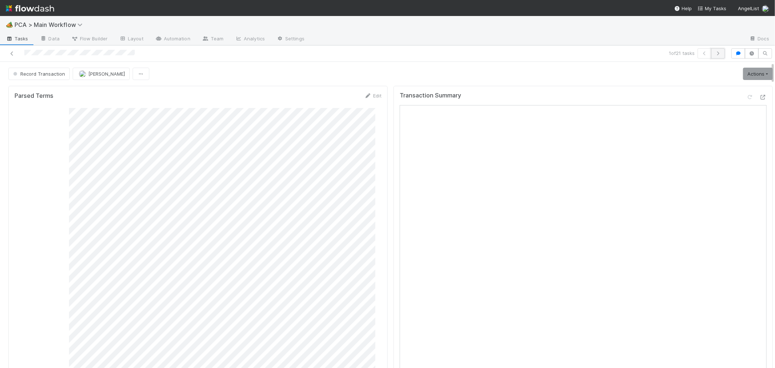
click at [714, 53] on icon "button" at bounding box center [717, 53] width 7 height 4
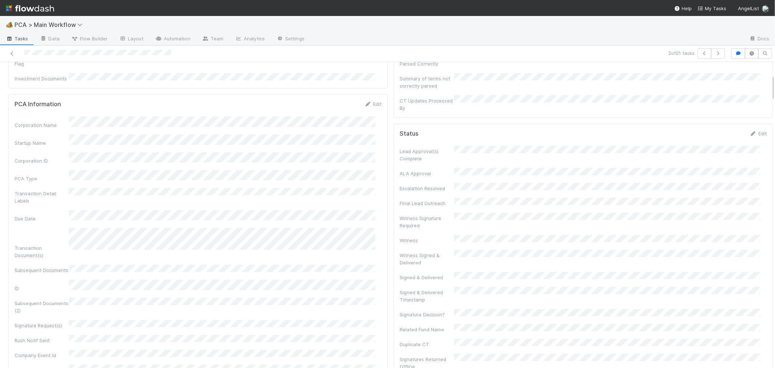
scroll to position [161, 0]
click at [327, 148] on div "Corporation Name Startup Name Corporation ID PCA Type Transaction Detail Labels…" at bounding box center [198, 278] width 367 height 326
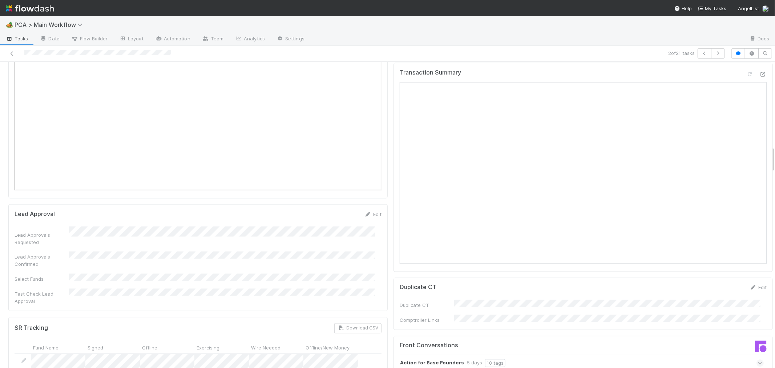
scroll to position [807, 0]
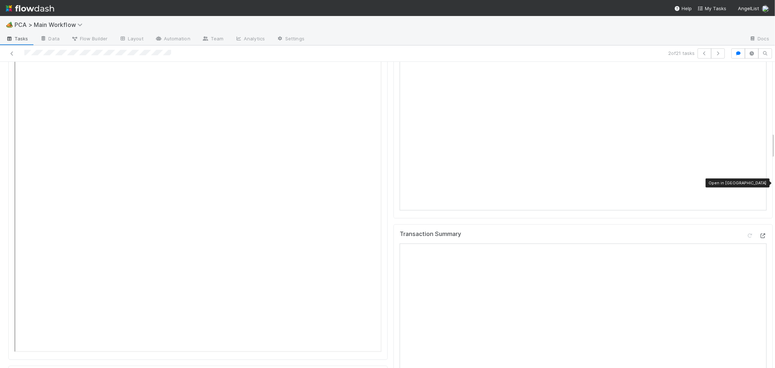
click at [759, 233] on icon at bounding box center [762, 235] width 7 height 5
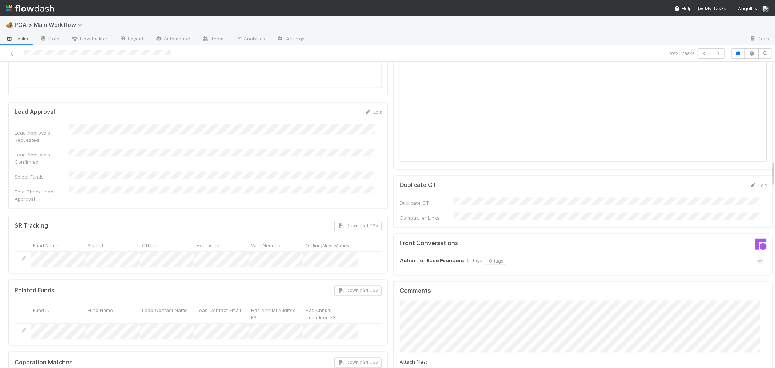
scroll to position [1130, 0]
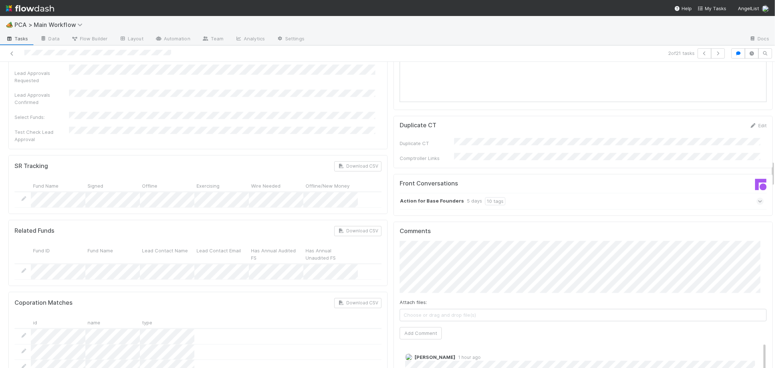
click at [758, 198] on icon at bounding box center [760, 201] width 5 height 7
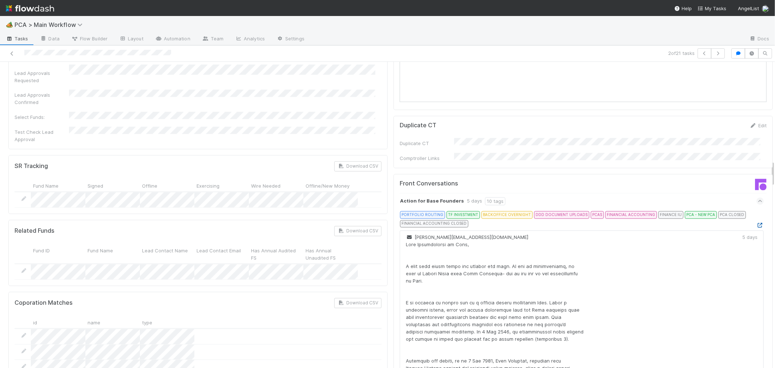
click at [756, 223] on icon at bounding box center [759, 225] width 7 height 5
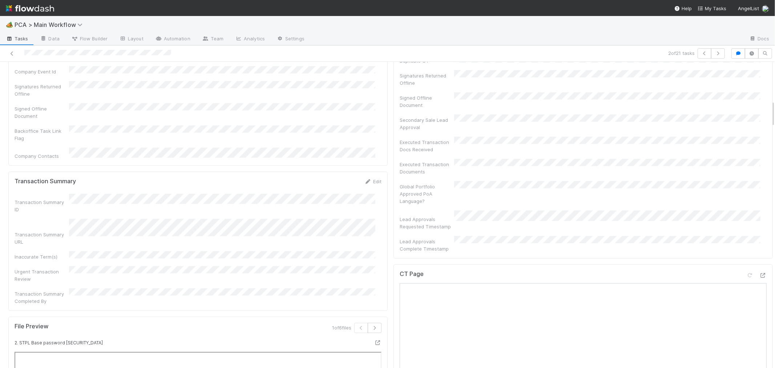
scroll to position [726, 0]
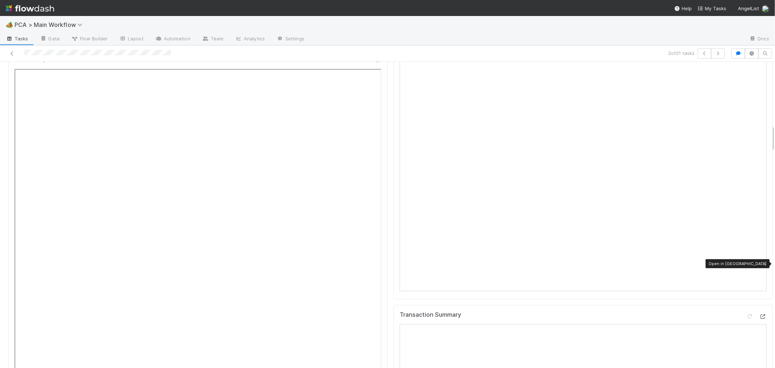
click at [759, 314] on icon at bounding box center [762, 316] width 7 height 5
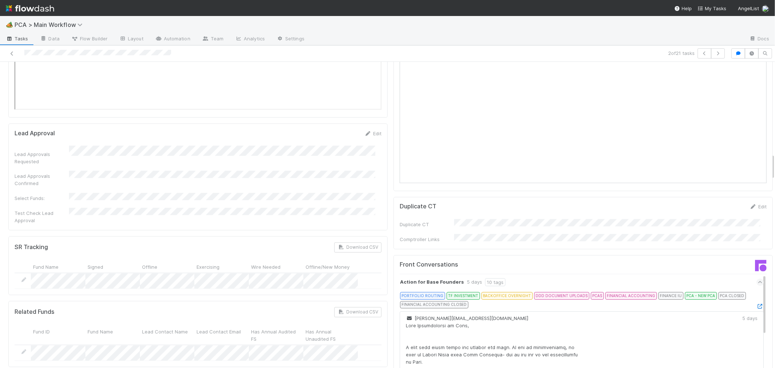
scroll to position [1251, 0]
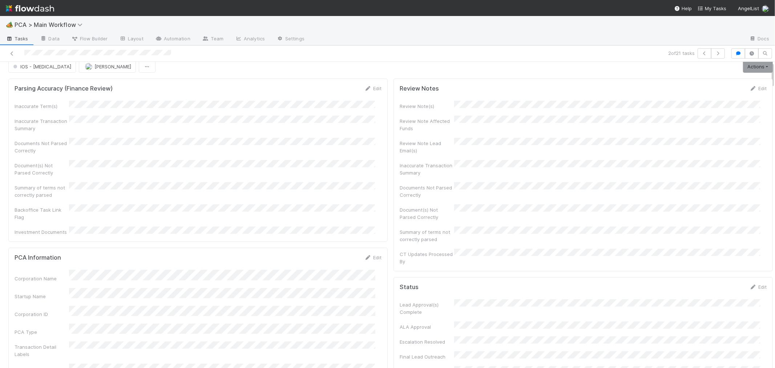
scroll to position [0, 0]
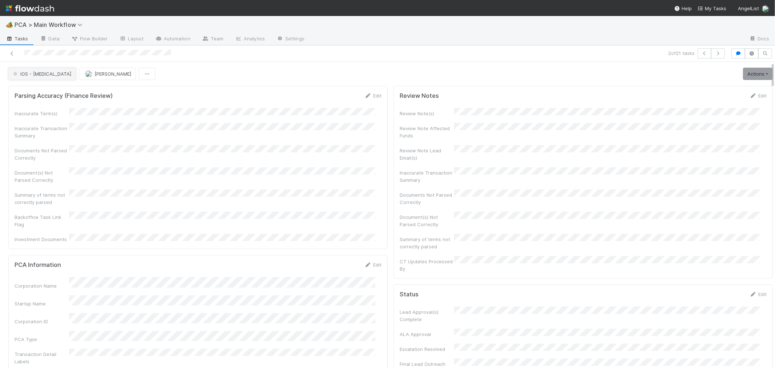
click at [37, 76] on span "IOS - [MEDICAL_DATA]" at bounding box center [42, 74] width 60 height 6
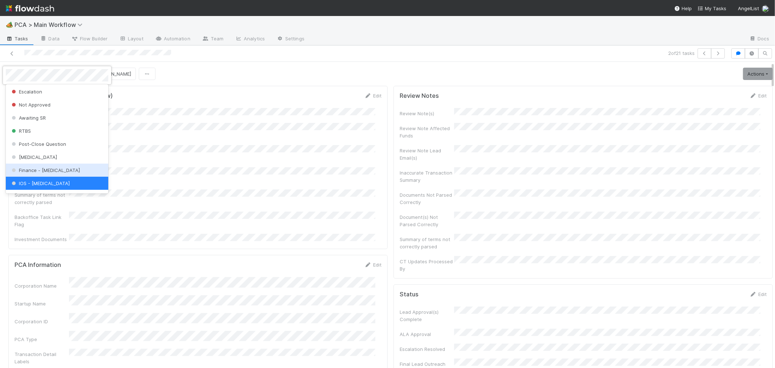
click at [31, 168] on span "Finance - [MEDICAL_DATA]" at bounding box center [45, 170] width 70 height 6
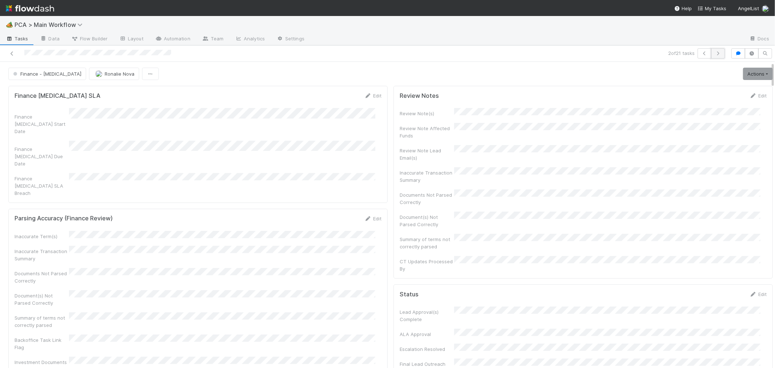
click at [715, 53] on icon "button" at bounding box center [717, 53] width 7 height 4
click at [375, 176] on div "Document(s) Not Parsed Correctly" at bounding box center [198, 175] width 367 height 16
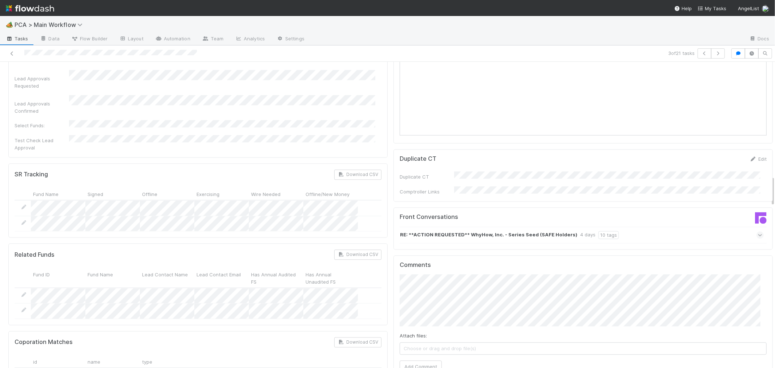
scroll to position [1170, 0]
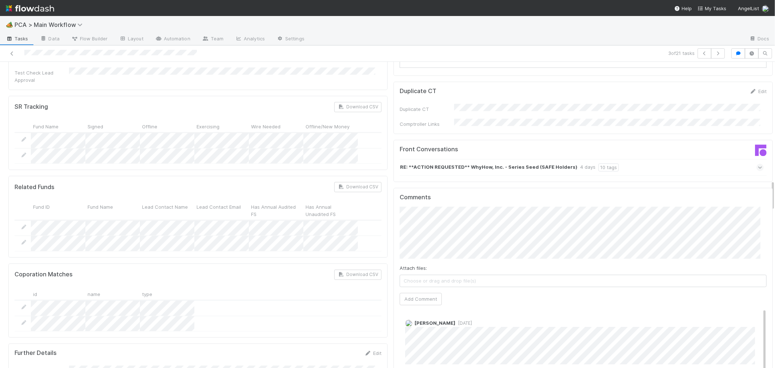
click at [756, 163] on span at bounding box center [759, 166] width 7 height 7
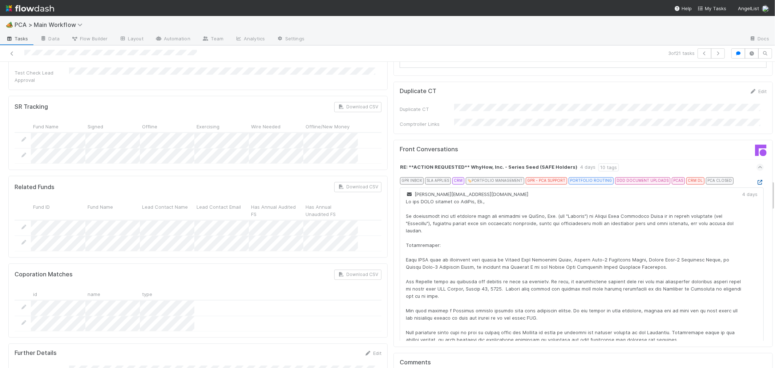
click at [756, 180] on icon at bounding box center [759, 182] width 7 height 5
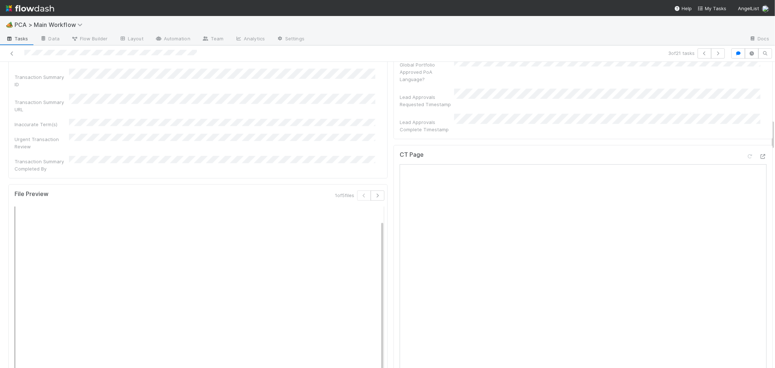
scroll to position [524, 0]
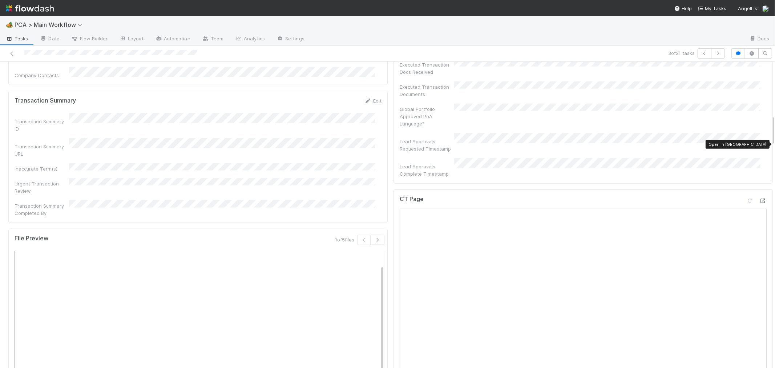
click at [759, 198] on icon at bounding box center [762, 200] width 7 height 5
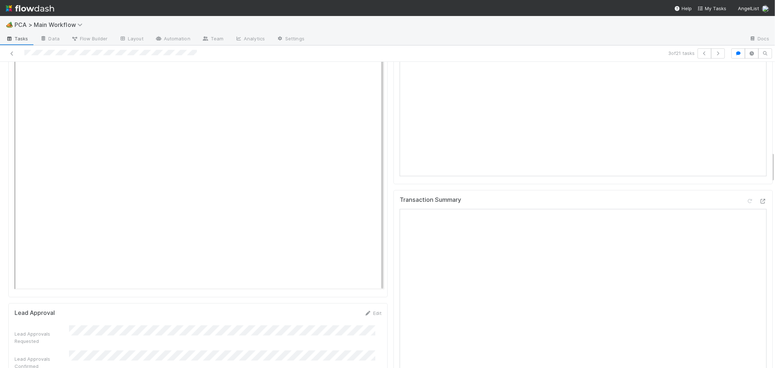
scroll to position [928, 0]
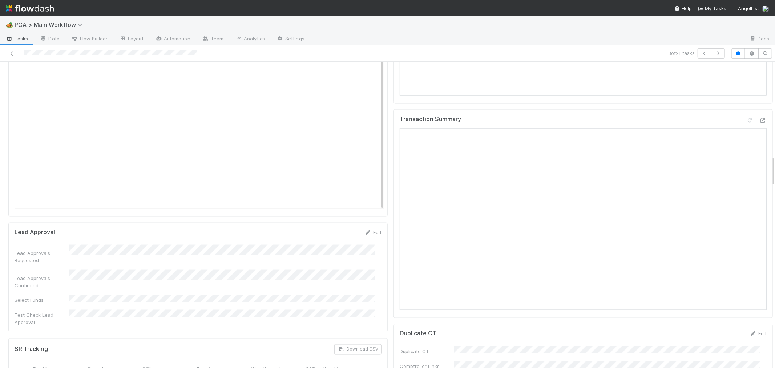
drag, startPoint x: 750, startPoint y: 277, endPoint x: 539, endPoint y: 307, distance: 212.6
click at [750, 330] on link "Edit" at bounding box center [757, 333] width 17 height 6
drag, startPoint x: 502, startPoint y: 307, endPoint x: 687, endPoint y: 289, distance: 185.3
click at [684, 330] on form "Duplicate CT Save Cancel Duplicate CT Comptroller Links" at bounding box center [582, 355] width 367 height 50
click at [717, 330] on button "Save" at bounding box center [727, 336] width 21 height 12
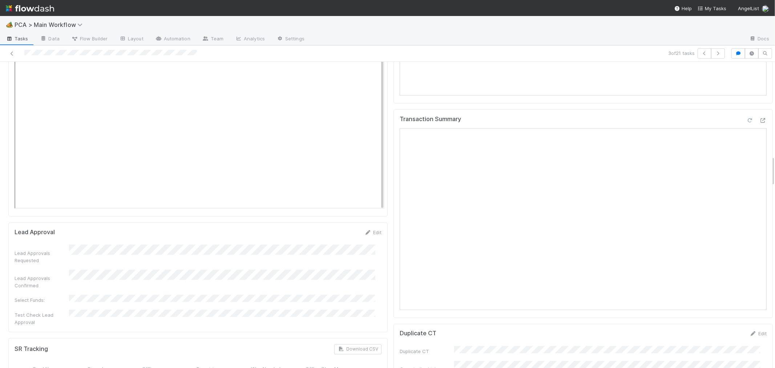
click at [746, 118] on icon at bounding box center [749, 120] width 7 height 5
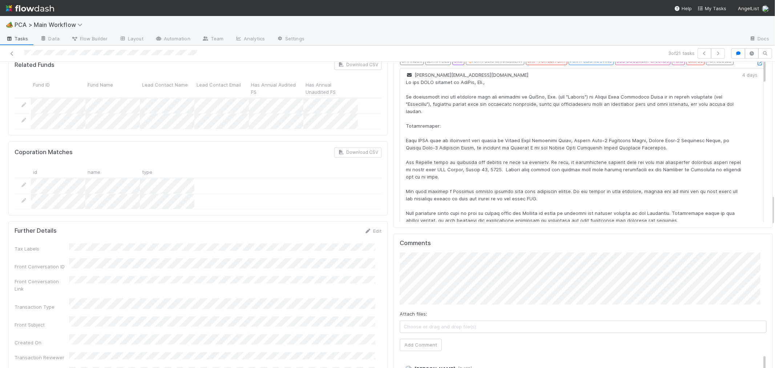
scroll to position [1331, 0]
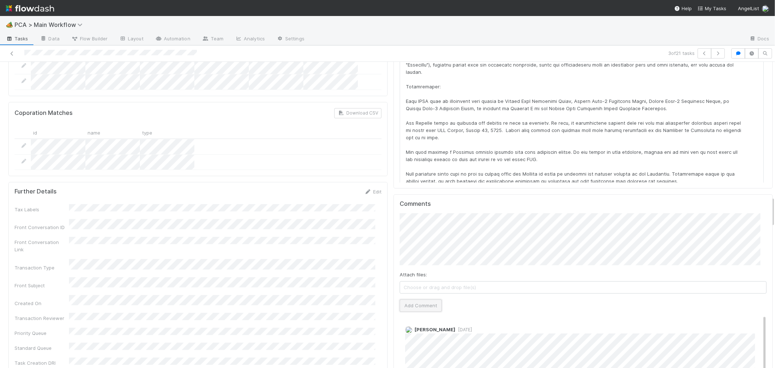
click at [429, 299] on button "Add Comment" at bounding box center [420, 305] width 42 height 12
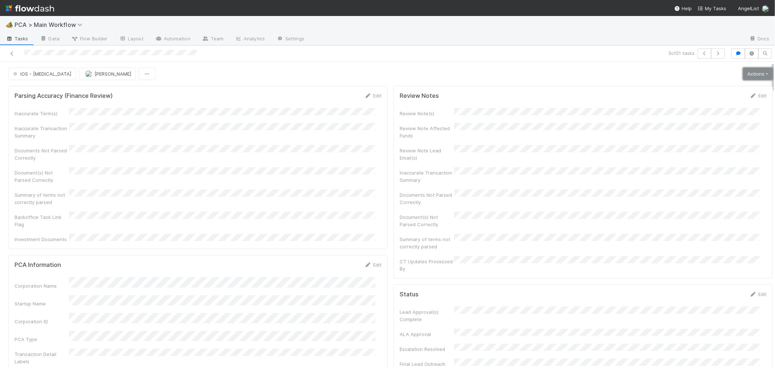
click at [743, 72] on link "Actions" at bounding box center [758, 74] width 30 height 12
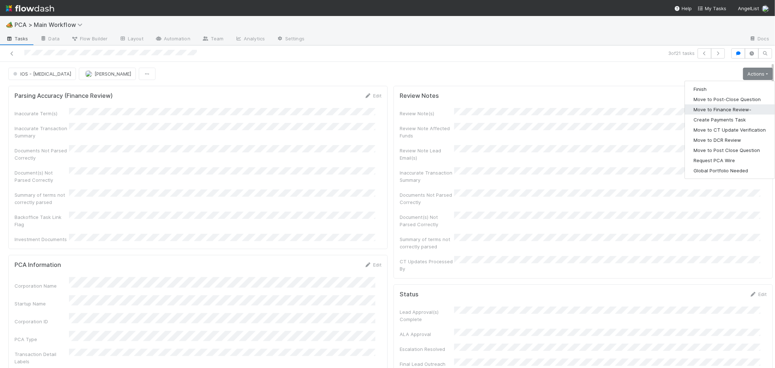
click at [713, 110] on button "Move to Finance Review-" at bounding box center [730, 109] width 90 height 10
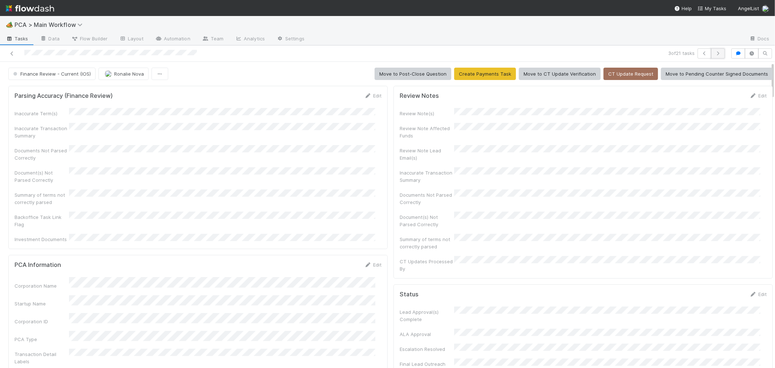
click at [711, 52] on button "button" at bounding box center [718, 53] width 14 height 10
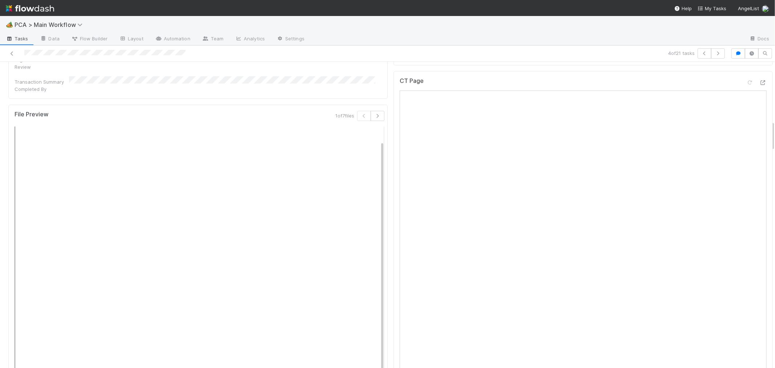
scroll to position [565, 0]
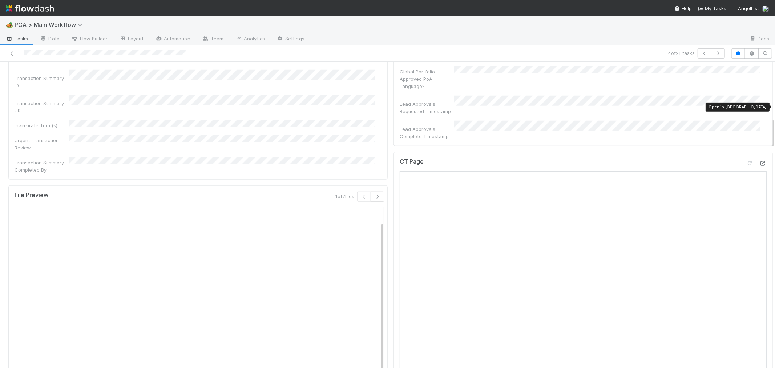
click at [759, 159] on div at bounding box center [762, 162] width 7 height 7
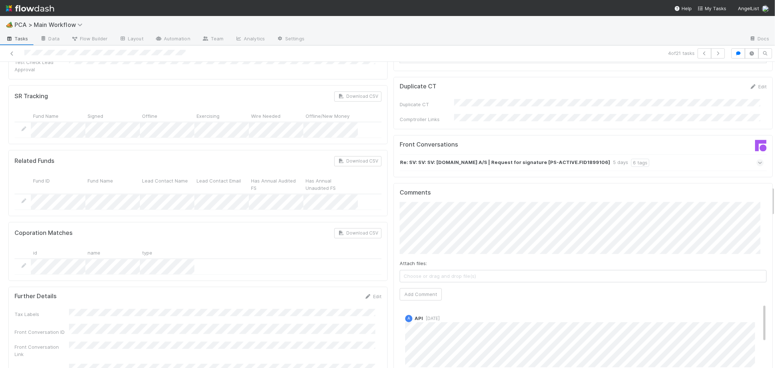
scroll to position [1090, 0]
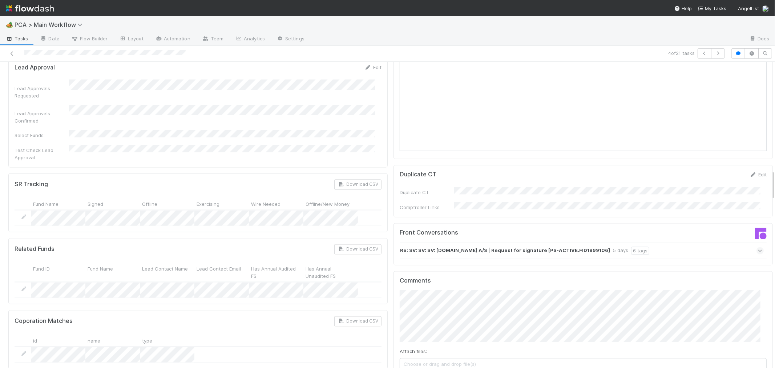
click at [758, 247] on icon at bounding box center [760, 250] width 5 height 7
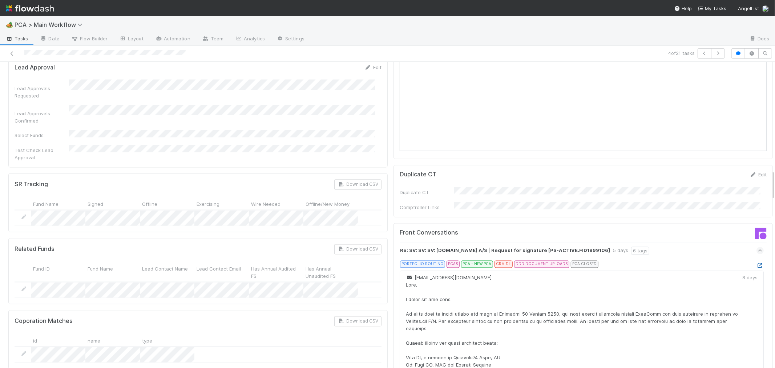
click at [756, 263] on icon at bounding box center [759, 265] width 7 height 5
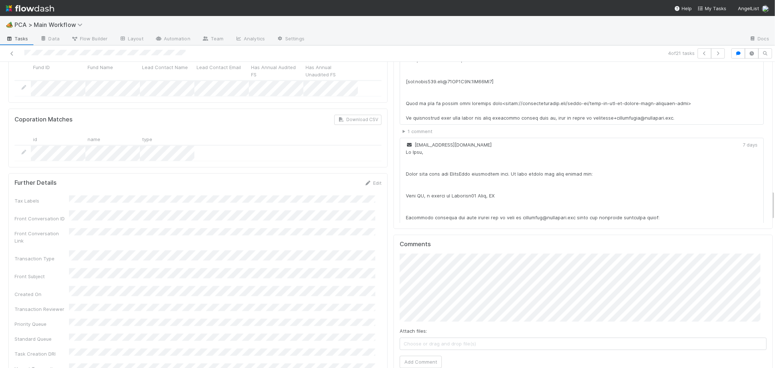
scroll to position [1331, 0]
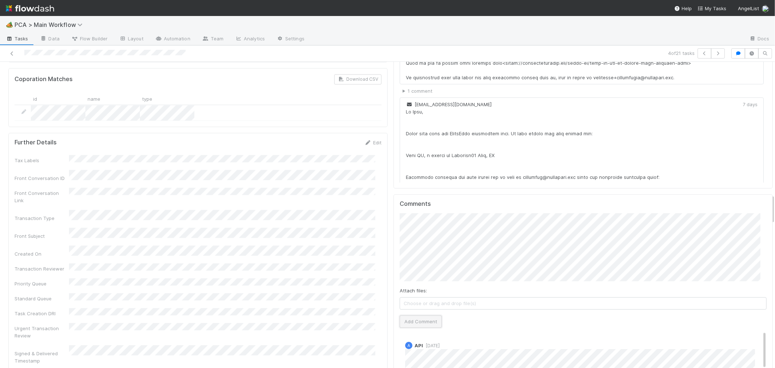
click at [402, 315] on button "Add Comment" at bounding box center [420, 321] width 42 height 12
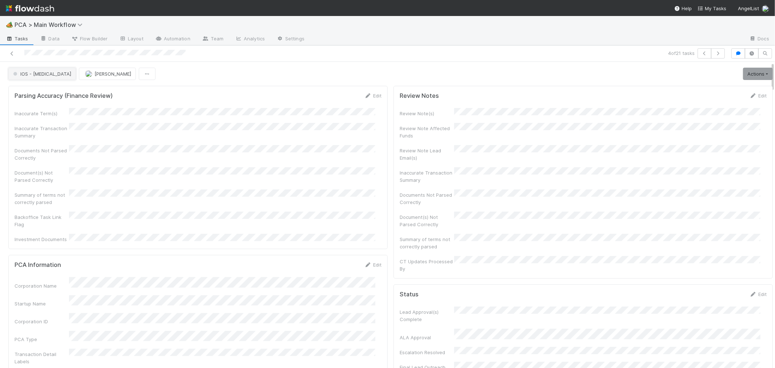
click at [13, 76] on span "IOS - [MEDICAL_DATA]" at bounding box center [42, 74] width 60 height 6
click at [38, 105] on span "Record Transaction" at bounding box center [36, 105] width 53 height 6
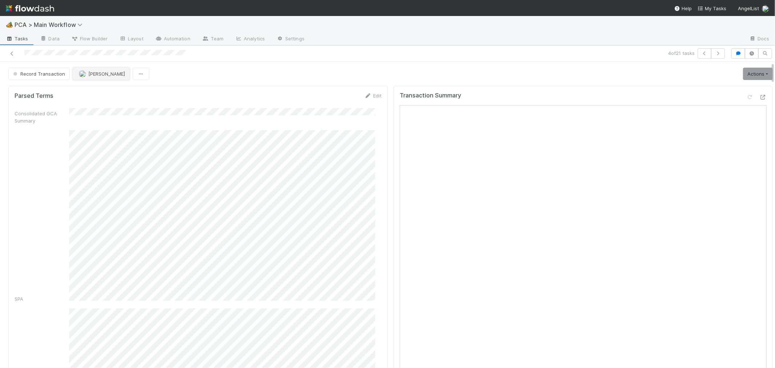
click at [90, 74] on span "[PERSON_NAME]" at bounding box center [106, 74] width 37 height 6
click at [119, 95] on div "Raven Jacinto" at bounding box center [120, 92] width 102 height 13
click at [716, 51] on button "button" at bounding box center [718, 53] width 14 height 10
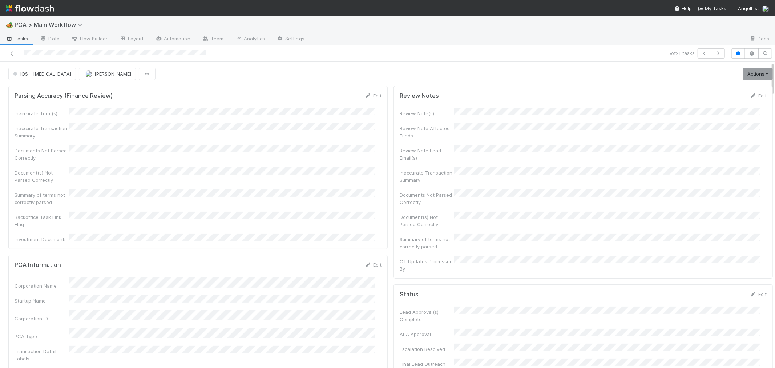
click at [318, 177] on div "Inaccurate Term(s) Inaccurate Transaction Summary Documents Not Parsed Correctl…" at bounding box center [198, 175] width 367 height 135
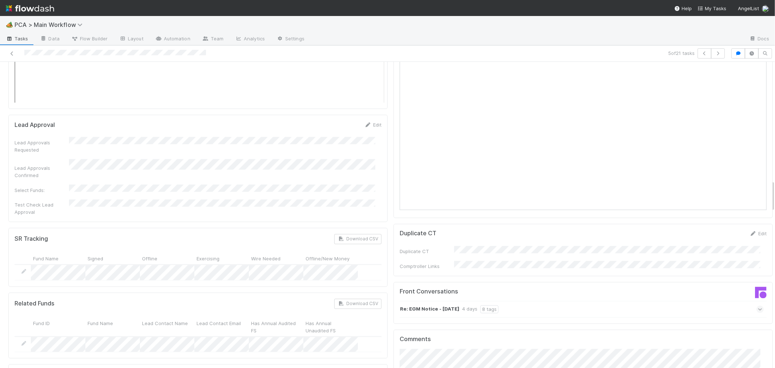
scroll to position [1130, 0]
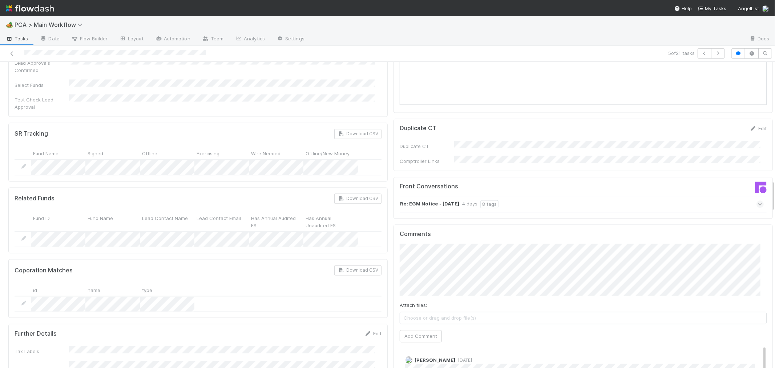
click at [758, 200] on icon at bounding box center [760, 203] width 5 height 7
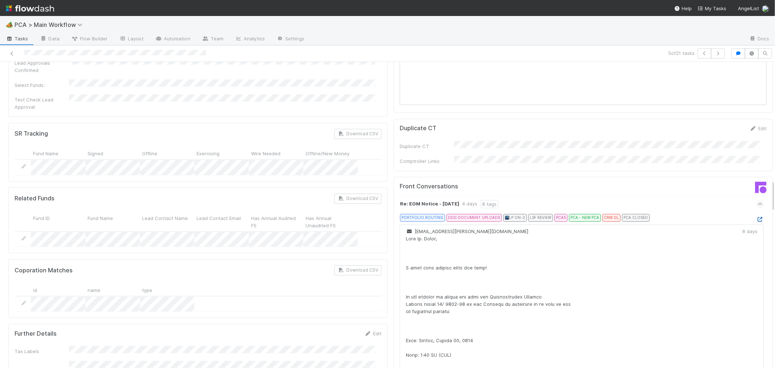
click at [756, 217] on icon at bounding box center [759, 219] width 7 height 5
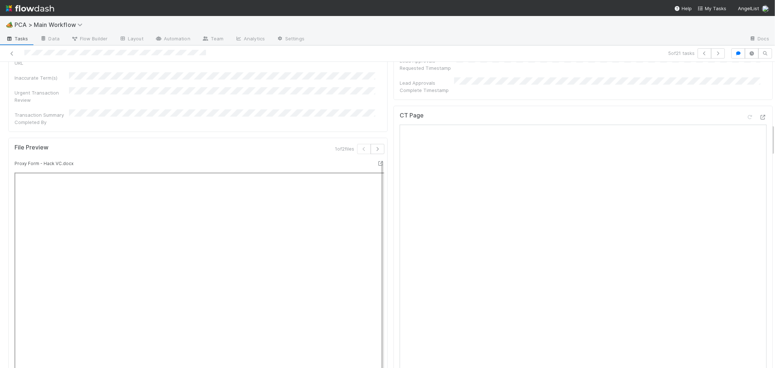
scroll to position [565, 0]
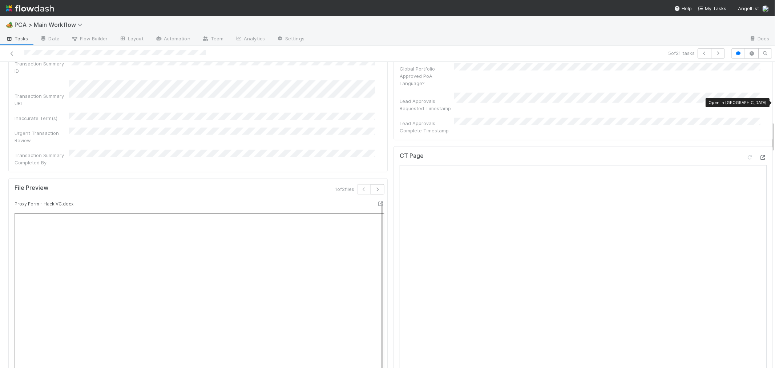
click at [759, 155] on icon at bounding box center [762, 157] width 7 height 5
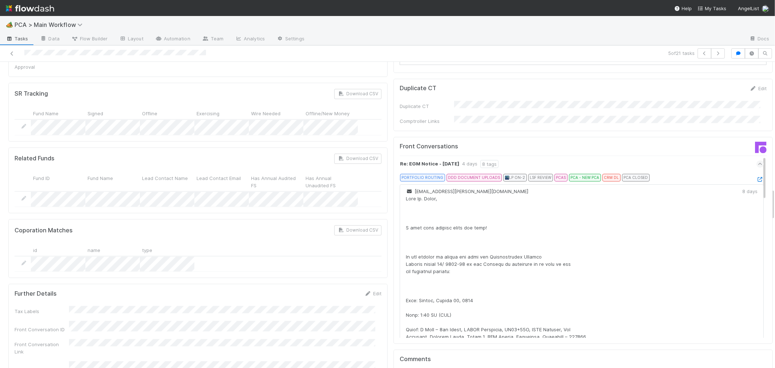
scroll to position [1251, 0]
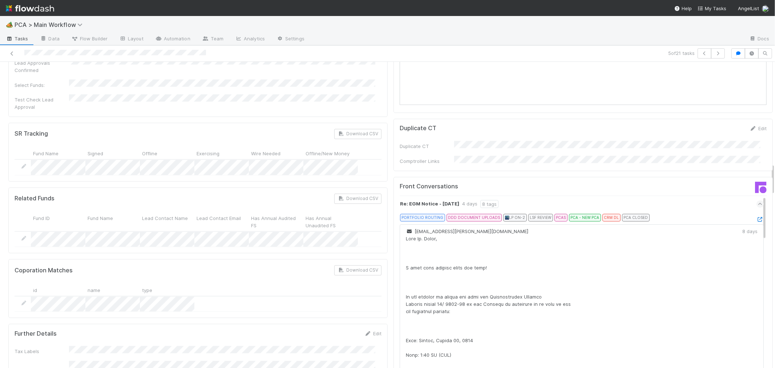
scroll to position [968, 0]
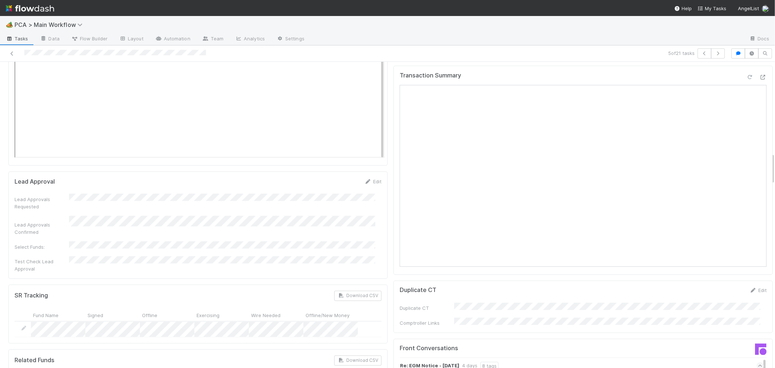
click at [746, 81] on div at bounding box center [749, 76] width 7 height 7
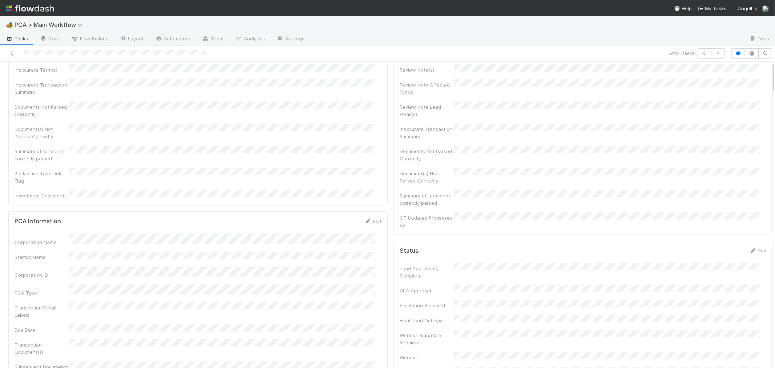
scroll to position [0, 0]
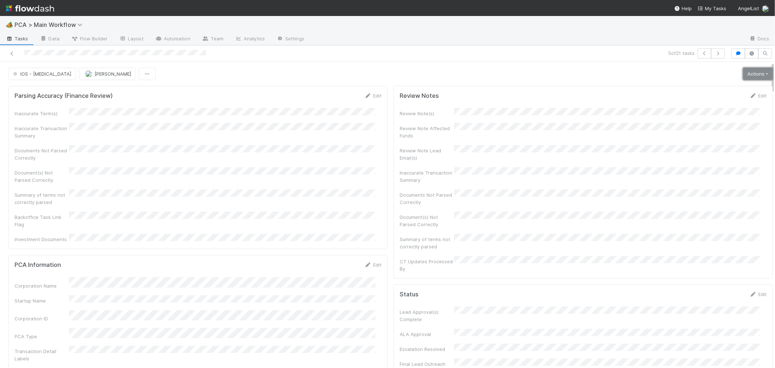
click at [746, 74] on link "Actions" at bounding box center [758, 74] width 30 height 12
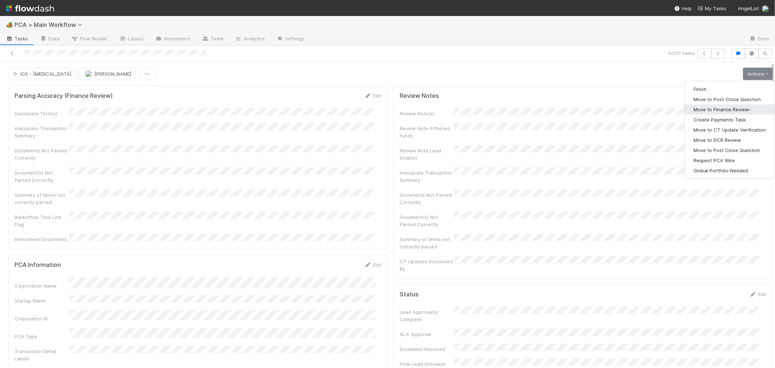
click at [722, 107] on button "Move to Finance Review-" at bounding box center [730, 109] width 90 height 10
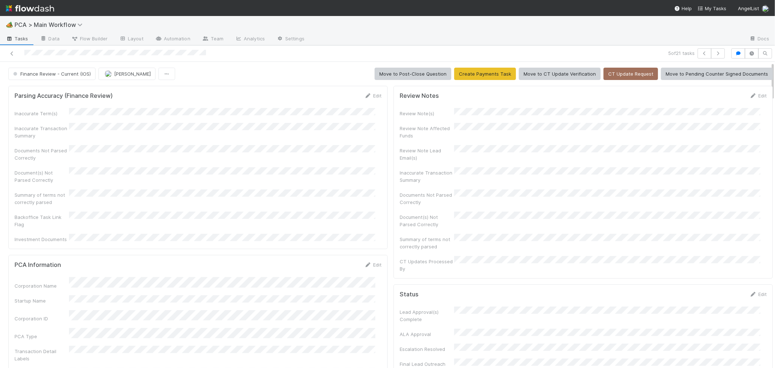
click at [279, 170] on div "Document(s) Not Parsed Correctly" at bounding box center [198, 175] width 367 height 16
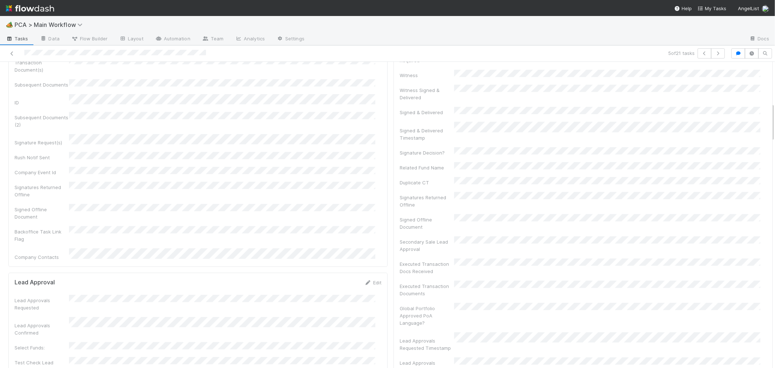
scroll to position [524, 0]
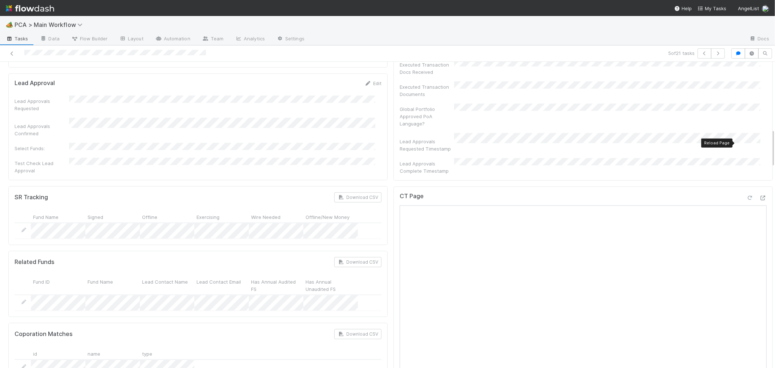
click at [746, 195] on icon at bounding box center [749, 197] width 7 height 5
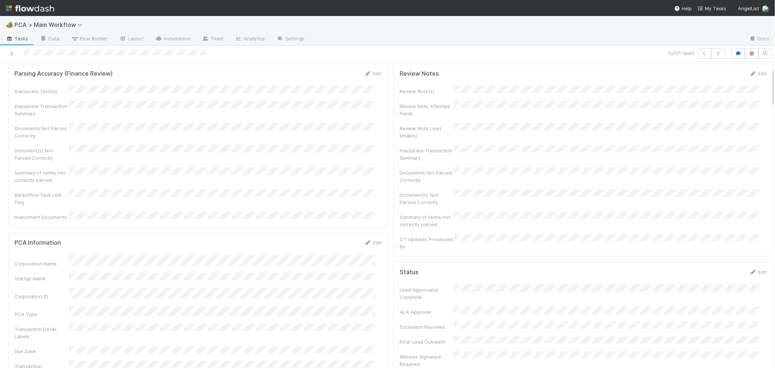
scroll to position [0, 0]
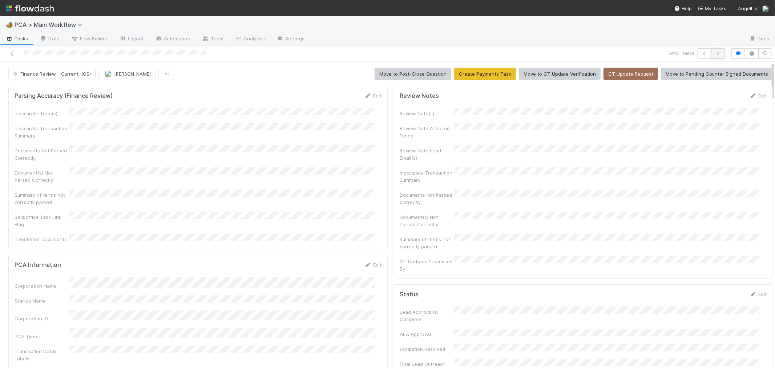
click at [714, 53] on icon "button" at bounding box center [717, 53] width 7 height 4
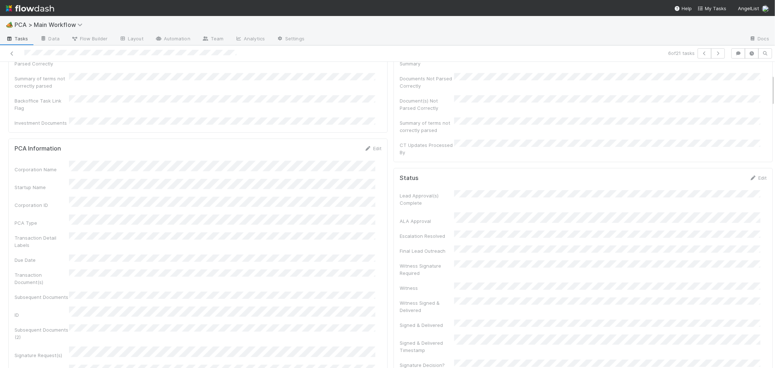
scroll to position [121, 0]
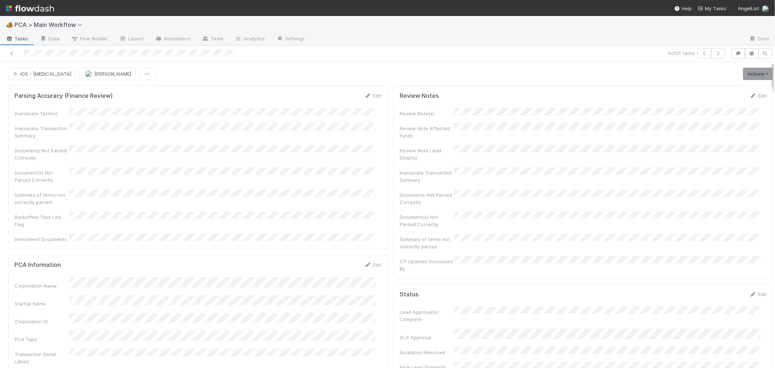
click at [304, 178] on div "Inaccurate Term(s) Inaccurate Transaction Summary Documents Not Parsed Correctl…" at bounding box center [198, 175] width 367 height 135
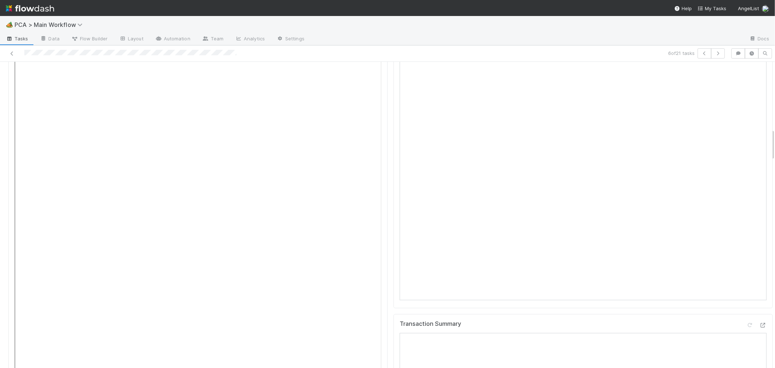
scroll to position [565, 0]
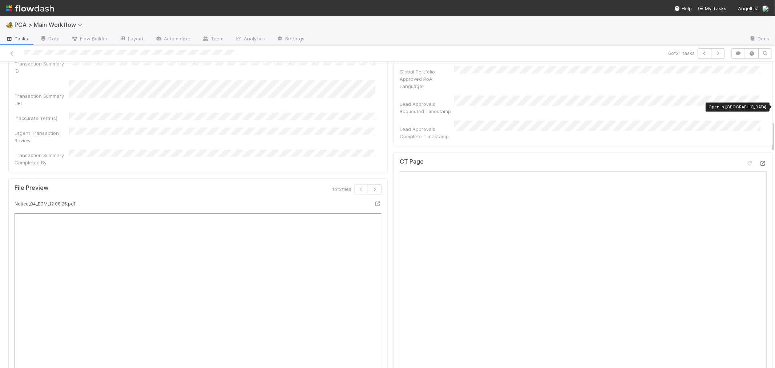
click at [759, 161] on icon at bounding box center [762, 163] width 7 height 5
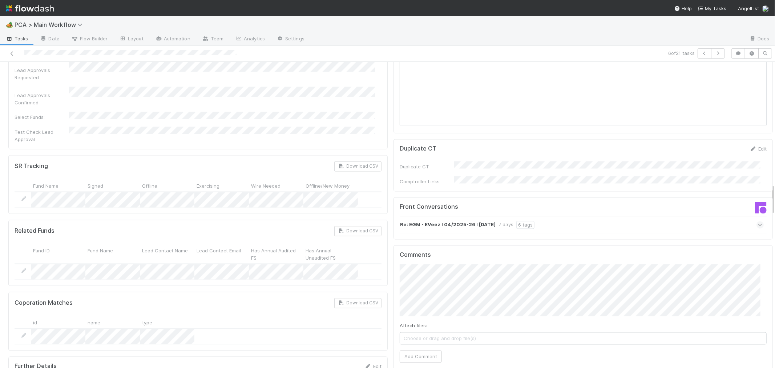
scroll to position [1170, 0]
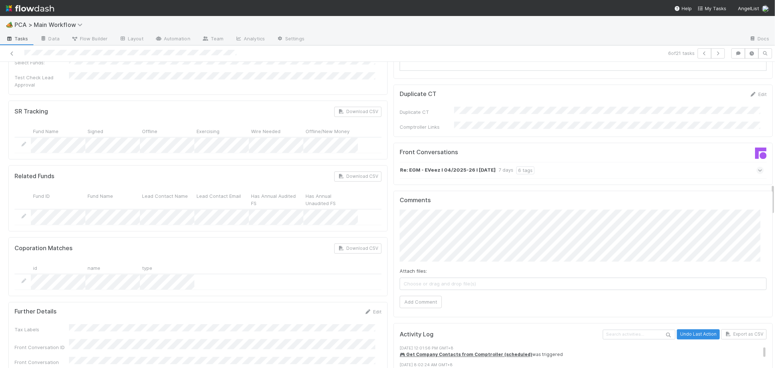
click at [758, 166] on icon at bounding box center [760, 169] width 5 height 7
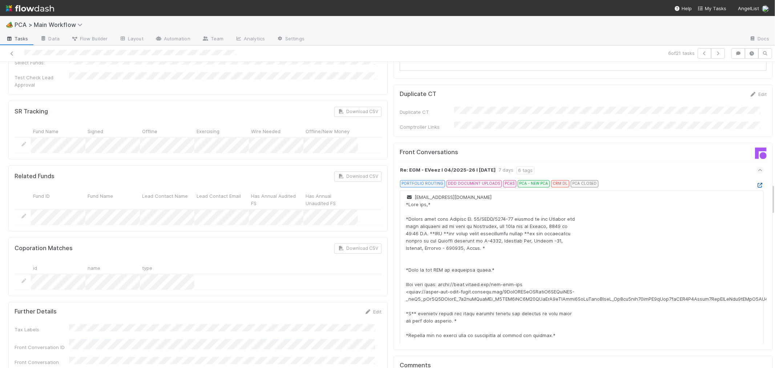
click at [756, 183] on icon at bounding box center [759, 185] width 7 height 5
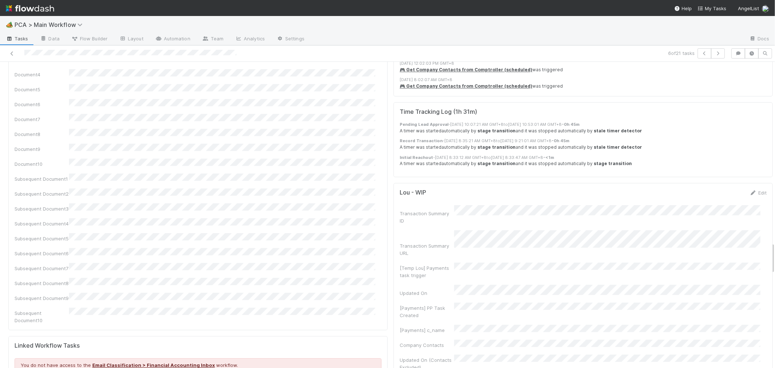
click at [370, 122] on div "Document1 Document2 Document3 Document4 Document5 Document6 Document7 Document8…" at bounding box center [198, 173] width 367 height 299
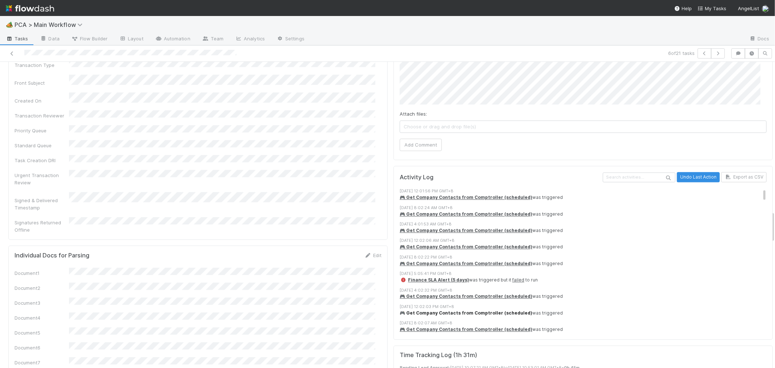
scroll to position [1412, 0]
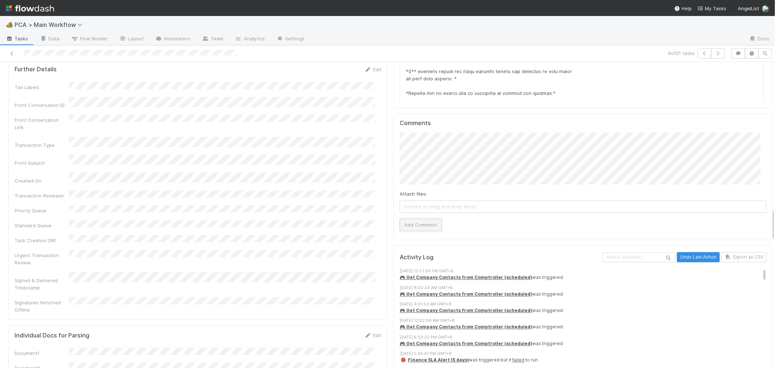
click at [402, 218] on button "Add Comment" at bounding box center [420, 224] width 42 height 12
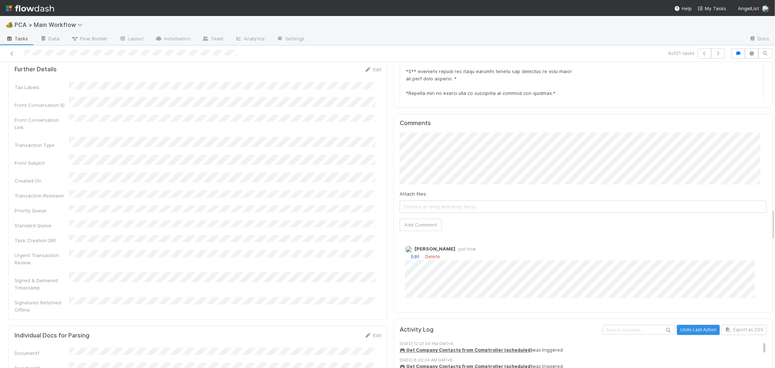
click at [411, 253] on link "Edit" at bounding box center [415, 256] width 8 height 6
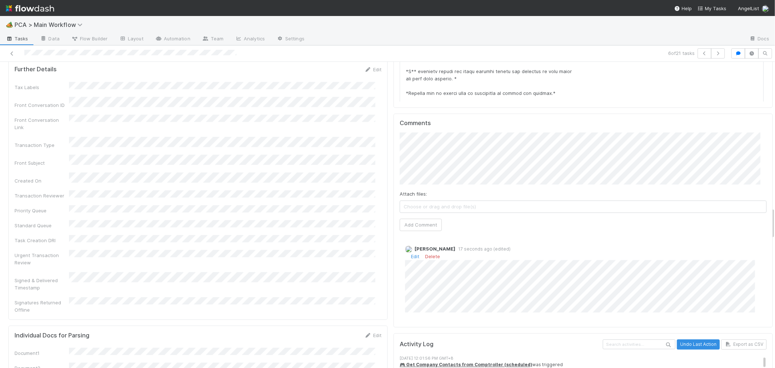
scroll to position [0, 0]
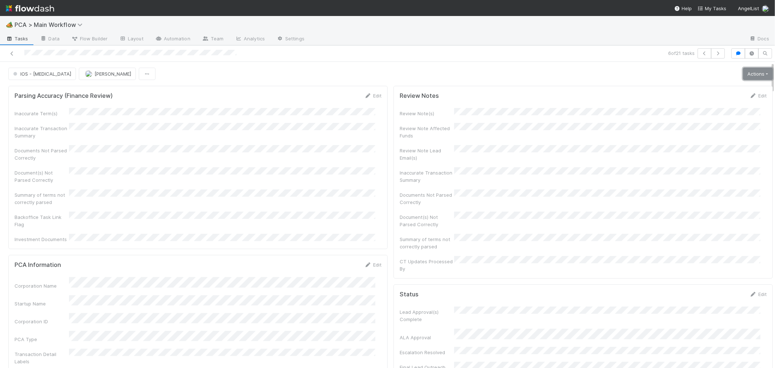
click at [745, 76] on link "Actions" at bounding box center [758, 74] width 30 height 12
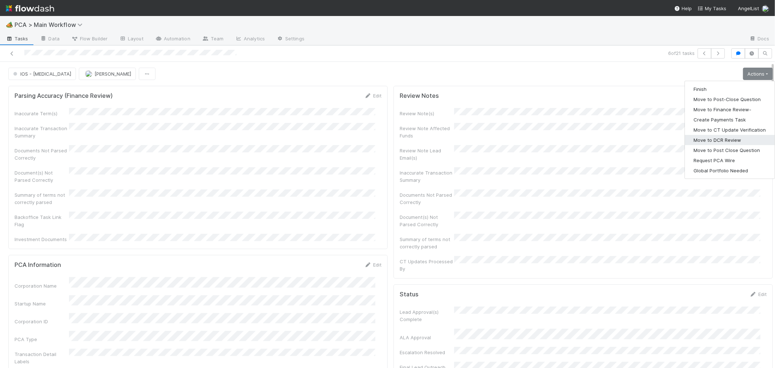
click at [707, 139] on button "Move to DCR Review" at bounding box center [730, 140] width 90 height 10
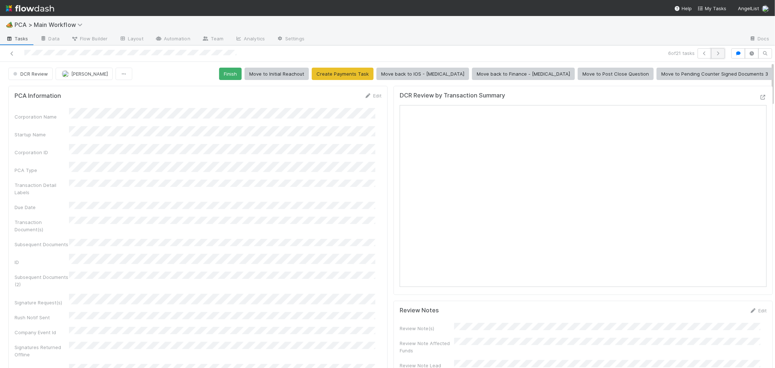
click at [714, 53] on icon "button" at bounding box center [717, 53] width 7 height 4
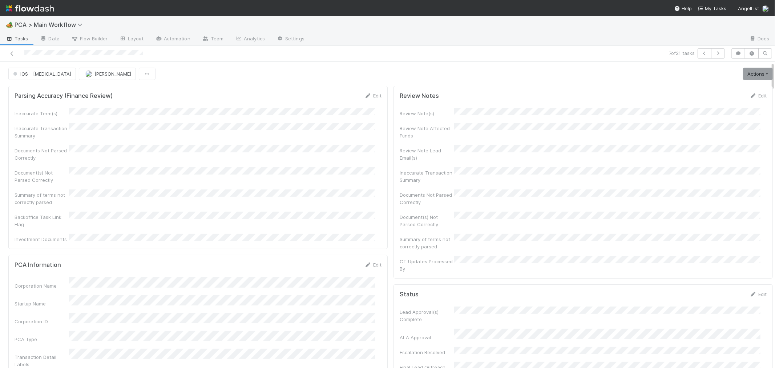
click at [351, 139] on div "Inaccurate Term(s) Inaccurate Transaction Summary Documents Not Parsed Correctl…" at bounding box center [198, 175] width 367 height 135
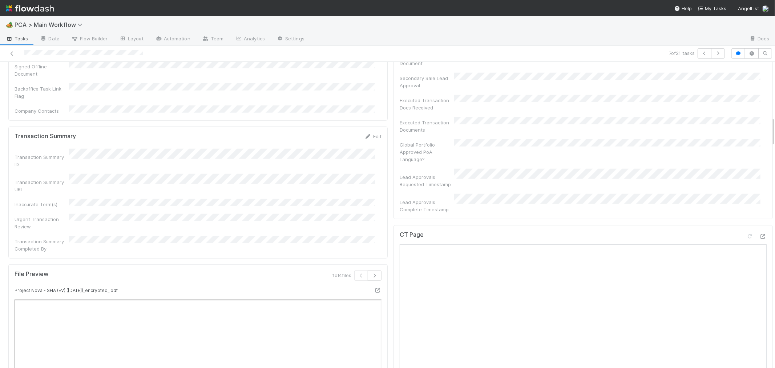
scroll to position [565, 0]
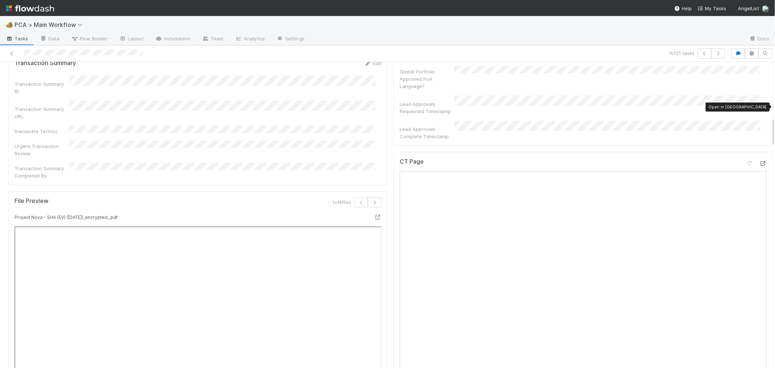
click at [759, 161] on icon at bounding box center [762, 163] width 7 height 5
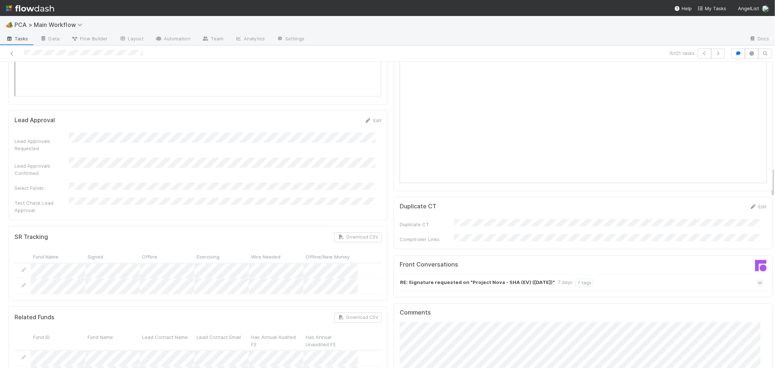
scroll to position [1050, 0]
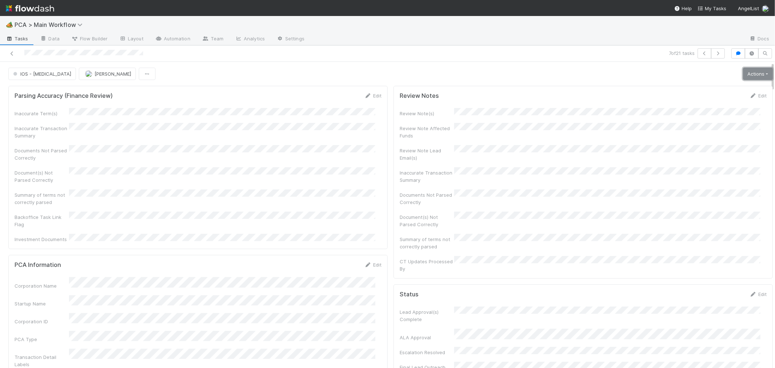
click at [743, 71] on link "Actions" at bounding box center [758, 74] width 30 height 12
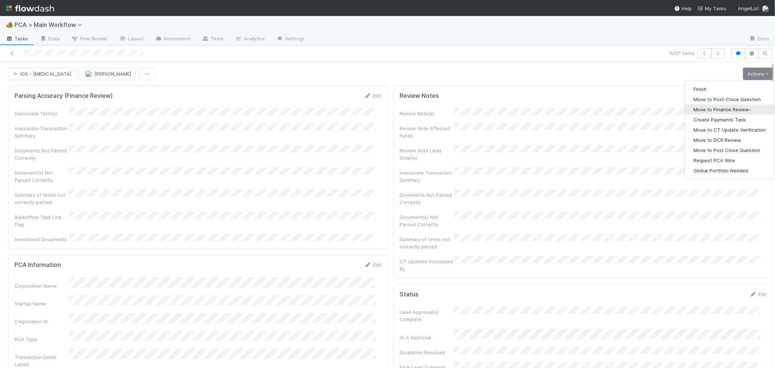
click at [723, 111] on button "Move to Finance Review-" at bounding box center [730, 109] width 90 height 10
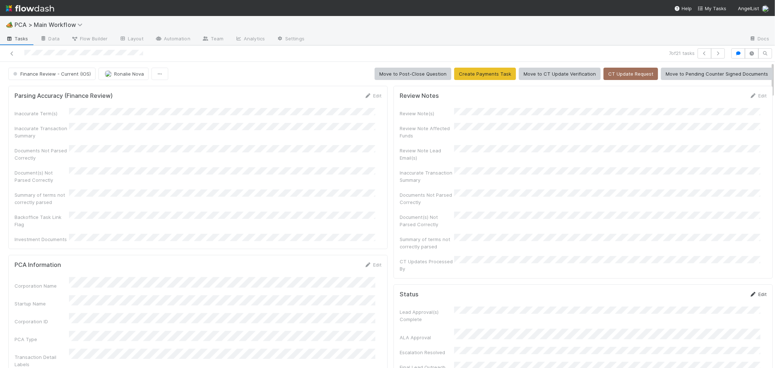
click at [751, 291] on link "Edit" at bounding box center [757, 294] width 17 height 6
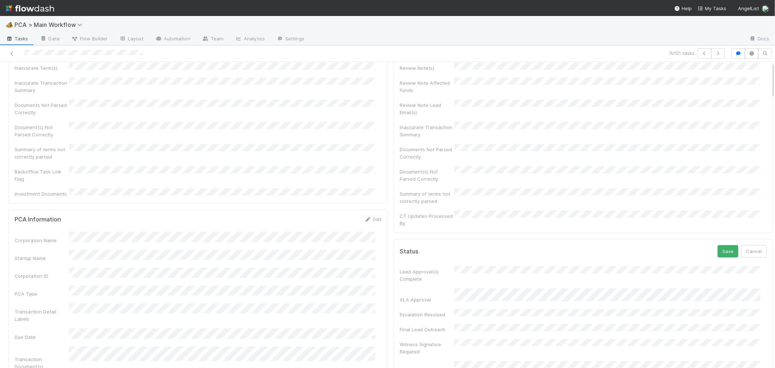
scroll to position [121, 0]
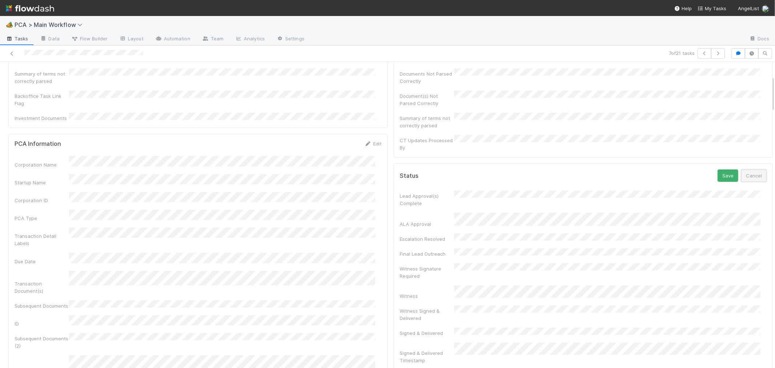
click at [742, 169] on button "Cancel" at bounding box center [753, 175] width 25 height 12
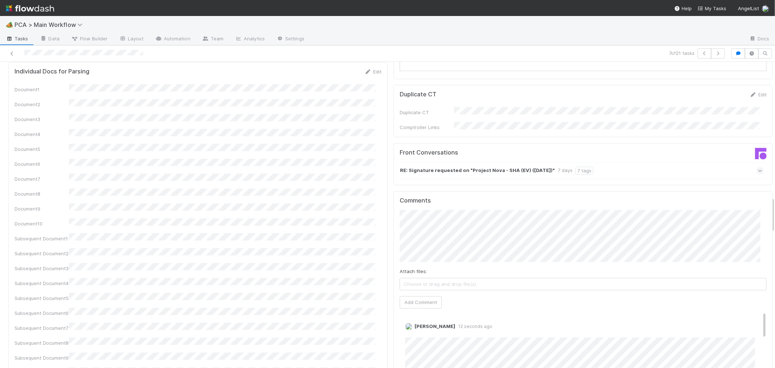
scroll to position [1090, 0]
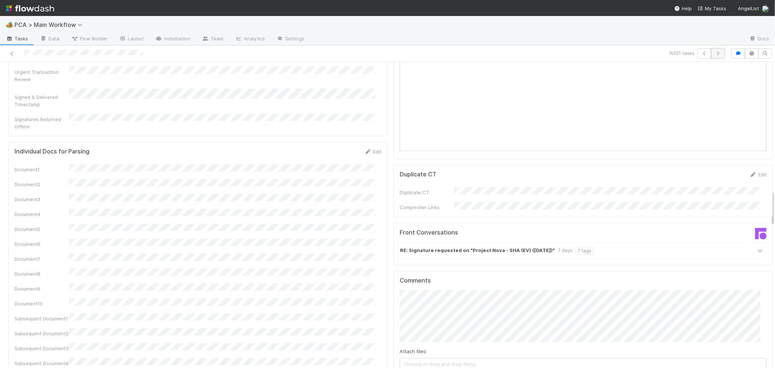
click at [714, 51] on icon "button" at bounding box center [717, 53] width 7 height 4
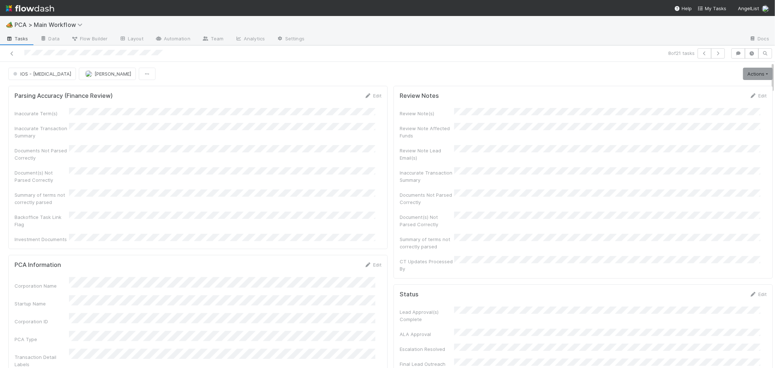
click at [324, 177] on div "Inaccurate Term(s) Inaccurate Transaction Summary Documents Not Parsed Correctl…" at bounding box center [198, 175] width 367 height 135
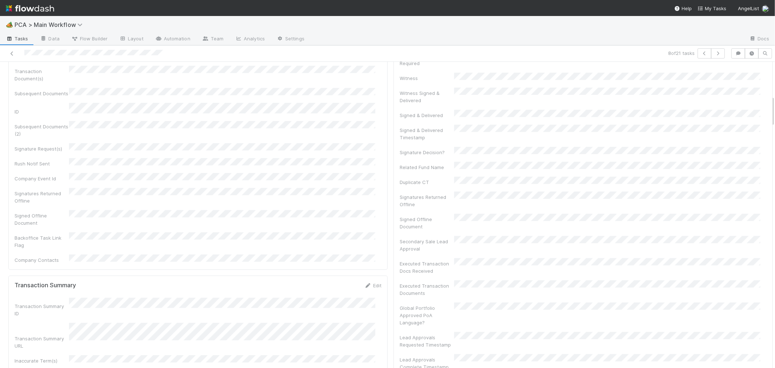
scroll to position [524, 0]
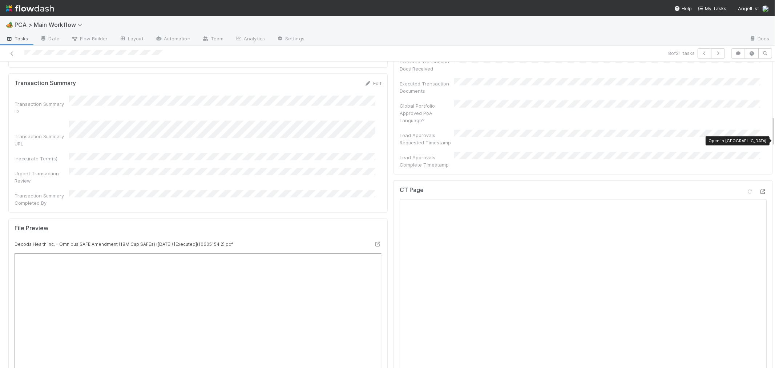
click at [759, 189] on icon at bounding box center [762, 191] width 7 height 5
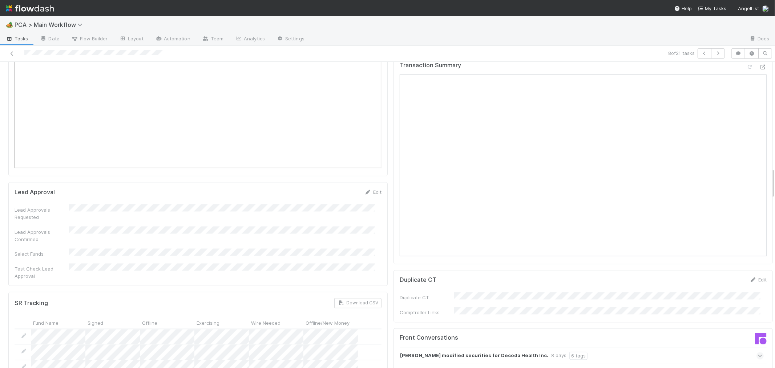
scroll to position [1049, 0]
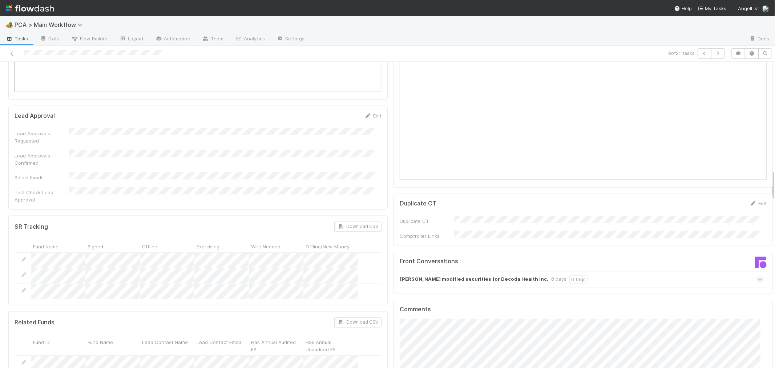
click at [758, 276] on icon at bounding box center [760, 279] width 5 height 7
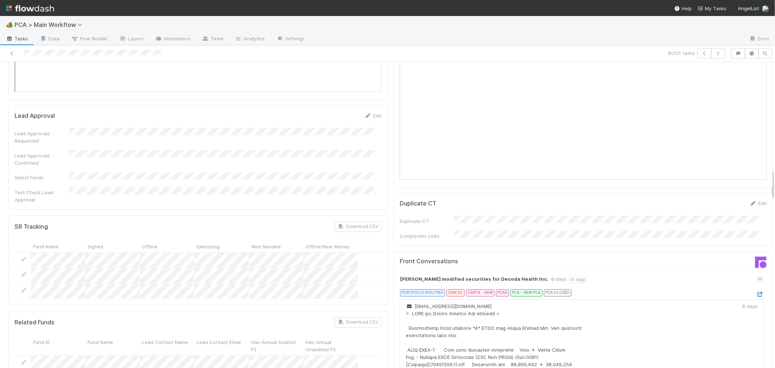
click at [756, 292] on icon at bounding box center [759, 294] width 7 height 5
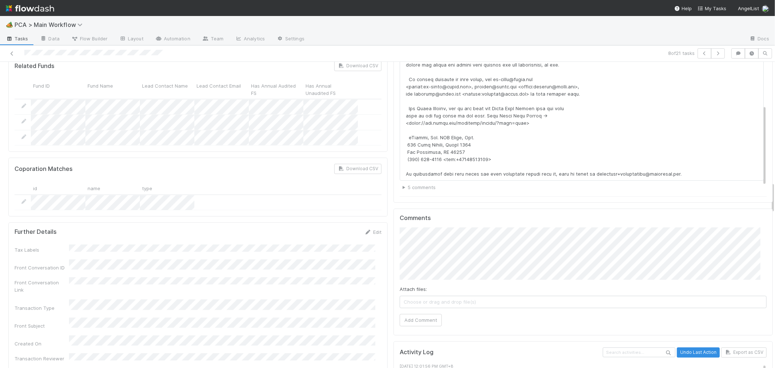
scroll to position [1372, 0]
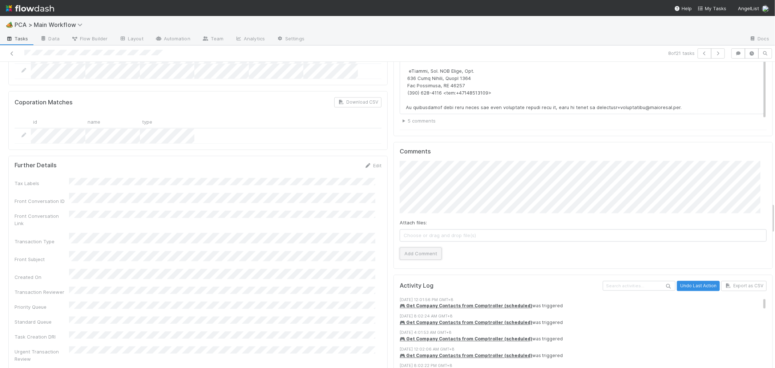
click at [418, 247] on button "Add Comment" at bounding box center [420, 253] width 42 height 12
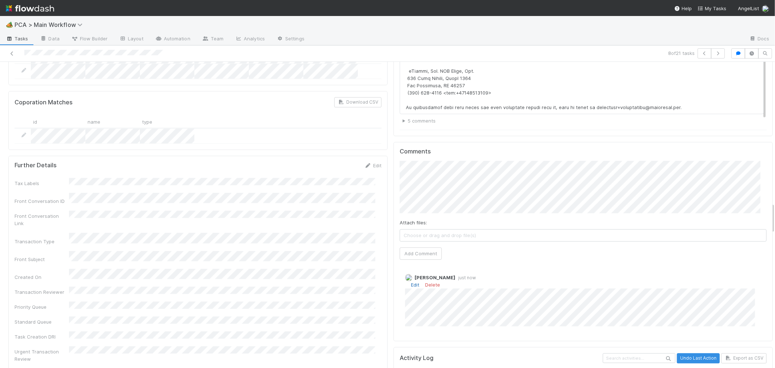
click at [411, 281] on link "Edit" at bounding box center [415, 284] width 8 height 6
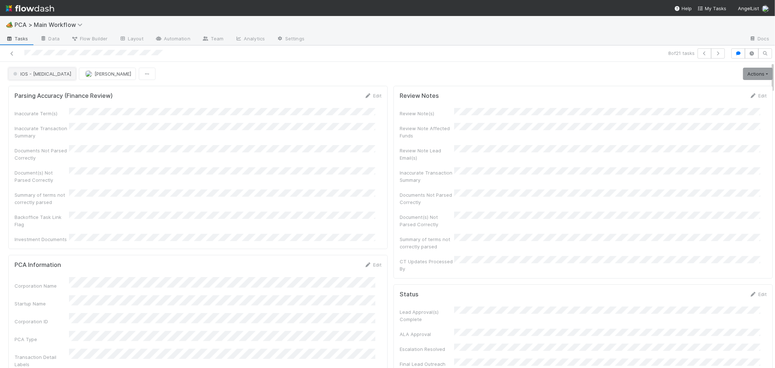
click at [23, 77] on button "IOS - [MEDICAL_DATA]" at bounding box center [42, 74] width 68 height 12
click at [24, 106] on span "Record Transaction" at bounding box center [36, 105] width 53 height 6
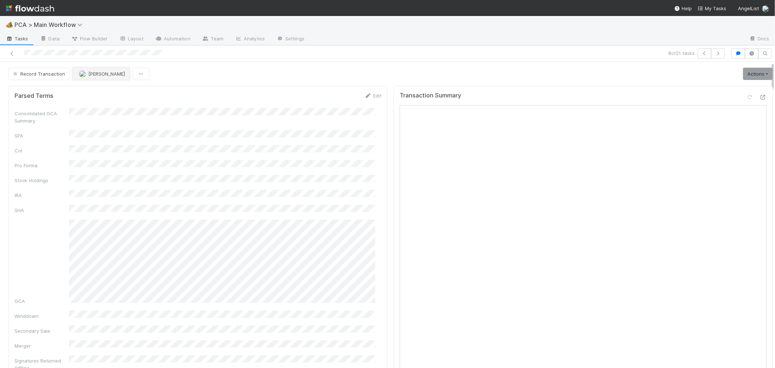
click at [95, 73] on span "[PERSON_NAME]" at bounding box center [106, 74] width 37 height 6
click at [96, 93] on span "[PERSON_NAME]" at bounding box center [100, 92] width 37 height 6
click at [714, 51] on icon "button" at bounding box center [717, 53] width 7 height 4
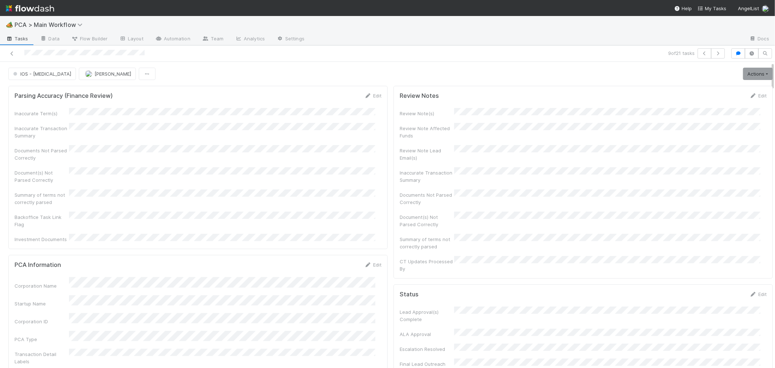
click at [249, 150] on div "Documents Not Parsed Correctly" at bounding box center [198, 153] width 367 height 16
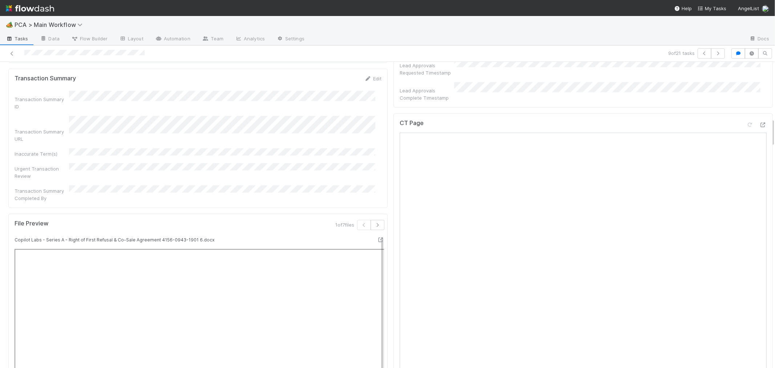
scroll to position [565, 0]
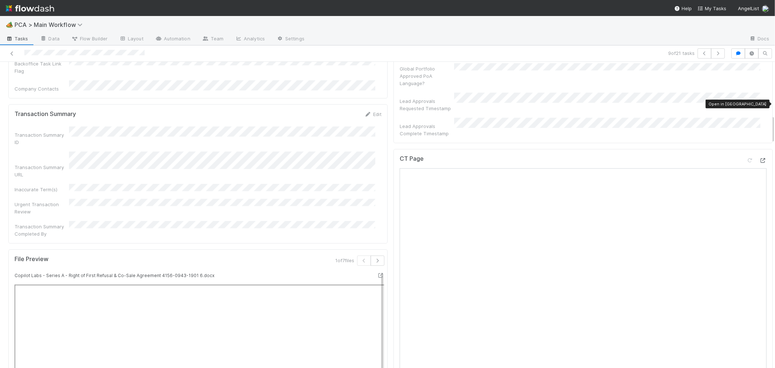
click at [759, 158] on icon at bounding box center [762, 160] width 7 height 5
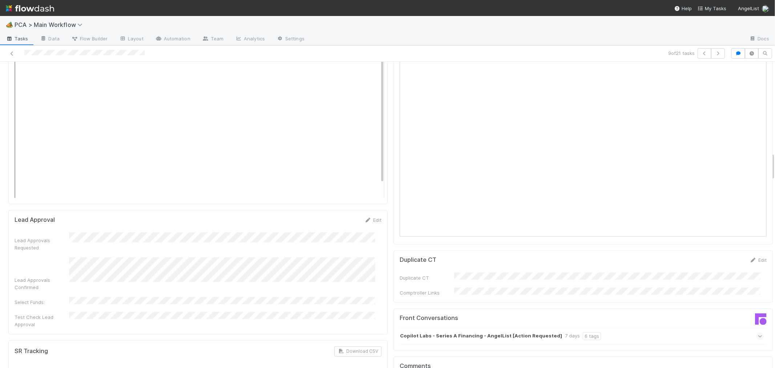
scroll to position [1090, 0]
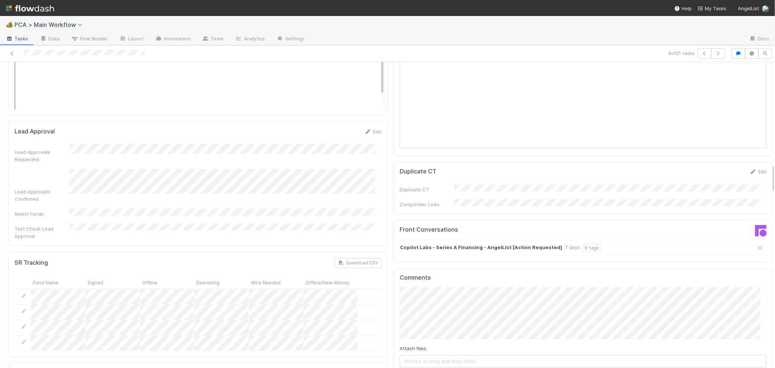
click at [758, 244] on icon at bounding box center [760, 247] width 5 height 7
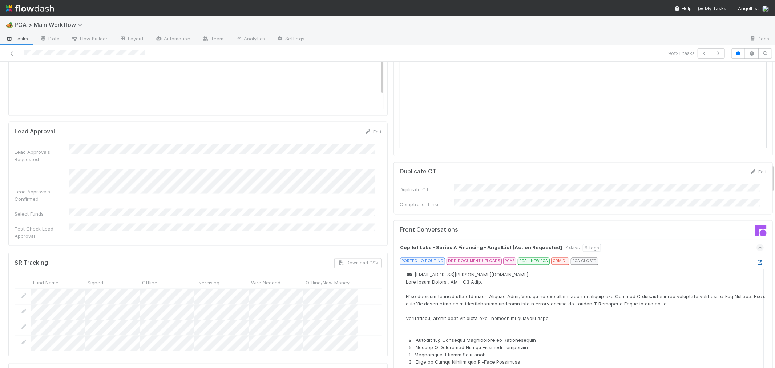
click at [756, 260] on icon at bounding box center [759, 262] width 7 height 5
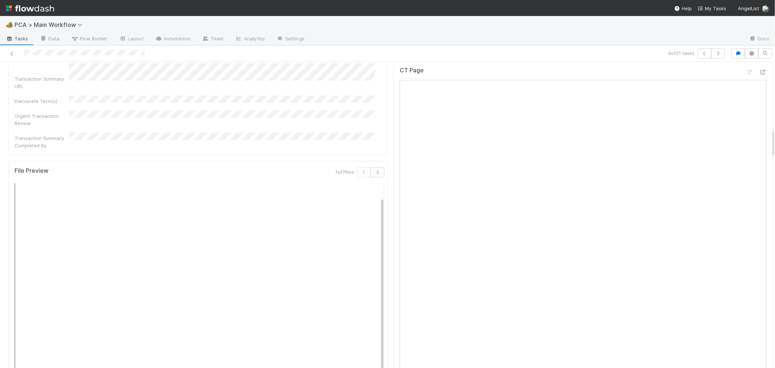
scroll to position [645, 0]
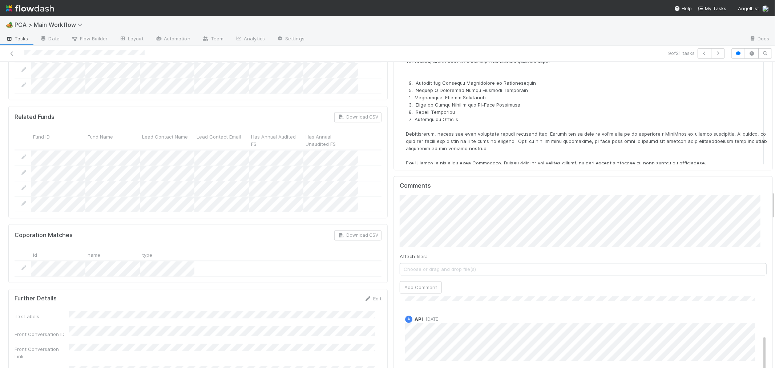
scroll to position [1291, 0]
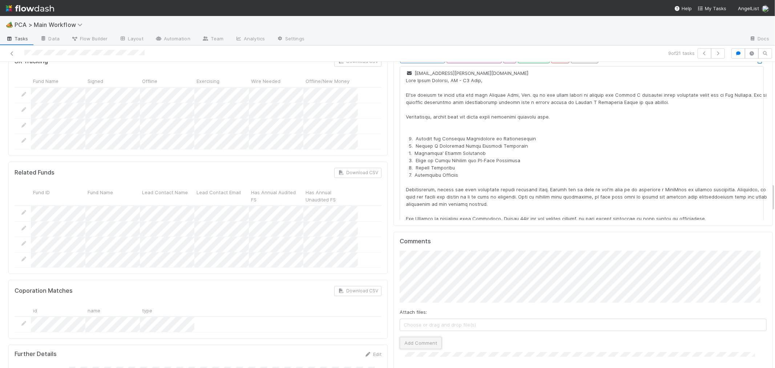
click at [418, 336] on button "Add Comment" at bounding box center [420, 342] width 42 height 12
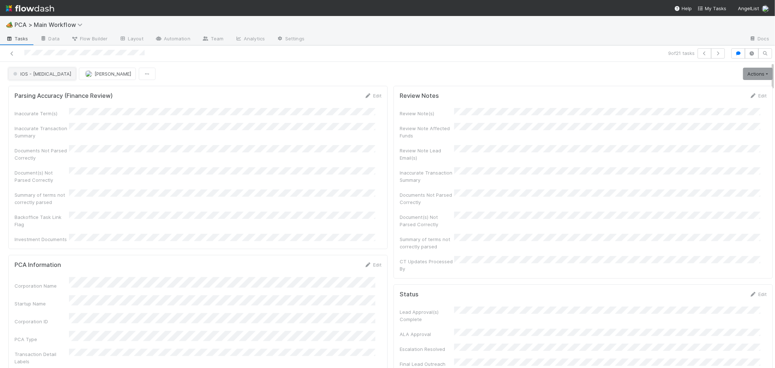
click at [42, 74] on button "IOS - [MEDICAL_DATA]" at bounding box center [42, 74] width 68 height 12
click at [42, 102] on span "Record Transaction" at bounding box center [36, 105] width 53 height 6
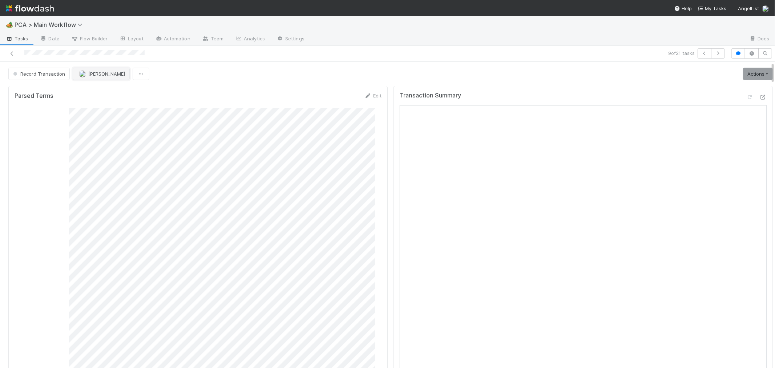
click at [102, 74] on span "[PERSON_NAME]" at bounding box center [106, 74] width 37 height 6
click at [271, 93] on div at bounding box center [387, 184] width 775 height 368
click at [102, 75] on span "Meg Castanare" at bounding box center [106, 74] width 37 height 6
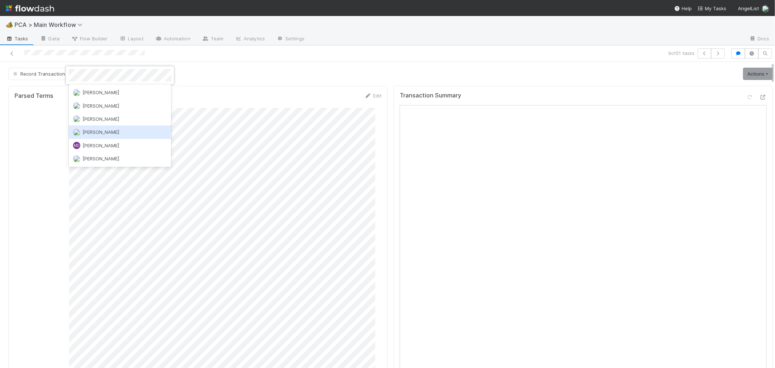
click at [102, 129] on span "[PERSON_NAME]" at bounding box center [100, 132] width 37 height 6
click at [714, 55] on icon "button" at bounding box center [717, 53] width 7 height 4
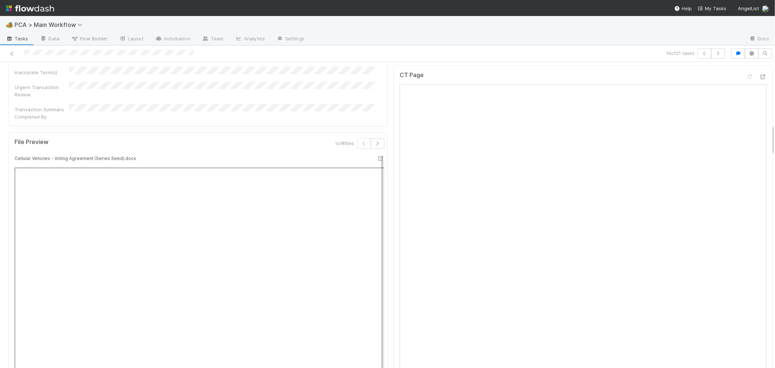
scroll to position [524, 0]
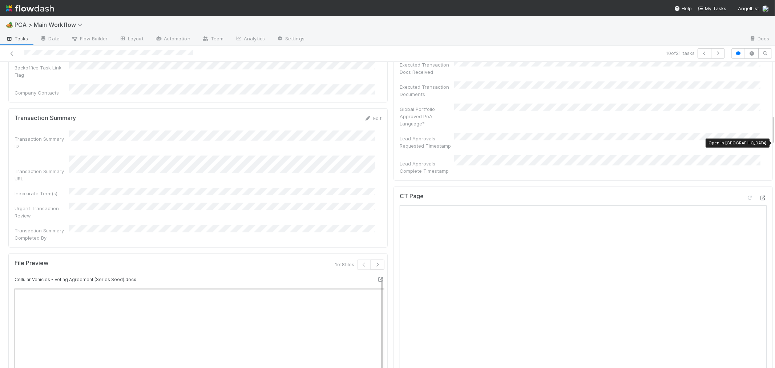
click at [759, 195] on icon at bounding box center [762, 197] width 7 height 5
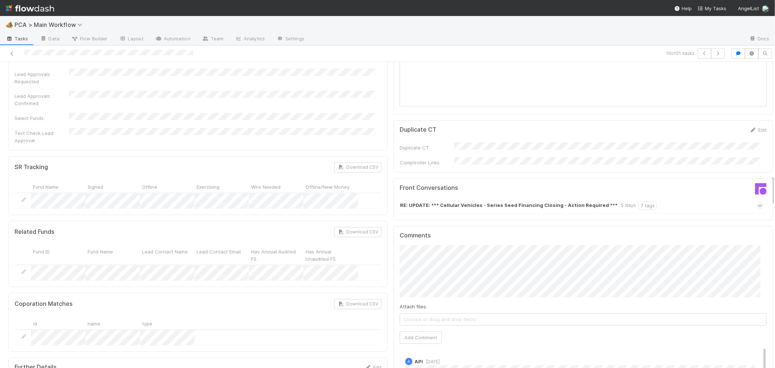
scroll to position [1130, 0]
click at [423, 330] on button "Add Comment" at bounding box center [420, 336] width 42 height 12
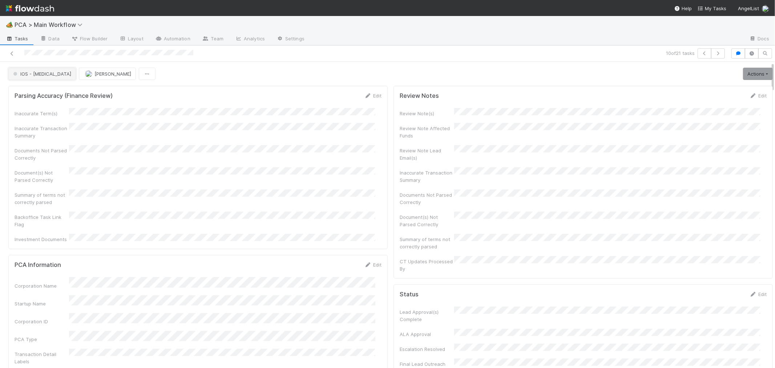
click at [40, 76] on button "IOS - [MEDICAL_DATA]" at bounding box center [42, 74] width 68 height 12
click at [48, 105] on span "Record Transaction" at bounding box center [36, 105] width 53 height 6
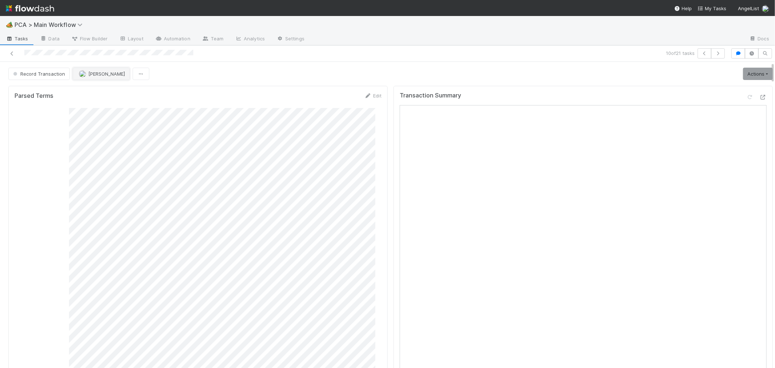
click at [107, 71] on span "[PERSON_NAME]" at bounding box center [106, 74] width 37 height 6
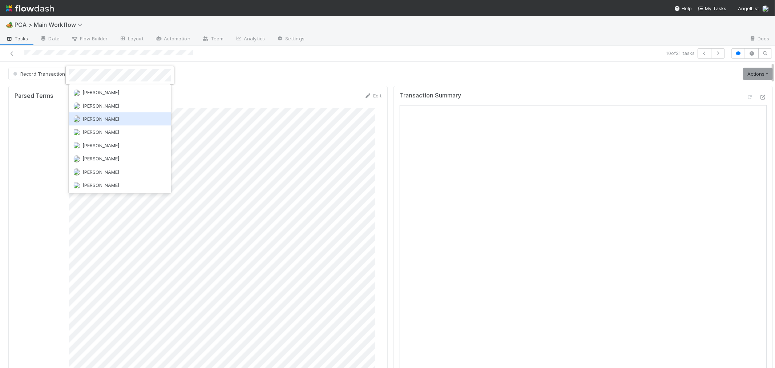
click at [112, 119] on div "[PERSON_NAME]" at bounding box center [120, 118] width 102 height 13
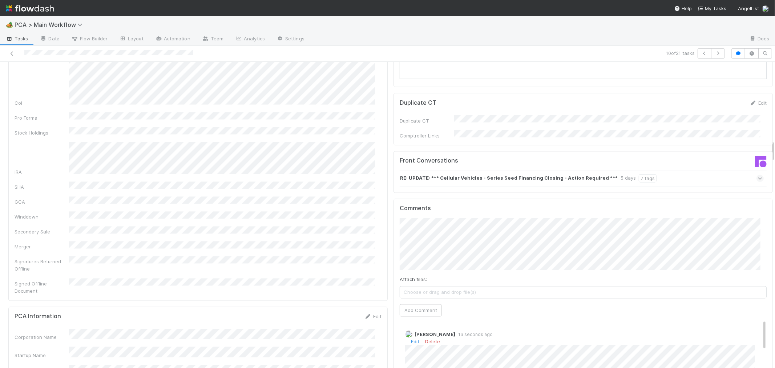
scroll to position [1090, 0]
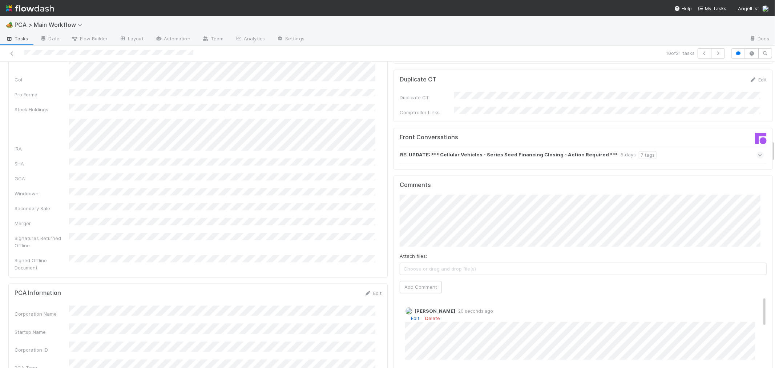
click at [411, 315] on link "Edit" at bounding box center [415, 318] width 8 height 6
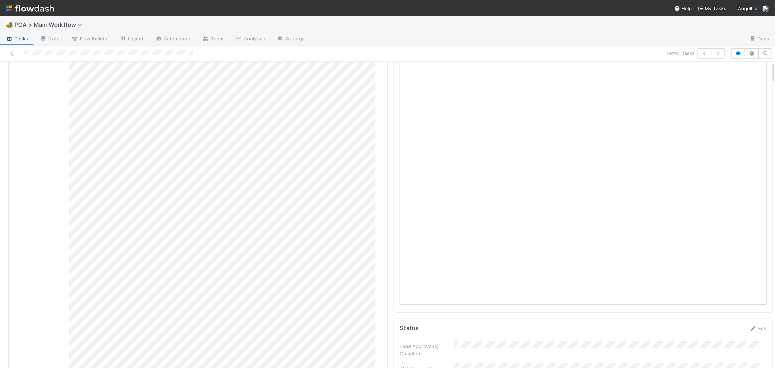
scroll to position [0, 0]
click at [12, 52] on icon at bounding box center [11, 53] width 7 height 5
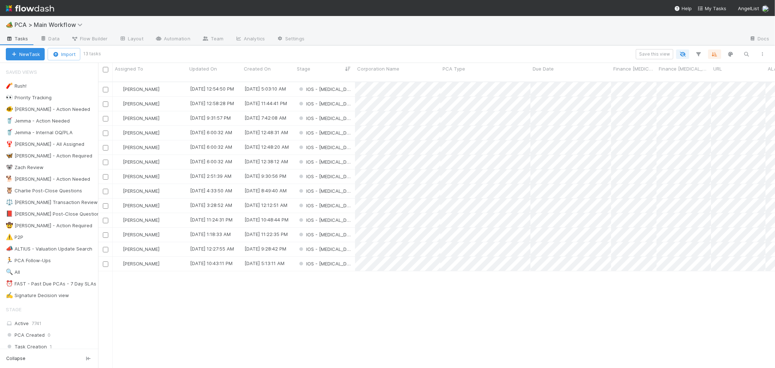
scroll to position [286, 670]
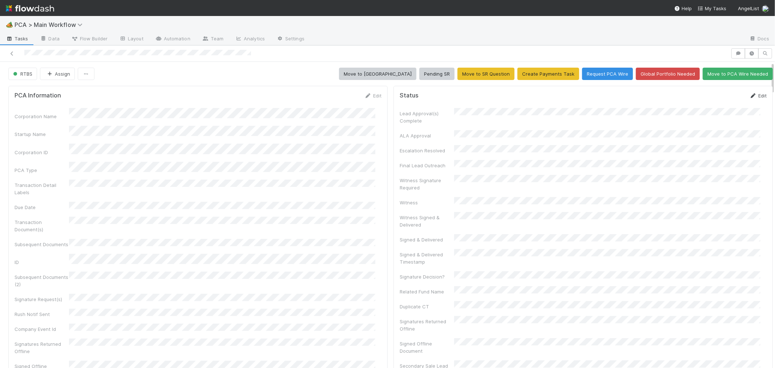
click at [749, 95] on link "Edit" at bounding box center [757, 96] width 17 height 6
click at [717, 98] on button "Save" at bounding box center [727, 98] width 21 height 12
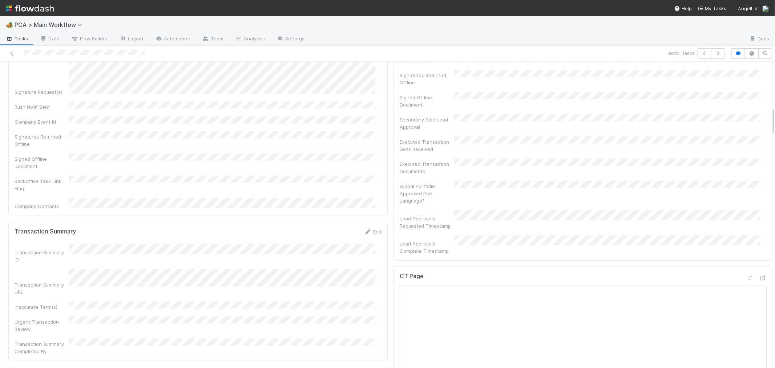
scroll to position [484, 0]
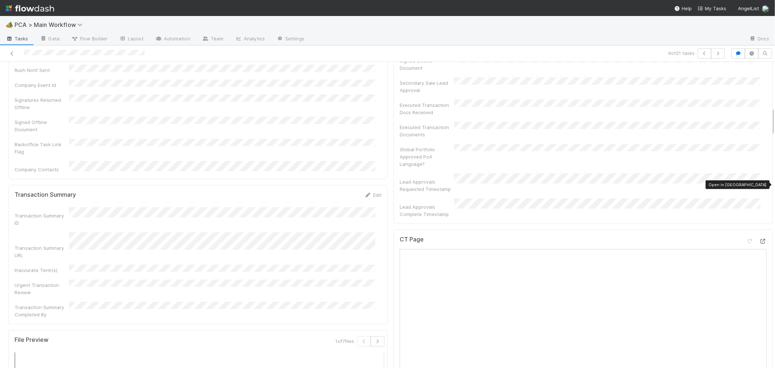
click at [759, 237] on div at bounding box center [762, 240] width 7 height 7
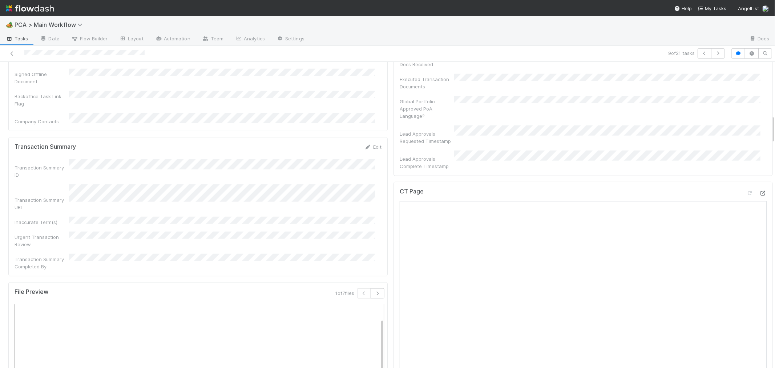
scroll to position [565, 0]
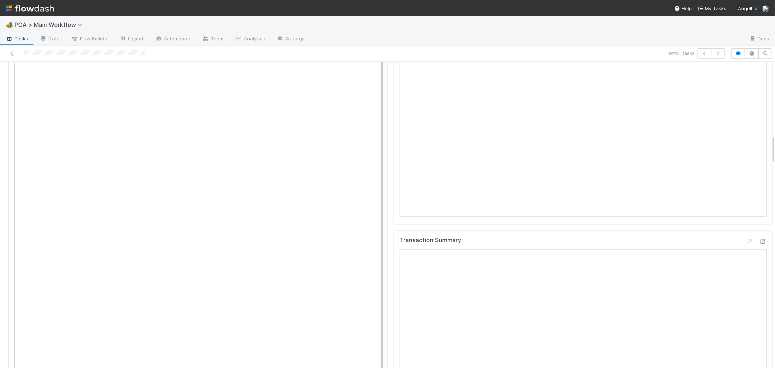
scroll to position [645, 0]
click at [393, 253] on div "CT Page" at bounding box center [582, 227] width 379 height 318
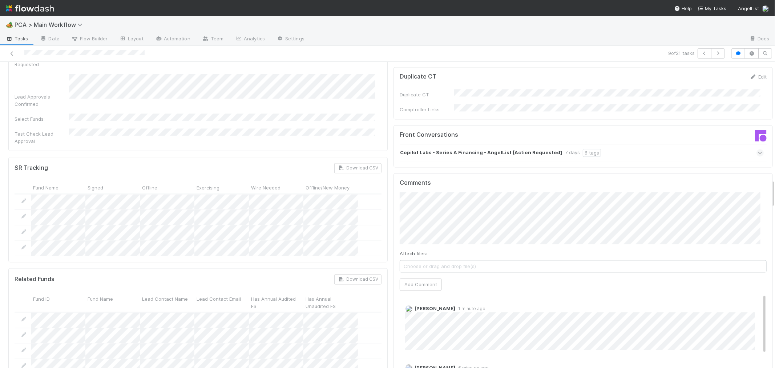
scroll to position [1251, 0]
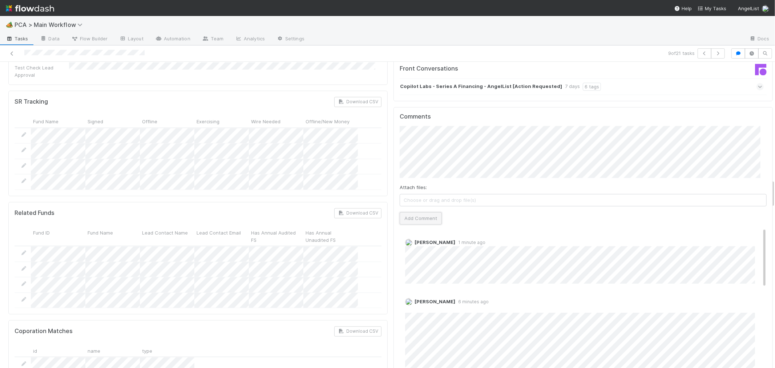
click at [400, 212] on button "Add Comment" at bounding box center [420, 218] width 42 height 12
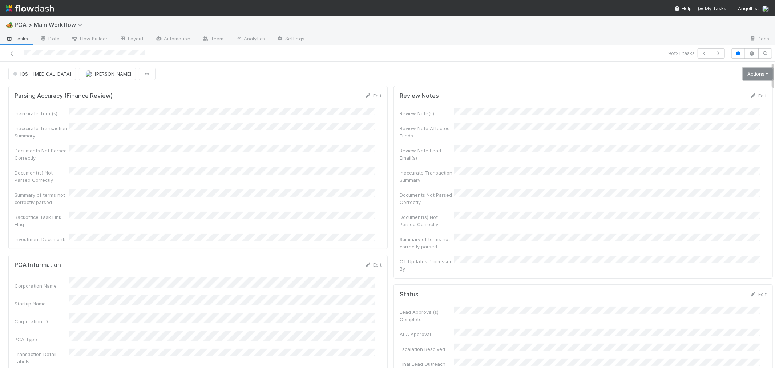
click at [747, 78] on link "Actions" at bounding box center [758, 74] width 30 height 12
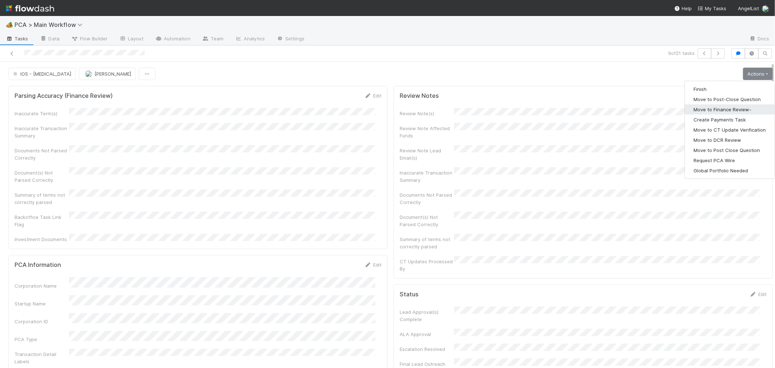
click at [728, 107] on button "Move to Finance Review-" at bounding box center [730, 109] width 90 height 10
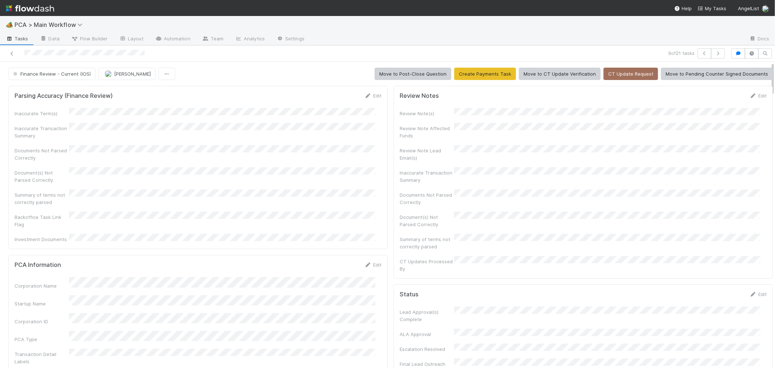
click at [321, 140] on div "Inaccurate Term(s) Inaccurate Transaction Summary Documents Not Parsed Correctl…" at bounding box center [198, 175] width 367 height 135
click at [12, 53] on icon at bounding box center [11, 53] width 7 height 5
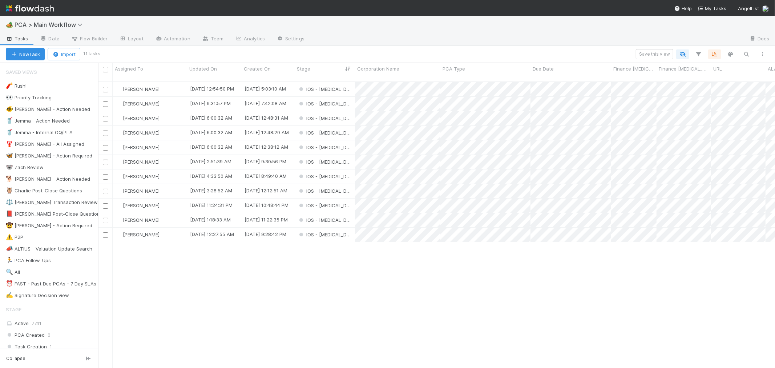
scroll to position [286, 670]
click at [321, 255] on div "[PERSON_NAME] [DATE] 12:54:50 PM [DATE] 5:03:10 AM IOS - [MEDICAL_DATA] 0 0 3 0…" at bounding box center [436, 228] width 677 height 292
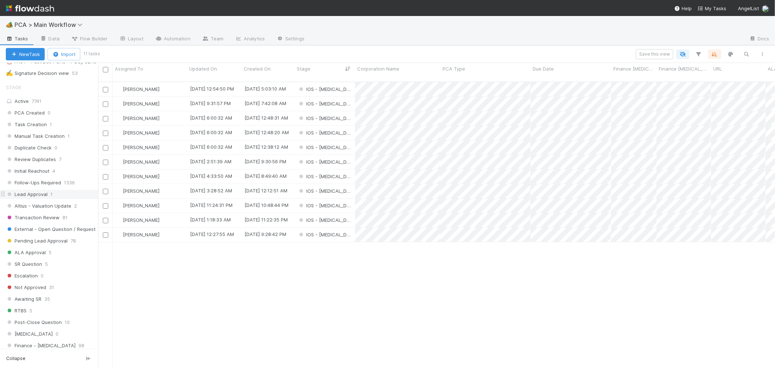
scroll to position [282, 0]
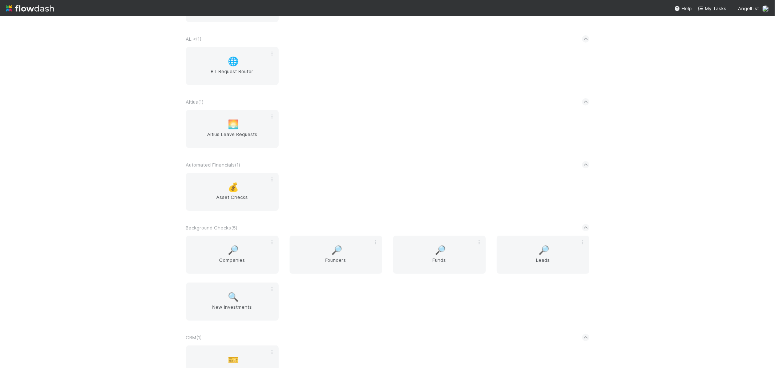
scroll to position [40, 0]
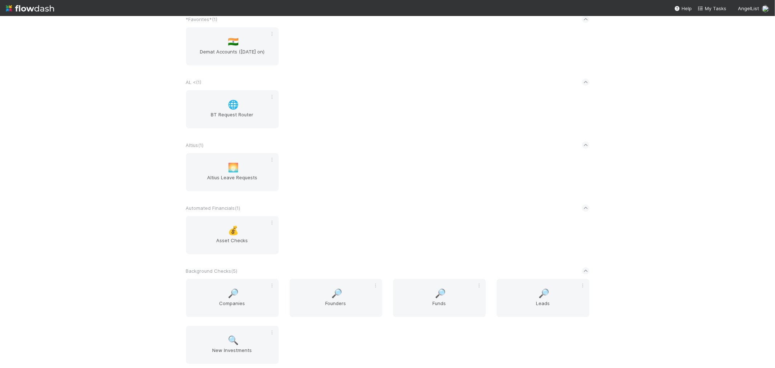
click at [363, 133] on div "🌐 BT Request Router" at bounding box center [387, 113] width 414 height 47
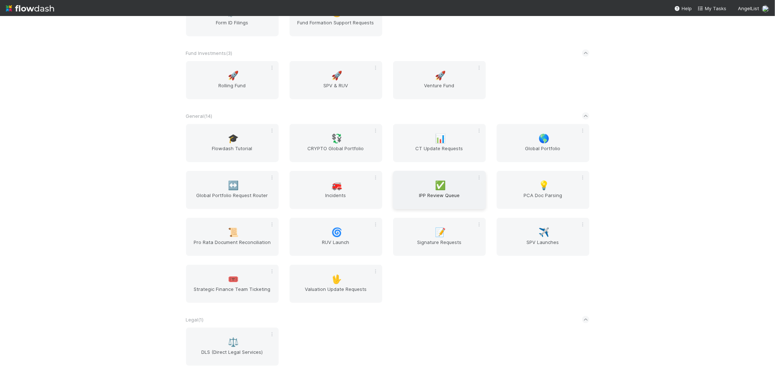
click at [419, 194] on span "IPP Review Queue" at bounding box center [439, 198] width 87 height 15
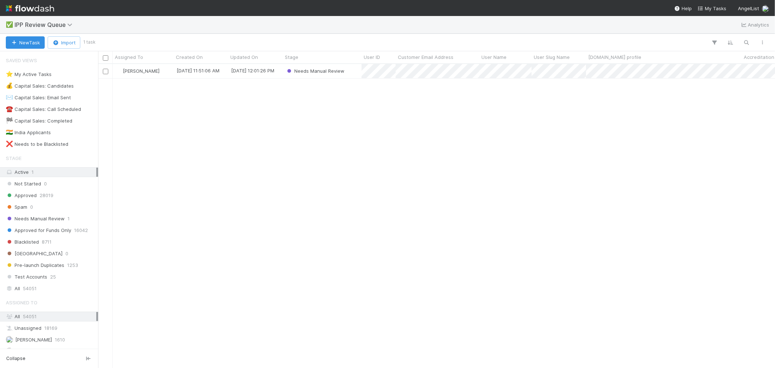
scroll to position [297, 670]
click at [351, 73] on div "Needs Manual Review" at bounding box center [322, 71] width 79 height 14
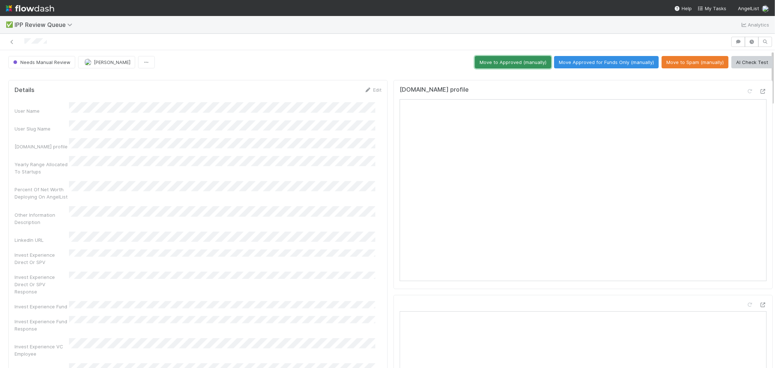
click at [516, 64] on button "Move to Approved (manually)" at bounding box center [513, 62] width 76 height 12
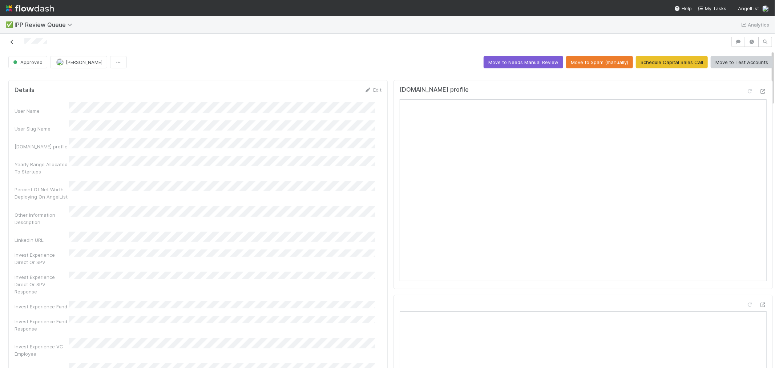
click at [11, 39] on link at bounding box center [11, 41] width 7 height 7
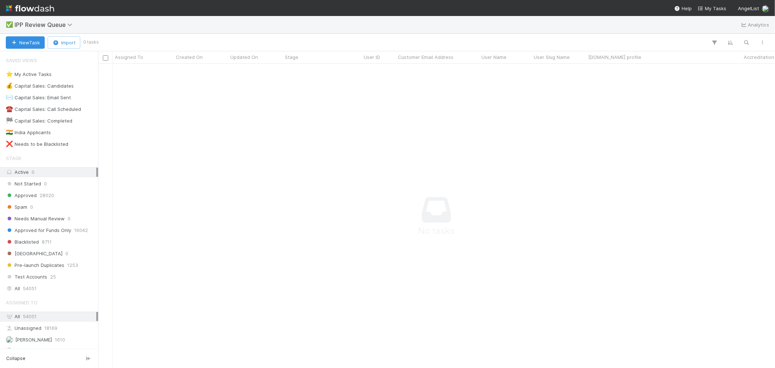
scroll to position [6, 6]
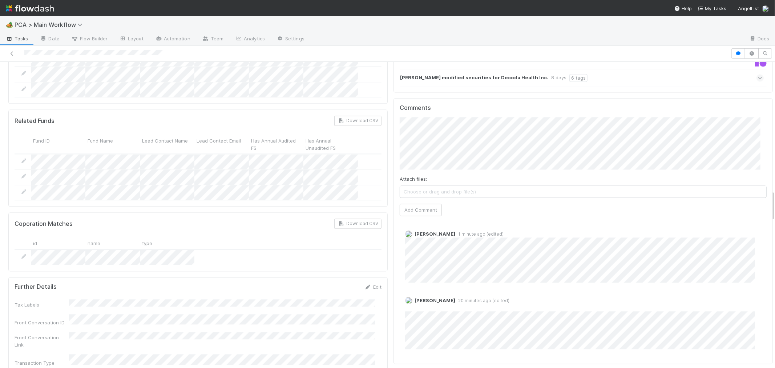
scroll to position [1251, 0]
click at [430, 203] on button "Add Comment" at bounding box center [420, 209] width 42 height 12
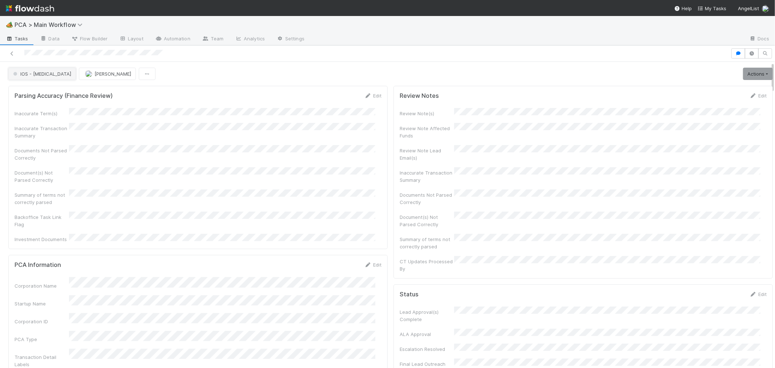
click at [42, 76] on button "IOS - [MEDICAL_DATA]" at bounding box center [42, 74] width 68 height 12
click at [42, 94] on span "Internal - Open Question / Request" at bounding box center [54, 92] width 89 height 6
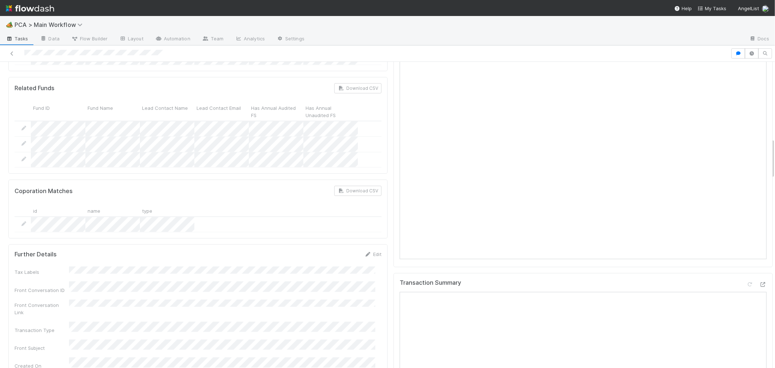
scroll to position [726, 0]
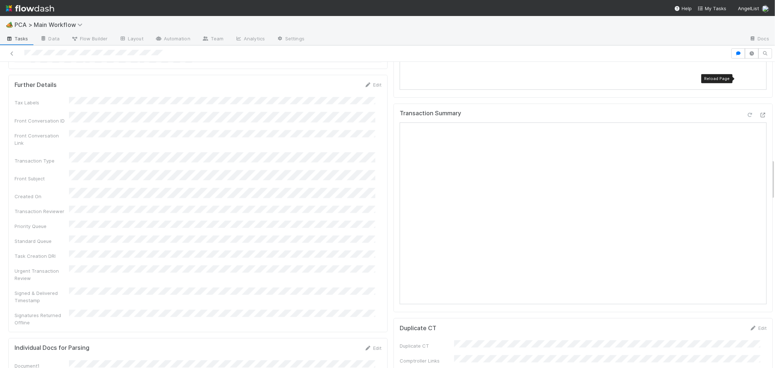
click at [746, 113] on icon at bounding box center [749, 115] width 7 height 5
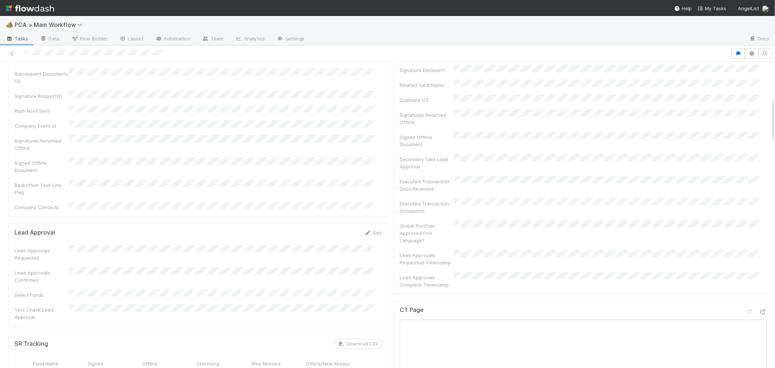
scroll to position [114, 0]
